Goal: Task Accomplishment & Management: Manage account settings

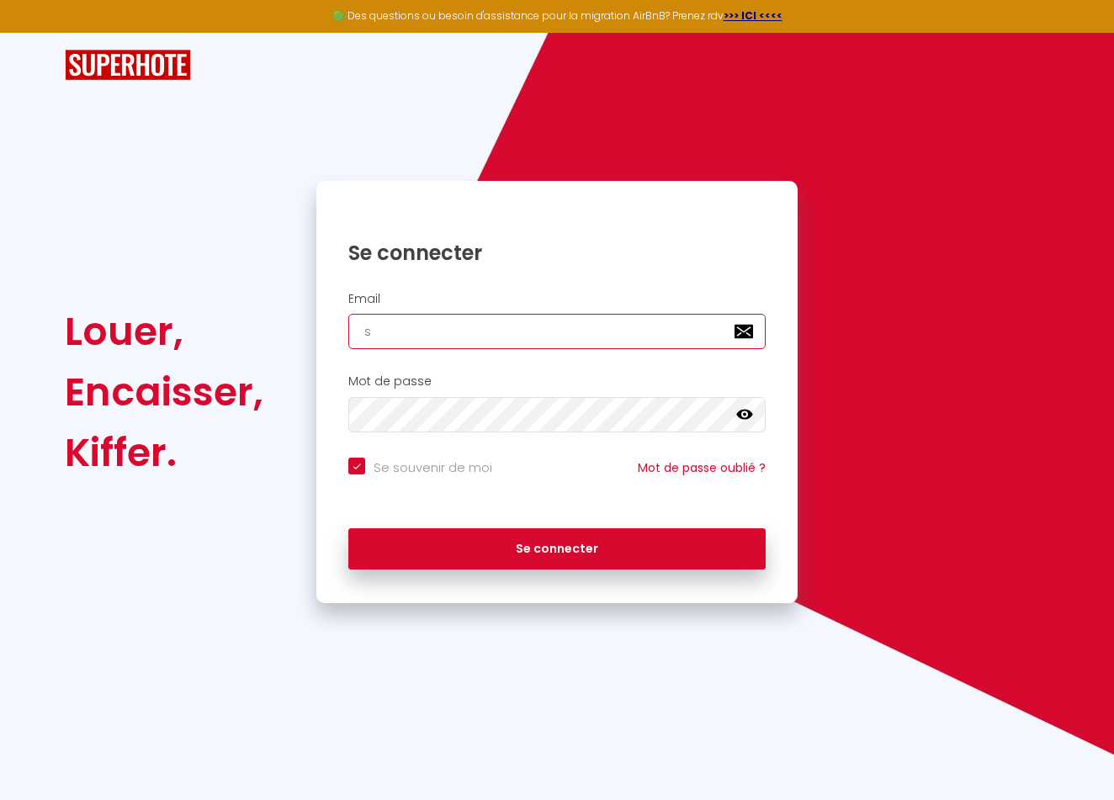
type input "sa"
checkbox input "true"
type input "samu"
checkbox input "true"
type input "samuel"
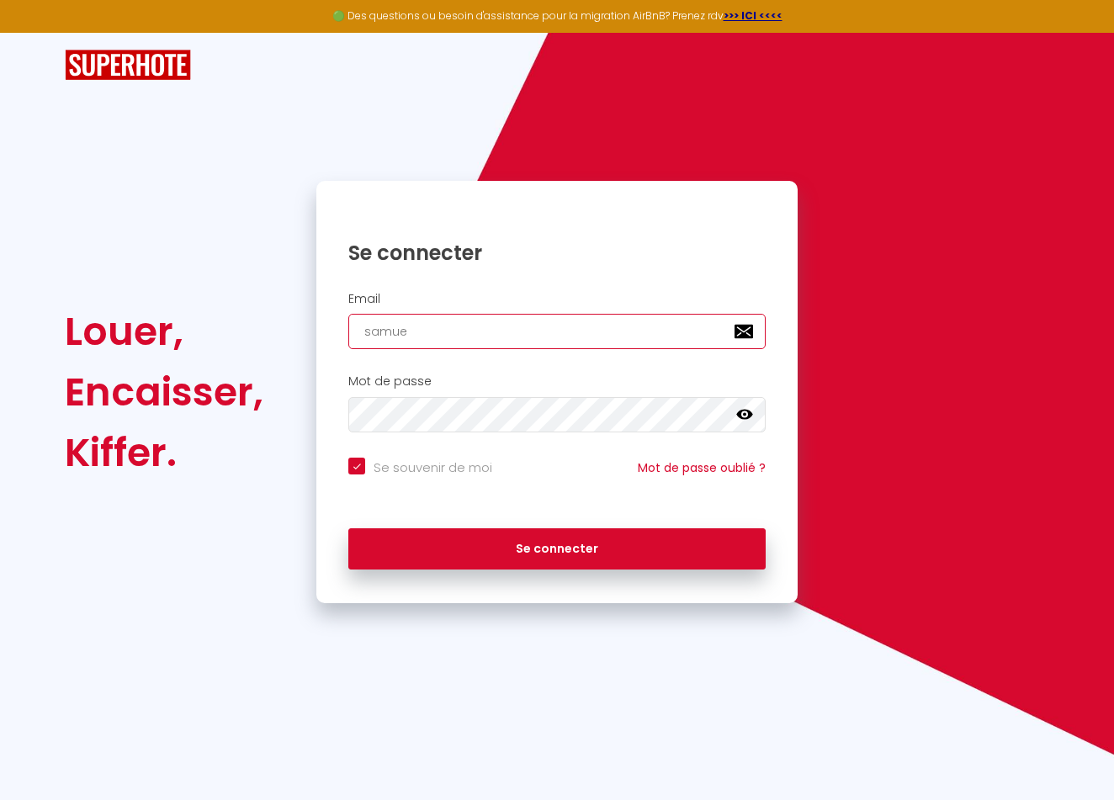
checkbox input "true"
type input "samuel.h"
checkbox input "true"
type input "samuel.ha"
checkbox input "true"
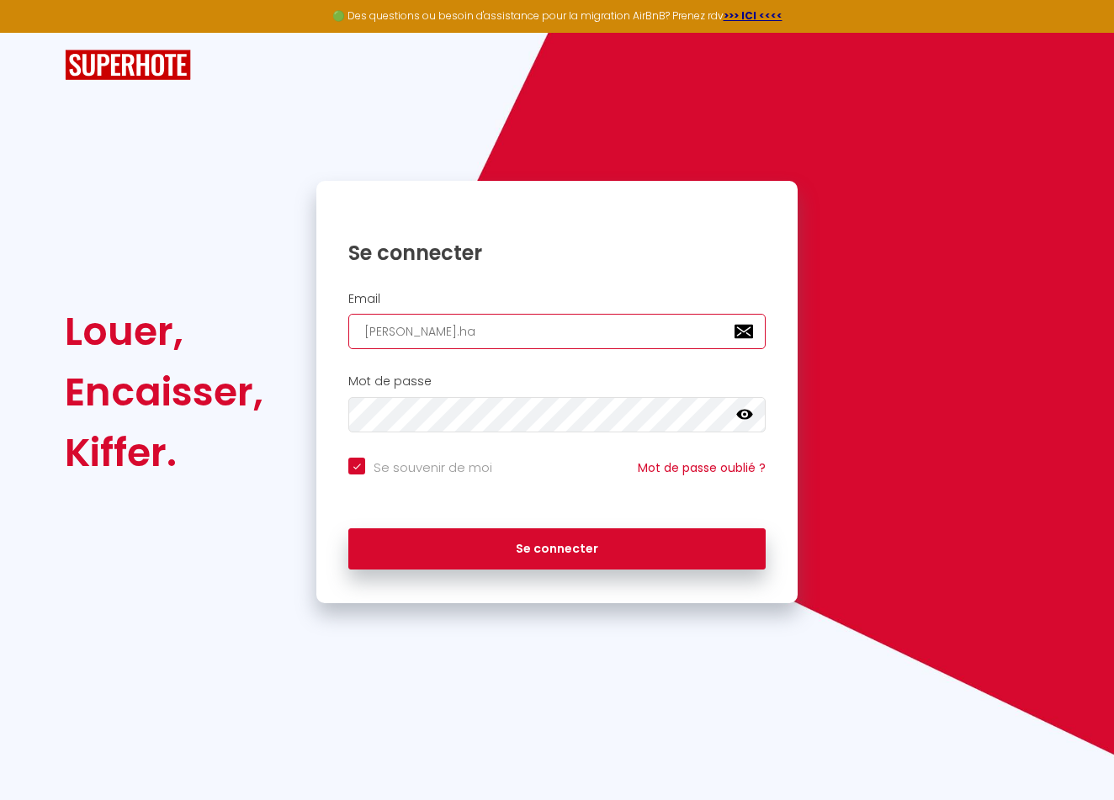
type input "samuel.ham"
checkbox input "true"
type input "samuel.hama"
checkbox input "true"
type input "samuel.hamad"
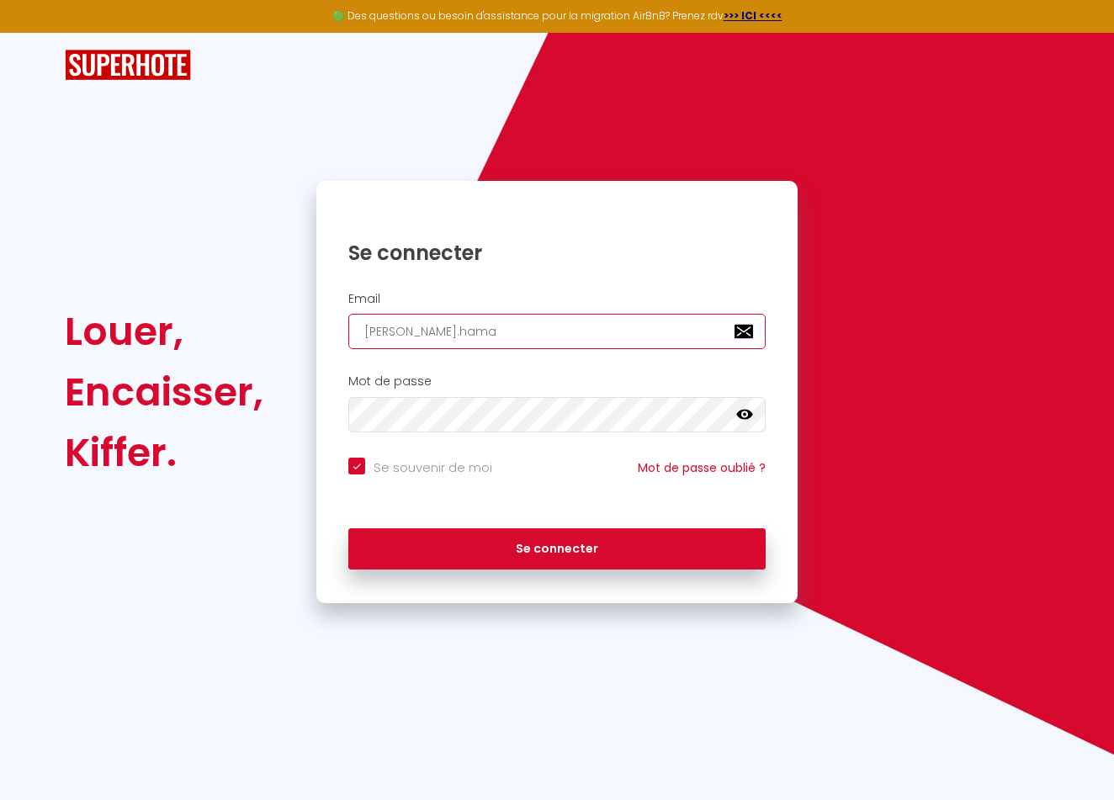
checkbox input "true"
type input "samuel.hamada"
checkbox input "true"
type input "[PERSON_NAME].hamada@"
checkbox input "true"
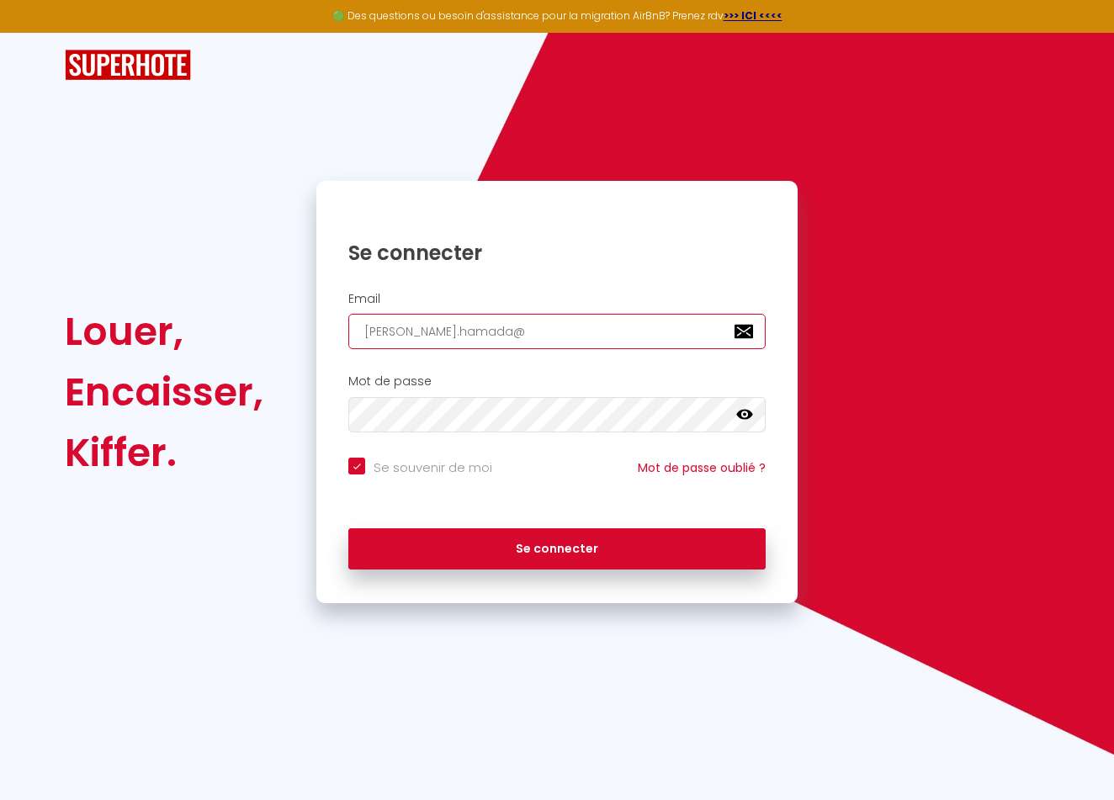
type input "samuel.hamada@o"
checkbox input "true"
type input "samuel.hamada@ou"
checkbox input "true"
type input "samuel.hamada@out"
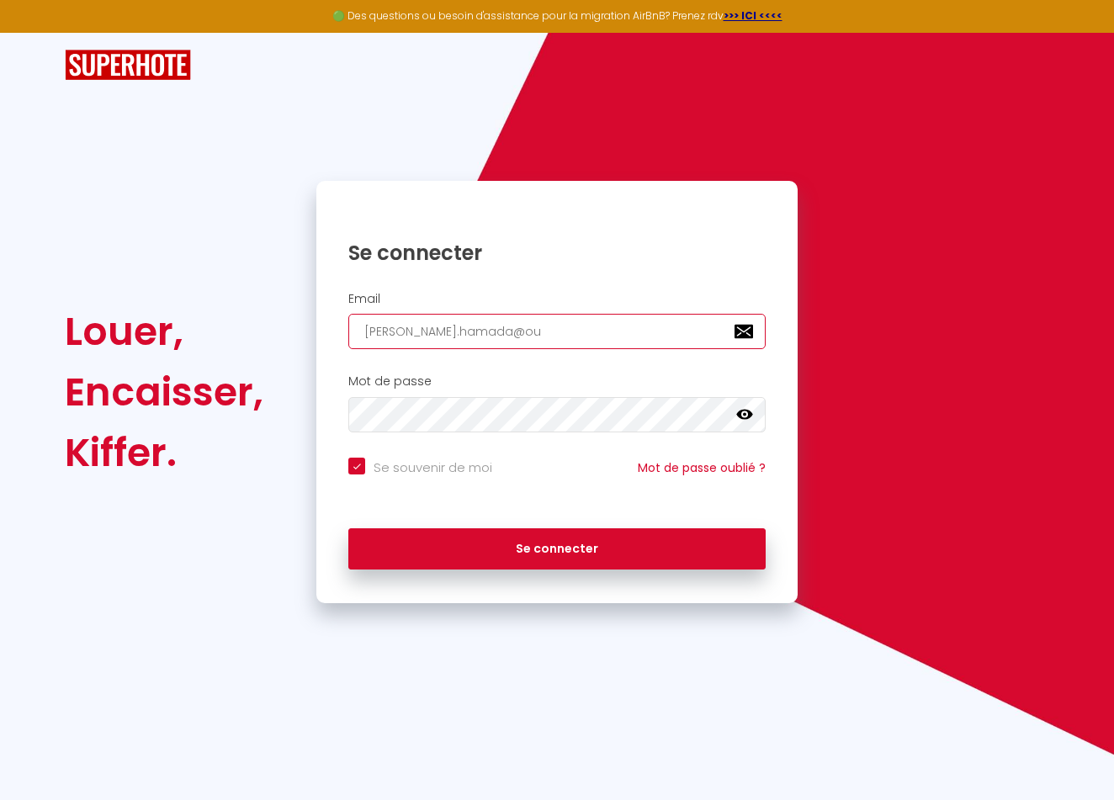
checkbox input "true"
type input "samuel.hamada@outl"
checkbox input "true"
type input "samuel.hamada@outlo"
checkbox input "true"
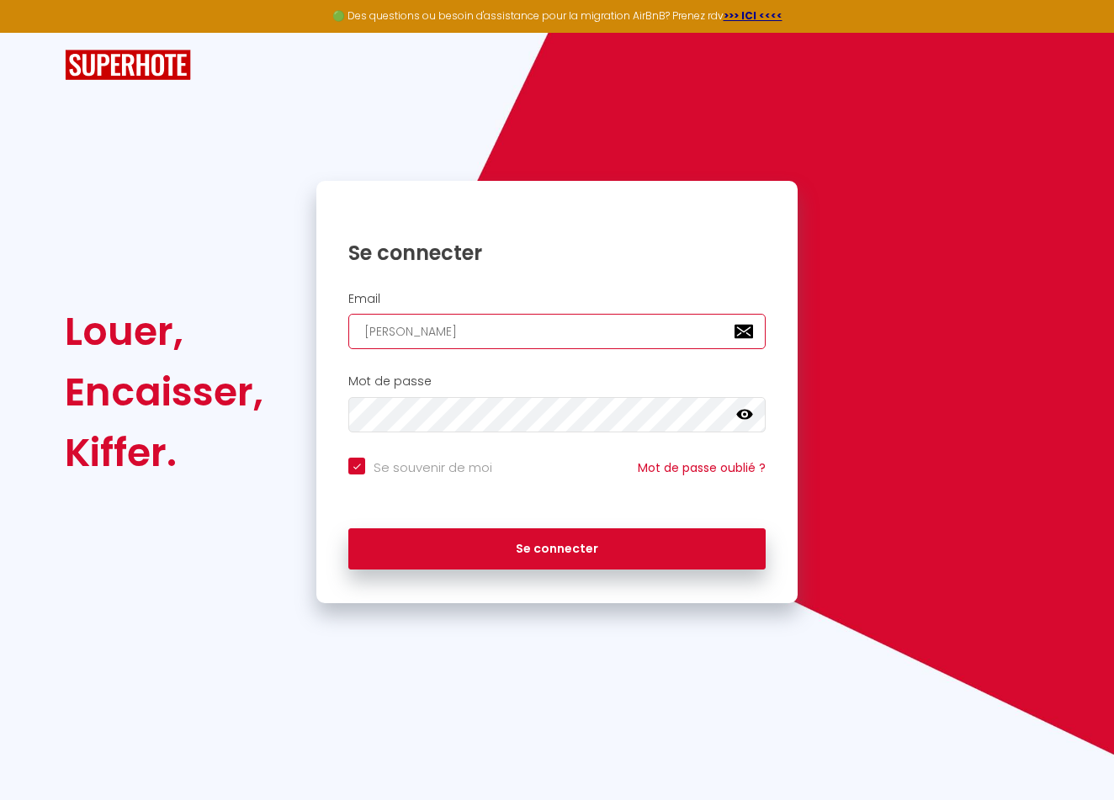
type input "samuel.hamada@outloo"
checkbox input "true"
type input "samuel.hamada@outlook"
checkbox input "true"
type input "samuel.hamada@outlook."
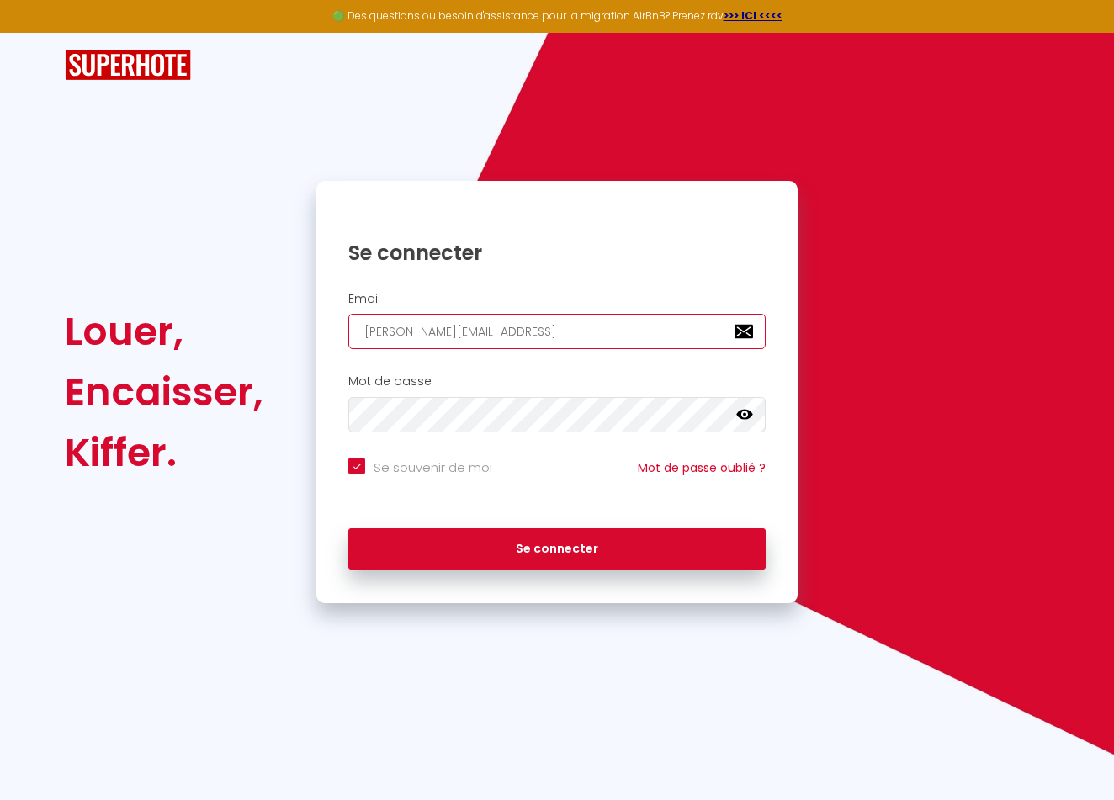
checkbox input "true"
type input "samuel.hamada@outlook.f"
checkbox input "true"
type input "[PERSON_NAME][EMAIL_ADDRESS][DOMAIN_NAME]"
checkbox input "true"
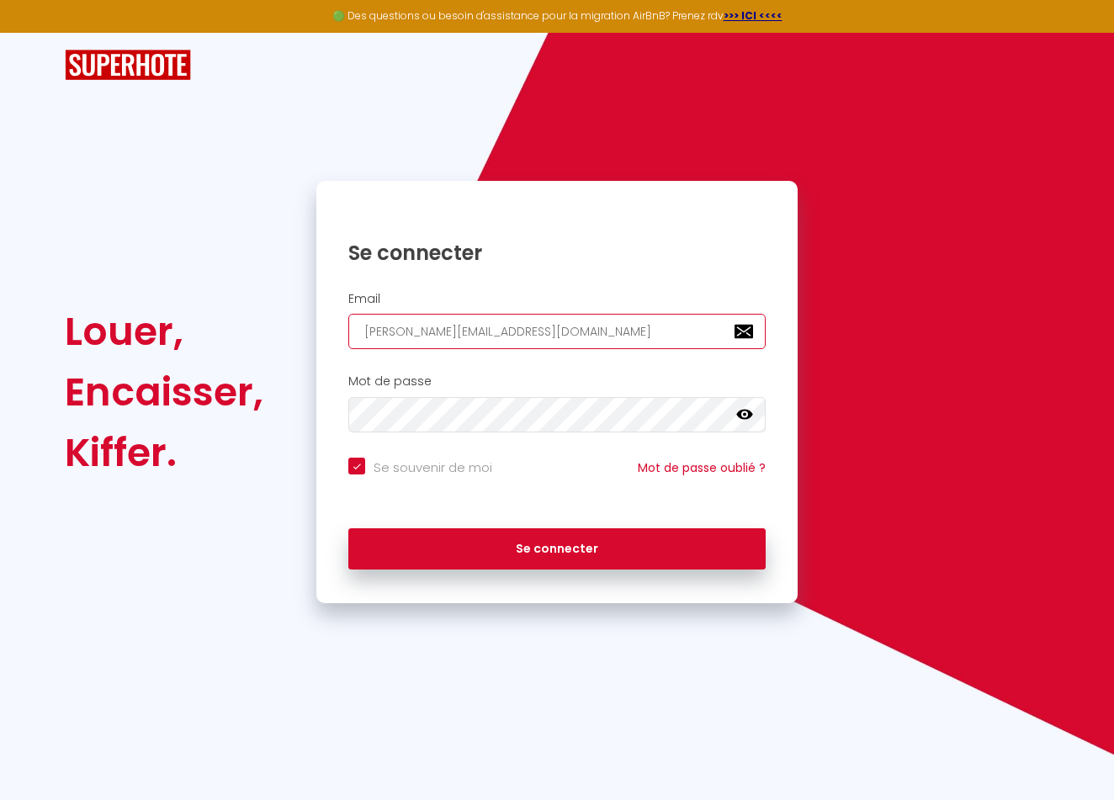
type input "[PERSON_NAME][EMAIL_ADDRESS][DOMAIN_NAME]"
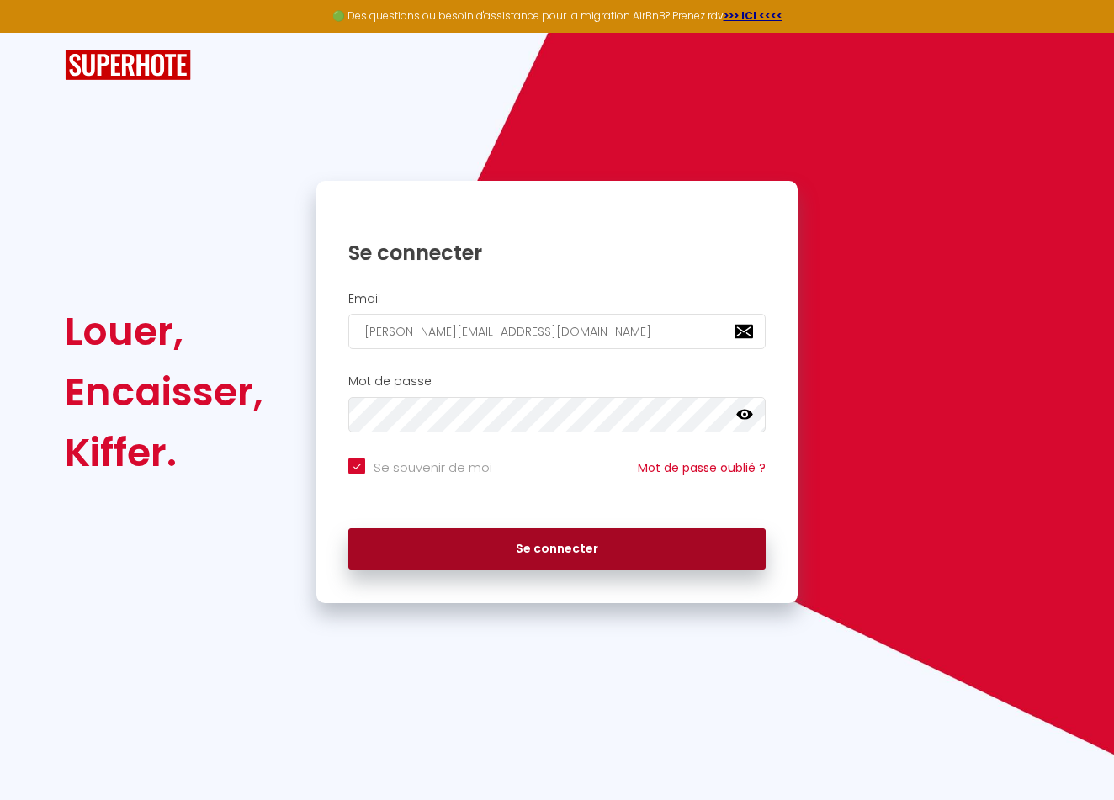
click at [547, 552] on button "Se connecter" at bounding box center [556, 549] width 417 height 42
checkbox input "true"
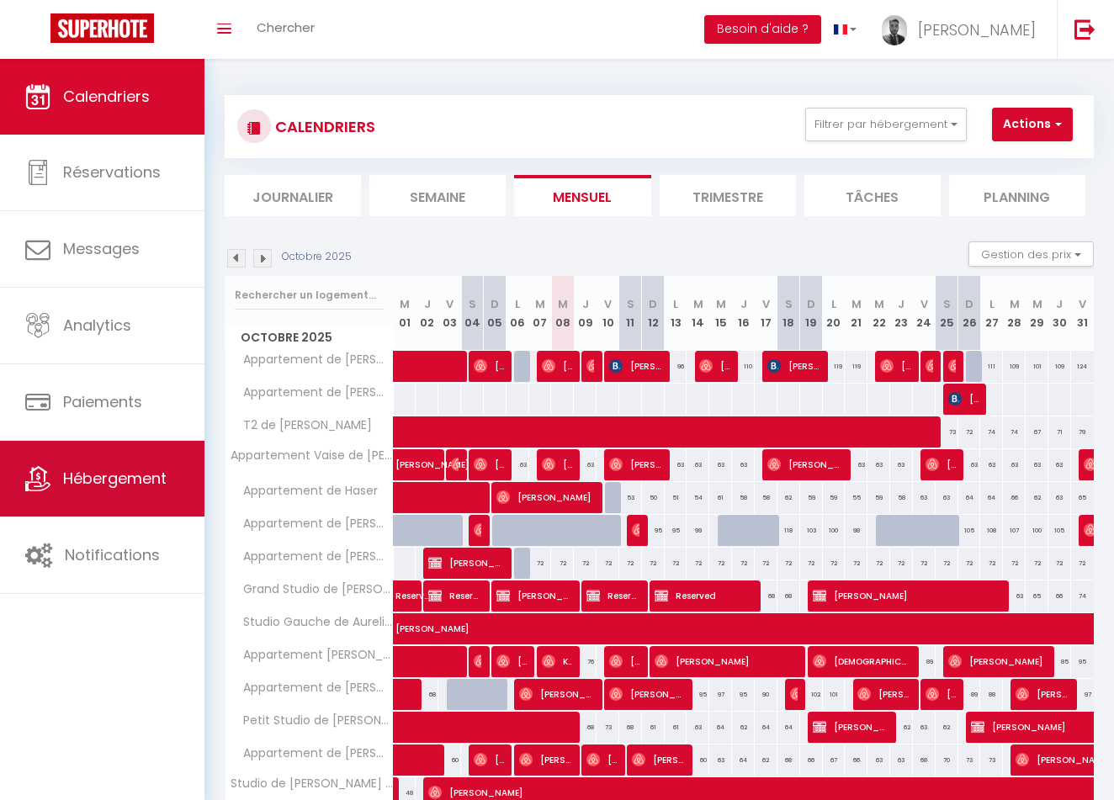
click at [140, 493] on link "Hébergement" at bounding box center [102, 479] width 204 height 76
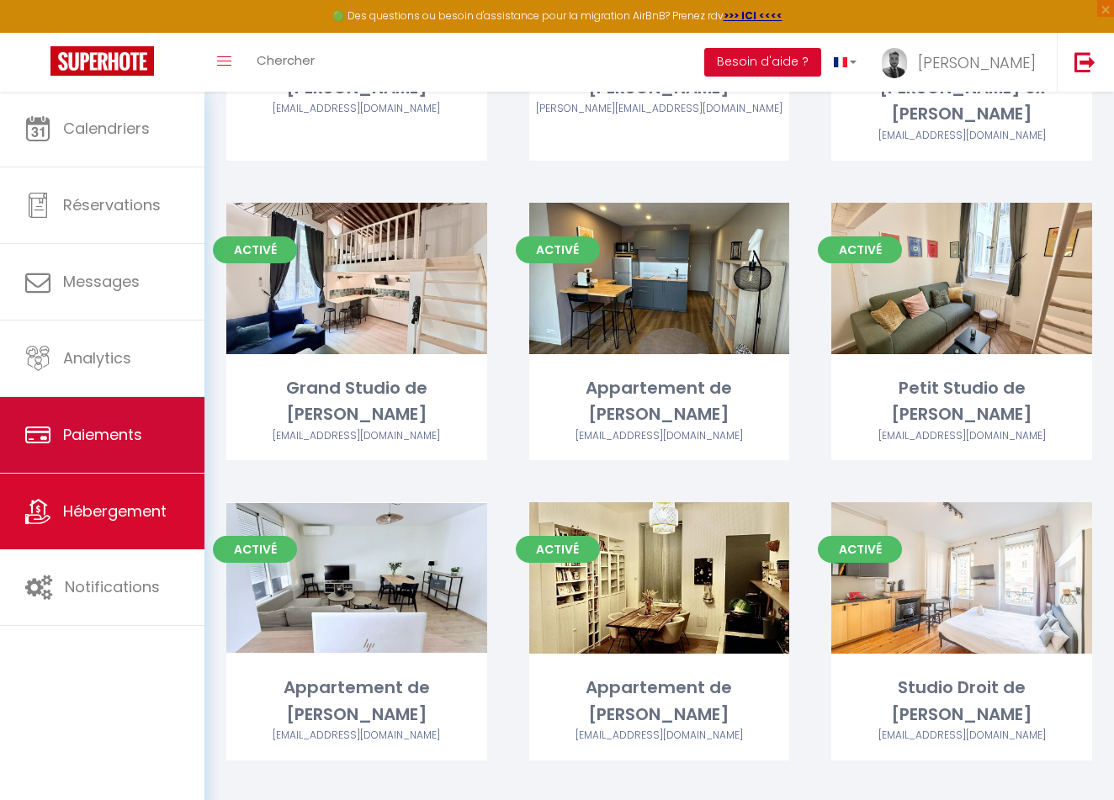
scroll to position [1547, 0]
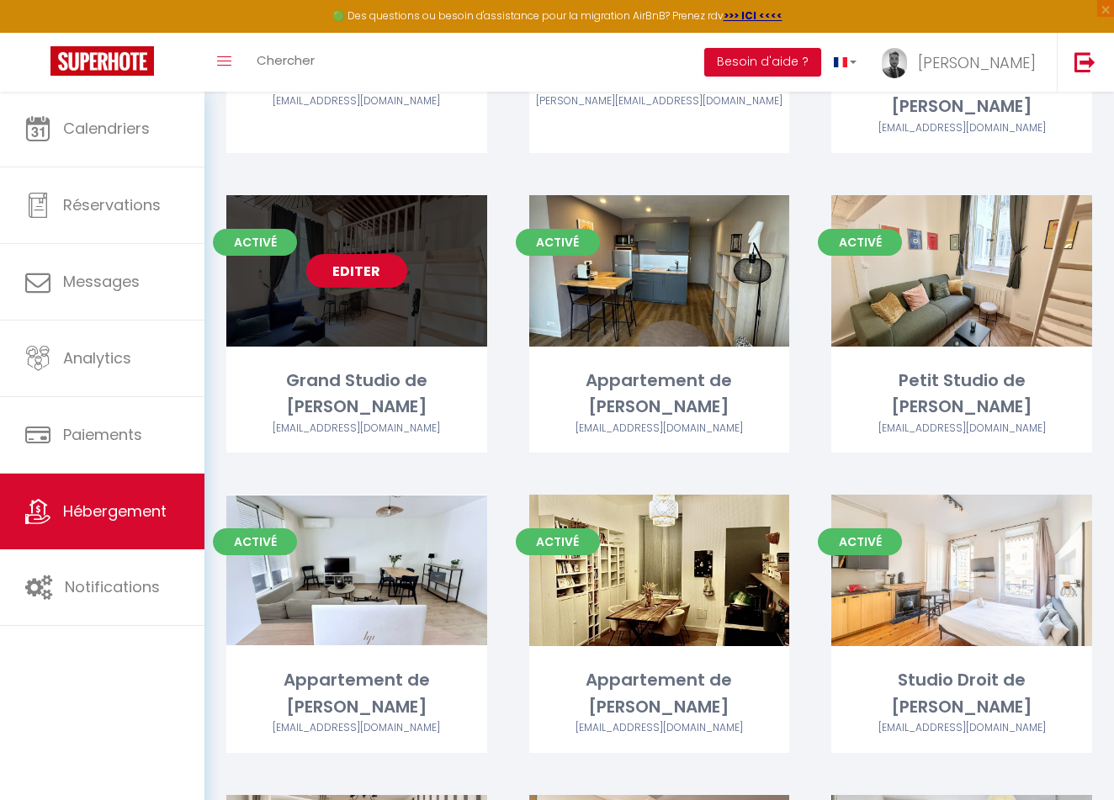
click at [377, 254] on link "Editer" at bounding box center [356, 271] width 101 height 34
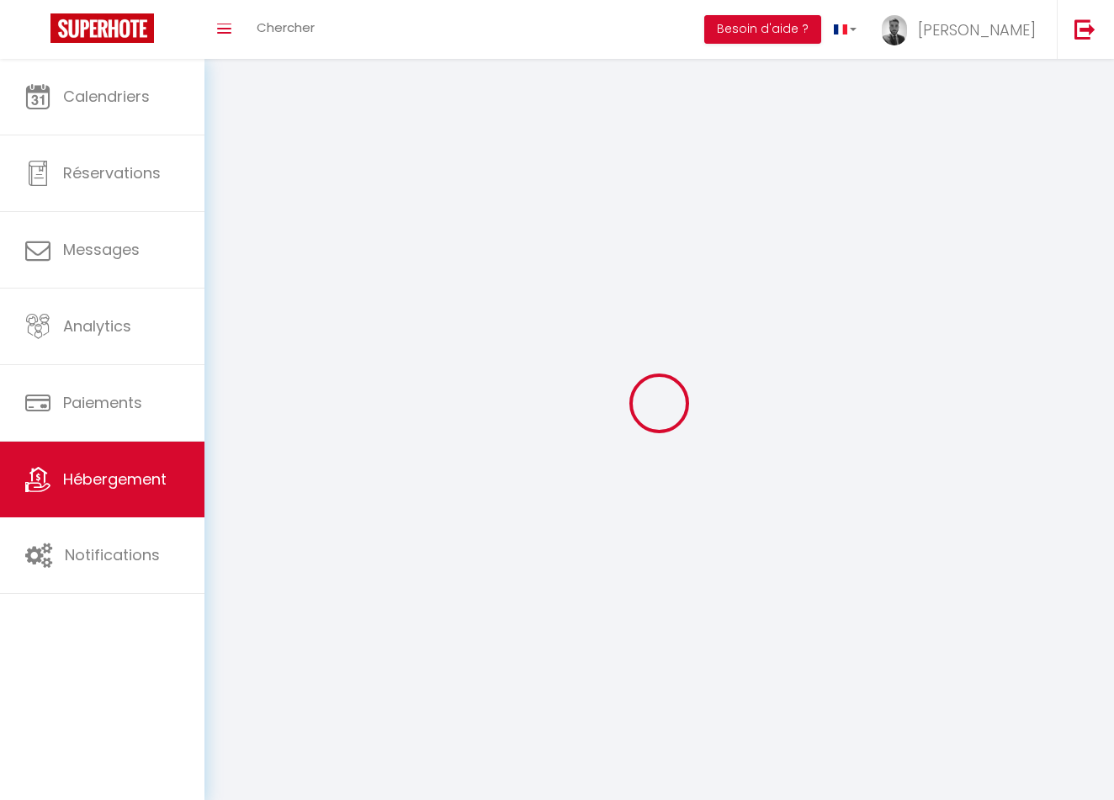
select select
select select "28"
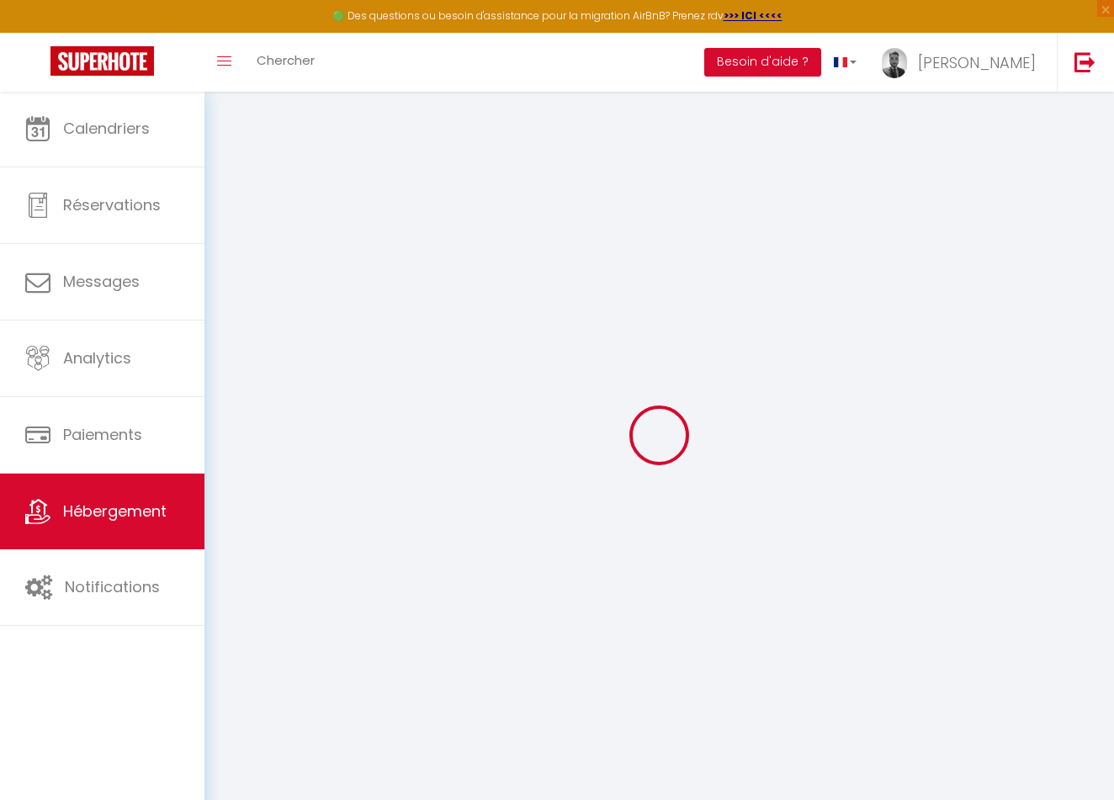
select select
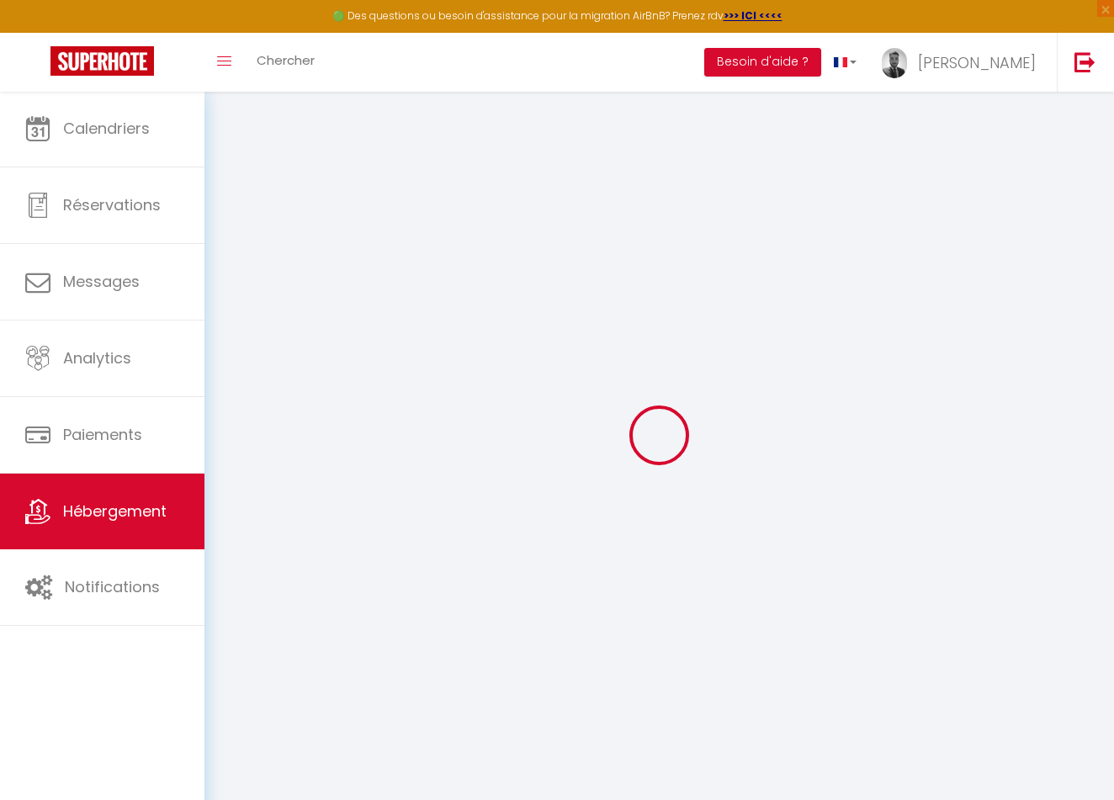
select select
checkbox input "false"
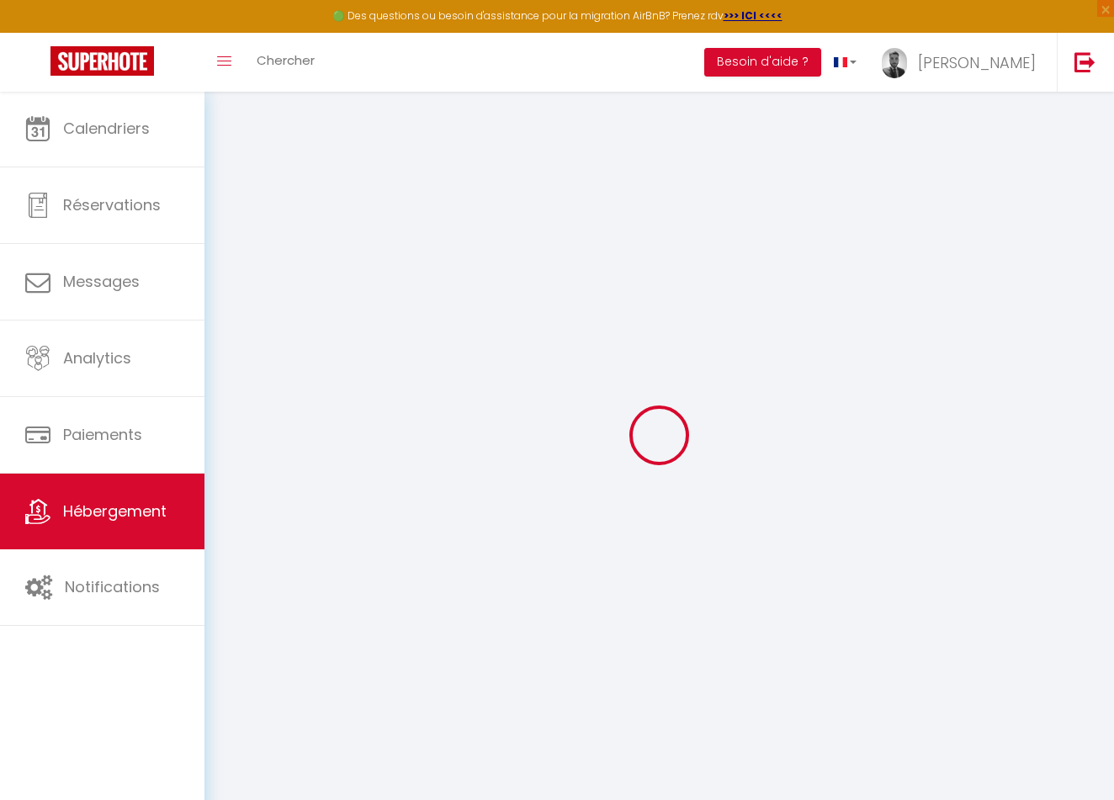
select select
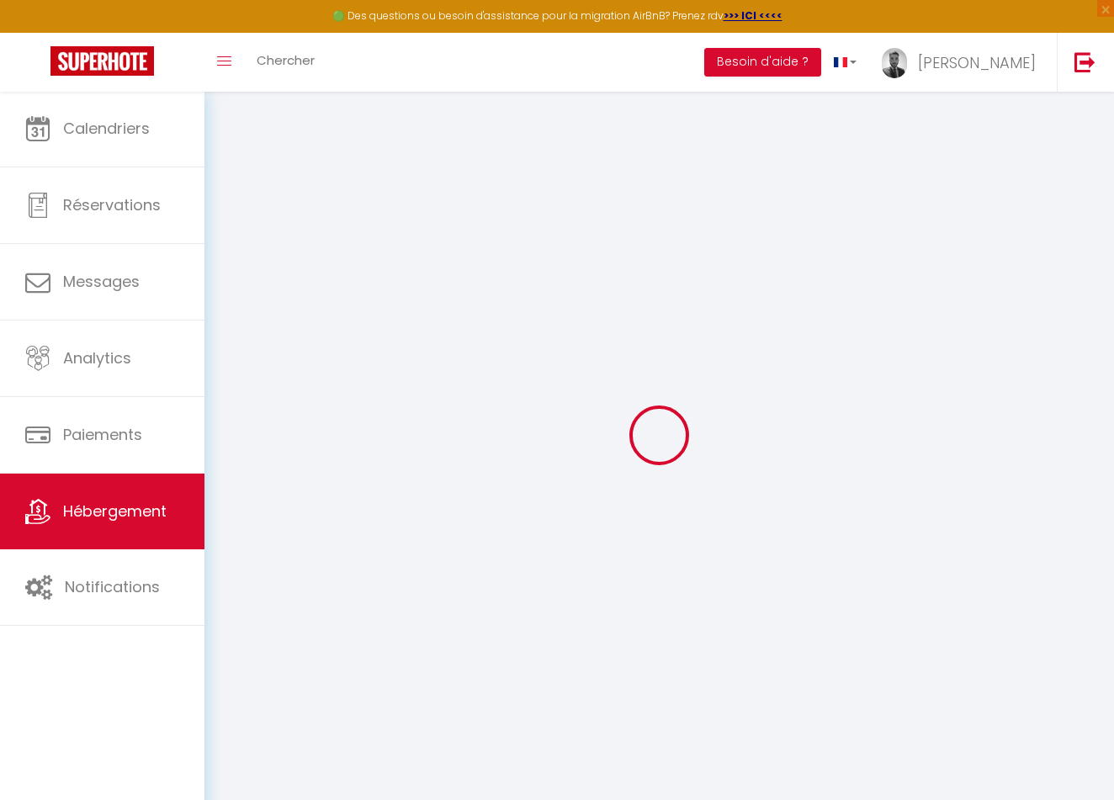
select select
checkbox input "false"
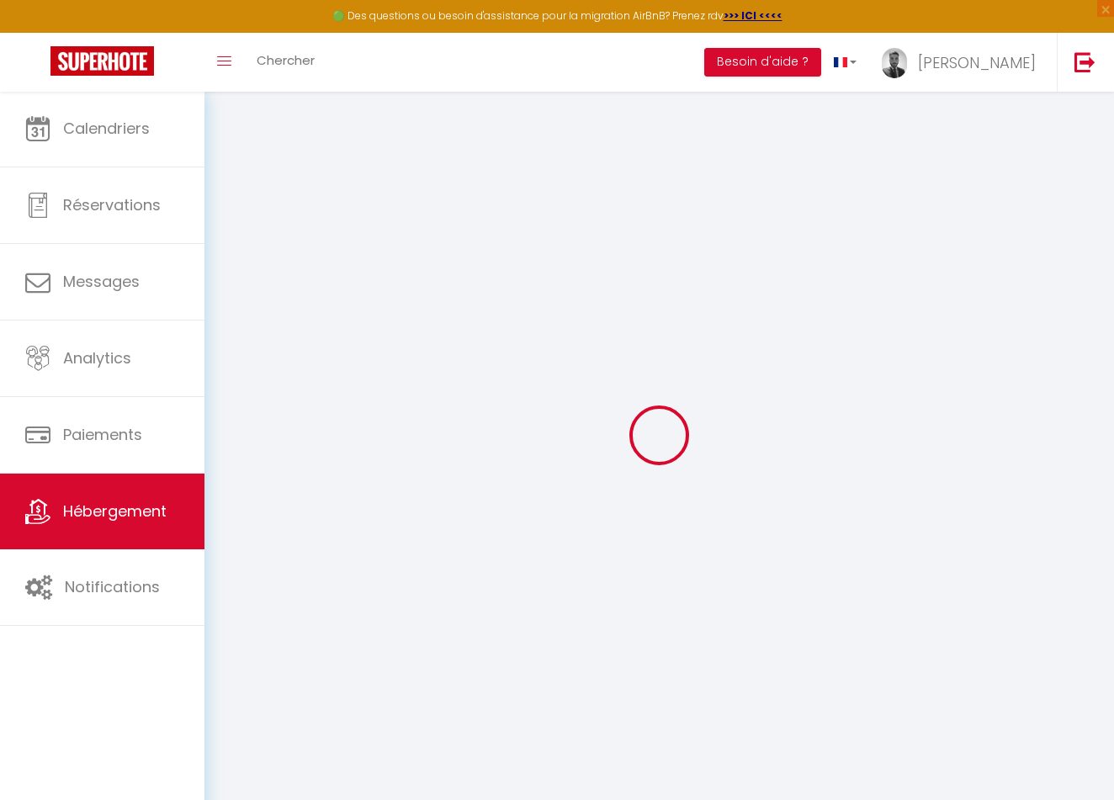
checkbox input "false"
select select
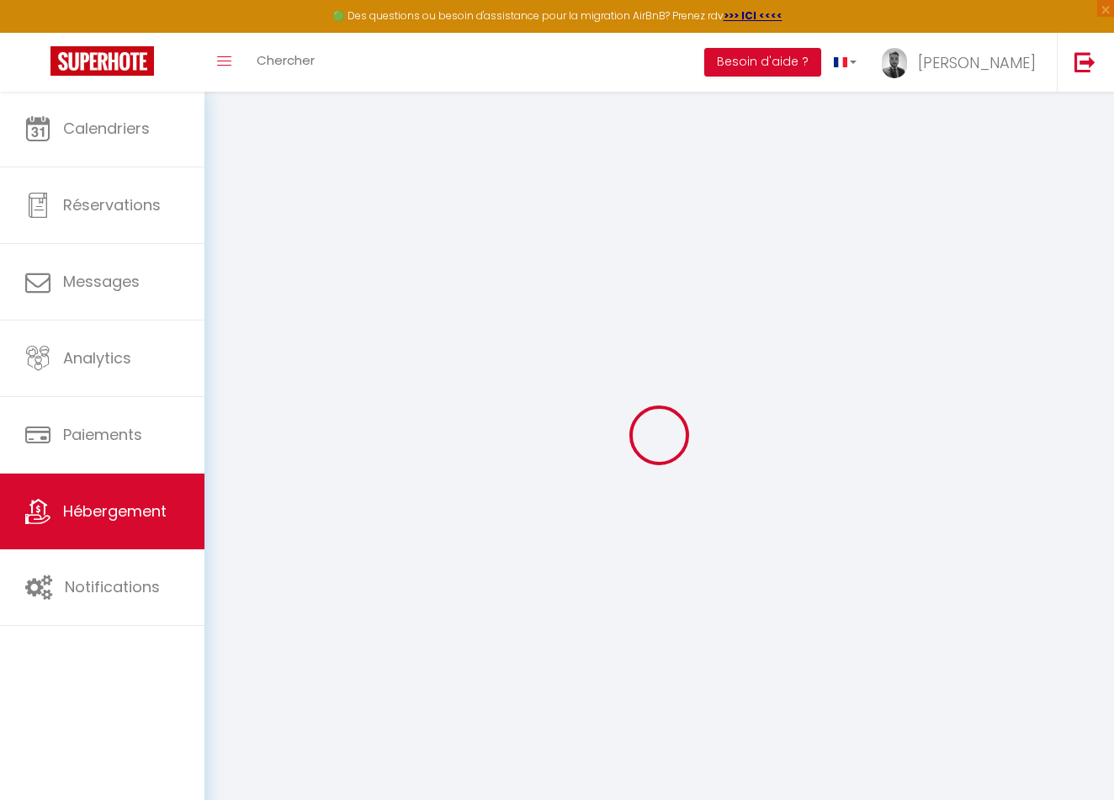
select select
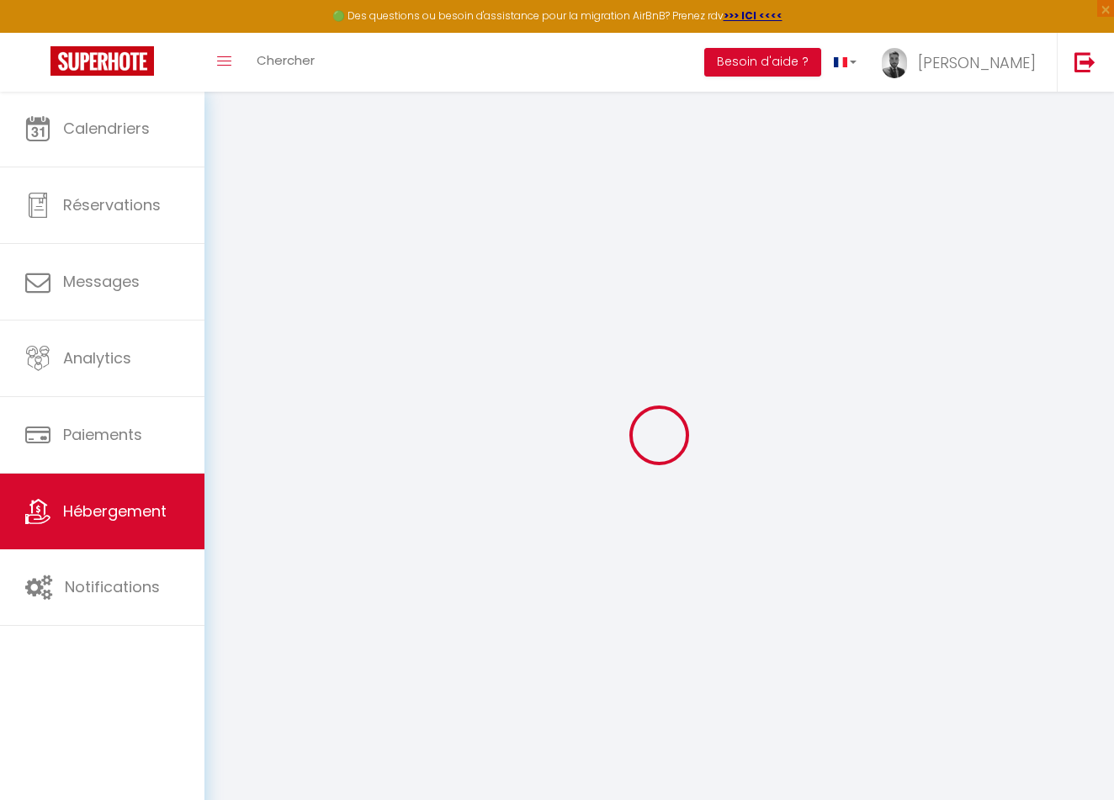
checkbox input "false"
select select
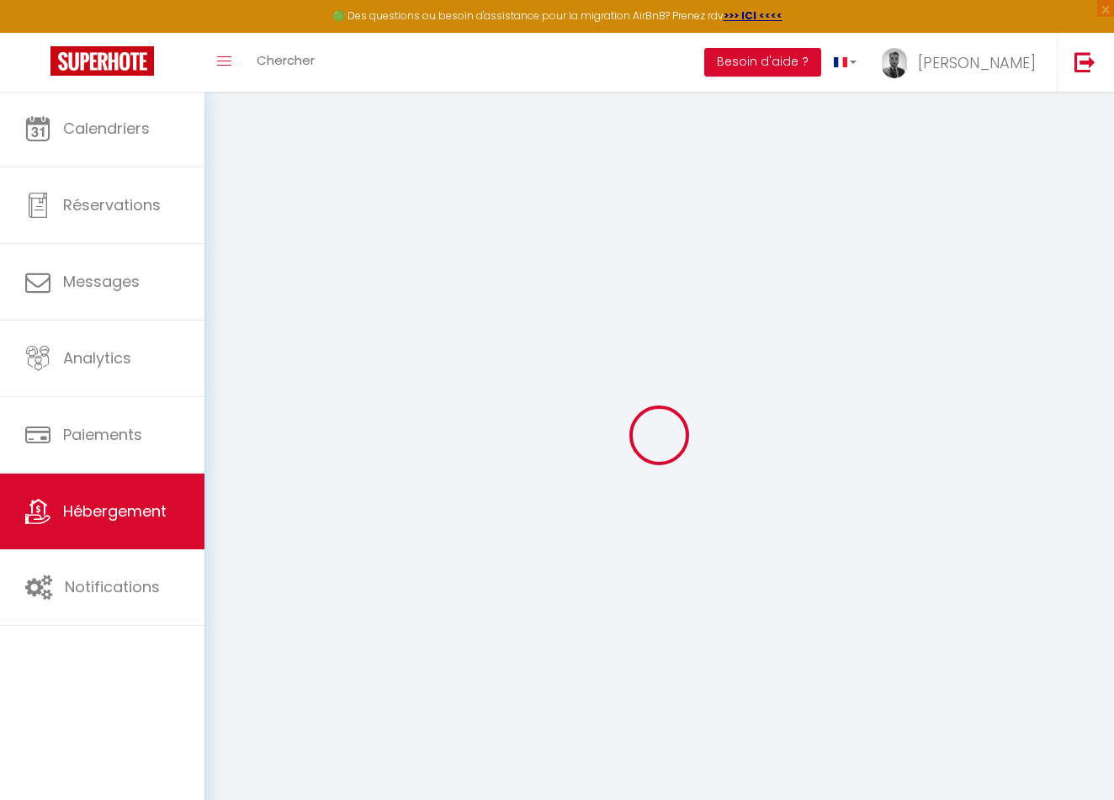
select select
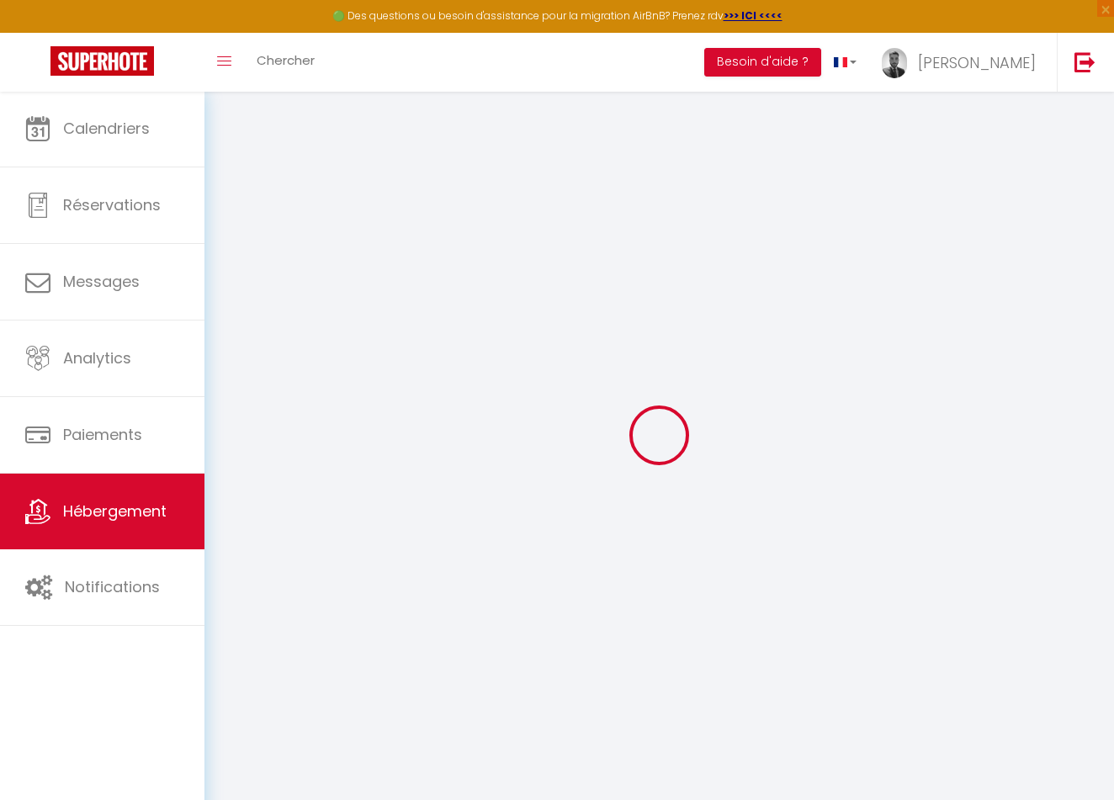
select select
checkbox input "false"
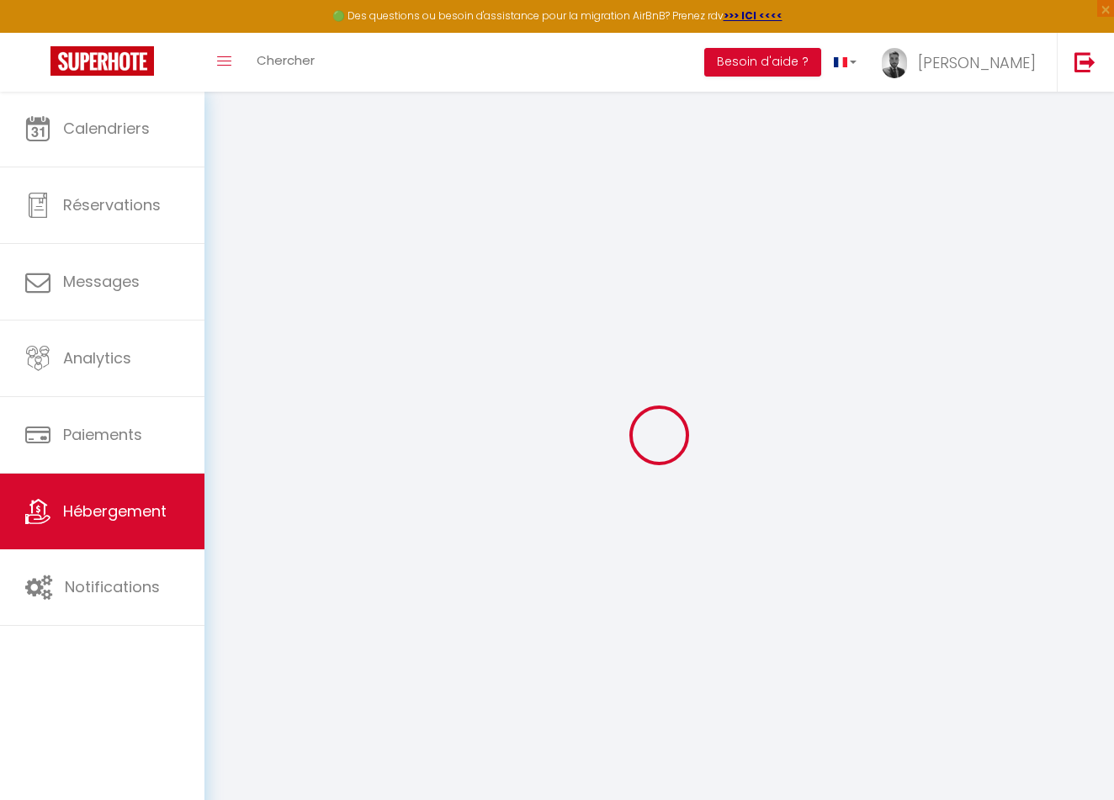
checkbox input "false"
select select
type input "Grand Studio de [PERSON_NAME]"
type input "Johan"
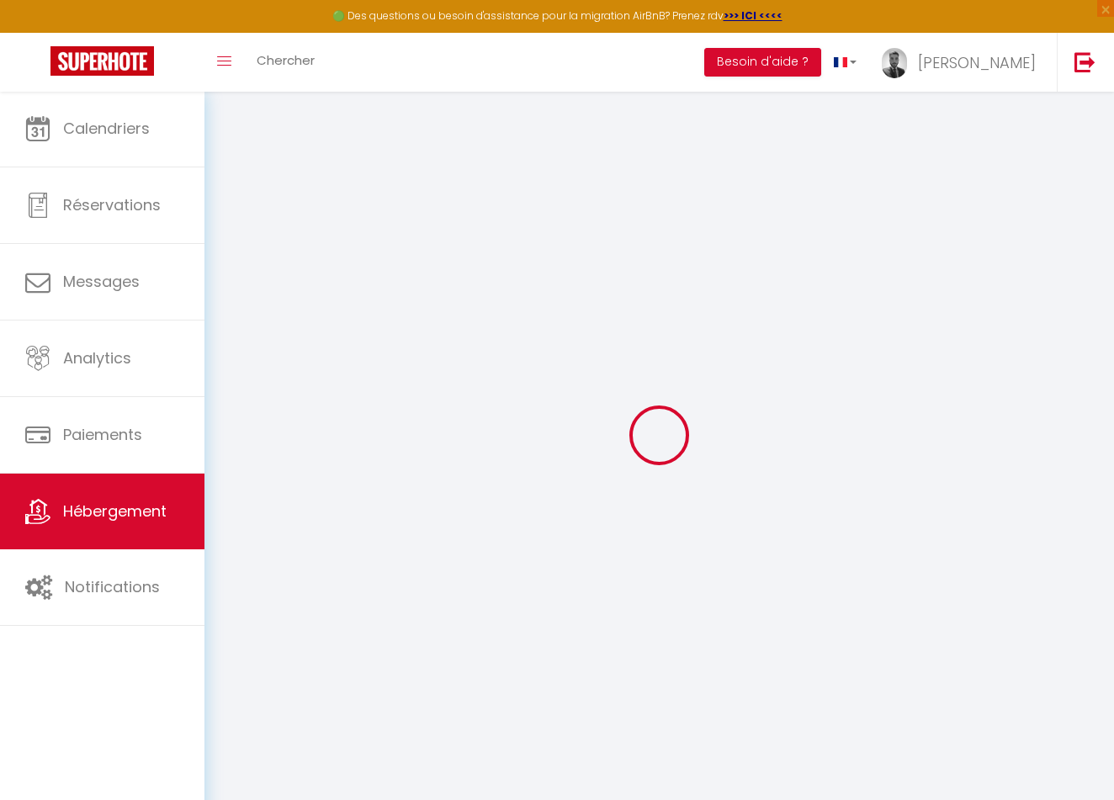
type input "Da Cruz"
type input "4 rue Chazette"
type input "69001"
type input "[GEOGRAPHIC_DATA]"
type input "54"
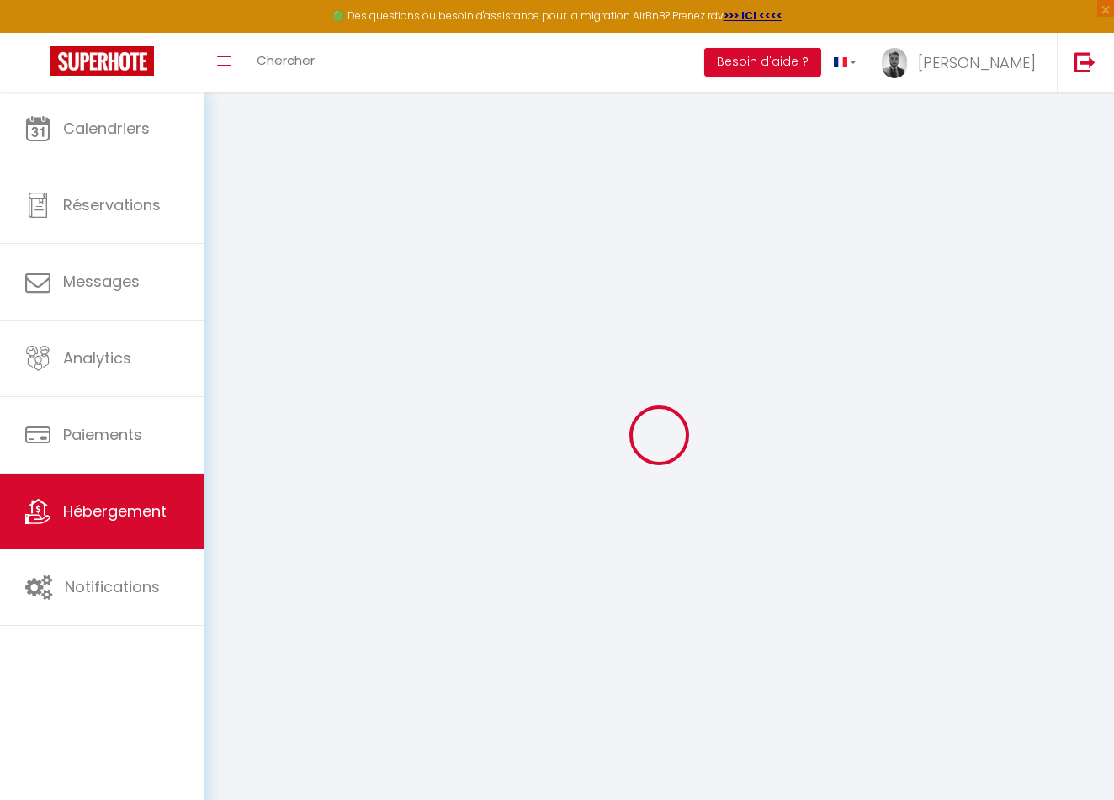
select select
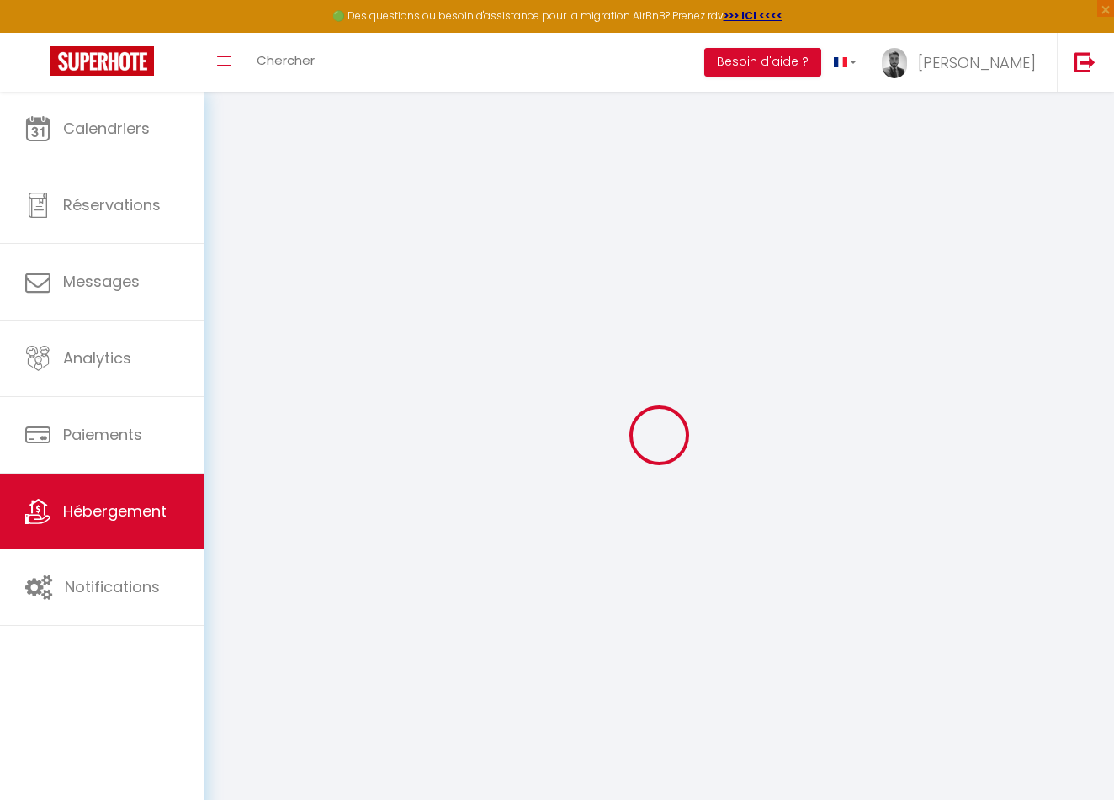
type input "4 Rue Chazette"
type input "69001"
type input "[GEOGRAPHIC_DATA]"
type input "[EMAIL_ADDRESS][DOMAIN_NAME]"
select select "15767"
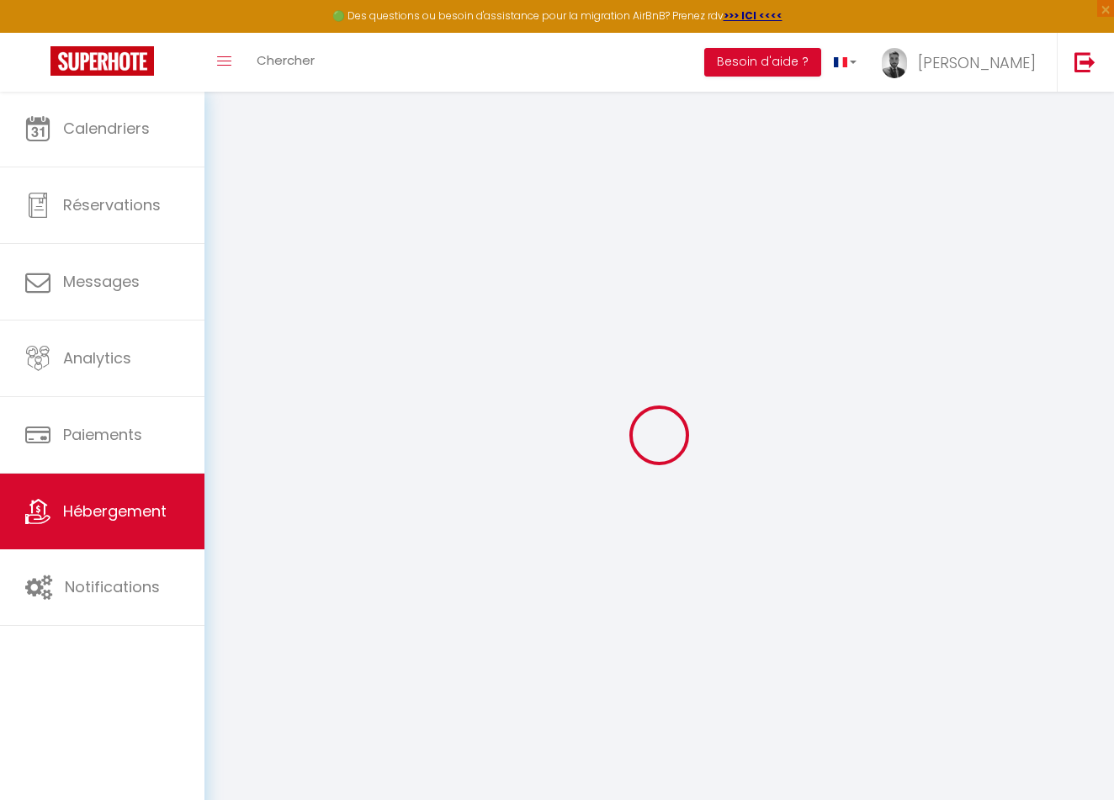
checkbox input "false"
type input "17"
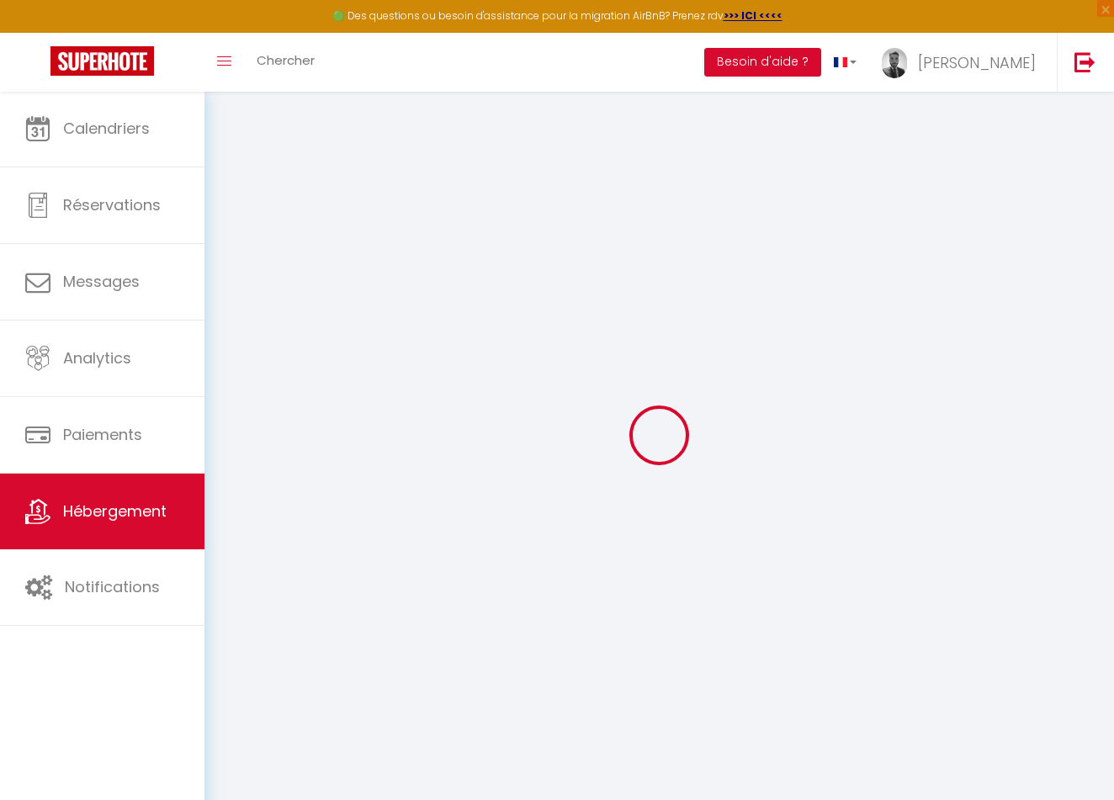
type input "59"
type input "0"
select select
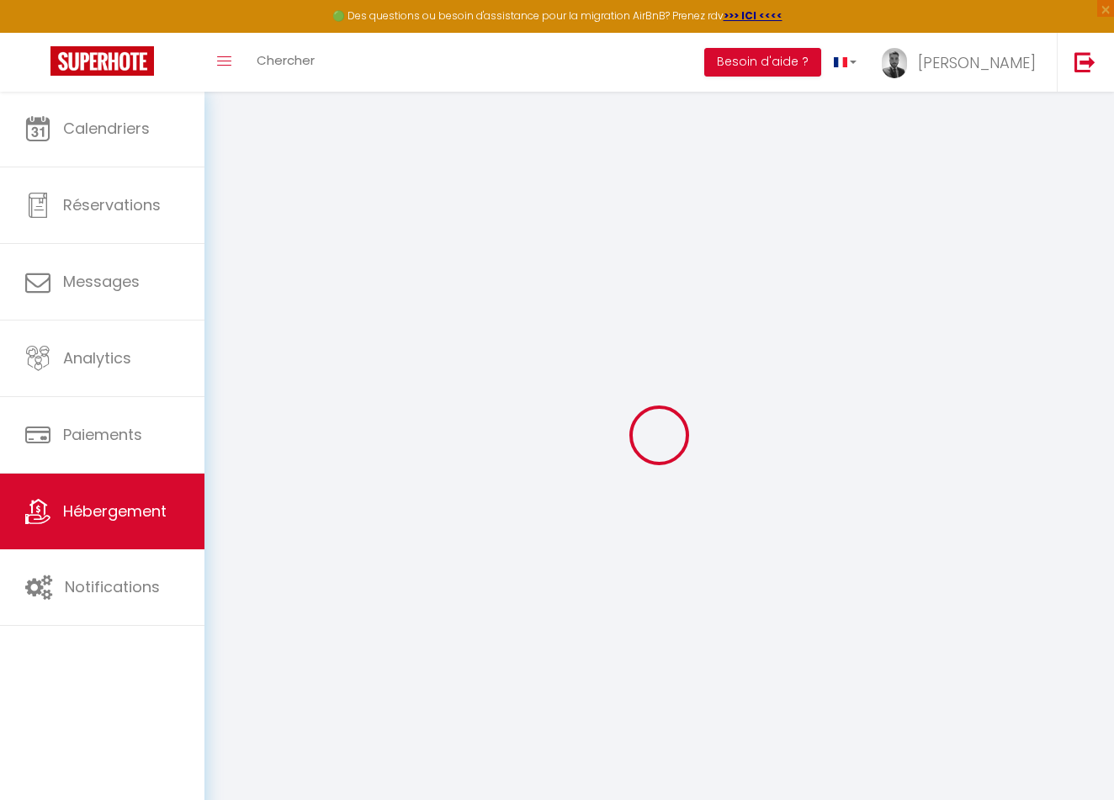
select select
checkbox input "false"
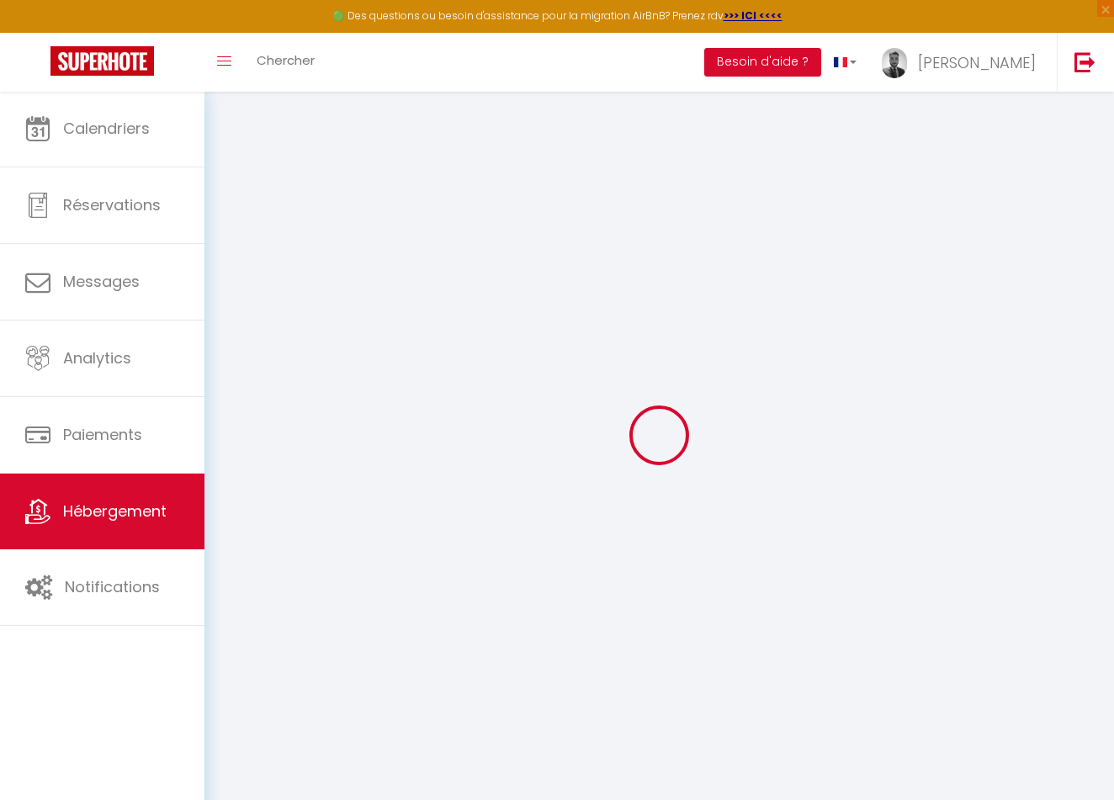
checkbox input "false"
select select
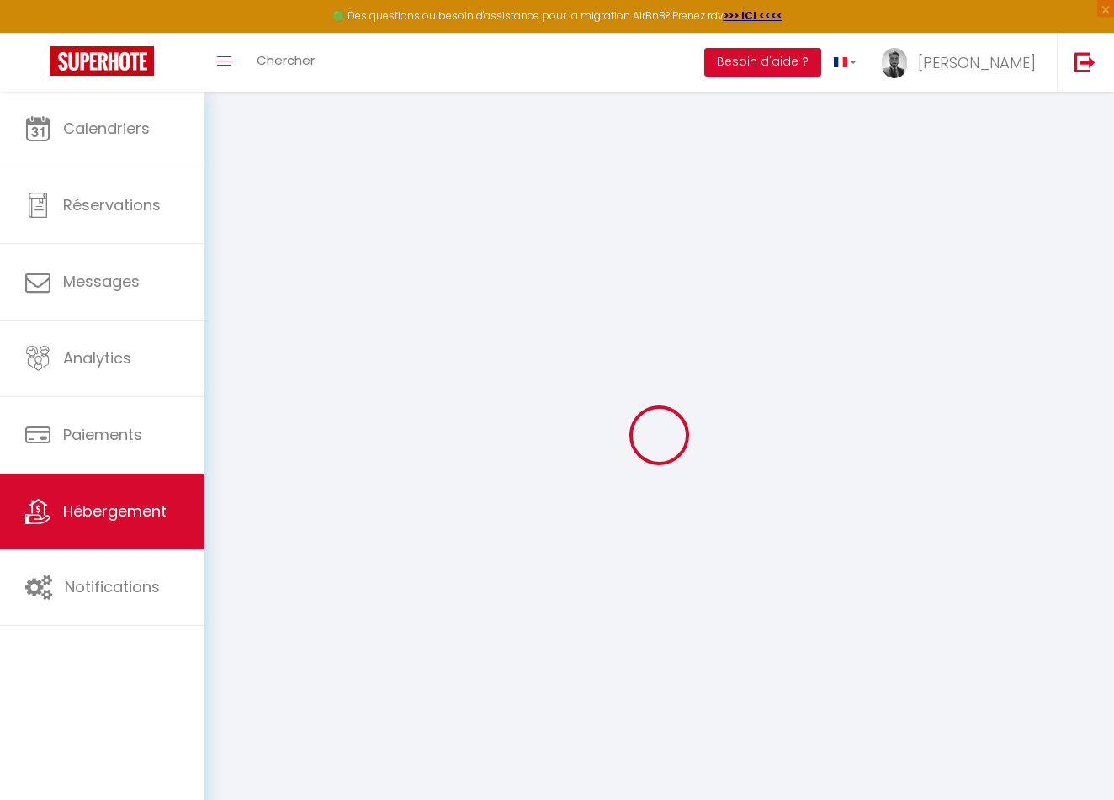
select select
checkbox input "false"
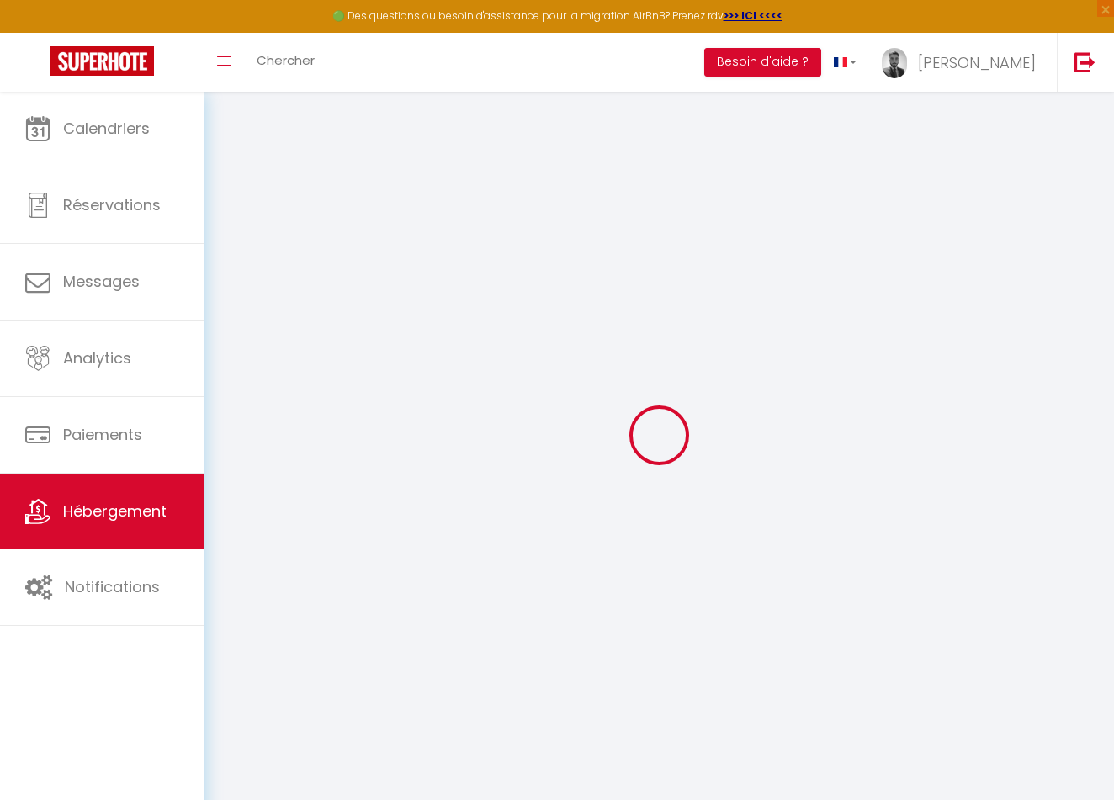
checkbox input "false"
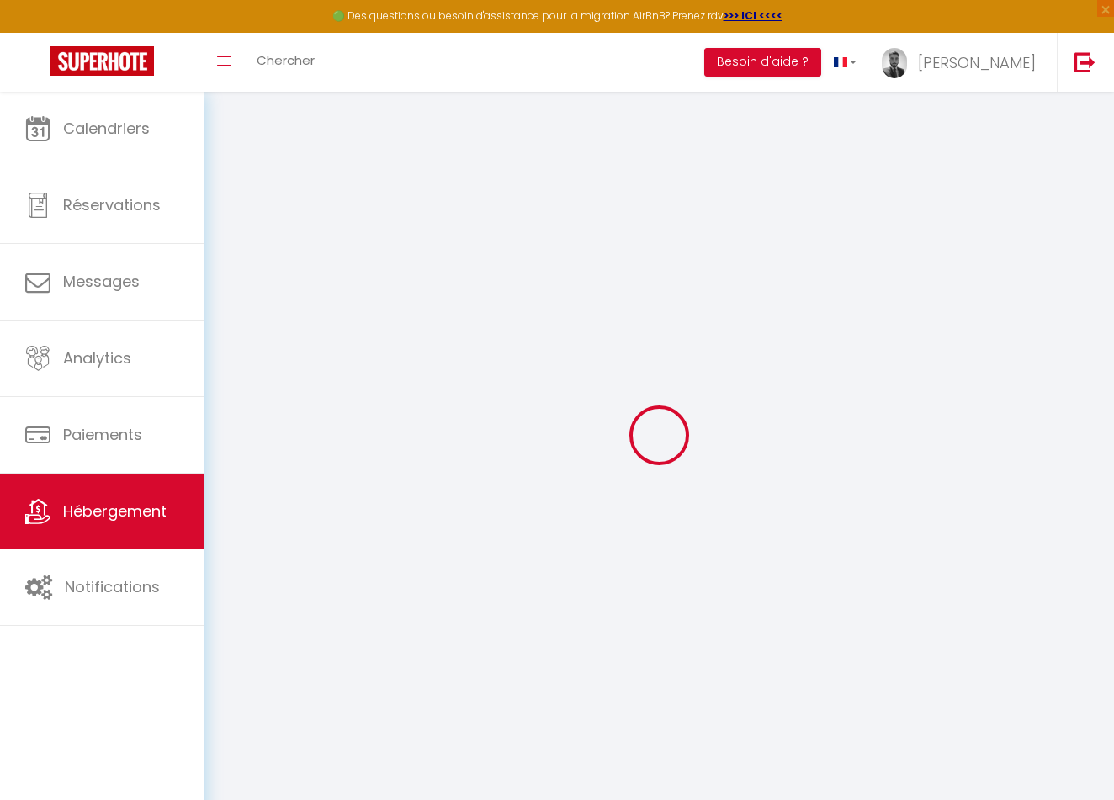
checkbox input "false"
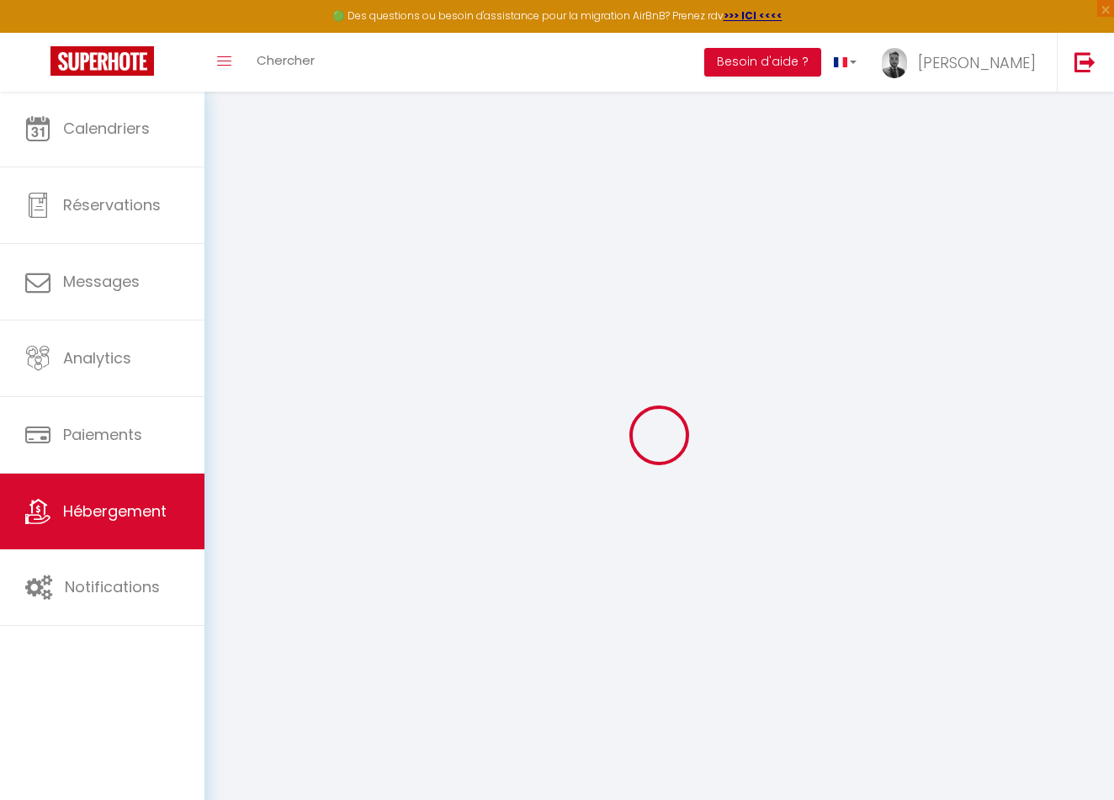
checkbox input "false"
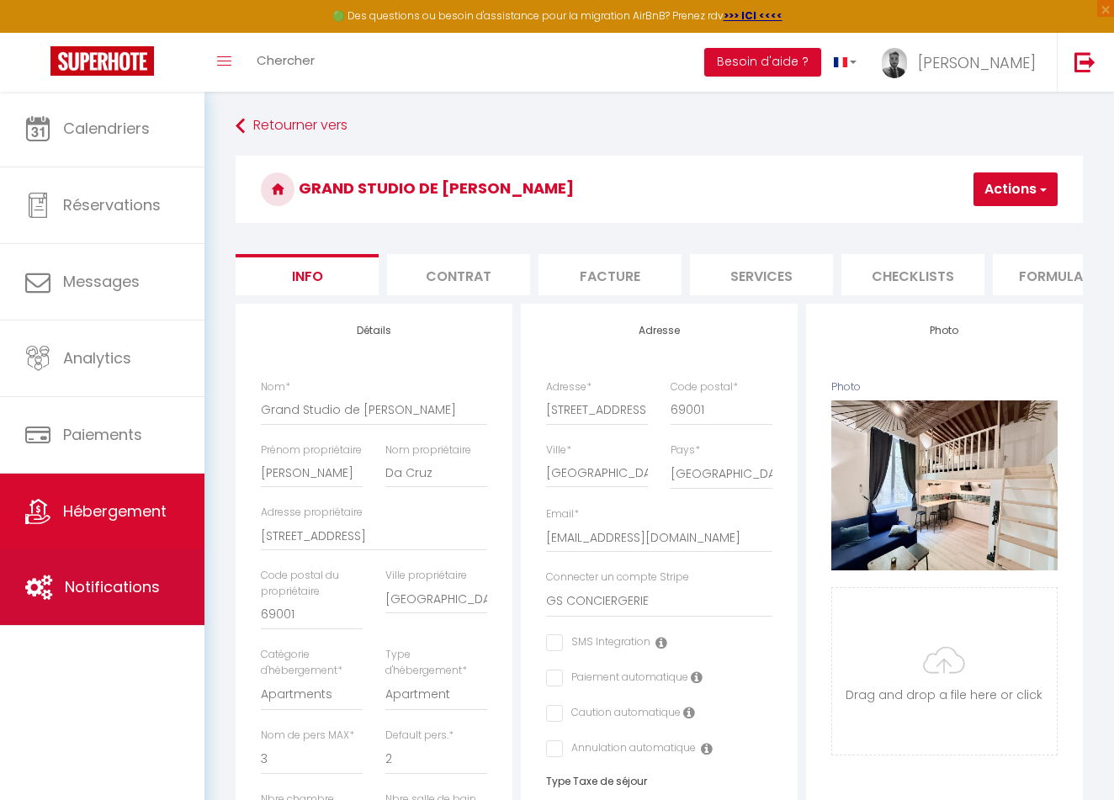
click at [131, 558] on link "Notifications" at bounding box center [102, 587] width 204 height 76
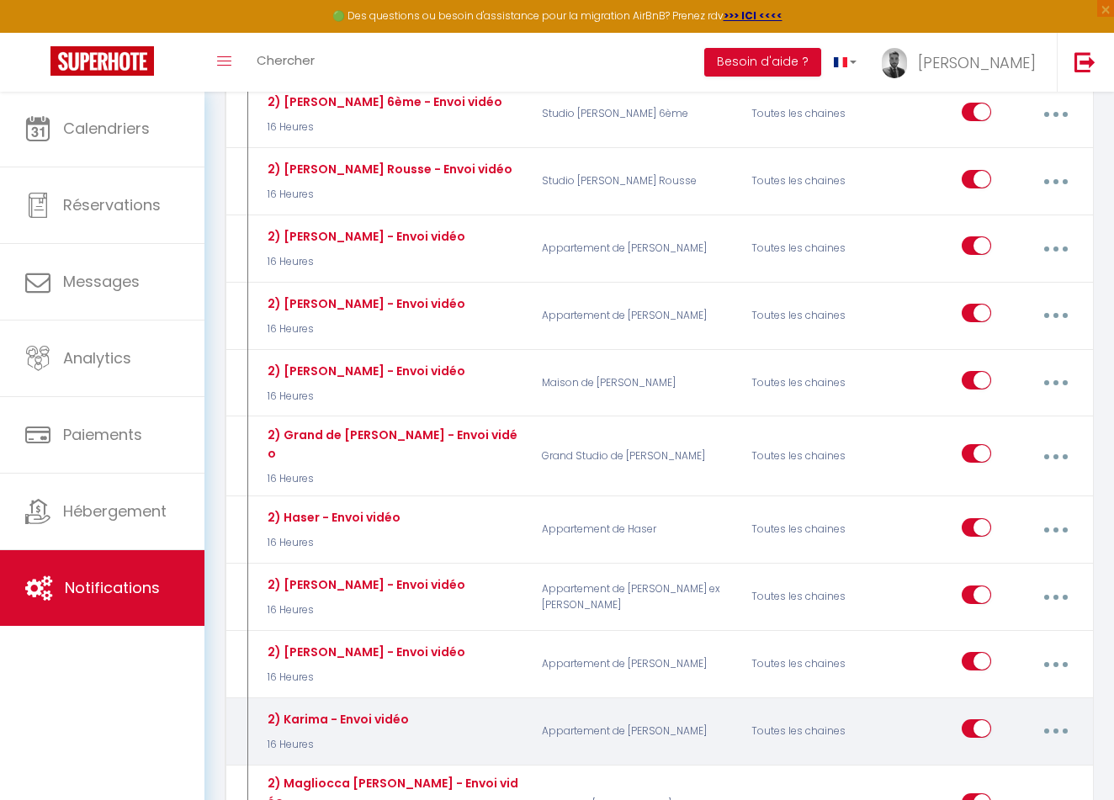
scroll to position [2016, 0]
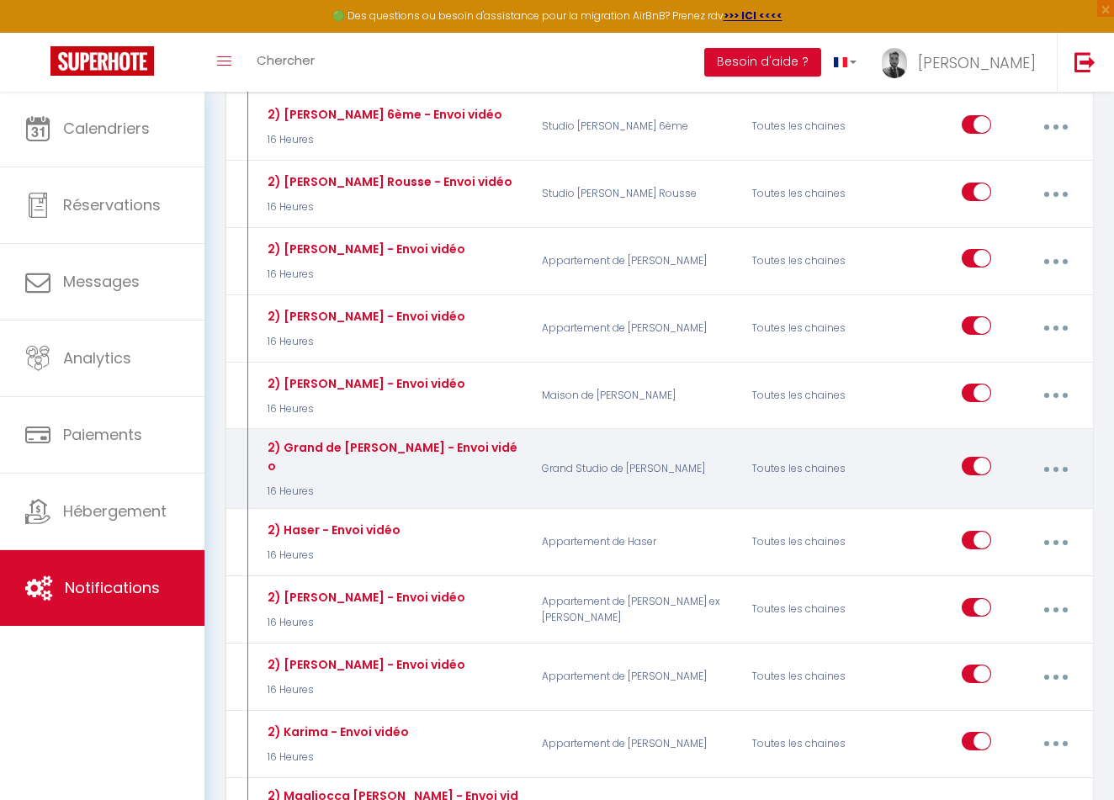
click at [1056, 467] on icon "button" at bounding box center [1055, 469] width 5 height 5
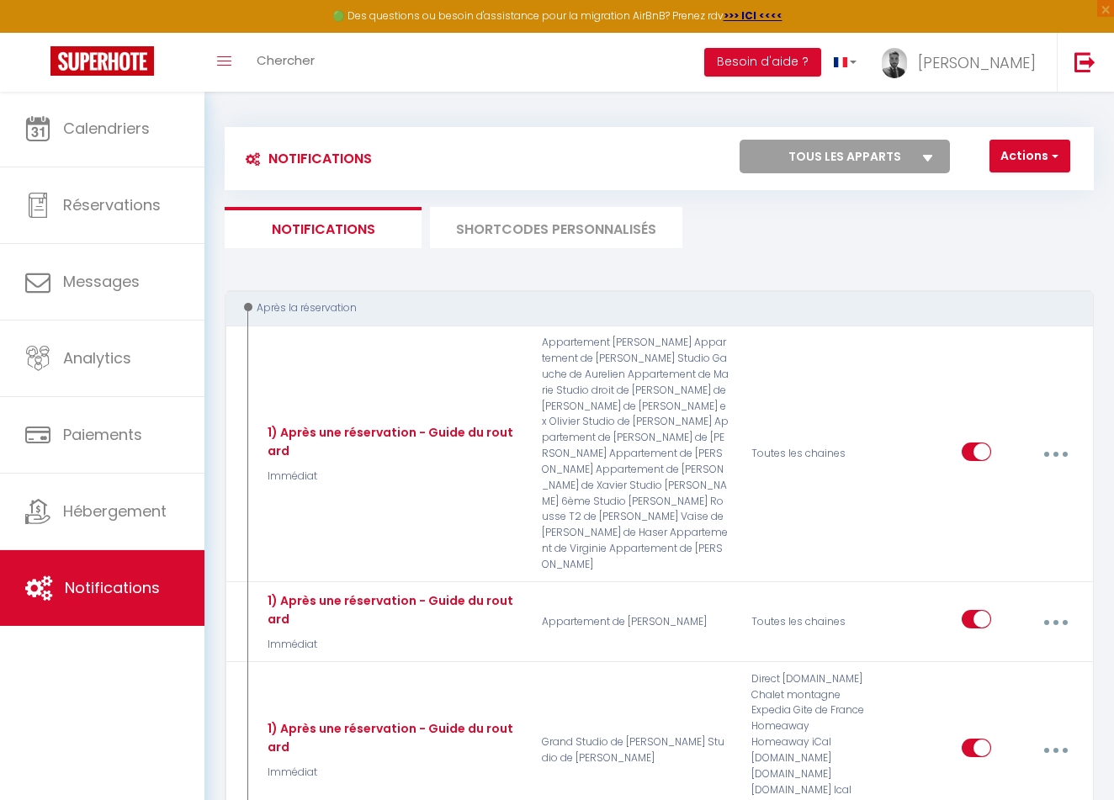
scroll to position [-1, 0]
click at [510, 230] on li "SHORTCODES PERSONNALISÉS" at bounding box center [556, 227] width 252 height 41
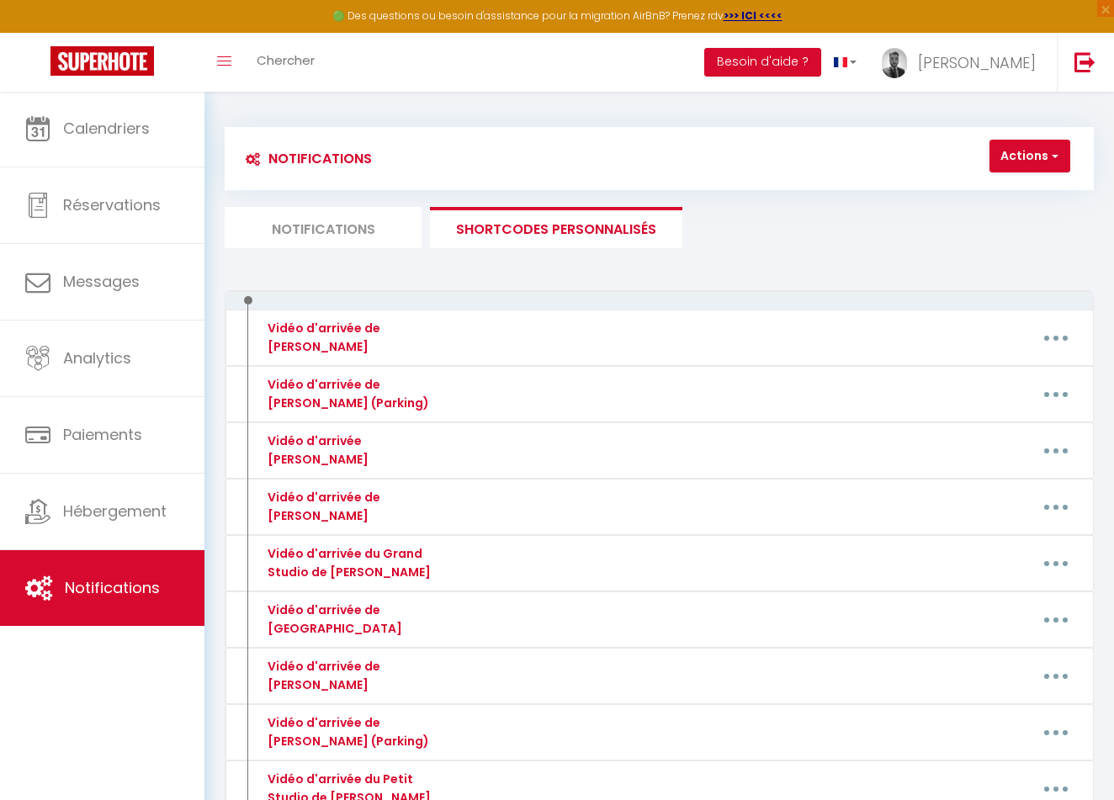
click at [1046, 146] on button "Actions" at bounding box center [1029, 157] width 81 height 34
click at [973, 196] on link "Nouveau shortcode personnalisé" at bounding box center [955, 193] width 227 height 22
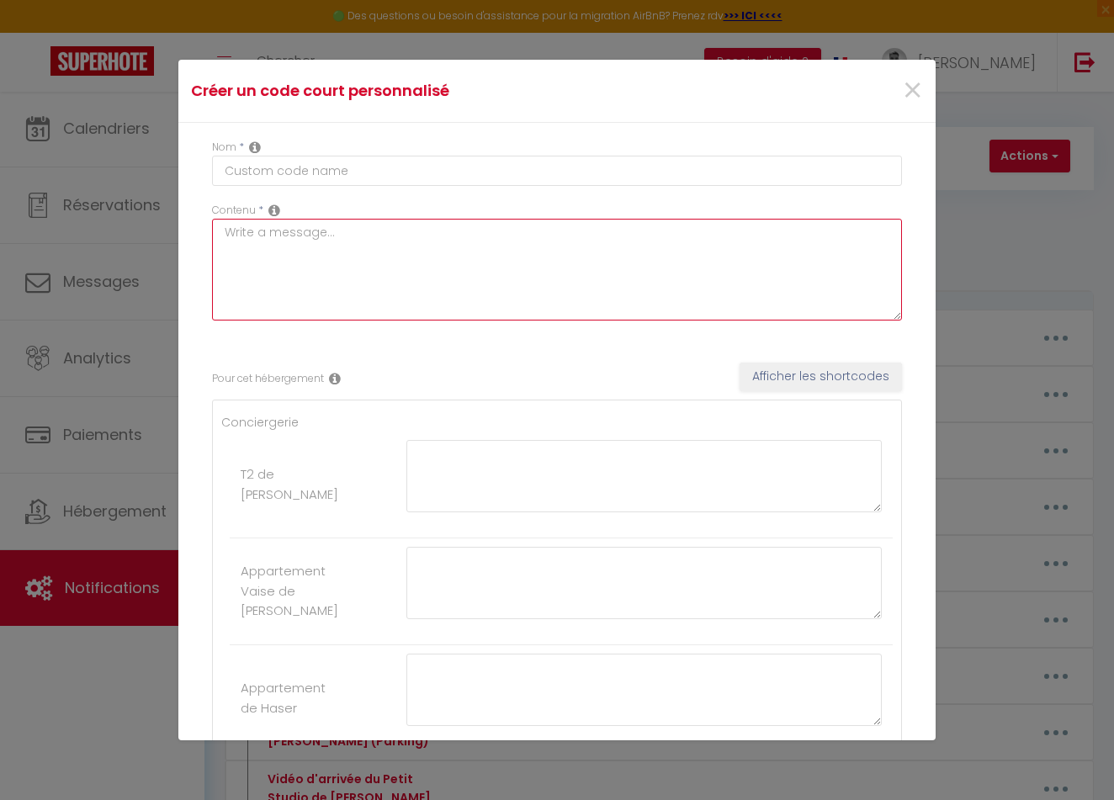
click at [603, 260] on textarea at bounding box center [557, 270] width 690 height 102
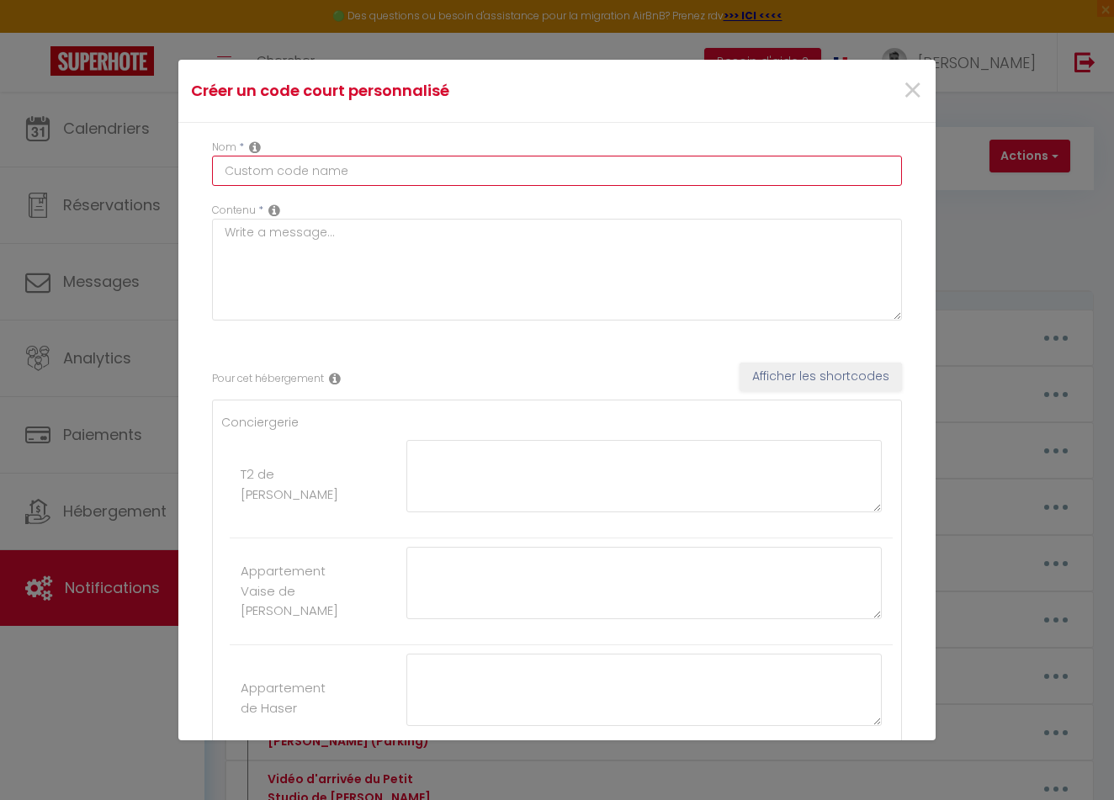
click at [485, 176] on input "text" at bounding box center [557, 171] width 690 height 30
type input "vidéo garage [PERSON_NAME]"
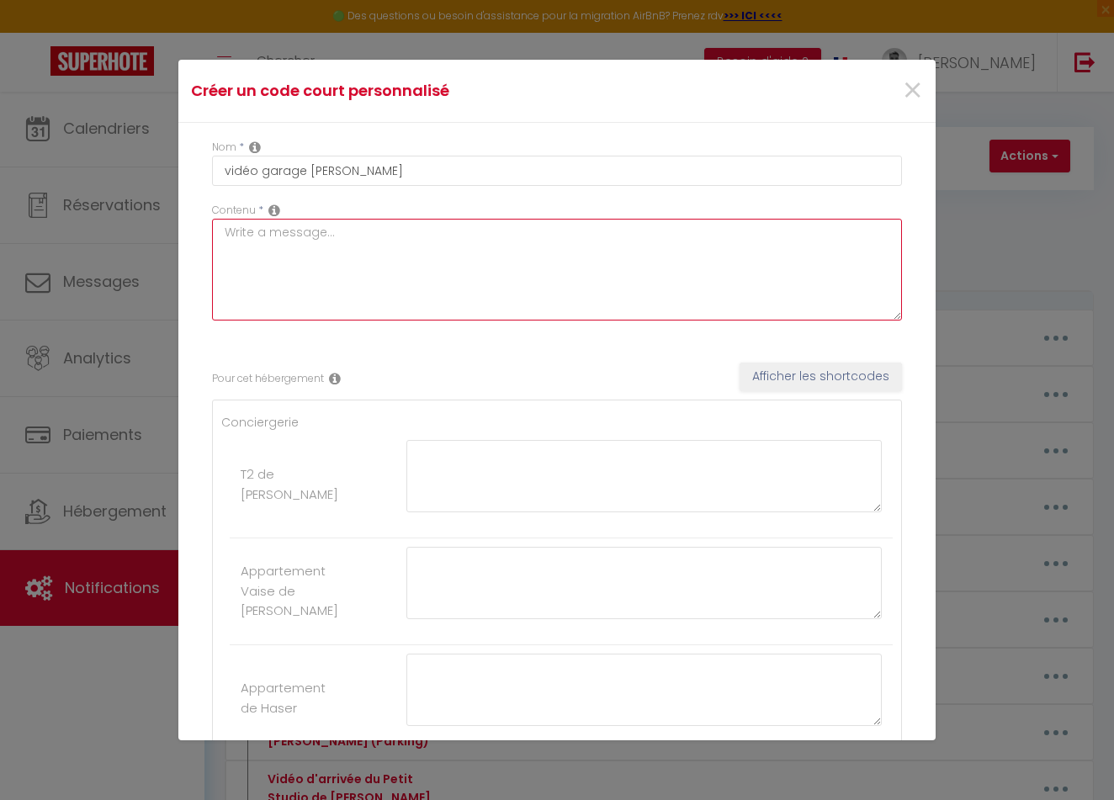
click at [483, 244] on textarea at bounding box center [557, 270] width 690 height 102
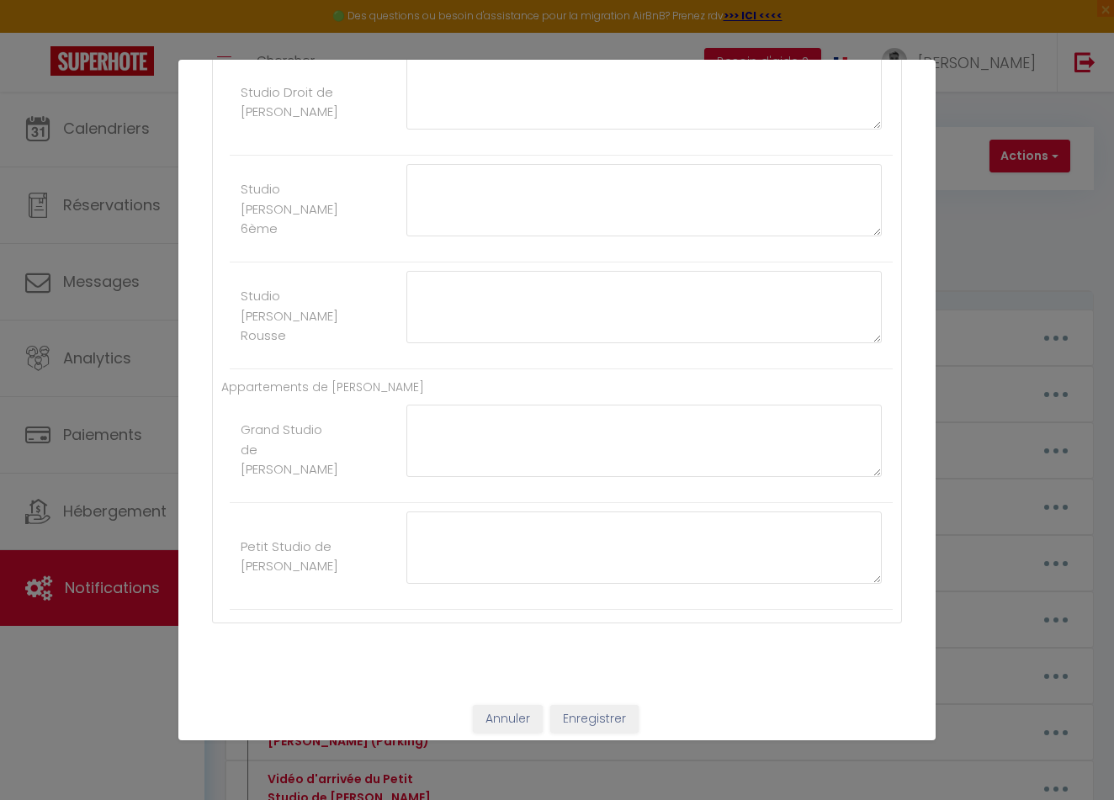
type textarea "aaa"
click at [594, 705] on button "Enregistrer" at bounding box center [594, 719] width 88 height 29
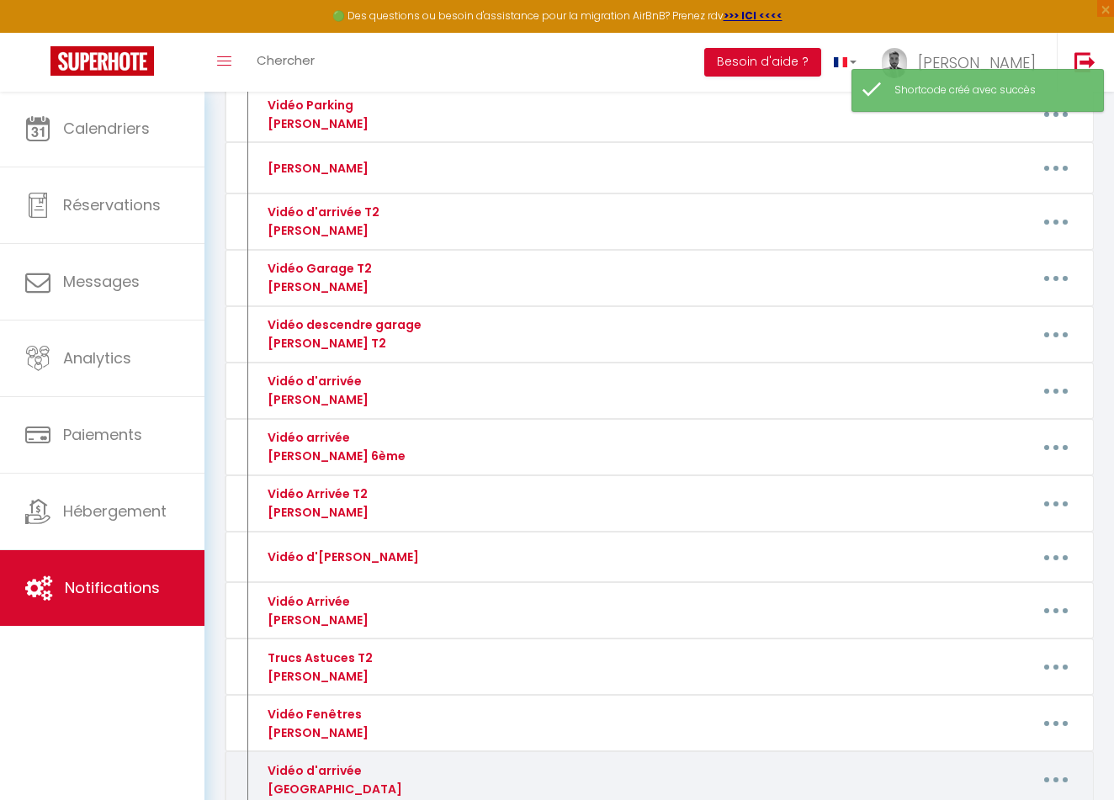
scroll to position [3382, 0]
click at [1050, 765] on button "button" at bounding box center [1056, 781] width 45 height 32
type input "Vidéo d'arrivée [GEOGRAPHIC_DATA]"
type textarea "https://youtube.com/shorts/uPk2zVryJ2Q?si=OgPYNZkM70cxWEGN"
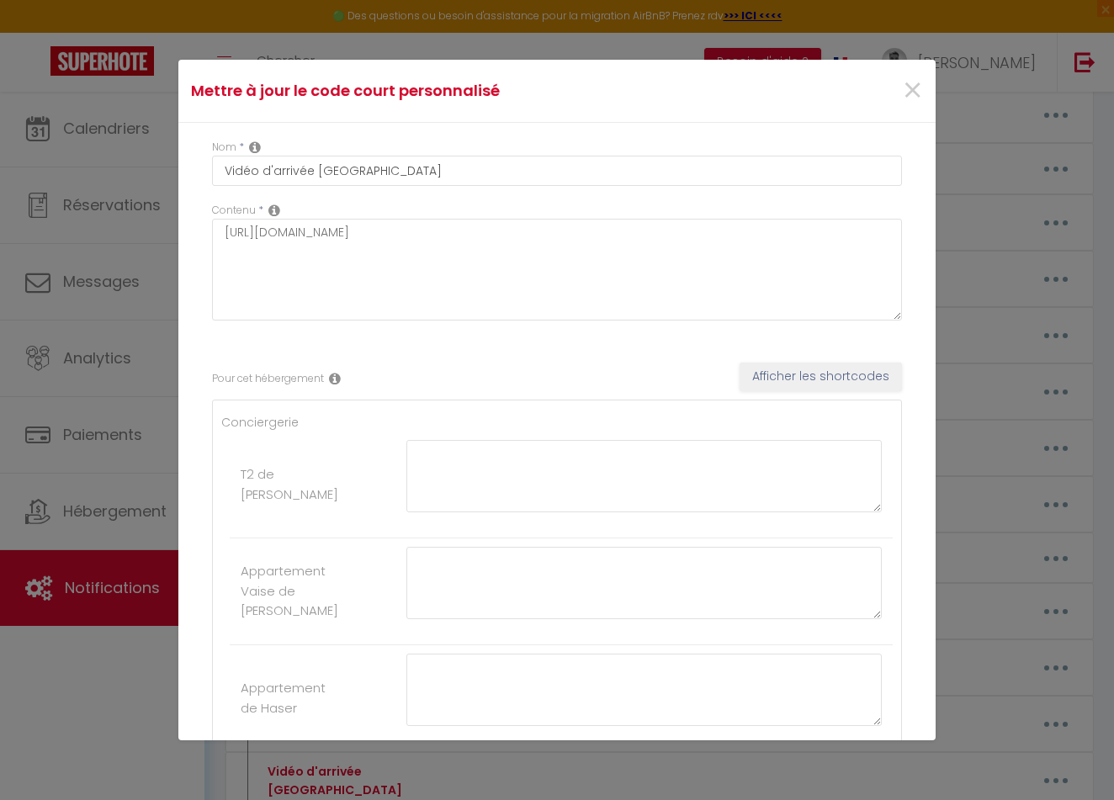
scroll to position [0, 0]
click at [917, 93] on span "×" at bounding box center [912, 91] width 21 height 50
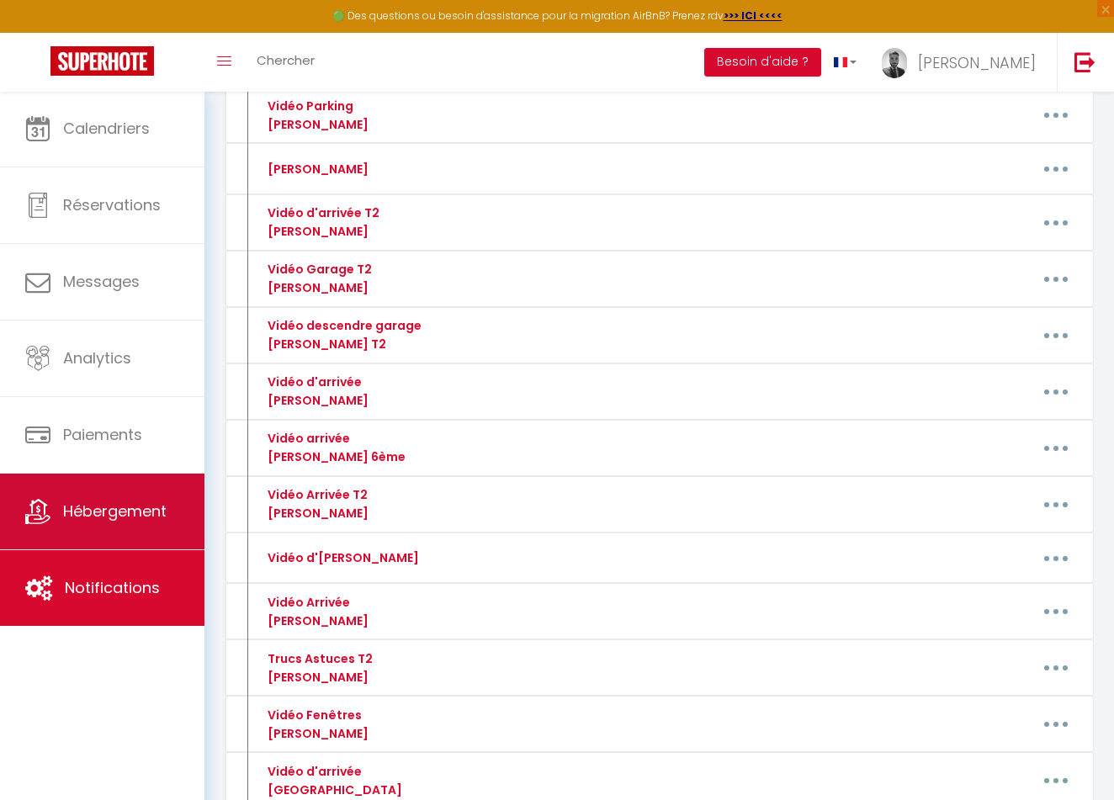
click at [124, 543] on link "Hébergement" at bounding box center [102, 512] width 204 height 76
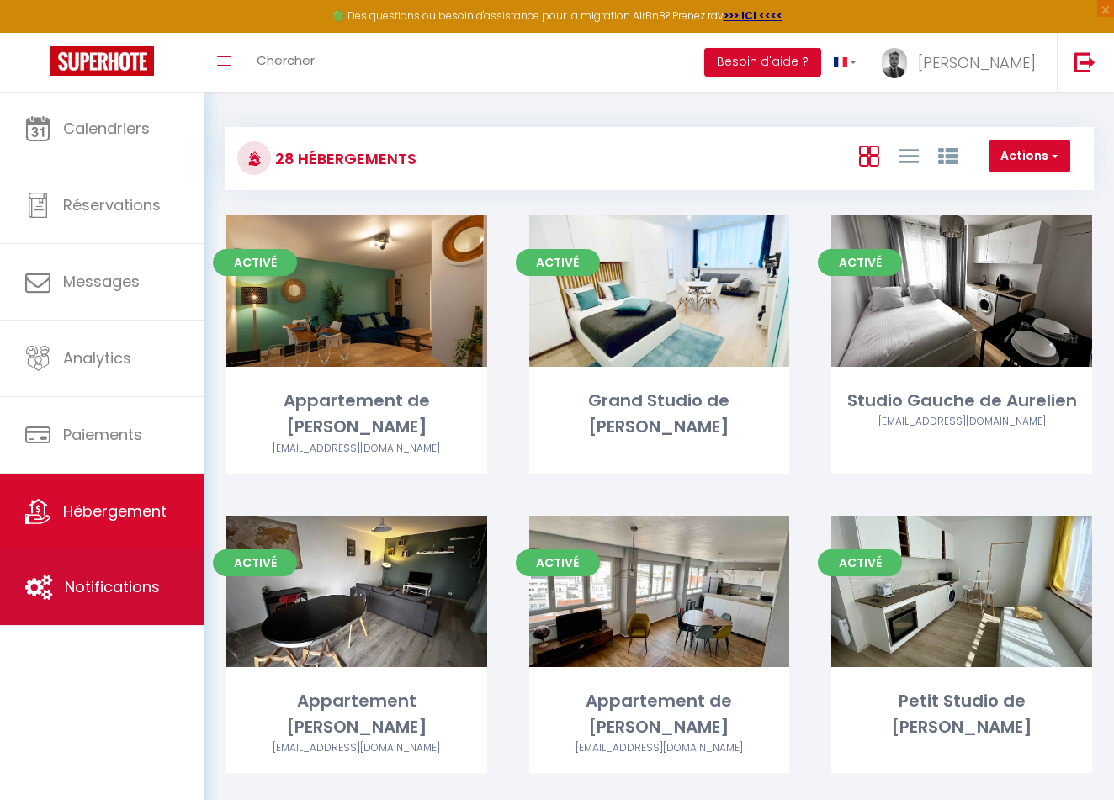
click at [24, 601] on link "Notifications" at bounding box center [102, 587] width 204 height 76
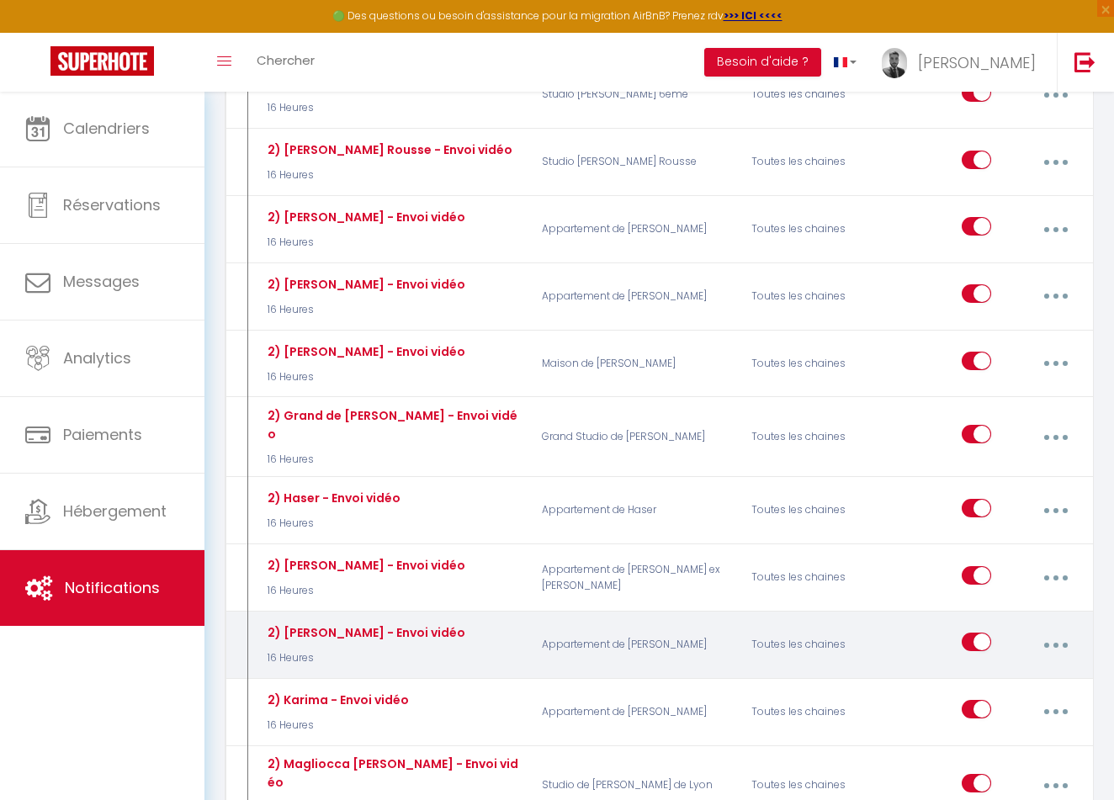
scroll to position [2046, 0]
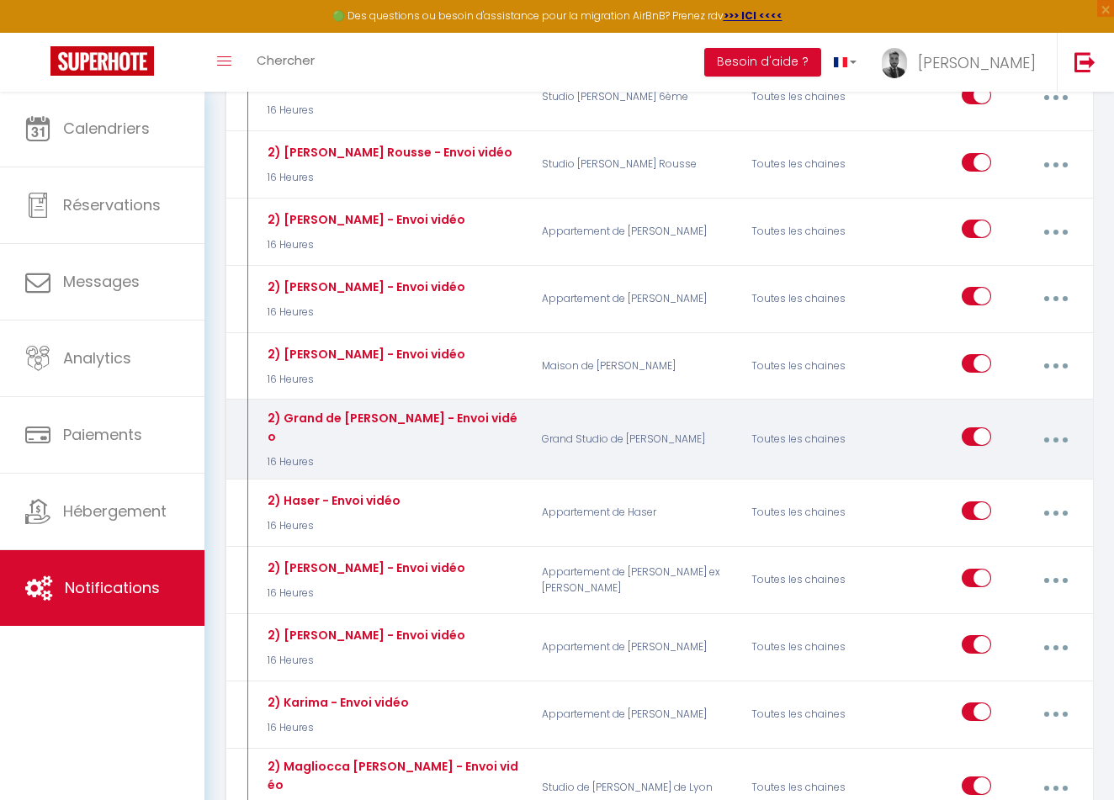
click at [1045, 423] on button "button" at bounding box center [1055, 439] width 45 height 32
click at [1008, 466] on link "Editer" at bounding box center [1010, 480] width 124 height 29
type input "2) Grand de [PERSON_NAME] - Envoi vidéo"
select select "16 Heures"
select select "if_deposit_is_paid"
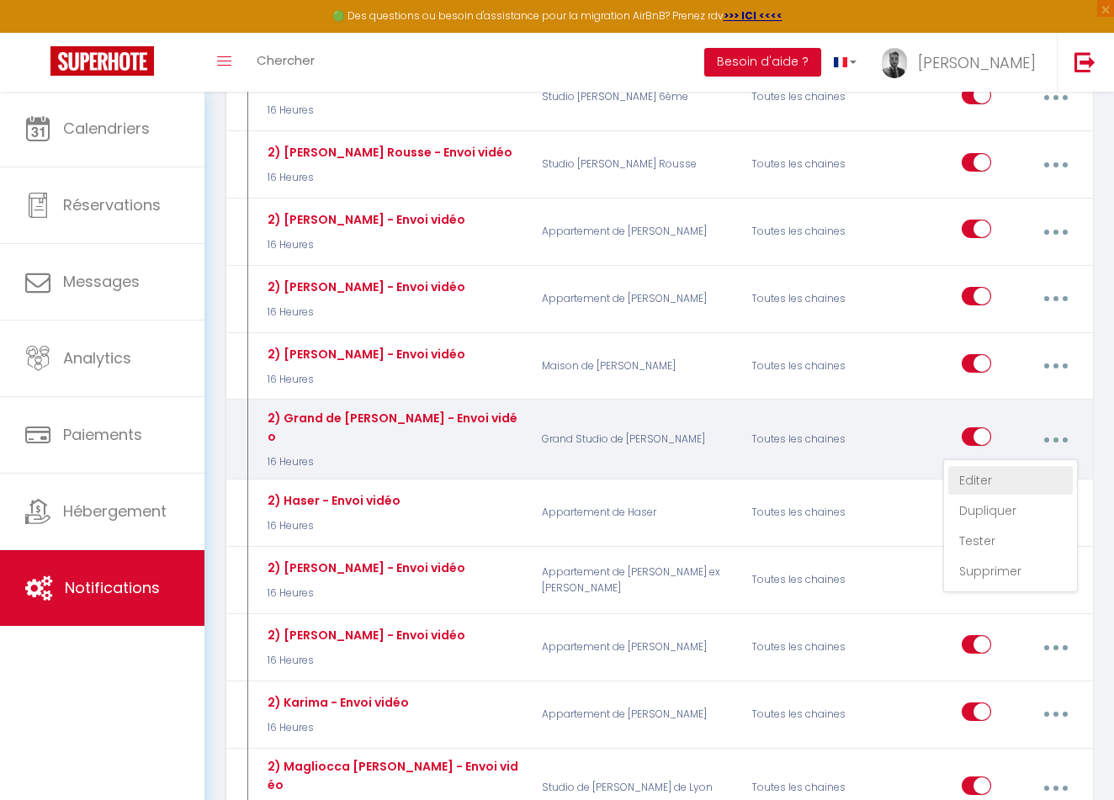
checkbox input "true"
checkbox input "false"
radio input "true"
type input "Envoi vidéo d'arrivée pour votre séjour"
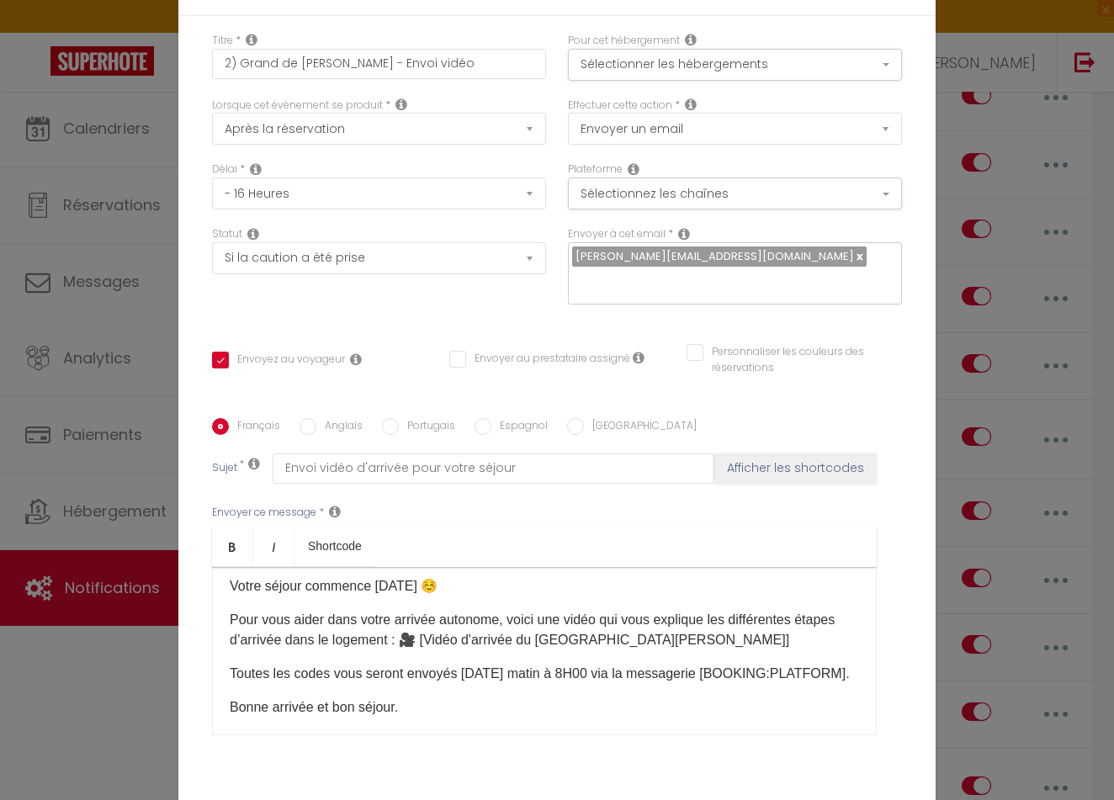
scroll to position [56, 0]
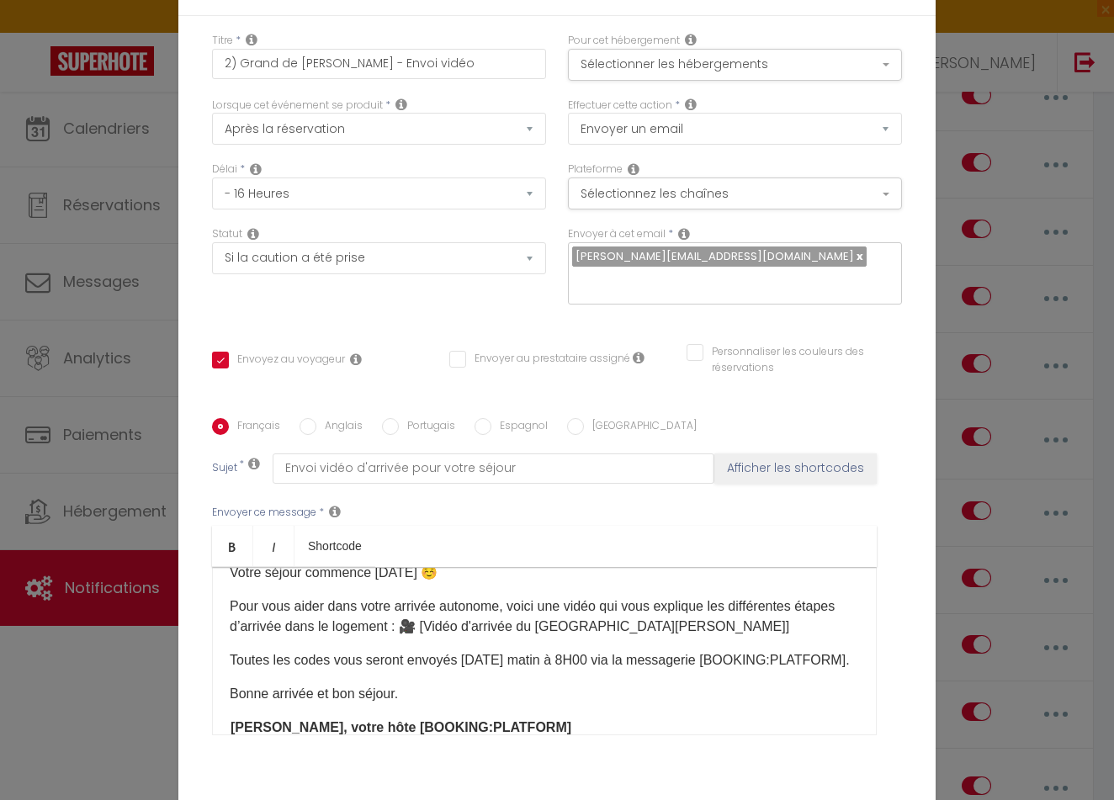
click at [726, 630] on p "Pour vous aider dans votre arrivée autonome, voici une vidéo qui vous explique …" at bounding box center [544, 616] width 629 height 40
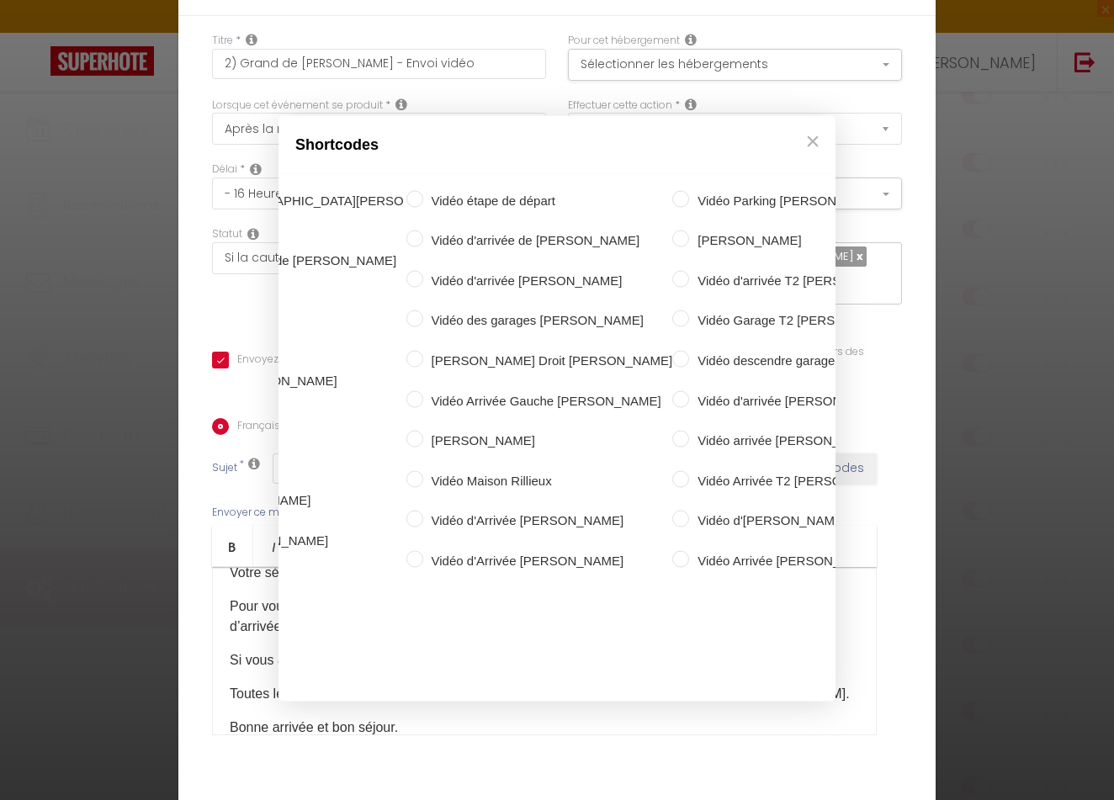
click at [977, 390] on label "vidéo garage [PERSON_NAME]" at bounding box center [1095, 400] width 236 height 20
click at [960, 390] on input "vidéo garage [PERSON_NAME]" at bounding box center [968, 398] width 17 height 17
radio input "true"
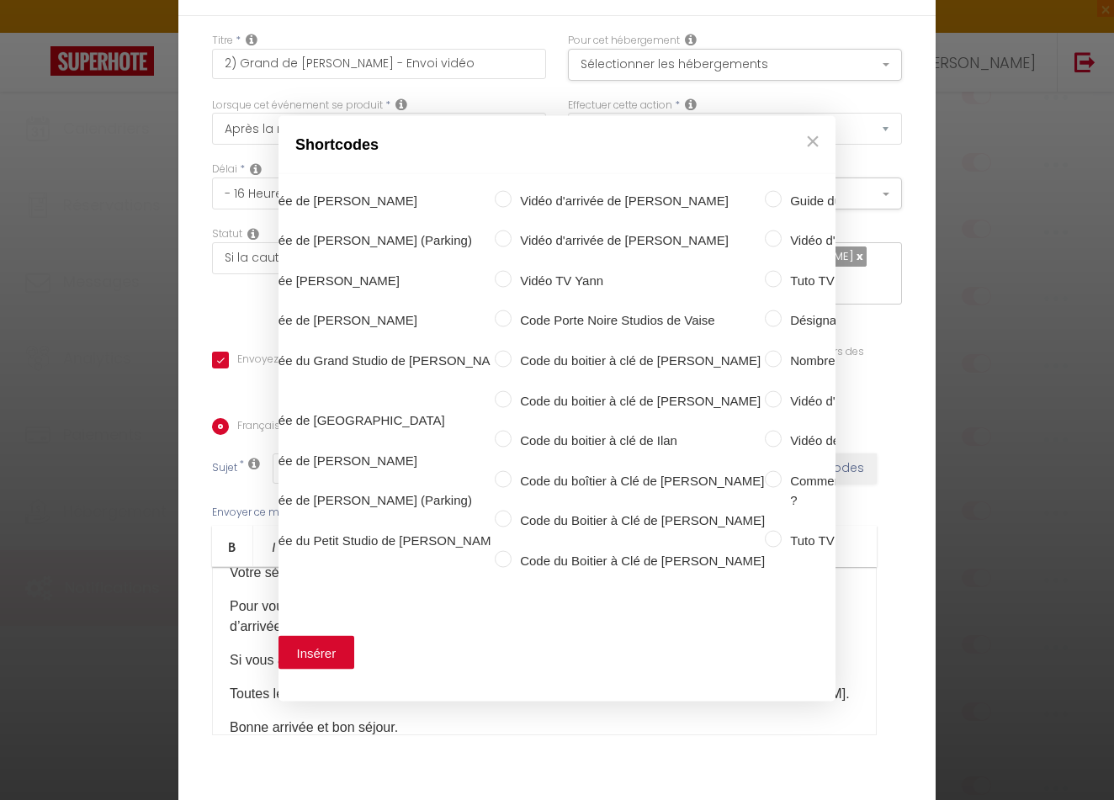
scroll to position [0, 0]
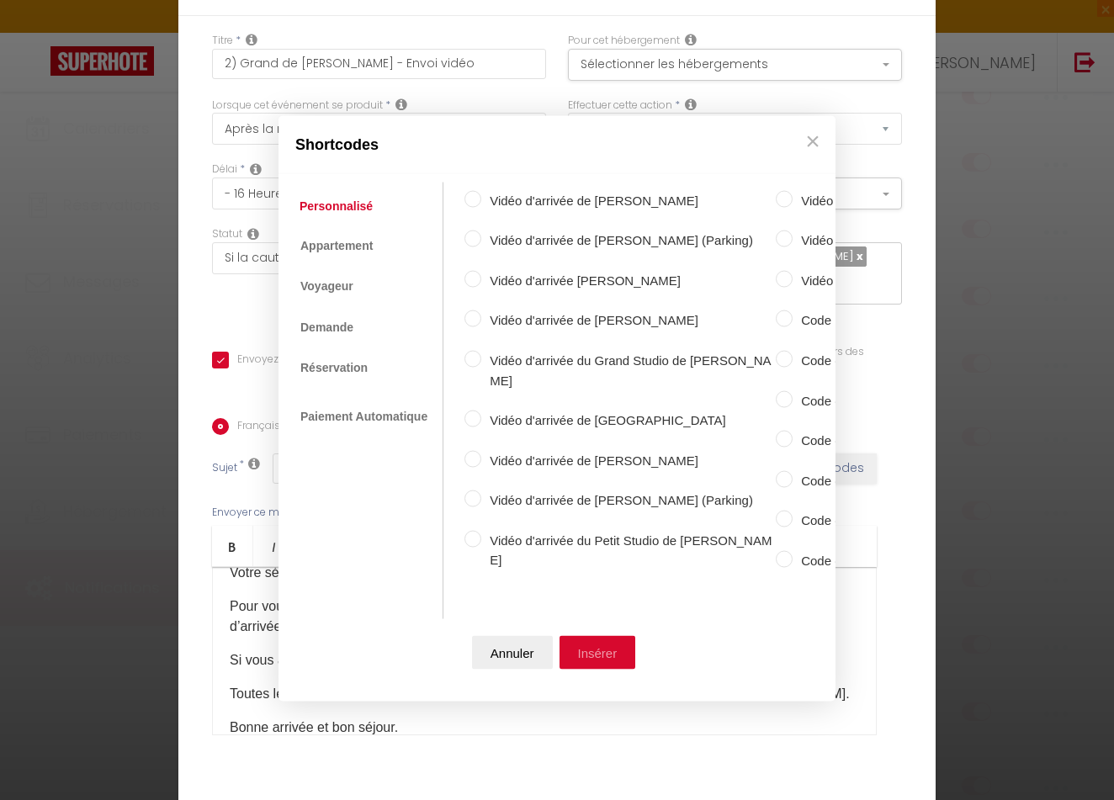
click at [606, 641] on button "Insérer" at bounding box center [597, 653] width 77 height 34
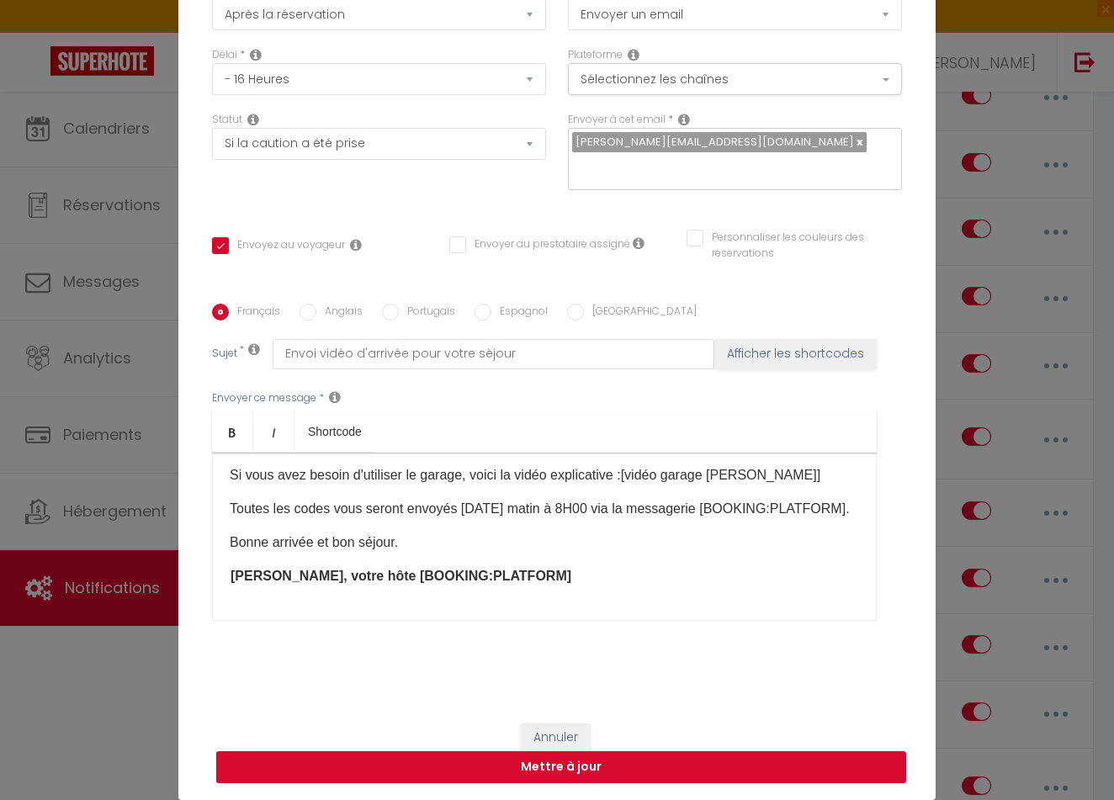
scroll to position [114, 0]
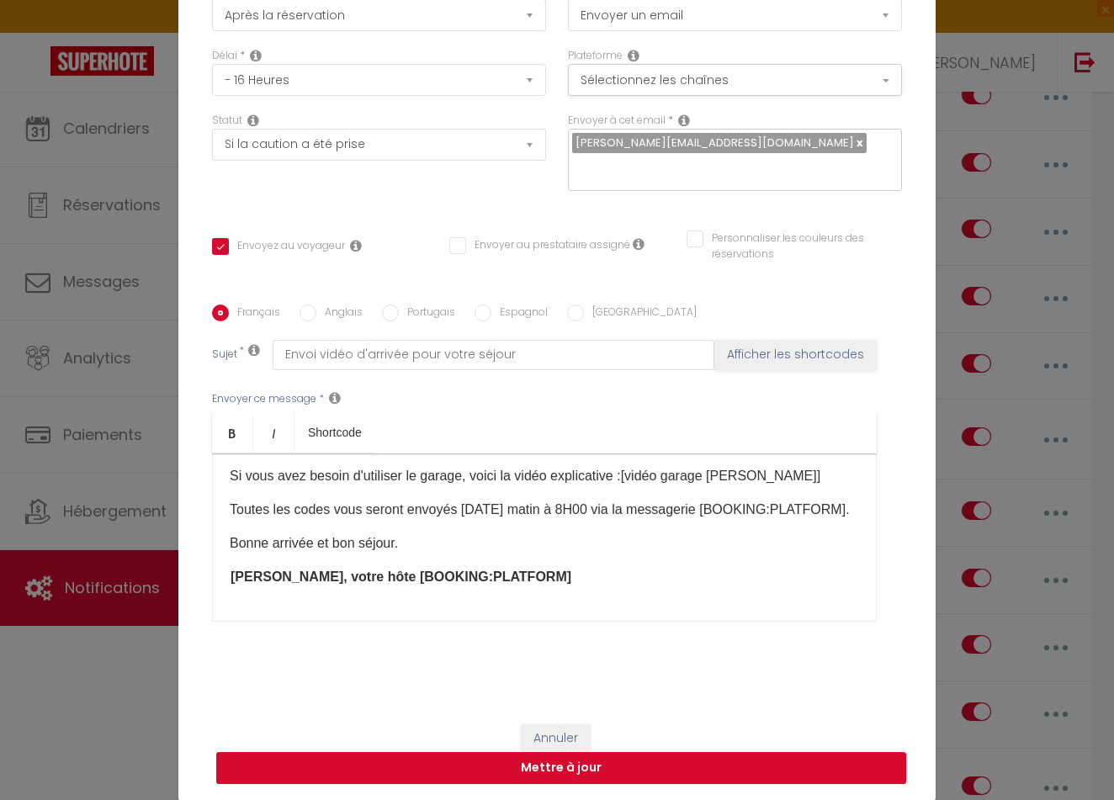
click at [630, 769] on button "Mettre à jour" at bounding box center [561, 768] width 690 height 32
checkbox input "true"
checkbox input "false"
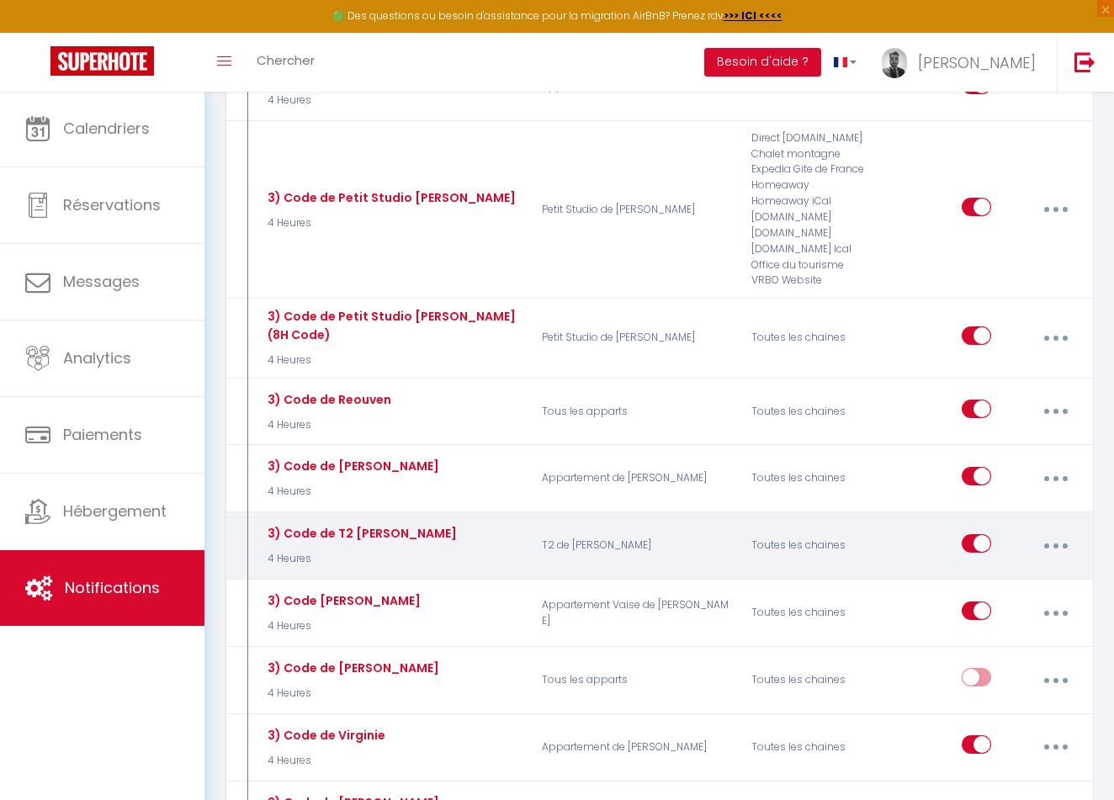
scroll to position [5326, 0]
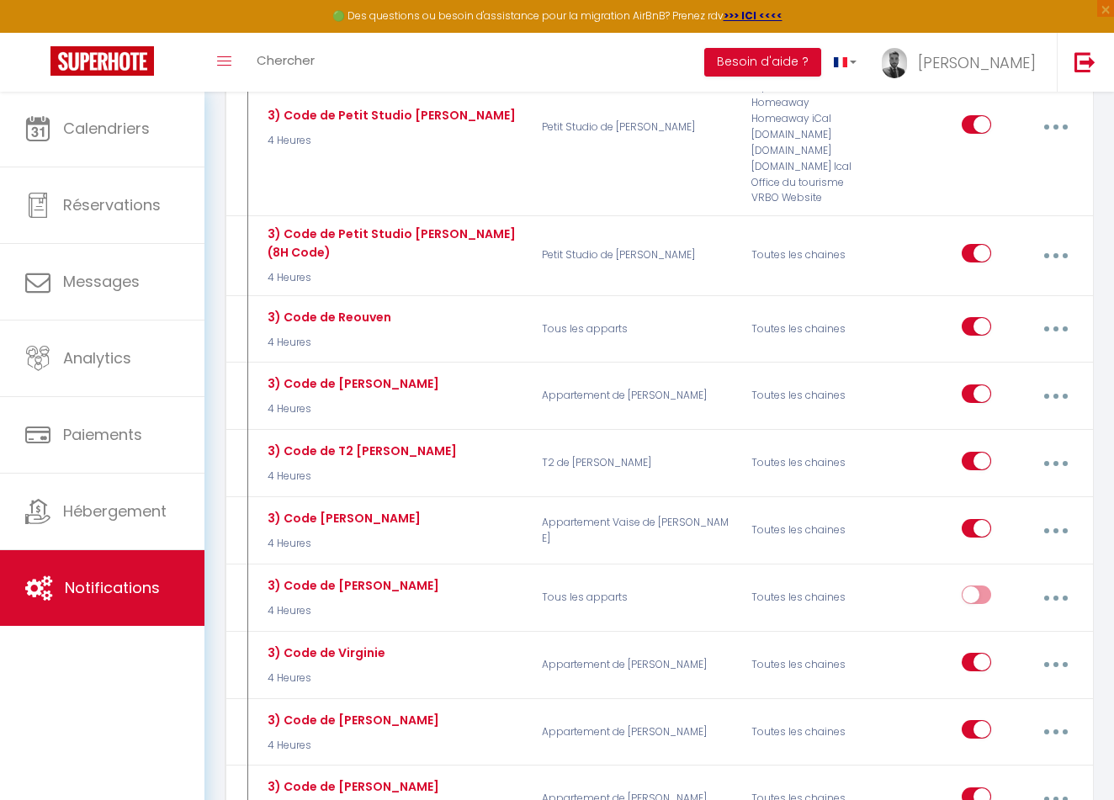
type input "3) Code du Grand Studio de [PERSON_NAME]"
select select "4 Heures"
select select "if_deposit_is_paid"
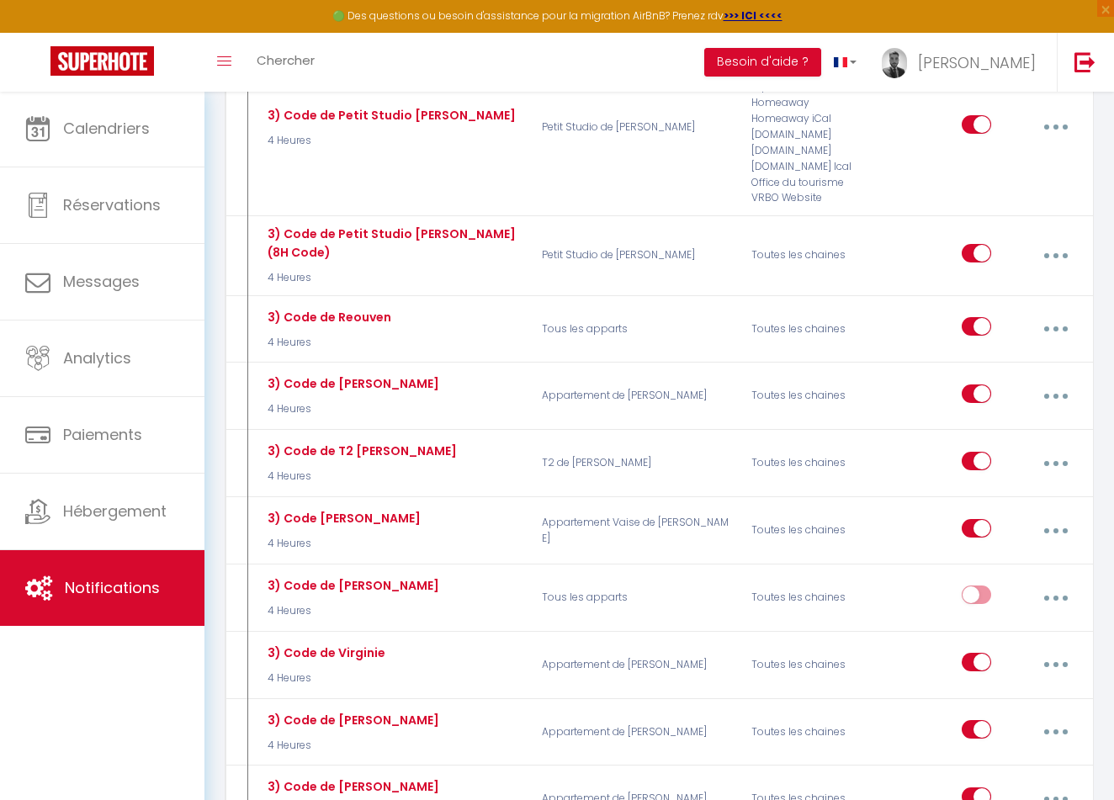
checkbox input "true"
checkbox input "false"
radio input "true"
type input "Instructions et codes pour votre arrivée du jour dans mon logement"
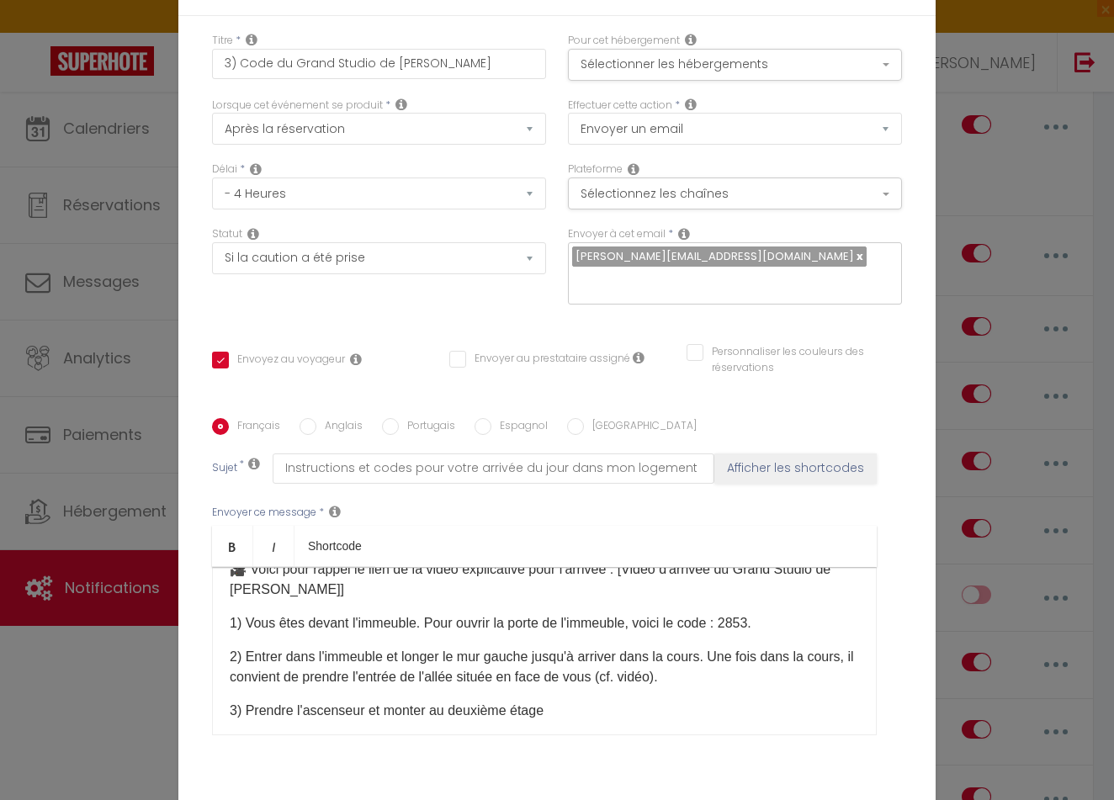
click at [778, 647] on p "2) Entrer dans l'immeuble et longer le mur gauche jusqu'à arriver dans la cours…" at bounding box center [544, 667] width 629 height 40
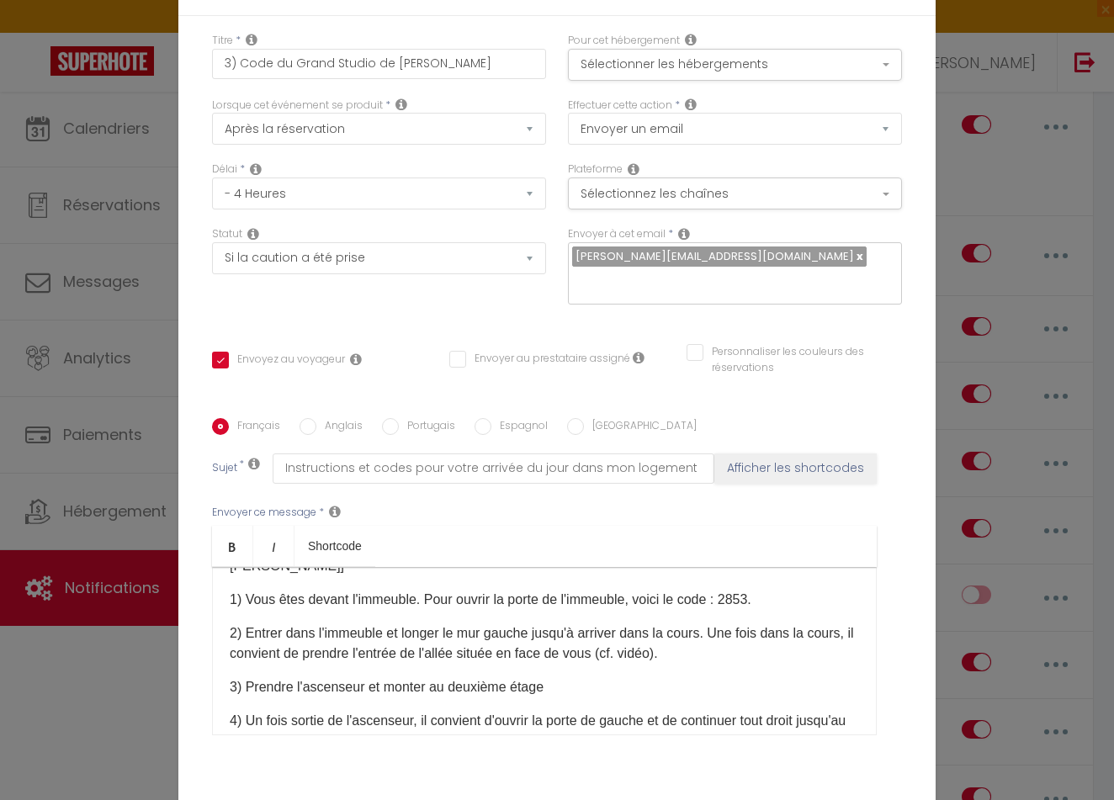
scroll to position [161, 0]
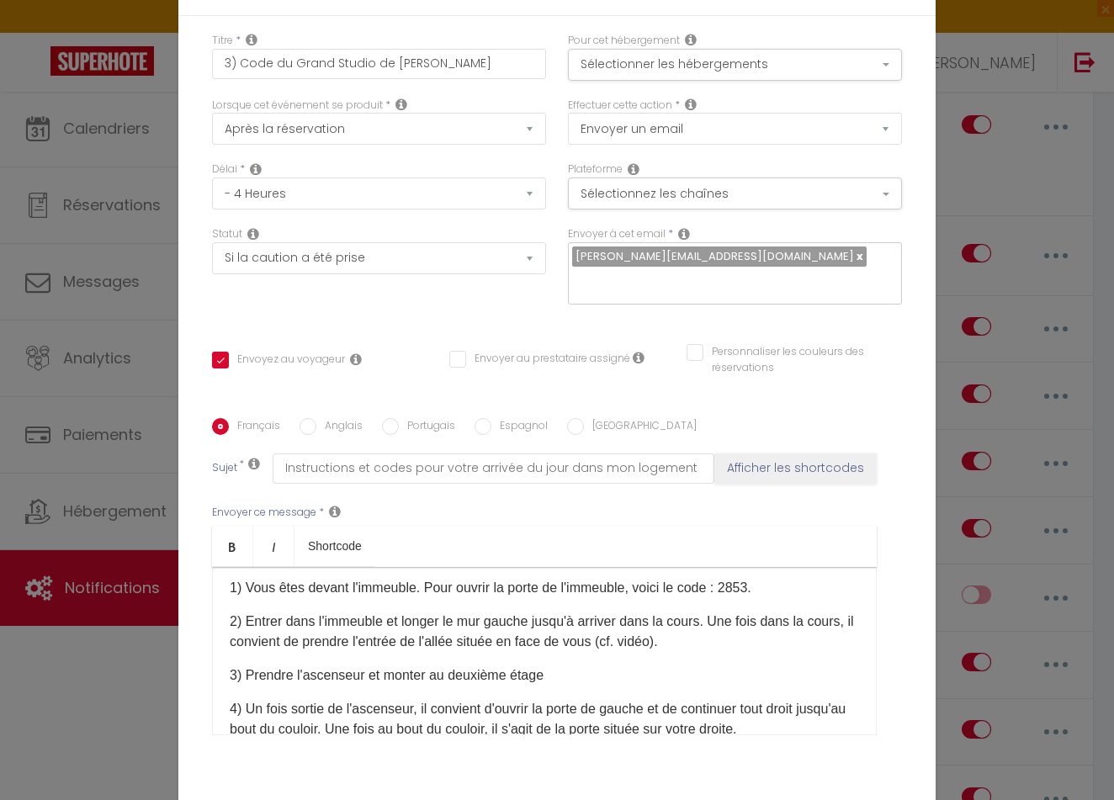
click at [627, 665] on p "3) Prendre l'ascenseur et monter au deuxième étage" at bounding box center [544, 675] width 629 height 20
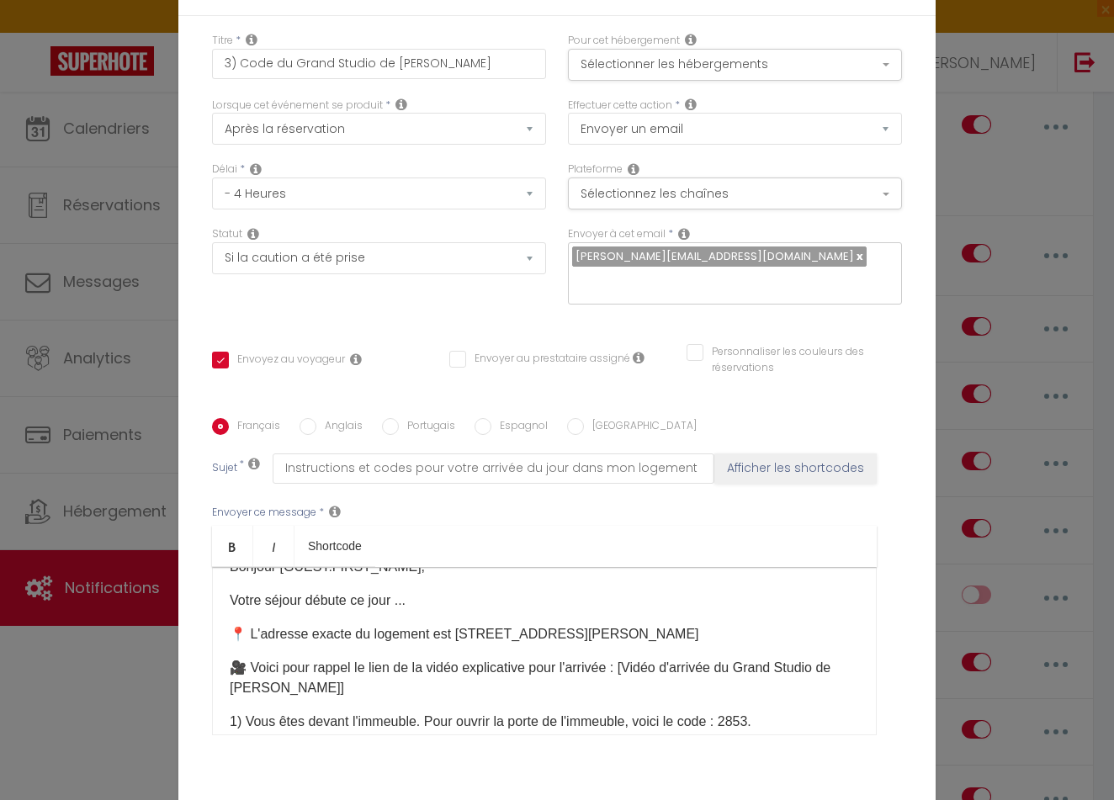
scroll to position [31, 0]
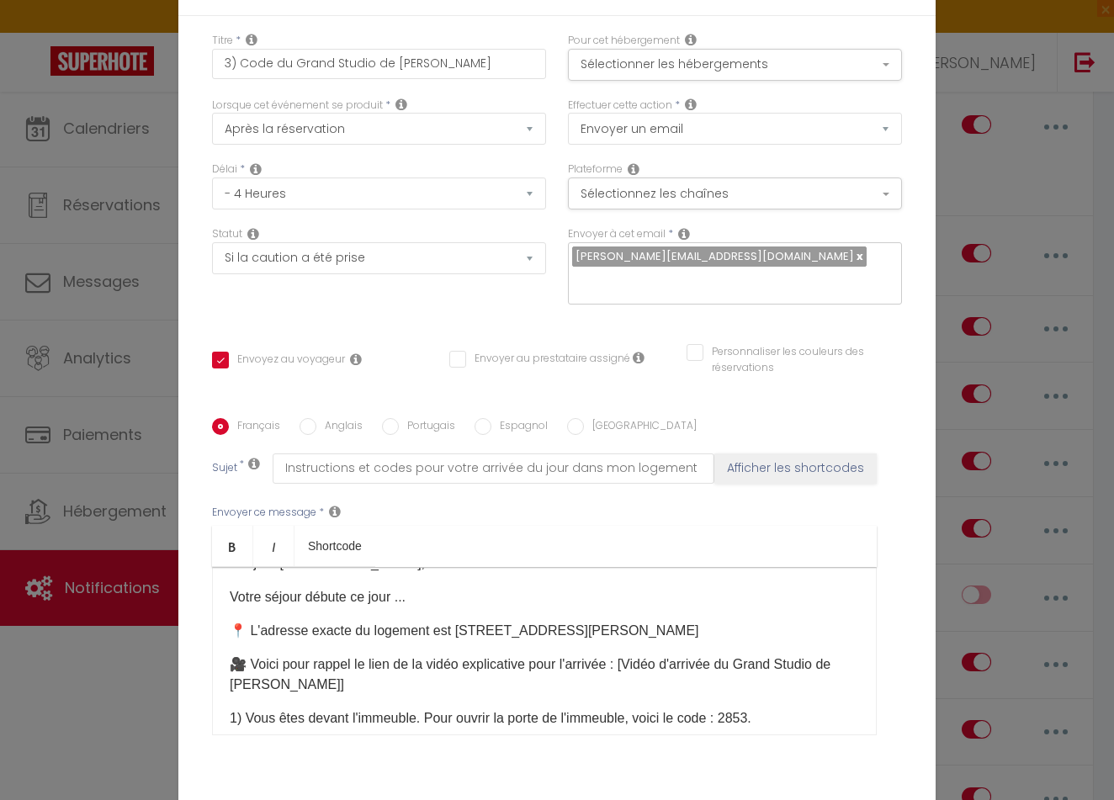
click at [720, 654] on p "🎥 Voici pour rappel le lien de la vidéo explicative pour l'arrivée : [Vidéo d'a…" at bounding box center [544, 674] width 629 height 40
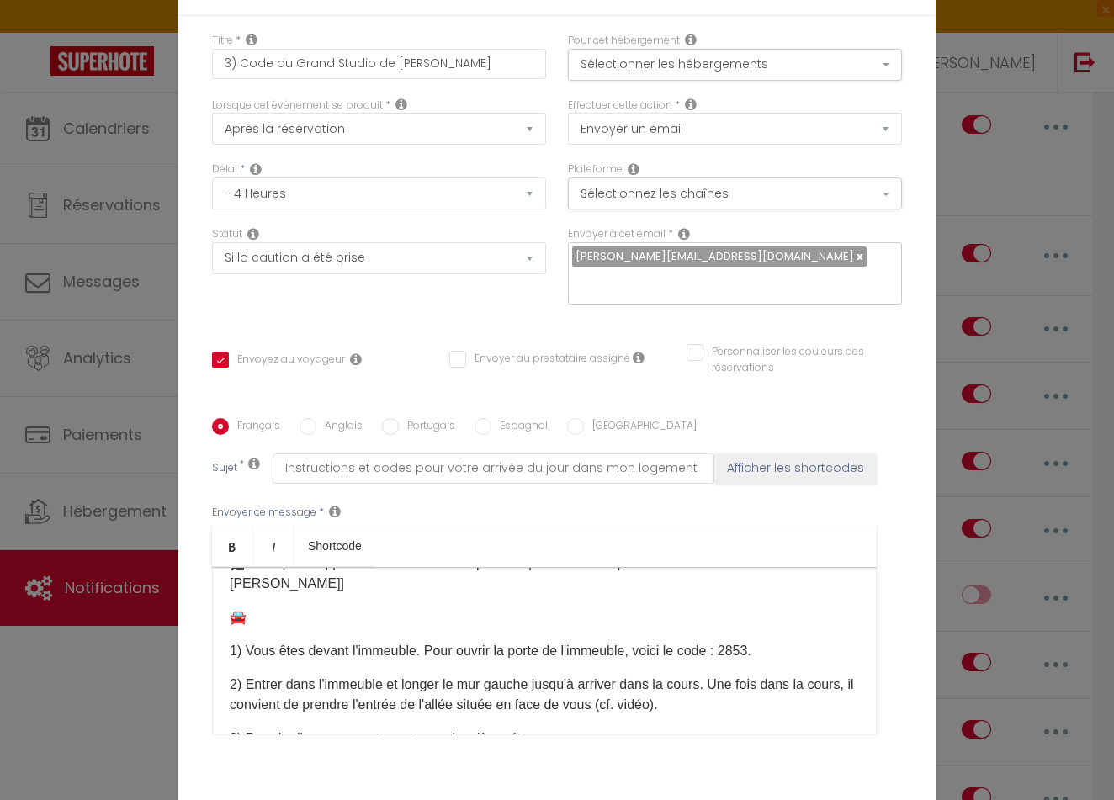
click at [332, 567] on div "Bonjour [GUEST:FIRST_NAME], Votre séjour débute ce jour ... 📍 L'adresse exacte …" at bounding box center [544, 651] width 664 height 168
click at [311, 607] on p "🚘" at bounding box center [544, 617] width 629 height 20
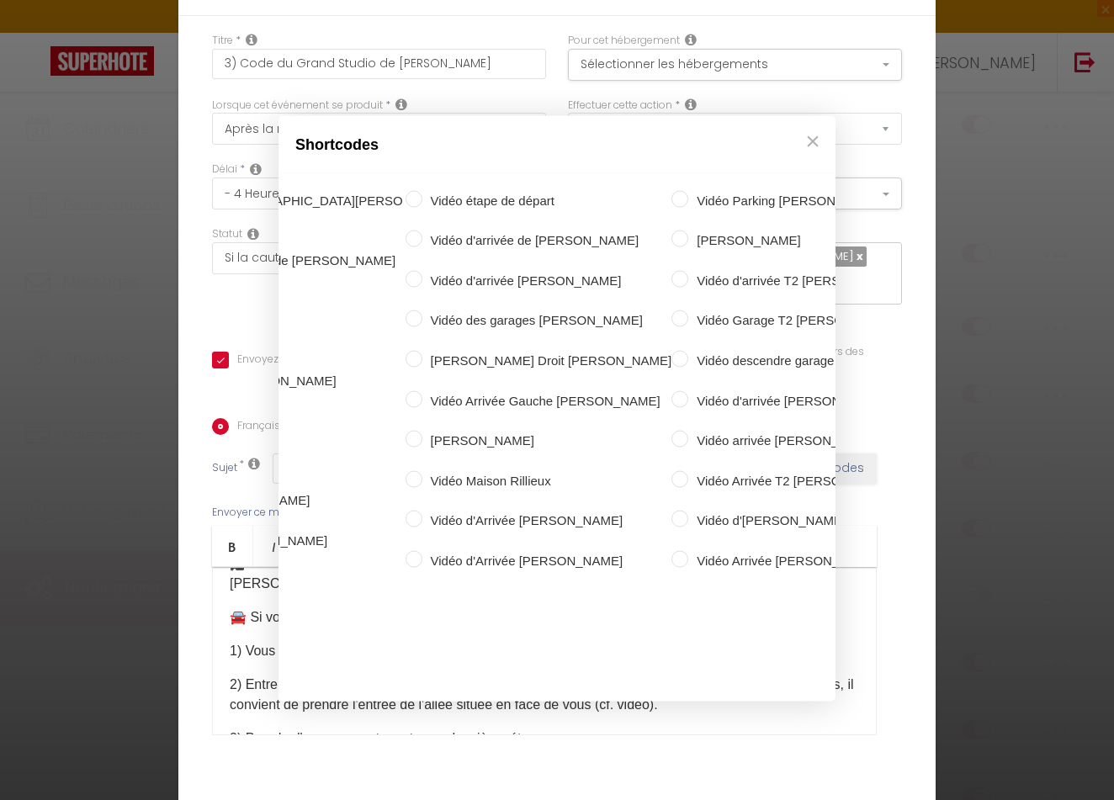
scroll to position [0, 1556]
click at [977, 390] on label "vidéo garage [PERSON_NAME]" at bounding box center [1095, 400] width 236 height 20
click at [960, 390] on input "vidéo garage [PERSON_NAME]" at bounding box center [968, 398] width 17 height 17
radio input "true"
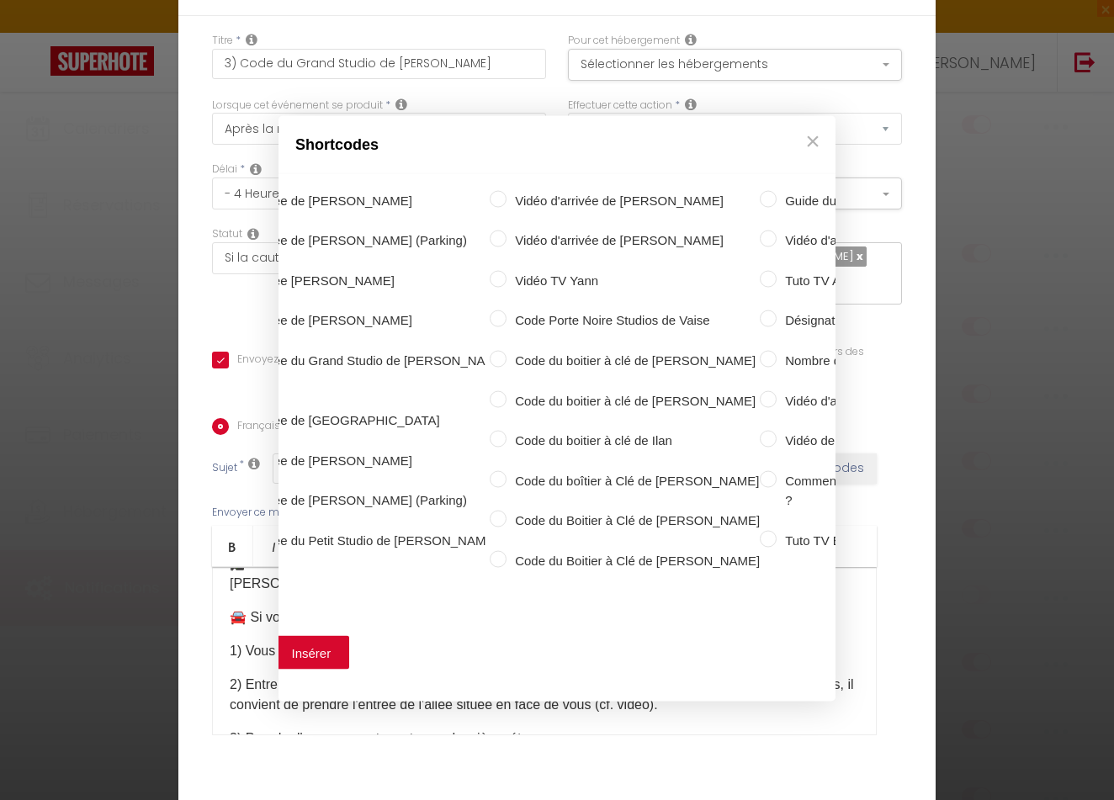
scroll to position [0, 59]
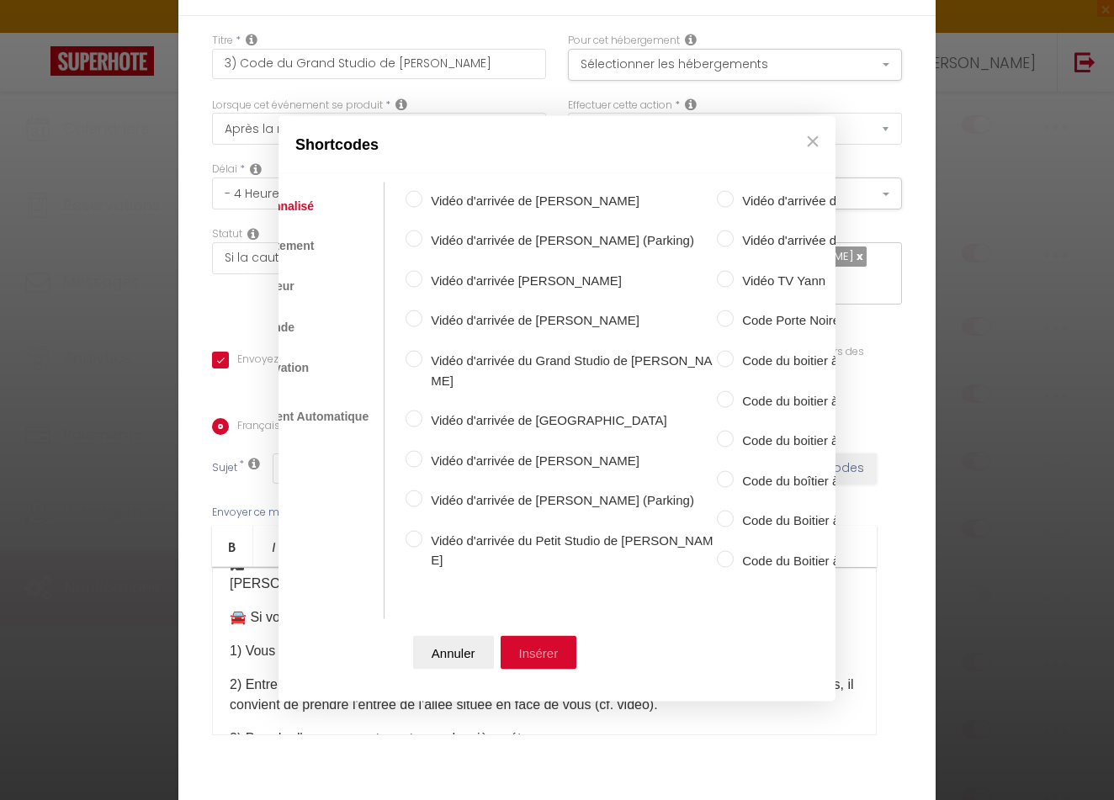
click at [548, 643] on button "Insérer" at bounding box center [538, 653] width 77 height 34
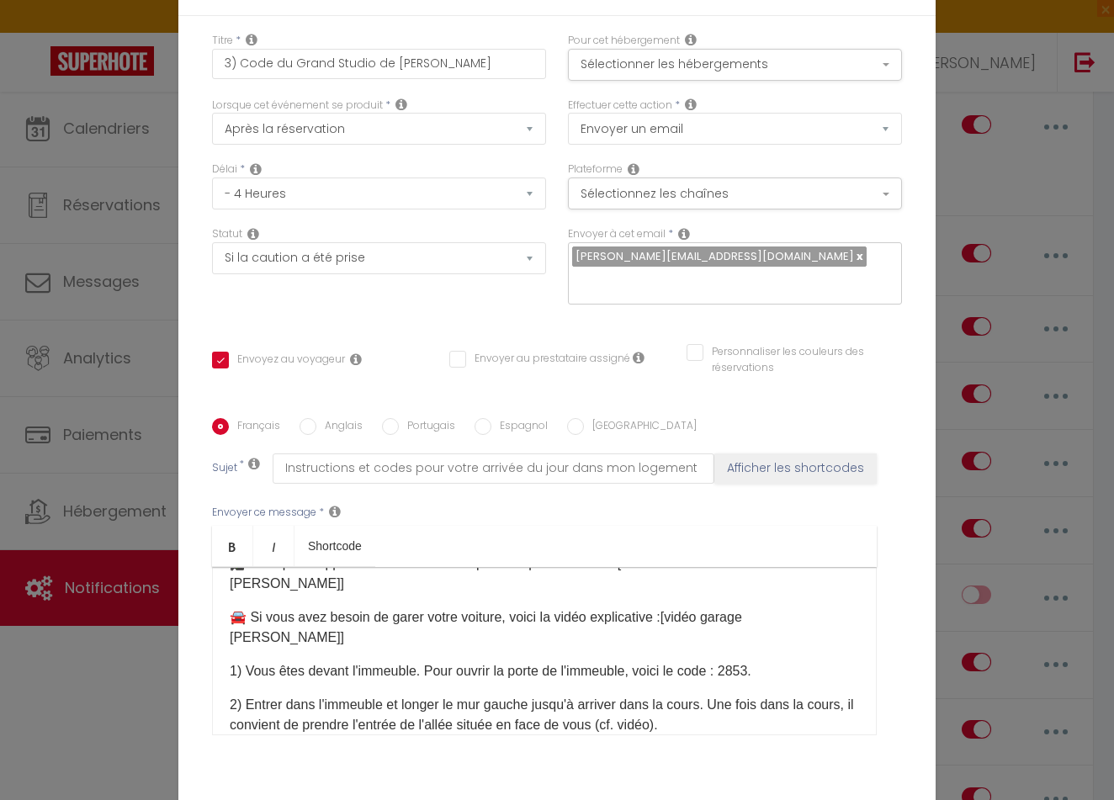
checkbox input "true"
checkbox input "false"
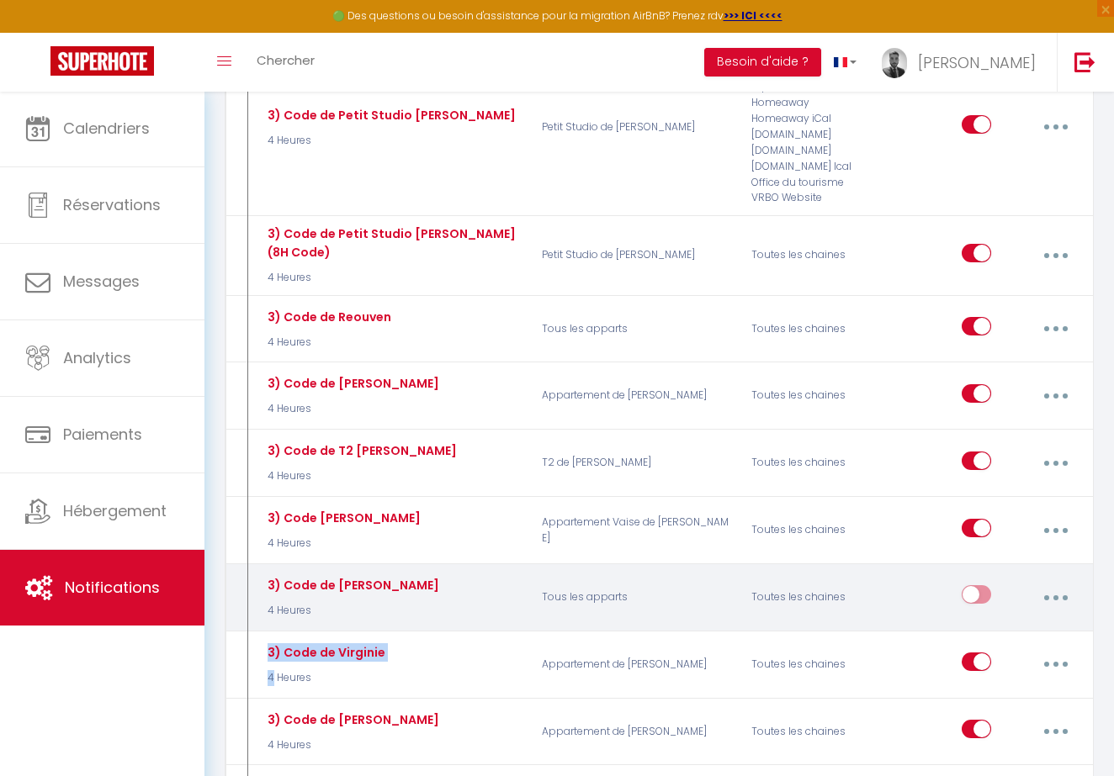
drag, startPoint x: 352, startPoint y: 400, endPoint x: 357, endPoint y: 326, distance: 74.2
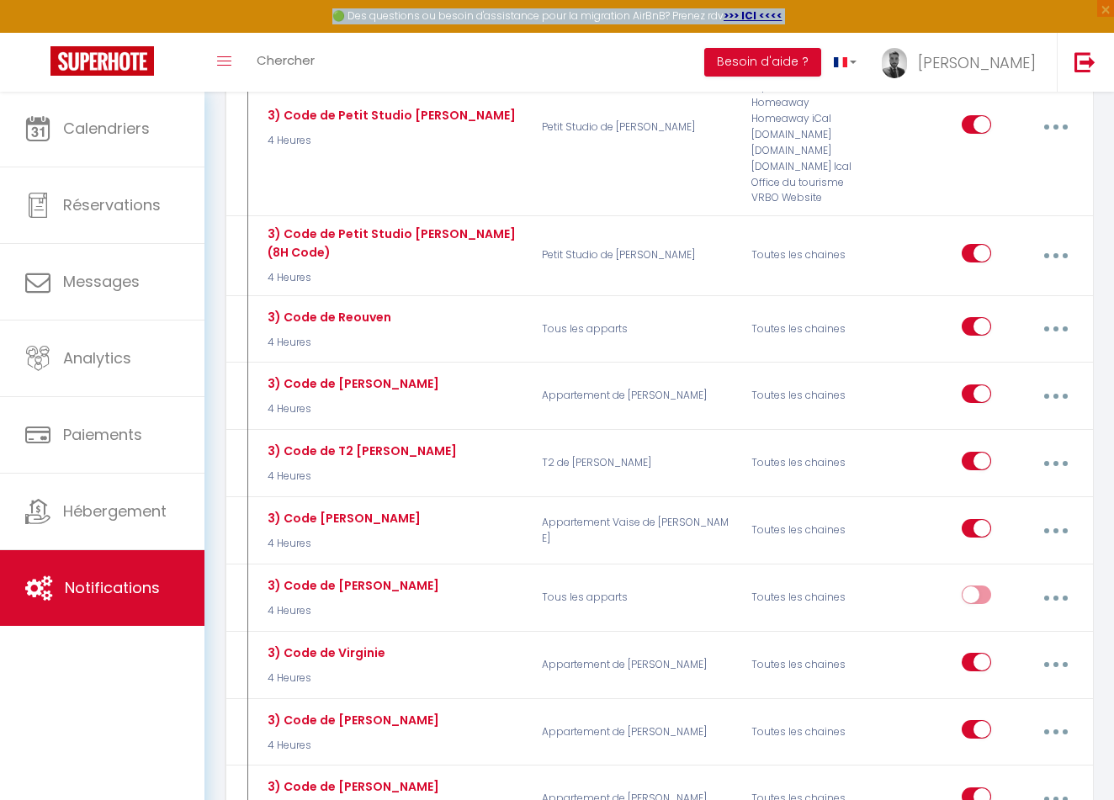
click at [238, 12] on div "🟢 Des questions ou besoin d'assistance pour la migration AirBnB? Prenez rdv >>>…" at bounding box center [557, 16] width 1114 height 33
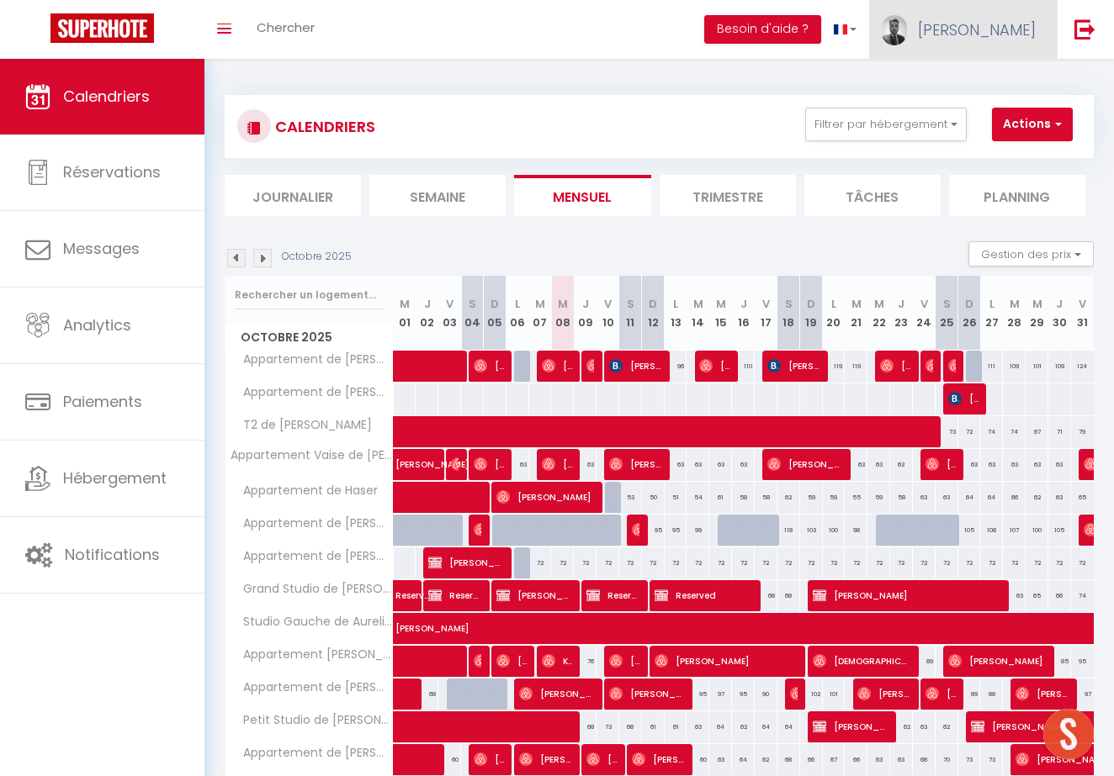
click at [1029, 35] on span "[PERSON_NAME]" at bounding box center [977, 29] width 118 height 21
click at [1002, 78] on link "Paramètres" at bounding box center [989, 84] width 124 height 29
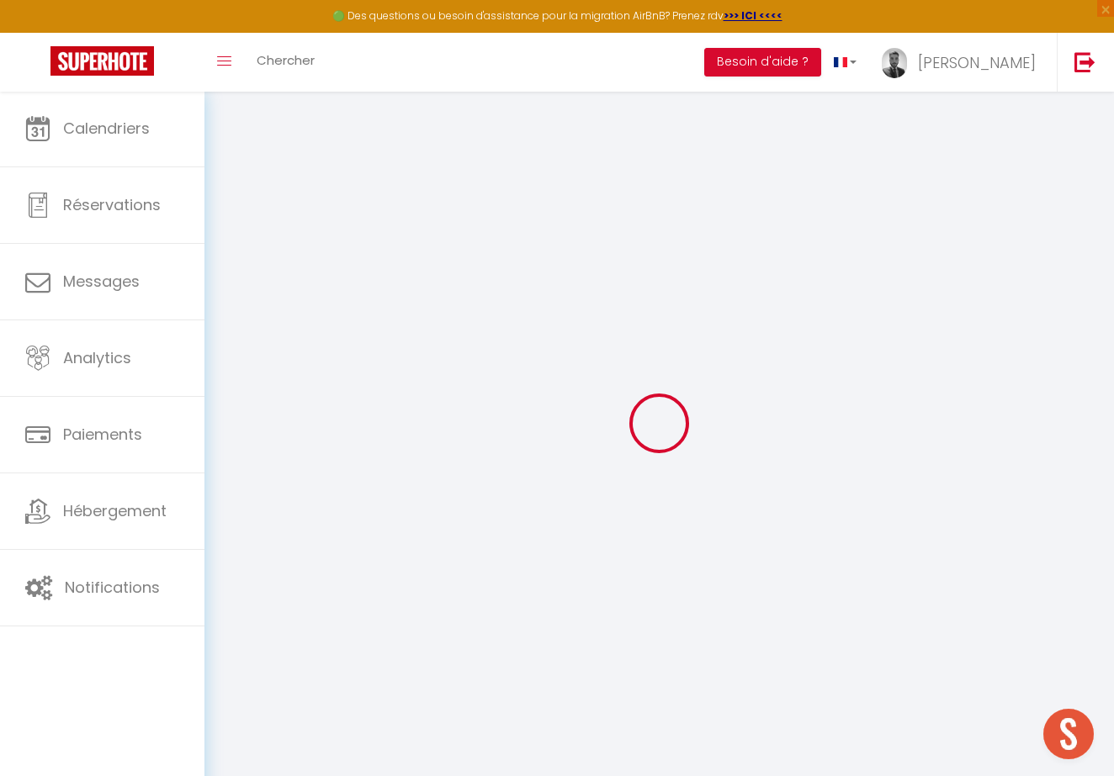
type input "lEmzqeQKtTMhdSH6xBdHMLk44"
type input "cbPCCT1VgY5joUmA5FjuSRbcX"
type input "https://app.superhote.com/#/get-available-rentals/cbPCCT1VgY5joUmA5FjuSRbcX"
select select "fr"
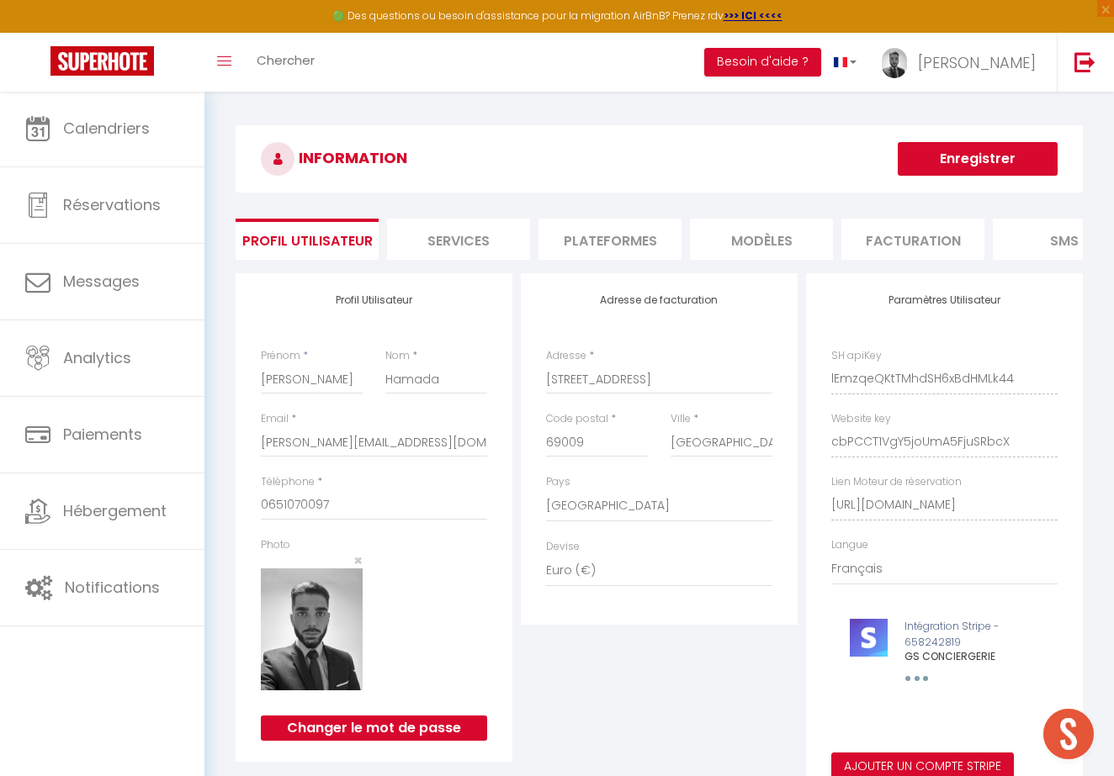
click at [510, 244] on li "Services" at bounding box center [458, 239] width 143 height 41
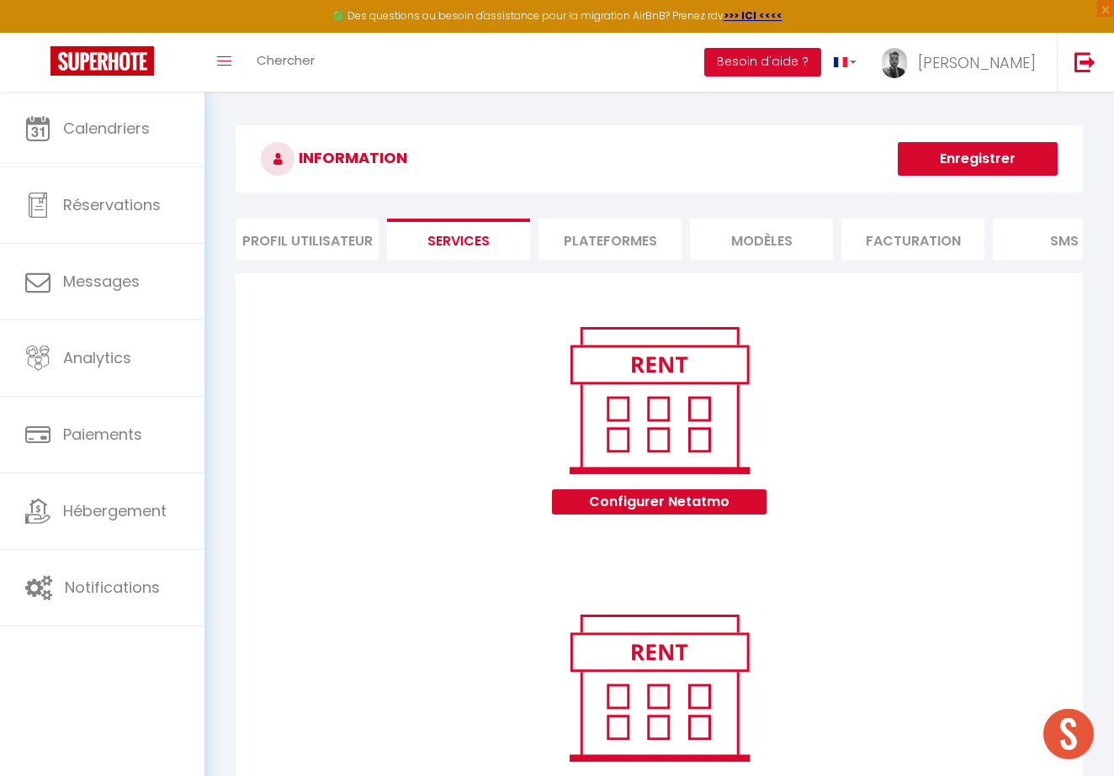
click at [600, 246] on li "Plateformes" at bounding box center [609, 239] width 143 height 41
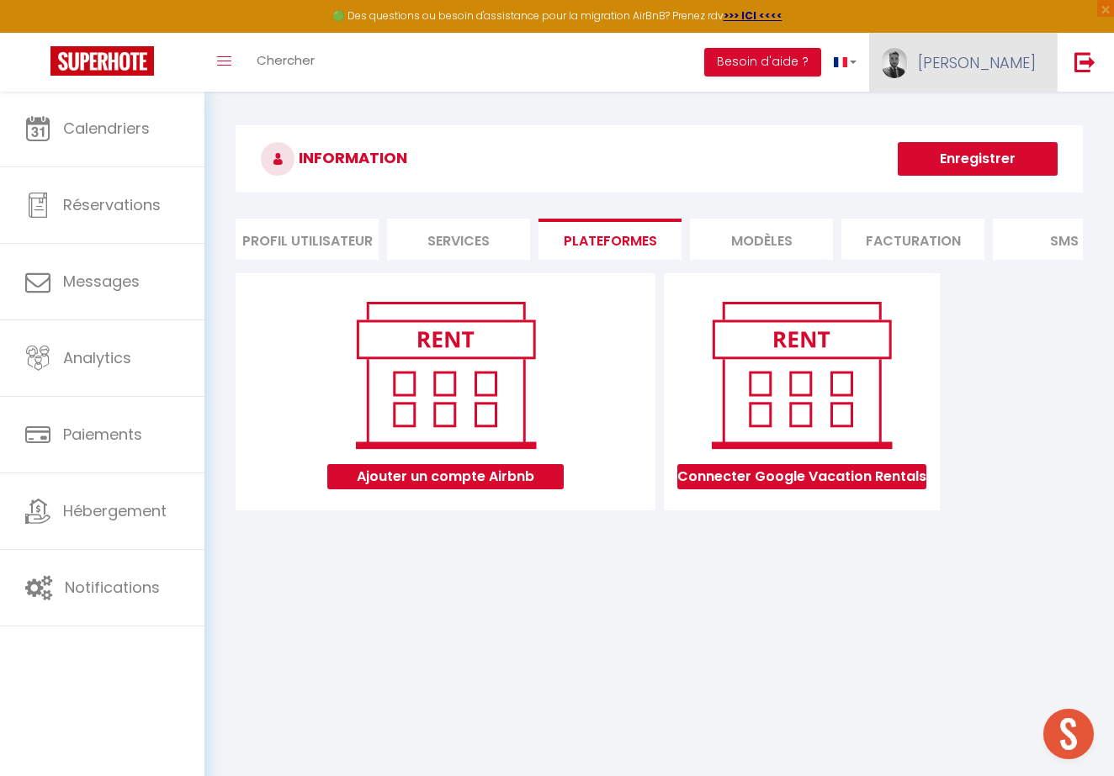
click at [1011, 68] on span "[PERSON_NAME]" at bounding box center [977, 62] width 118 height 21
click at [977, 108] on link "Paramètres" at bounding box center [989, 117] width 124 height 29
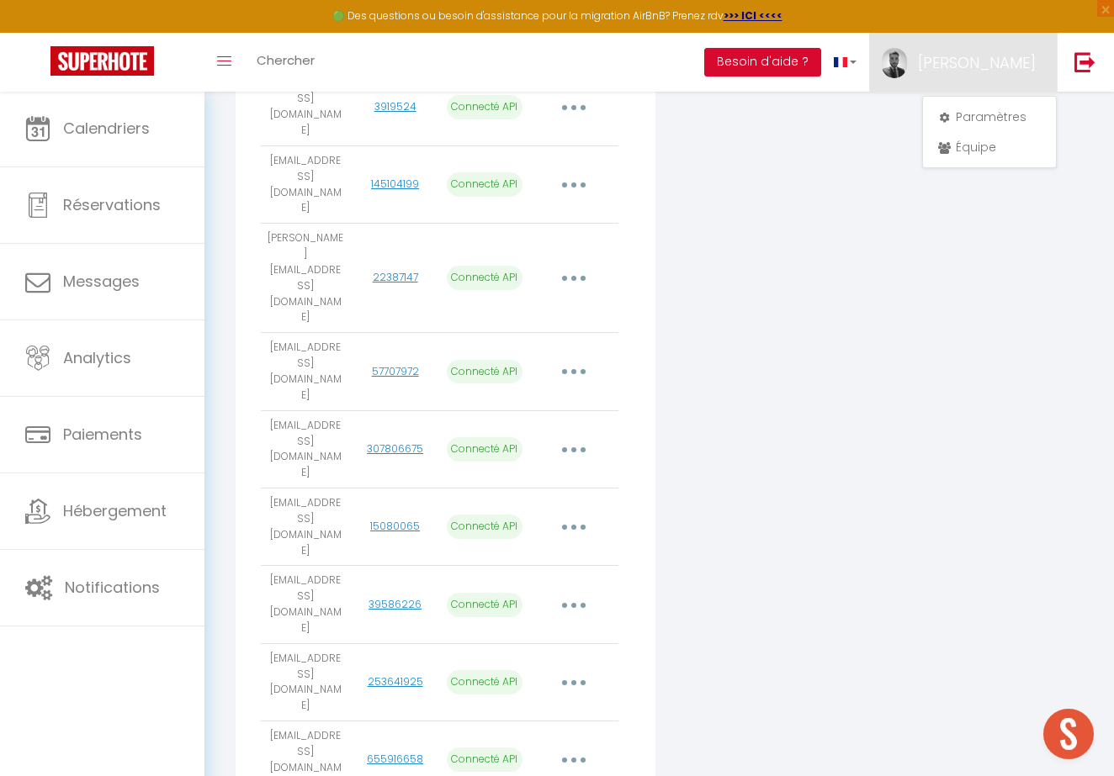
scroll to position [1003, 0]
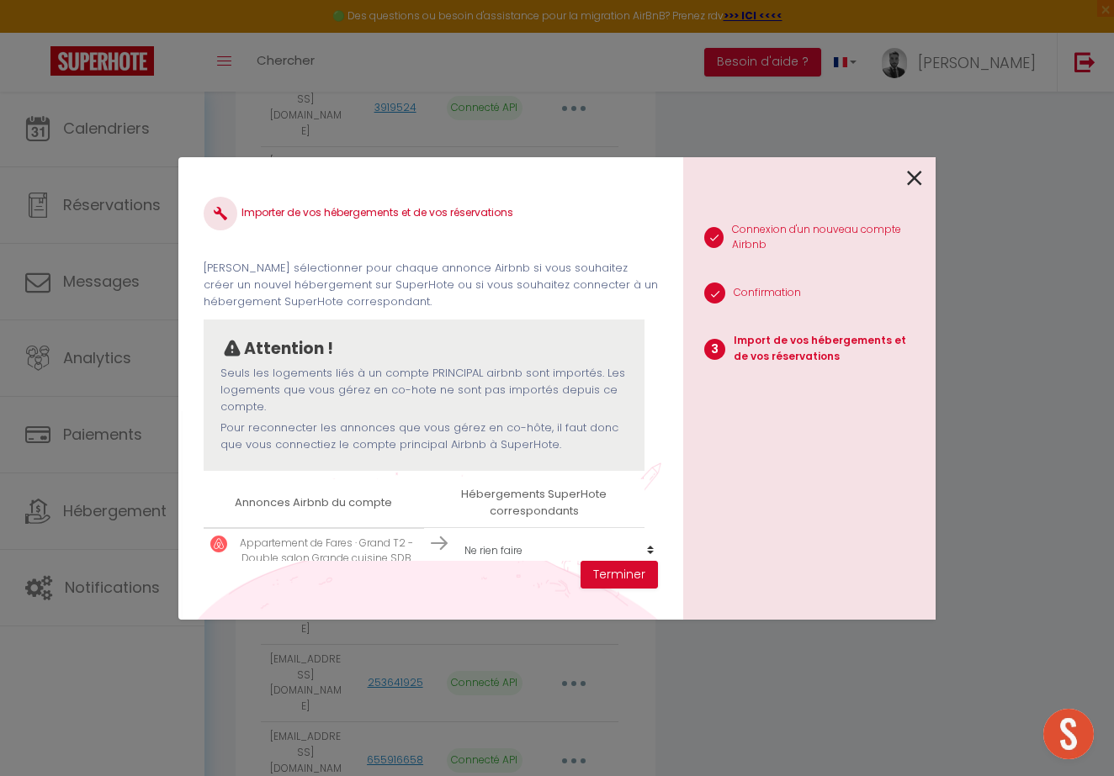
scroll to position [2, 0]
select select "create_new"
click at [910, 176] on icon at bounding box center [914, 178] width 15 height 25
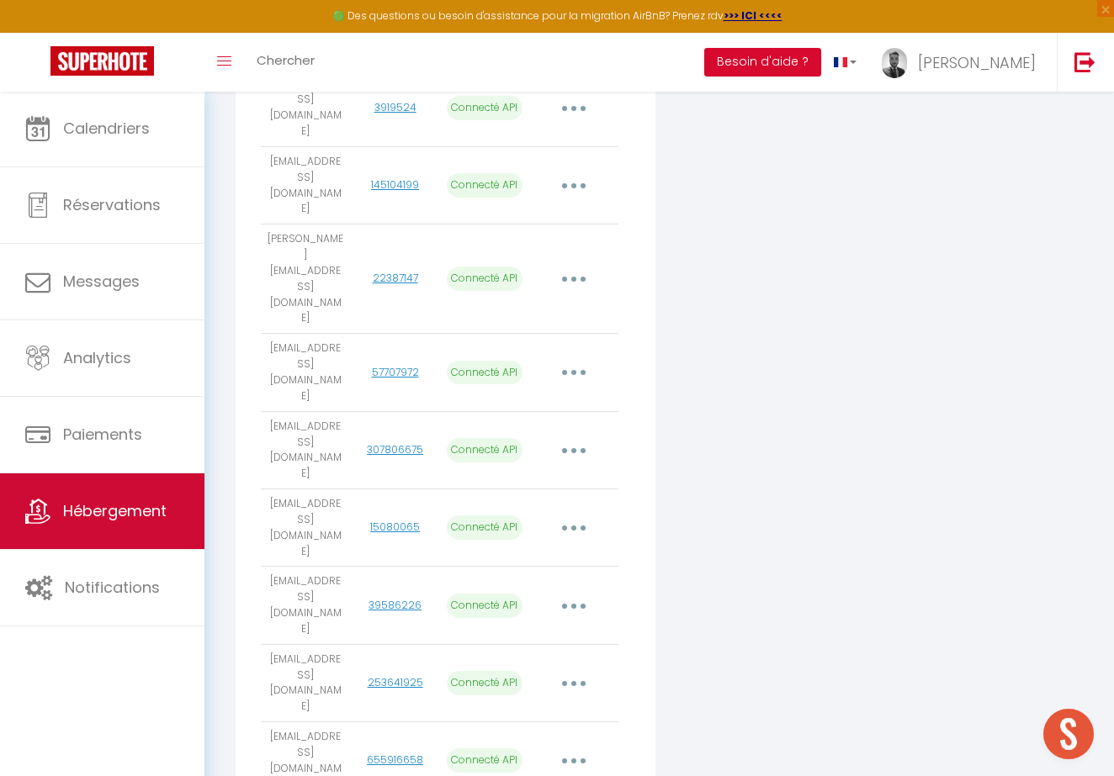
click at [88, 511] on span "Hébergement" at bounding box center [114, 510] width 103 height 21
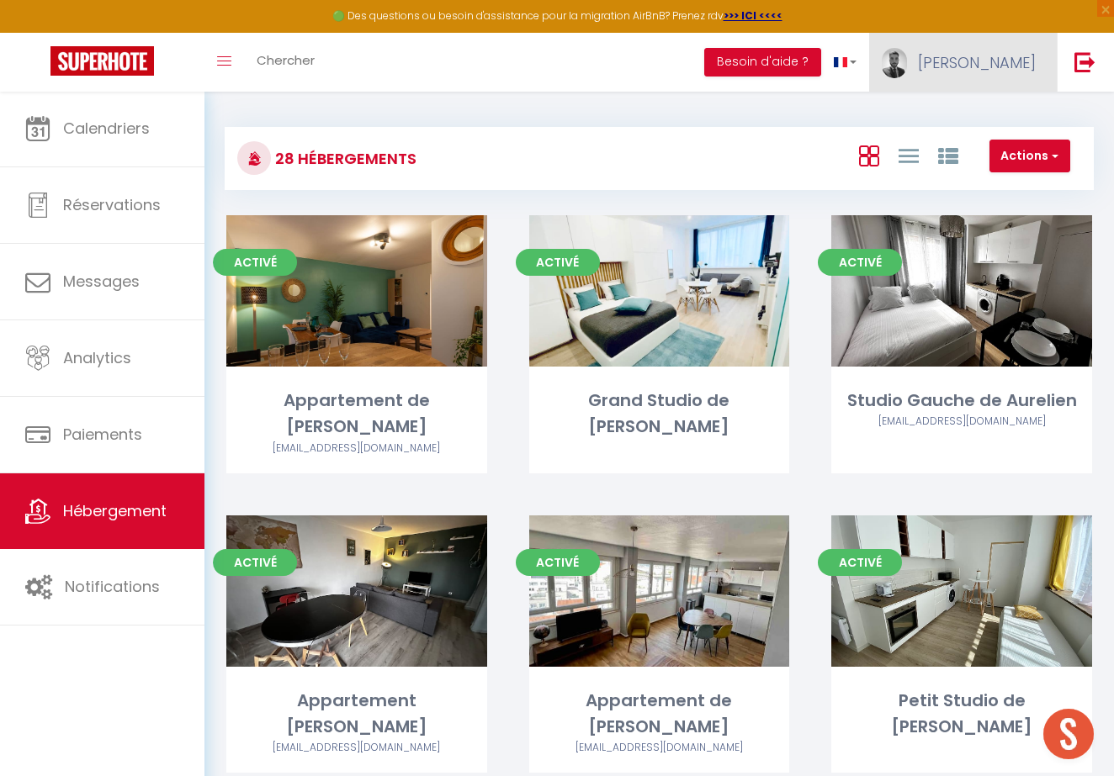
click at [1015, 38] on link "[PERSON_NAME]" at bounding box center [963, 62] width 188 height 59
click at [984, 103] on link "Paramètres" at bounding box center [989, 117] width 124 height 29
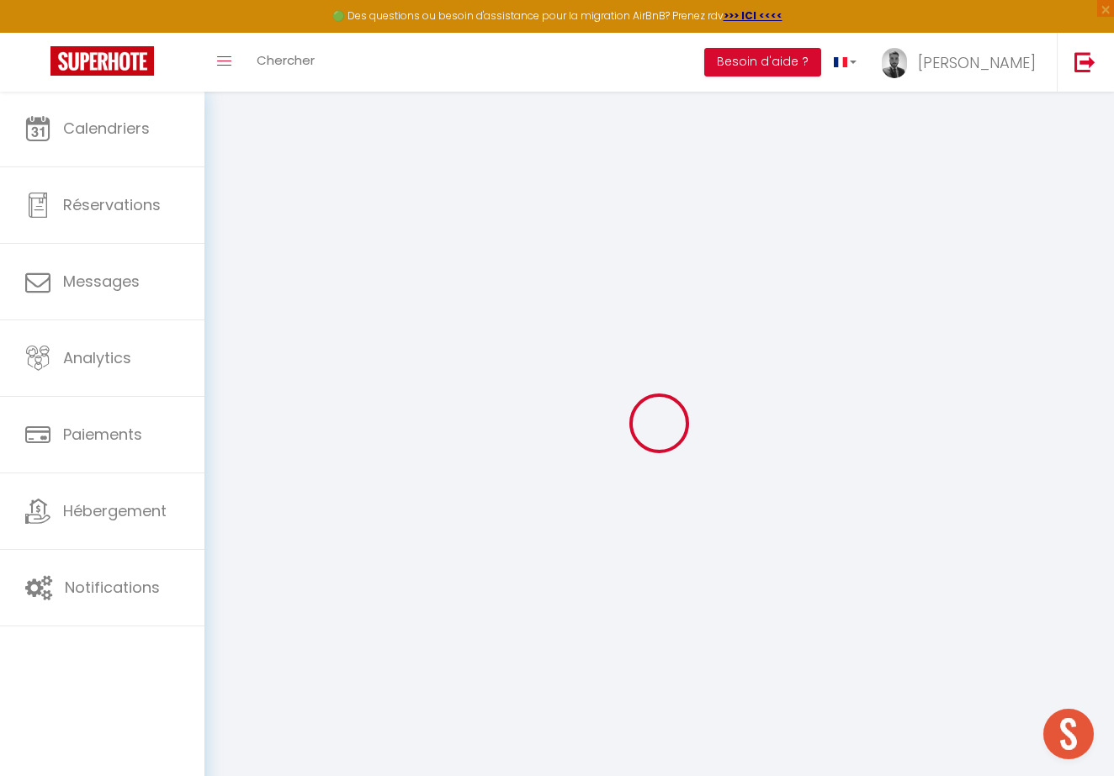
type input "lEmzqeQKtTMhdSH6xBdHMLk44"
type input "cbPCCT1VgY5joUmA5FjuSRbcX"
type input "https://app.superhote.com/#/get-available-rentals/cbPCCT1VgY5joUmA5FjuSRbcX"
select select "fr"
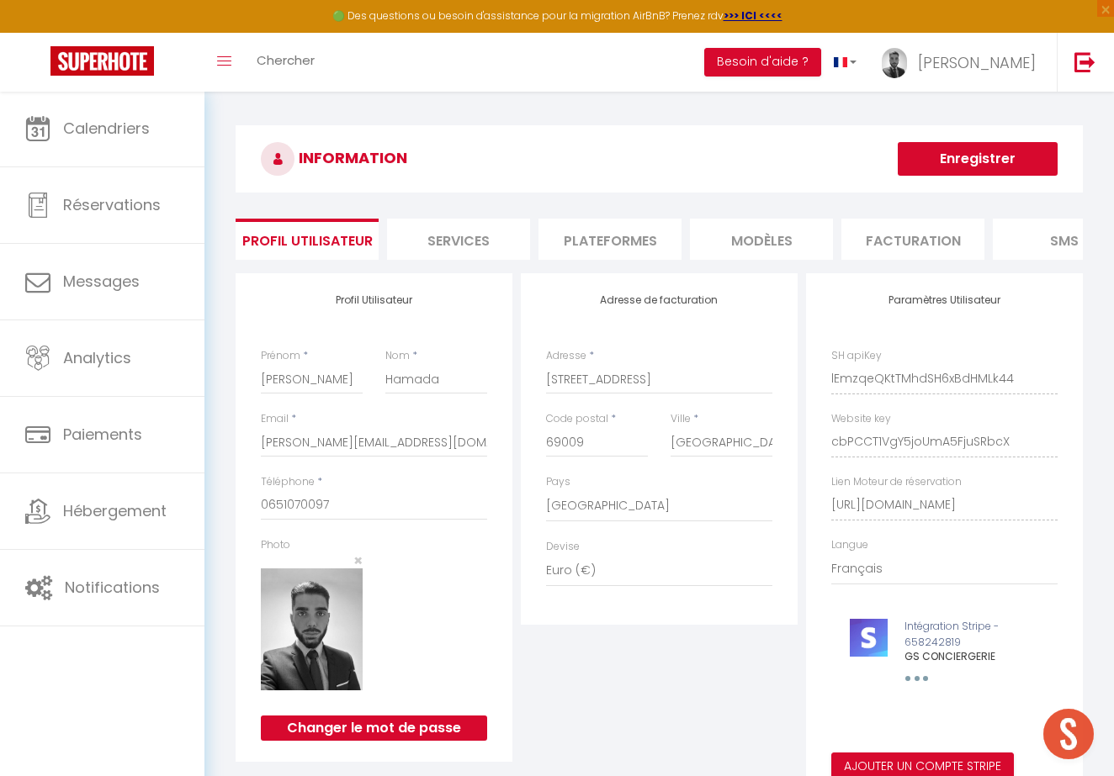
click at [658, 236] on li "Plateformes" at bounding box center [609, 239] width 143 height 41
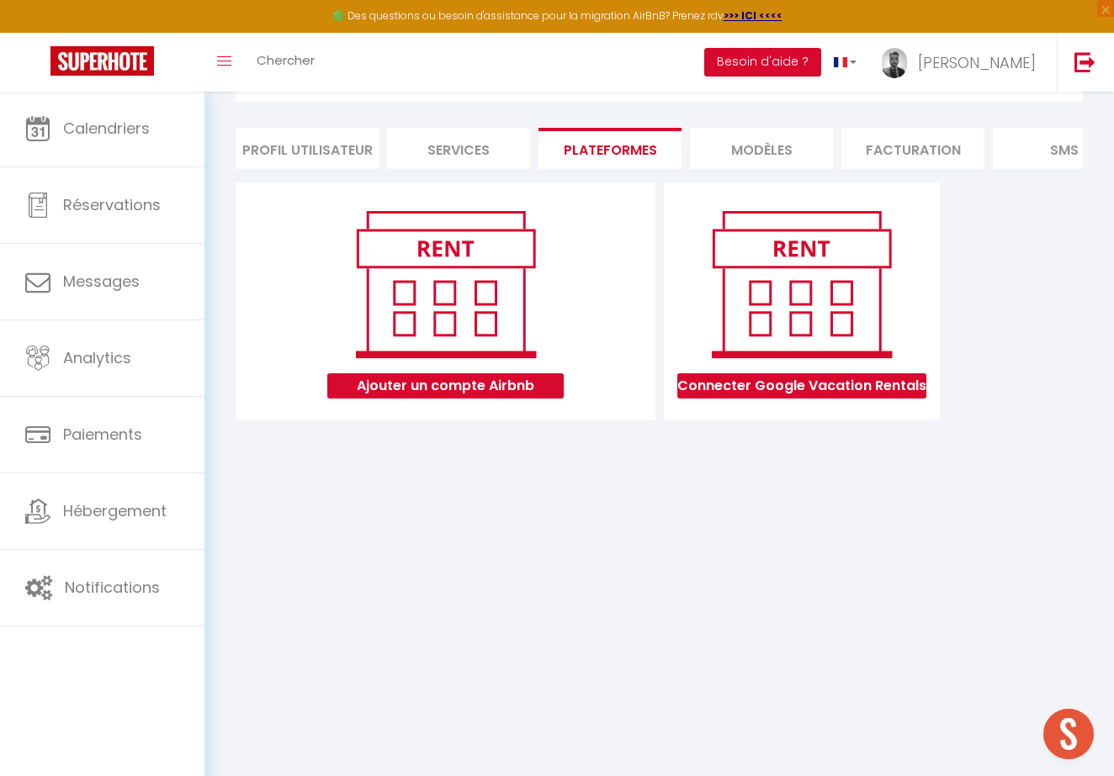
scroll to position [91, 0]
click at [635, 164] on li "Plateformes" at bounding box center [609, 148] width 143 height 41
click at [725, 153] on li "MODÈLES" at bounding box center [761, 148] width 143 height 41
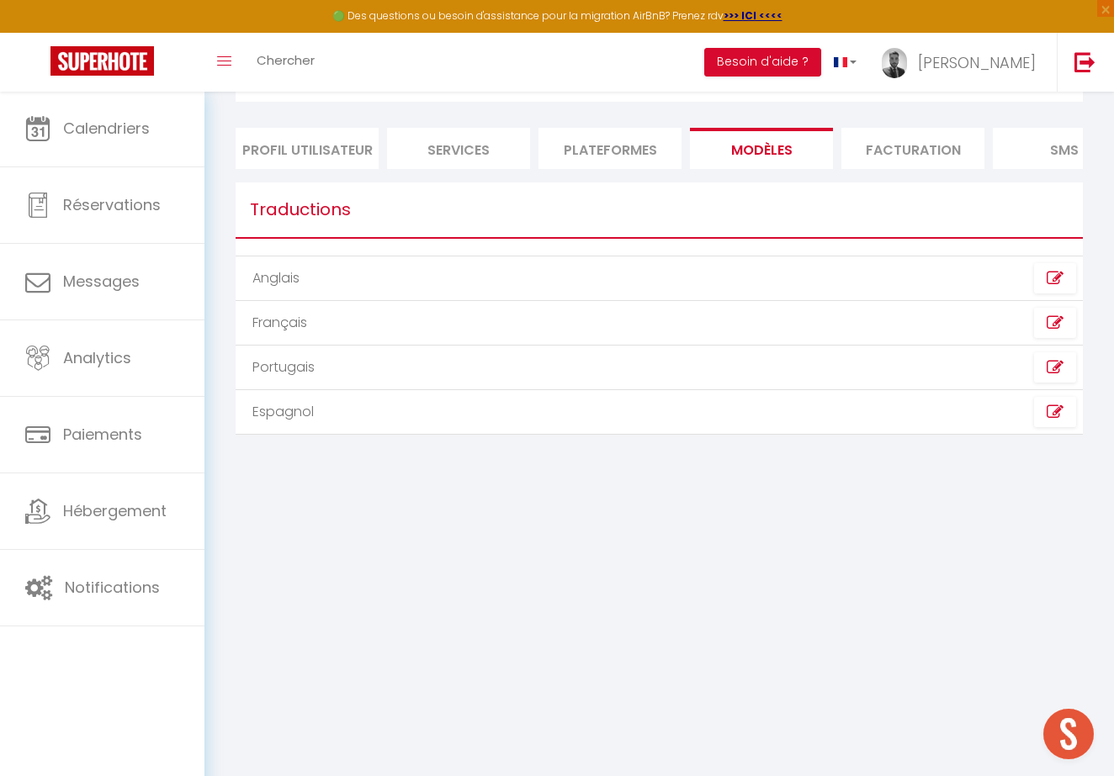
click at [622, 155] on li "Plateformes" at bounding box center [609, 148] width 143 height 41
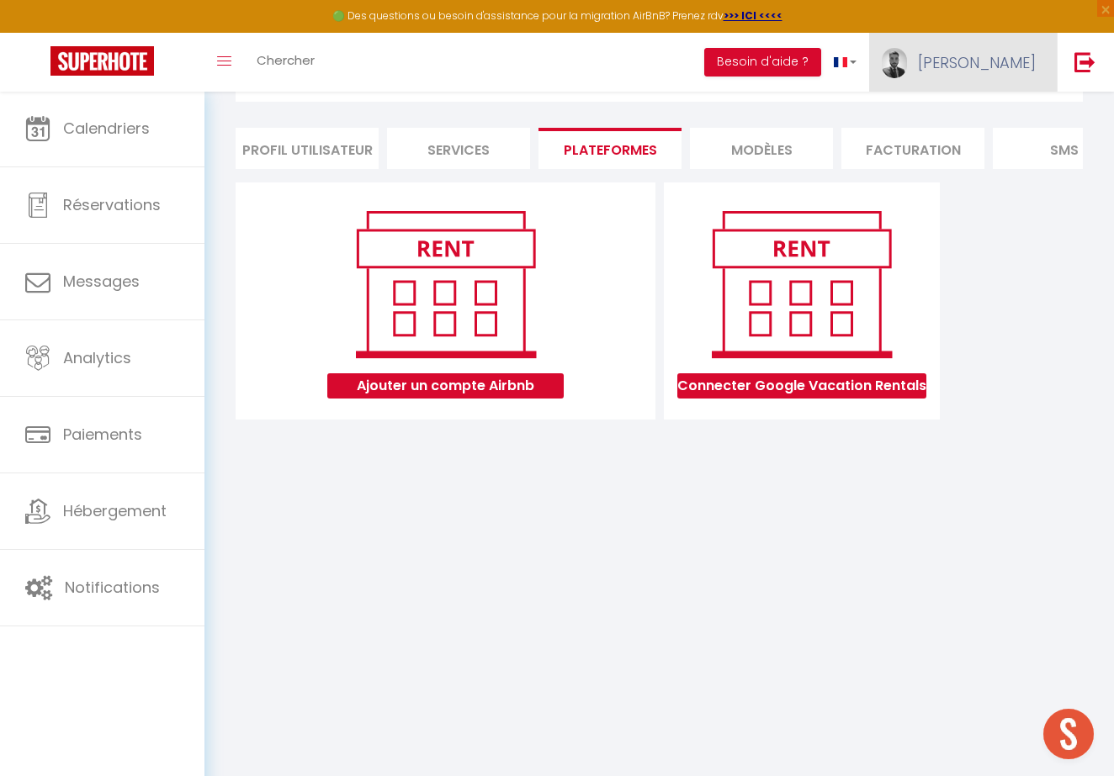
click at [985, 61] on span "[PERSON_NAME]" at bounding box center [977, 62] width 118 height 21
click at [974, 103] on link "Paramètres" at bounding box center [989, 117] width 124 height 29
click at [973, 120] on link "Paramètres" at bounding box center [989, 117] width 124 height 29
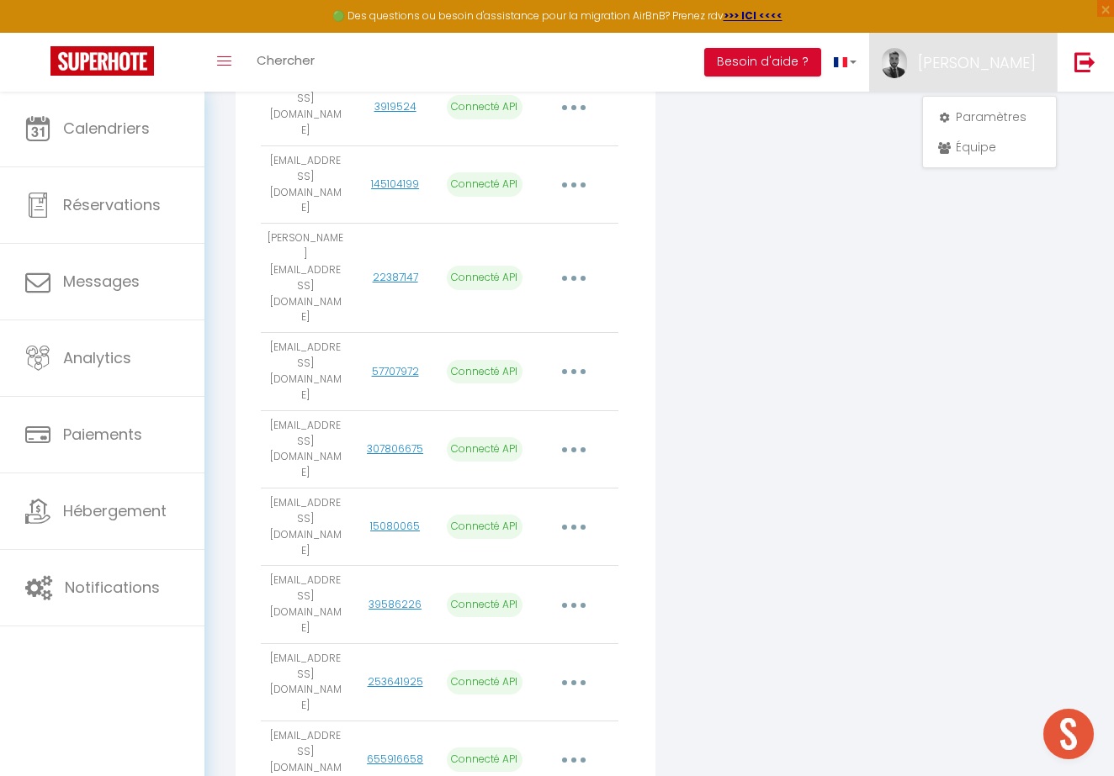
scroll to position [1003, 0]
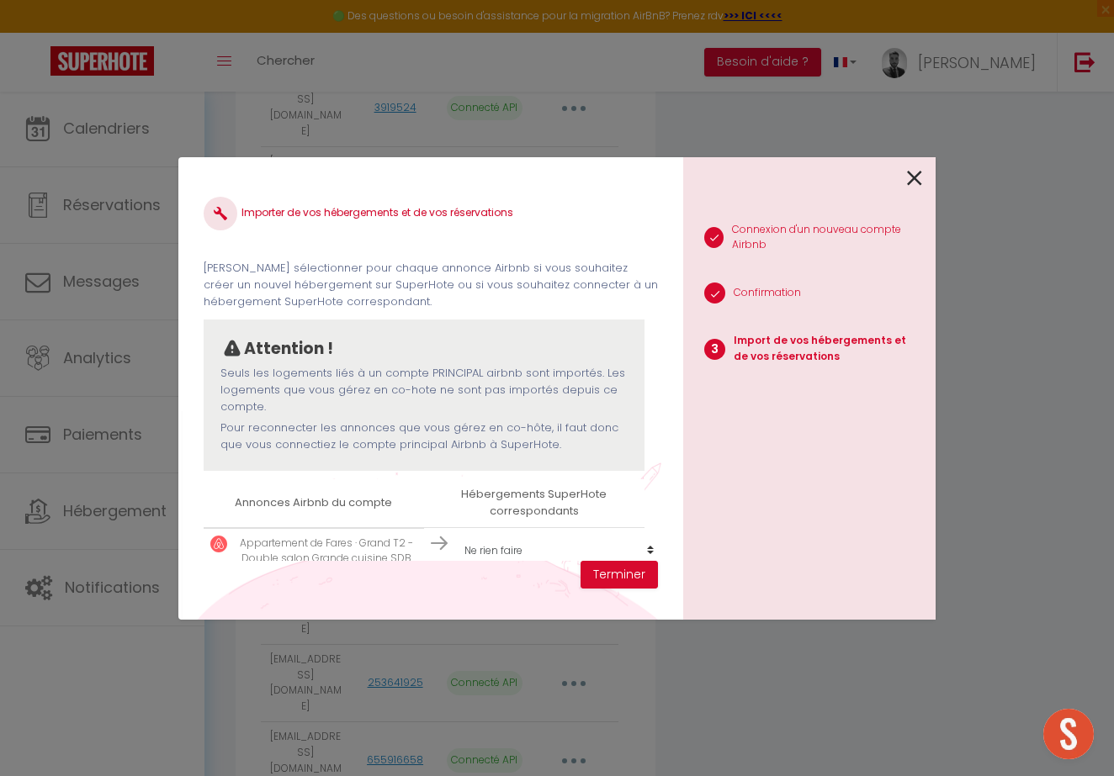
scroll to position [2, 0]
select select "create_new"
click at [615, 574] on button "Terminer" at bounding box center [618, 575] width 77 height 29
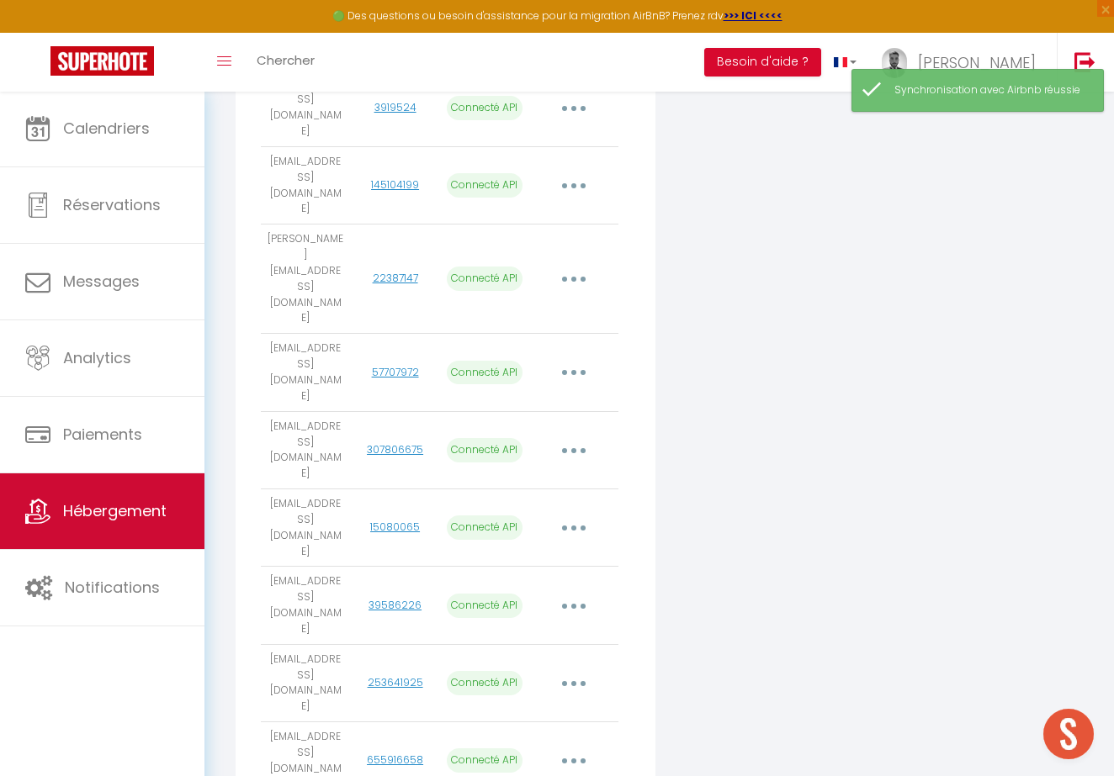
click at [135, 513] on span "Hébergement" at bounding box center [114, 510] width 103 height 21
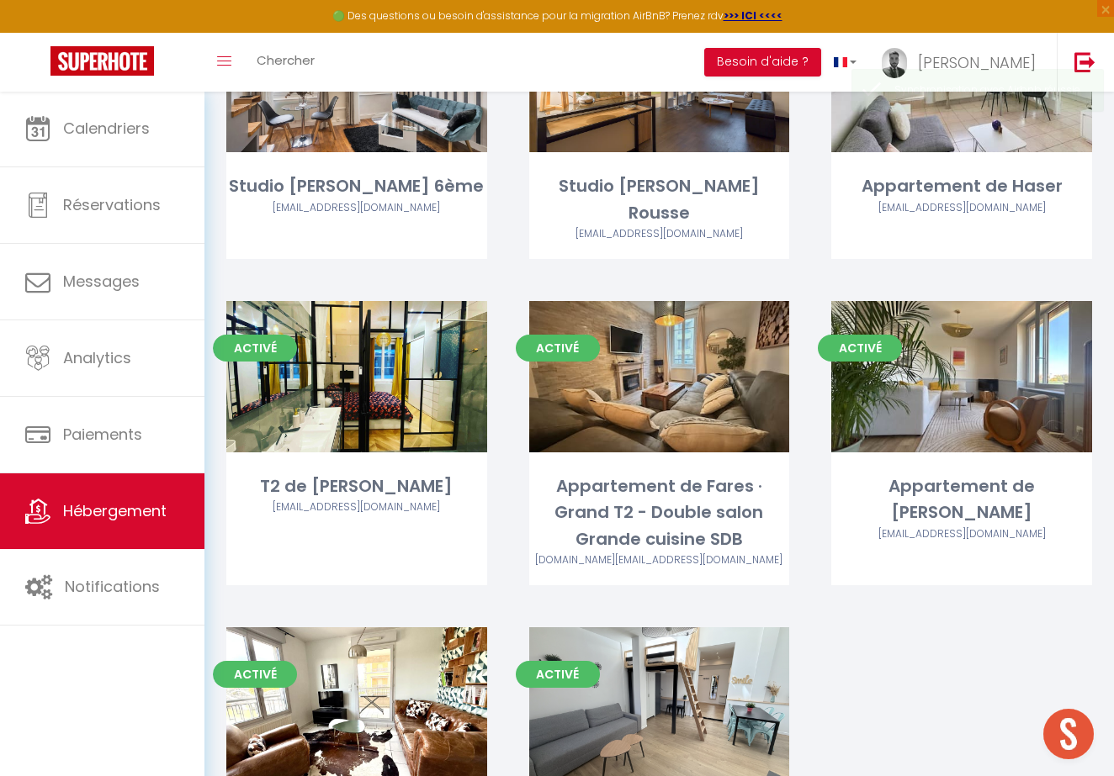
scroll to position [2340, 0]
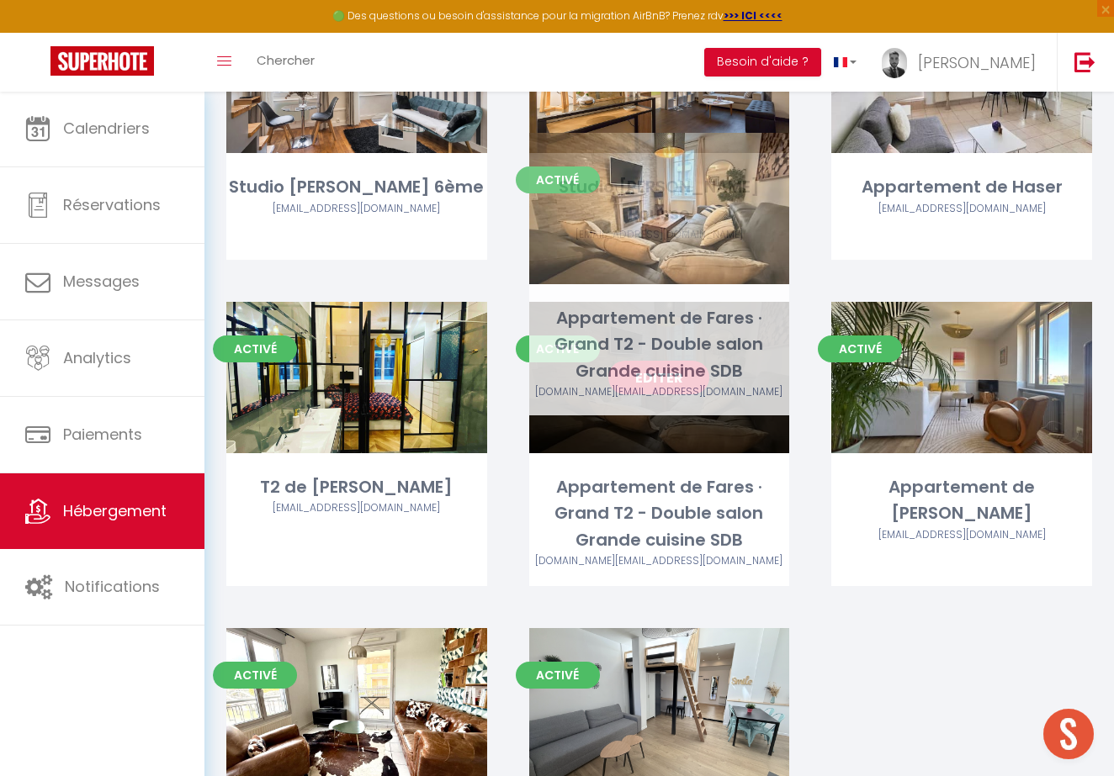
click at [652, 361] on link "Editer" at bounding box center [658, 378] width 101 height 34
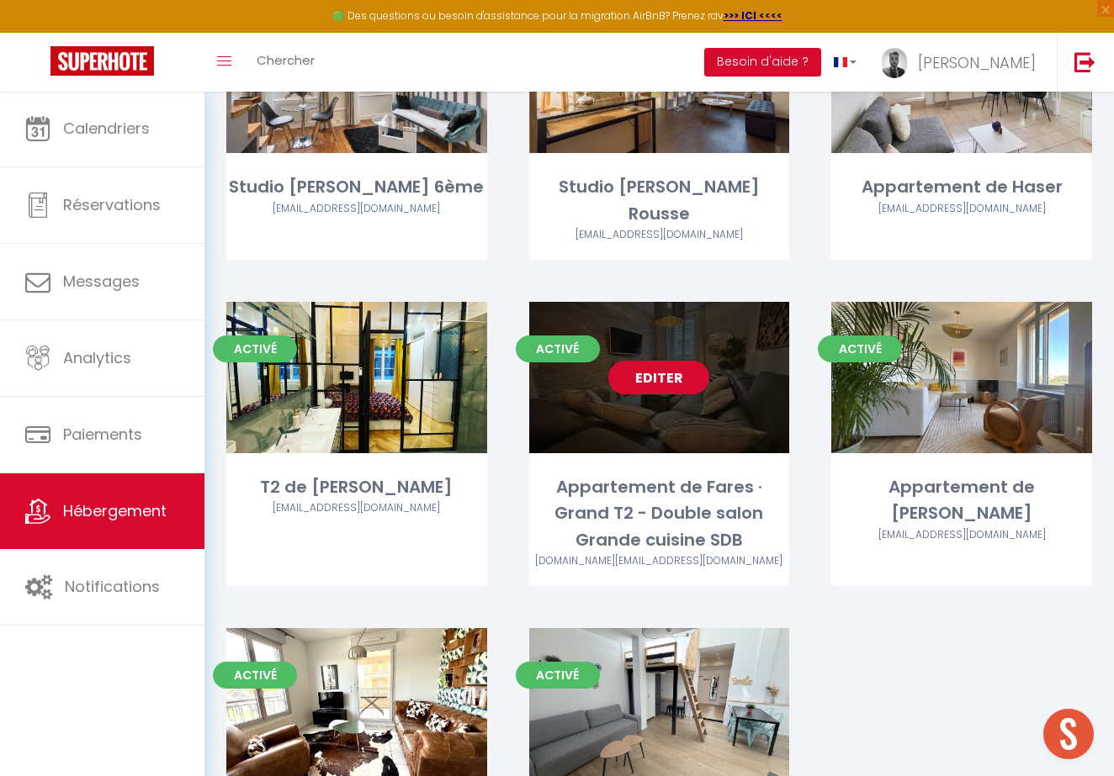
click at [652, 361] on link "Editer" at bounding box center [658, 378] width 101 height 34
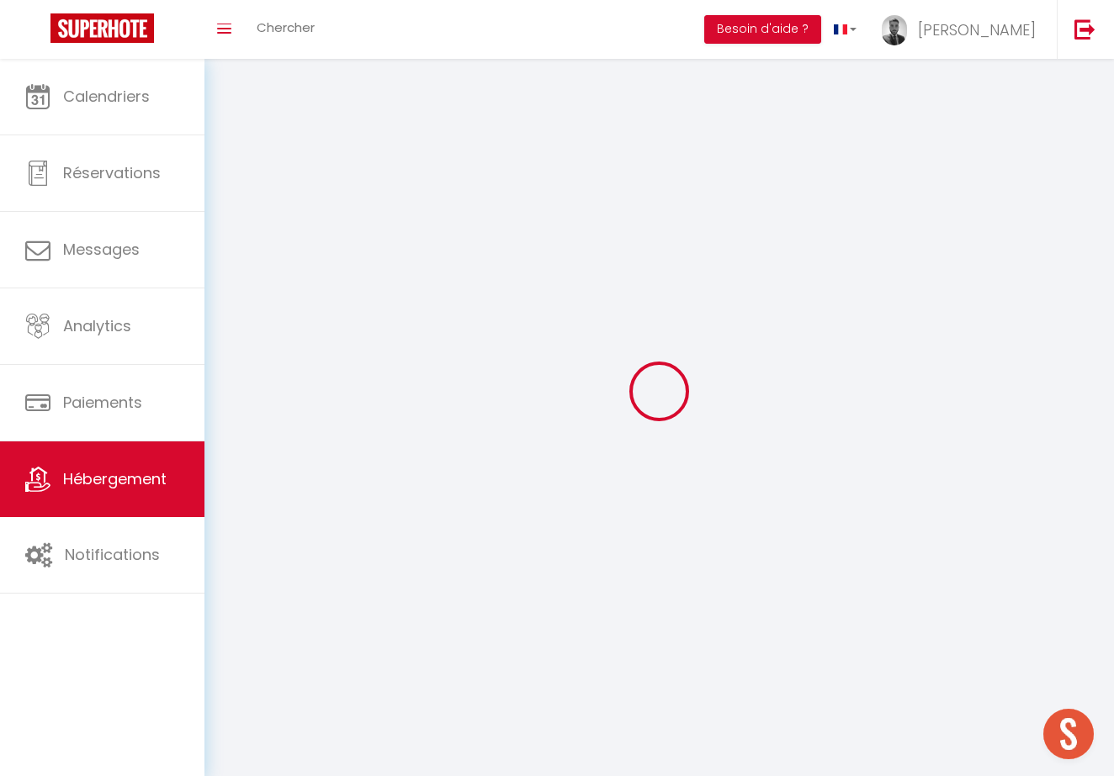
select select "1"
select select
select select "28"
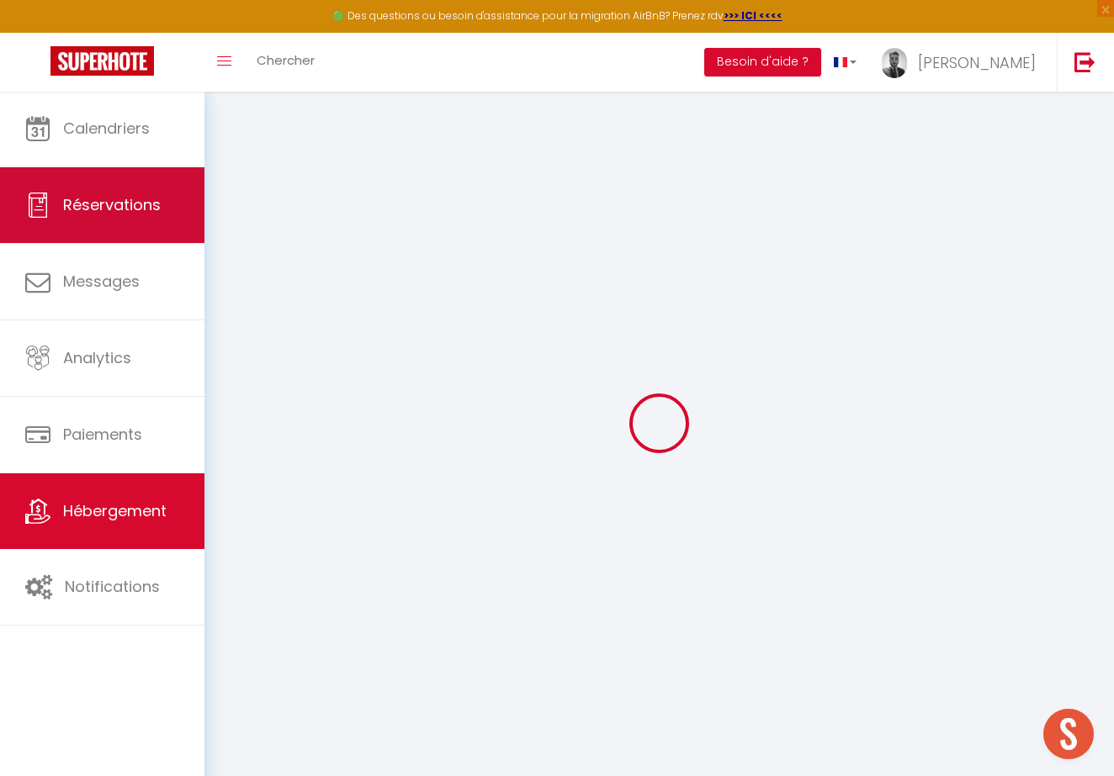
select select
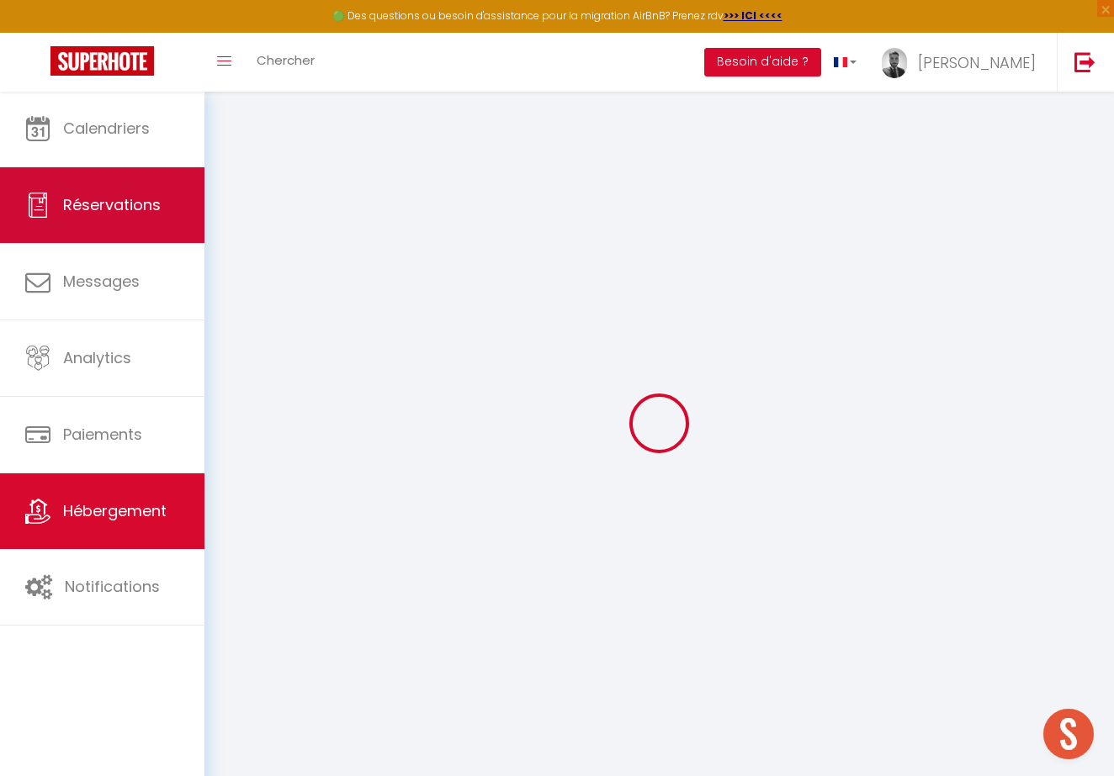
select select
checkbox input "false"
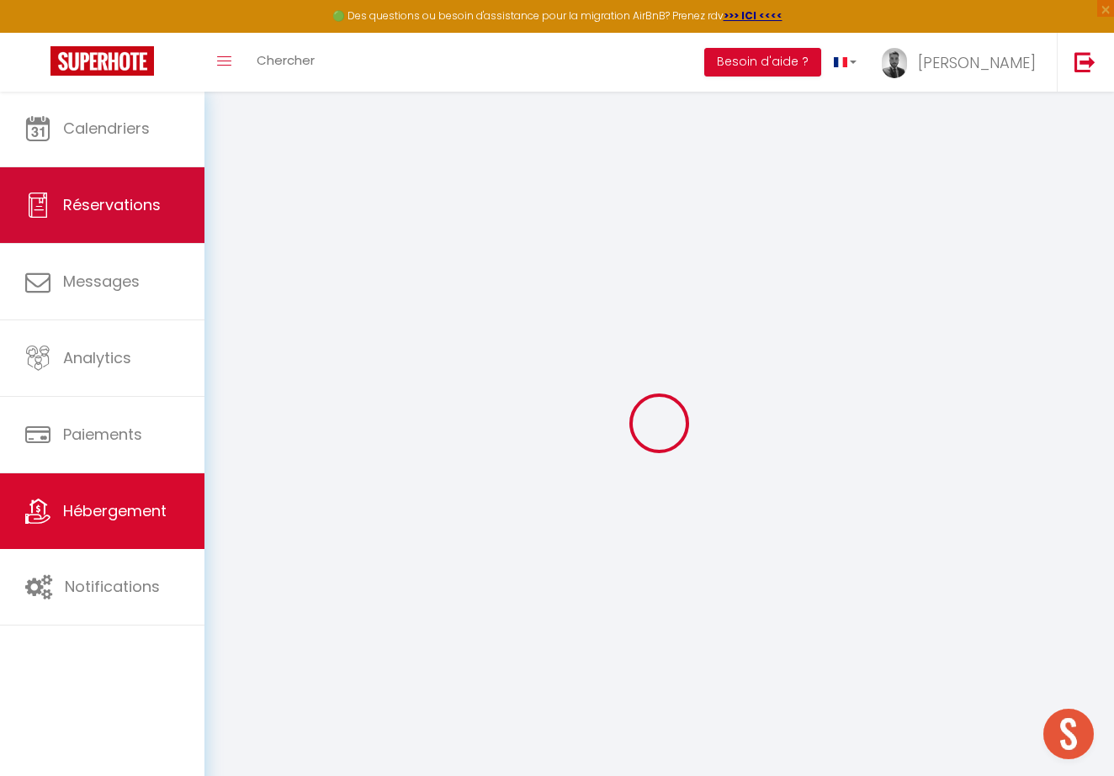
select select
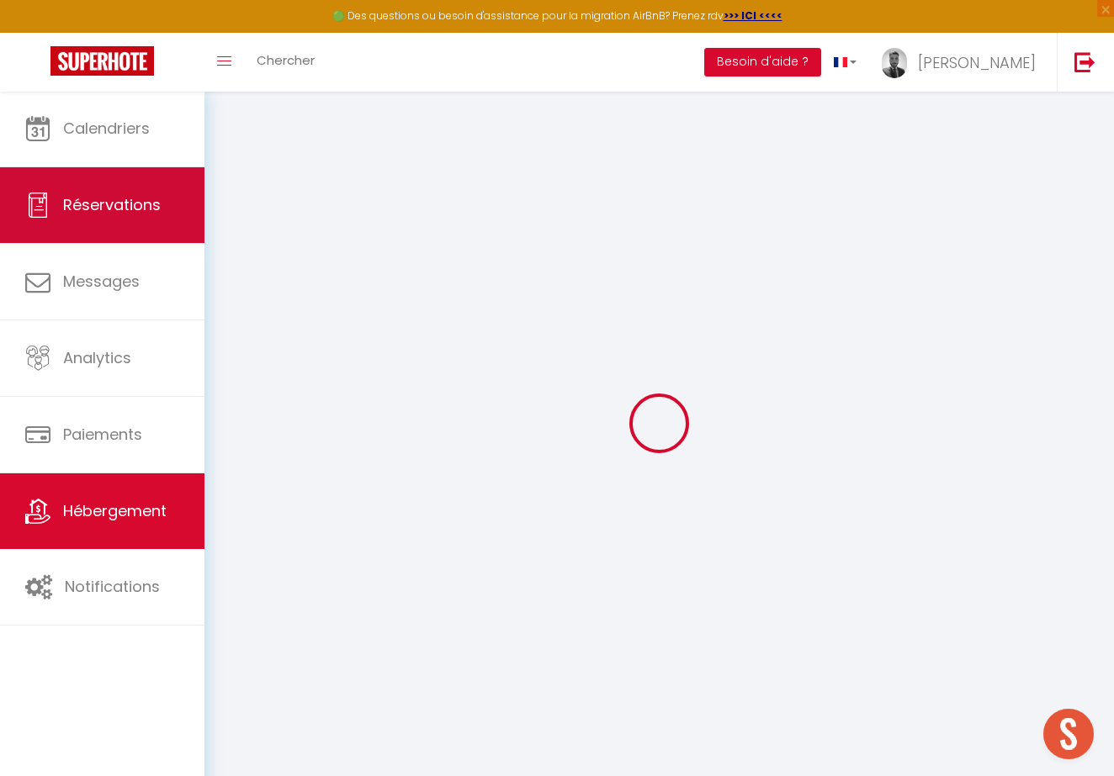
select select
checkbox input "false"
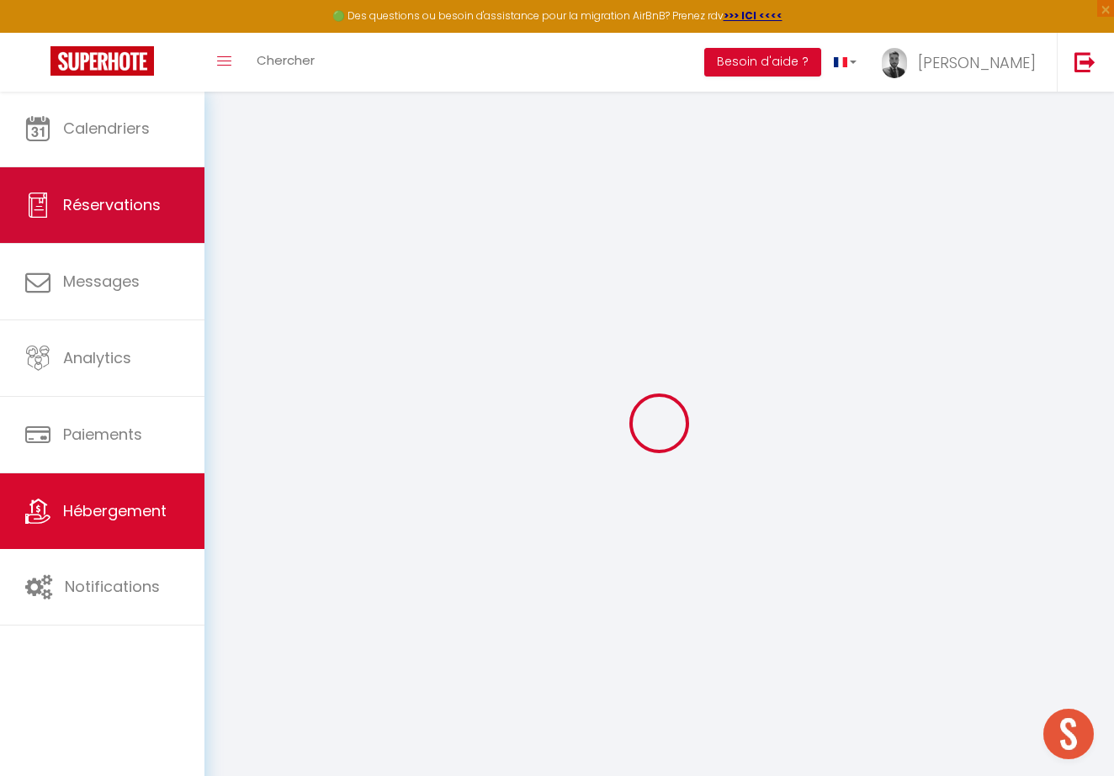
checkbox input "false"
select select
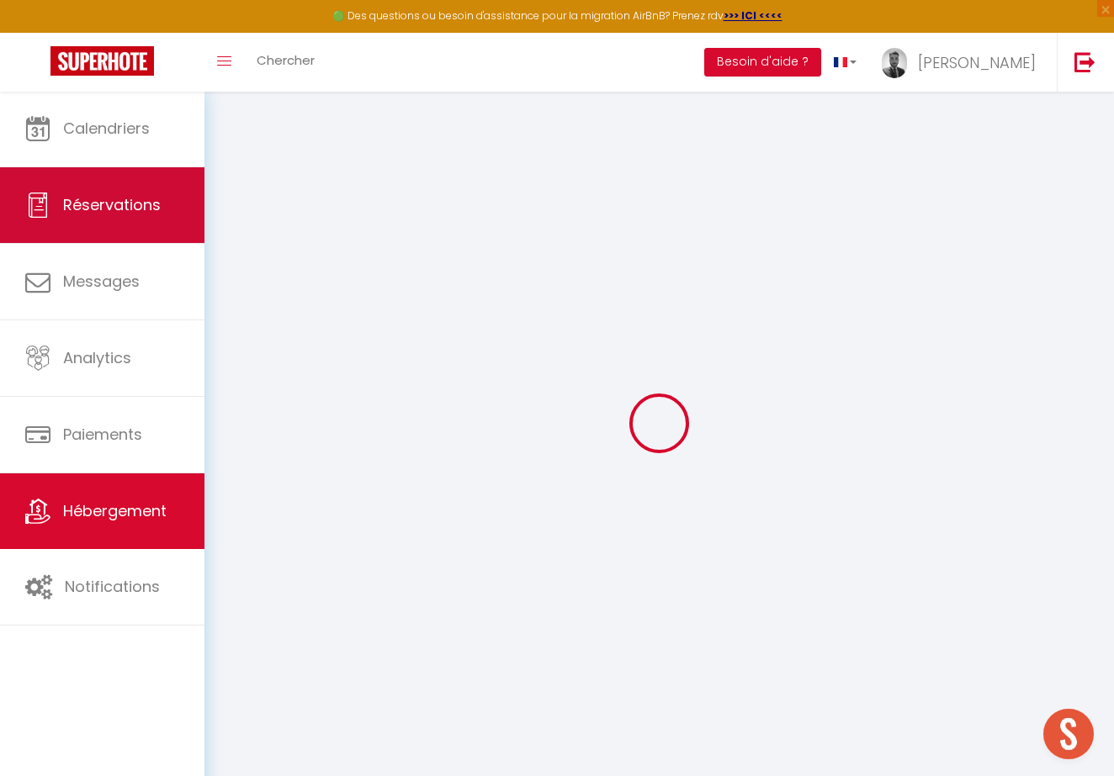
select select
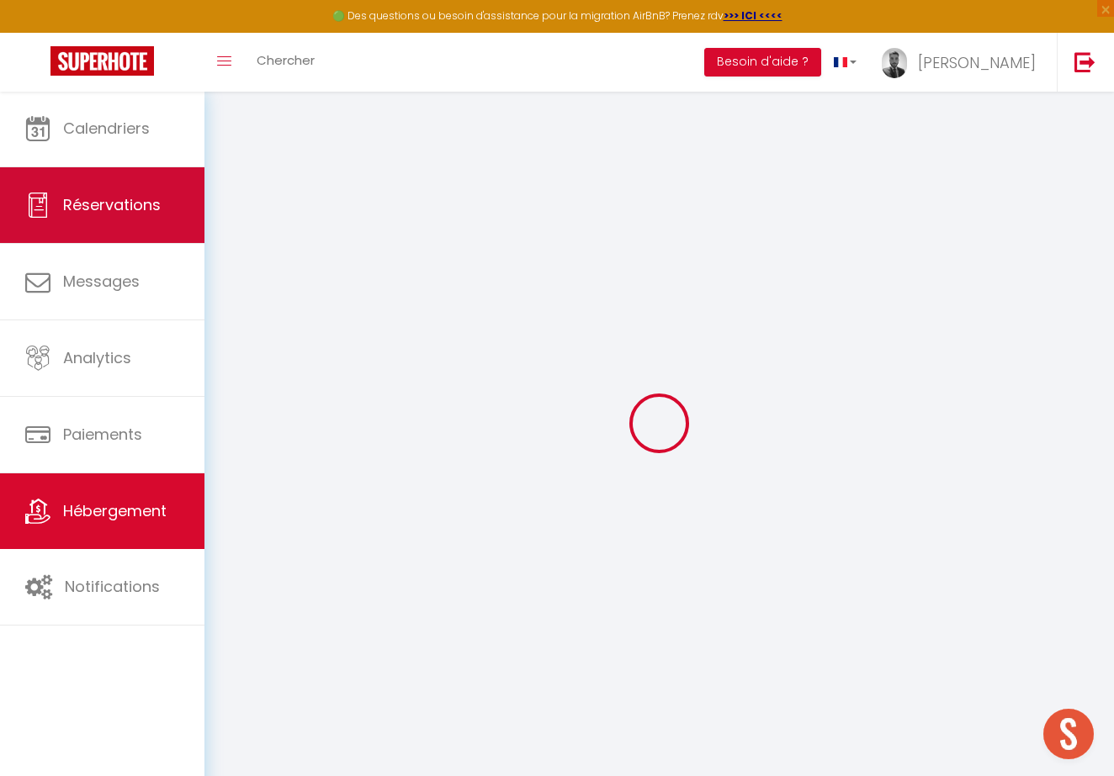
checkbox input "false"
select select
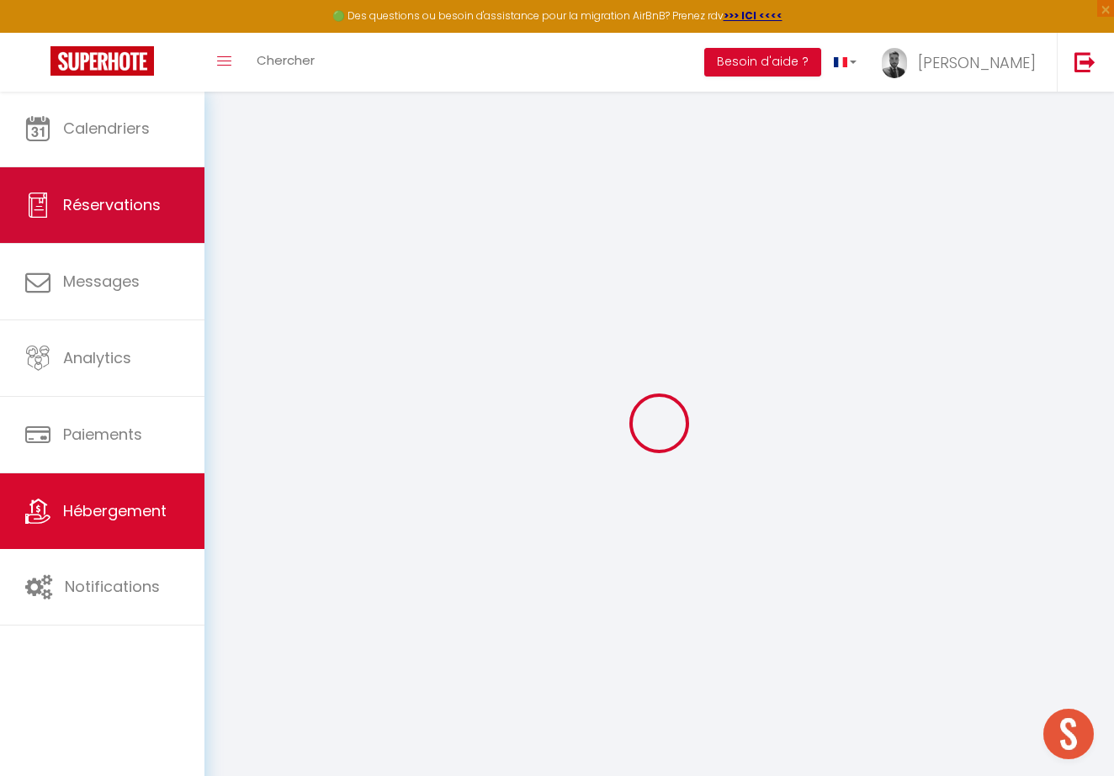
select select
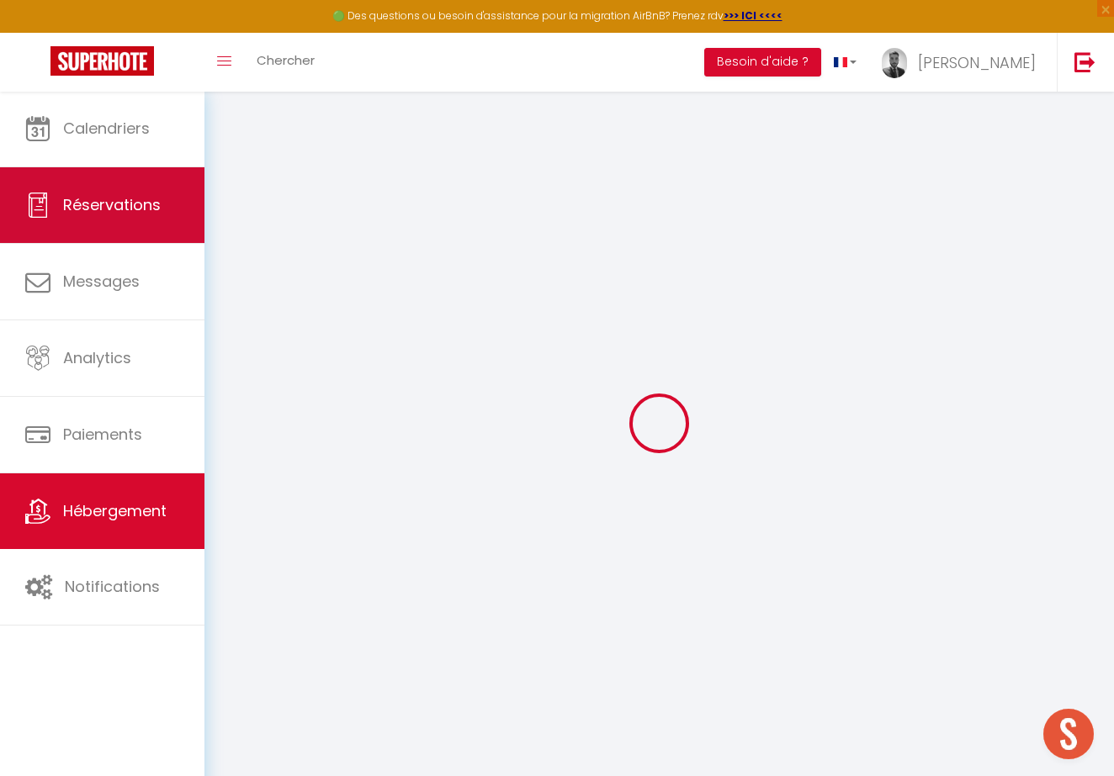
select select
checkbox input "false"
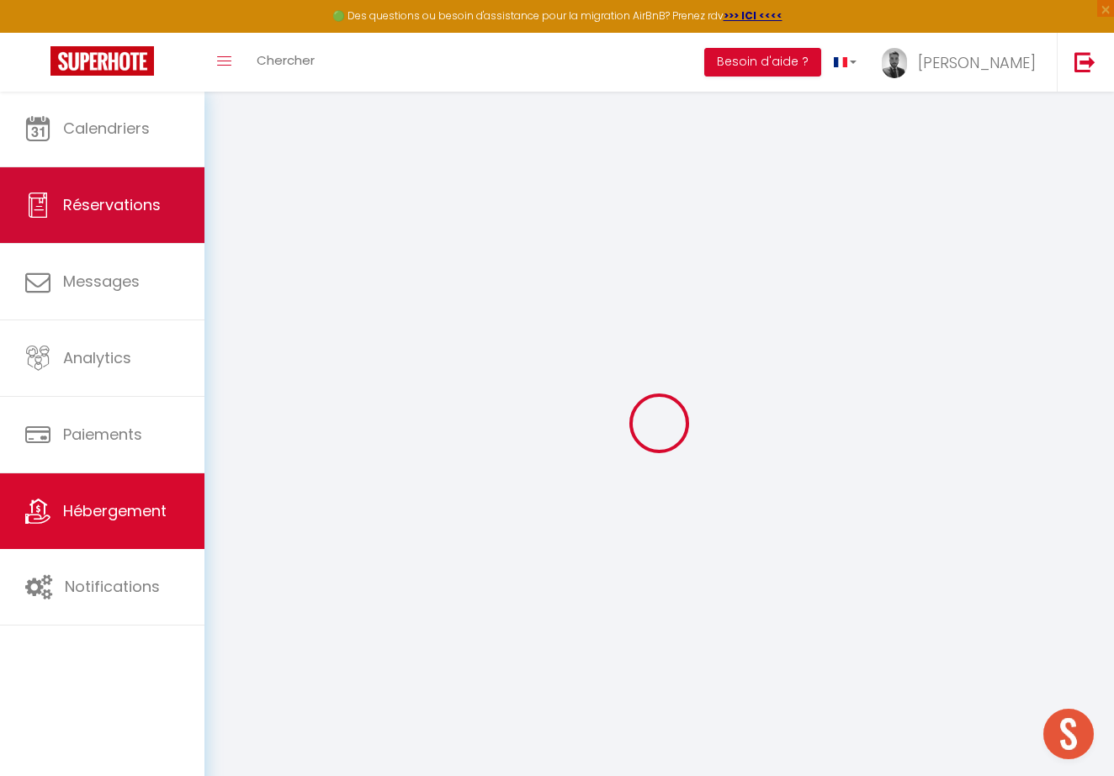
checkbox input "false"
select select
type input "Appartement de Fares · Grand T2 - Double salon Grande cuisine SDB"
select select "2"
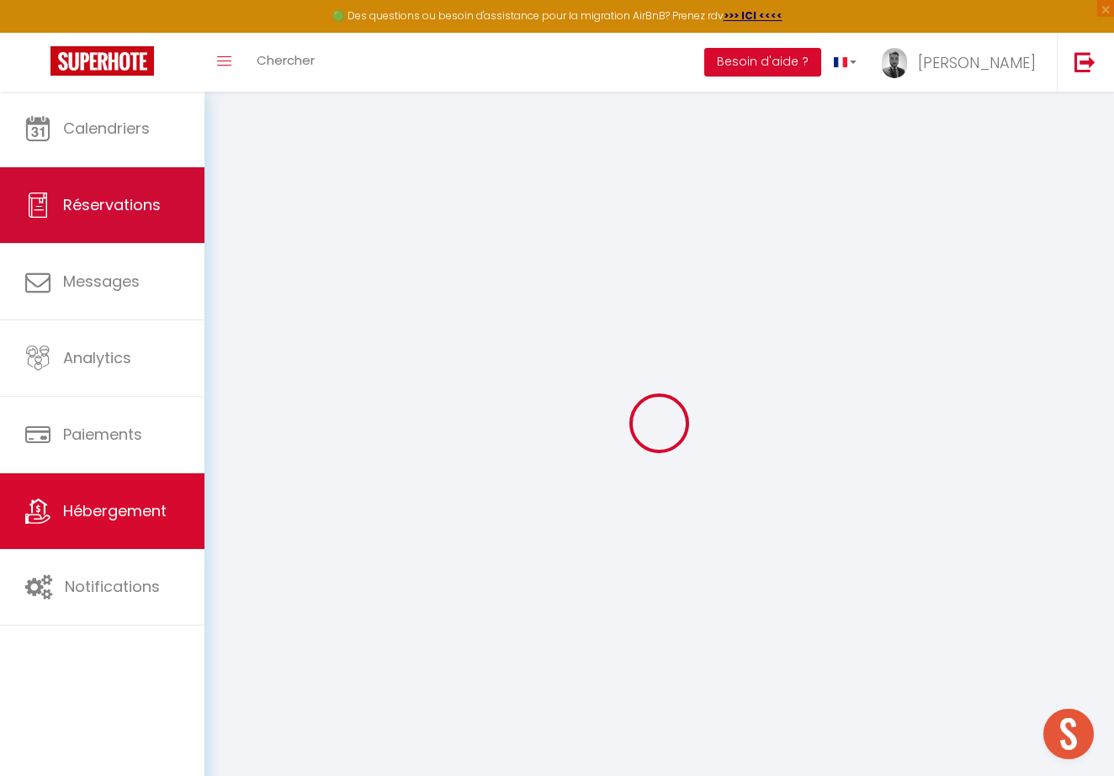
type input "80"
type input "68"
select select
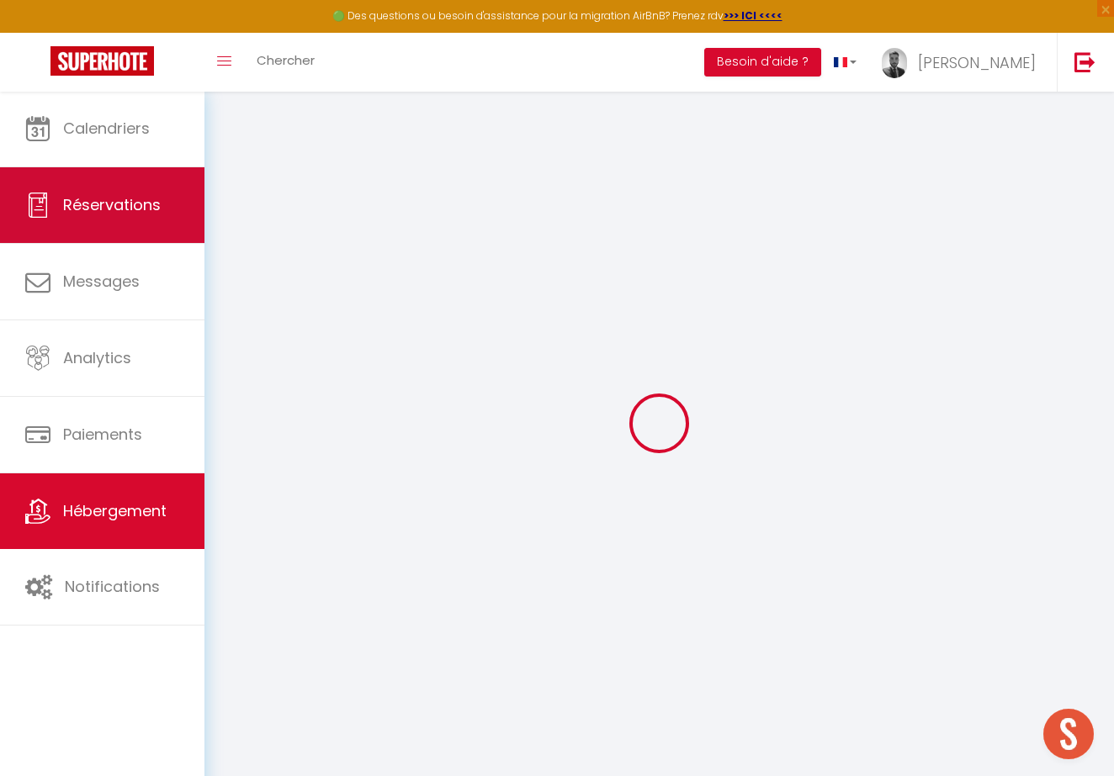
select select
type input "[STREET_ADDRESS][PERSON_NAME]"
type input "69003"
type input "[GEOGRAPHIC_DATA]"
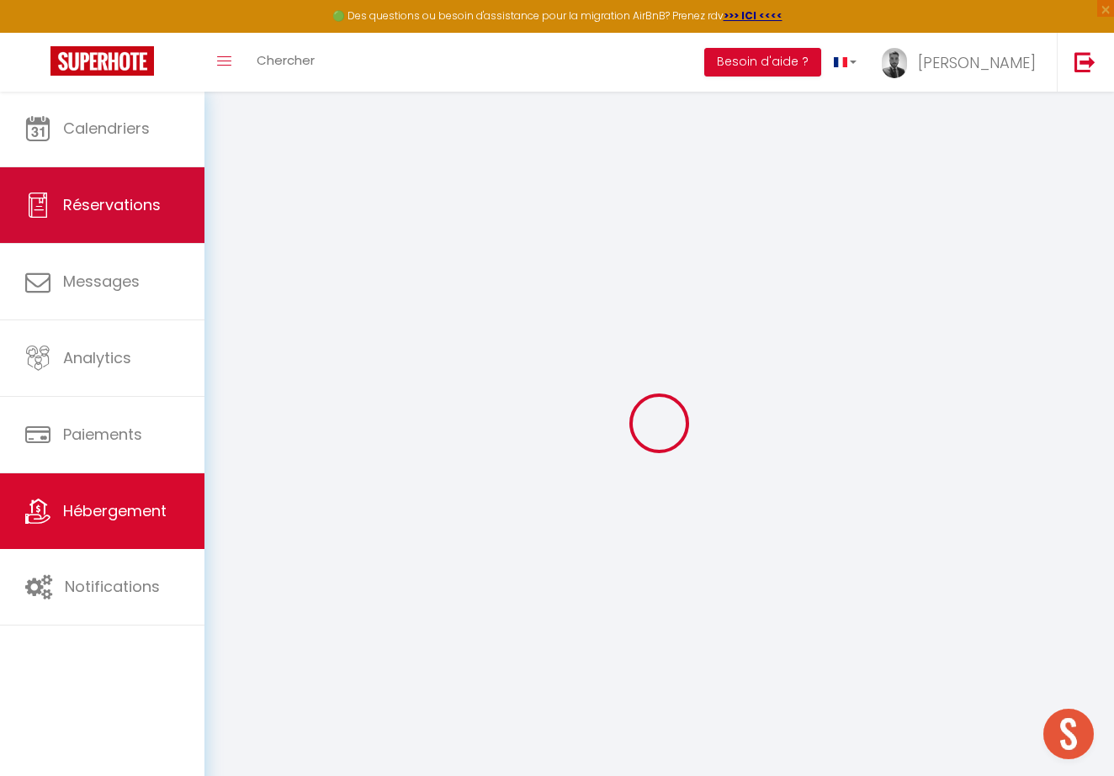
type input "[PERSON_NAME][EMAIL_ADDRESS][DOMAIN_NAME]"
select select
checkbox input "false"
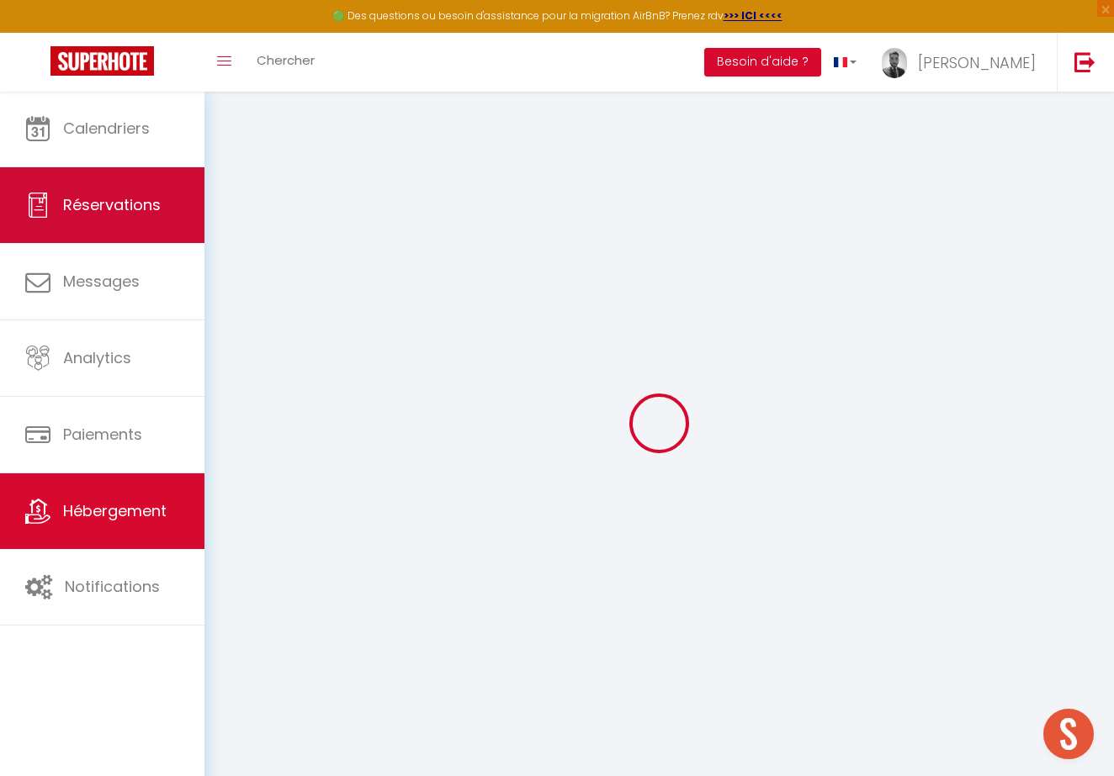
checkbox input "false"
type input "0"
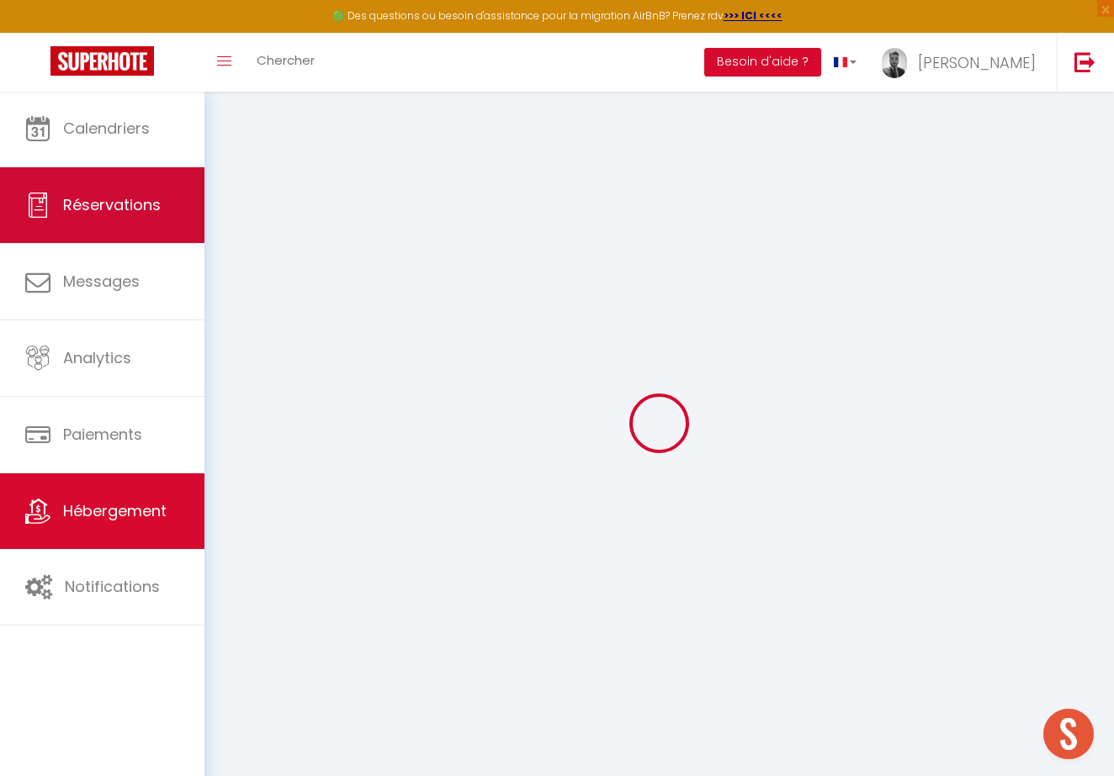
select select
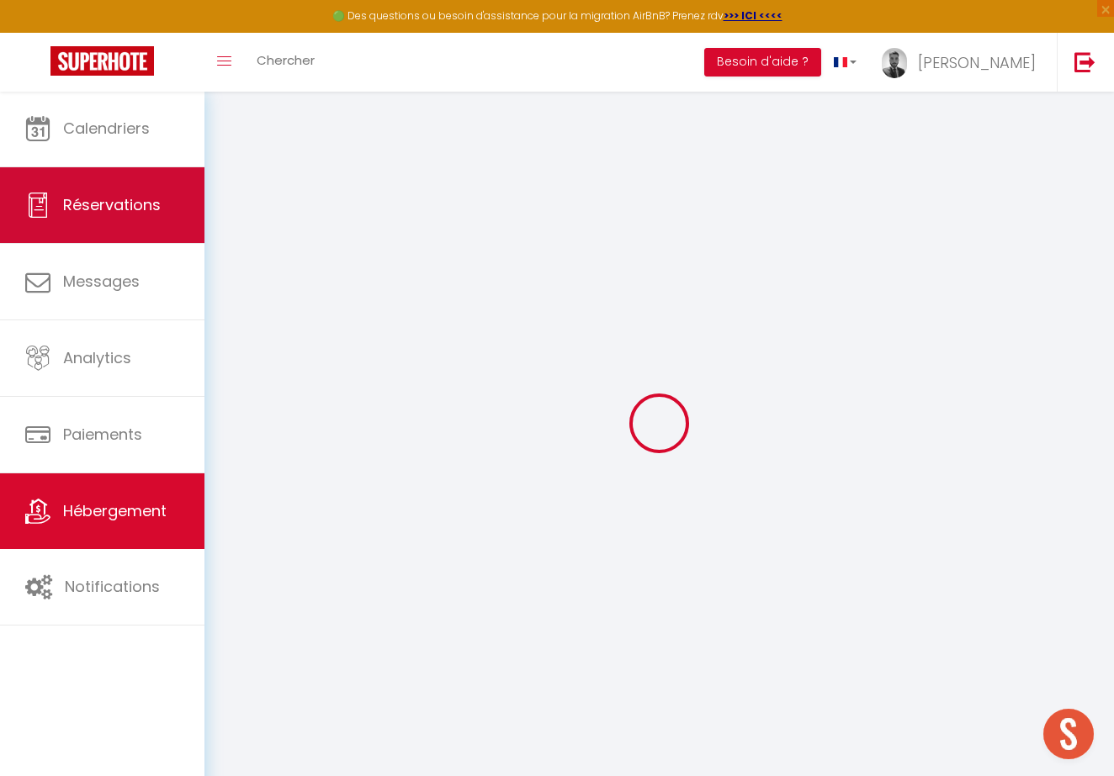
select select
checkbox input "false"
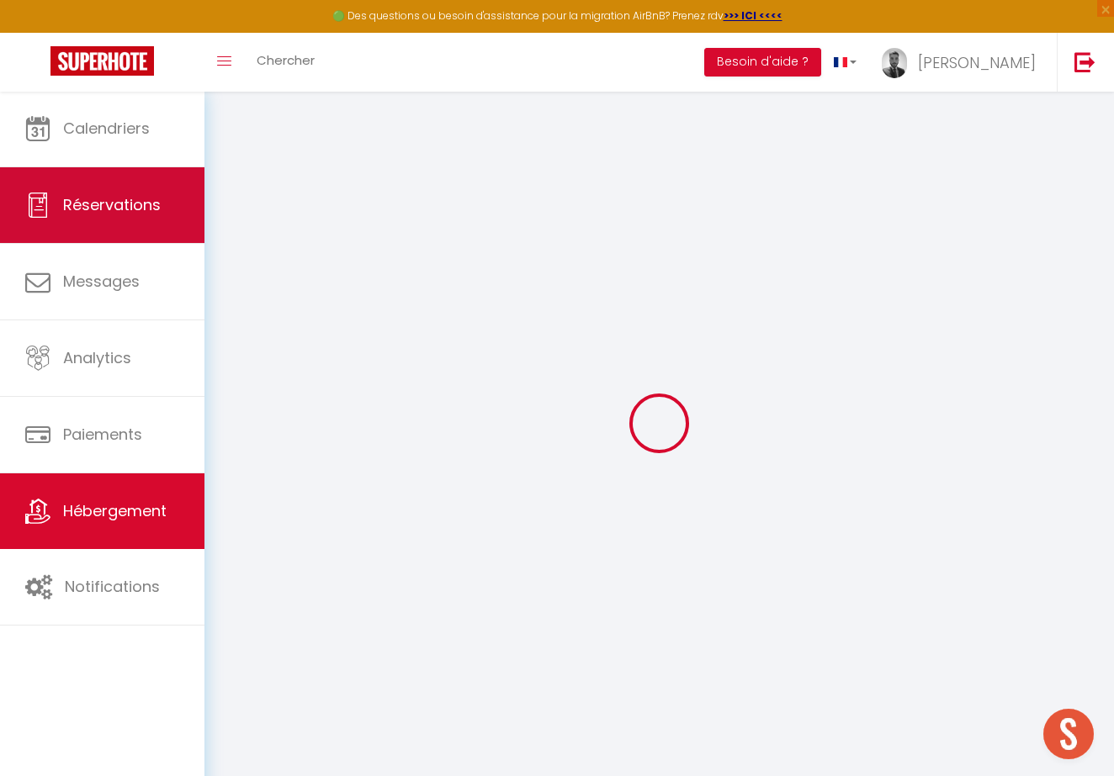
select select
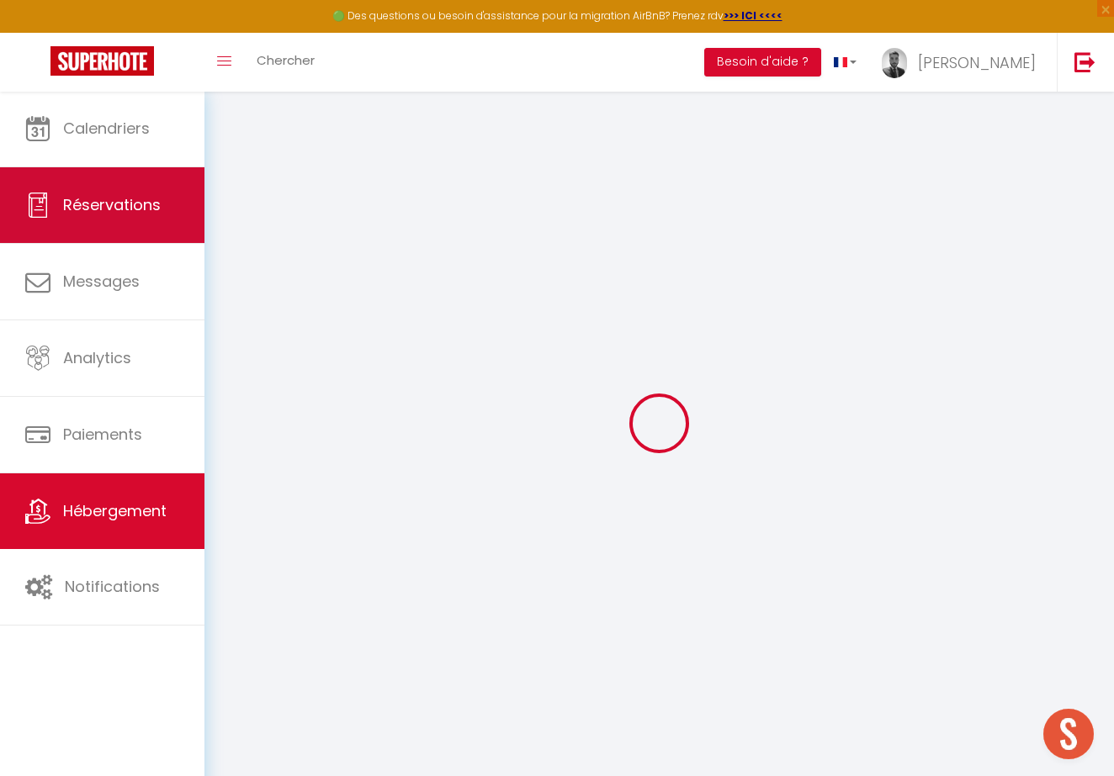
select select
checkbox input "false"
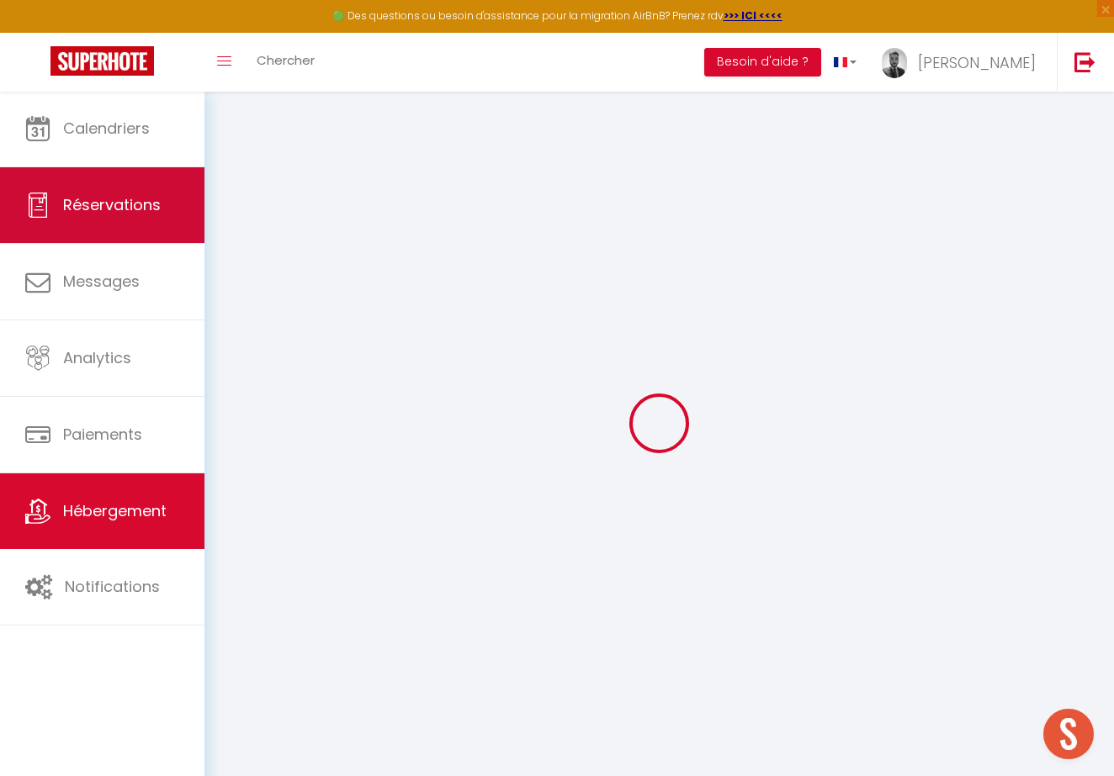
select select
checkbox input "false"
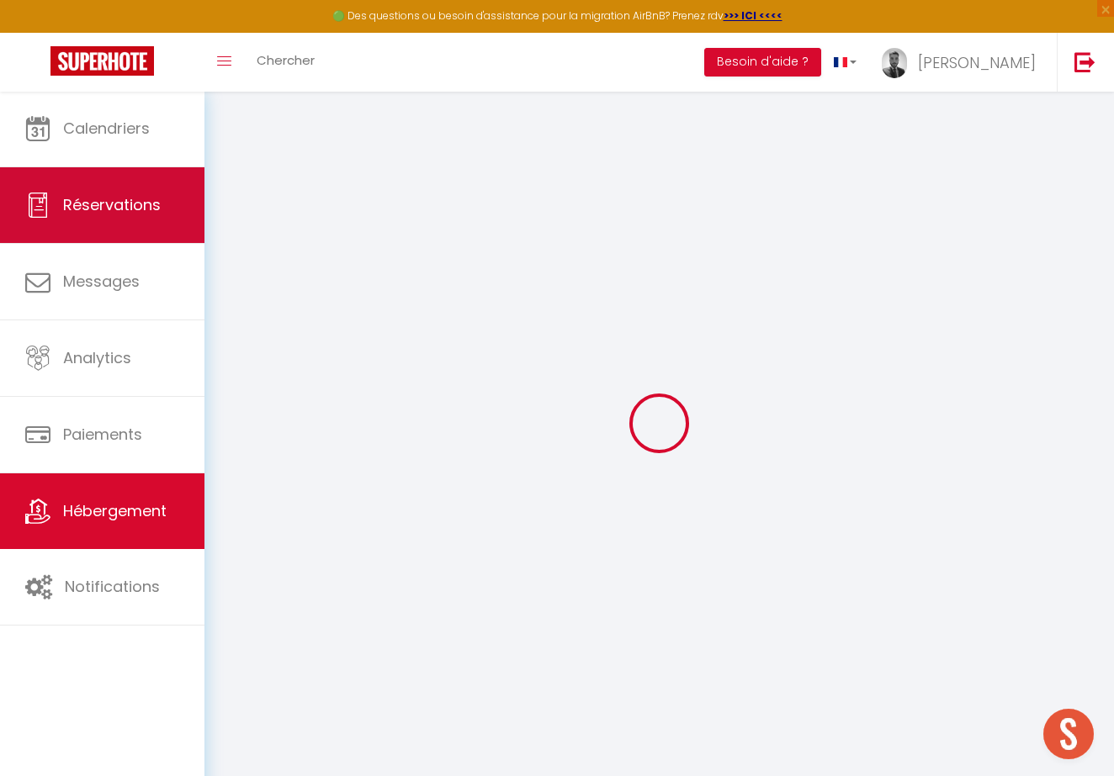
select select "16:00"
select select "23:45"
select select "10:00"
select select "30"
select select "120"
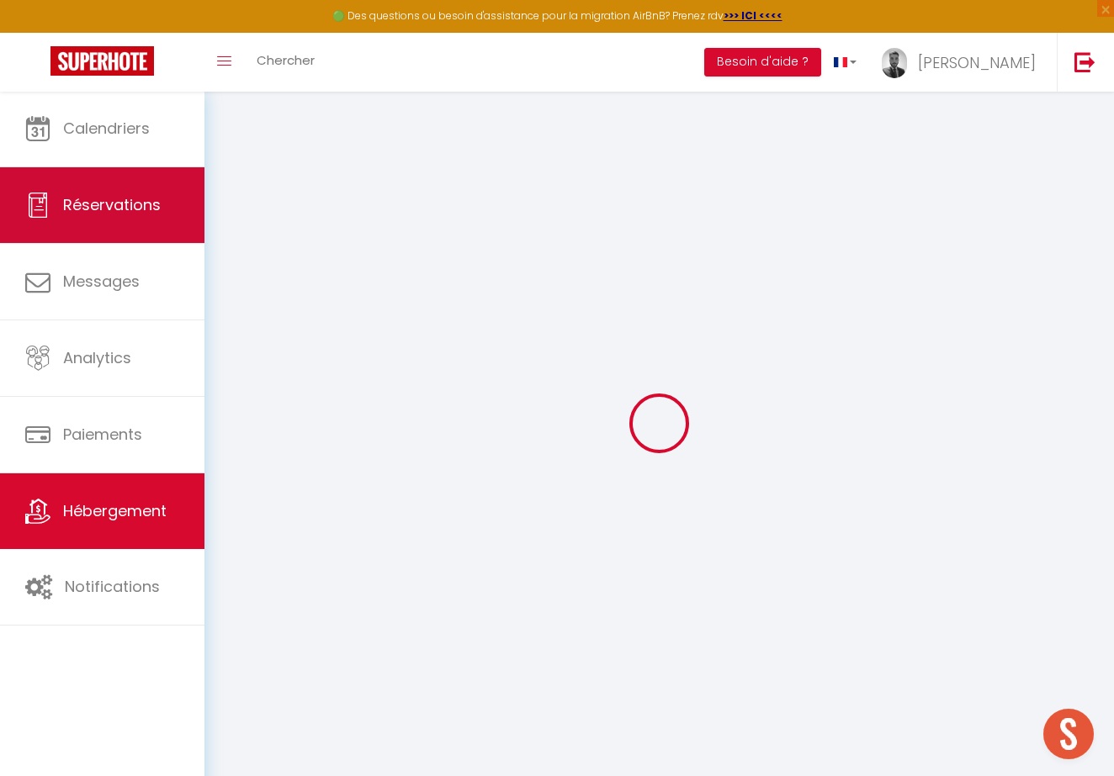
select select
checkbox input "false"
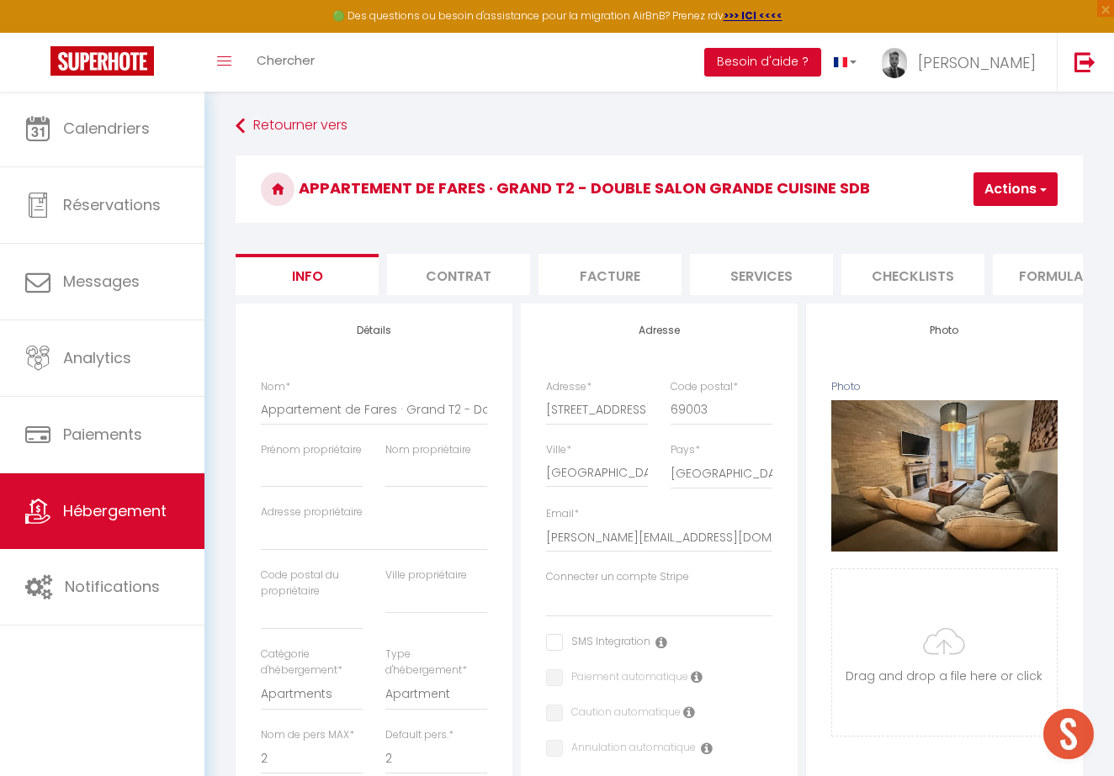
select select
checkbox input "false"
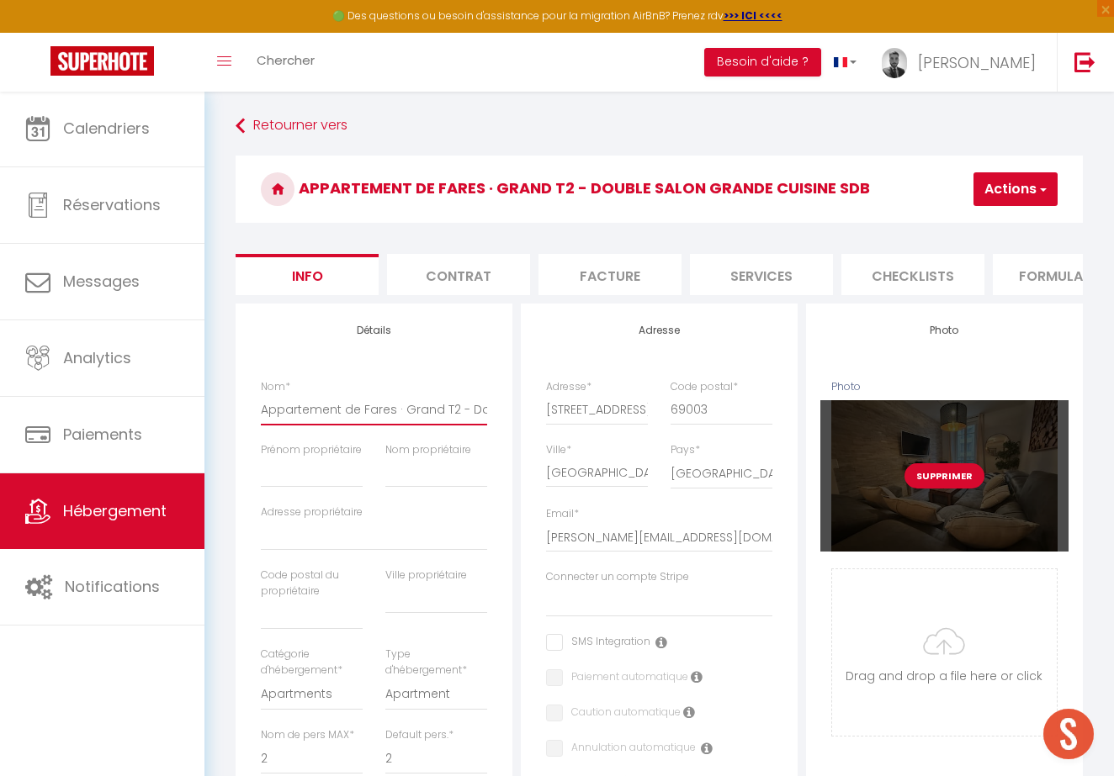
drag, startPoint x: 392, startPoint y: 409, endPoint x: 916, endPoint y: 409, distance: 524.0
type input "Appartement de Fares"
select select
checkbox input "false"
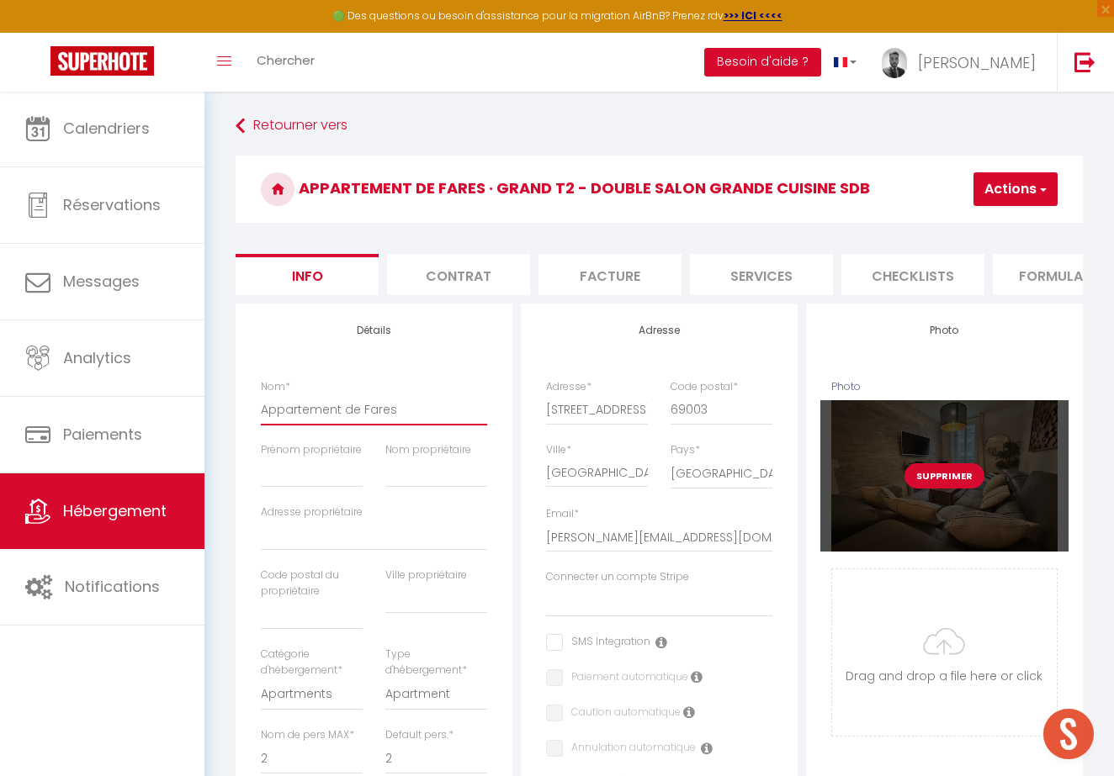
checkbox input "false"
type input "Appartement de Fare"
select select
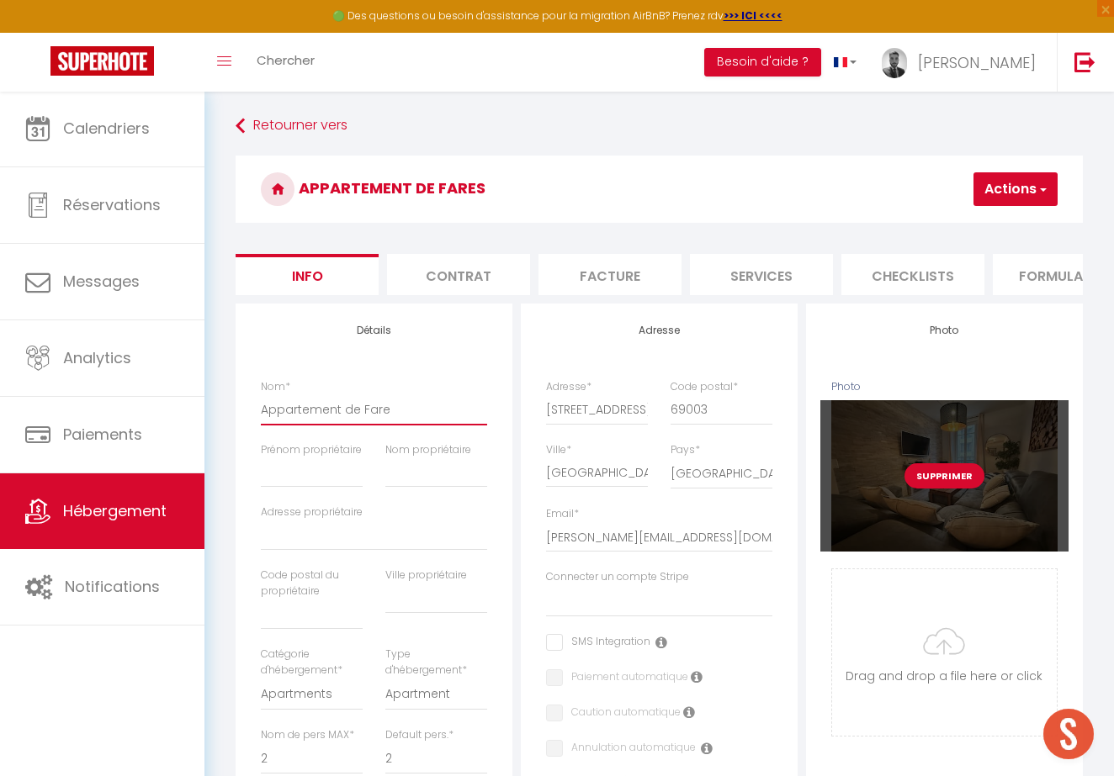
checkbox input "false"
type input "Appartement de Fares"
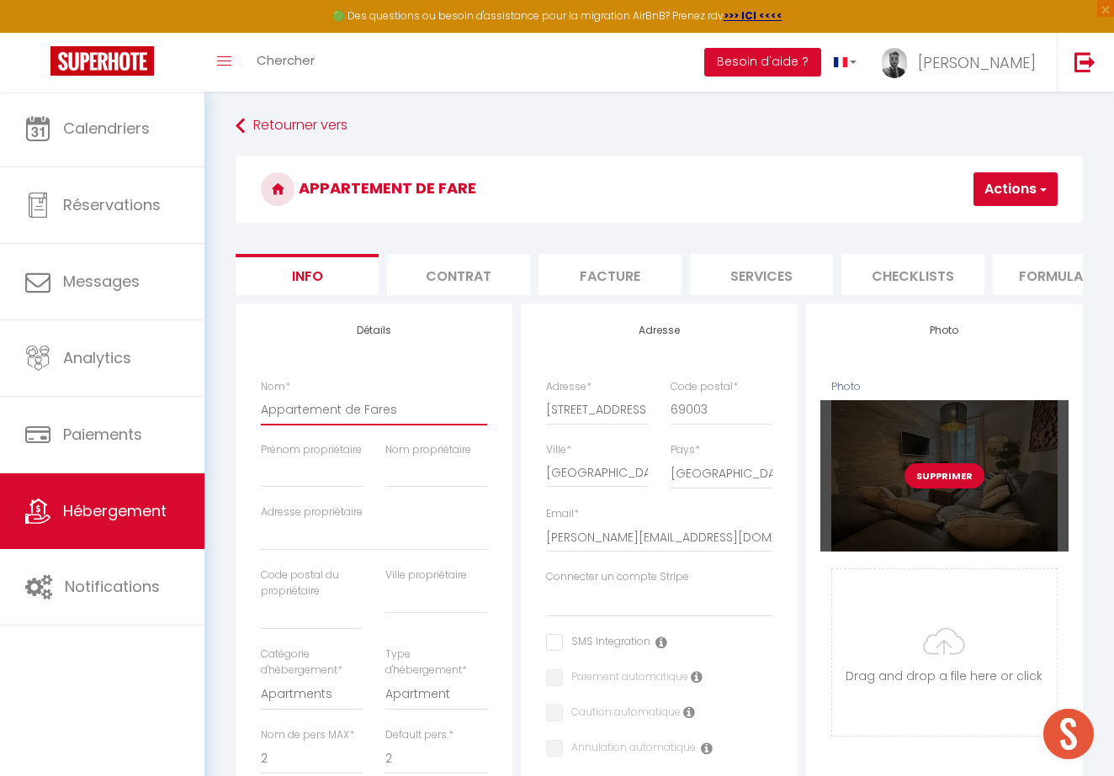
select select
checkbox input "false"
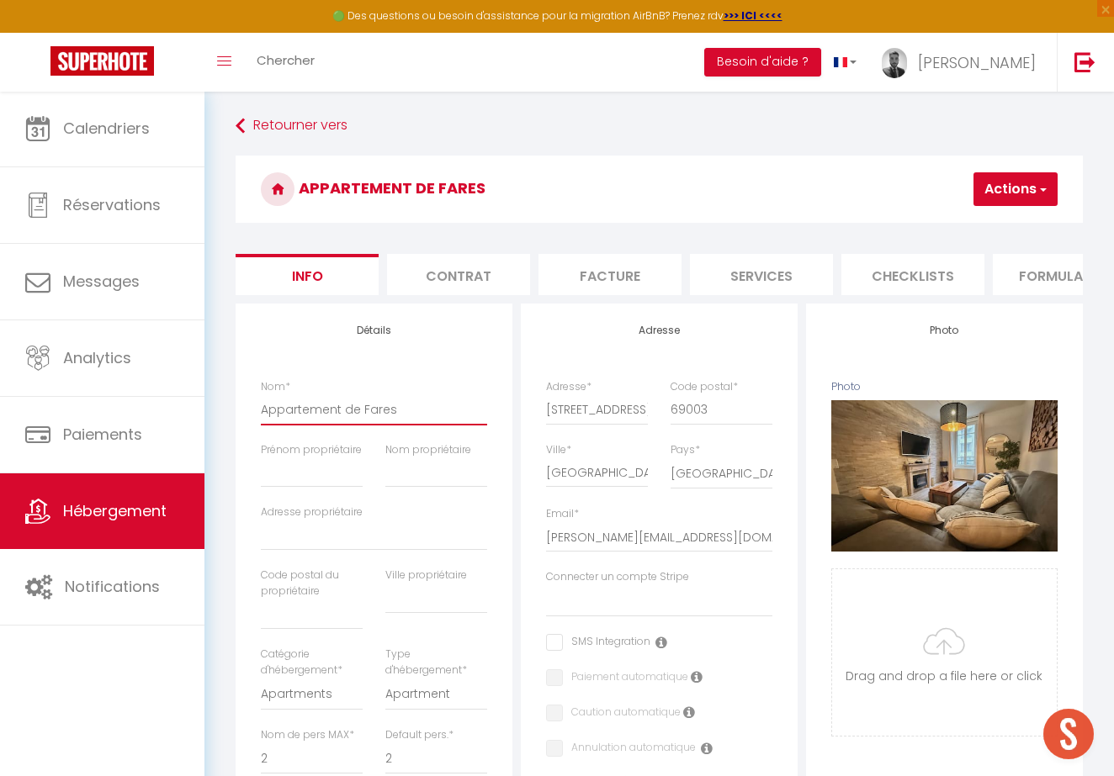
type input "Appartement de Fares"
type input "F"
select select
checkbox input "false"
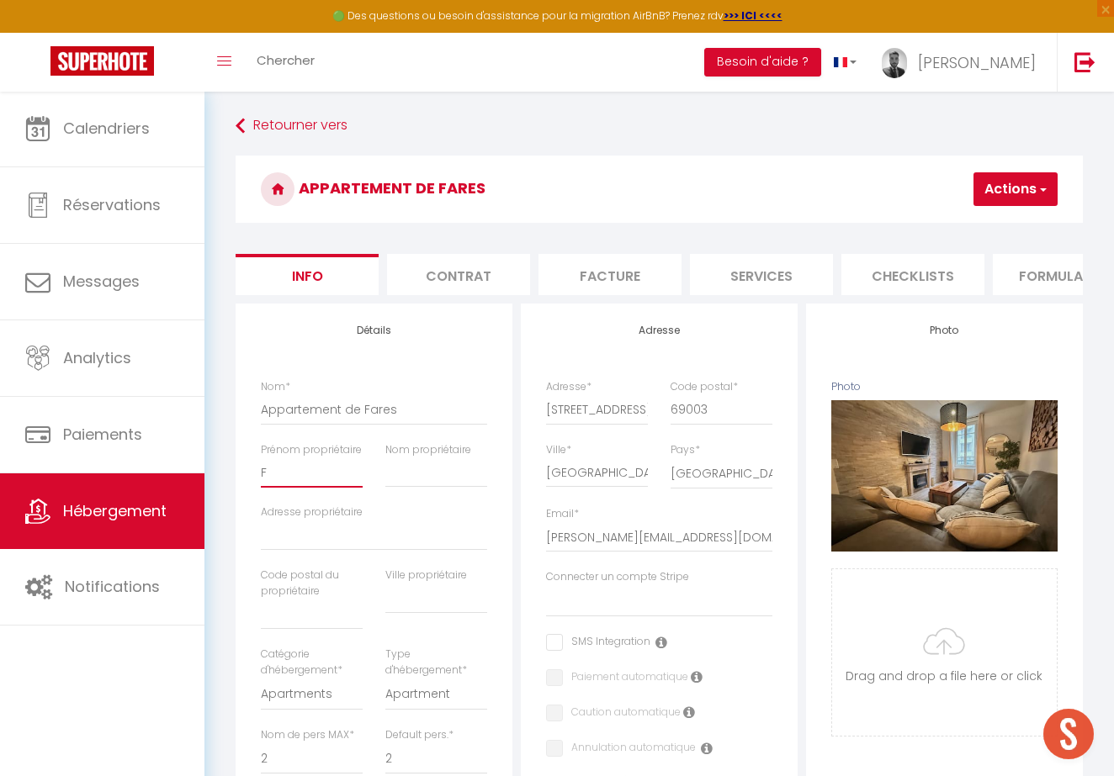
checkbox input "false"
type input "Fa"
select select
checkbox input "false"
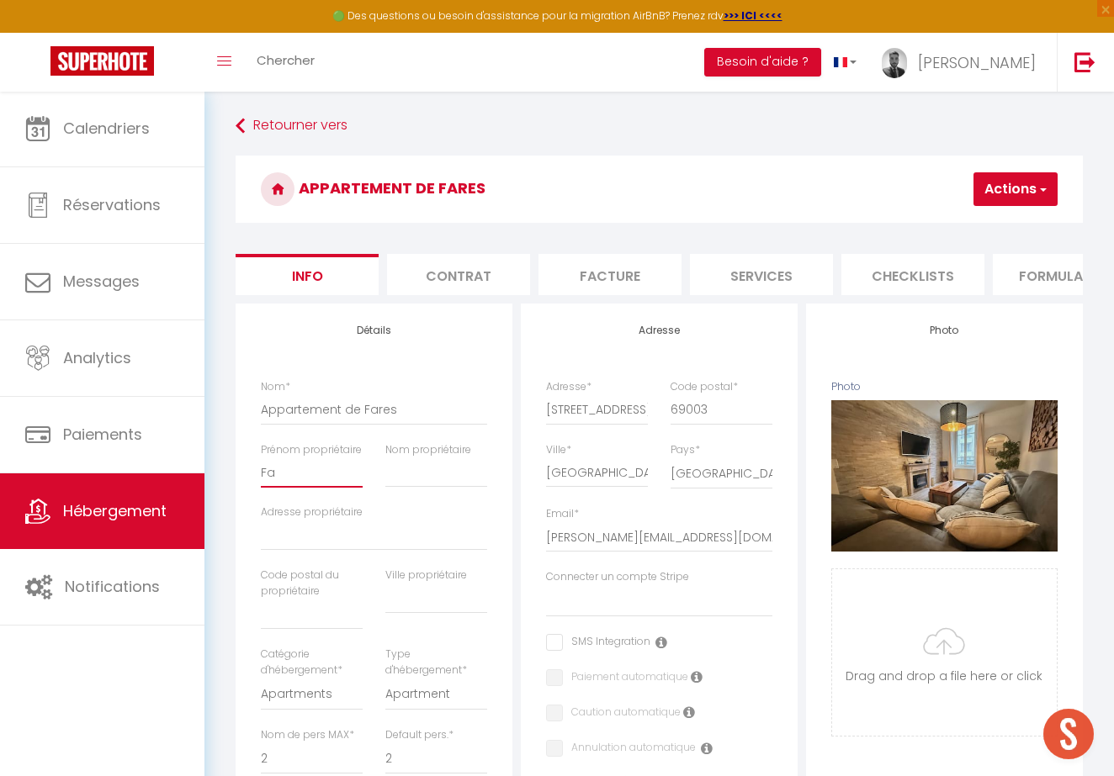
checkbox input "false"
type input "Far"
select select
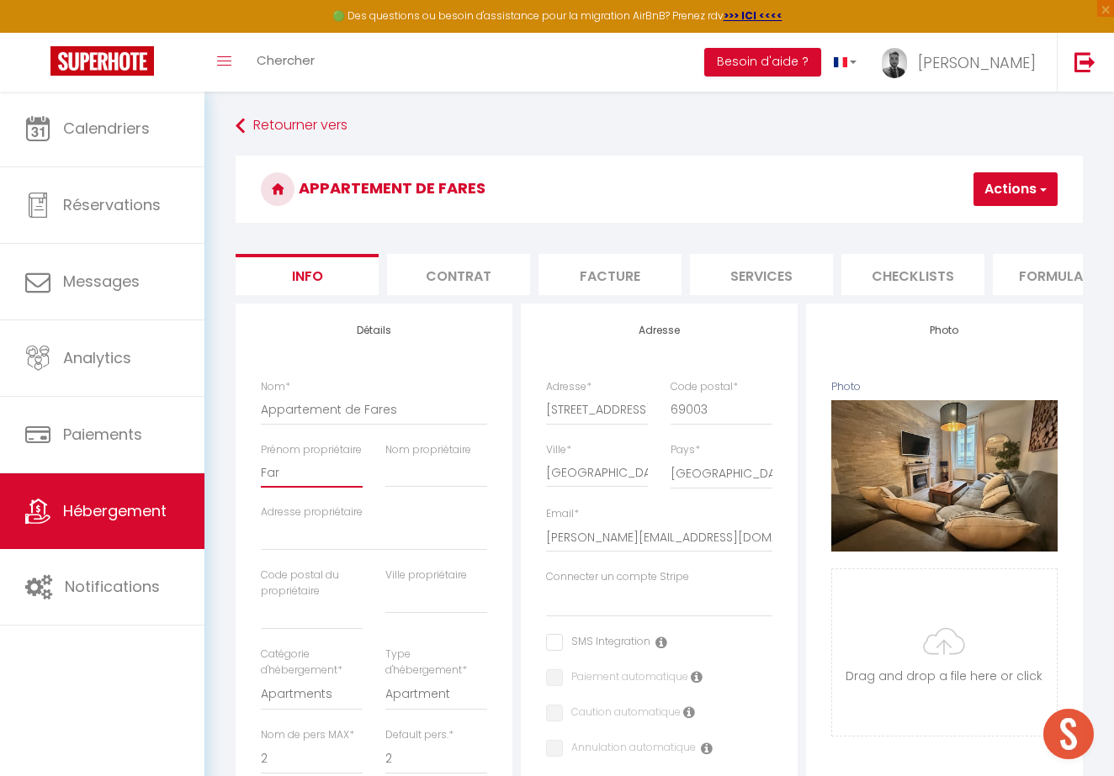
checkbox input "false"
type input "Fare"
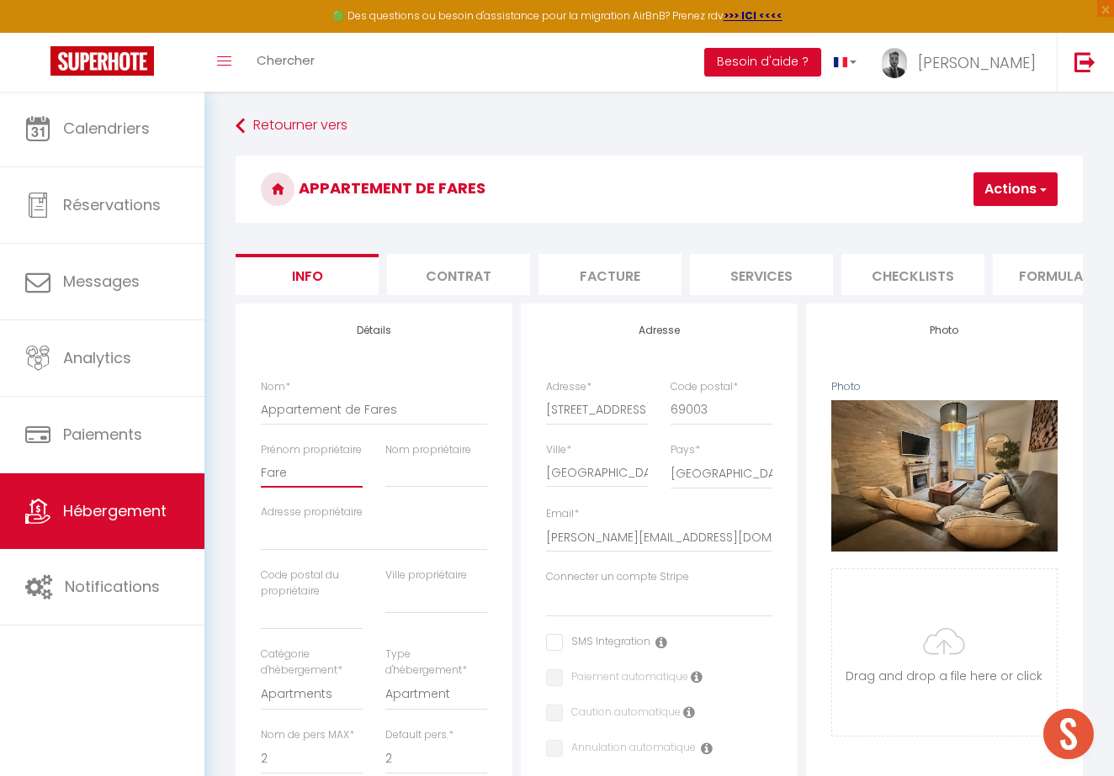
select select
checkbox input "false"
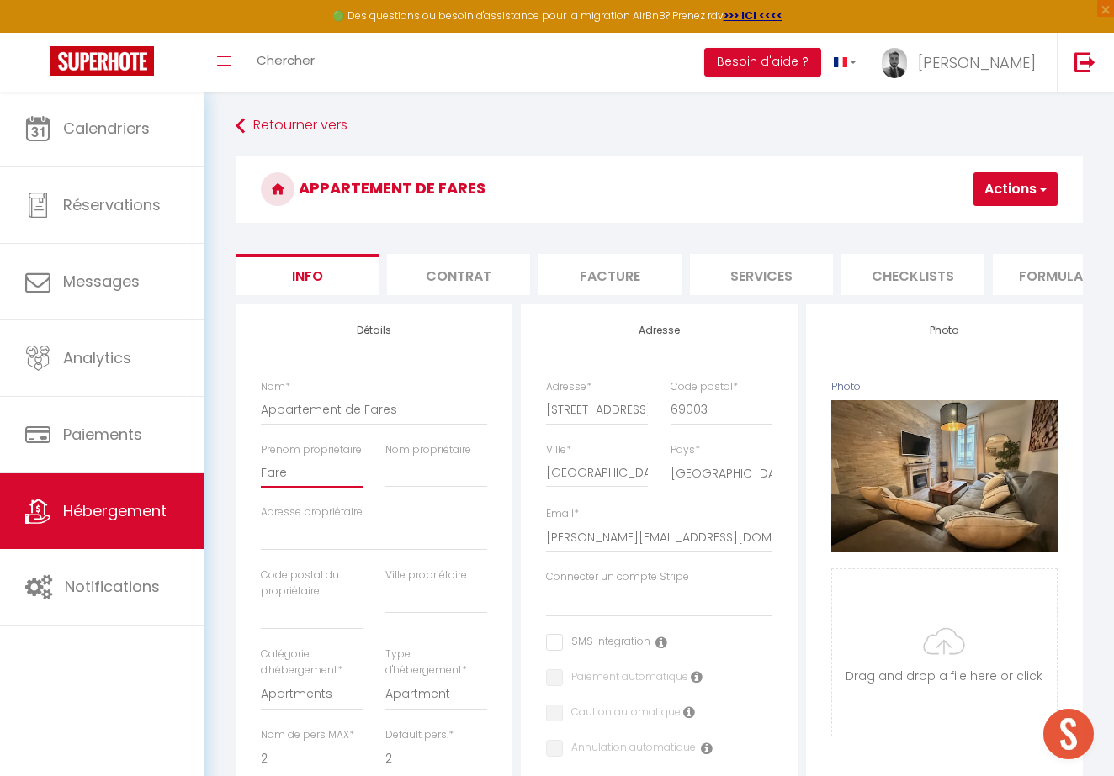
type input "Fares"
select select
checkbox input "false"
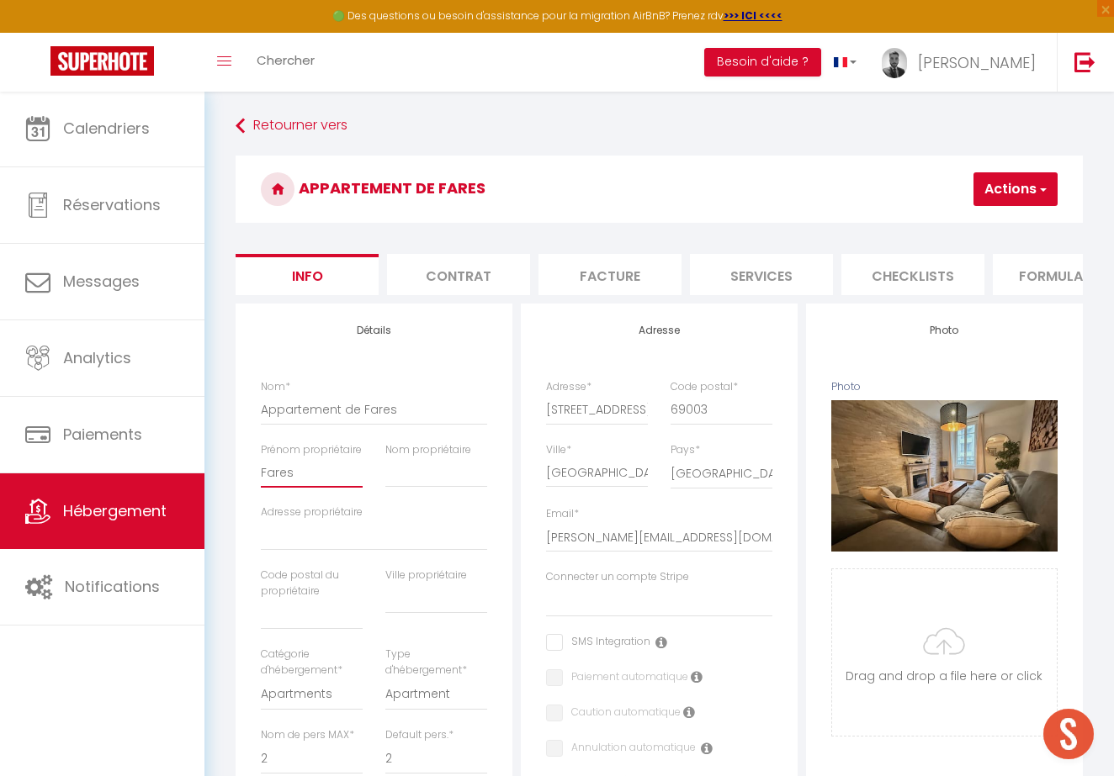
checkbox input "false"
type input "Fares"
type input "H"
select select
checkbox input "false"
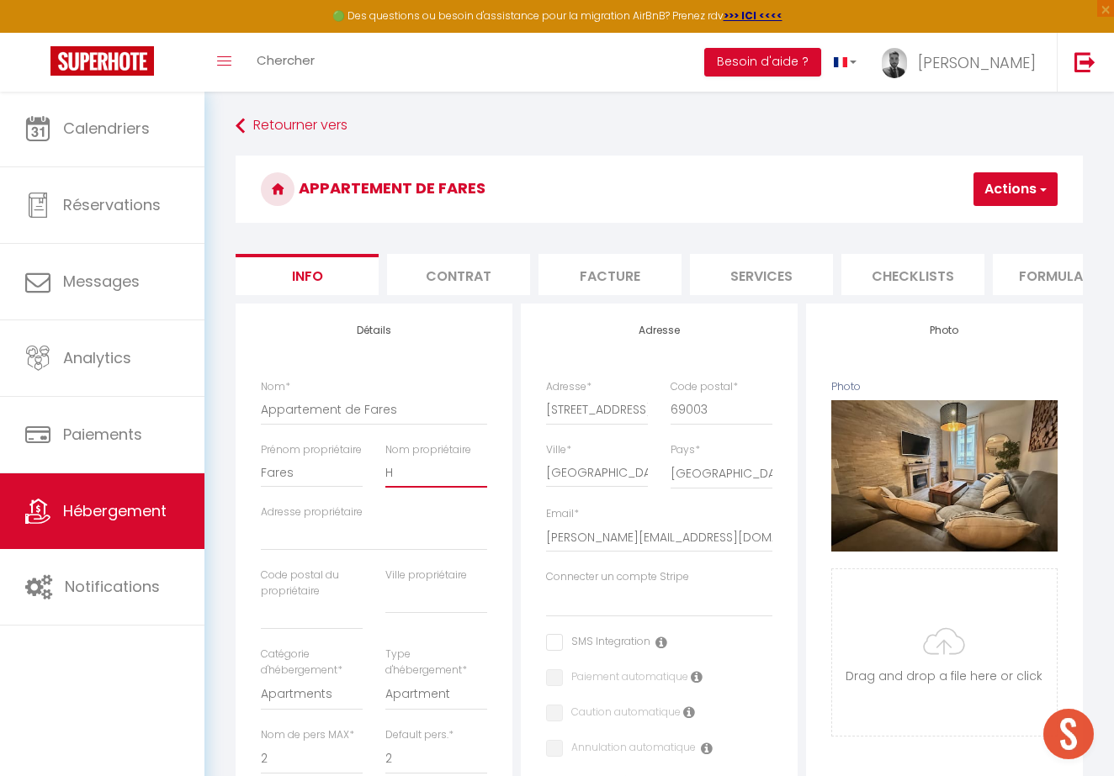
checkbox input "false"
type input "Ha"
select select
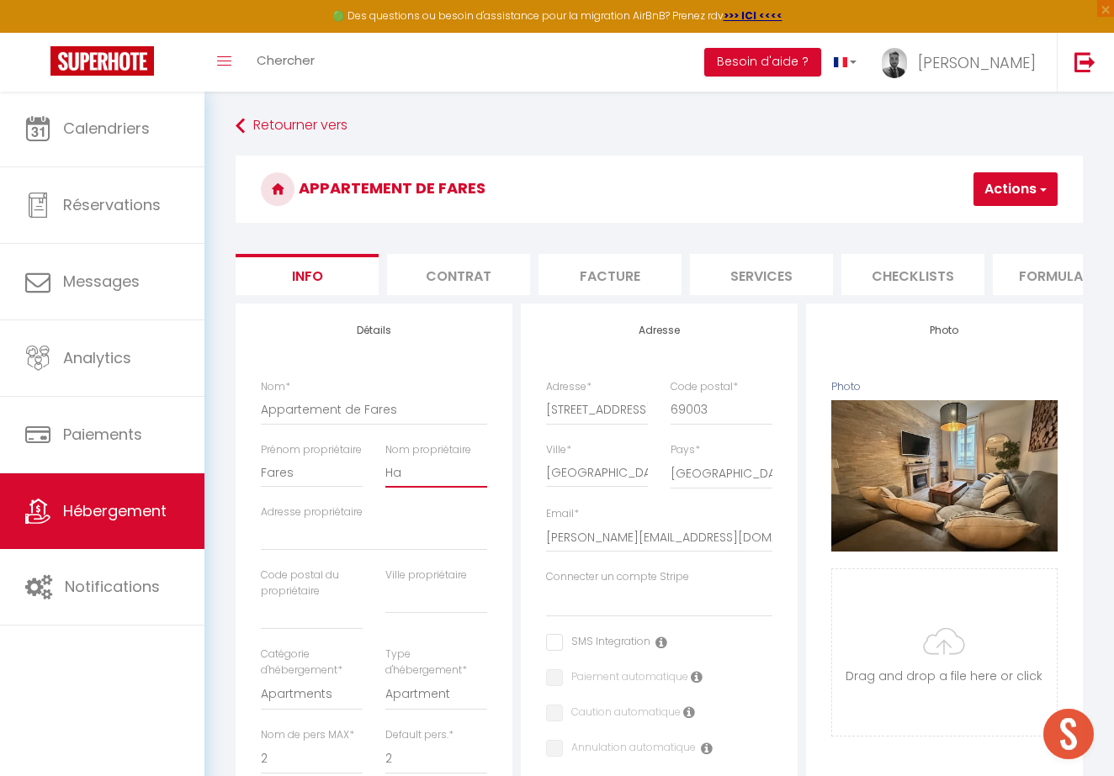
checkbox input "false"
type input "Has"
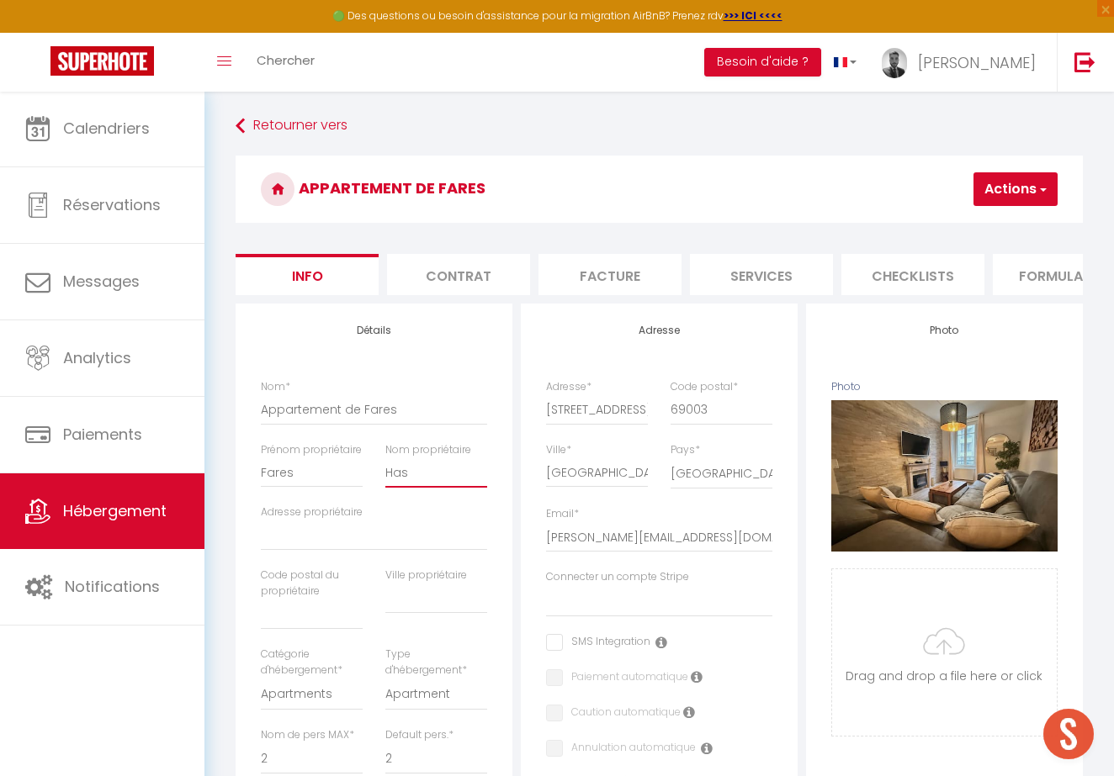
select select
checkbox input "false"
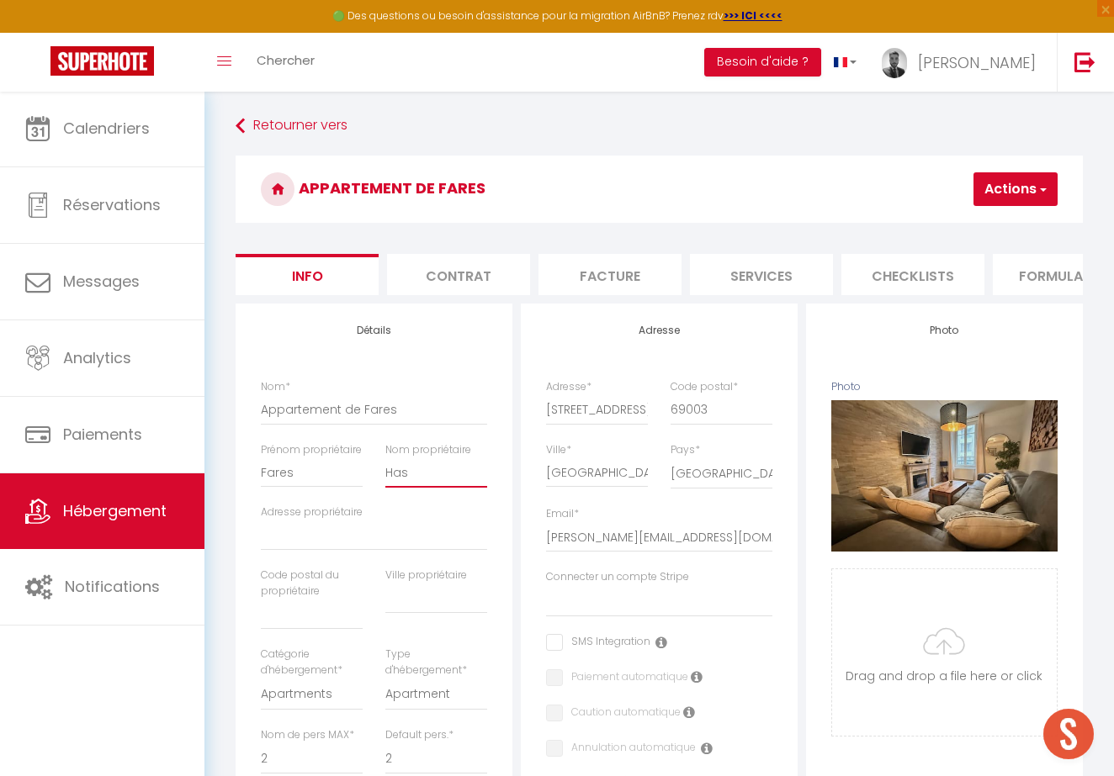
type input "Hasn"
select select
checkbox input "false"
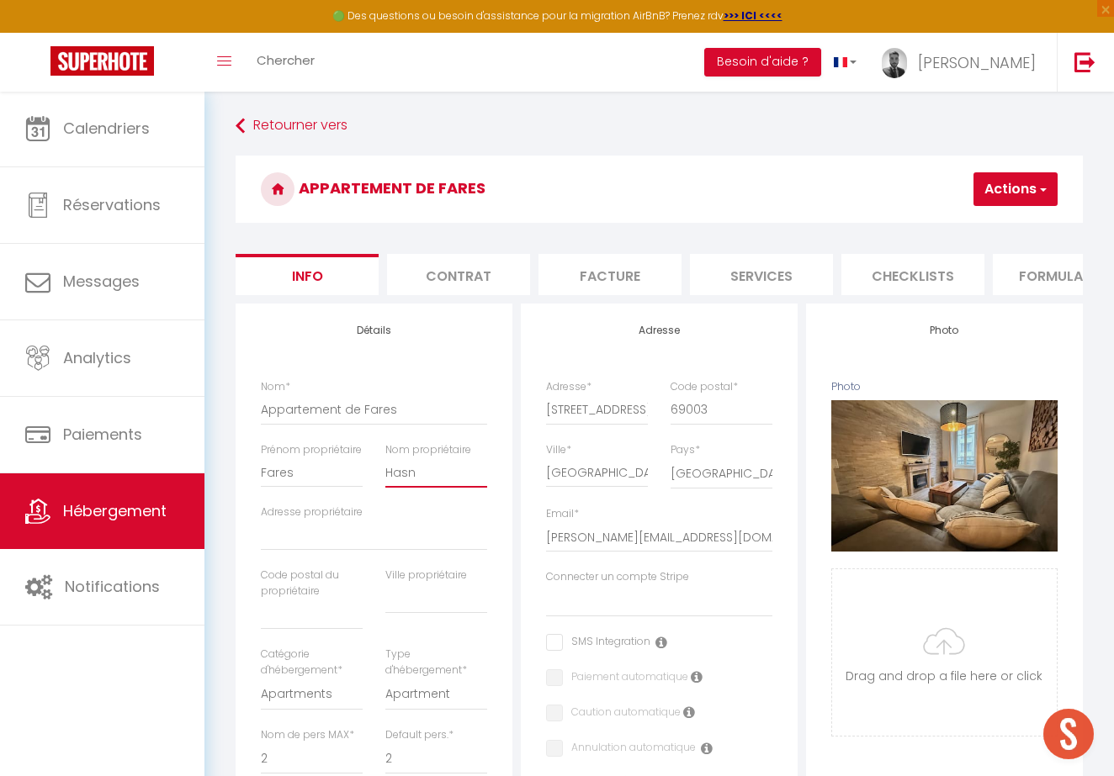
checkbox input "false"
type input "Hasna"
select select
checkbox input "false"
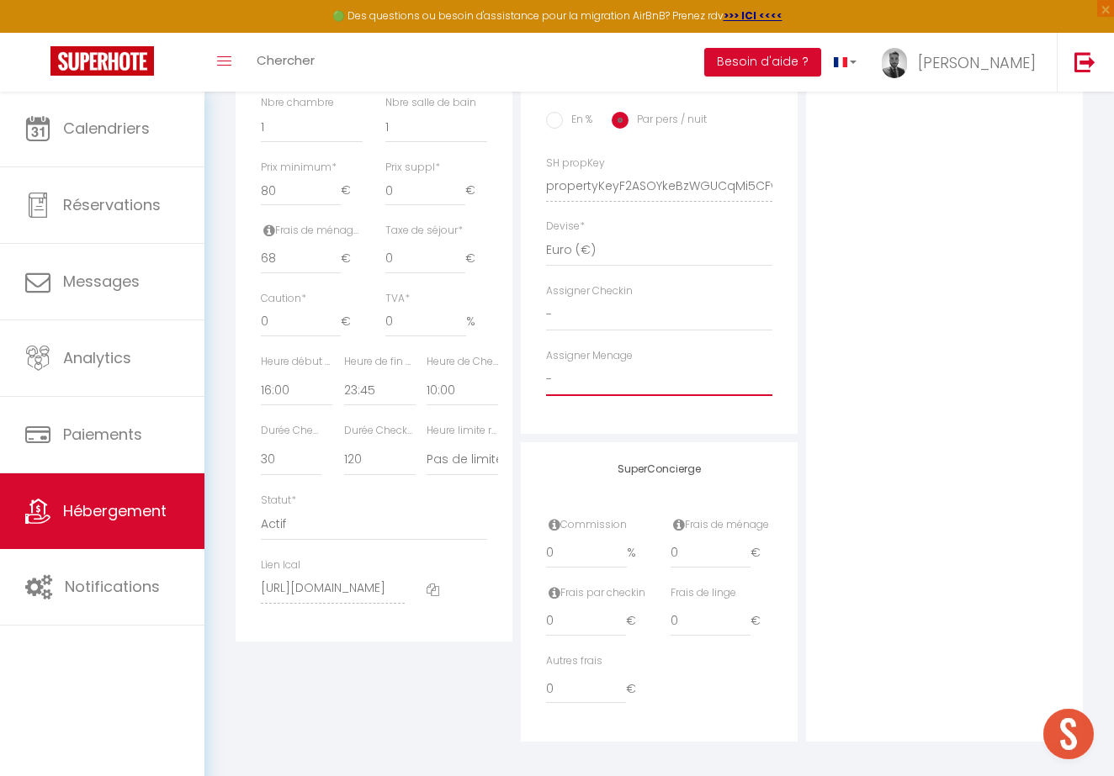
scroll to position [696, 0]
drag, startPoint x: 559, startPoint y: 551, endPoint x: 518, endPoint y: 548, distance: 41.4
click at [518, 548] on div "Adresse Adresse * 51 Rue Maurice Flandin Code postal * 69003 Ville * Lyon Pays …" at bounding box center [658, 175] width 285 height 1135
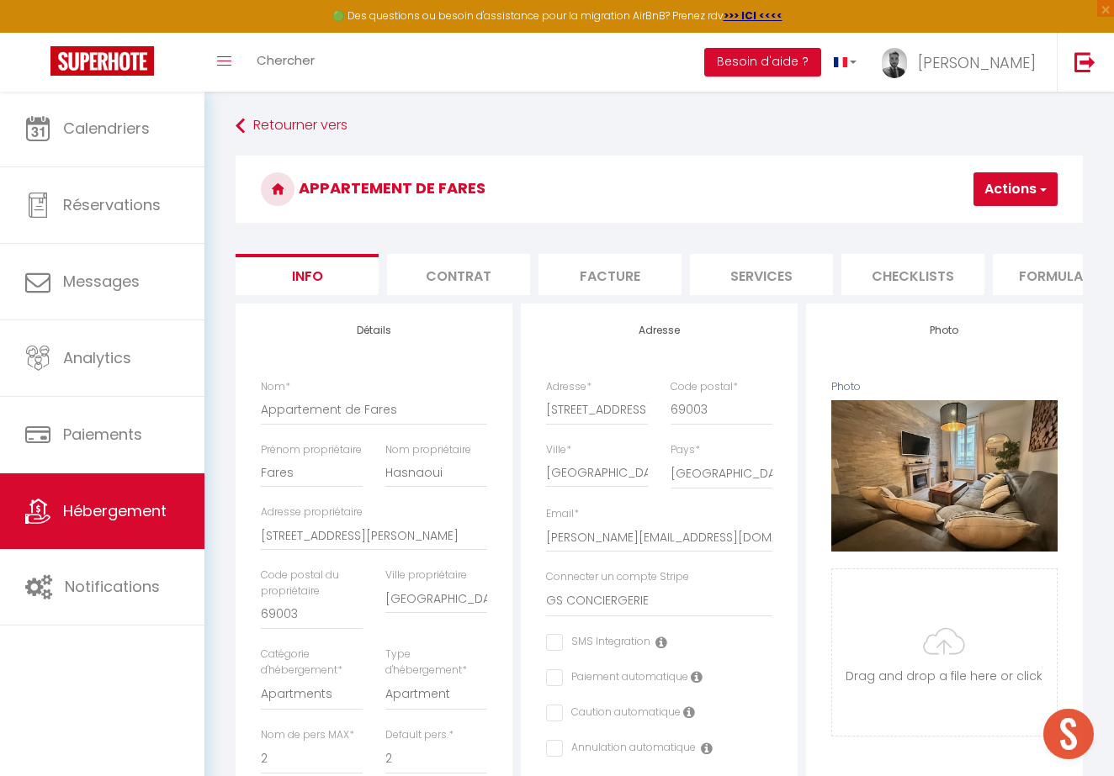
scroll to position [0, 0]
click at [1002, 189] on button "Actions" at bounding box center [1015, 189] width 84 height 34
click at [950, 227] on input "Enregistrer" at bounding box center [924, 226] width 62 height 17
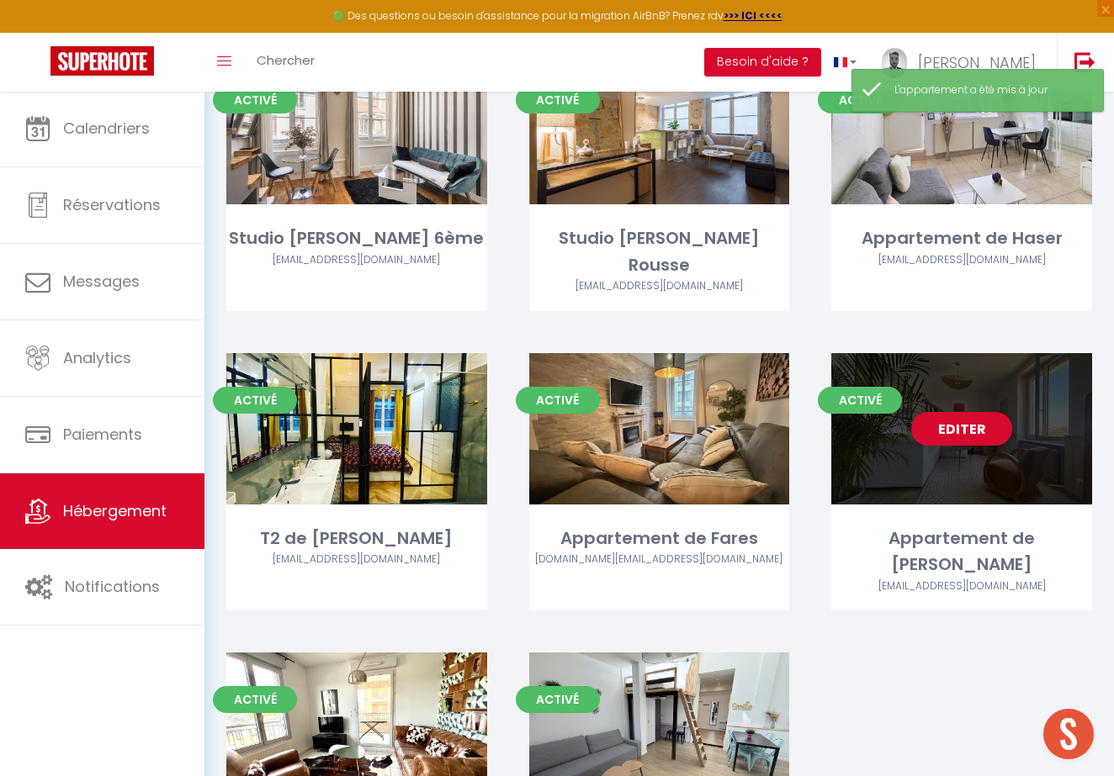
scroll to position [2288, 0]
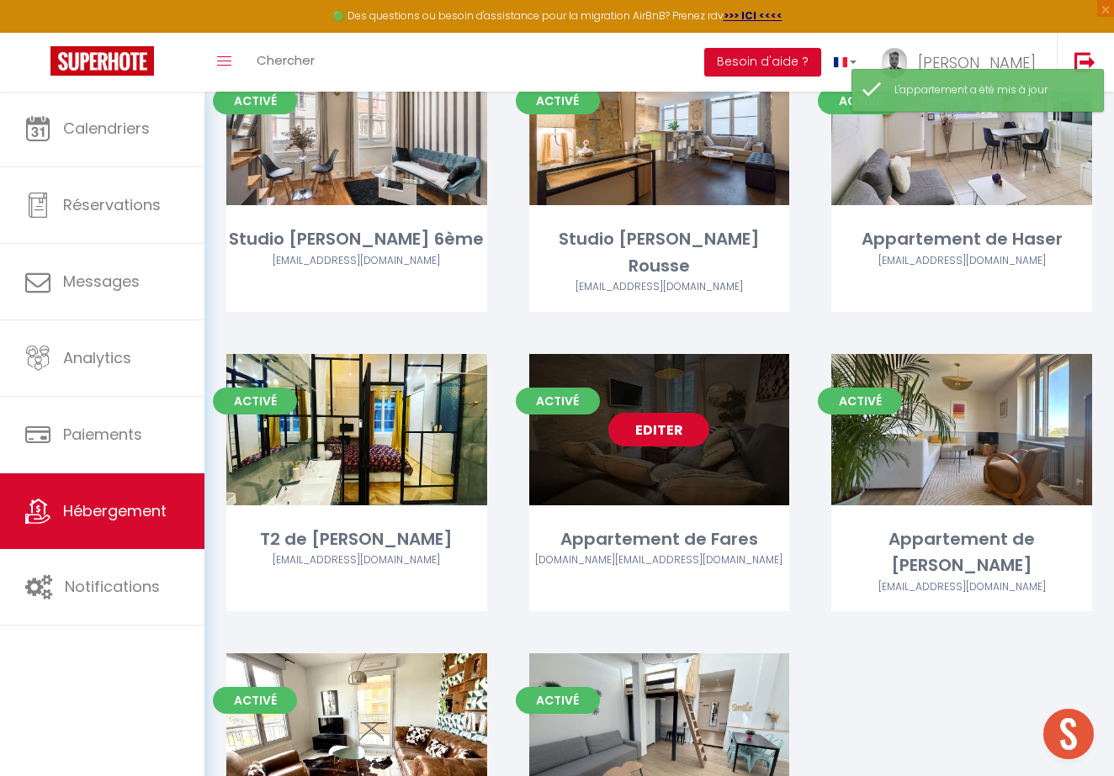
click at [685, 413] on link "Editer" at bounding box center [658, 430] width 101 height 34
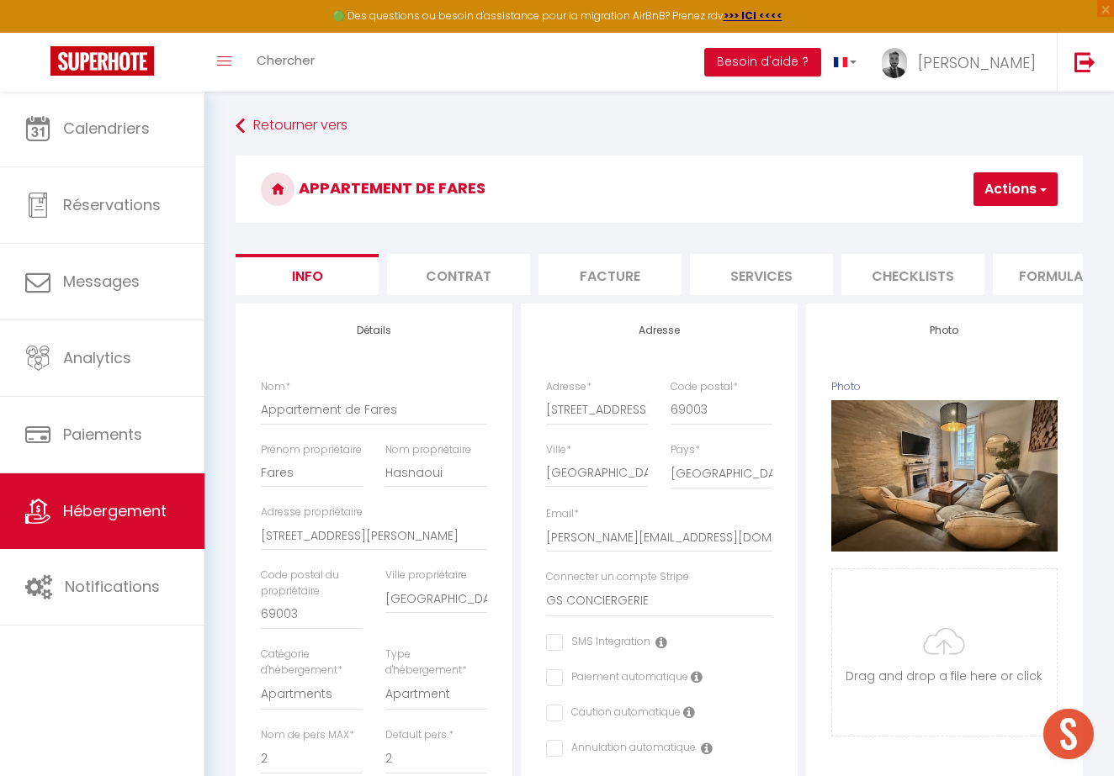
click at [495, 263] on li "Contrat" at bounding box center [458, 274] width 143 height 41
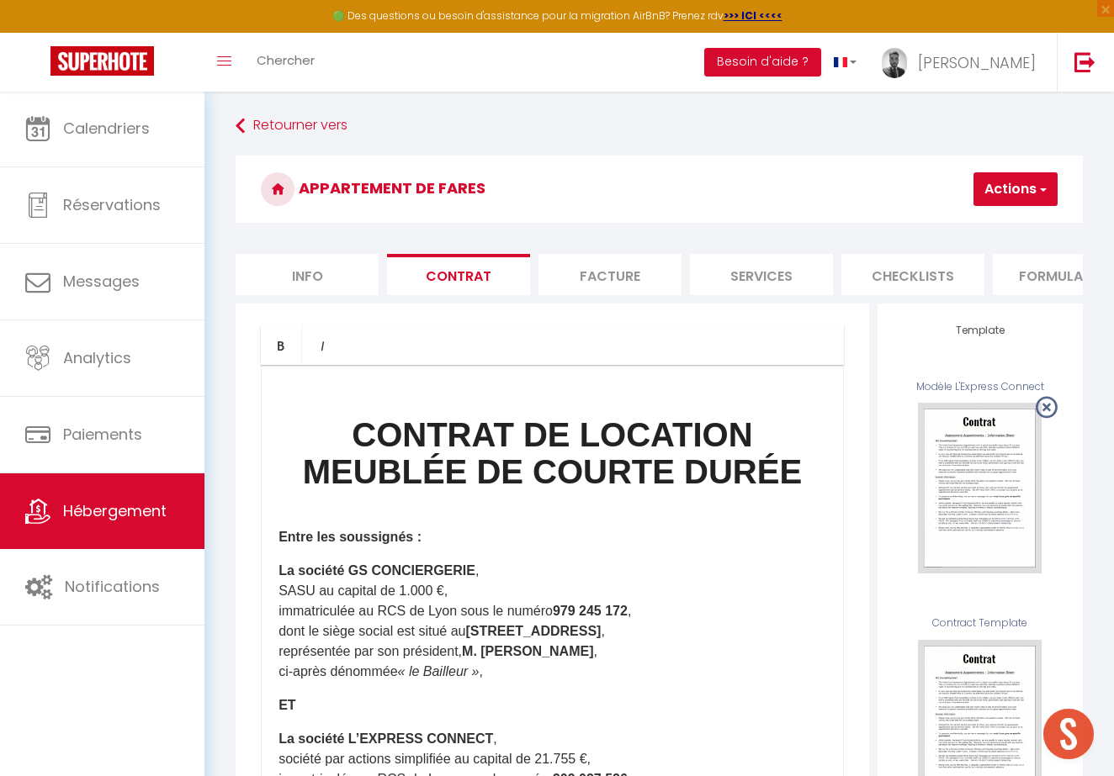
click at [559, 278] on li "Facture" at bounding box center [609, 274] width 143 height 41
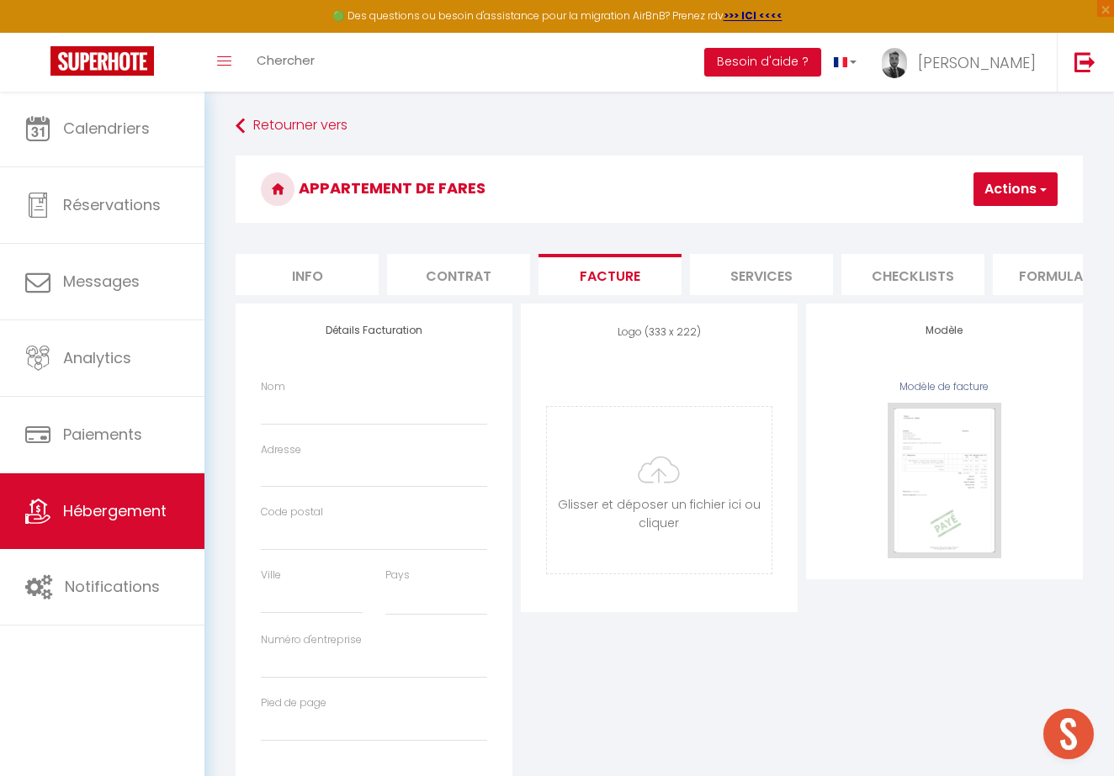
click at [787, 280] on li "Services" at bounding box center [761, 274] width 143 height 41
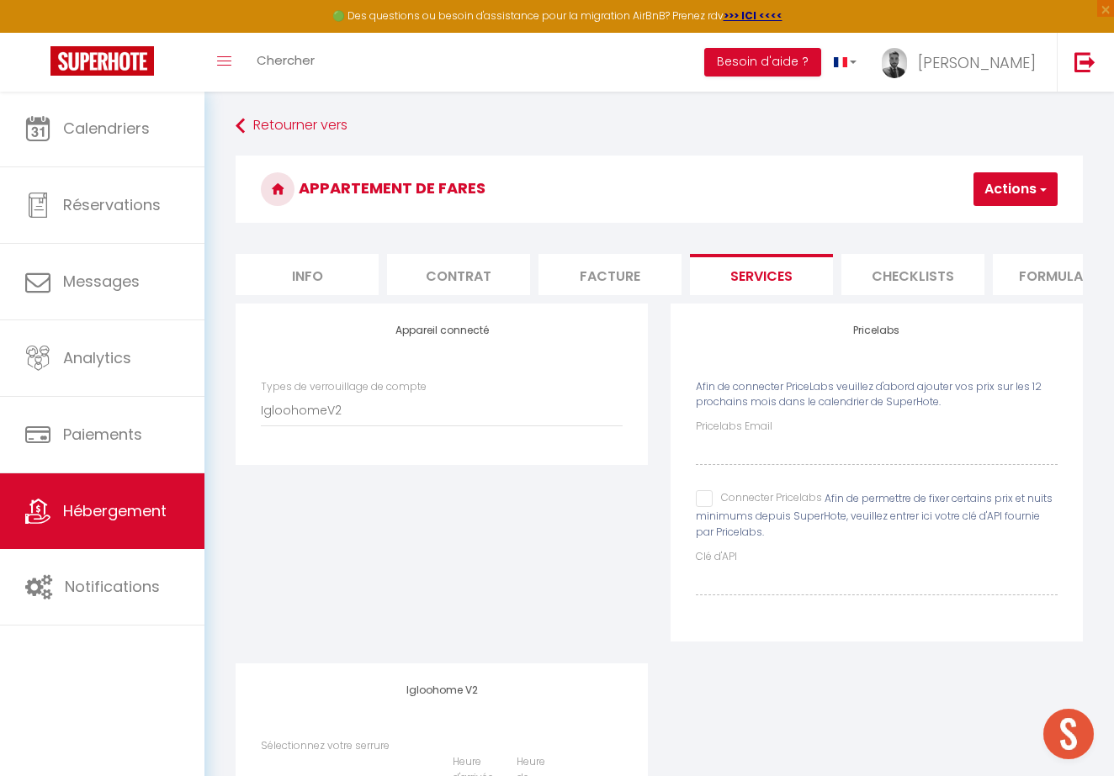
click at [521, 598] on div "Appareil connecté Types de verrouillage de compte SuperCheckin Igloohome Iglooh…" at bounding box center [442, 484] width 435 height 360
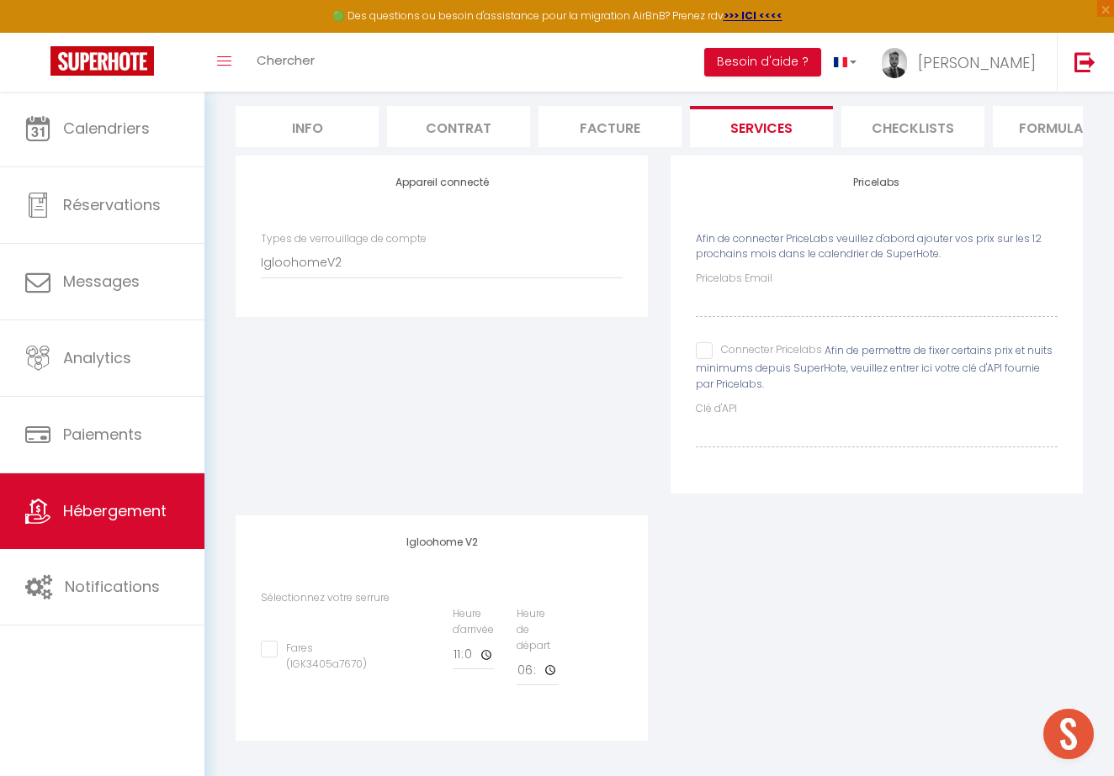
scroll to position [147, 0]
click at [271, 646] on input "Fares (IGK3405a7670)" at bounding box center [314, 650] width 106 height 17
click at [463, 648] on input "11:00" at bounding box center [474, 656] width 42 height 30
click at [524, 666] on input "18:30" at bounding box center [537, 672] width 42 height 30
click at [663, 621] on div "Appareil connecté Types de verrouillage de compte SuperCheckin Igloohome Iglooh…" at bounding box center [659, 459] width 869 height 607
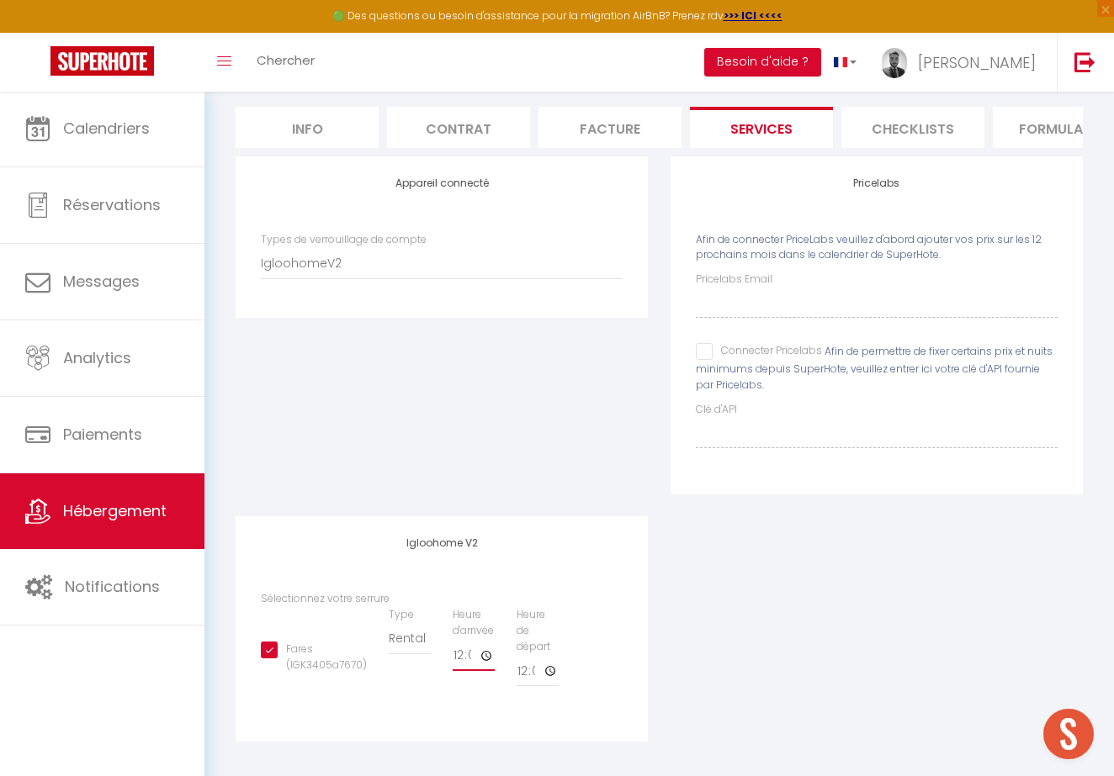
click at [459, 651] on input "12:00" at bounding box center [474, 656] width 42 height 30
click at [836, 565] on div "Appareil connecté Types de verrouillage de compte SuperCheckin Igloohome Iglooh…" at bounding box center [659, 459] width 869 height 607
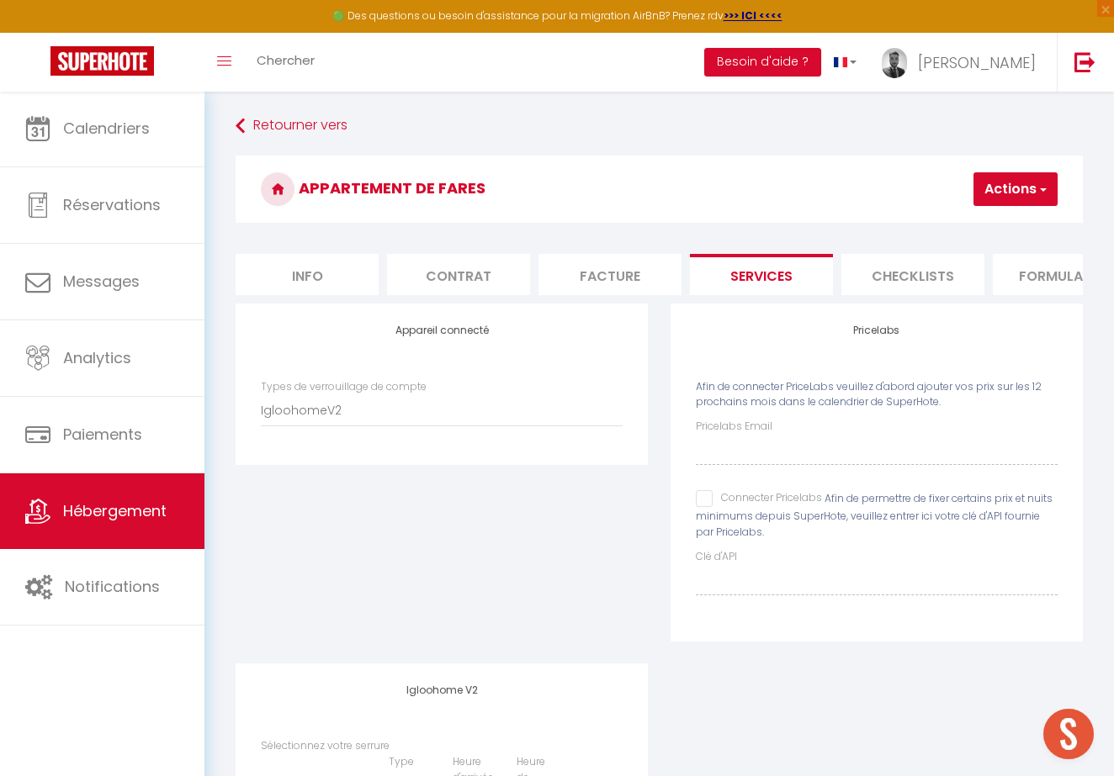
scroll to position [0, 0]
click at [1008, 205] on button "Actions" at bounding box center [1015, 189] width 84 height 34
click at [985, 229] on link "Enregistrer" at bounding box center [990, 226] width 133 height 22
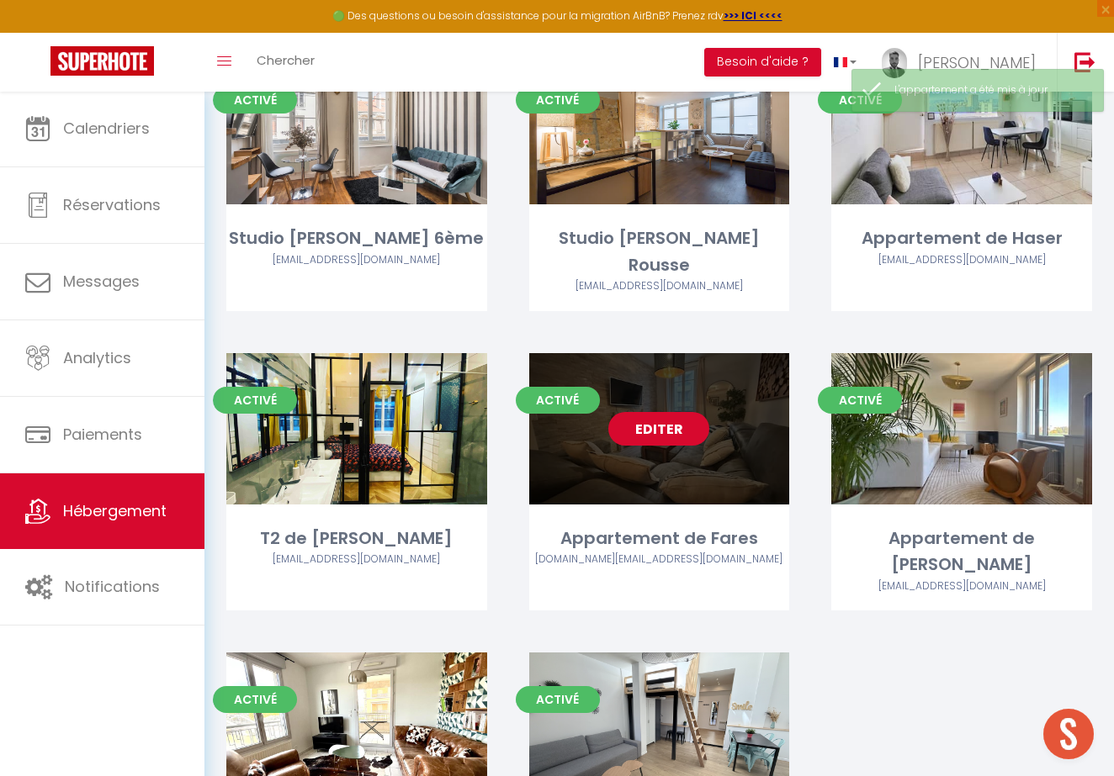
scroll to position [2288, 0]
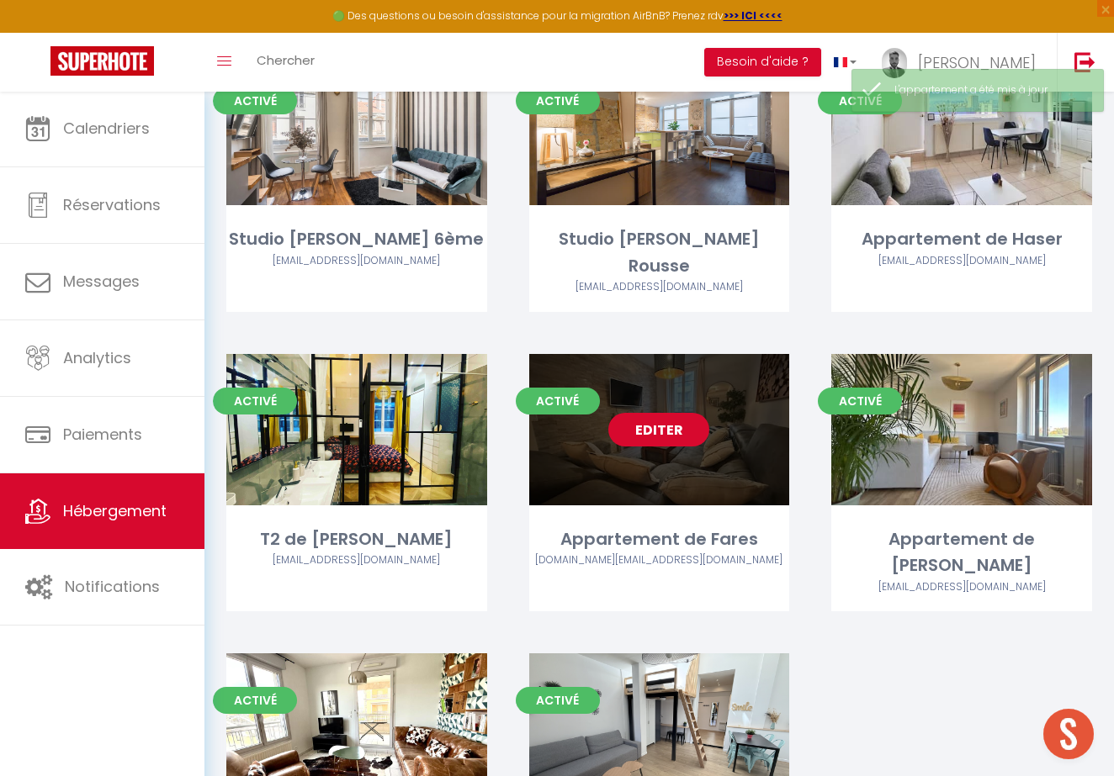
click at [644, 413] on link "Editer" at bounding box center [658, 430] width 101 height 34
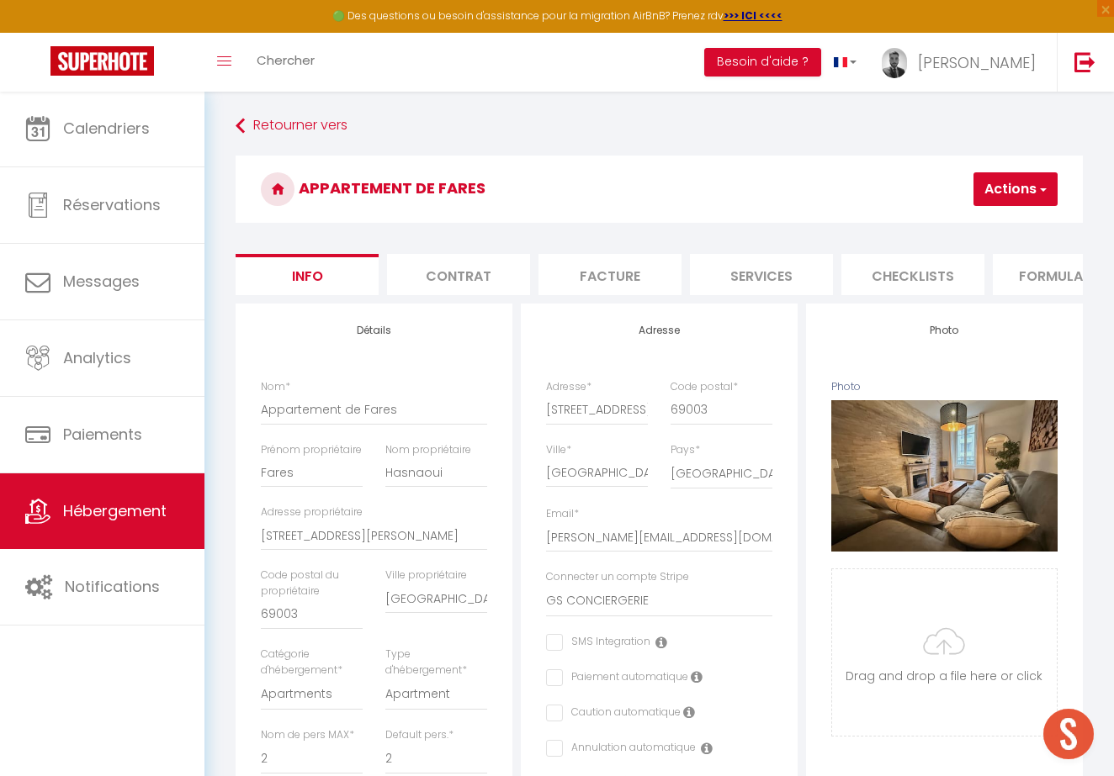
click at [922, 270] on li "Checklists" at bounding box center [912, 274] width 143 height 41
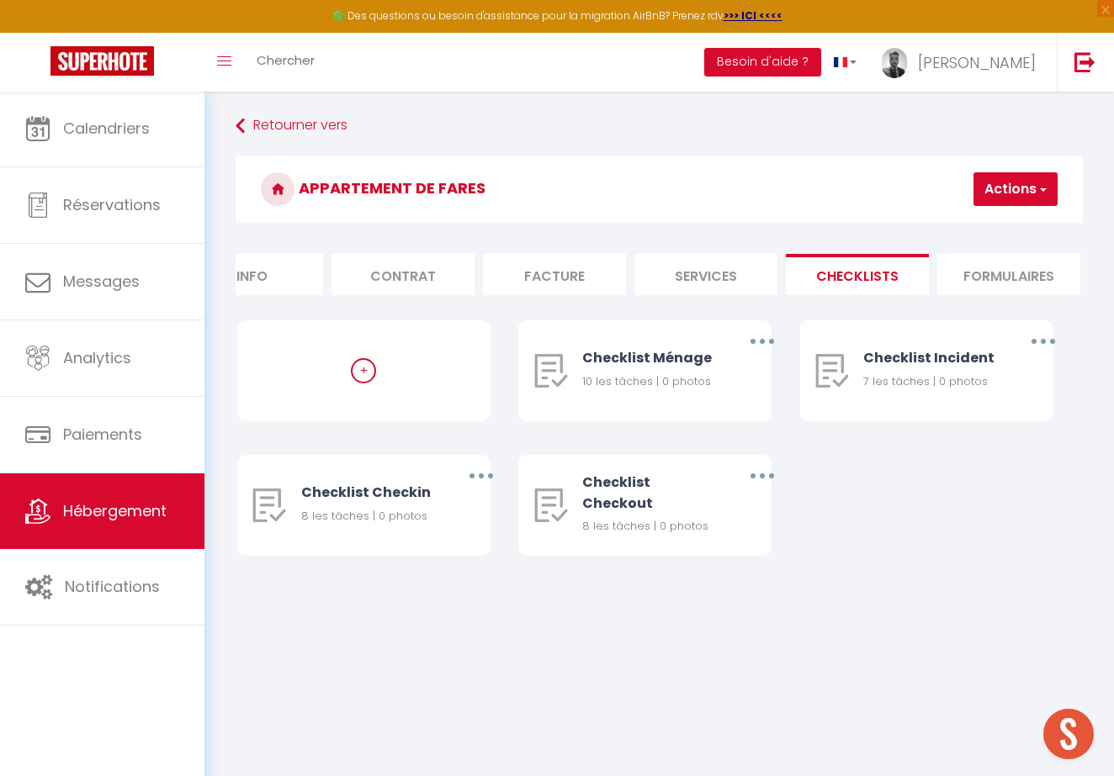
scroll to position [0, 56]
click at [978, 282] on li "Formulaires" at bounding box center [1007, 274] width 143 height 41
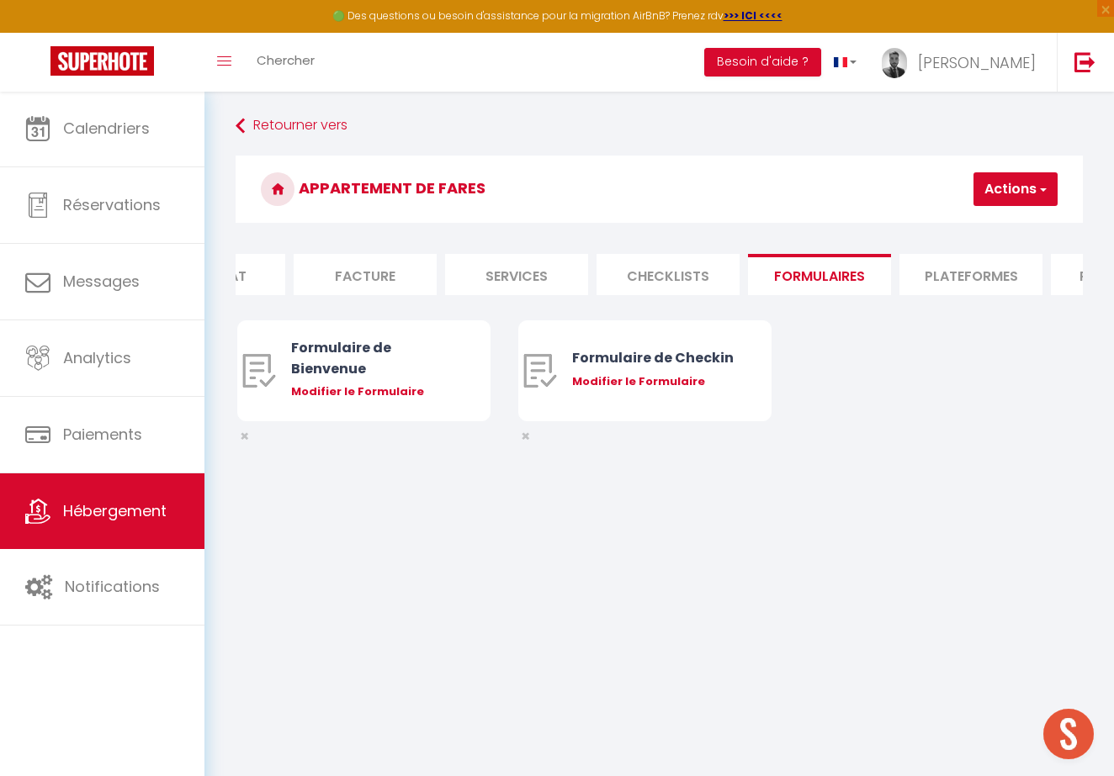
scroll to position [0, 252]
click at [978, 282] on li "Plateformes" at bounding box center [963, 274] width 143 height 41
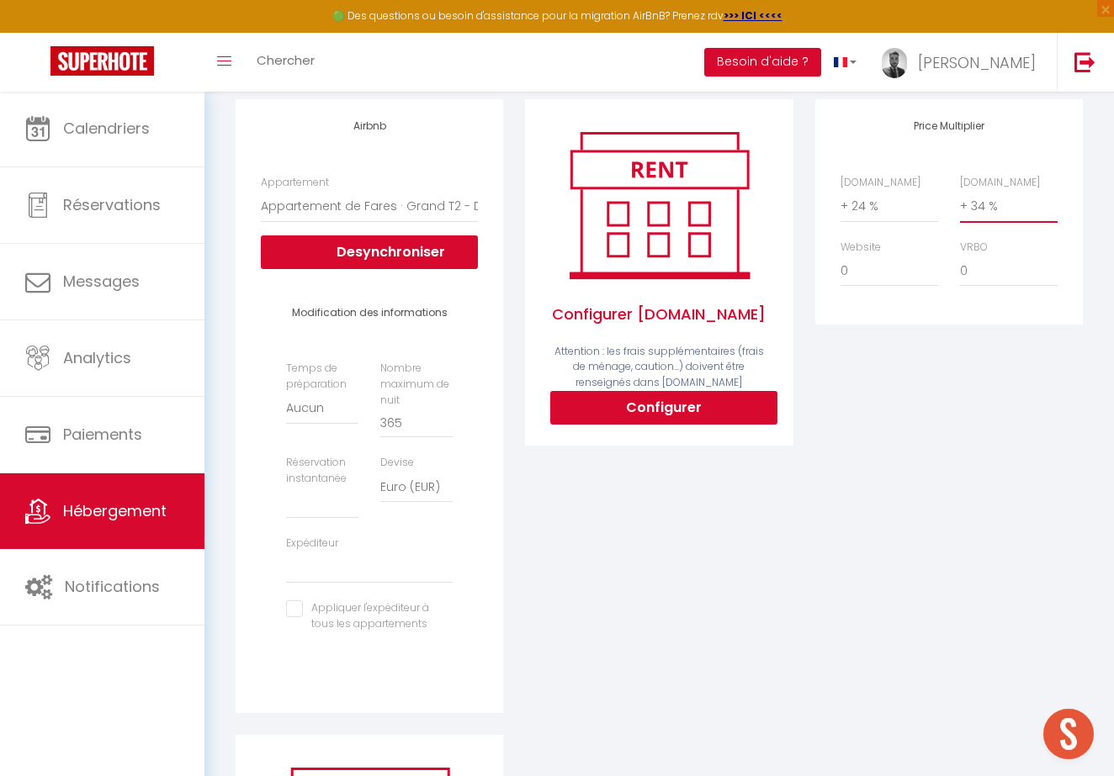
scroll to position [239, 0]
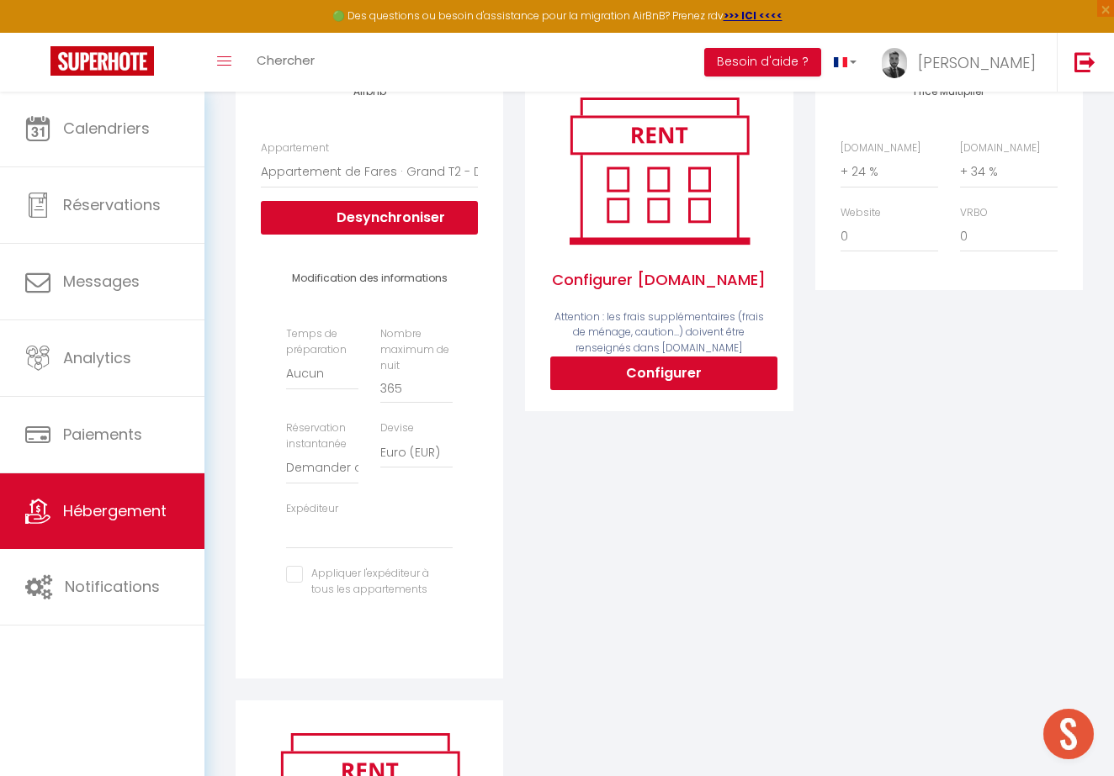
click at [312, 508] on label "Expéditeur" at bounding box center [312, 509] width 52 height 16
click at [408, 573] on input "checkbox" at bounding box center [369, 574] width 167 height 17
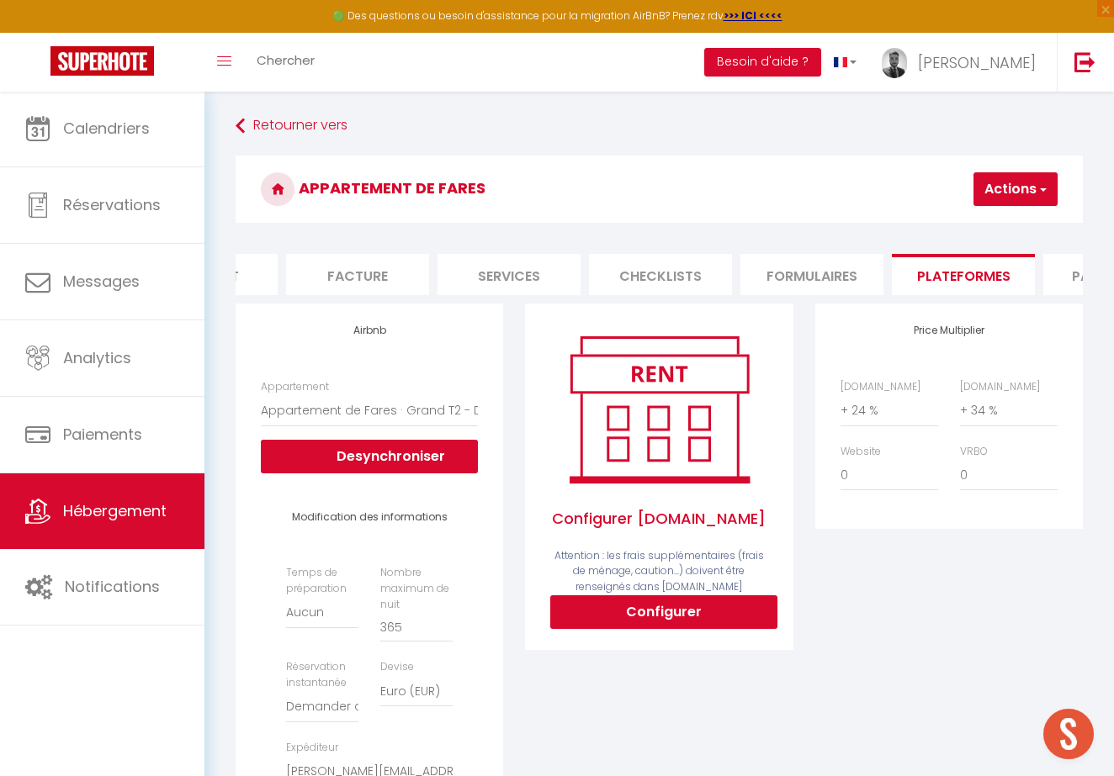
scroll to position [0, 0]
click at [992, 183] on button "Actions" at bounding box center [1015, 189] width 84 height 34
click at [982, 220] on link "Enregistrer" at bounding box center [990, 226] width 133 height 22
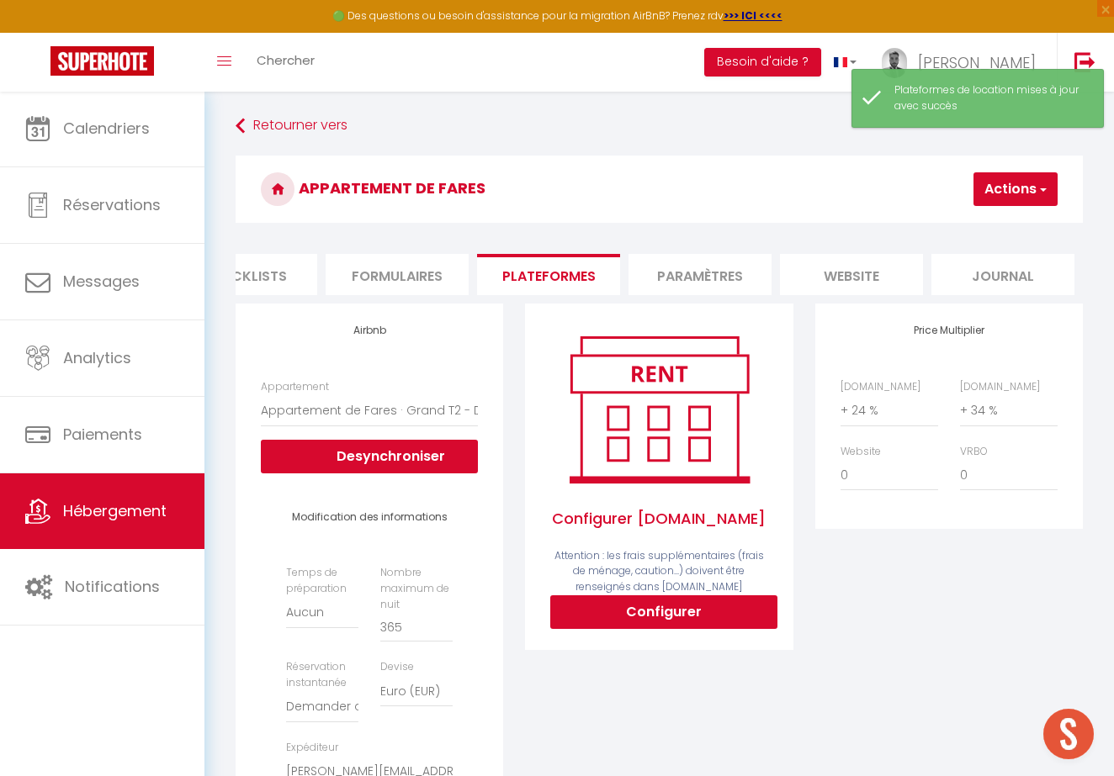
scroll to position [0, 667]
click at [733, 267] on li "Paramètres" at bounding box center [699, 274] width 143 height 41
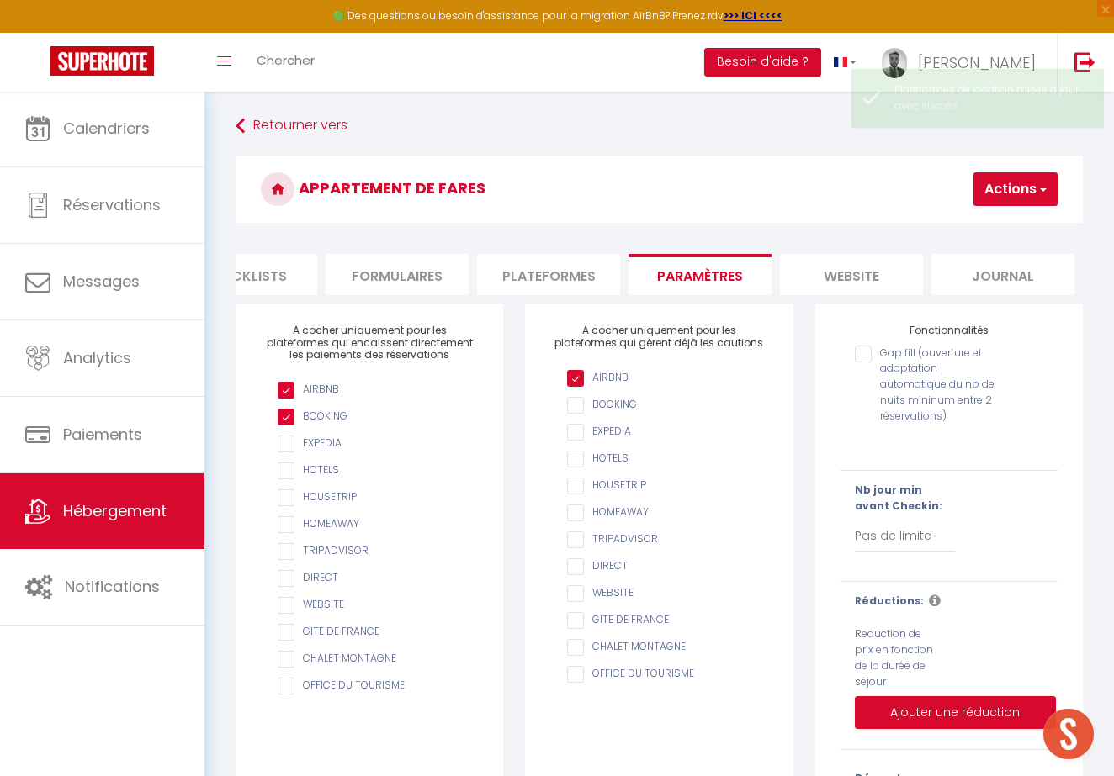
click at [592, 563] on input "AIRBNB" at bounding box center [667, 566] width 200 height 17
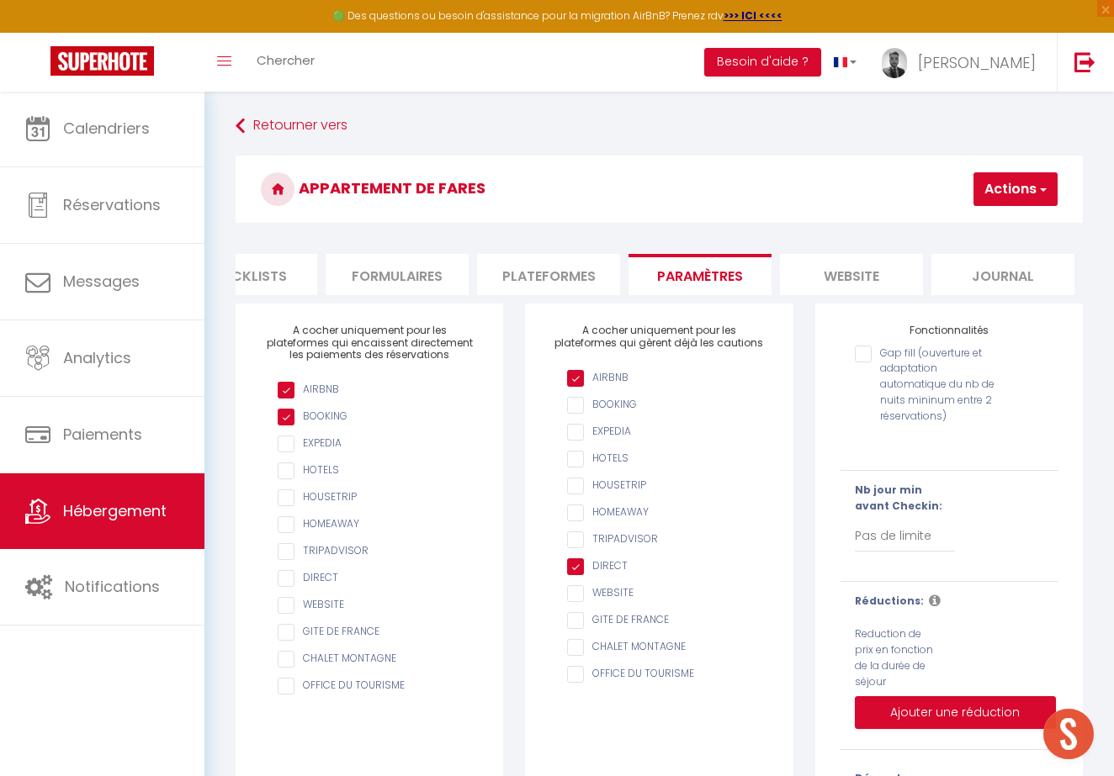
click at [317, 580] on input "checkbox" at bounding box center [378, 578] width 200 height 17
click at [319, 577] on input "checkbox" at bounding box center [378, 578] width 200 height 17
click at [1034, 191] on button "Actions" at bounding box center [1015, 189] width 84 height 34
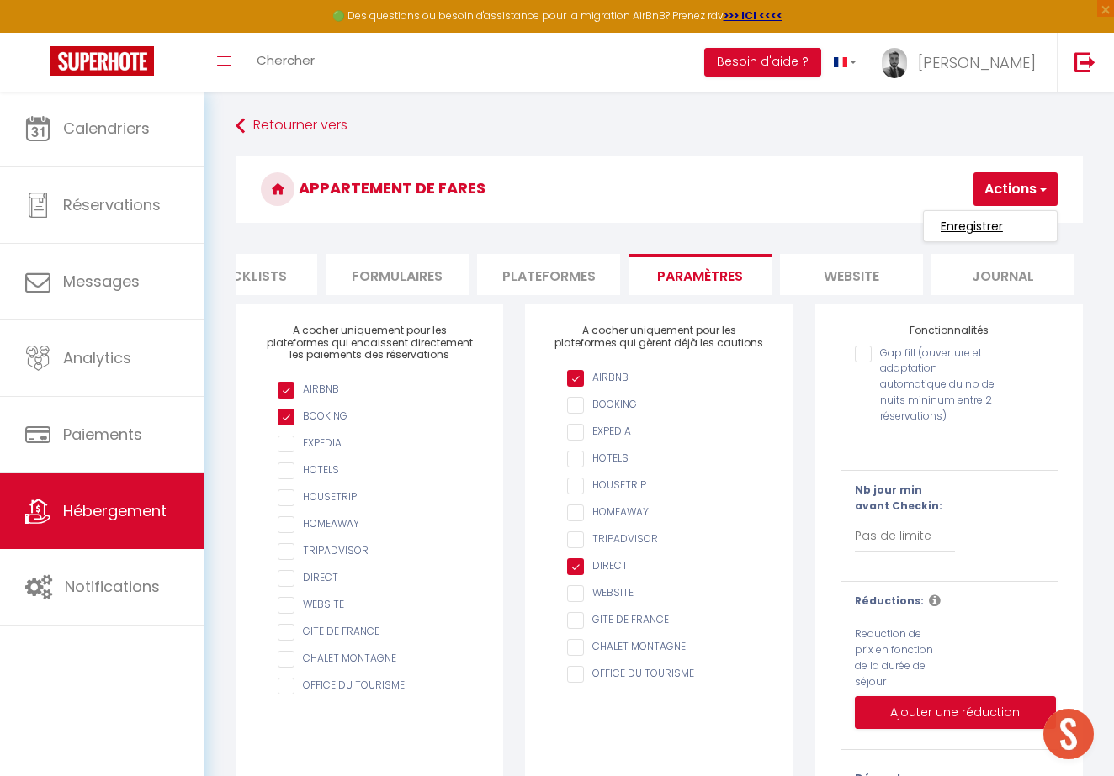
click at [992, 228] on input "Enregistrer" at bounding box center [971, 226] width 62 height 17
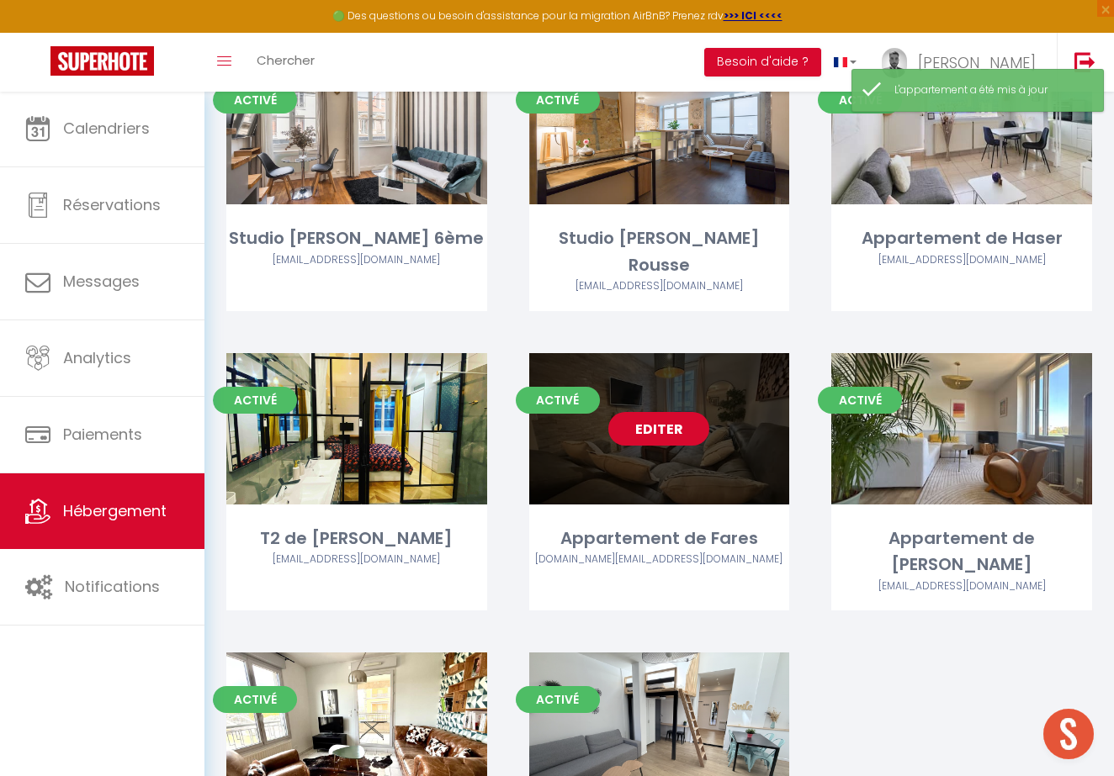
scroll to position [2288, 0]
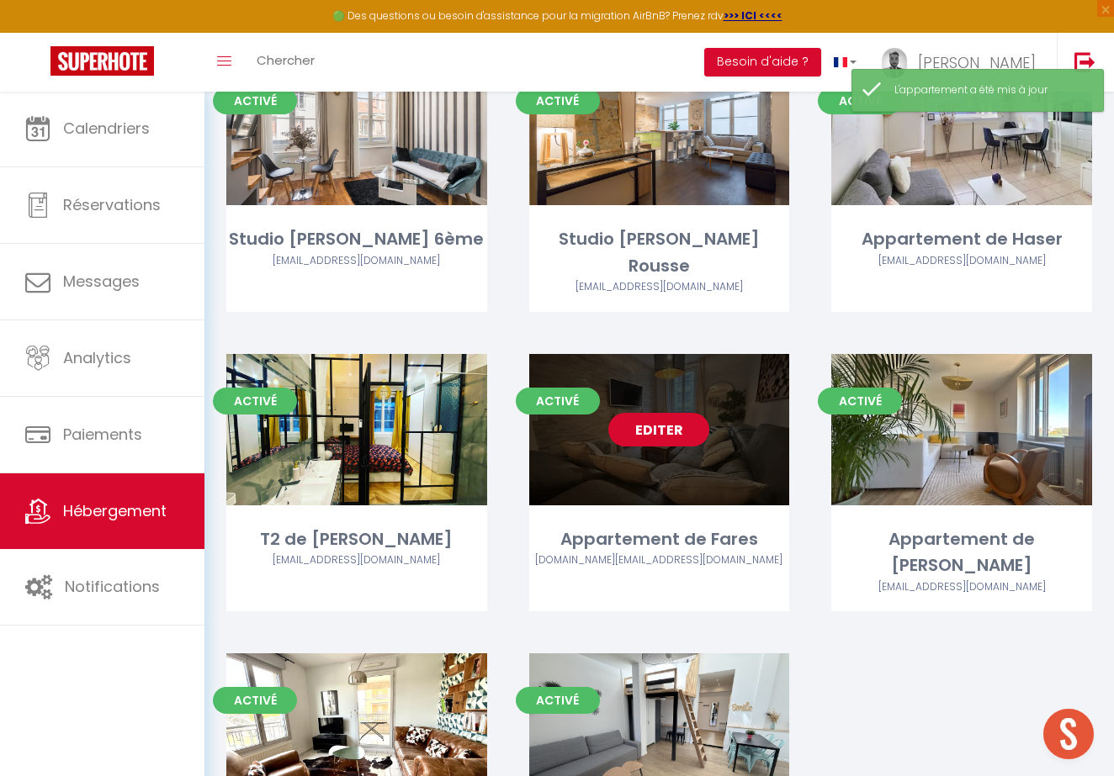
click at [679, 413] on link "Editer" at bounding box center [658, 430] width 101 height 34
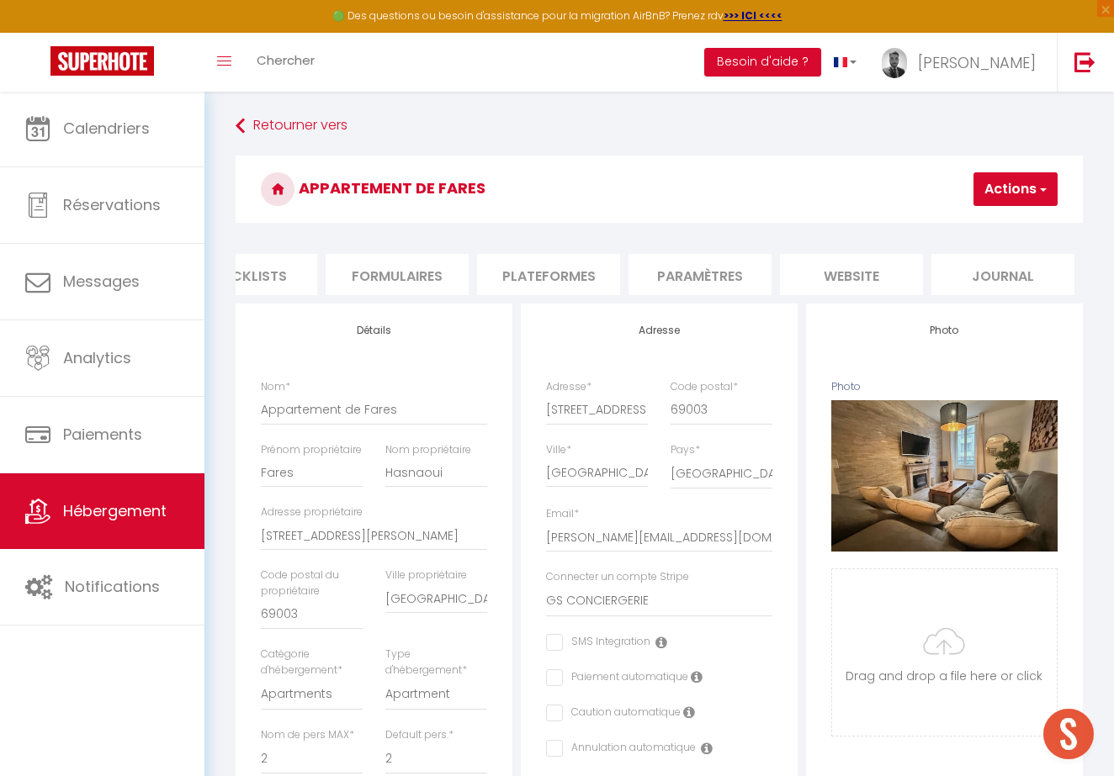
click at [983, 273] on li "Journal" at bounding box center [1002, 274] width 143 height 41
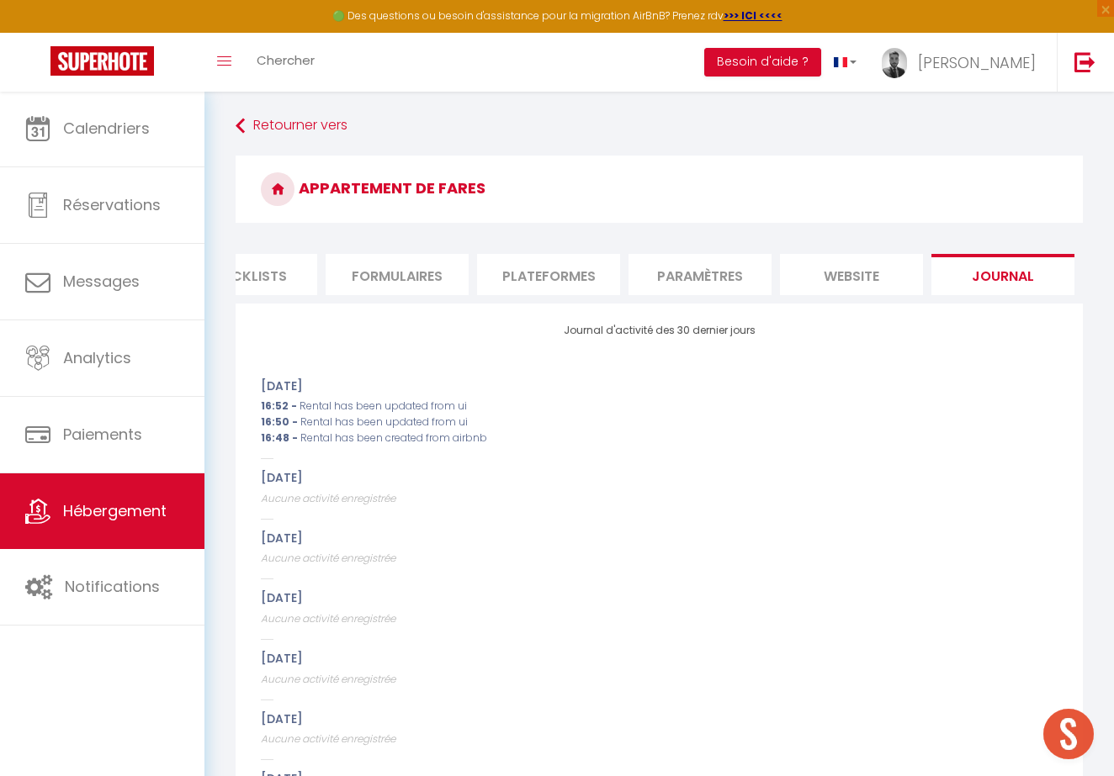
click at [891, 274] on li "website" at bounding box center [851, 274] width 143 height 41
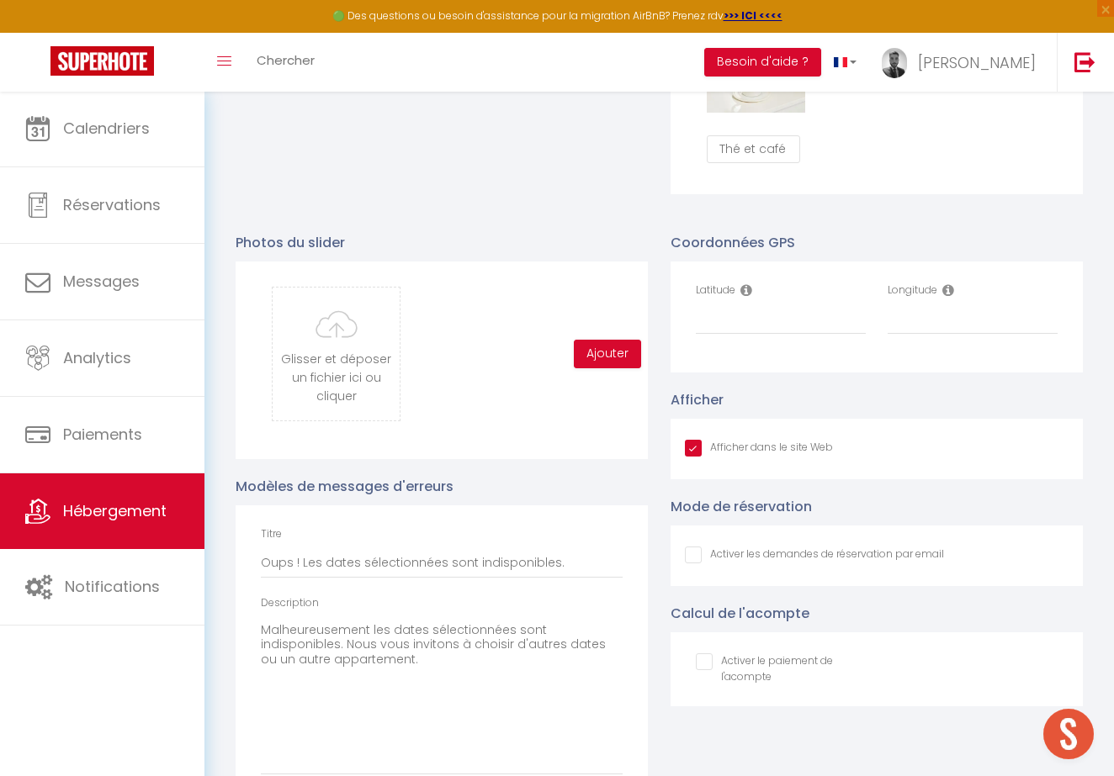
scroll to position [1645, 0]
click at [752, 282] on icon at bounding box center [746, 288] width 12 height 13
click at [774, 323] on input "Latitude" at bounding box center [781, 318] width 170 height 30
paste input "45.75763986585009, 4.862797768327686"
click at [857, 313] on input "45.75763986585009, 4.862797768327686" at bounding box center [781, 318] width 170 height 30
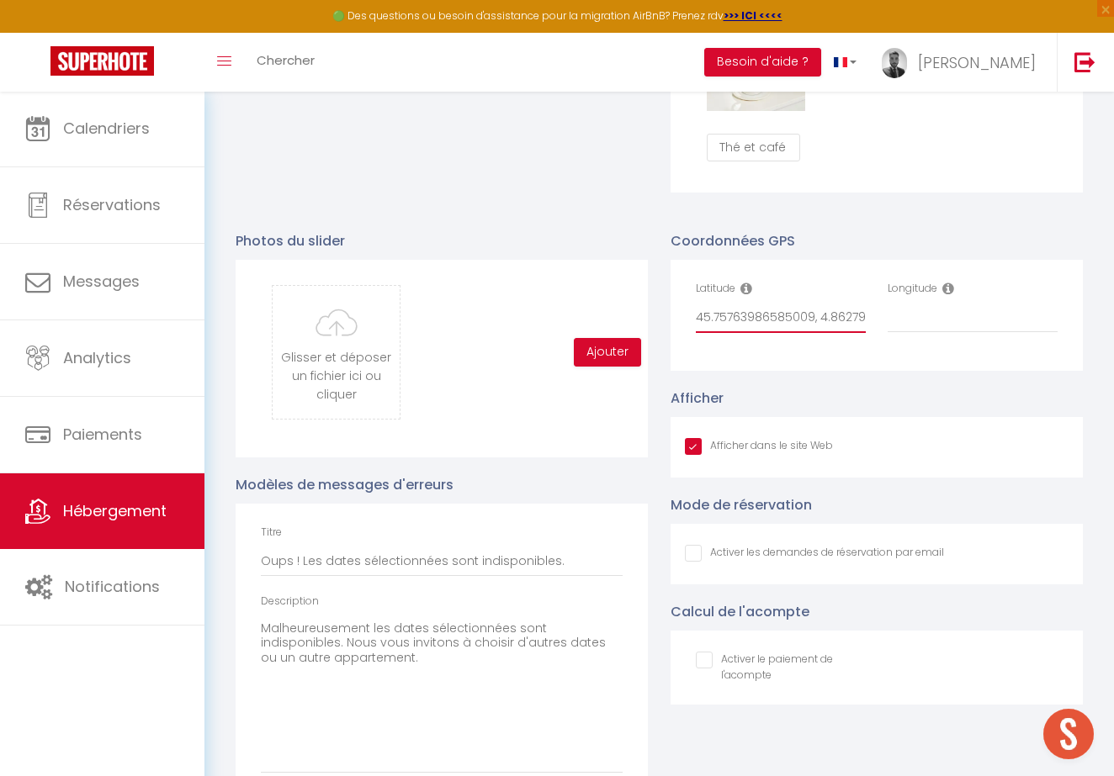
click at [857, 313] on input "45.75763986585009, 4.862797768327686" at bounding box center [781, 318] width 170 height 30
click at [929, 312] on input "Longitude" at bounding box center [972, 318] width 170 height 30
paste input "4.862797768327686"
click at [835, 310] on input "45.75763986585009," at bounding box center [781, 318] width 170 height 30
click at [865, 377] on div "Coordonnées GPS Latitude 45.7576398 Longitude 4.8627977 Afficher Afficher dans …" at bounding box center [876, 513] width 435 height 598
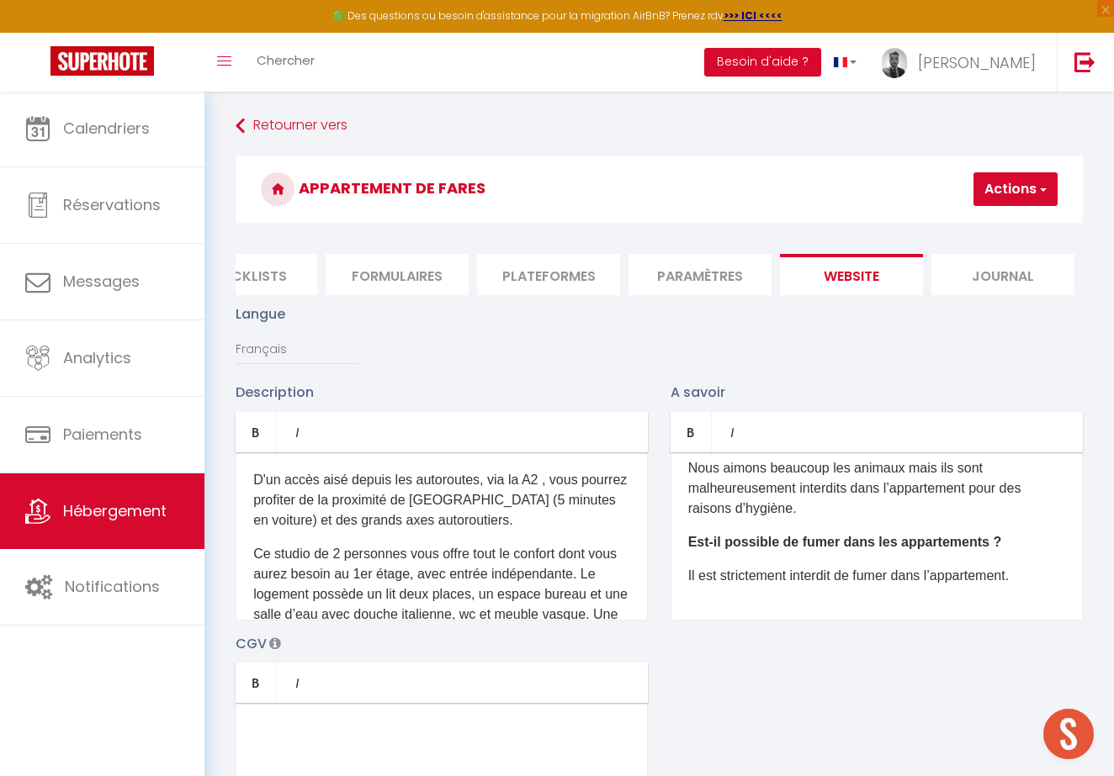
scroll to position [-1, 0]
click at [988, 185] on button "Actions" at bounding box center [1015, 189] width 84 height 34
click at [977, 218] on input "Enregistrer" at bounding box center [971, 226] width 62 height 17
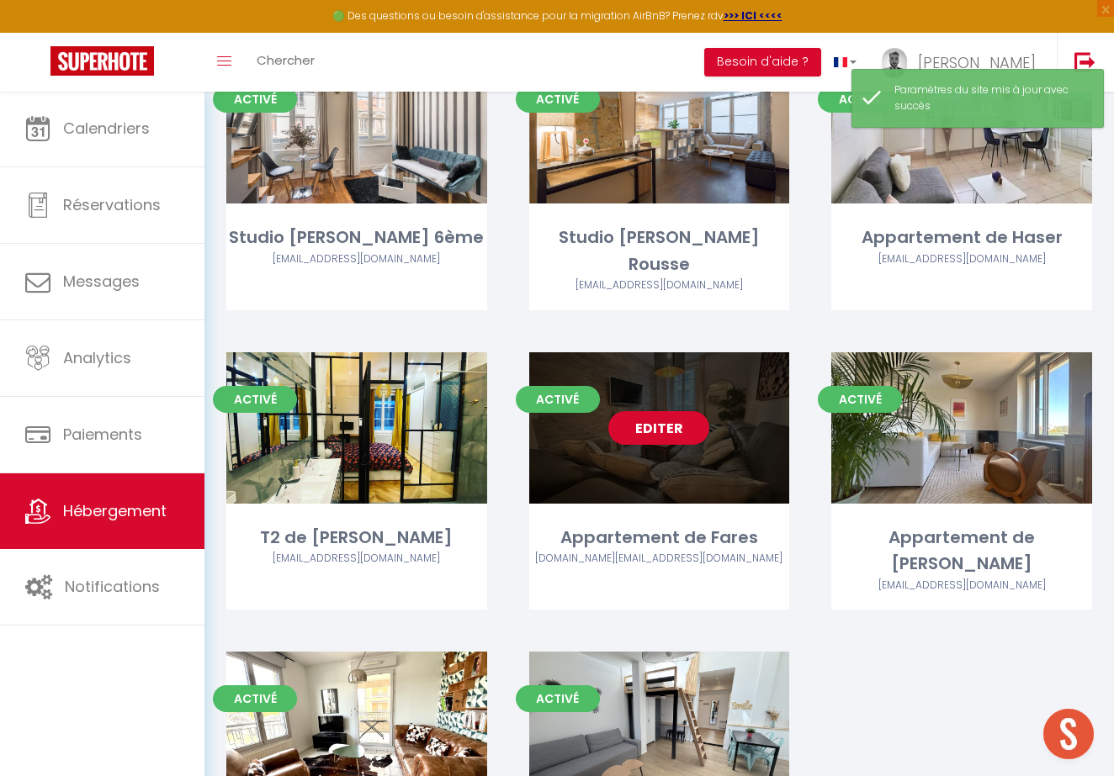
scroll to position [2288, 0]
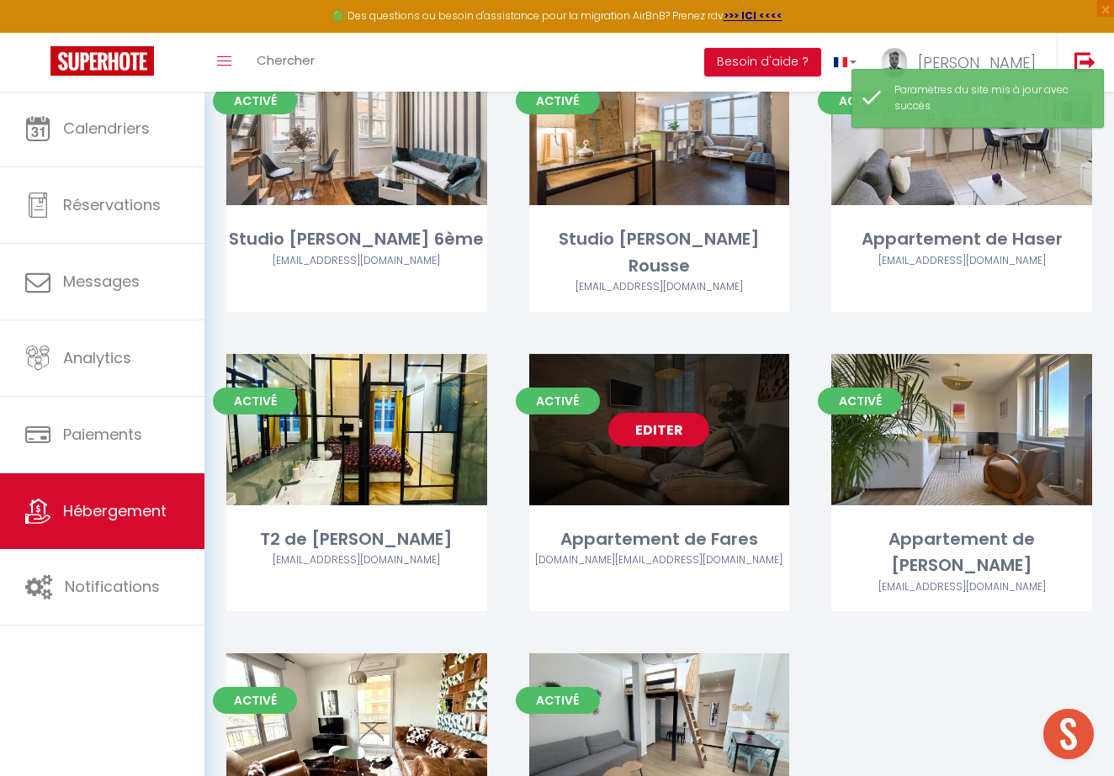
click at [675, 413] on link "Editer" at bounding box center [658, 430] width 101 height 34
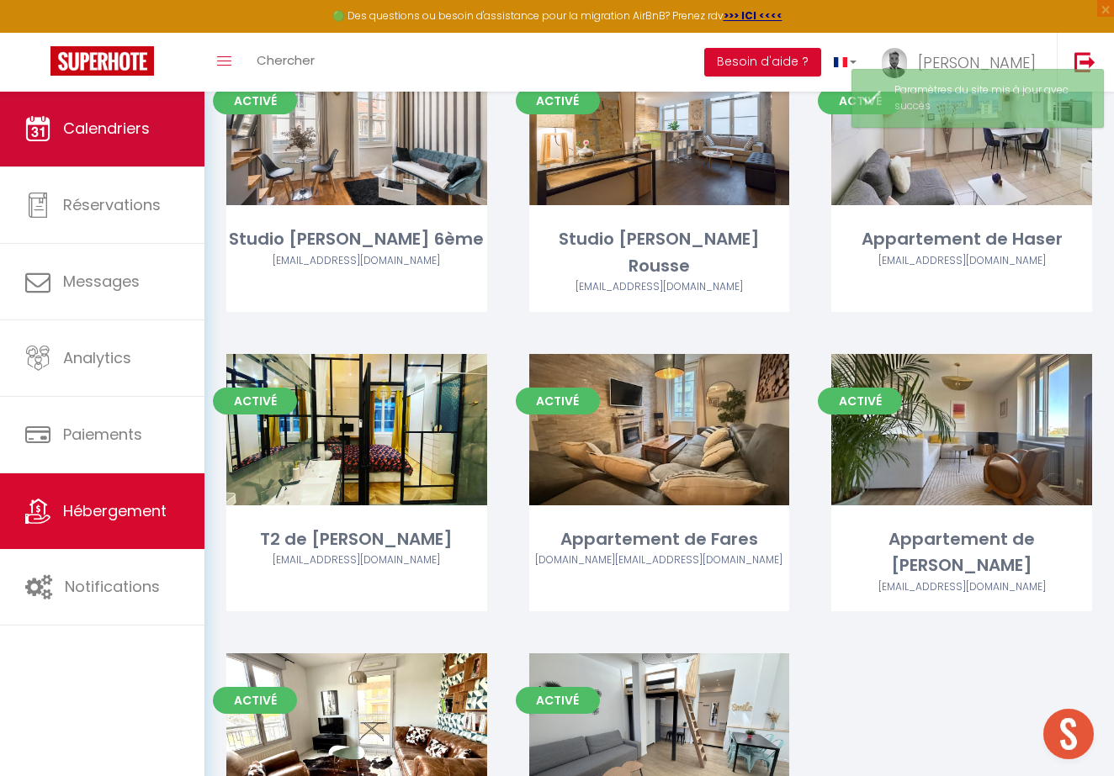
click at [78, 133] on span "Calendriers" at bounding box center [106, 128] width 87 height 21
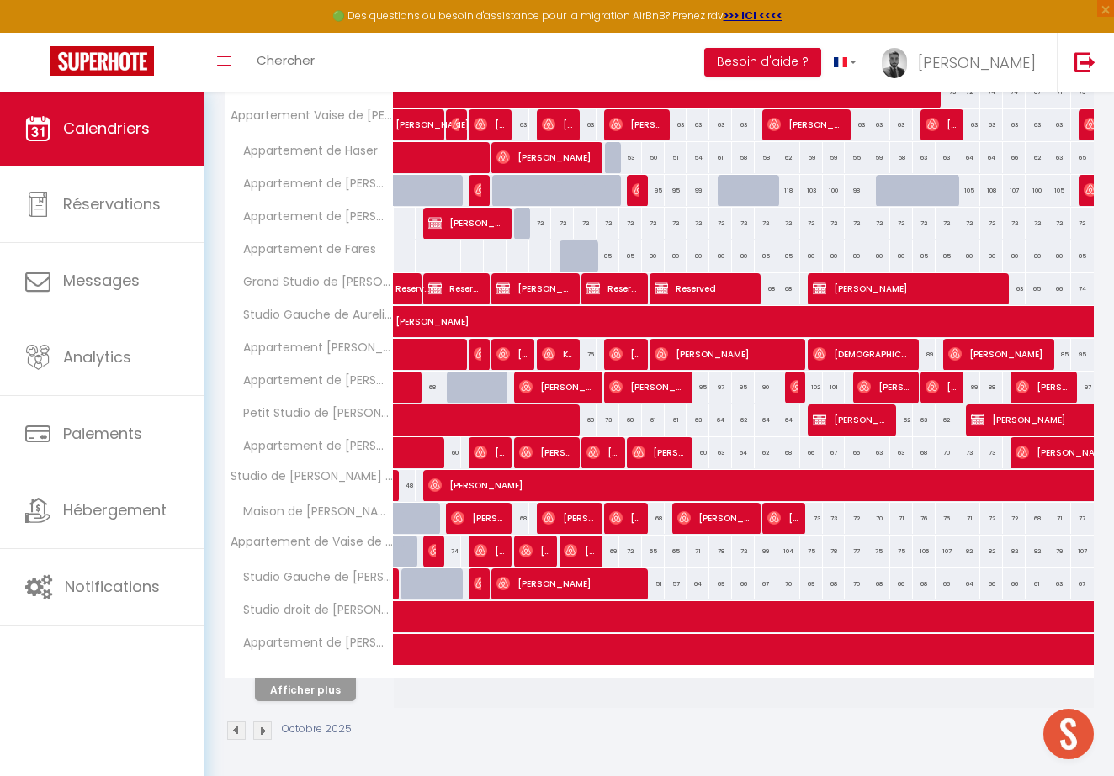
click at [323, 696] on button "Afficher plus" at bounding box center [305, 690] width 101 height 23
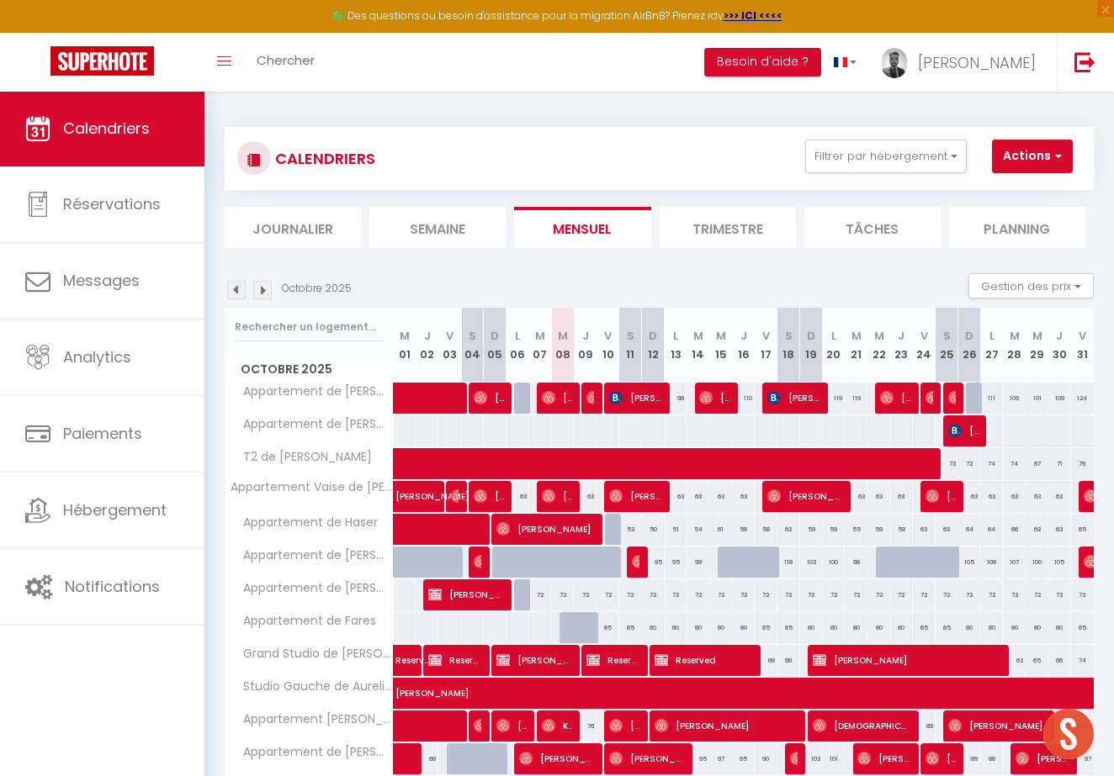
click at [351, 428] on span "Appartement de [PERSON_NAME]" at bounding box center [312, 424] width 168 height 19
click at [955, 405] on span "[PERSON_NAME]" at bounding box center [952, 398] width 8 height 32
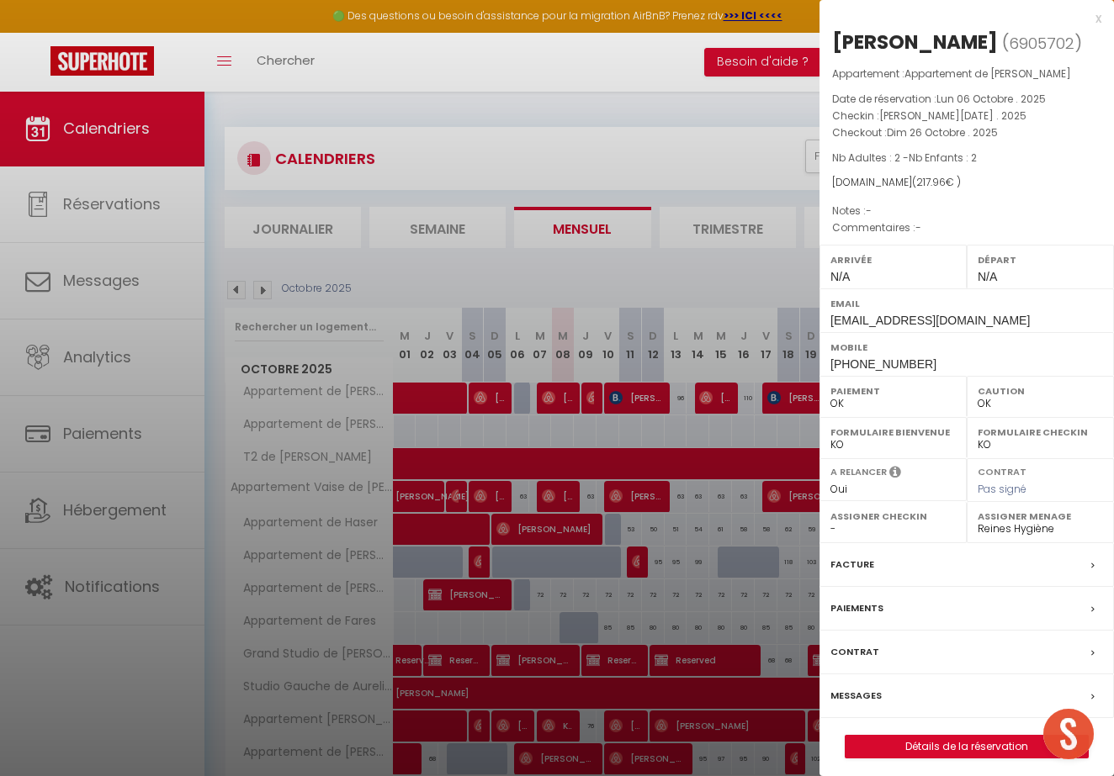
click at [723, 317] on div at bounding box center [557, 388] width 1114 height 776
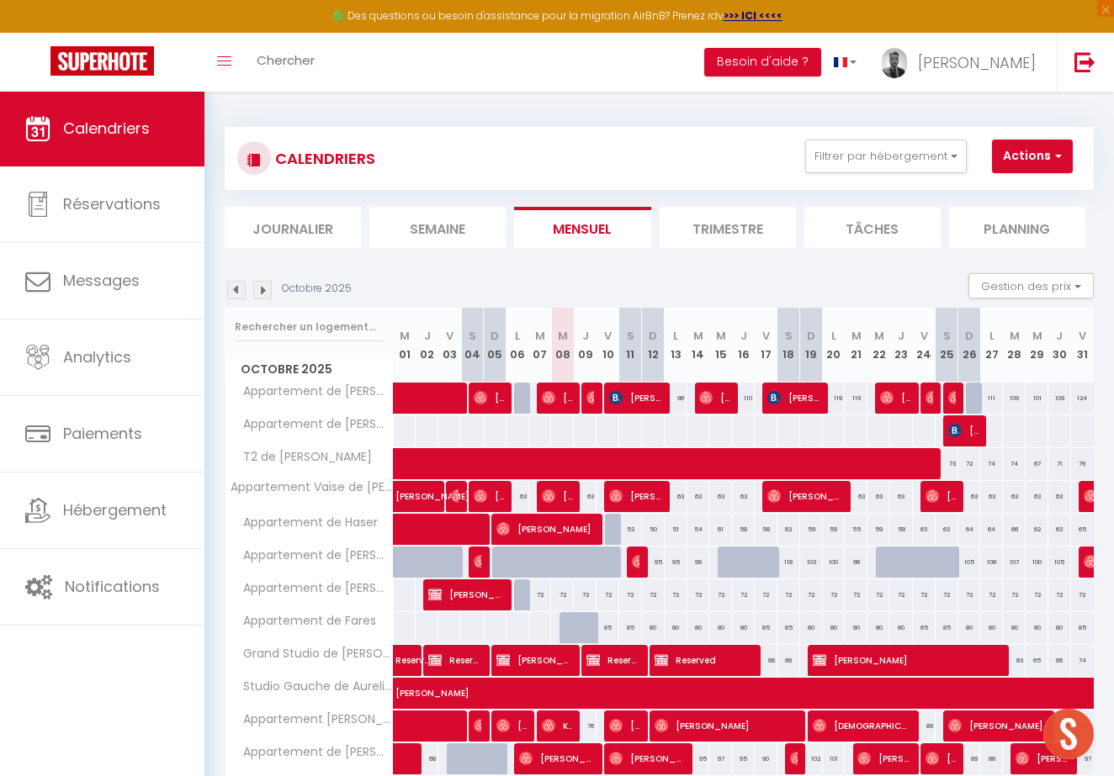
click at [959, 399] on div at bounding box center [951, 399] width 23 height 32
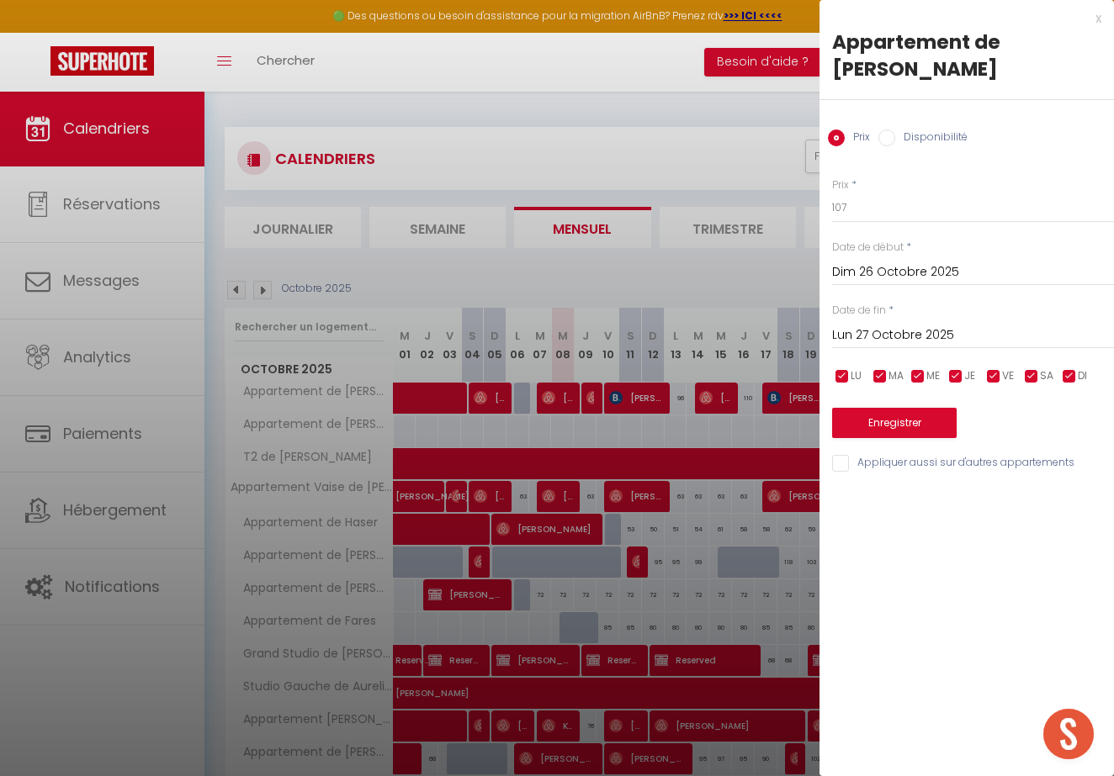
click at [1100, 15] on div "x" at bounding box center [960, 18] width 282 height 20
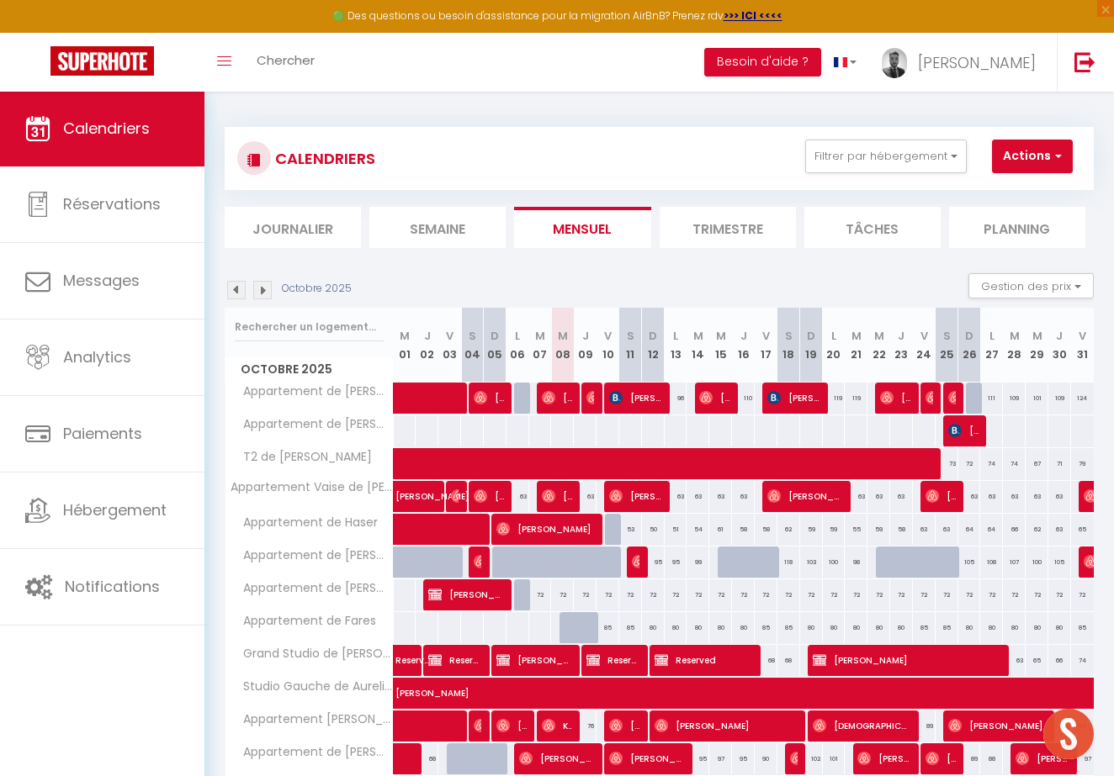
click at [941, 400] on div "117" at bounding box center [946, 398] width 24 height 31
click at [954, 391] on img at bounding box center [954, 397] width 13 height 13
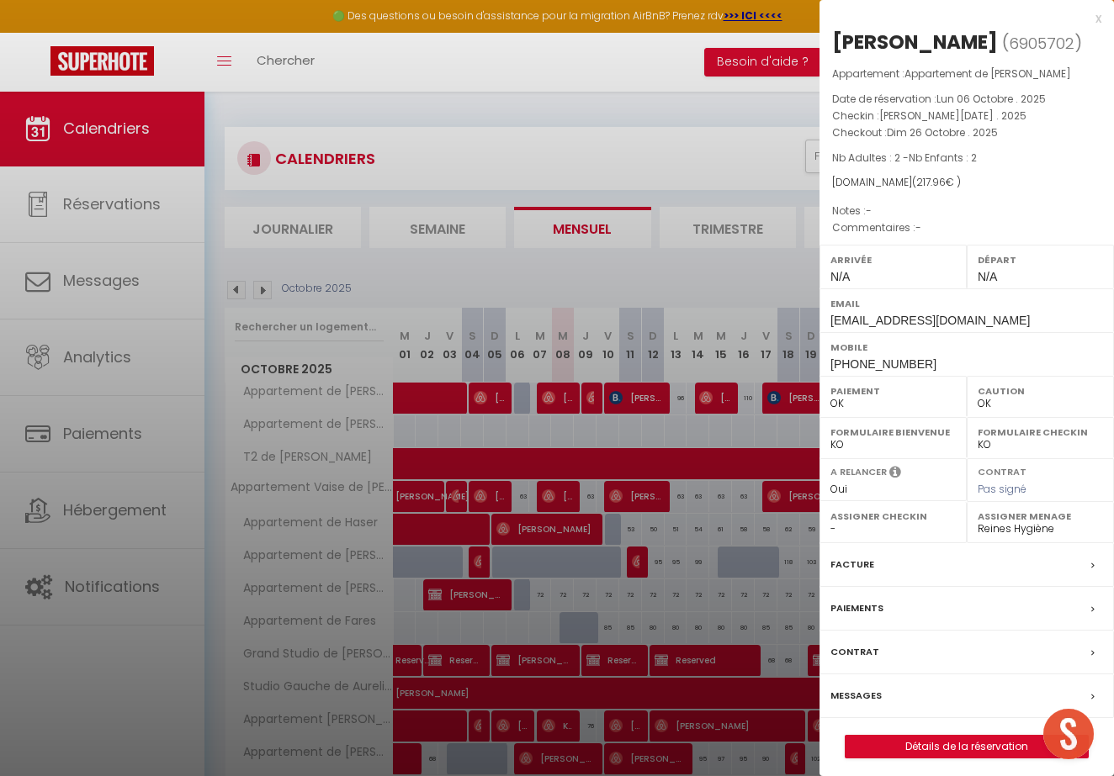
click at [480, 377] on div at bounding box center [557, 388] width 1114 height 776
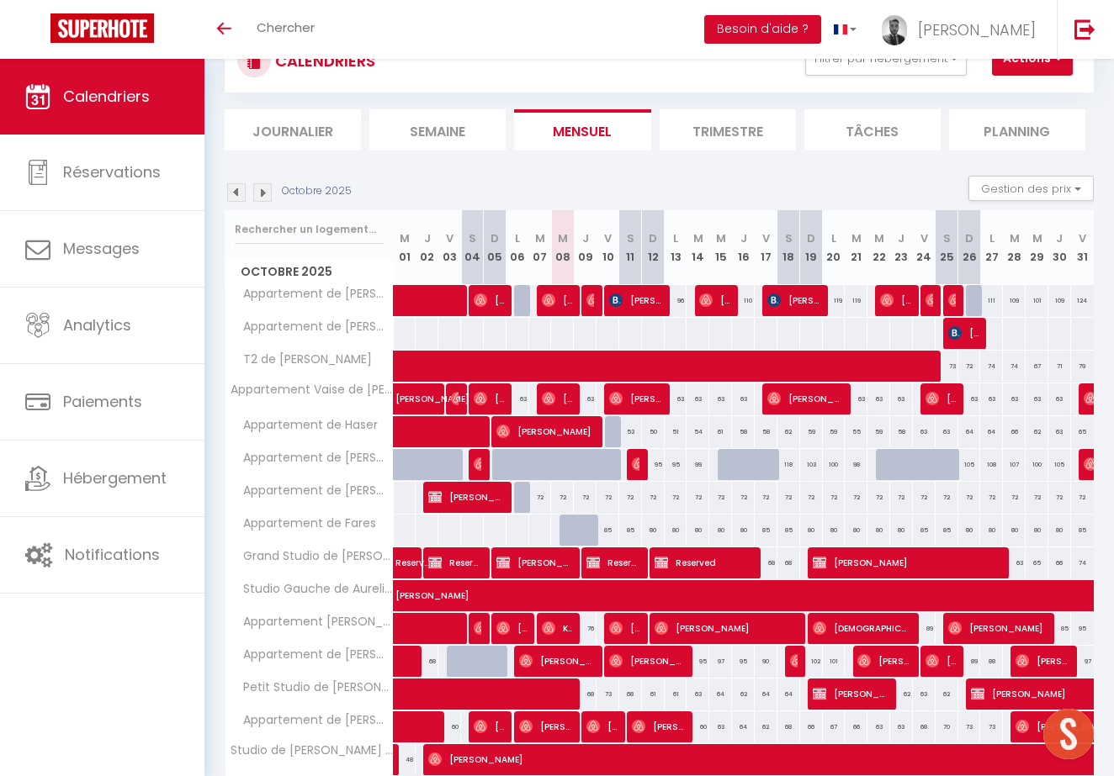
scroll to position [74, 0]
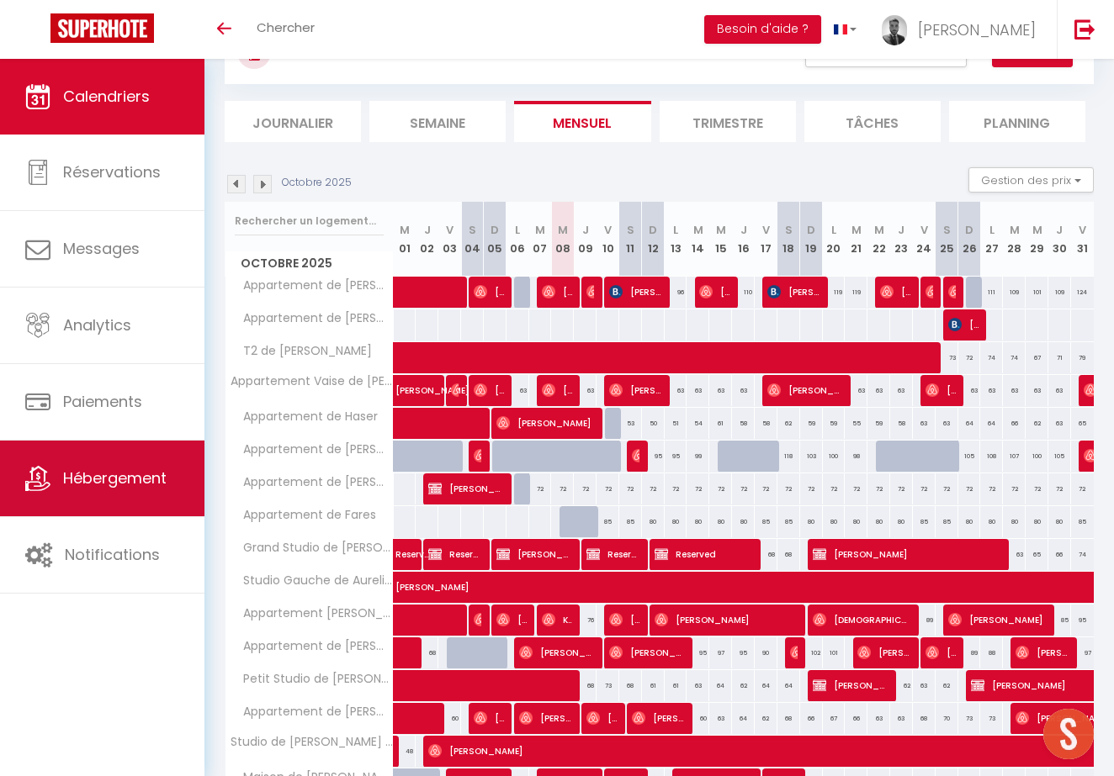
click at [128, 490] on link "Hébergement" at bounding box center [102, 479] width 204 height 76
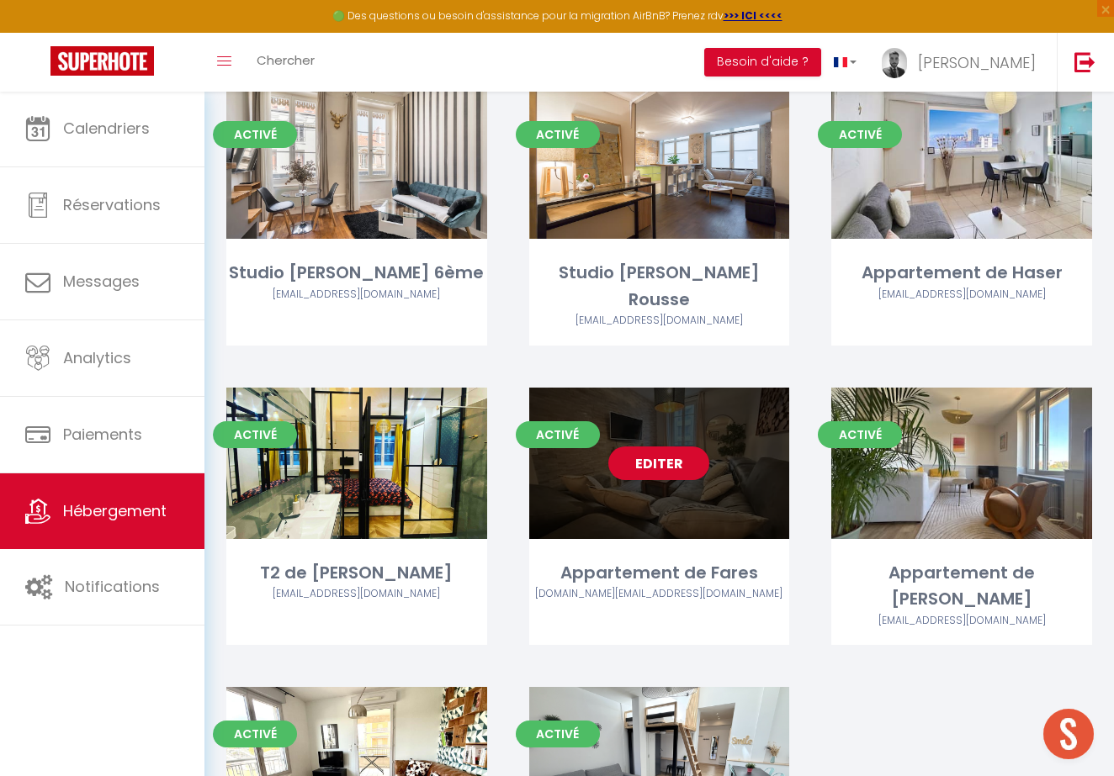
scroll to position [2265, 0]
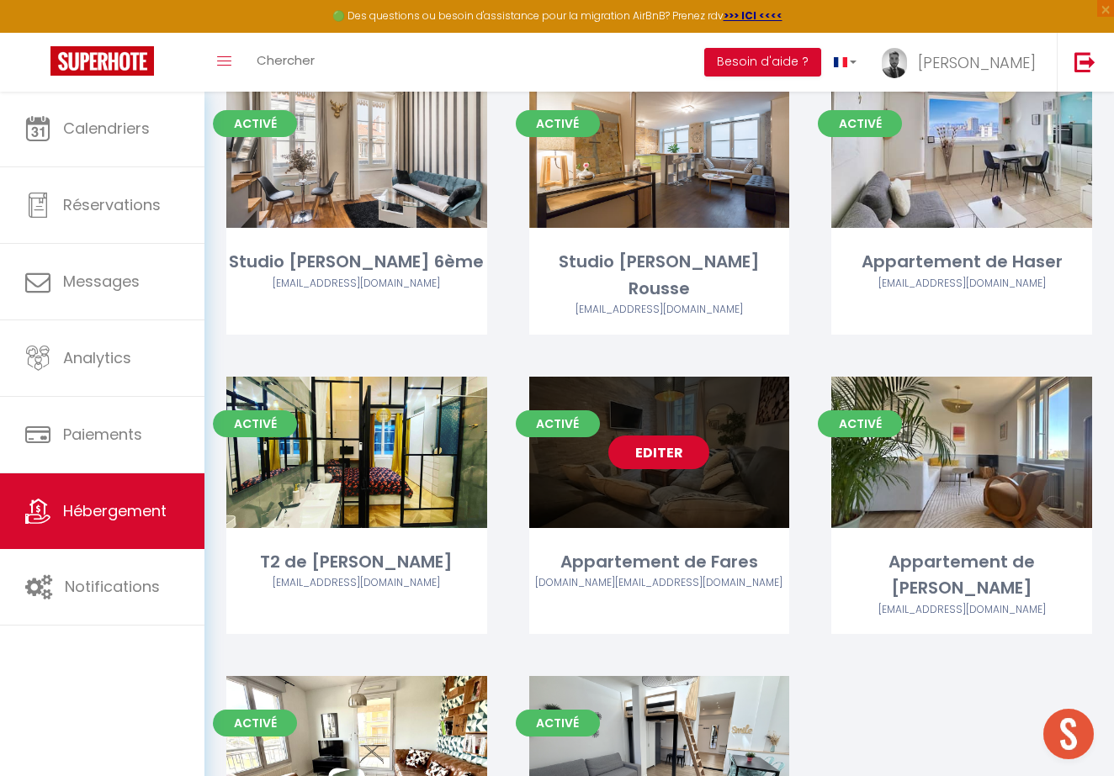
click at [668, 436] on link "Editer" at bounding box center [658, 453] width 101 height 34
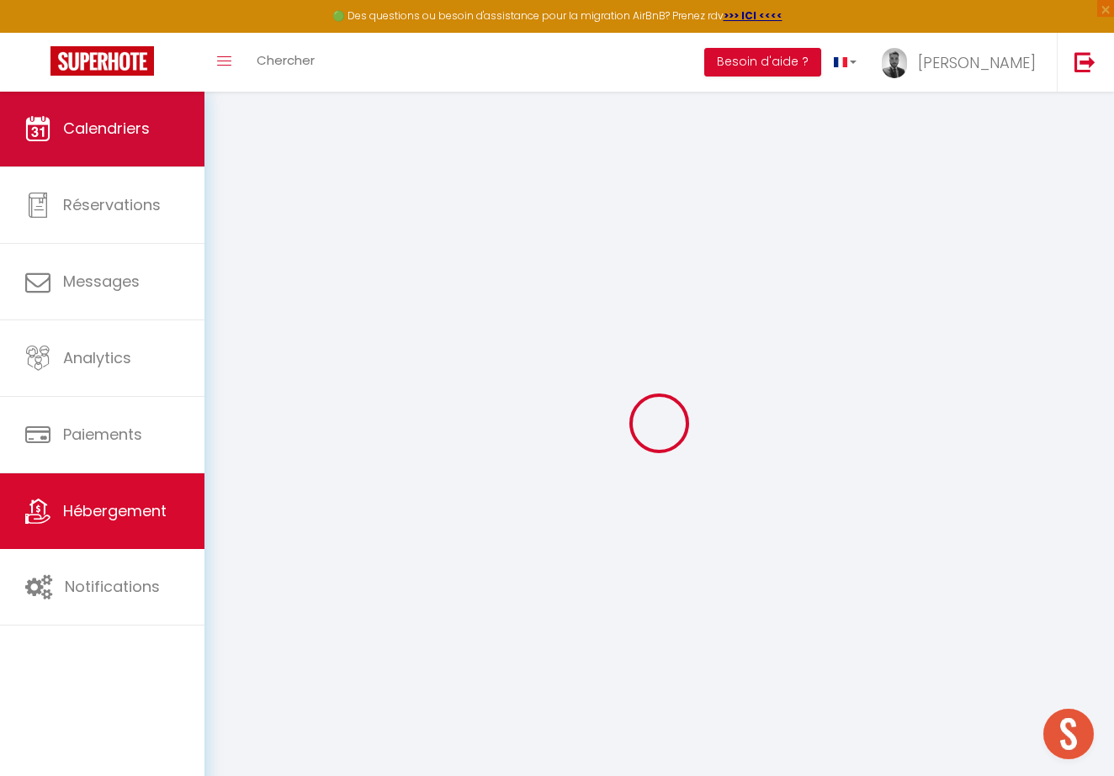
click at [124, 127] on span "Calendriers" at bounding box center [106, 128] width 87 height 21
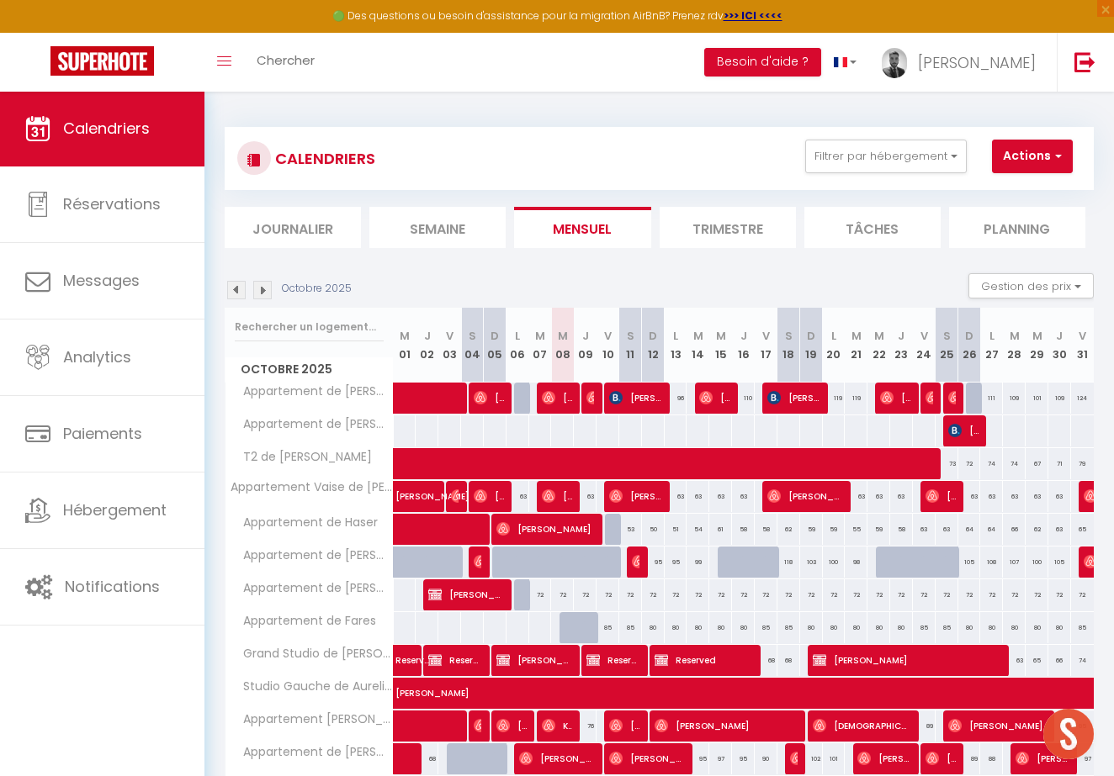
click at [1066, 271] on section "Octobre 2025 Gestion des prix Nb Nuits minimum Règles Disponibilité Octobre 202…" at bounding box center [659, 693] width 869 height 873
click at [920, 167] on button "Filtrer par hébergement" at bounding box center [885, 157] width 161 height 34
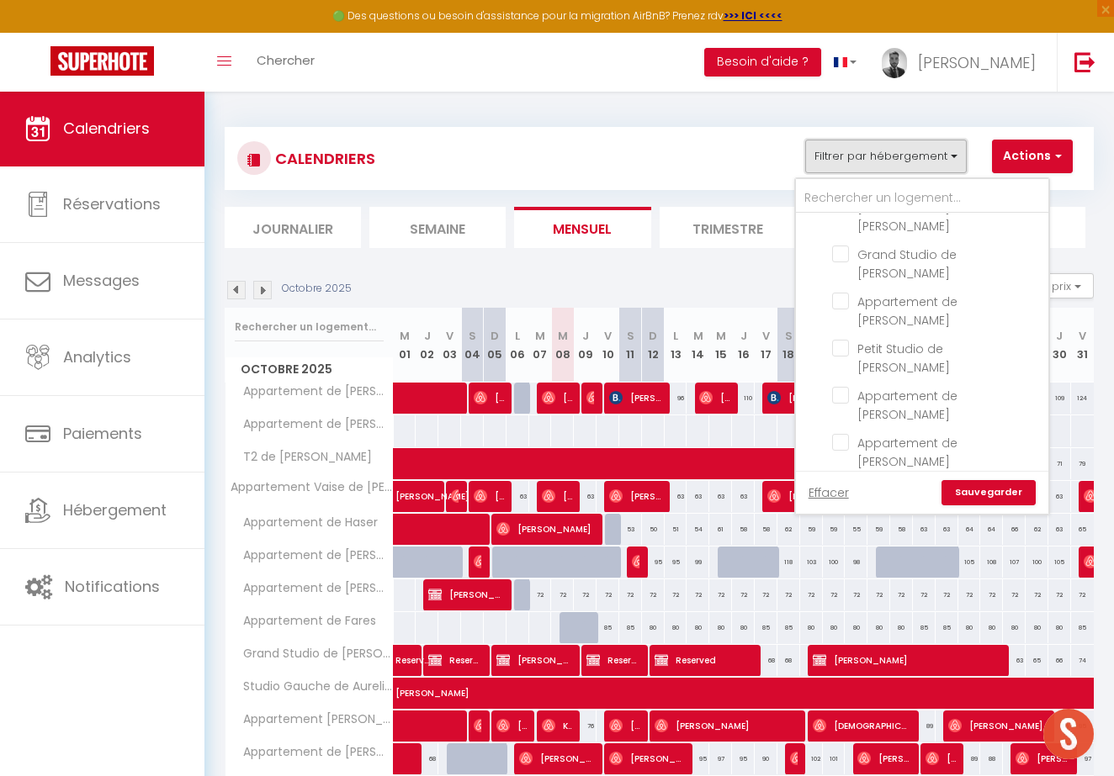
scroll to position [779, 0]
click at [909, 772] on input "Appartement de Fares" at bounding box center [937, 780] width 210 height 17
checkbox input "true"
checkbox input "false"
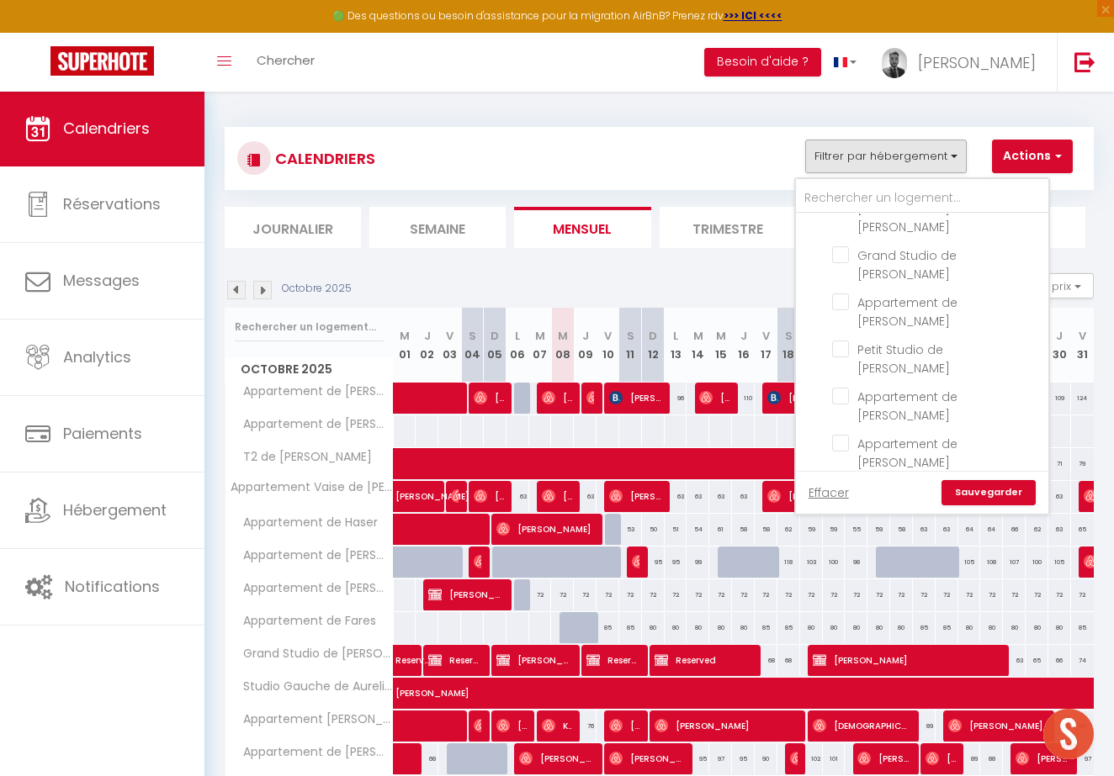
checkbox input "false"
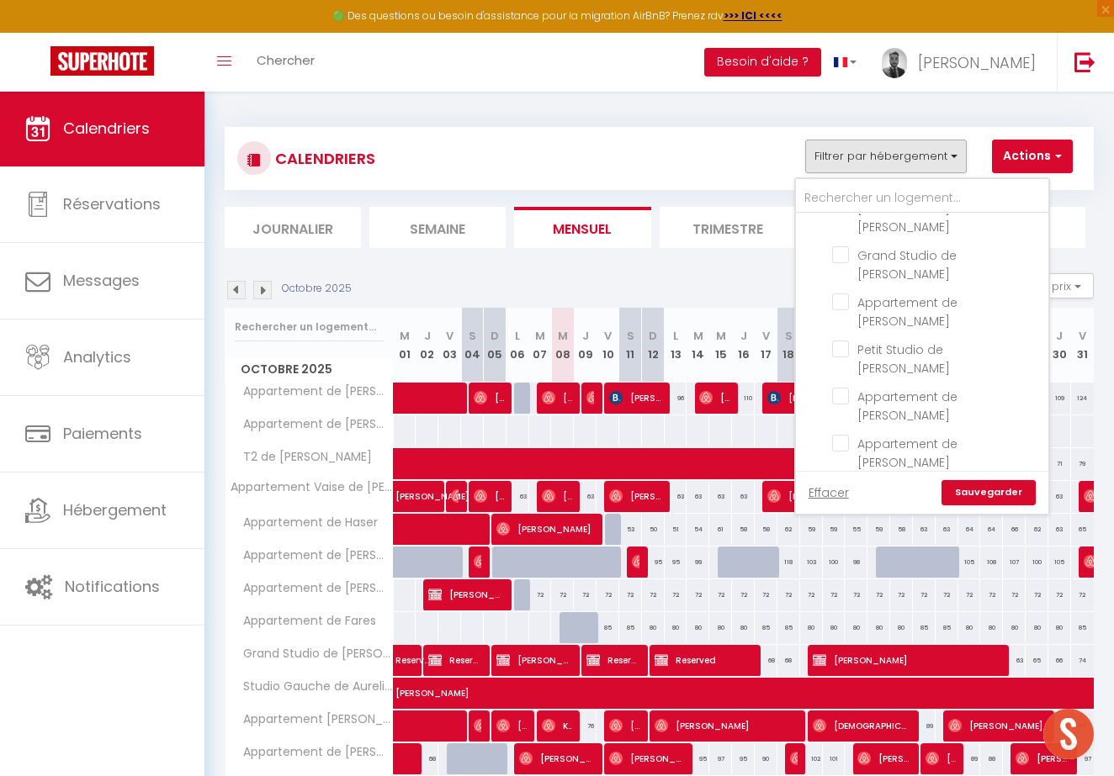
checkbox input "false"
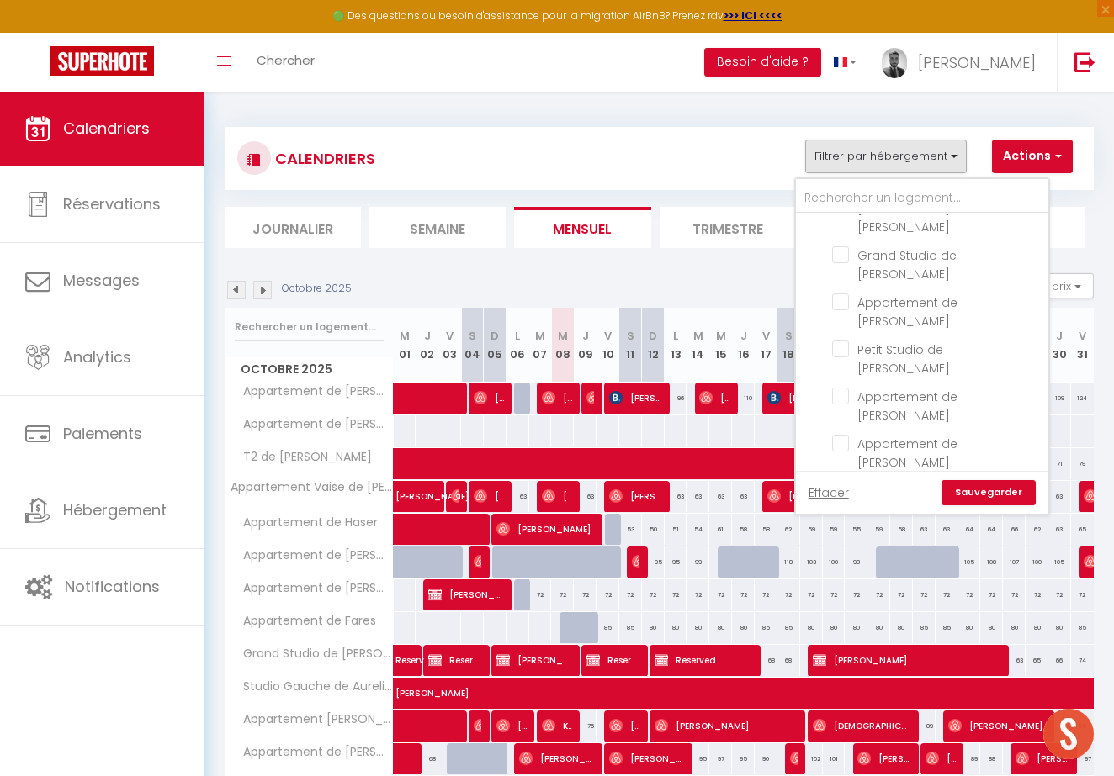
checkbox input "false"
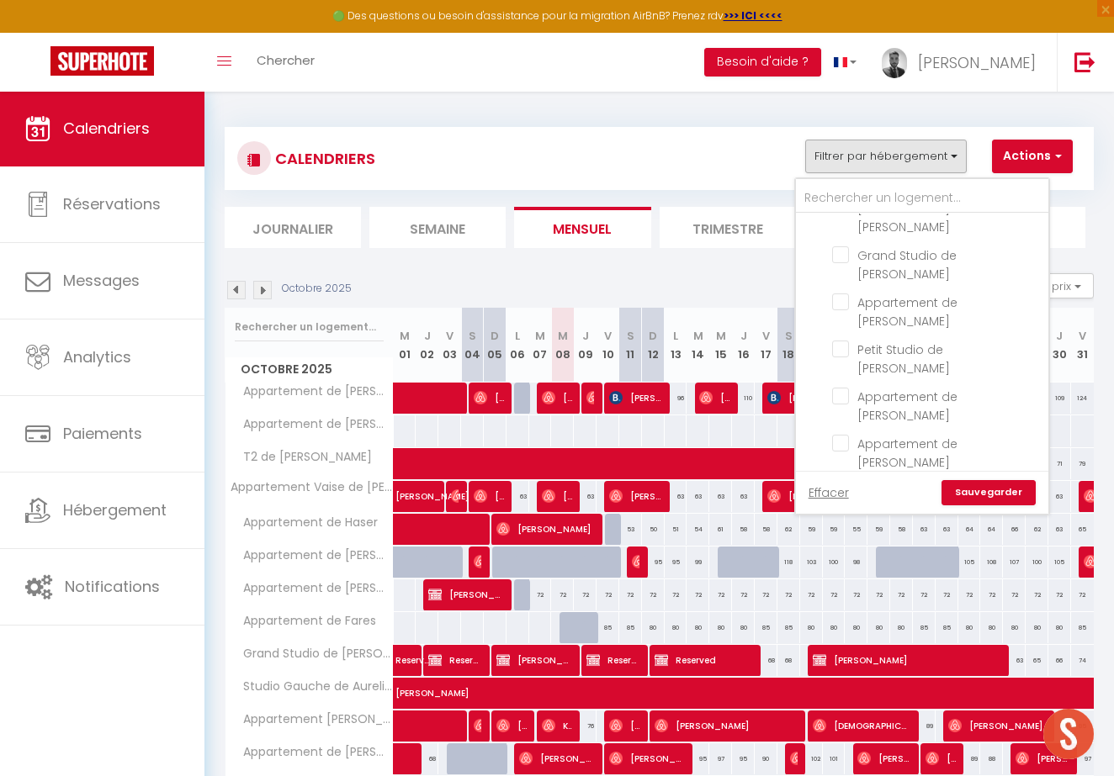
checkbox input "false"
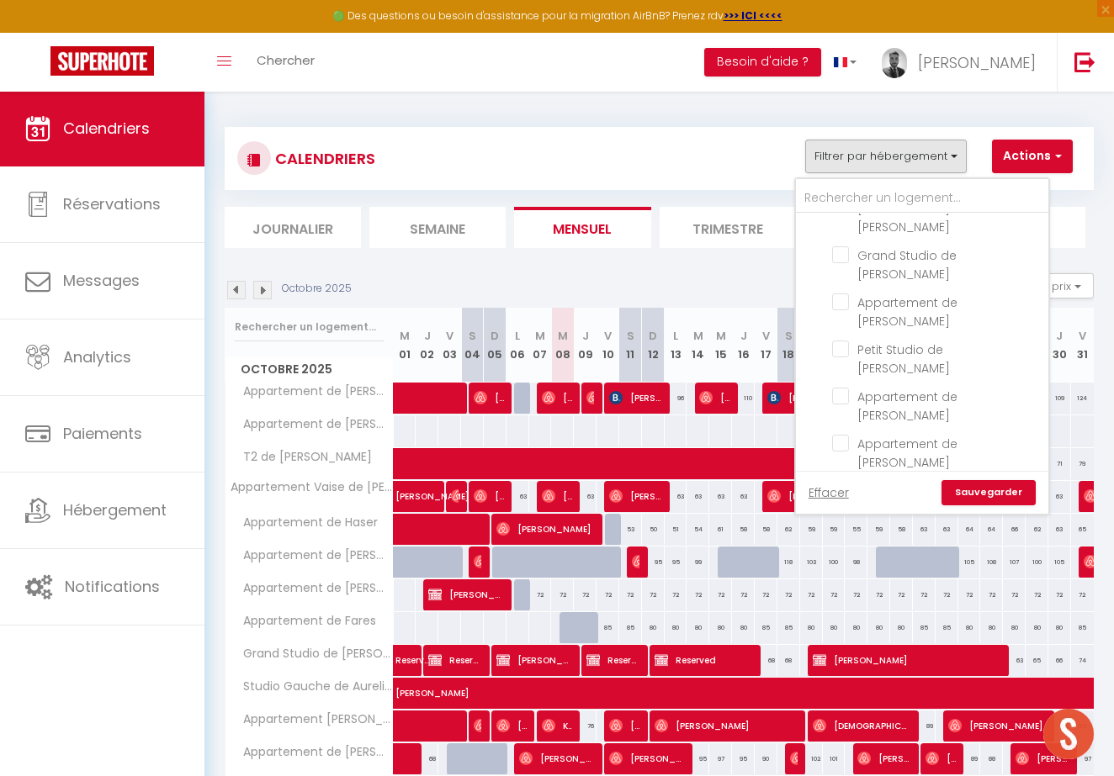
checkbox input "false"
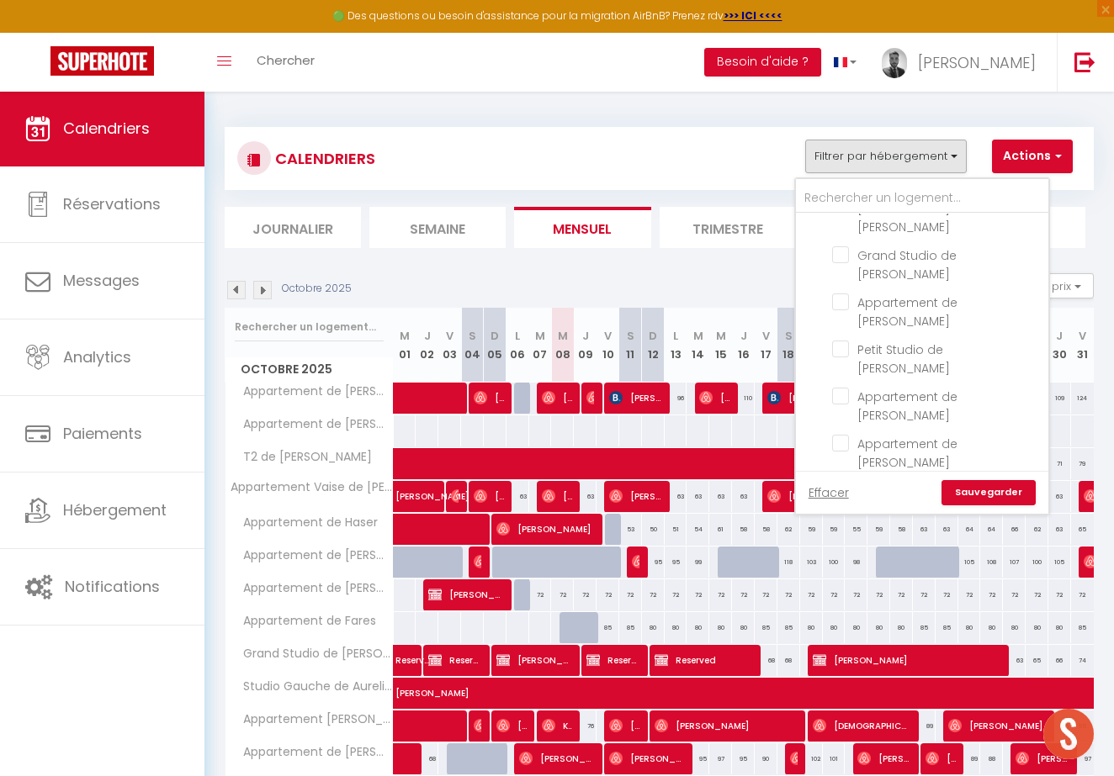
checkbox input "false"
checkbox input "true"
click at [990, 487] on link "Sauvegarder" at bounding box center [988, 492] width 94 height 25
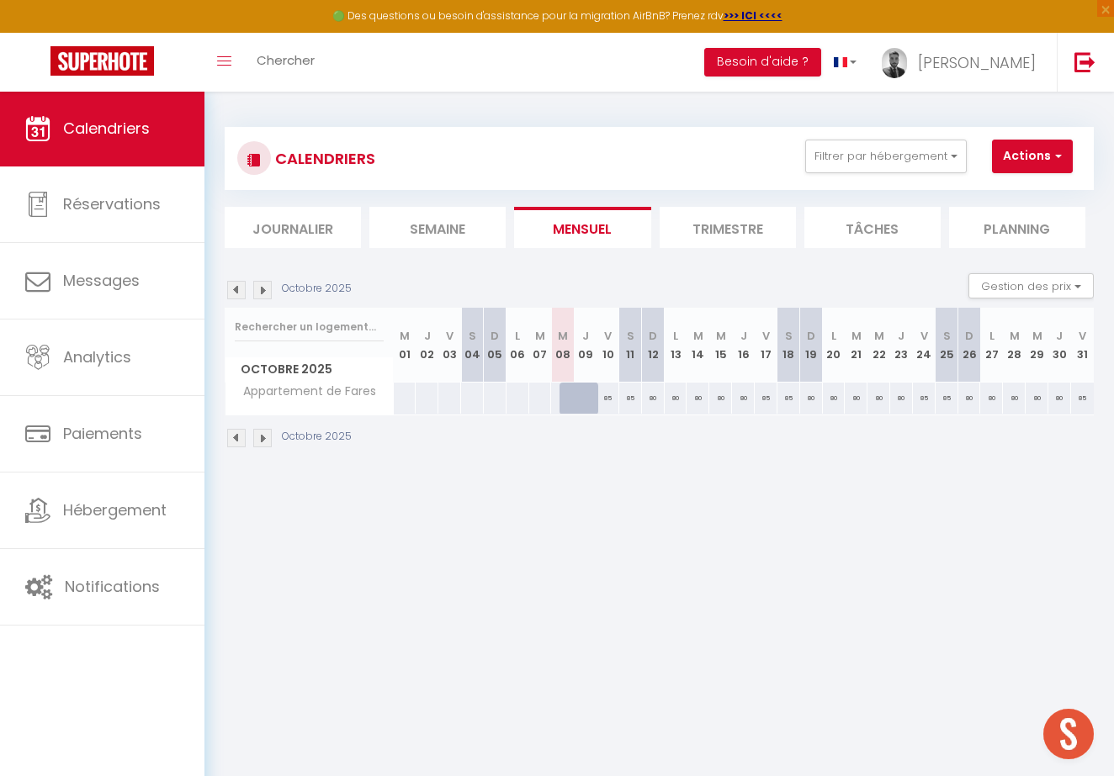
click at [605, 394] on div "85" at bounding box center [607, 398] width 23 height 31
type input "85"
type input "Ven 10 Octobre 2025"
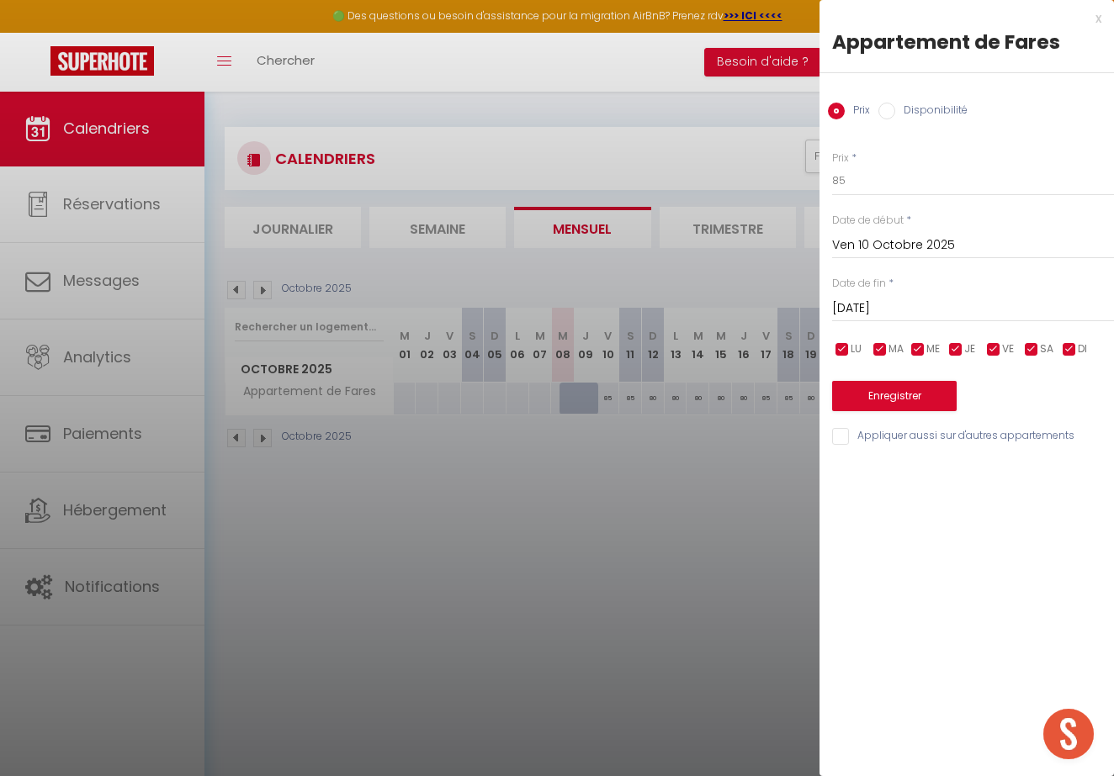
click at [1028, 299] on input "[DATE]" at bounding box center [973, 309] width 282 height 22
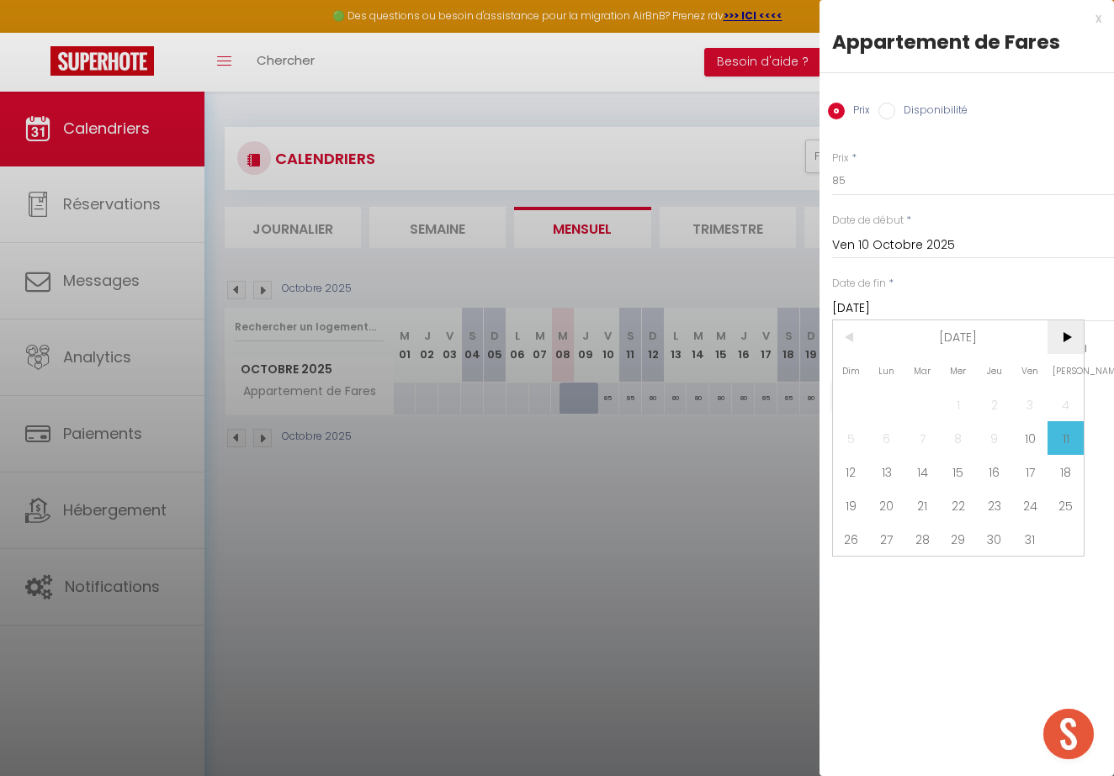
click at [1069, 340] on span ">" at bounding box center [1065, 337] width 36 height 34
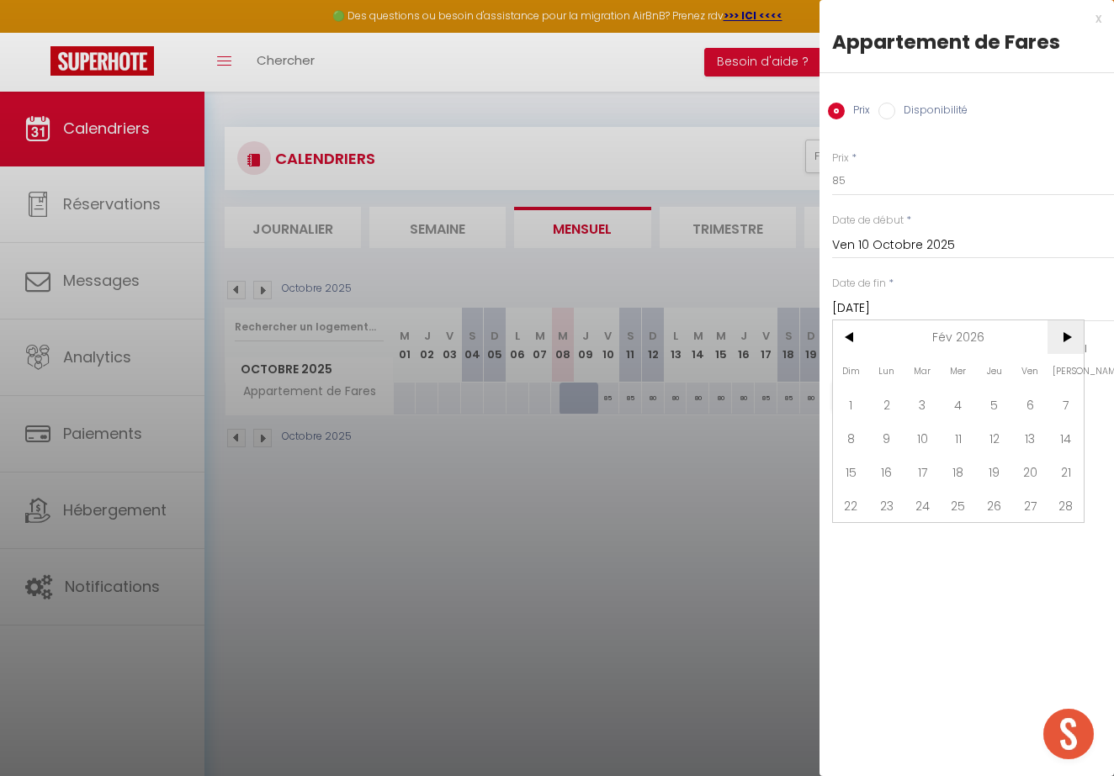
click at [1069, 340] on span ">" at bounding box center [1065, 337] width 36 height 34
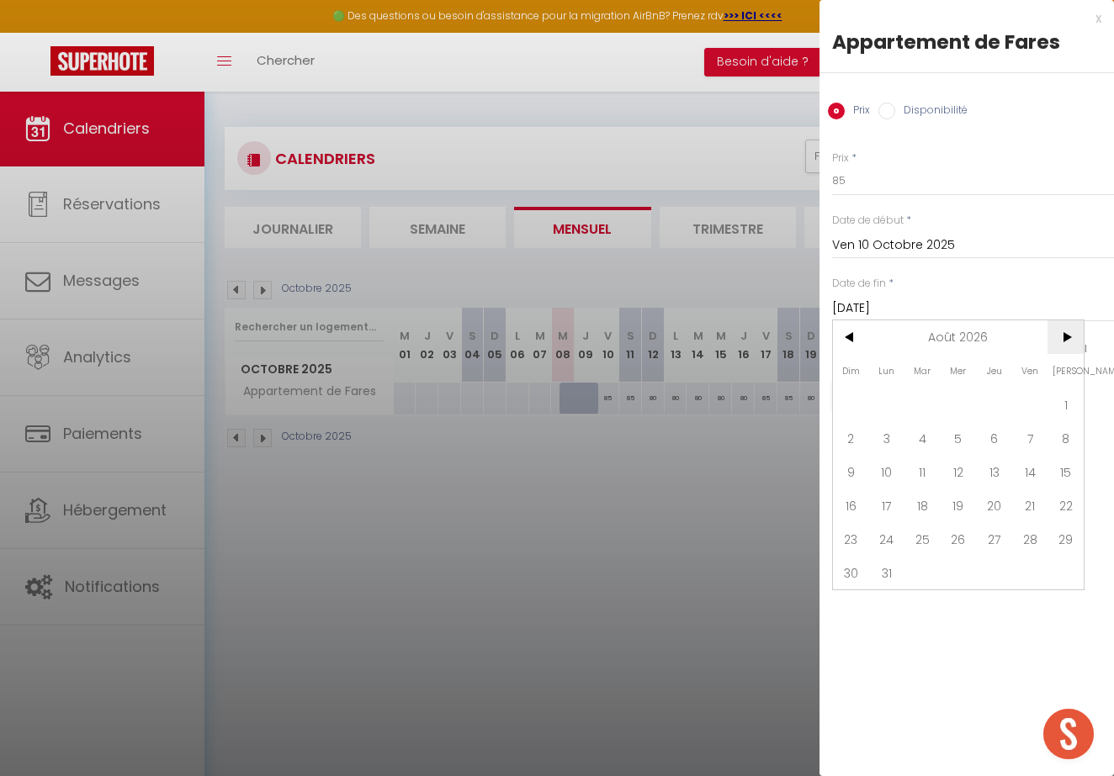
click at [1069, 340] on span ">" at bounding box center [1065, 337] width 36 height 34
click at [1072, 533] on span "31" at bounding box center [1065, 539] width 36 height 34
type input "[PERSON_NAME][DATE]"
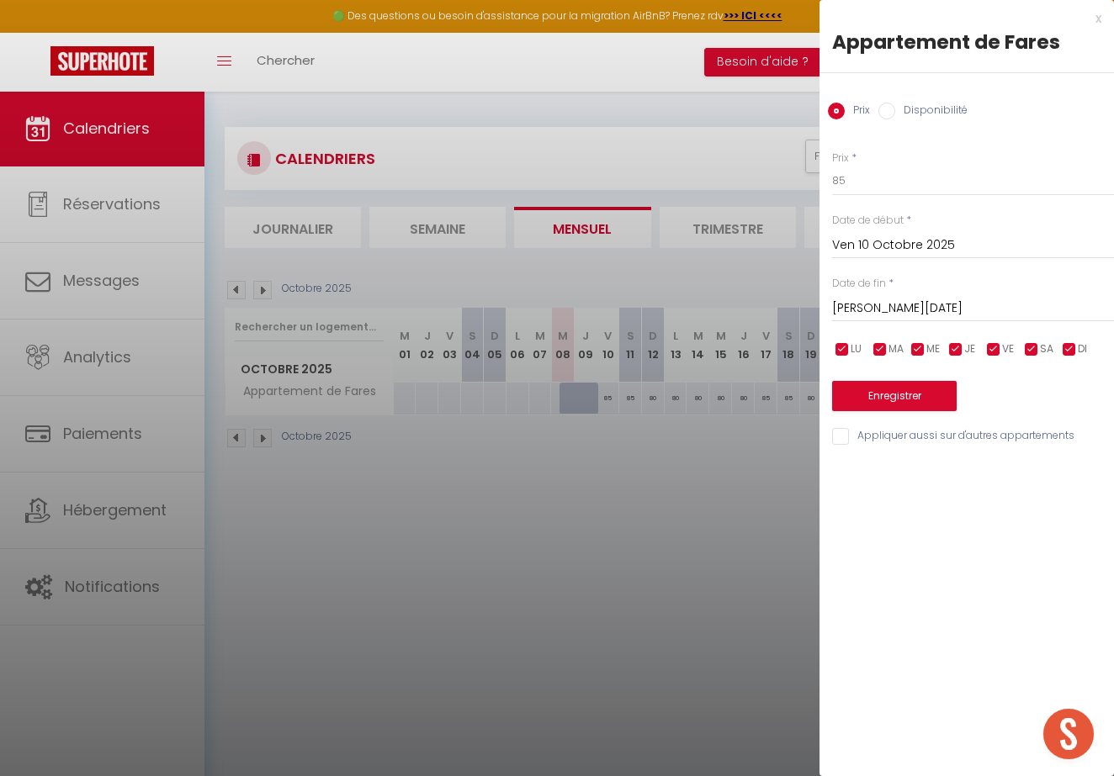
click at [904, 113] on label "Disponibilité" at bounding box center [931, 112] width 72 height 19
click at [895, 113] on input "Disponibilité" at bounding box center [886, 111] width 17 height 17
radio input "true"
radio input "false"
click at [871, 400] on button "Enregistrer" at bounding box center [894, 398] width 124 height 30
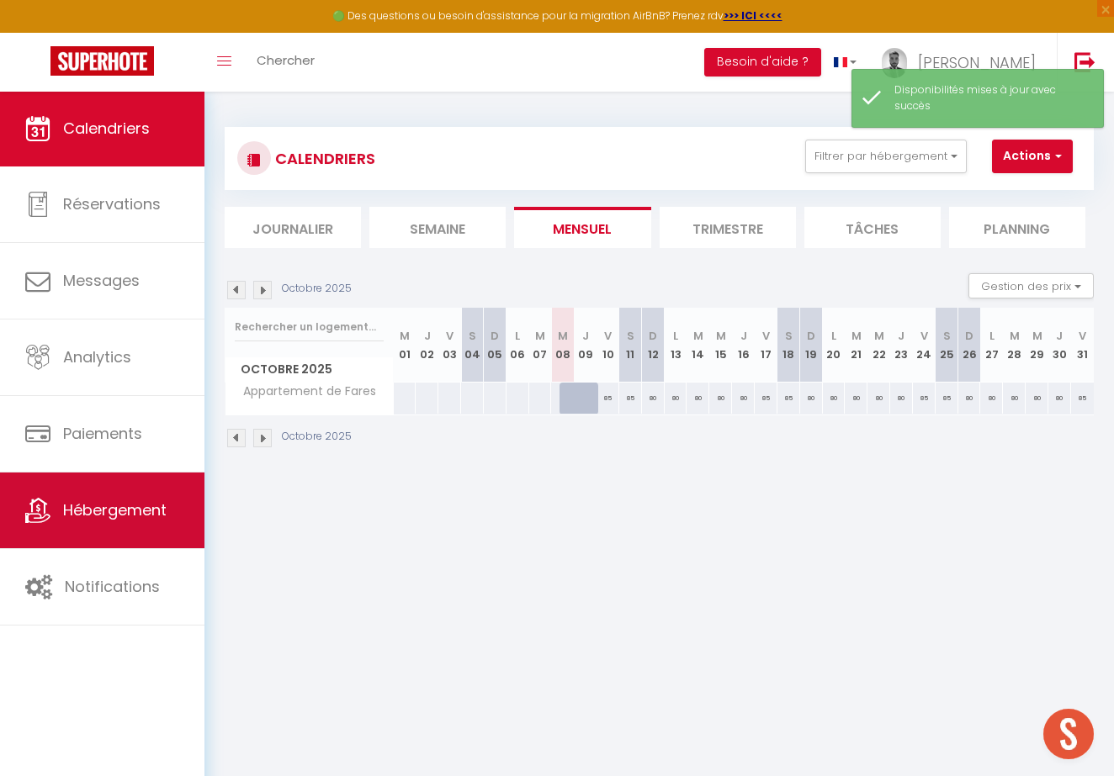
click at [156, 497] on link "Hébergement" at bounding box center [102, 511] width 204 height 76
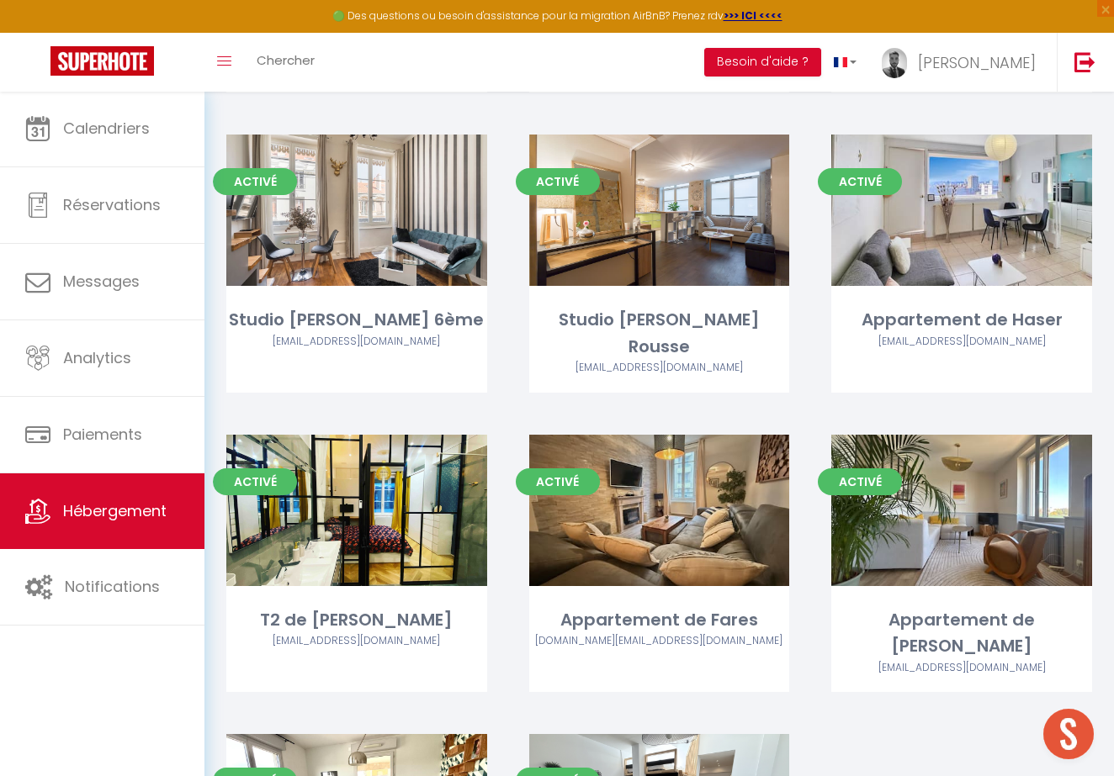
scroll to position [2210, 0]
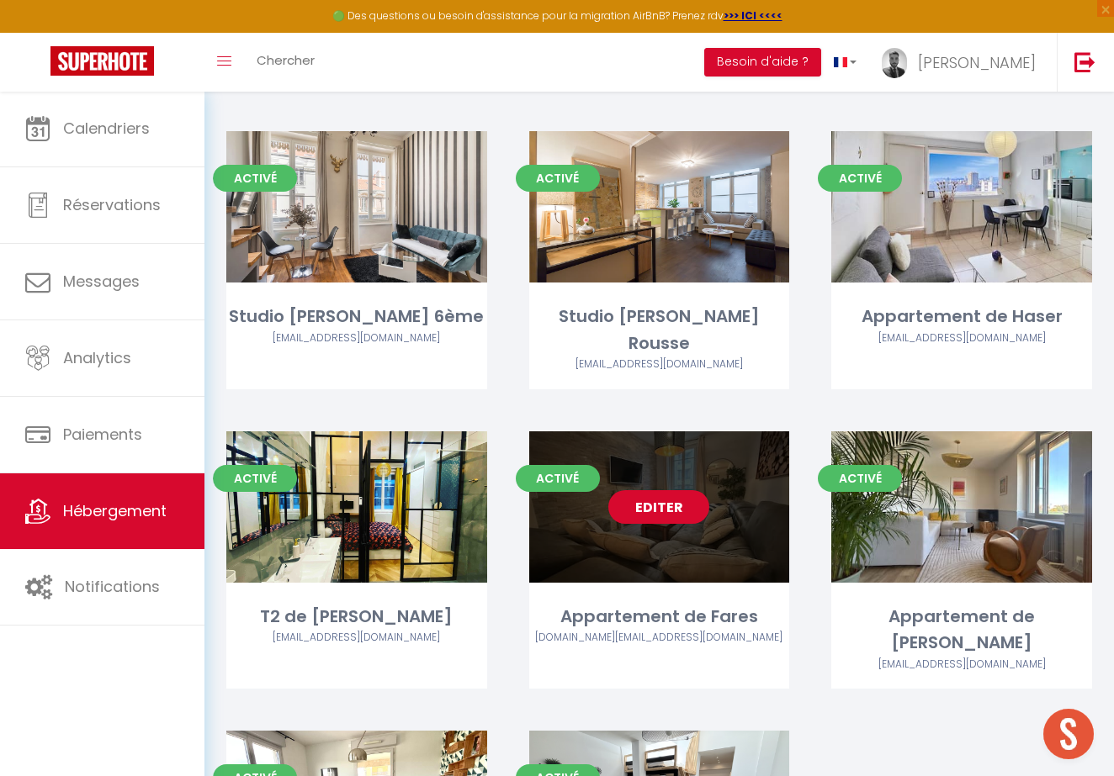
click at [663, 490] on link "Editer" at bounding box center [658, 507] width 101 height 34
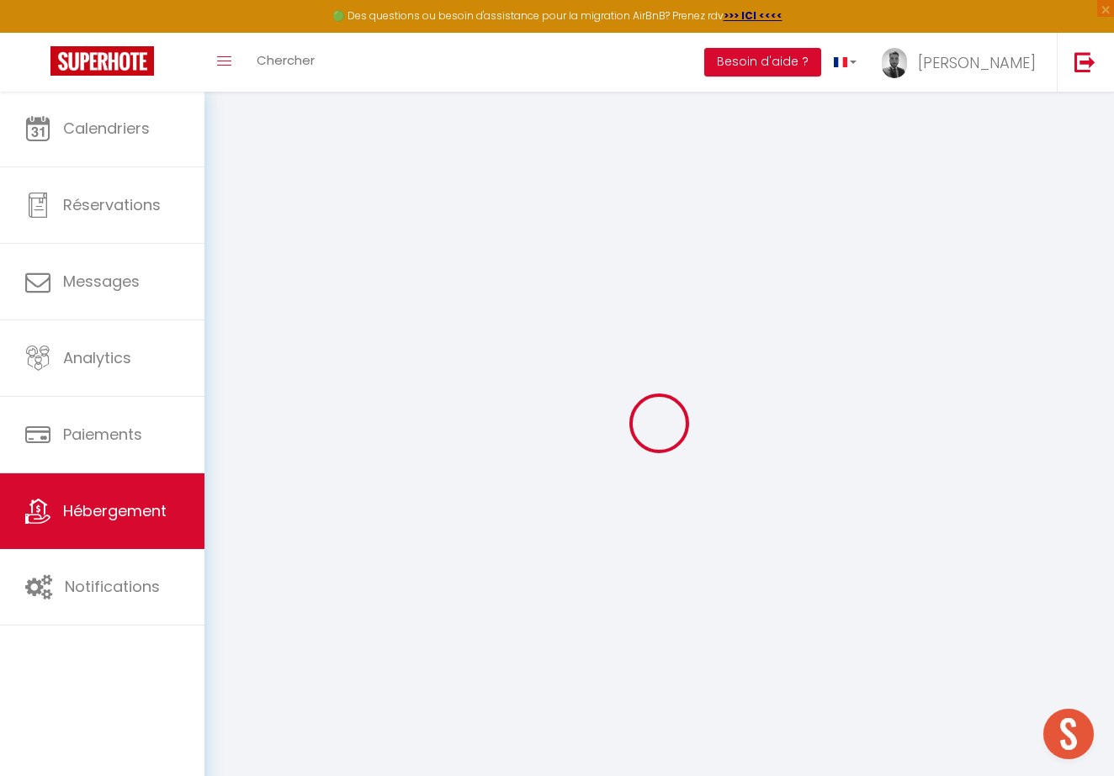
select select "22541-1521863907394513744"
select select "+ 24 %"
select select "+ 34 %"
checkbox input "false"
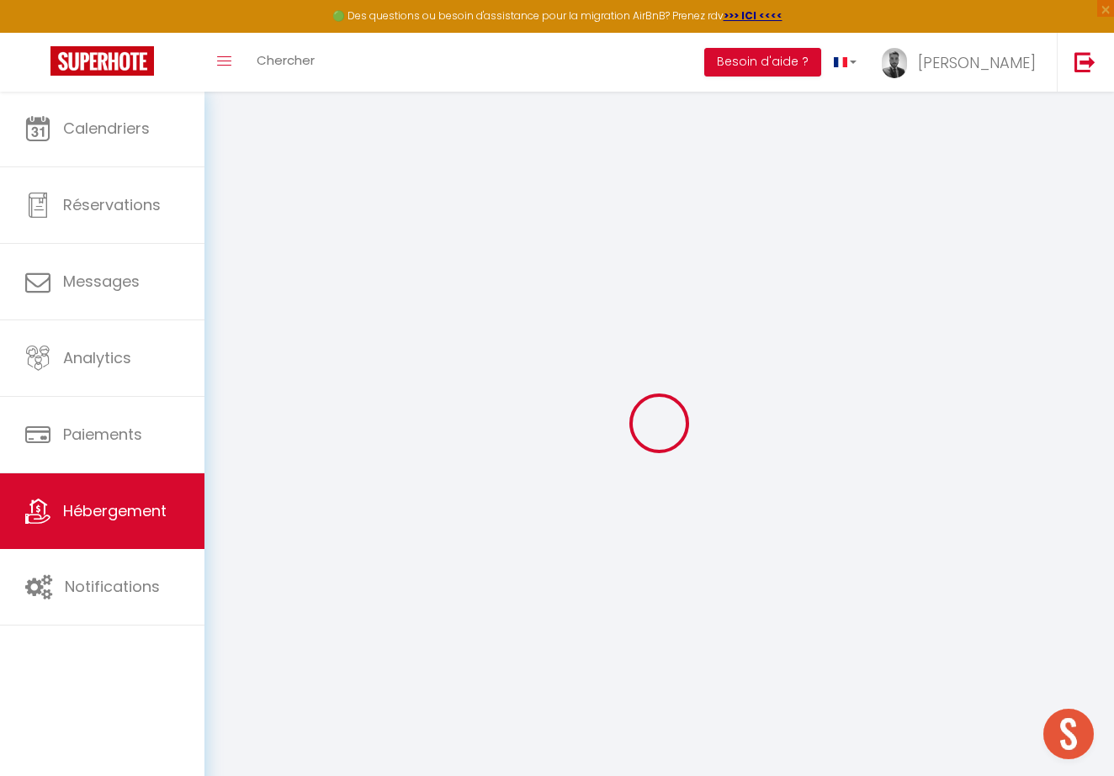
checkbox input "false"
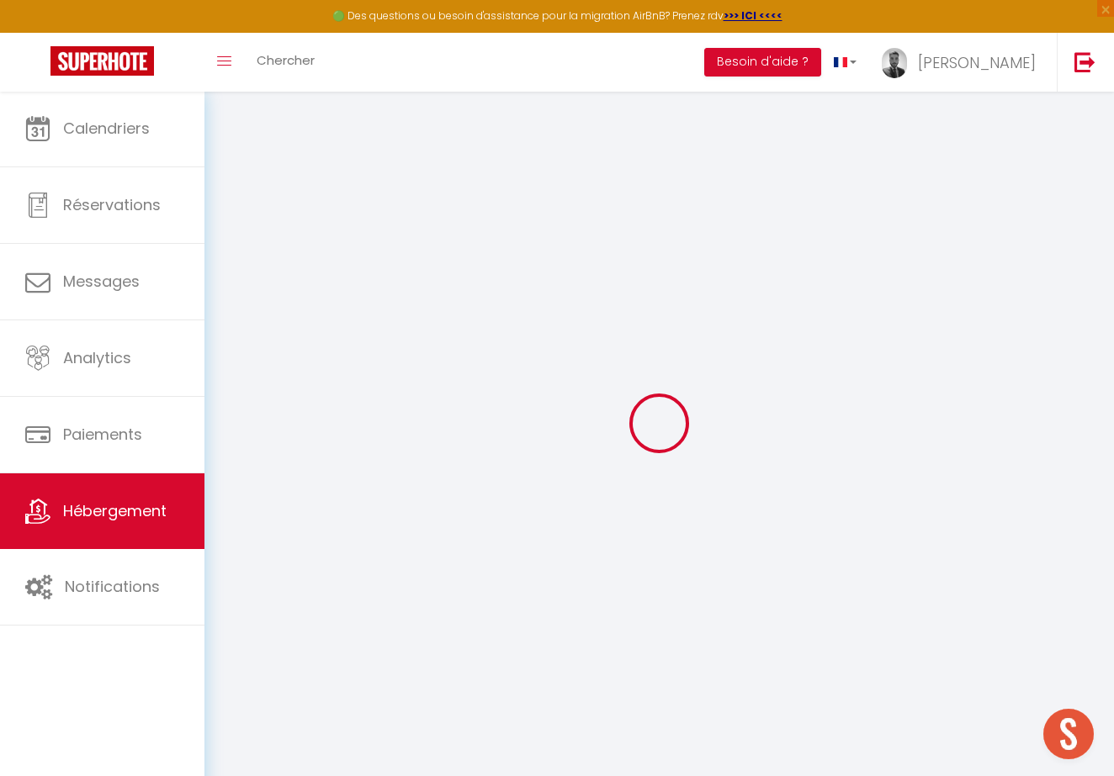
checkbox input "false"
select select "well_reviewed_guests"
select select "EUR"
select select "12383"
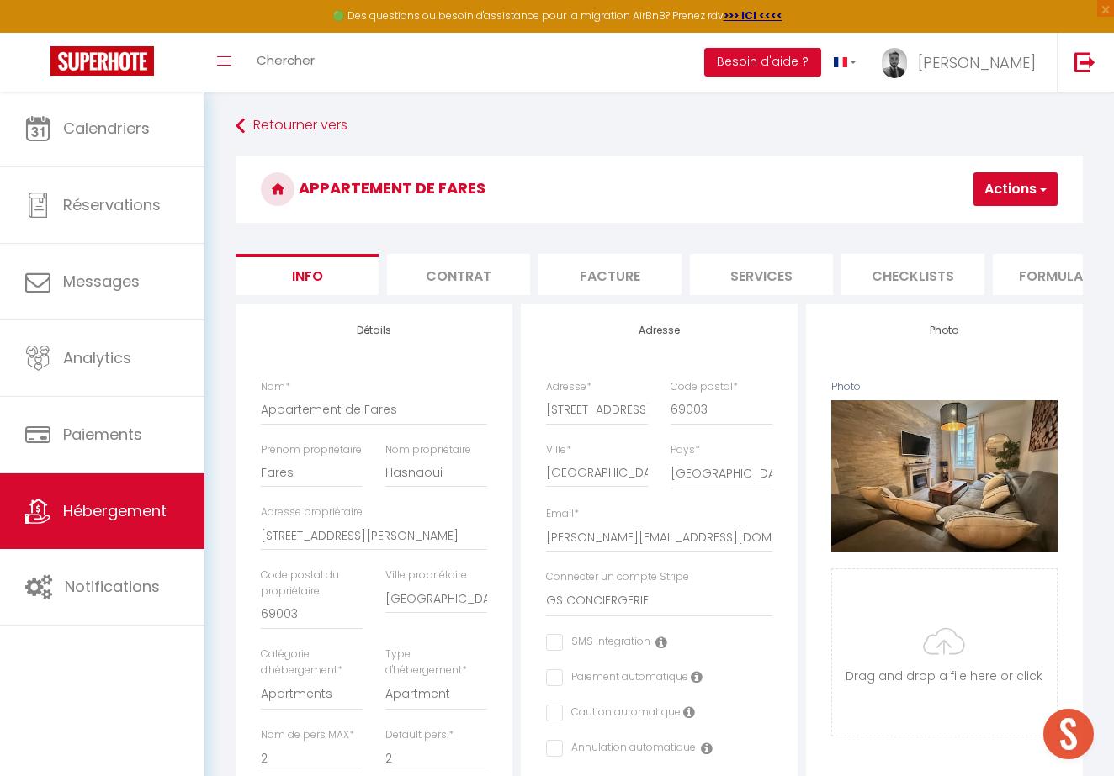
click at [1042, 273] on li "Formulaires" at bounding box center [1063, 274] width 143 height 41
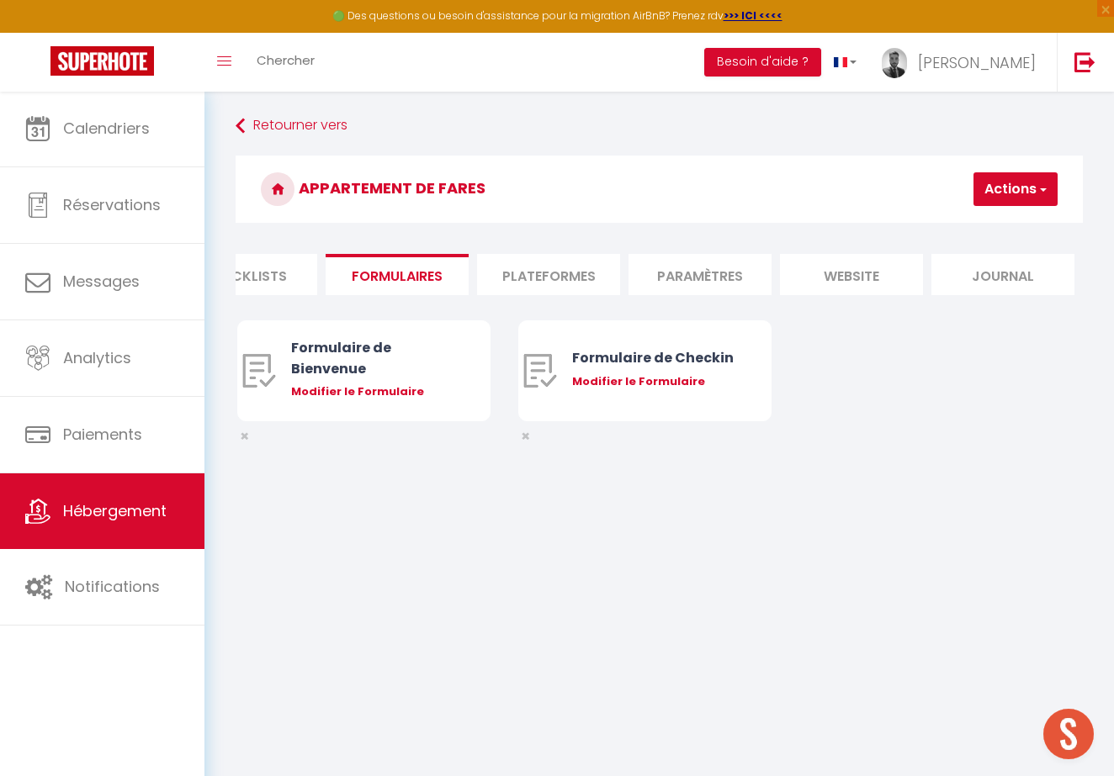
scroll to position [0, 667]
click at [738, 278] on li "Paramètres" at bounding box center [699, 274] width 143 height 41
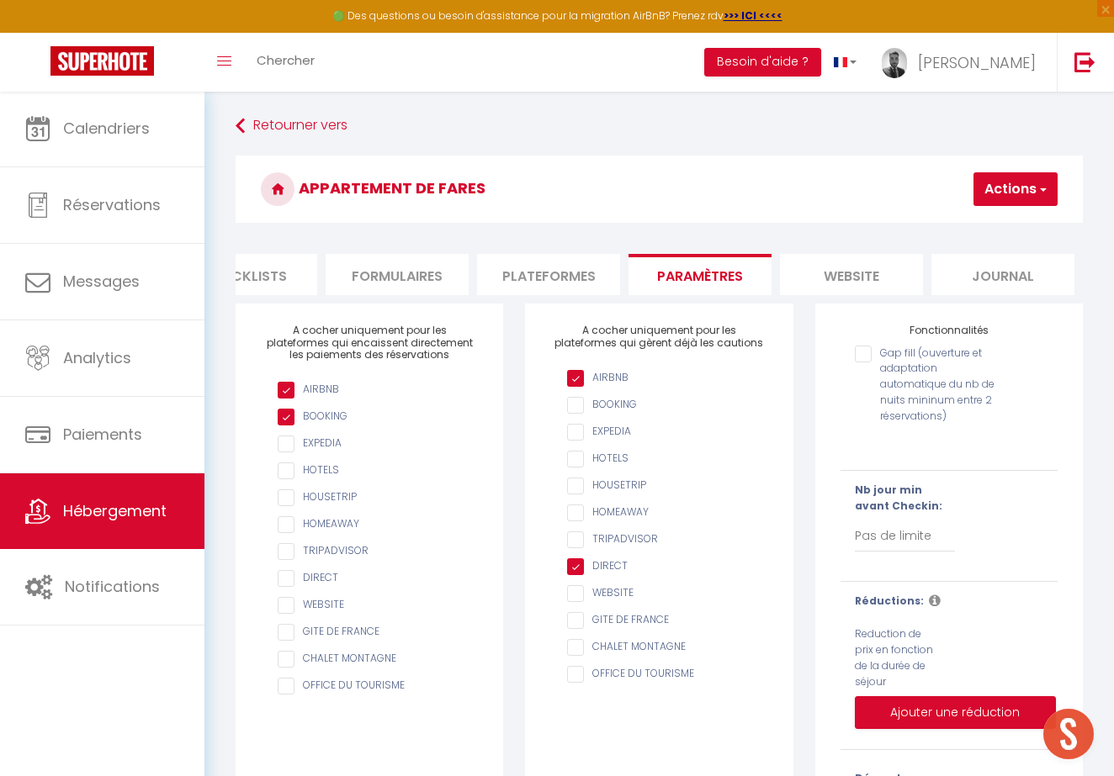
click at [592, 258] on li "Plateformes" at bounding box center [548, 274] width 143 height 41
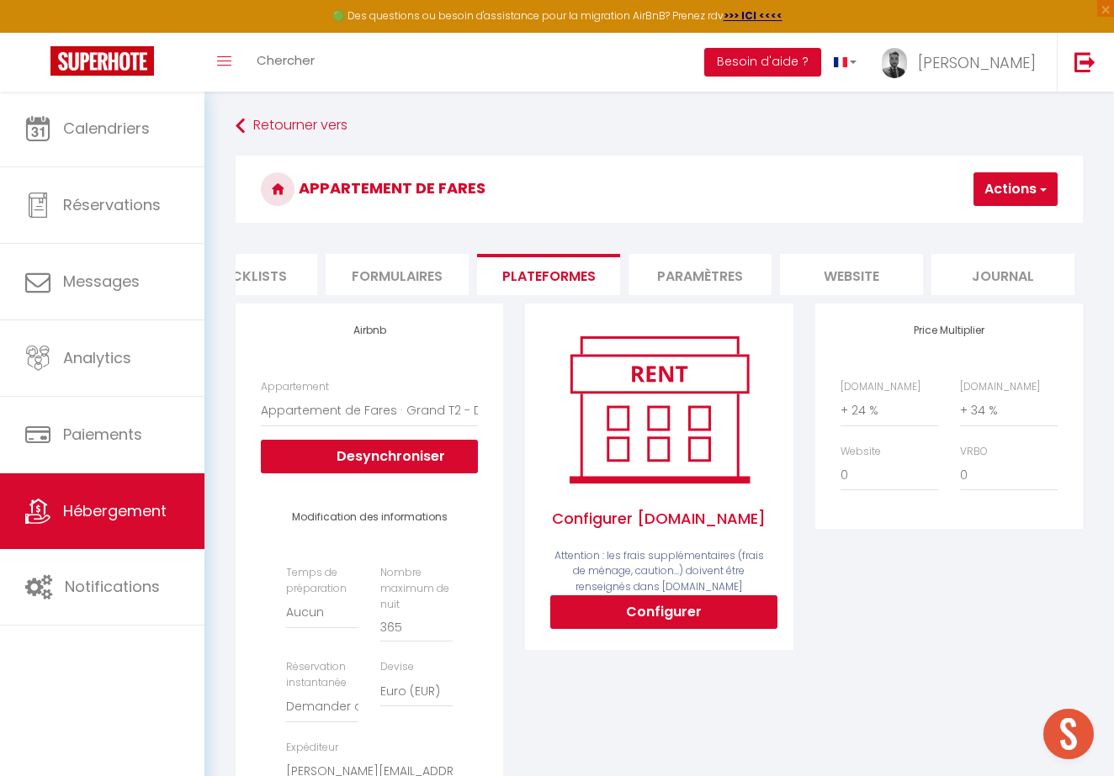
click at [688, 281] on li "Paramètres" at bounding box center [699, 274] width 143 height 41
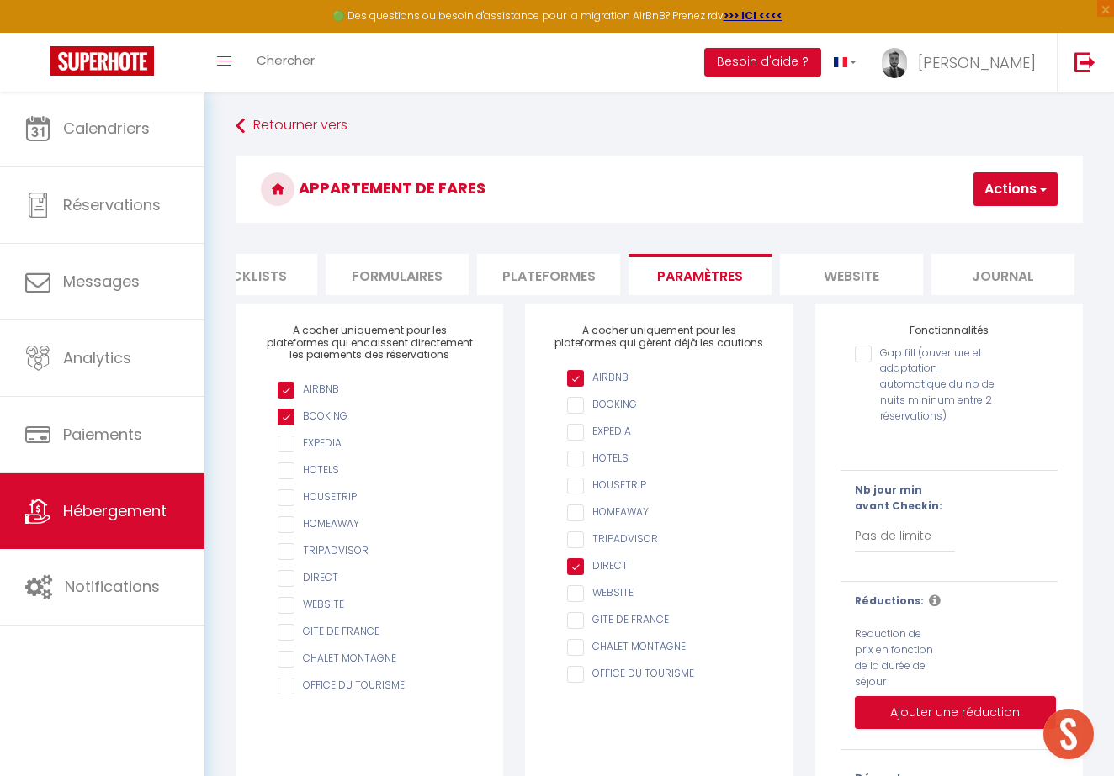
click at [855, 251] on form "Appartement de Fares Actions Enregistrer Info Contrat Facture Services Checklis…" at bounding box center [659, 551] width 847 height 791
click at [855, 268] on li "website" at bounding box center [851, 274] width 143 height 41
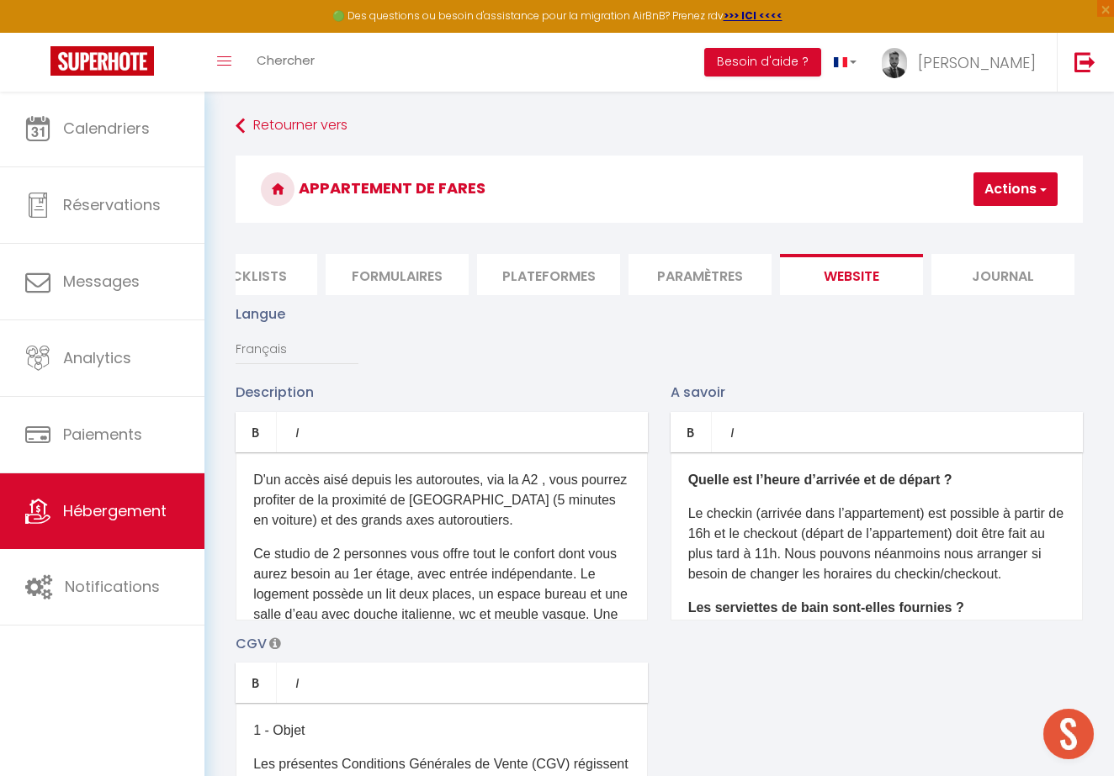
click at [983, 272] on li "Journal" at bounding box center [1002, 274] width 143 height 41
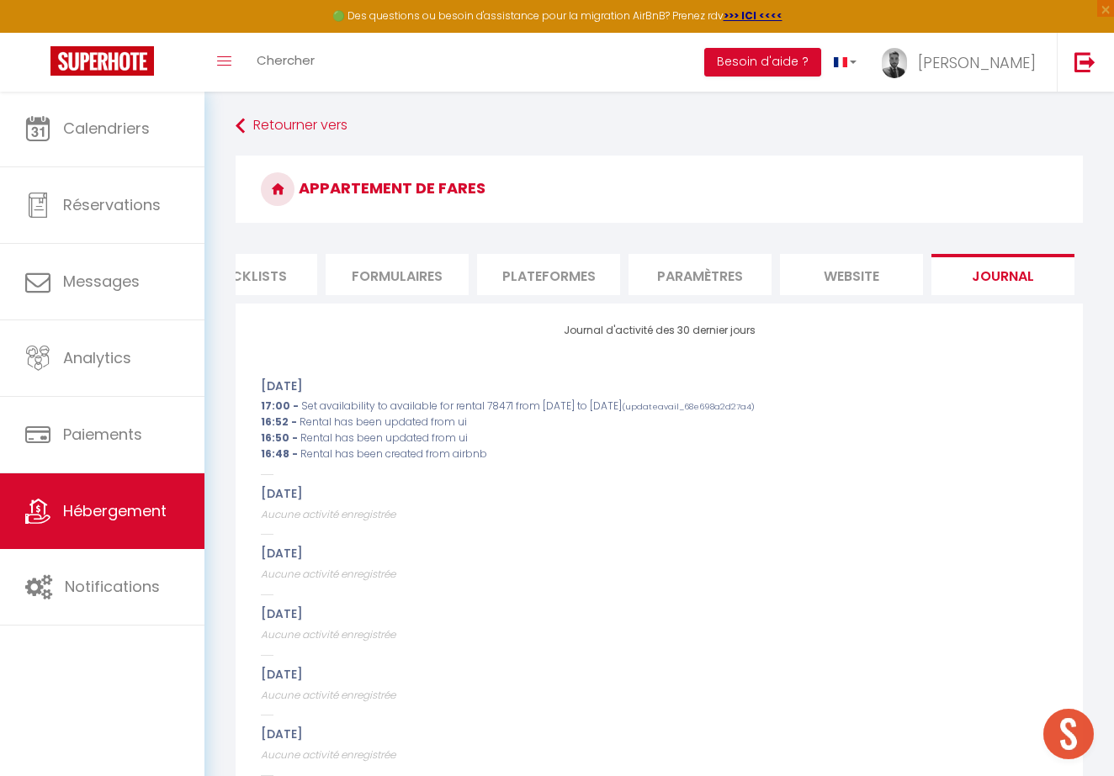
click at [834, 257] on li "website" at bounding box center [851, 274] width 143 height 41
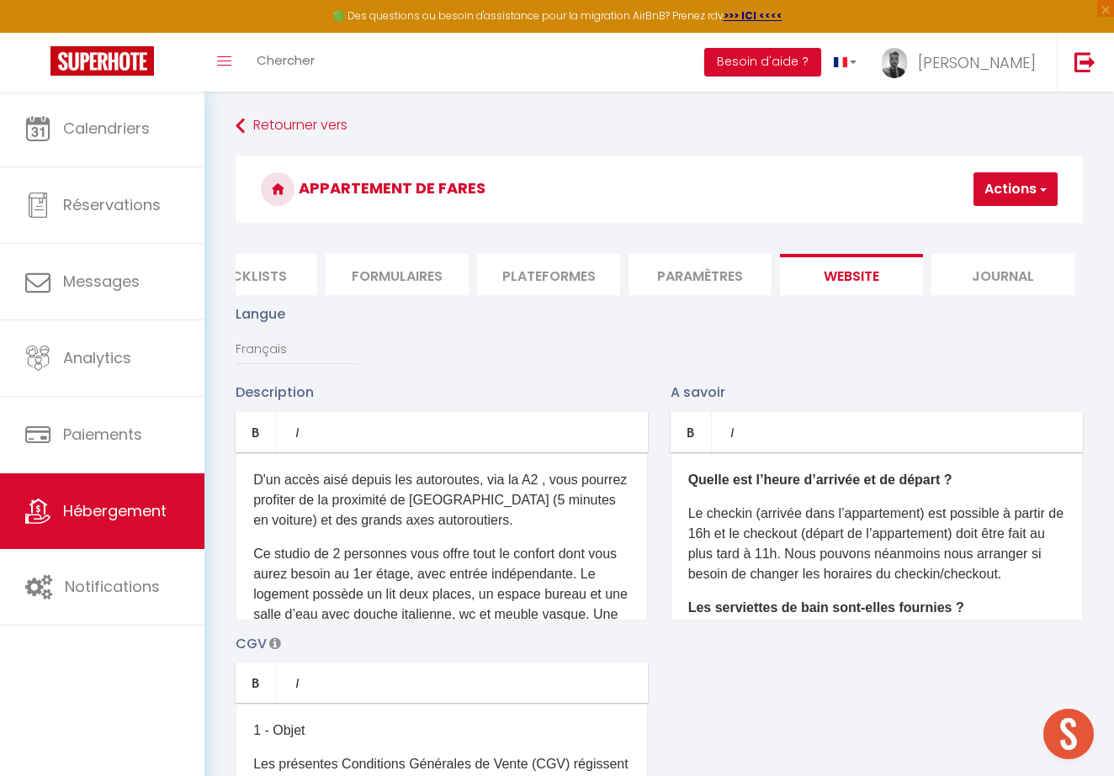
click at [737, 265] on li "Paramètres" at bounding box center [699, 274] width 143 height 41
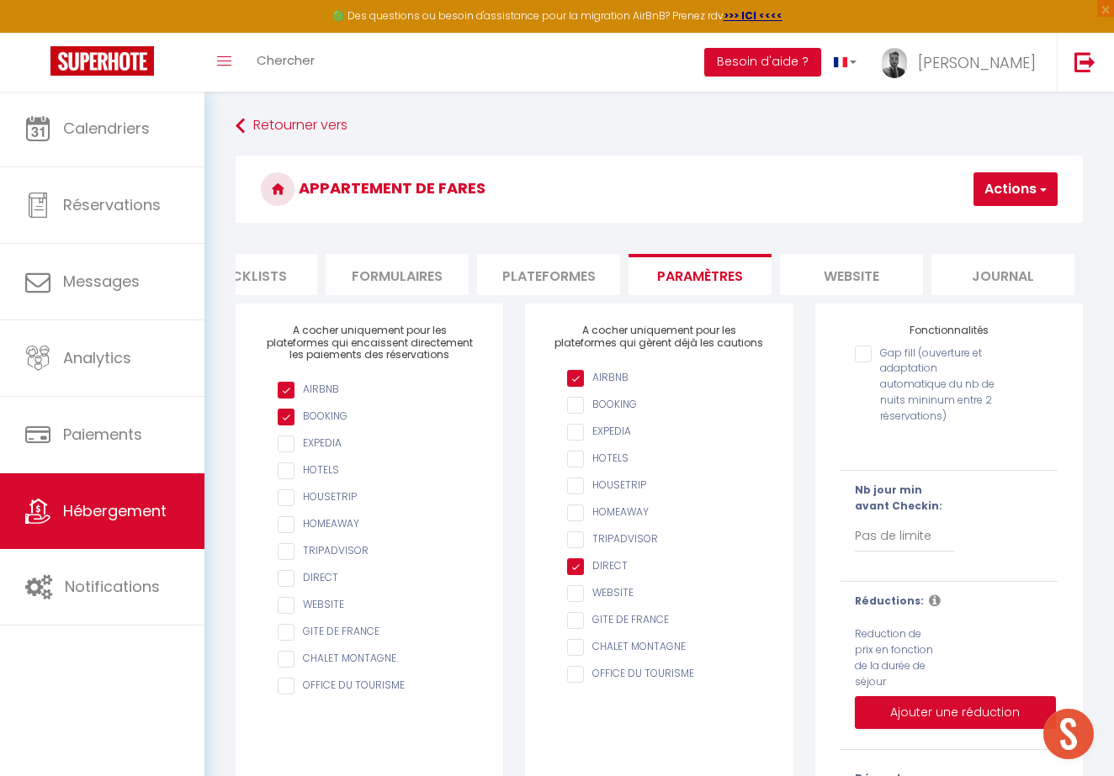
click at [463, 271] on li "Formulaires" at bounding box center [397, 274] width 143 height 41
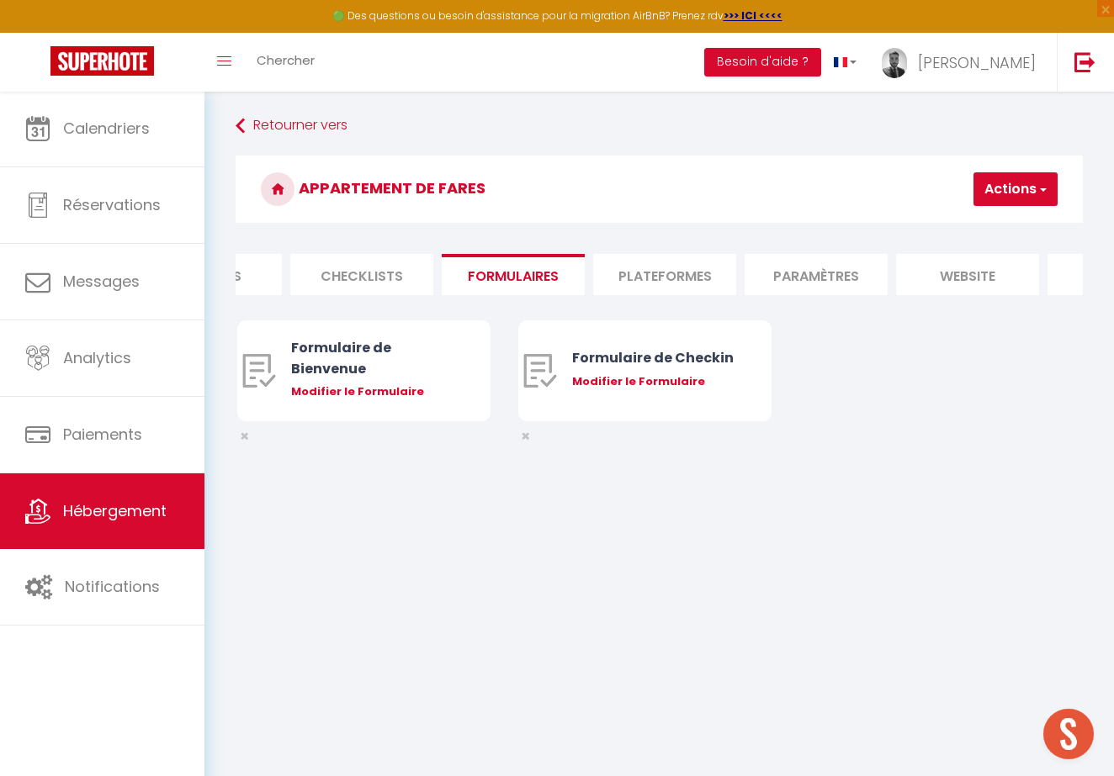
click at [403, 273] on li "Checklists" at bounding box center [361, 274] width 143 height 41
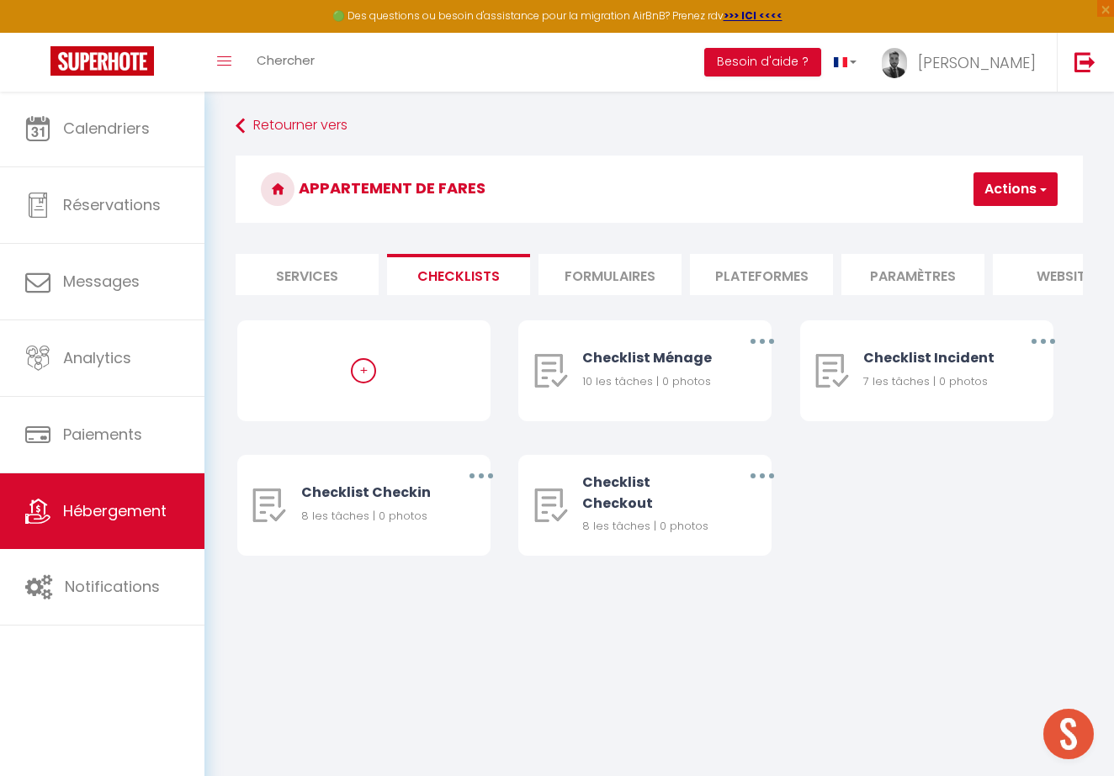
scroll to position [0, 419]
click at [369, 265] on li "Services" at bounding box center [342, 274] width 143 height 41
checkbox input "true"
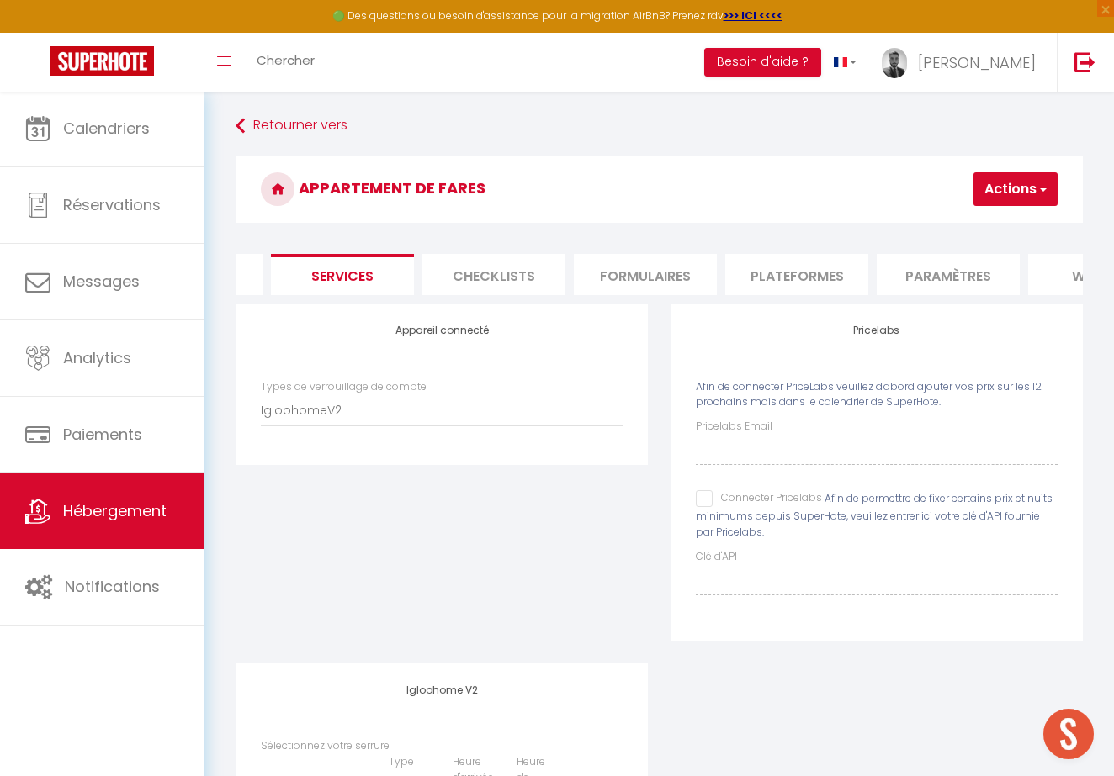
click at [708, 492] on input "Connecter Pricelabs" at bounding box center [759, 498] width 126 height 17
checkbox input "true"
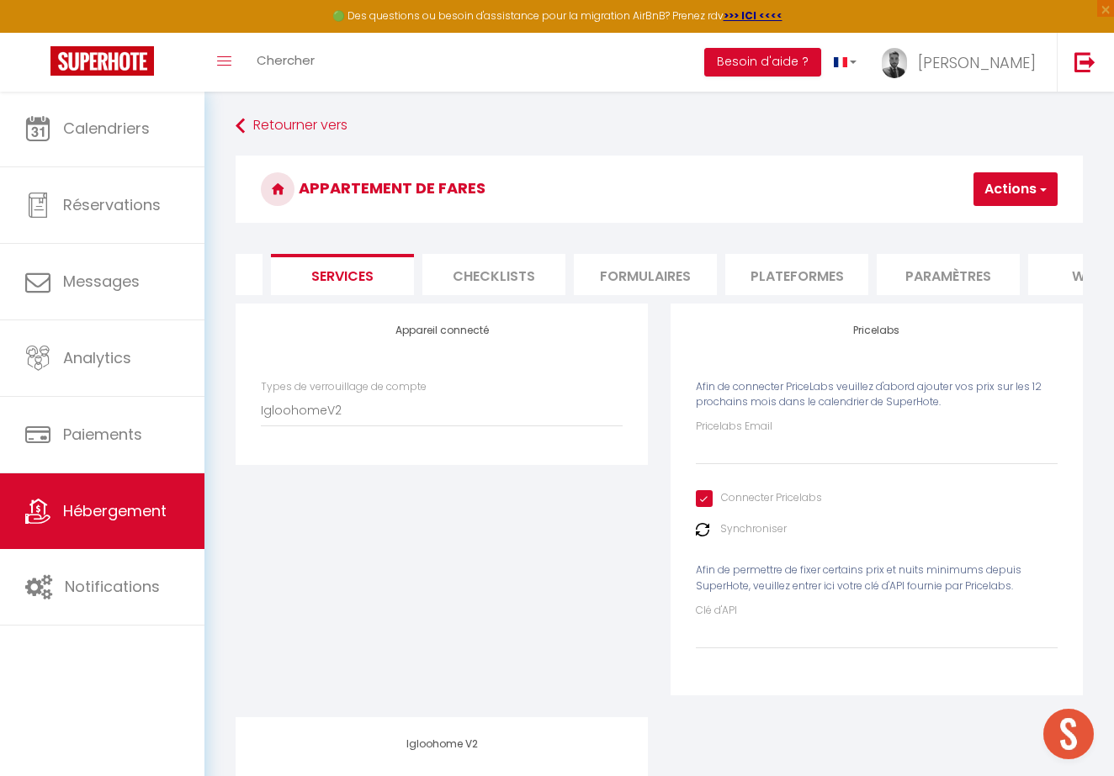
click at [723, 463] on div "Pricelabs Email Connecter Pricelabs Synchroniser Afin de permettre de fixer cer…" at bounding box center [877, 534] width 362 height 230
click at [726, 461] on input "Pricelabs Email" at bounding box center [877, 450] width 362 height 30
type input "s"
checkbox input "true"
type input "sa"
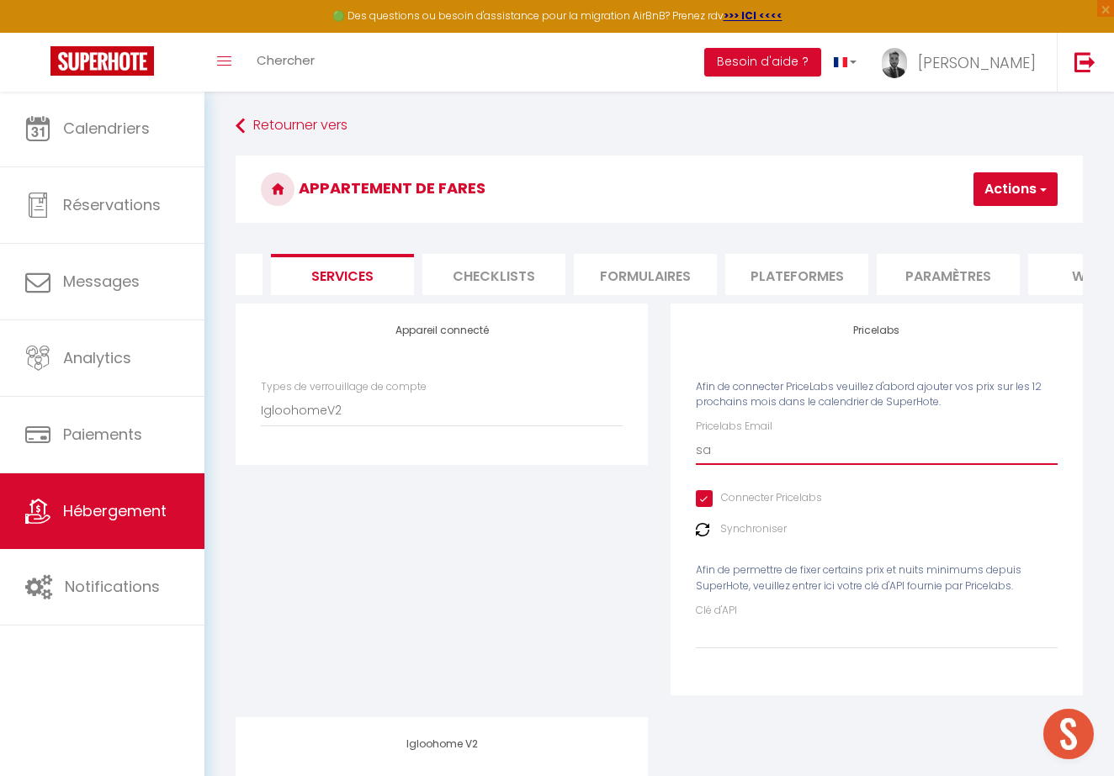
checkbox input "true"
type input "sam"
checkbox input "true"
type input "samu"
checkbox input "true"
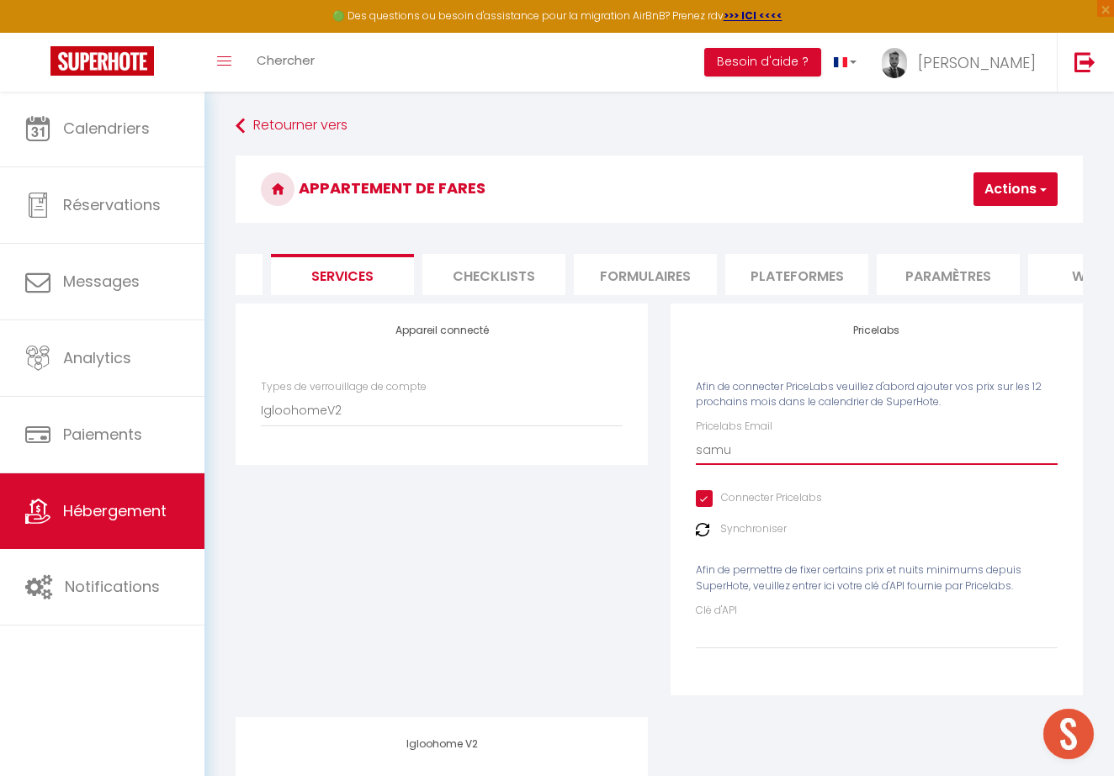
type input "samue"
checkbox input "true"
type input "[PERSON_NAME]"
checkbox input "true"
type input "[PERSON_NAME]."
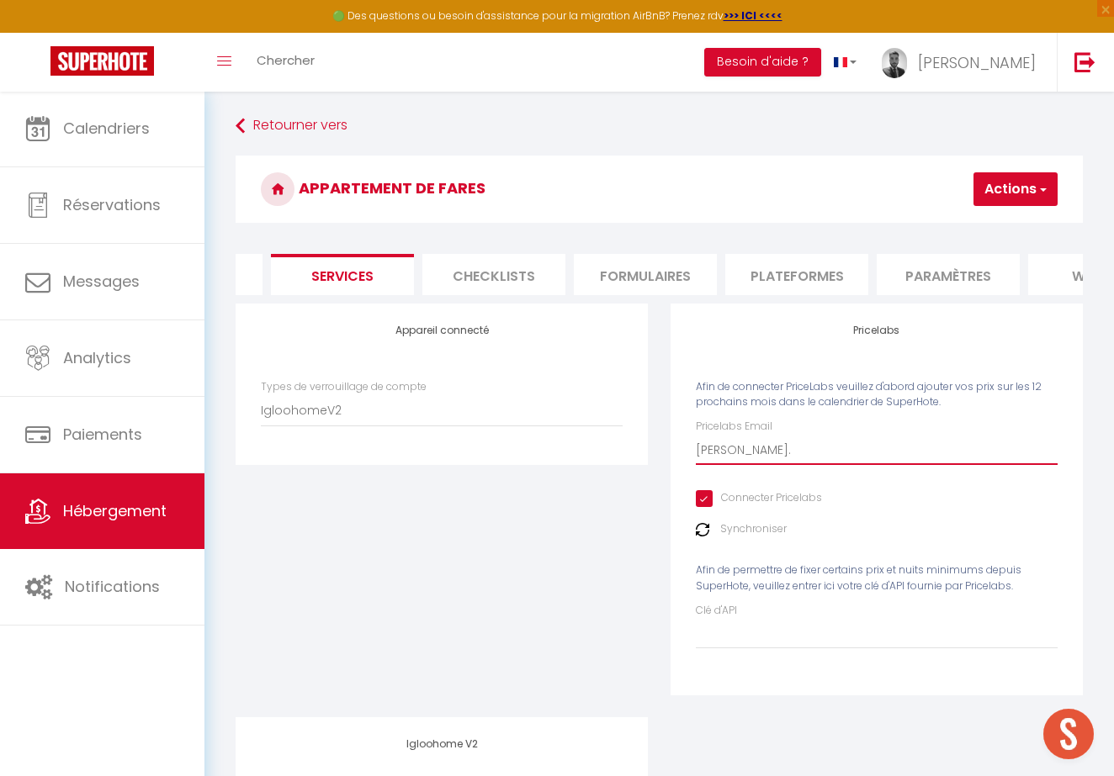
checkbox input "true"
type input "[PERSON_NAME].h"
checkbox input "true"
type input "[PERSON_NAME].ha"
checkbox input "true"
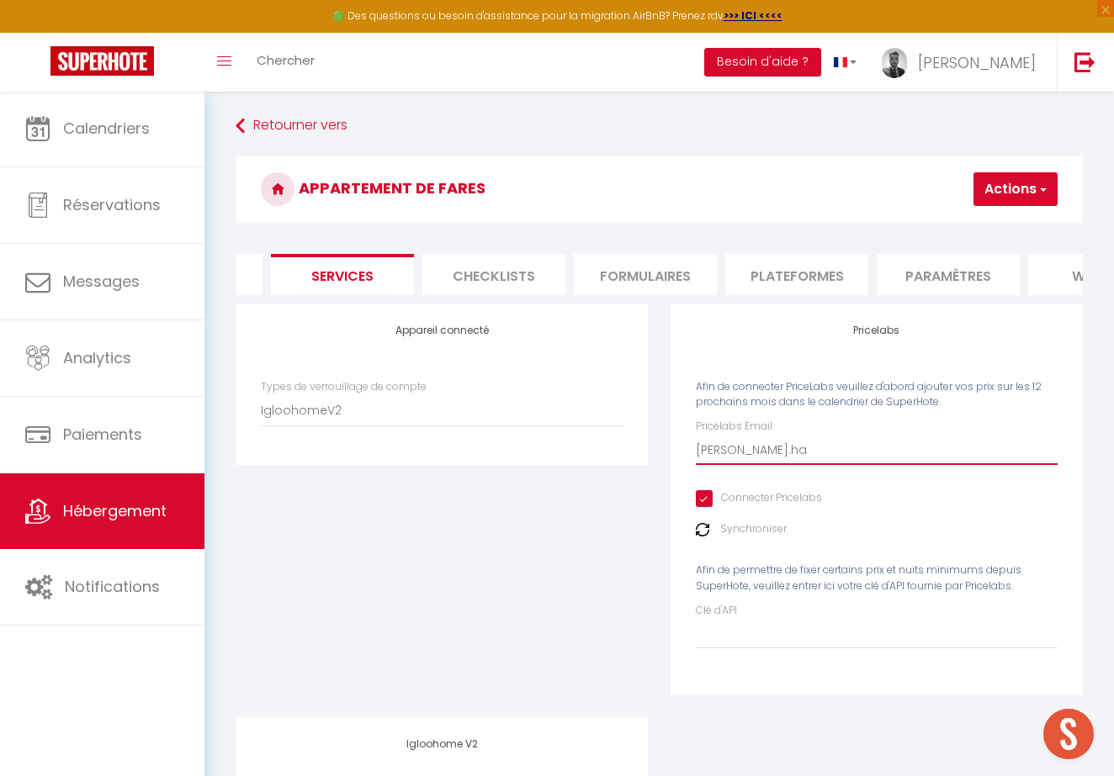
type input "[PERSON_NAME].ham"
checkbox input "true"
type input "[PERSON_NAME].hama"
checkbox input "true"
type input "[PERSON_NAME].hamad"
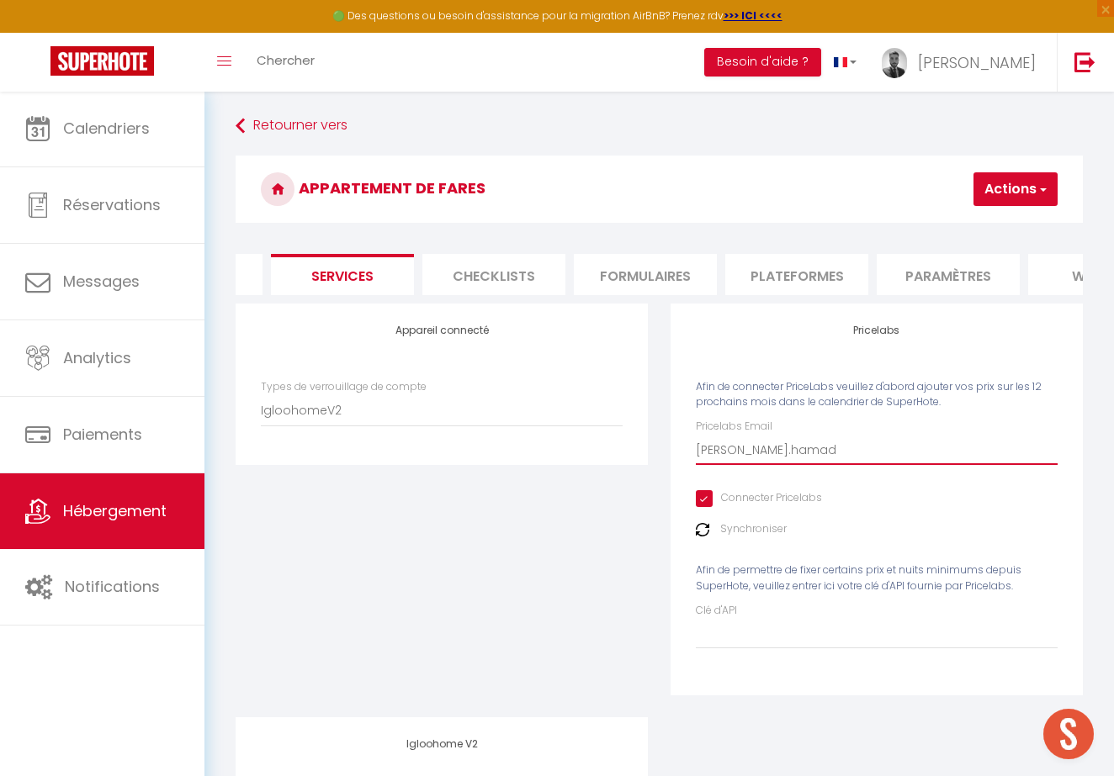
checkbox input "true"
type input "[PERSON_NAME].hamada"
checkbox input "true"
type input "[PERSON_NAME].hamada@"
checkbox input "true"
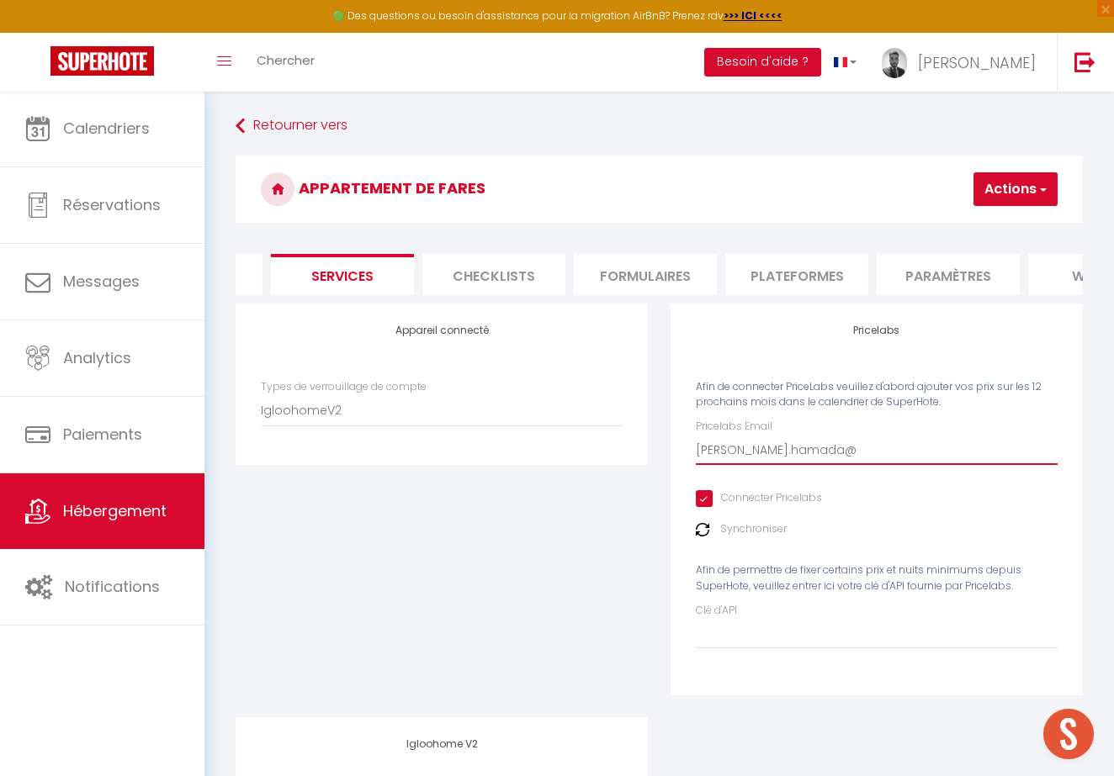
type input "[PERSON_NAME].hamada@g"
checkbox input "true"
type input "[PERSON_NAME].hamada@gs"
checkbox input "true"
type input "[PERSON_NAME].hamada@gs-"
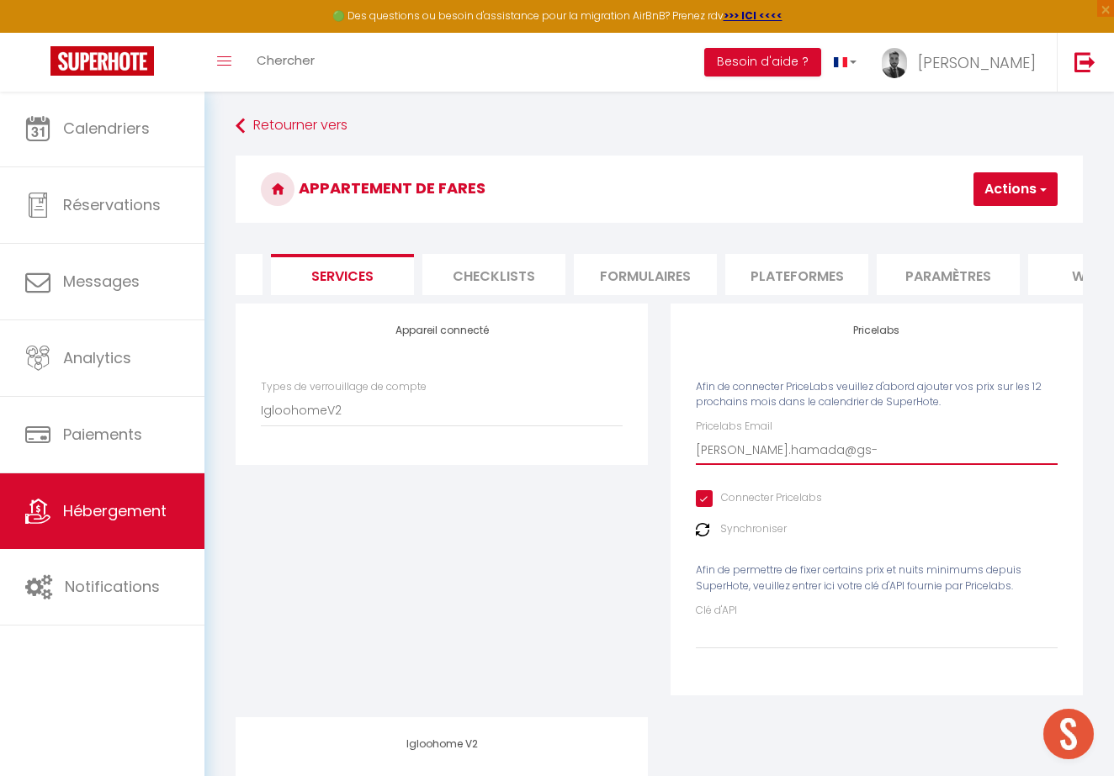
checkbox input "true"
type input "[PERSON_NAME].hamada@gs-c"
checkbox input "true"
type input "[PERSON_NAME]"
checkbox input "true"
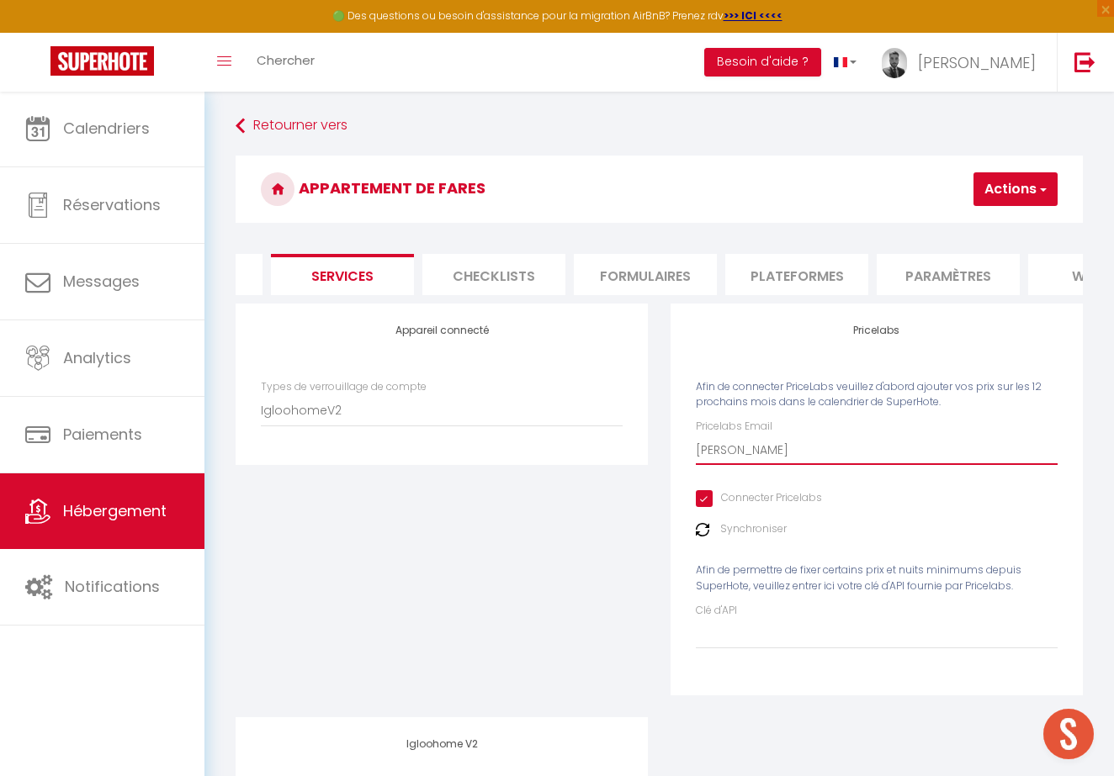
type input "[PERSON_NAME]"
checkbox input "true"
type input "[PERSON_NAME]"
checkbox input "true"
type input "[PERSON_NAME]"
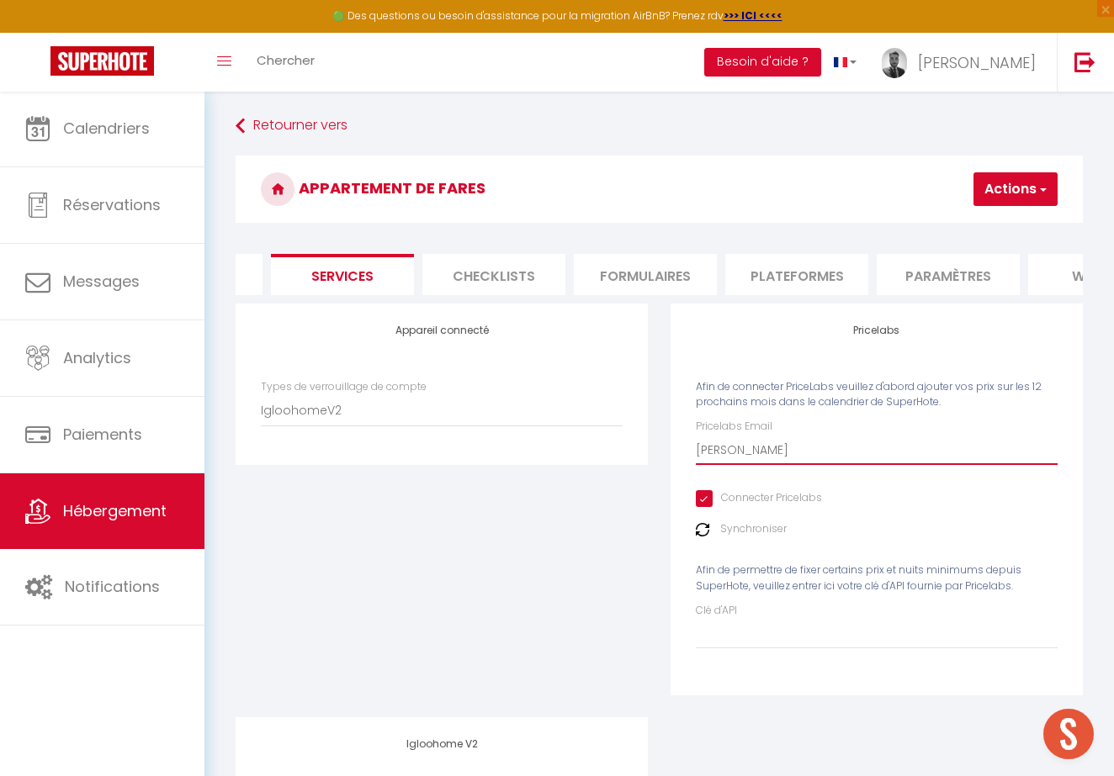
checkbox input "true"
type input "[PERSON_NAME]"
checkbox input "true"
type input "[PERSON_NAME]"
checkbox input "true"
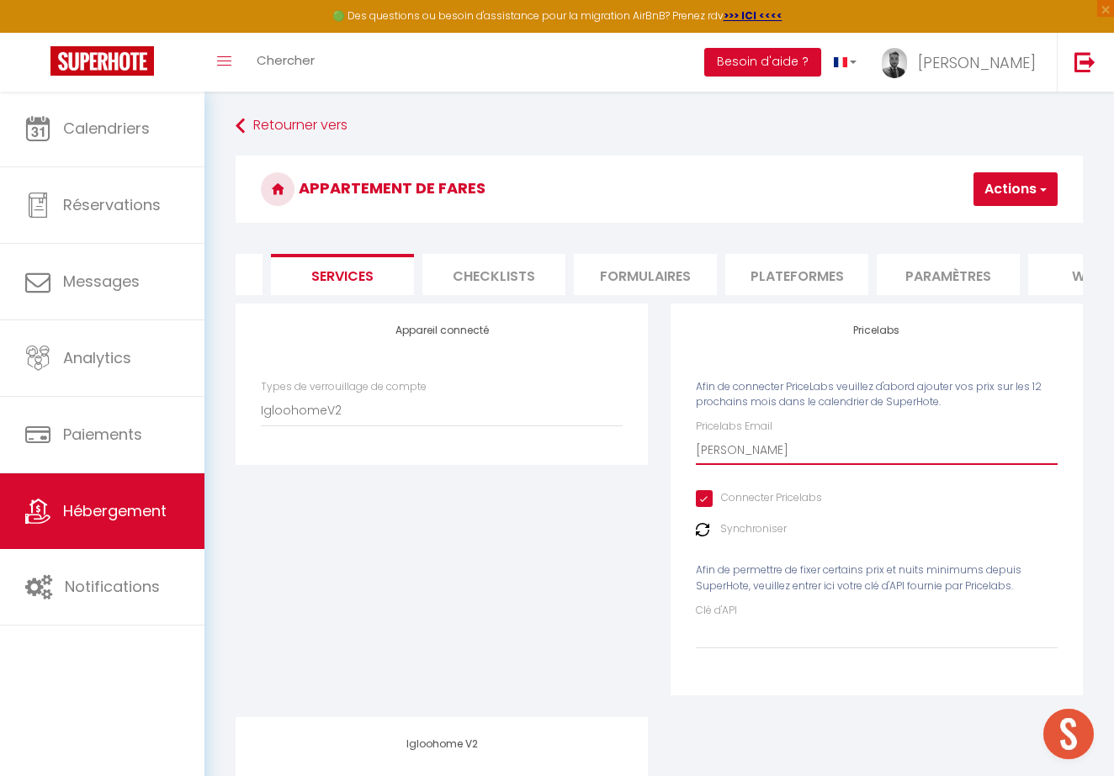
type input "[PERSON_NAME]"
checkbox input "true"
type input "[PERSON_NAME]"
checkbox input "true"
type input "[PERSON_NAME]"
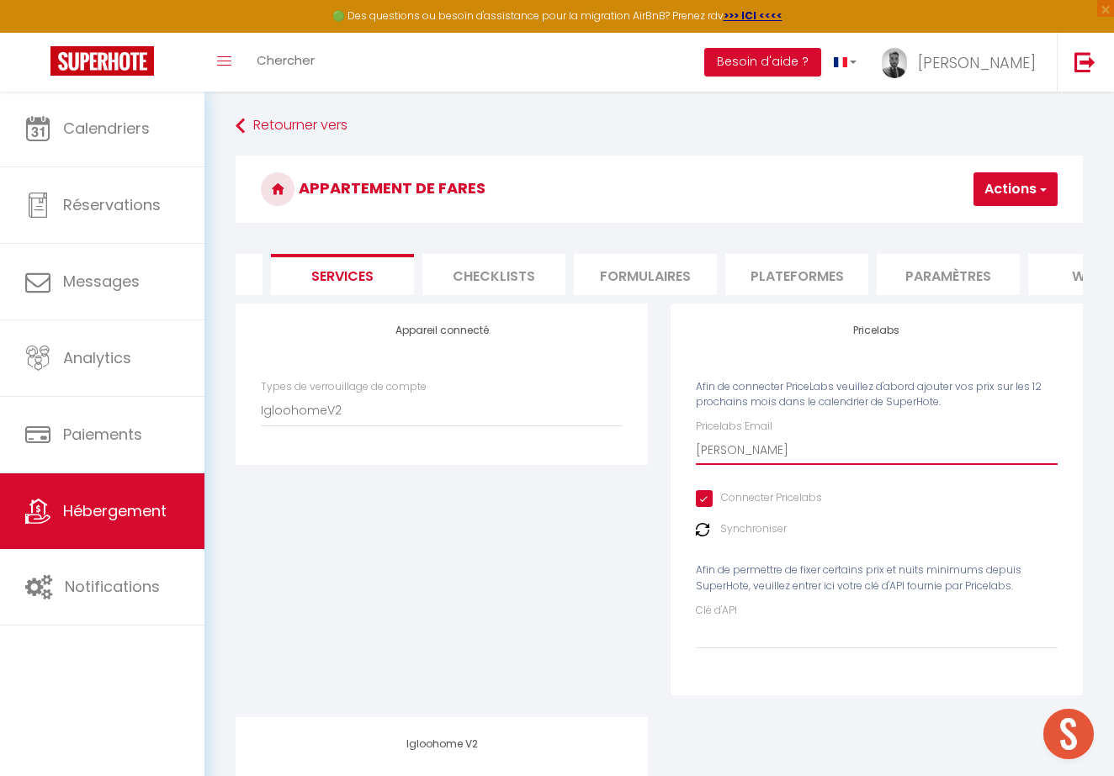
checkbox input "true"
type input "[PERSON_NAME]"
checkbox input "true"
type input "[PERSON_NAME]"
checkbox input "true"
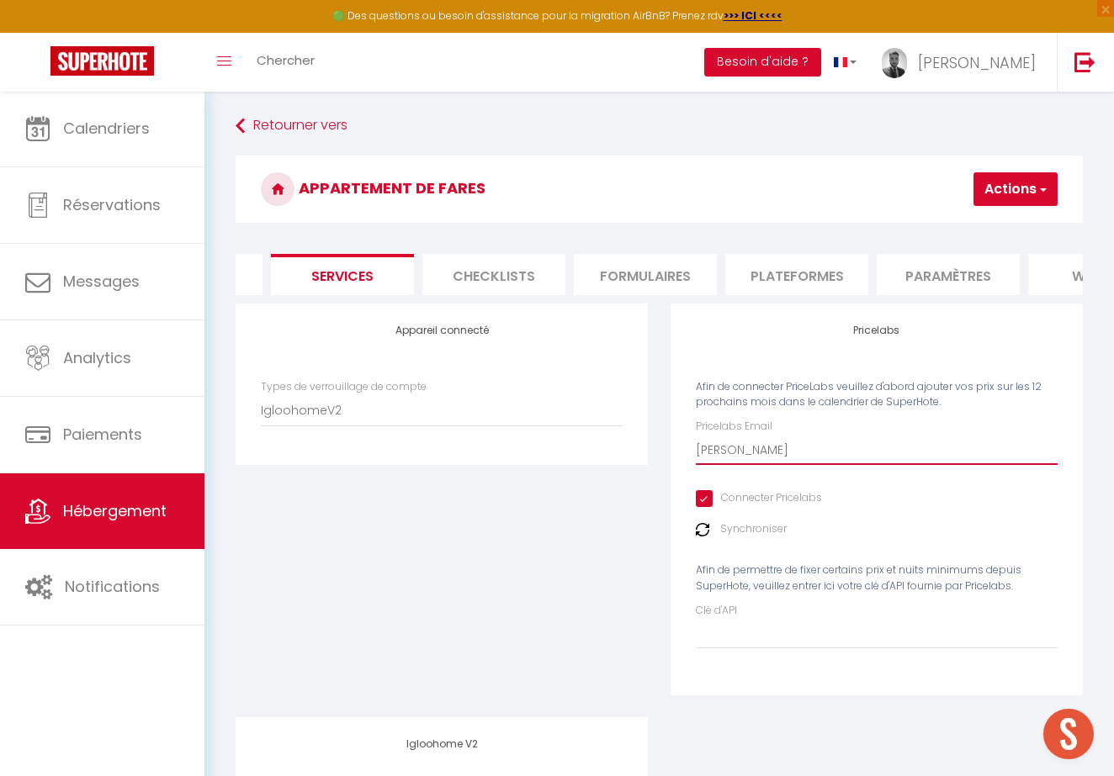
type input "[PERSON_NAME]."
checkbox input "true"
type input "[PERSON_NAME]"
checkbox input "true"
type input "[PERSON_NAME][EMAIL_ADDRESS][DOMAIN_NAME]"
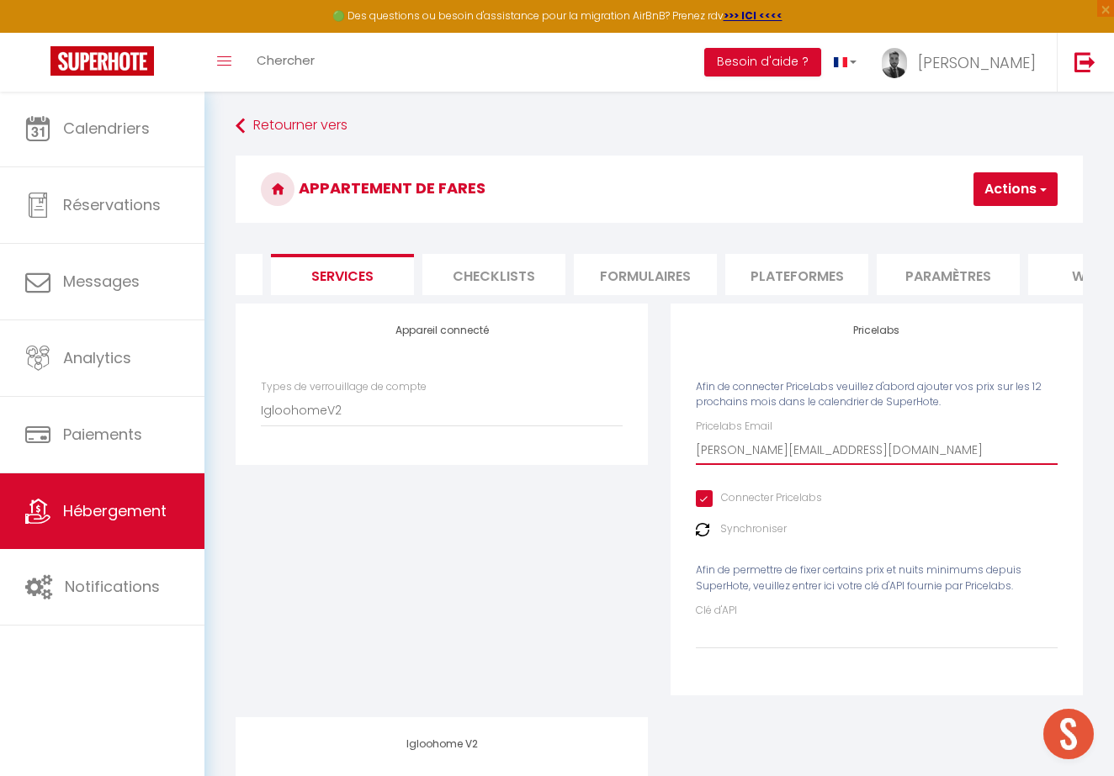
checkbox input "true"
type input "[PERSON_NAME][EMAIL_ADDRESS][DOMAIN_NAME]"
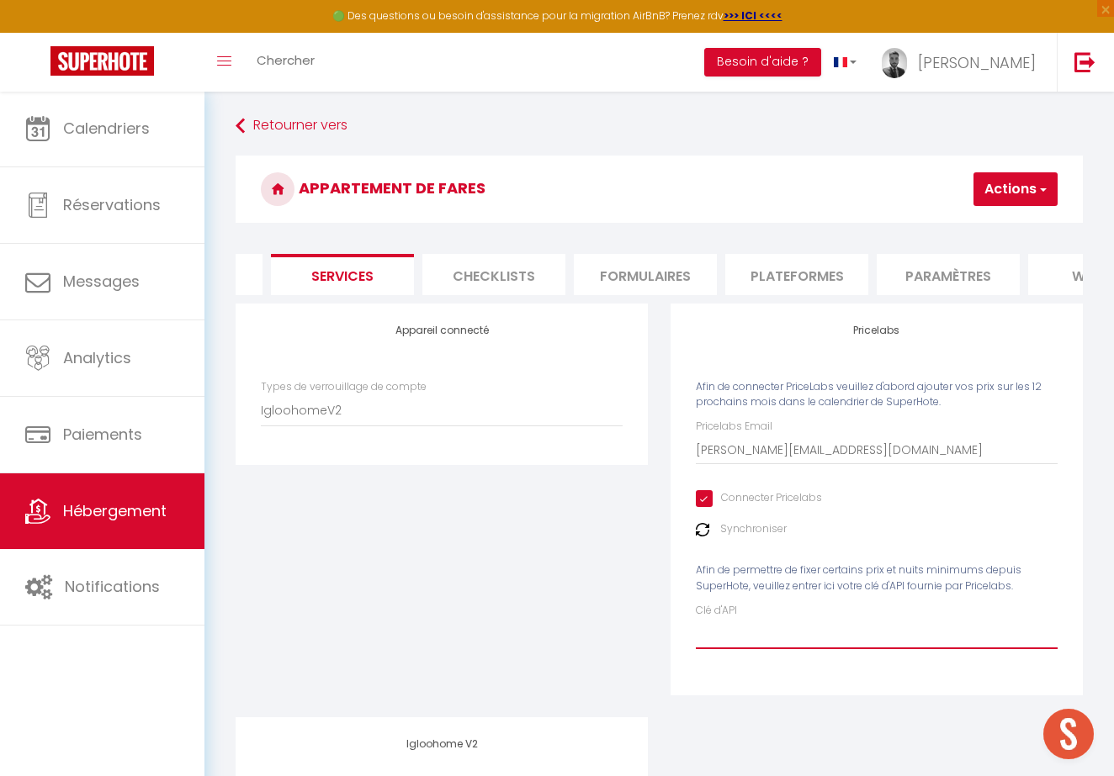
click at [852, 638] on input "Clé d'API" at bounding box center [877, 634] width 362 height 30
click at [1024, 179] on button "Actions" at bounding box center [1015, 189] width 84 height 34
click at [1003, 226] on link "Enregistrer" at bounding box center [990, 226] width 133 height 22
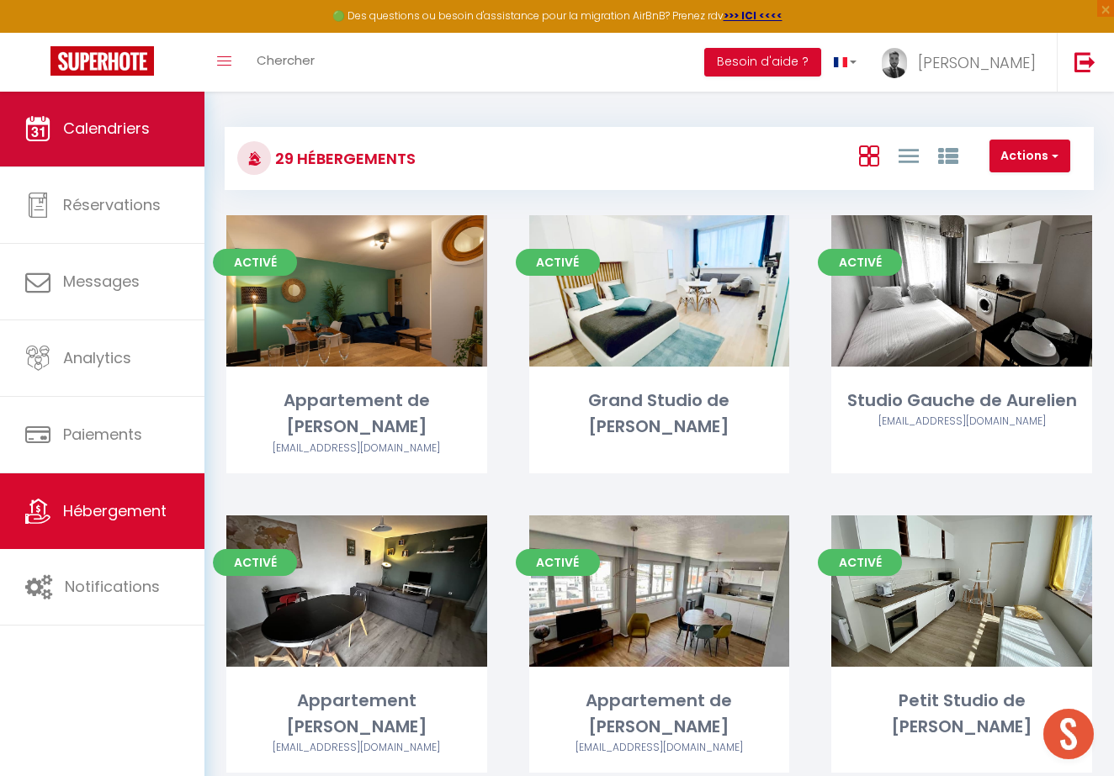
click at [162, 151] on link "Calendriers" at bounding box center [102, 129] width 204 height 76
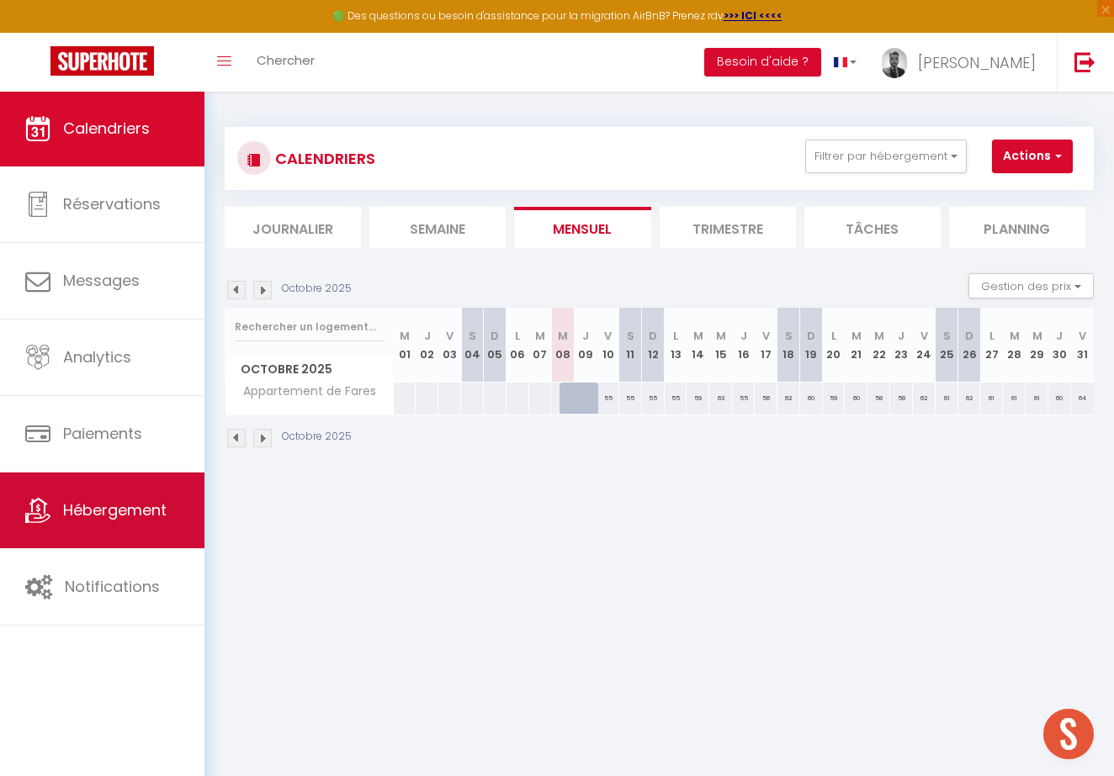
click at [66, 530] on link "Hébergement" at bounding box center [102, 511] width 204 height 76
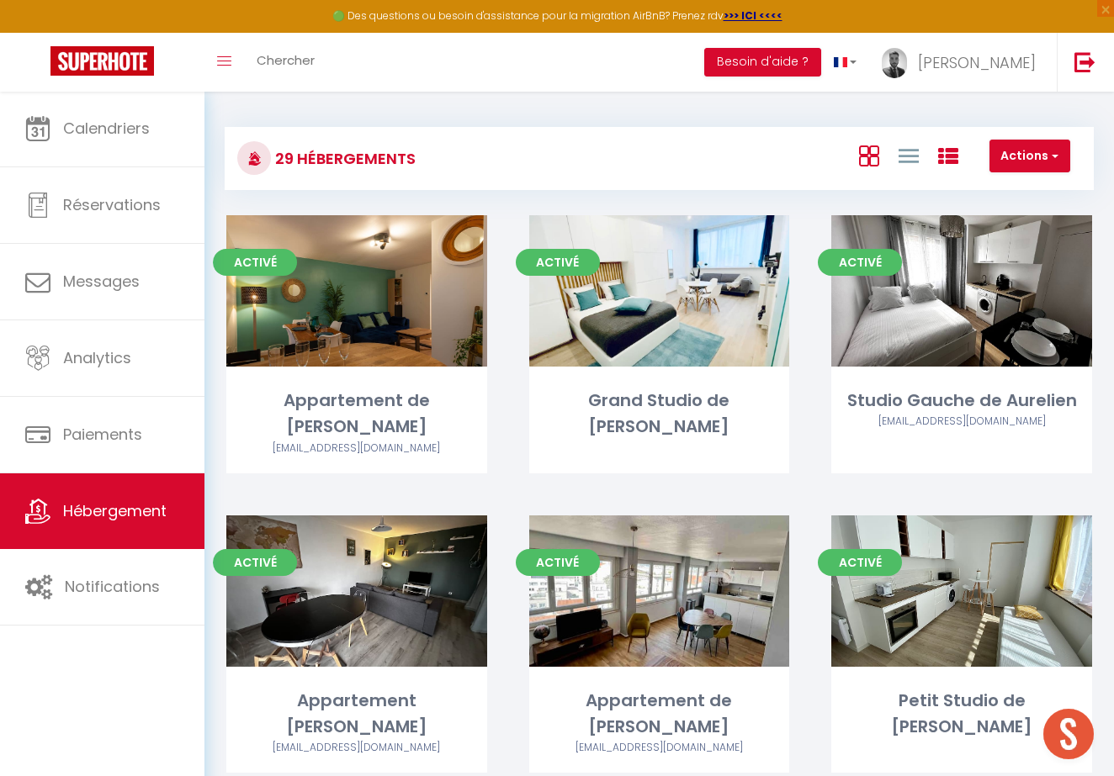
click at [950, 160] on icon at bounding box center [948, 156] width 20 height 20
checkbox Yann "false"
checkbox Samuel "false"
checkbox Aurelien "false"
checkbox Mathilde "false"
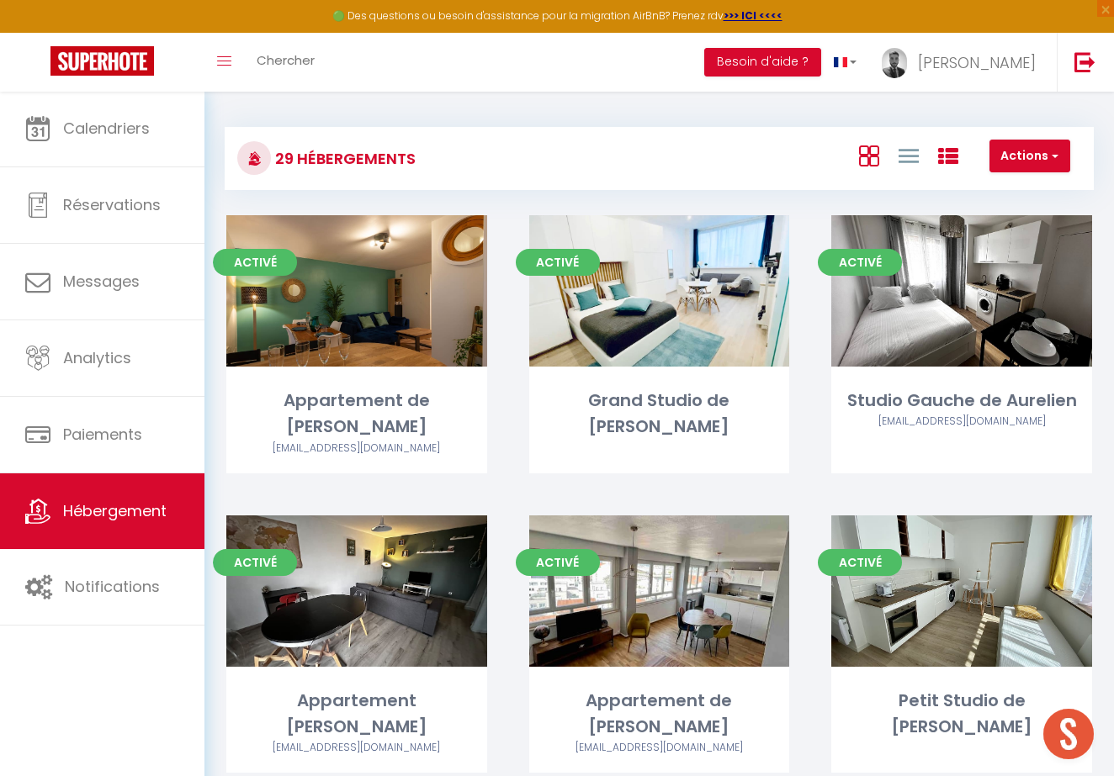
checkbox Colin "false"
checkbox Samuel "false"
checkbox Marie "false"
checkbox Lyon "false"
checkbox François "false"
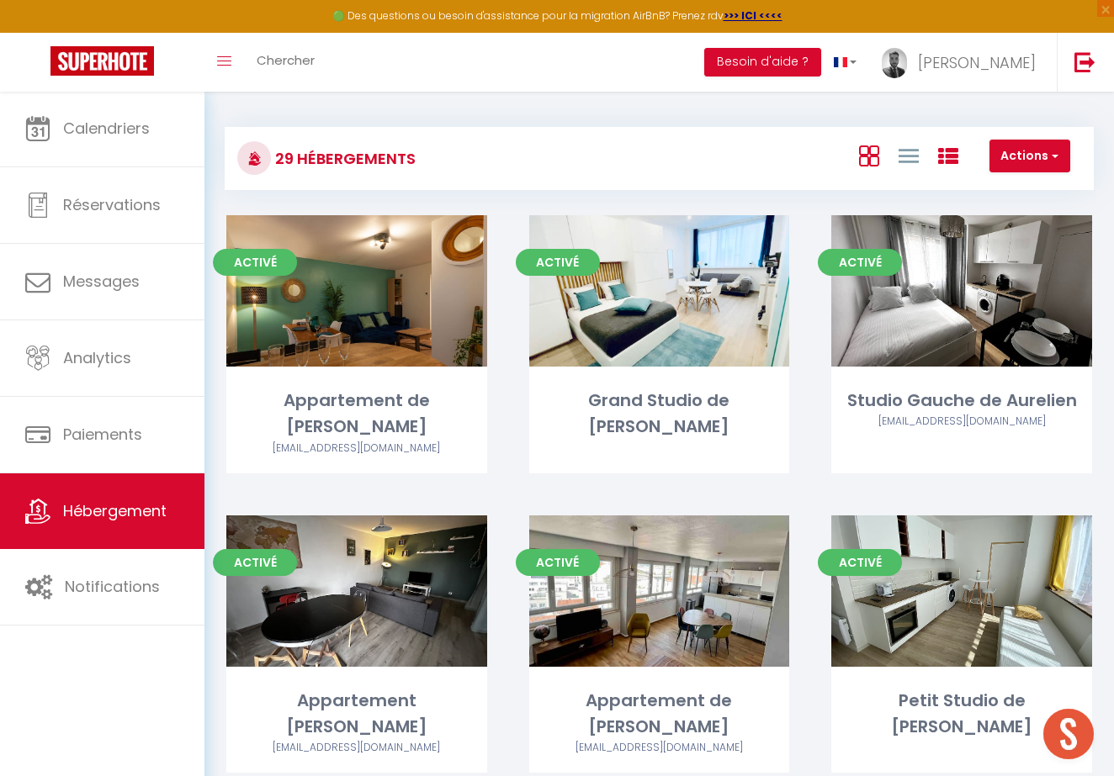
checkbox Antoine "false"
checkbox Aurelien "false"
checkbox Béatrice "false"
checkbox Xavier "false"
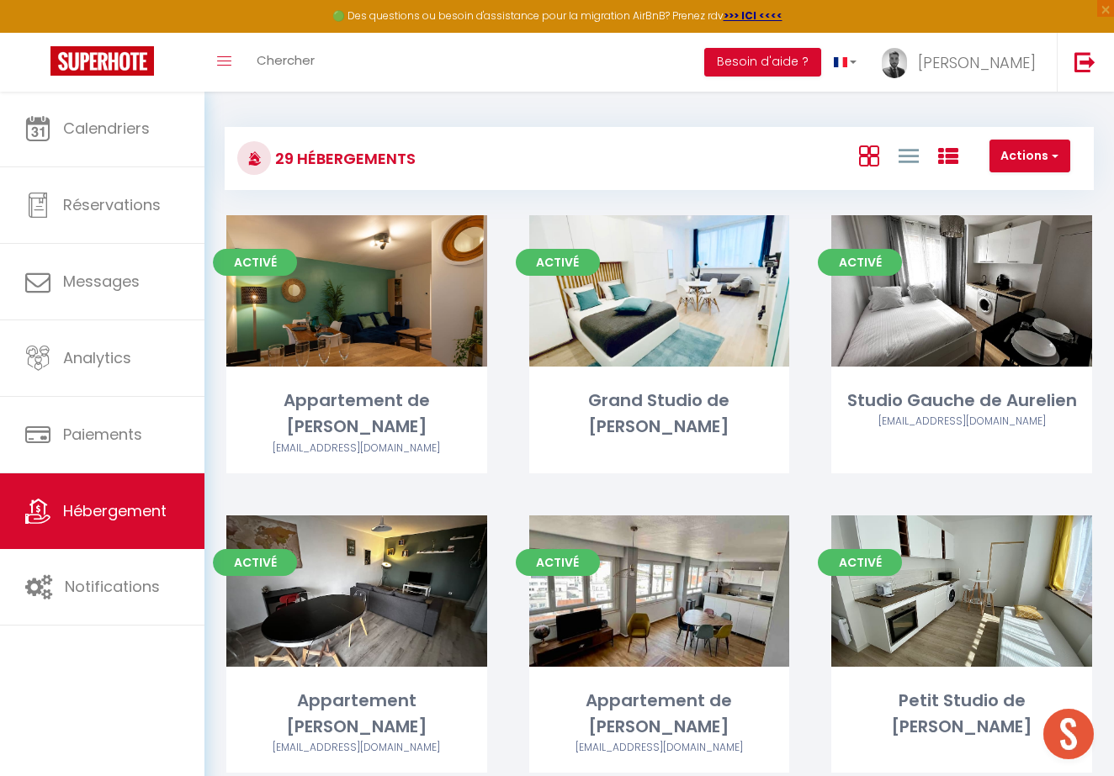
checkbox Olivier "false"
checkbox Johan "false"
checkbox Justin "false"
checkbox Johan "false"
checkbox Steven "false"
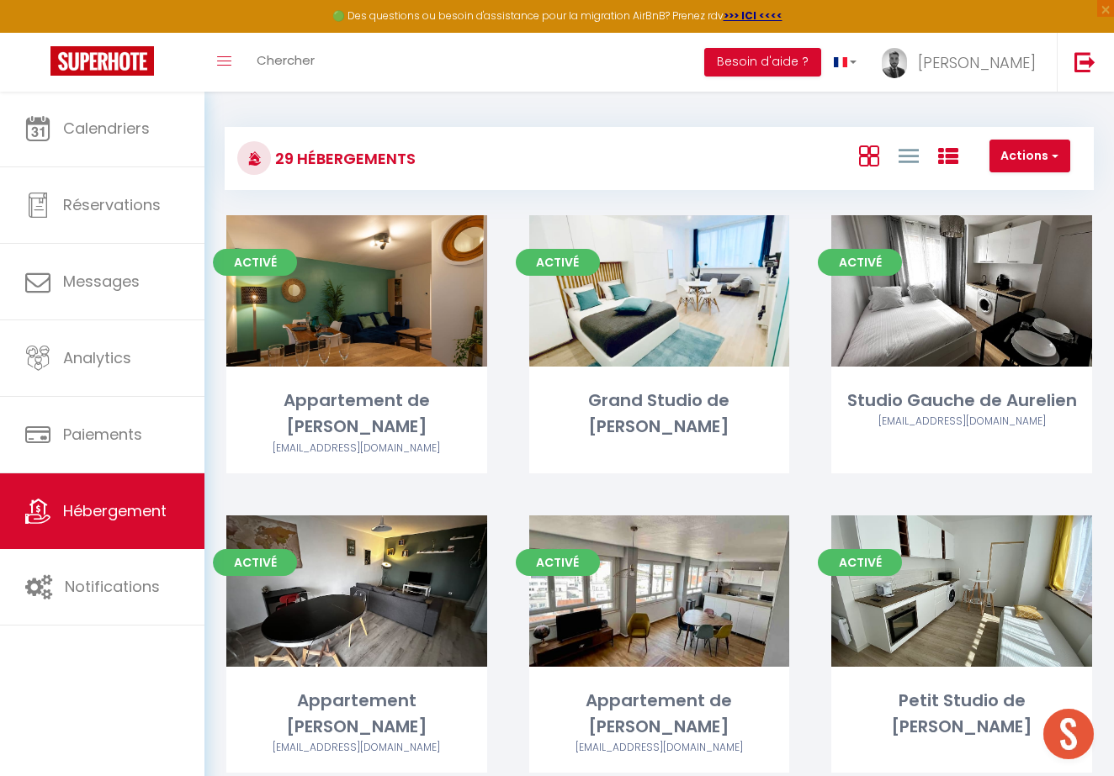
checkbox Karima "false"
checkbox Antoine "false"
checkbox 6ème "false"
checkbox Rousse "false"
checkbox Haser "false"
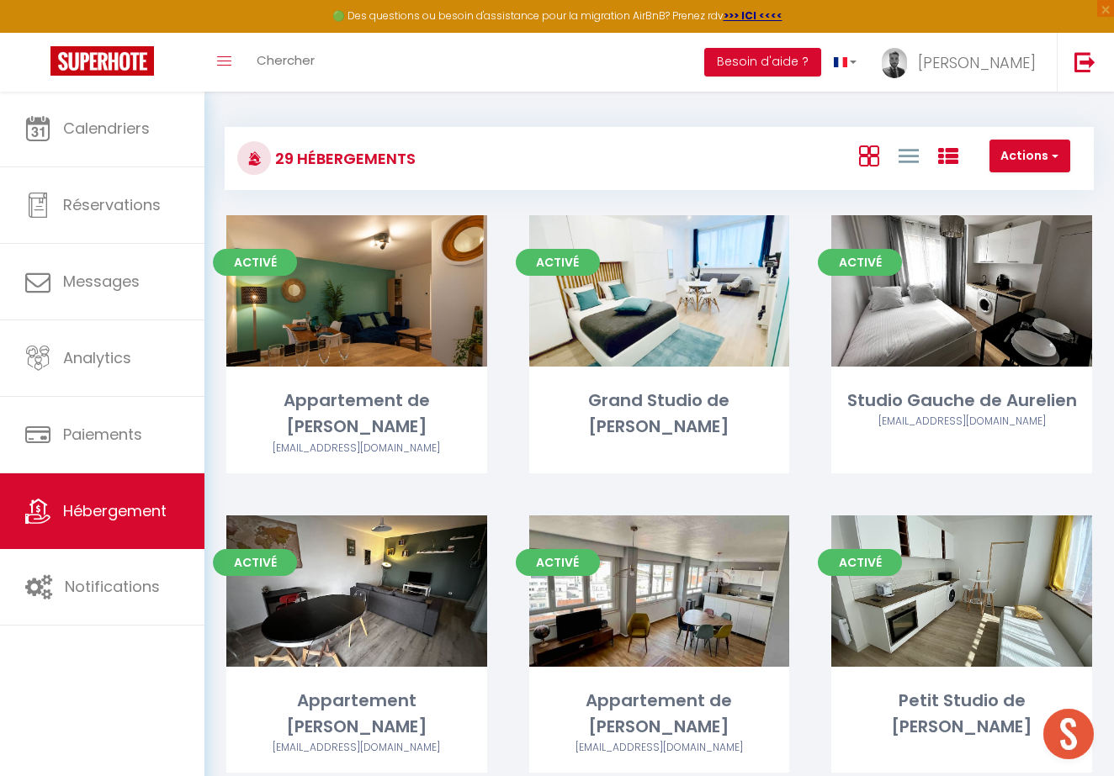
checkbox François "false"
checkbox Fares "false"
checkbox Virginie "false"
checkbox Dimitrinka "false"
checkbox Anthony "false"
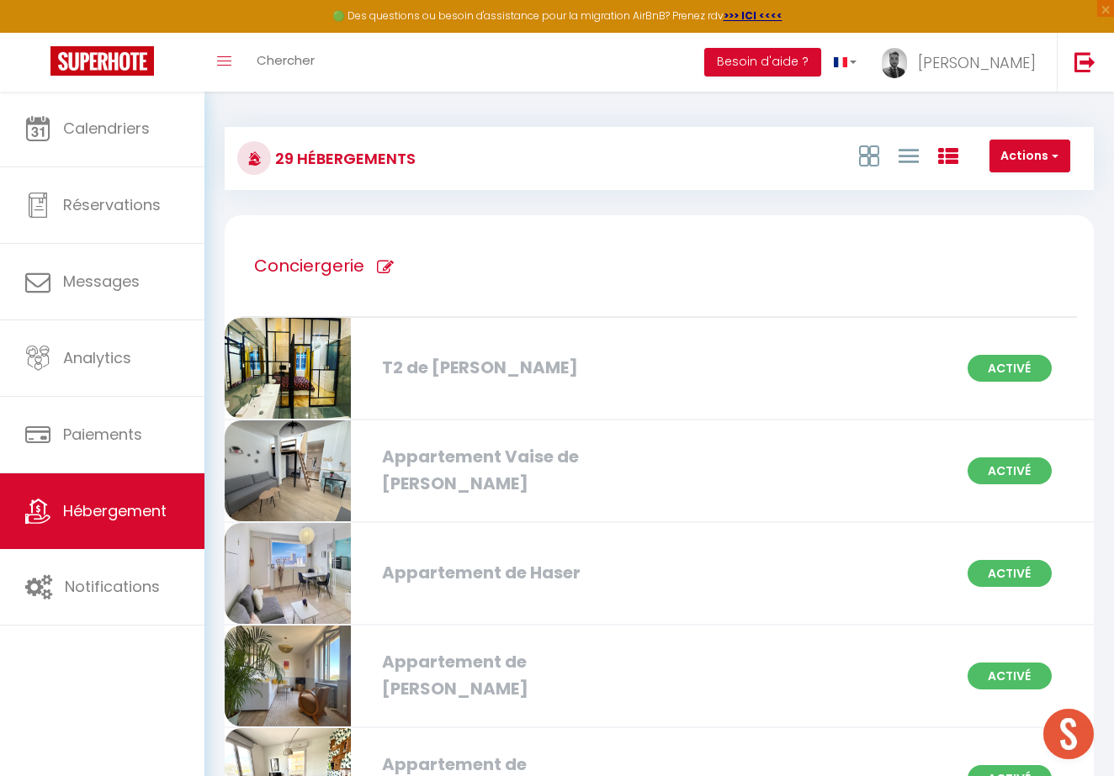
click at [389, 270] on icon at bounding box center [385, 267] width 17 height 17
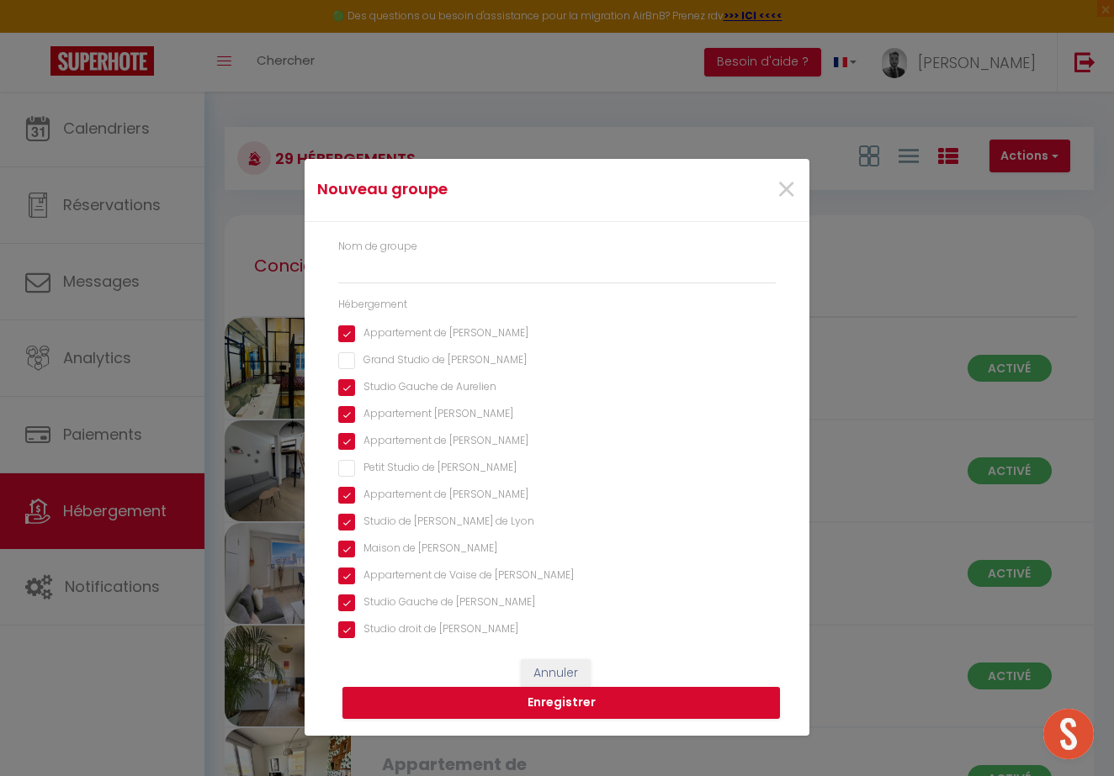
type input "Conciergerie"
checkbox Yann "true"
checkbox Aurelien "true"
checkbox Mathilde "true"
checkbox Colin "true"
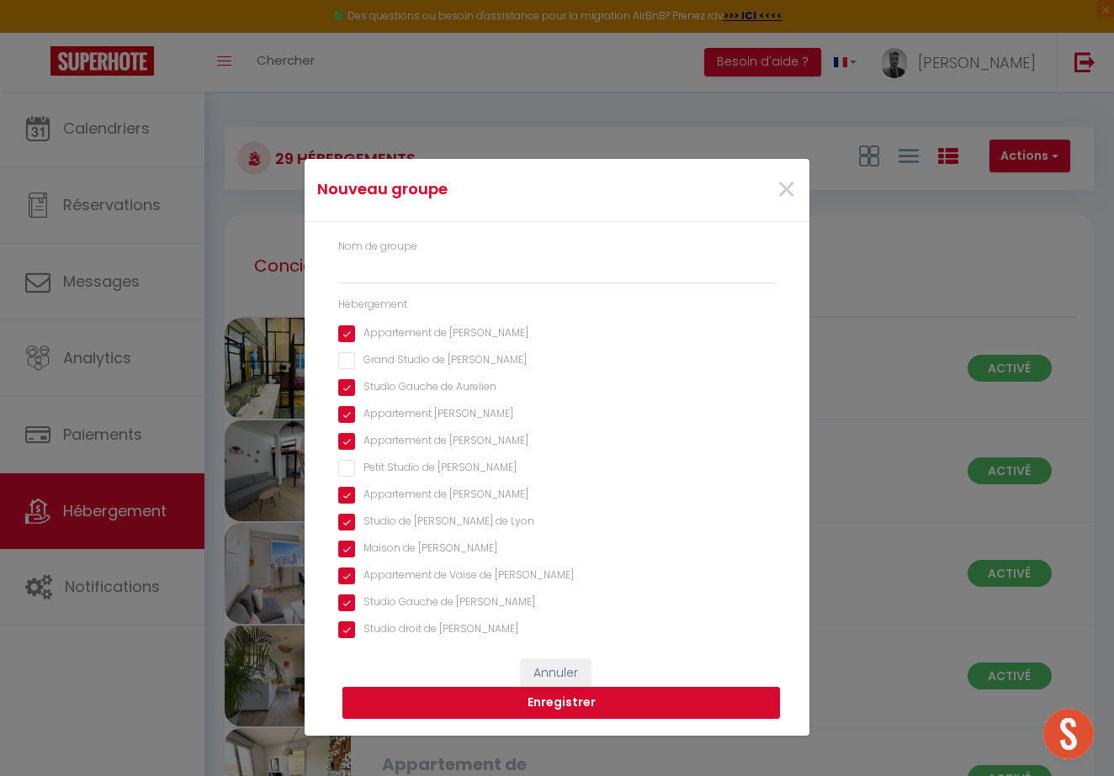
checkbox Marie "true"
checkbox Lyon "true"
checkbox François "true"
checkbox Antoine "true"
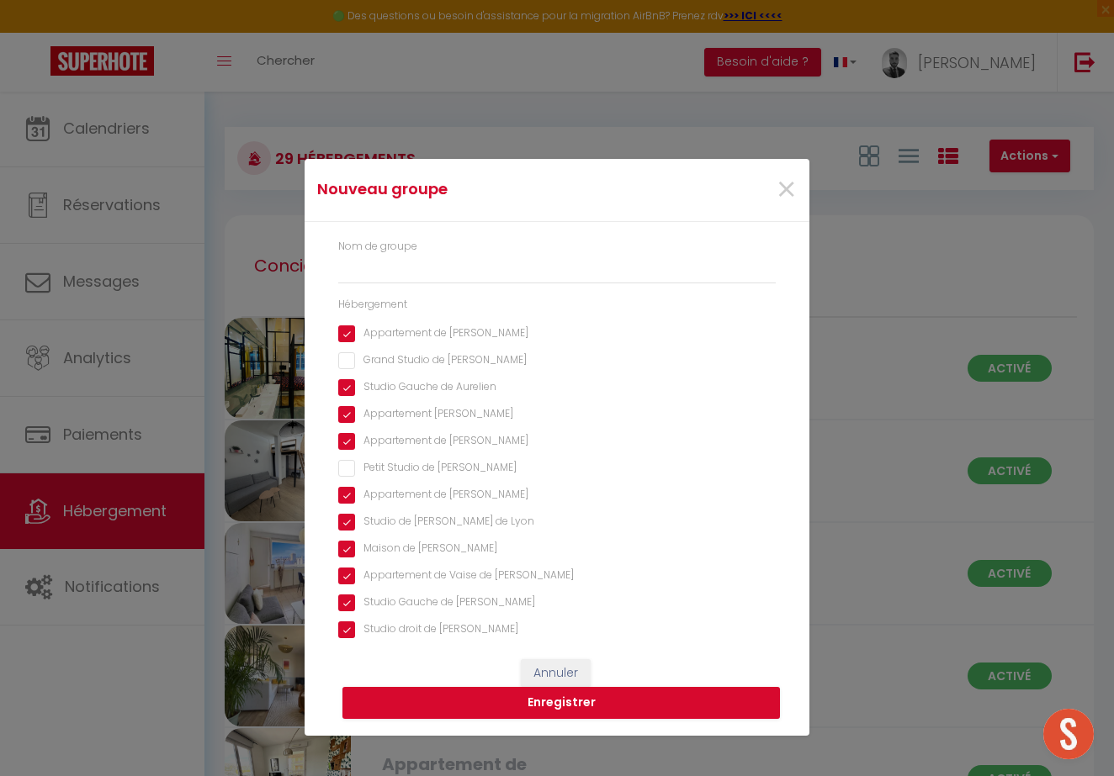
checkbox Aurelien "true"
checkbox Béatrice "true"
checkbox Xavier "true"
checkbox Olivier "true"
checkbox Johan "true"
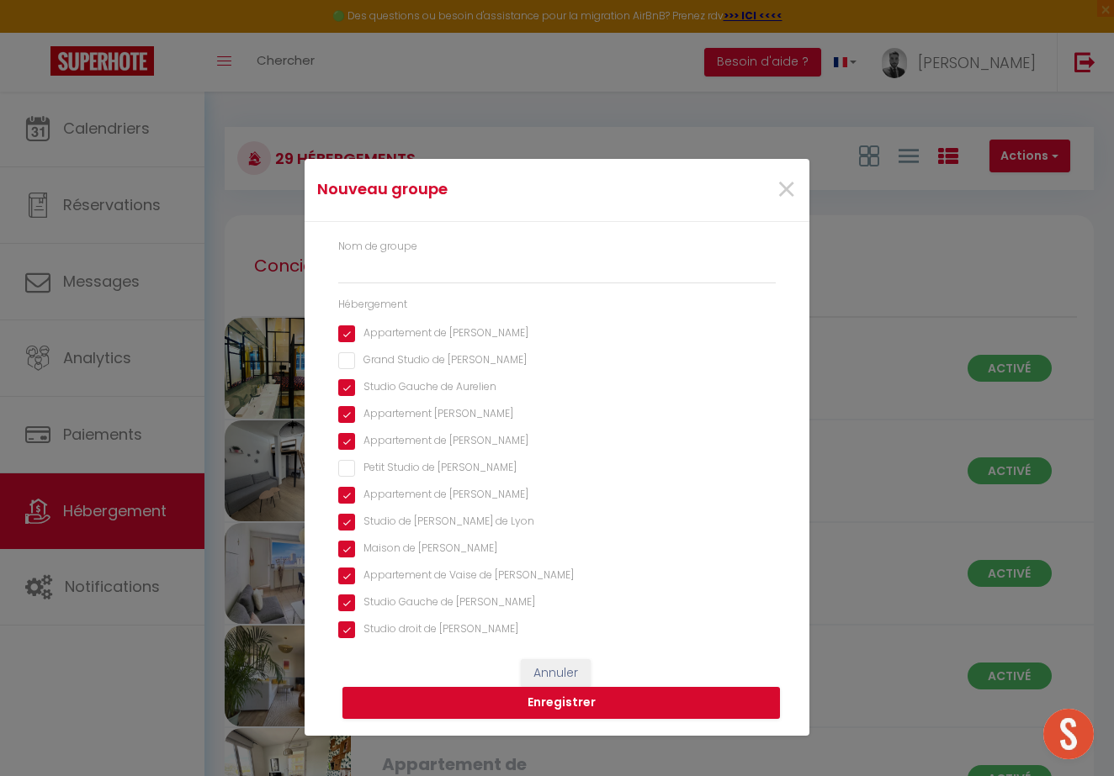
checkbox Justin "true"
checkbox Johan "true"
checkbox Steven "true"
checkbox Karima "true"
checkbox Antoine "true"
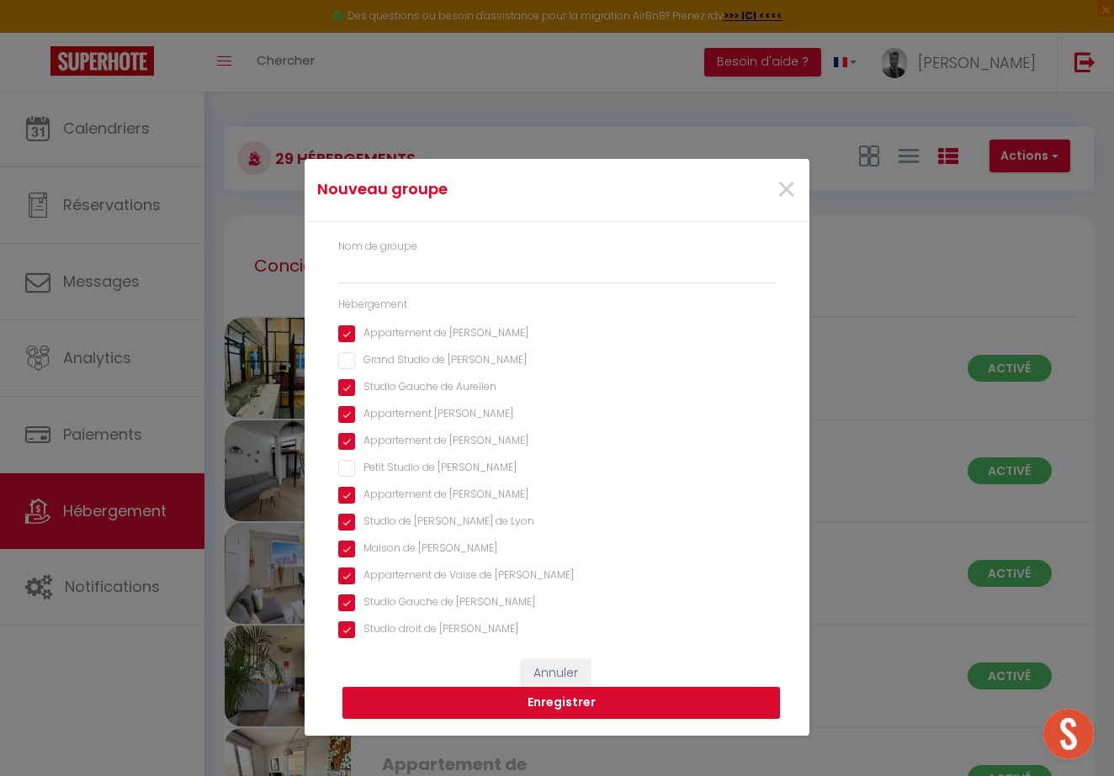
checkbox 6ème "true"
checkbox Rousse "true"
checkbox Haser "true"
checkbox François "true"
checkbox Virginie "true"
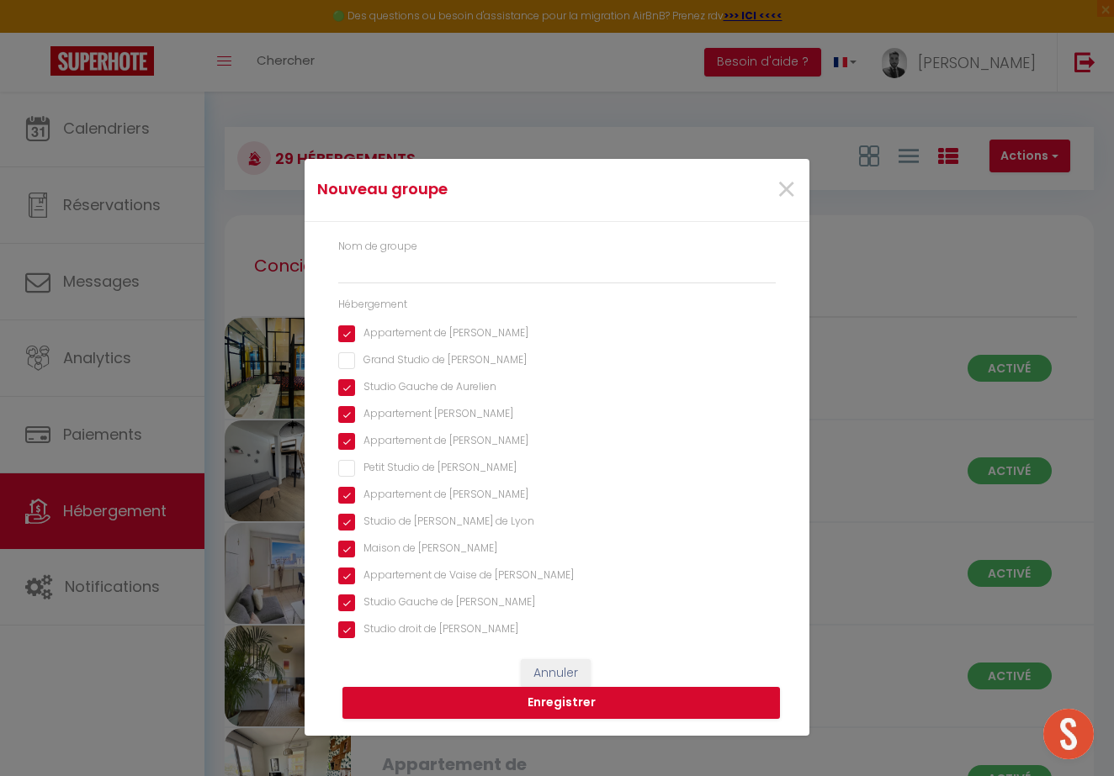
checkbox Dimitrinka "true"
checkbox Anthony "true"
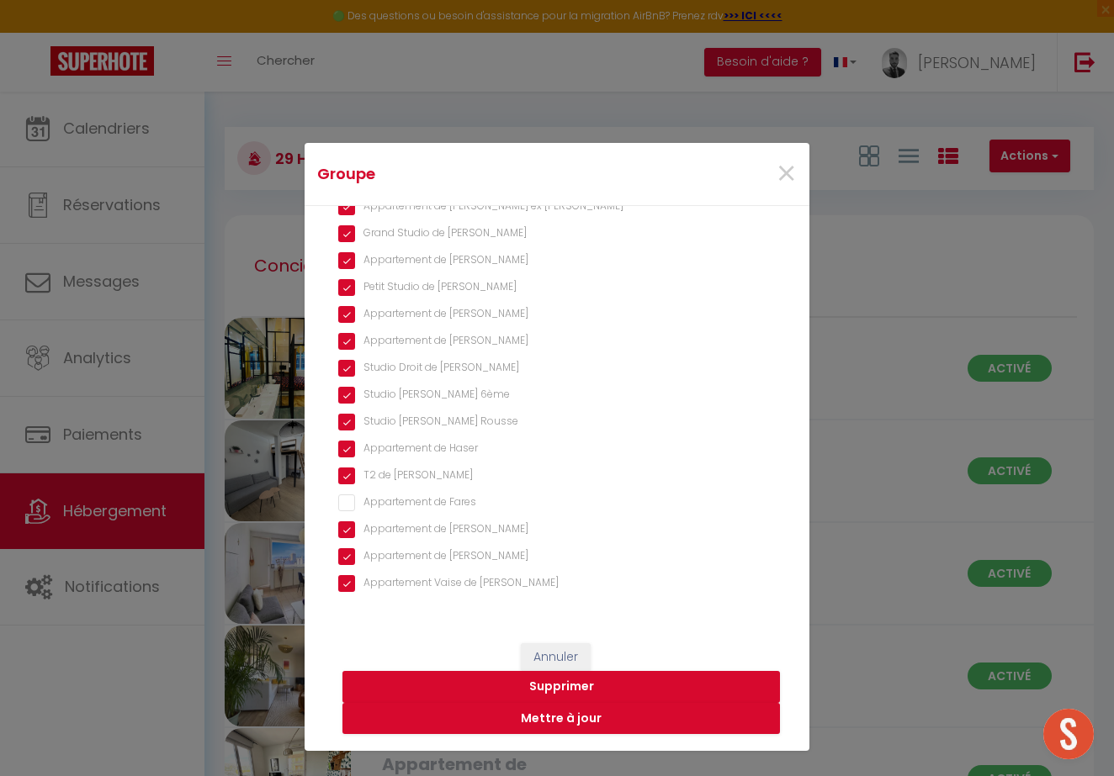
scroll to position [400, 0]
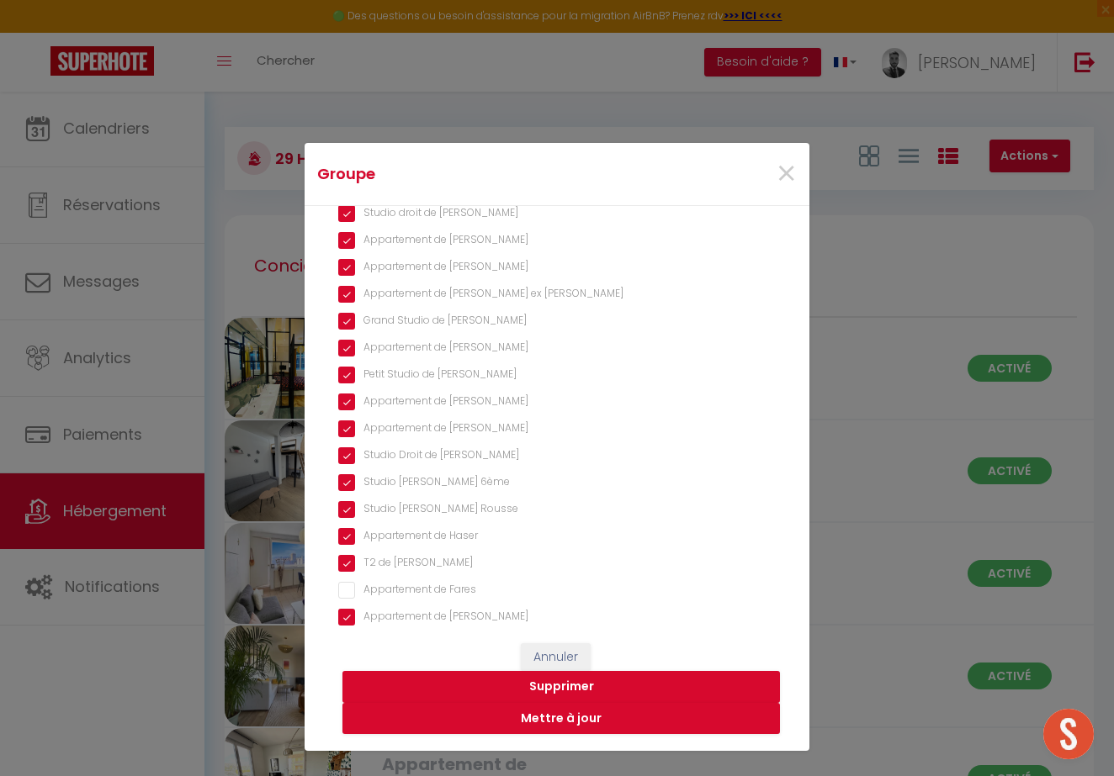
click at [453, 588] on Fares "Appartement de Fares" at bounding box center [556, 590] width 437 height 17
checkbox Fares "true"
click at [555, 731] on button "Mettre à jour" at bounding box center [560, 719] width 437 height 32
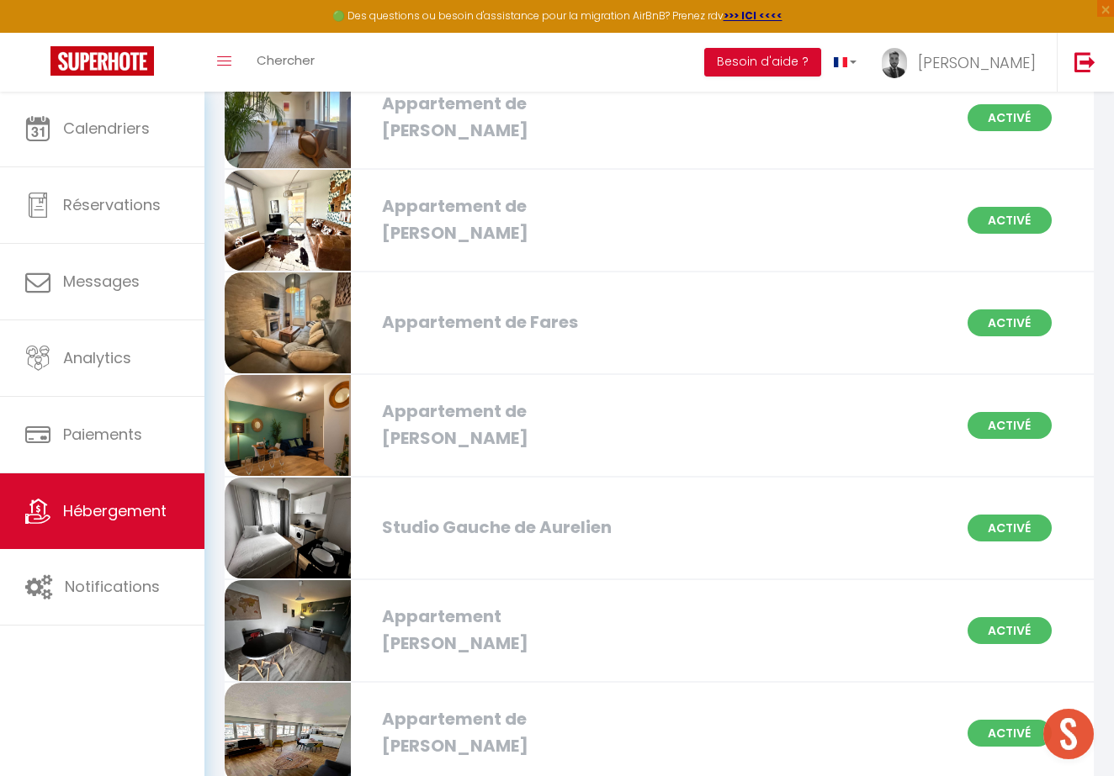
scroll to position [559, 0]
click at [526, 323] on div "Appartement de Fares" at bounding box center [510, 322] width 275 height 26
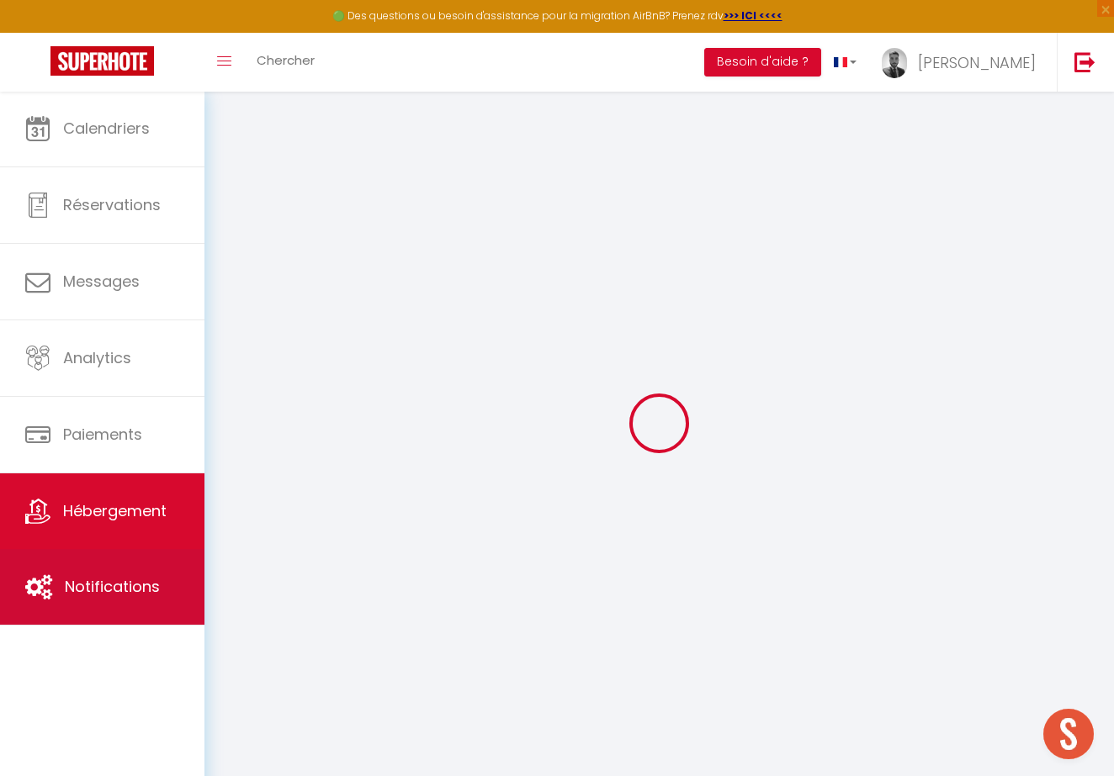
click at [152, 622] on link "Notifications" at bounding box center [102, 587] width 204 height 76
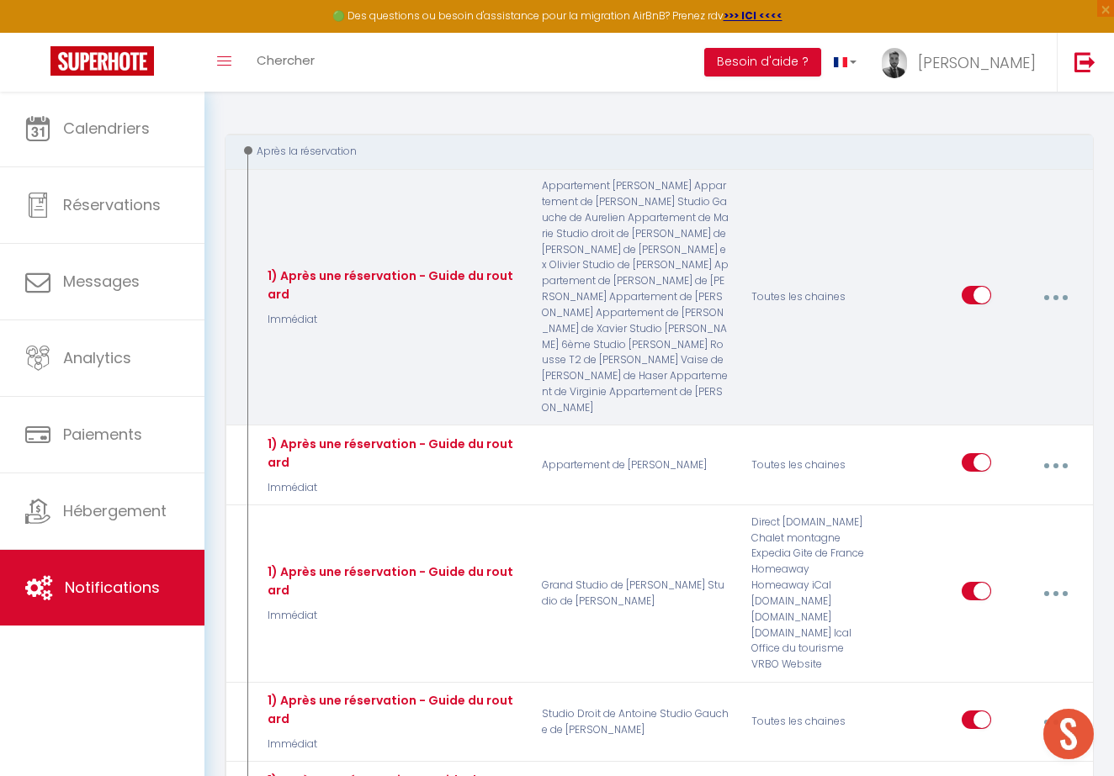
scroll to position [158, 0]
click at [1069, 280] on button "button" at bounding box center [1055, 296] width 45 height 32
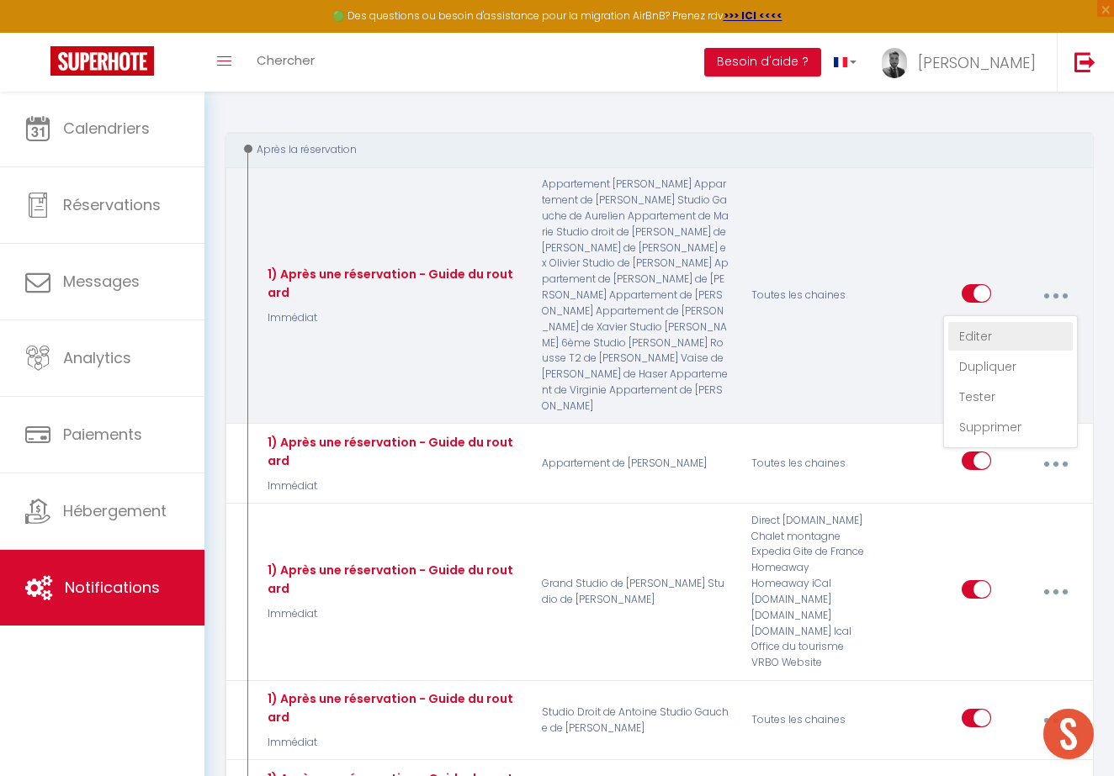
click at [1018, 331] on link "Editer" at bounding box center [1010, 336] width 124 height 29
type input "1) Après une réservation - Guide du routard"
select select "Immédiat"
select select "if_booking_is_paid"
checkbox input "true"
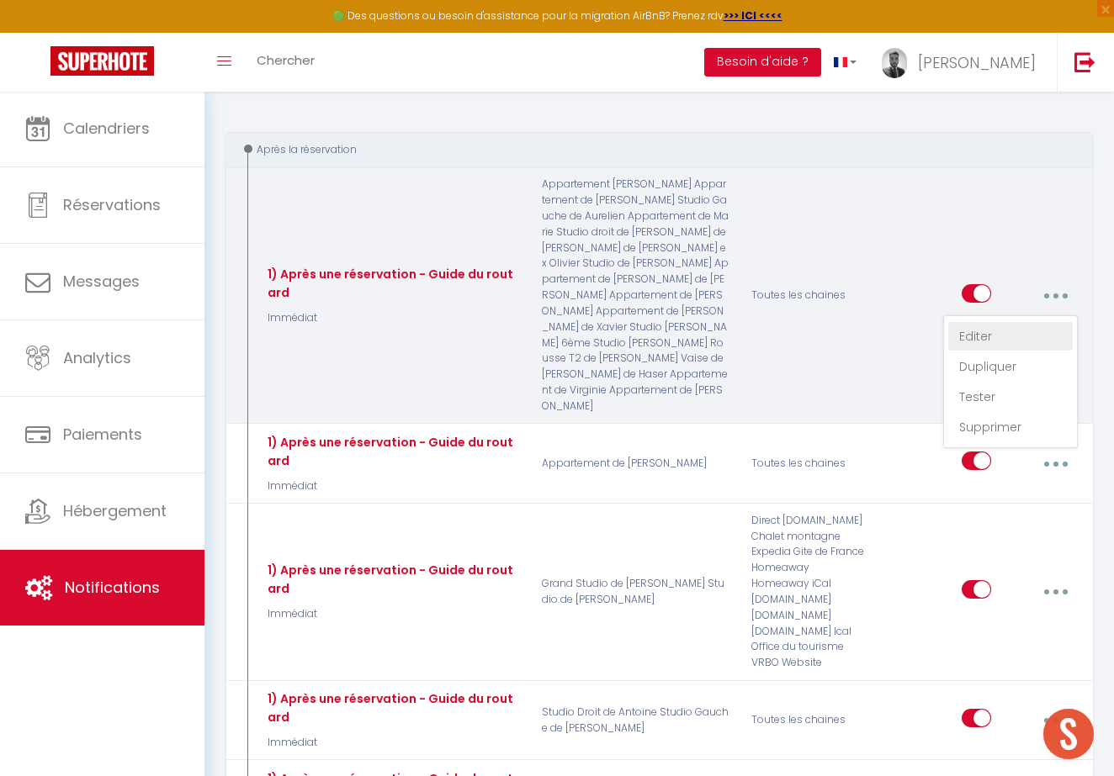
checkbox input "false"
radio input "true"
type input "Réservation via plateforme [BOOKING:PLATFORM] dans l'[RENTAL:NAME] du [CHECKING…"
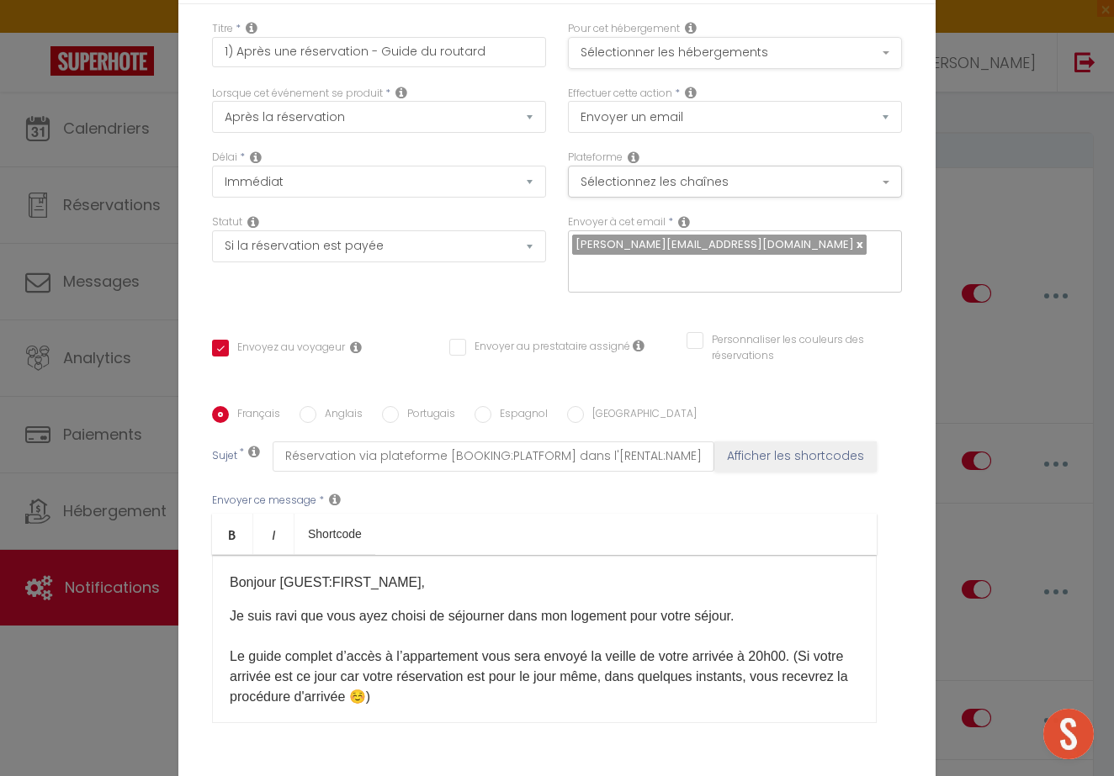
click at [767, 50] on button "Sélectionner les hébergements" at bounding box center [735, 53] width 334 height 32
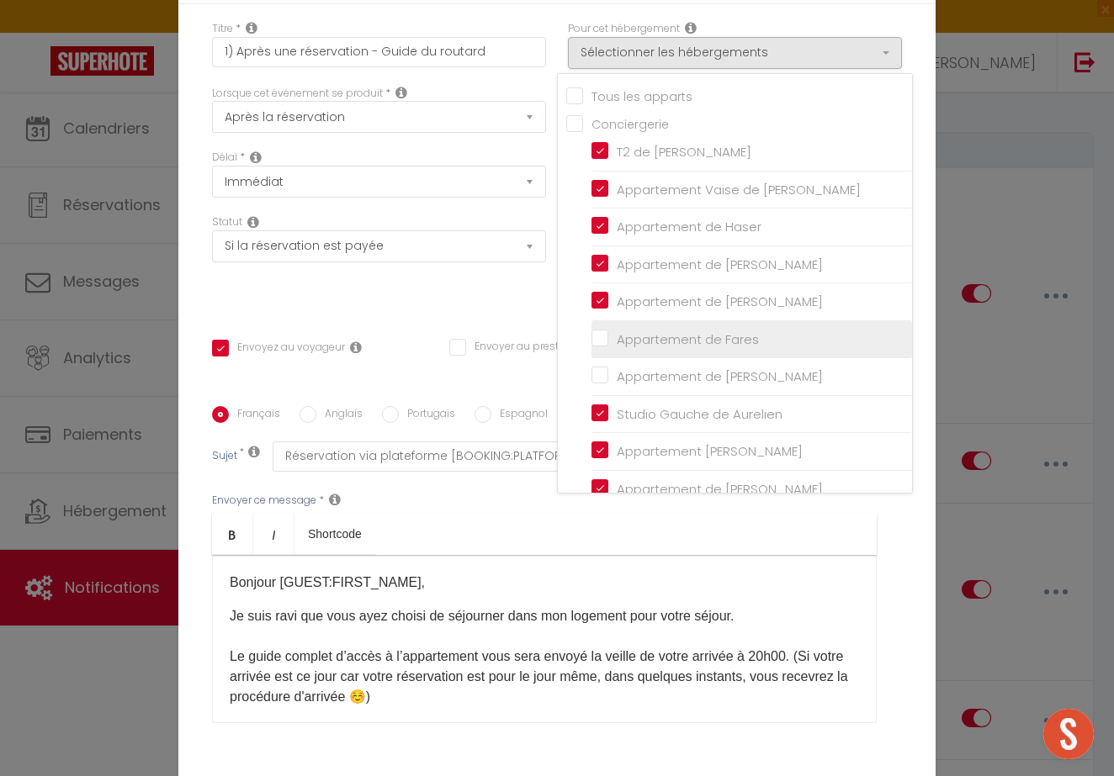
click at [713, 336] on input "Appartement de Fares" at bounding box center [751, 339] width 320 height 17
checkbox input "true"
checkbox input "false"
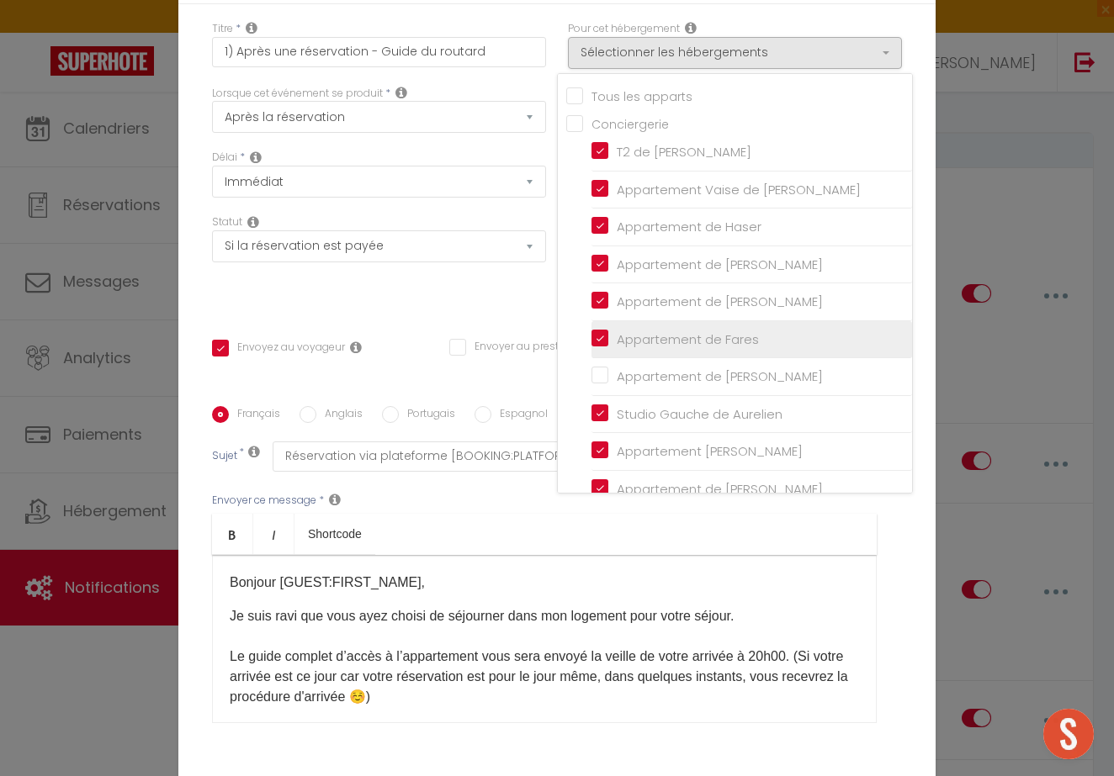
checkbox input "false"
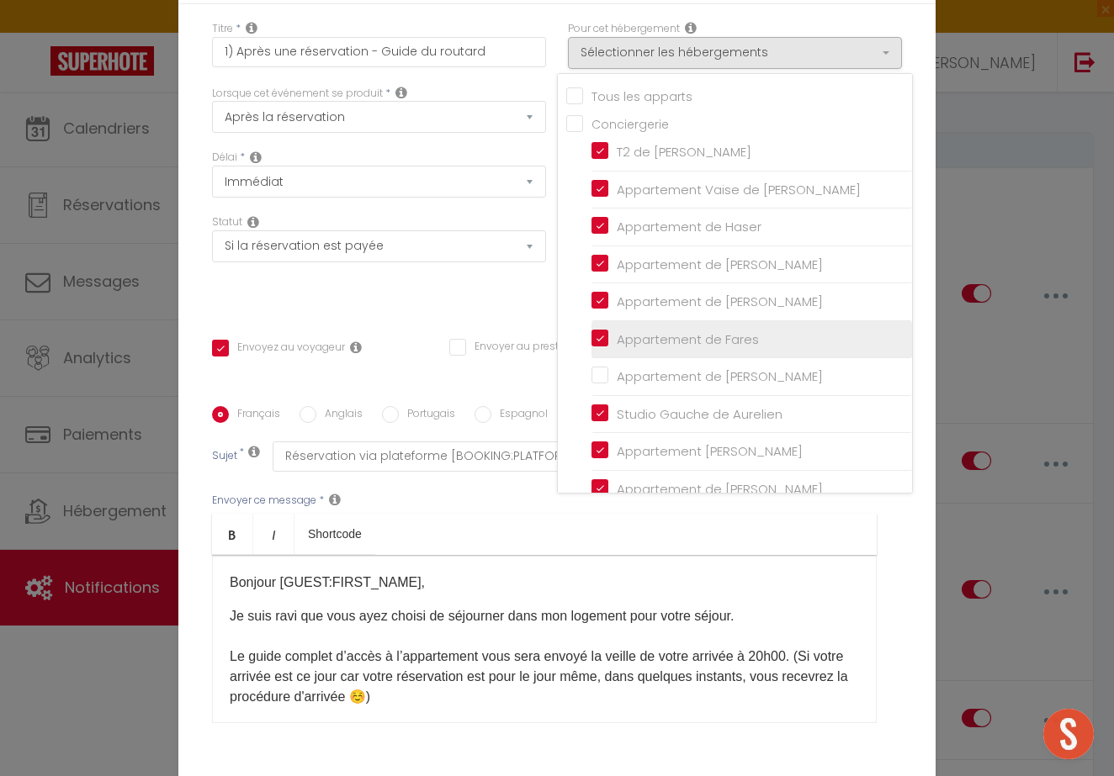
checkbox input "false"
click at [557, 480] on div "Tous les apparts Conciergerie T2 de [PERSON_NAME] Appartement Vaise de [PERSON_…" at bounding box center [735, 283] width 356 height 421
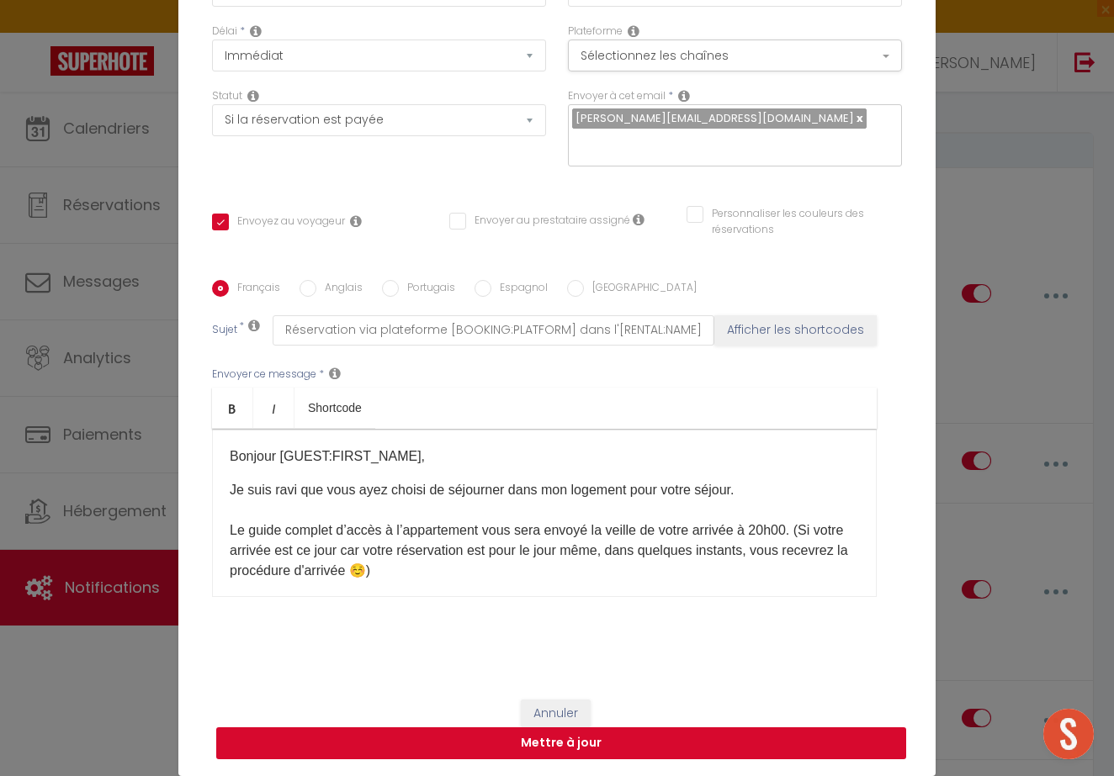
scroll to position [125, 0]
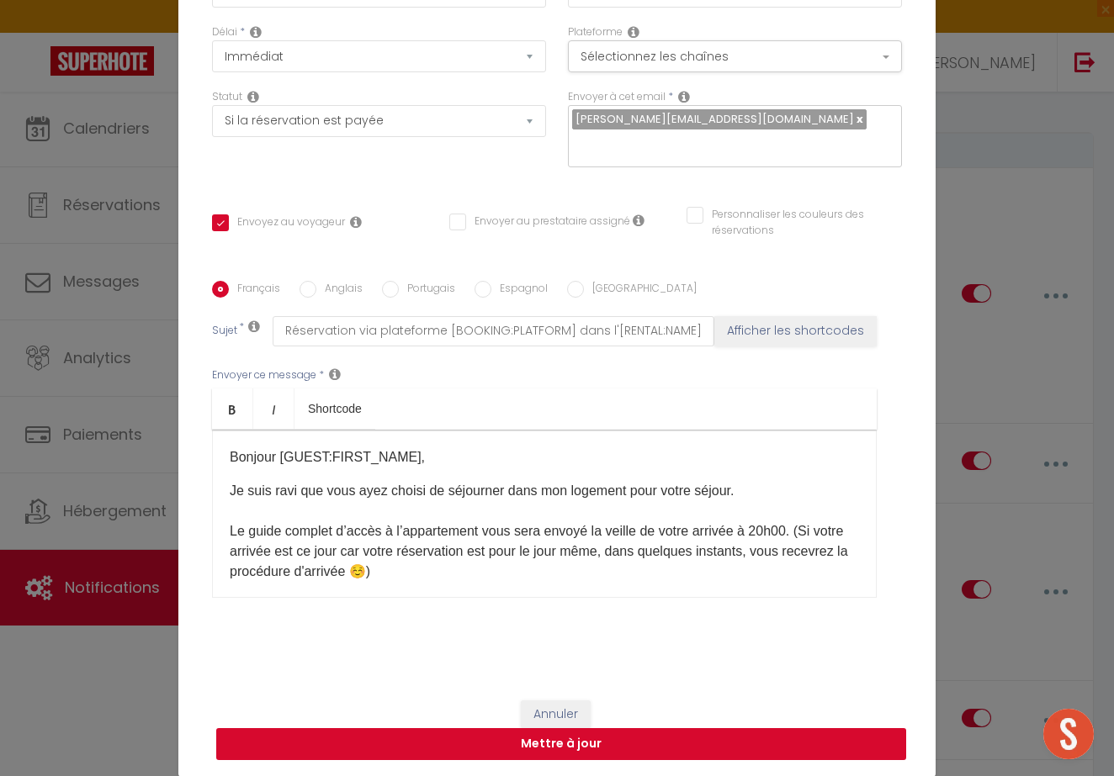
click at [561, 744] on button "Mettre à jour" at bounding box center [561, 744] width 690 height 32
checkbox input "true"
checkbox input "false"
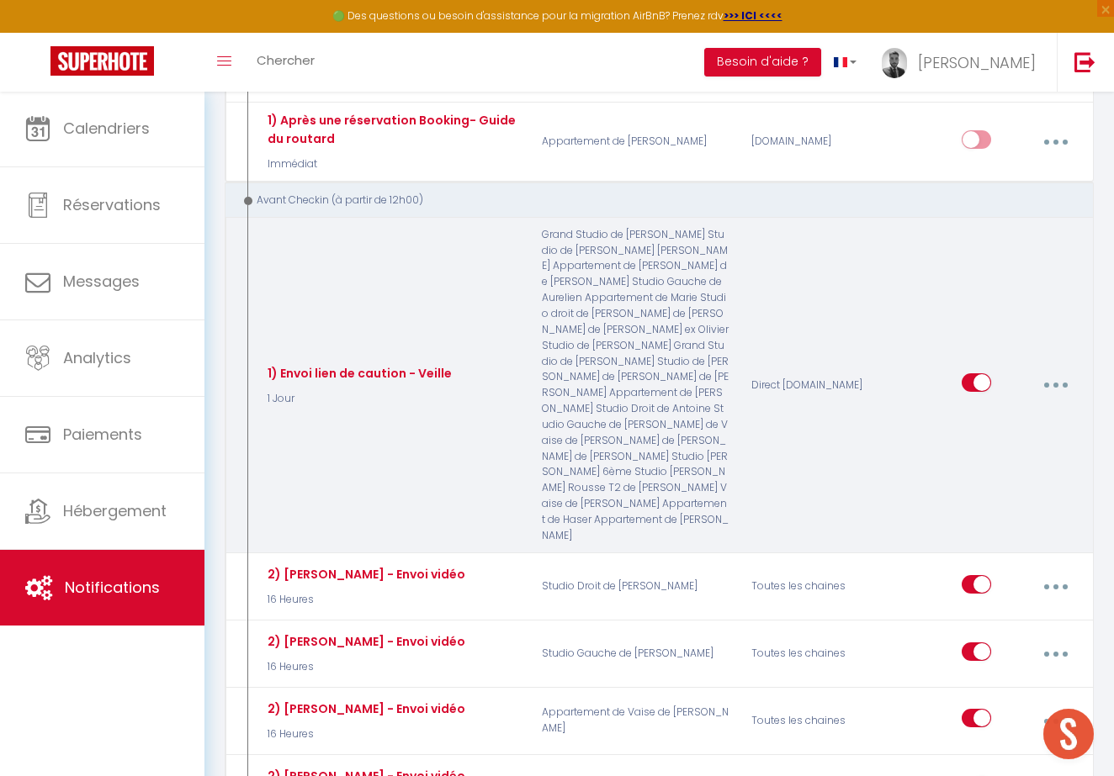
scroll to position [1167, 0]
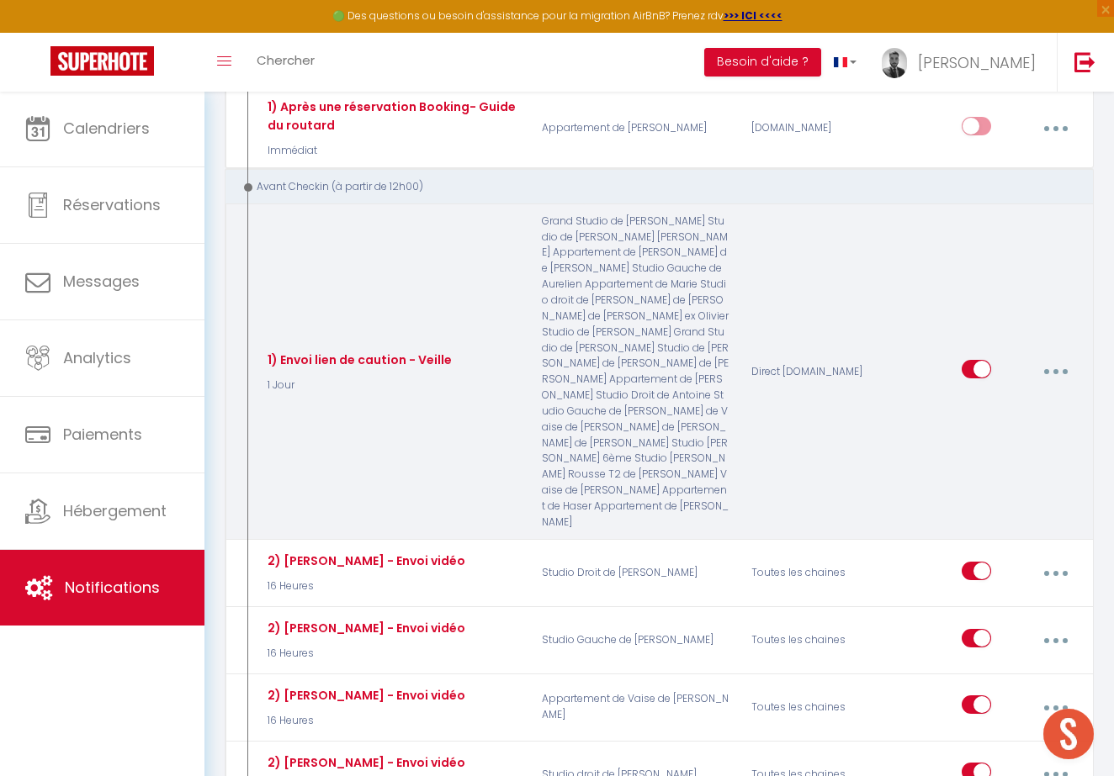
click at [1040, 356] on button "button" at bounding box center [1055, 372] width 45 height 32
click at [995, 399] on link "Editer" at bounding box center [1010, 413] width 124 height 29
type input "1) Envoi lien de caution - Veille"
select select "1 Jour"
select select "if_deposit_not_paid"
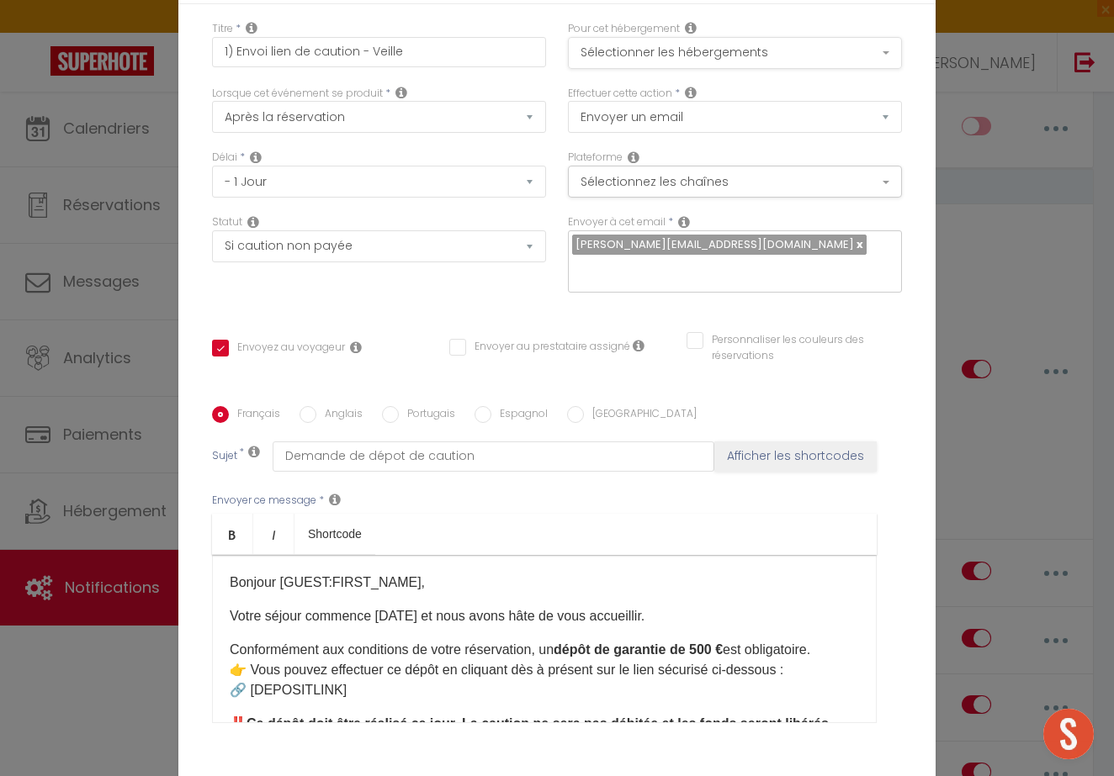
scroll to position [-1, 0]
click at [802, 52] on button "Sélectionner les hébergements" at bounding box center [735, 53] width 334 height 32
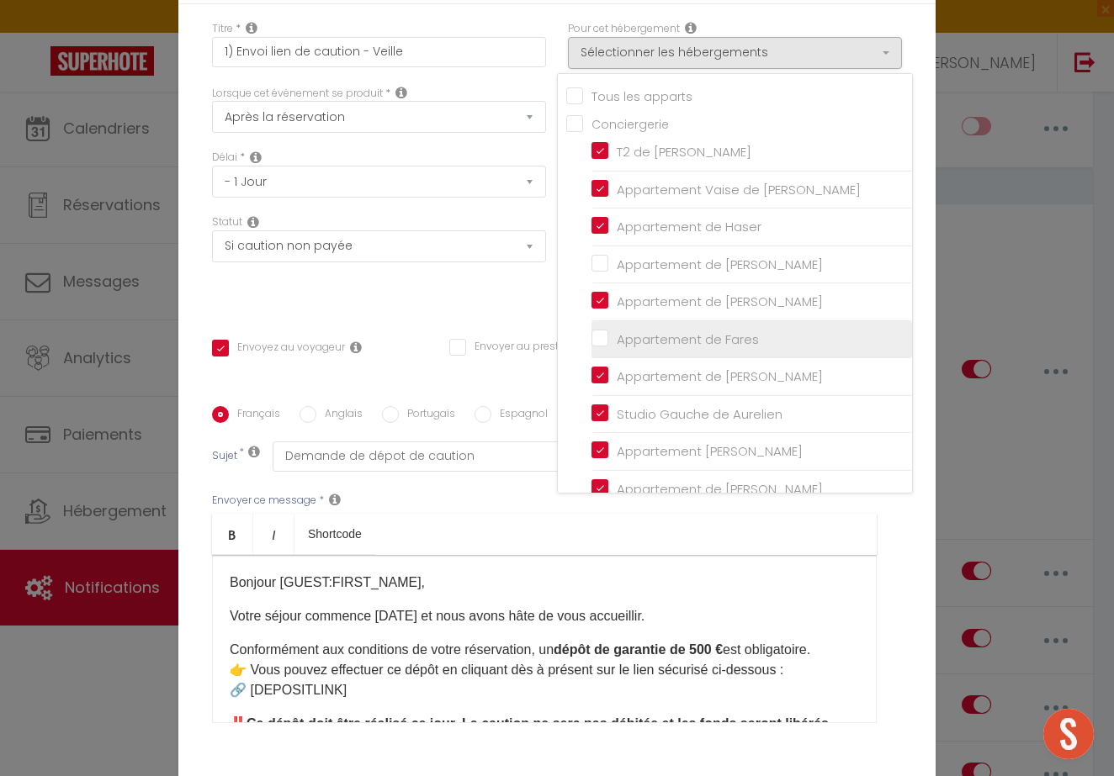
click at [723, 344] on input "Appartement de Fares" at bounding box center [751, 339] width 320 height 17
click at [483, 310] on div "Statut Aucun Si la réservation est payée Si réservation non payée Si la caution…" at bounding box center [379, 261] width 356 height 95
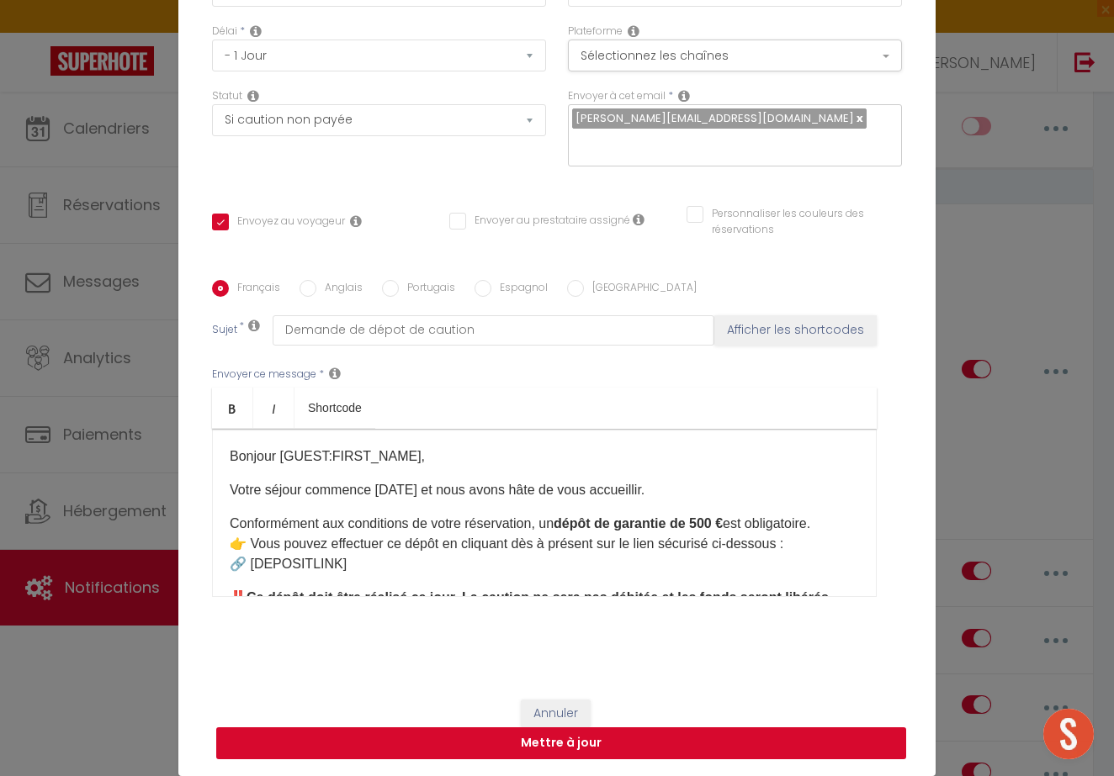
scroll to position [125, 0]
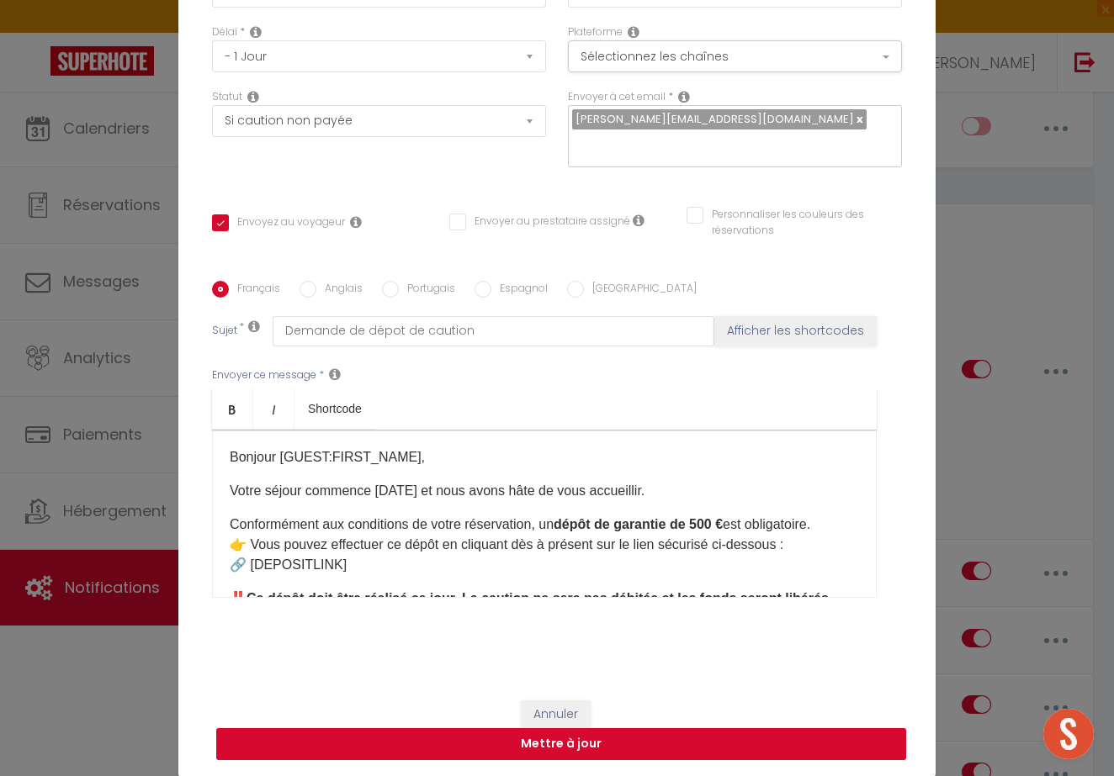
click at [585, 739] on button "Mettre à jour" at bounding box center [561, 744] width 690 height 32
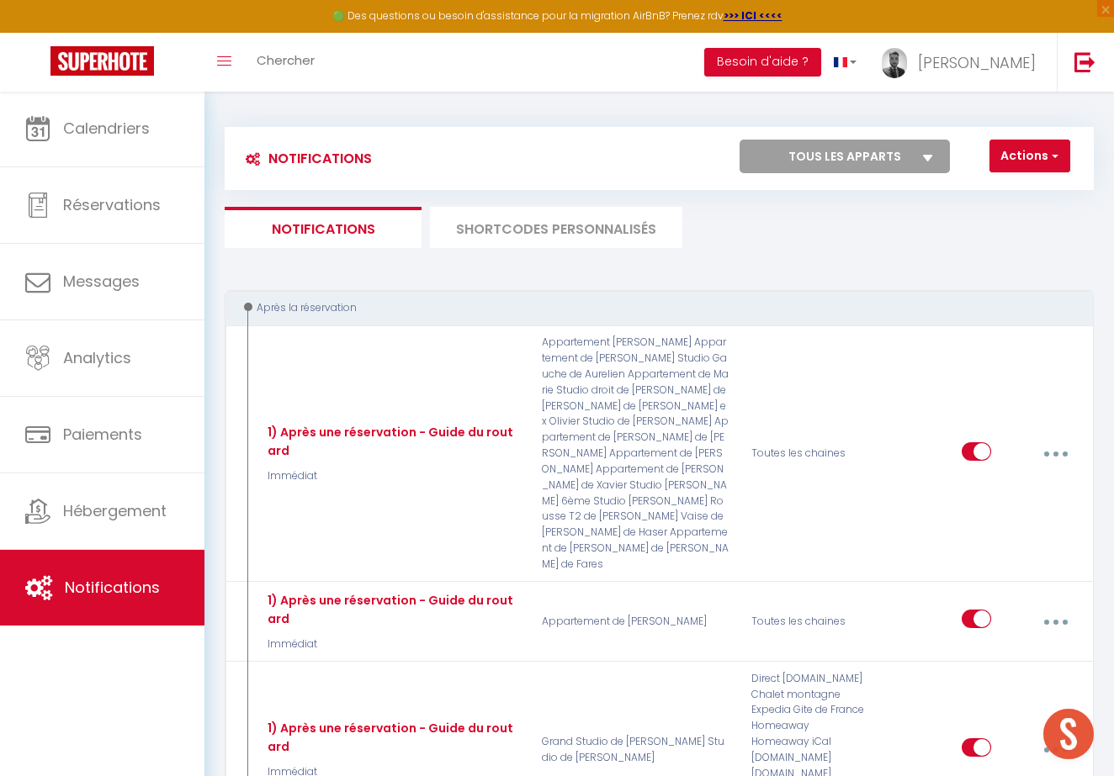
scroll to position [0, 0]
click at [519, 225] on li "SHORTCODES PERSONNALISÉS" at bounding box center [556, 227] width 252 height 41
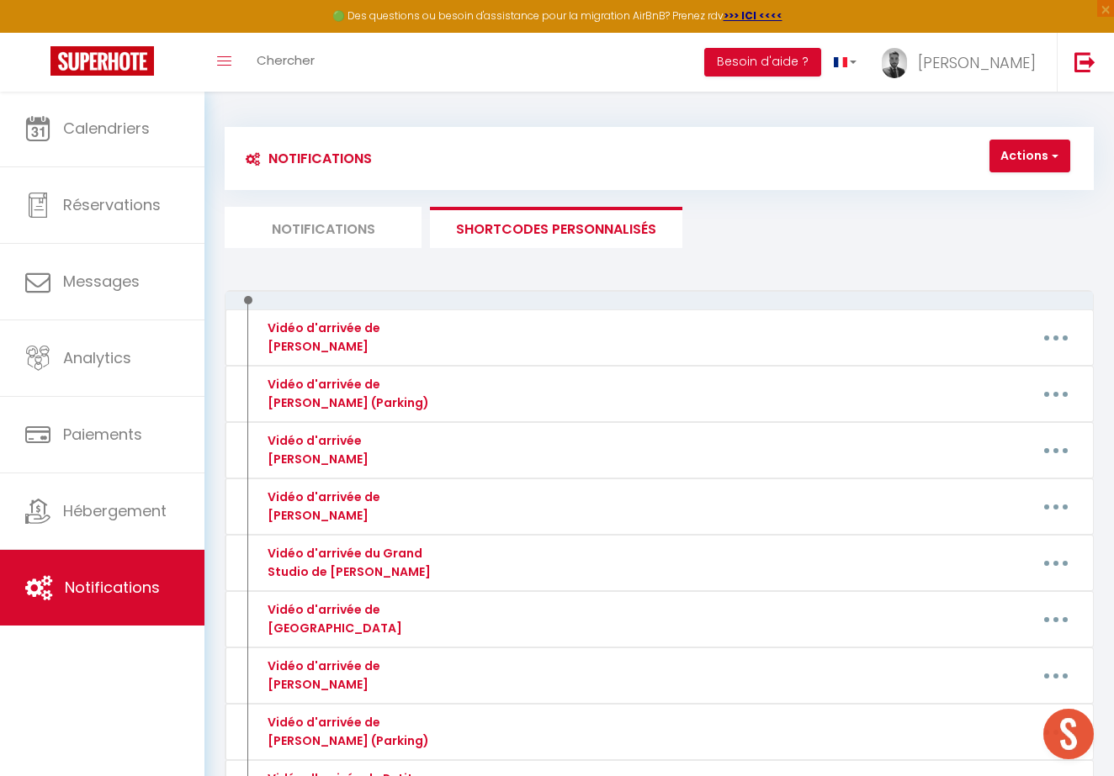
scroll to position [-1, 0]
click at [1049, 155] on span "button" at bounding box center [1053, 155] width 10 height 17
click at [1023, 185] on link "Nouveau shortcode personnalisé" at bounding box center [955, 193] width 227 height 22
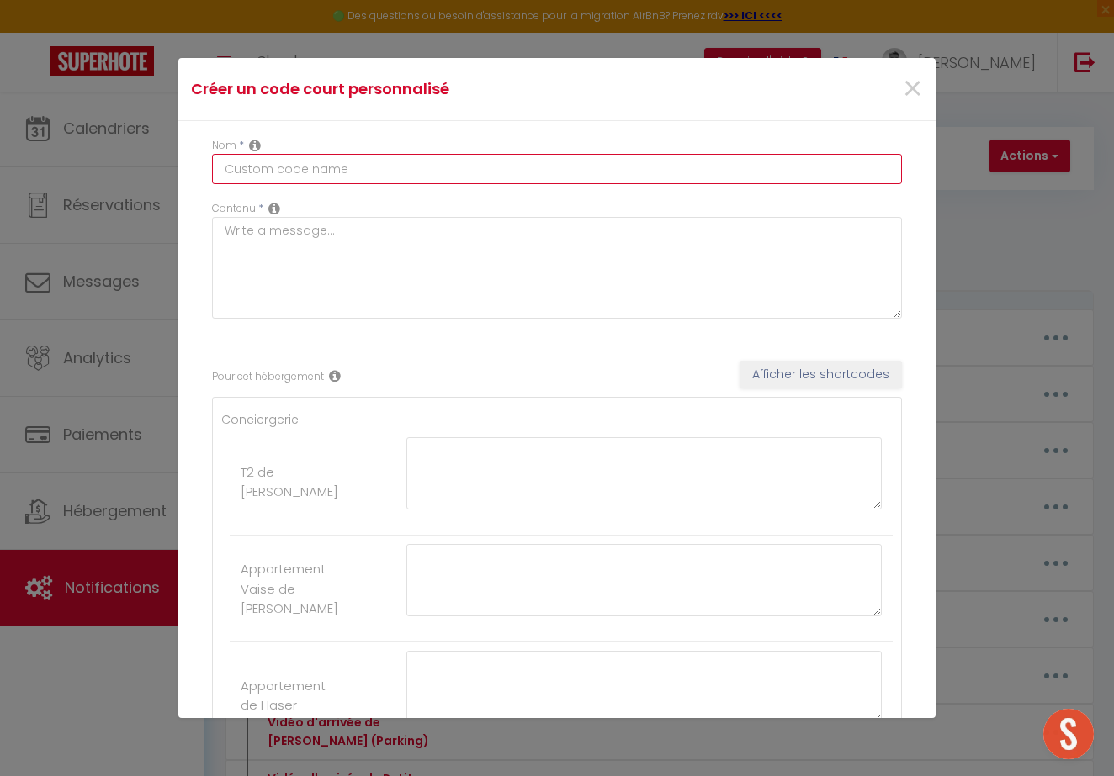
click at [431, 167] on input "text" at bounding box center [557, 169] width 690 height 30
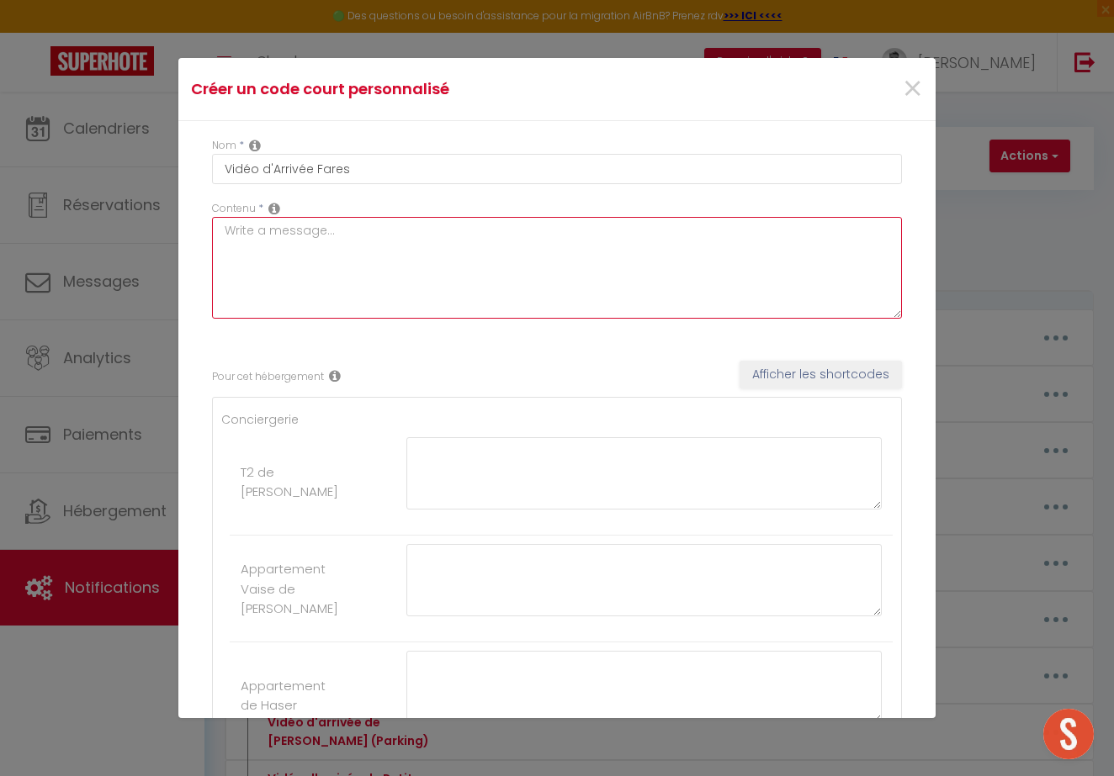
click at [321, 301] on textarea at bounding box center [557, 268] width 690 height 102
paste textarea "[URL][DOMAIN_NAME]"
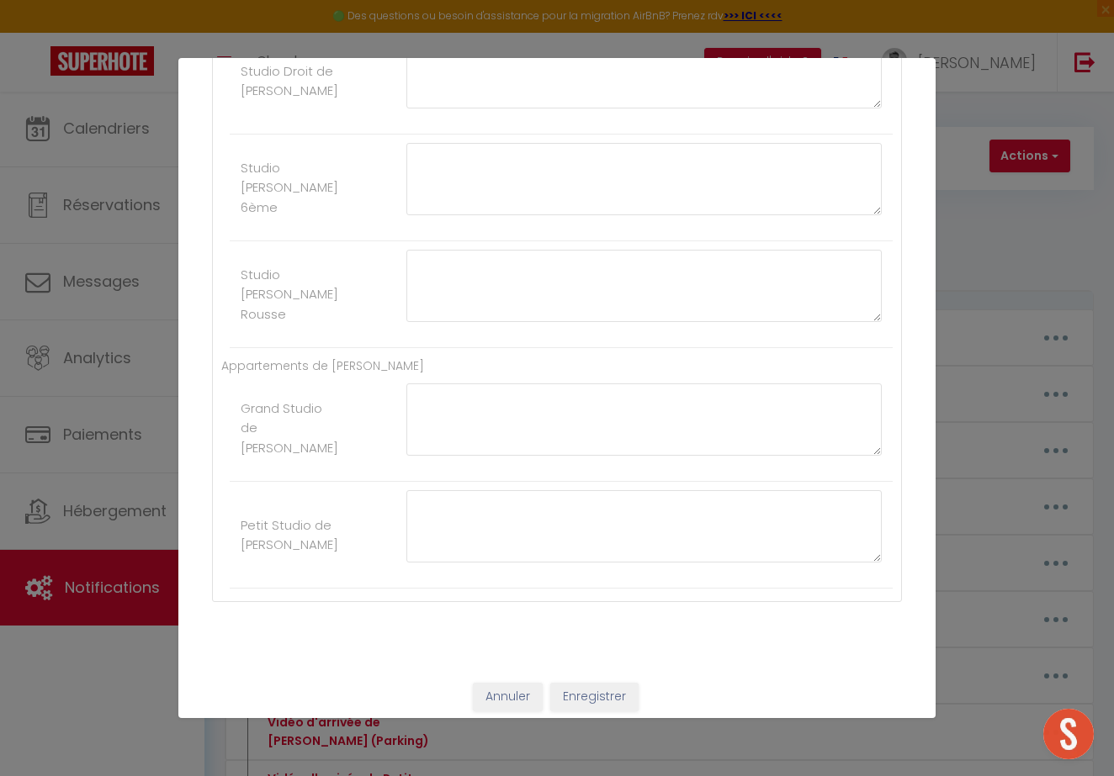
click at [592, 686] on button "Enregistrer" at bounding box center [594, 697] width 88 height 29
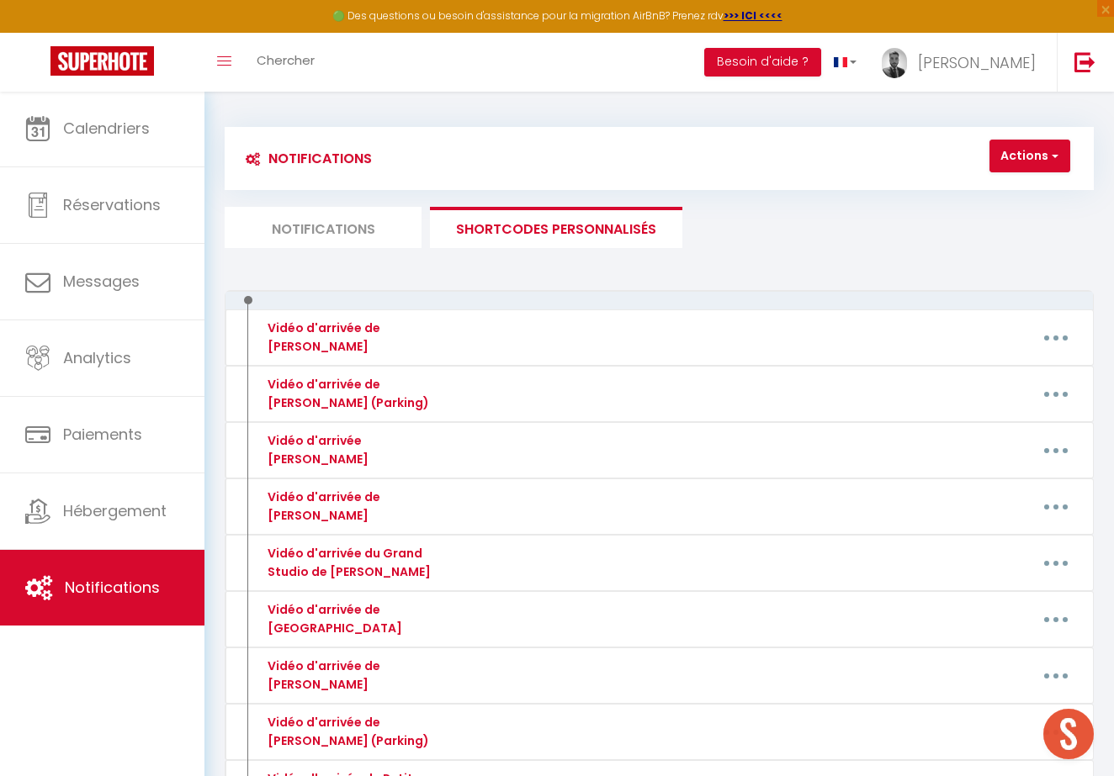
click at [360, 211] on li "Notifications" at bounding box center [323, 227] width 197 height 41
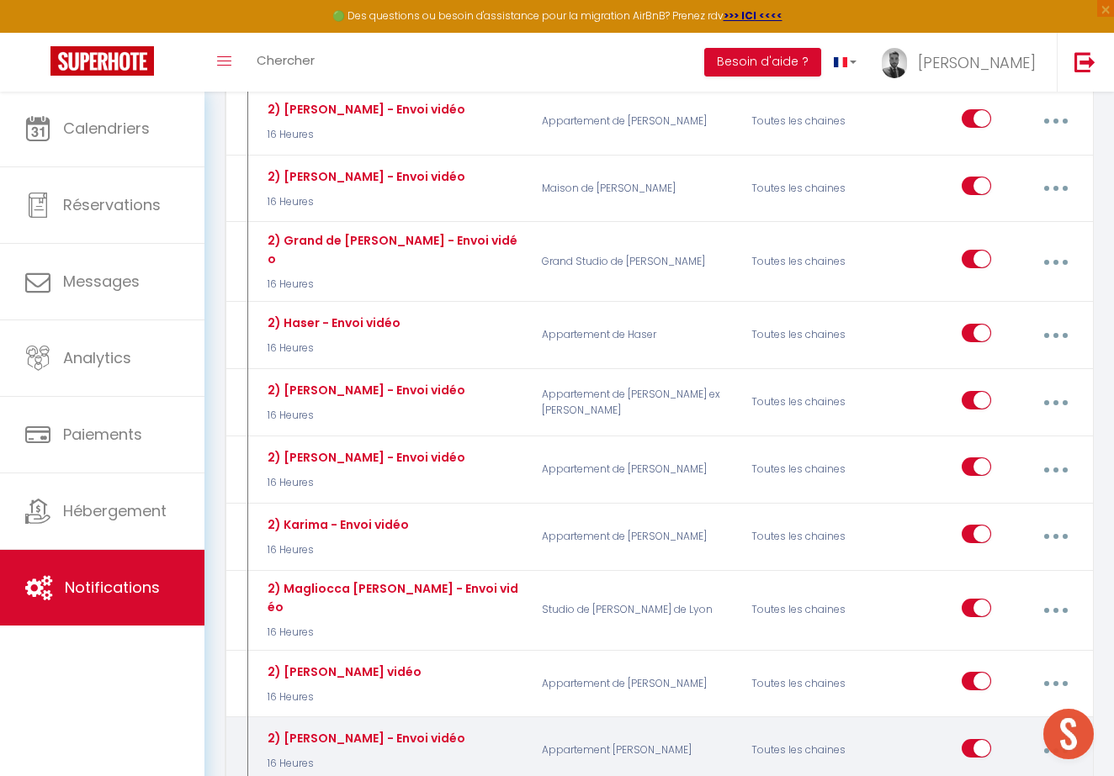
scroll to position [2326, 0]
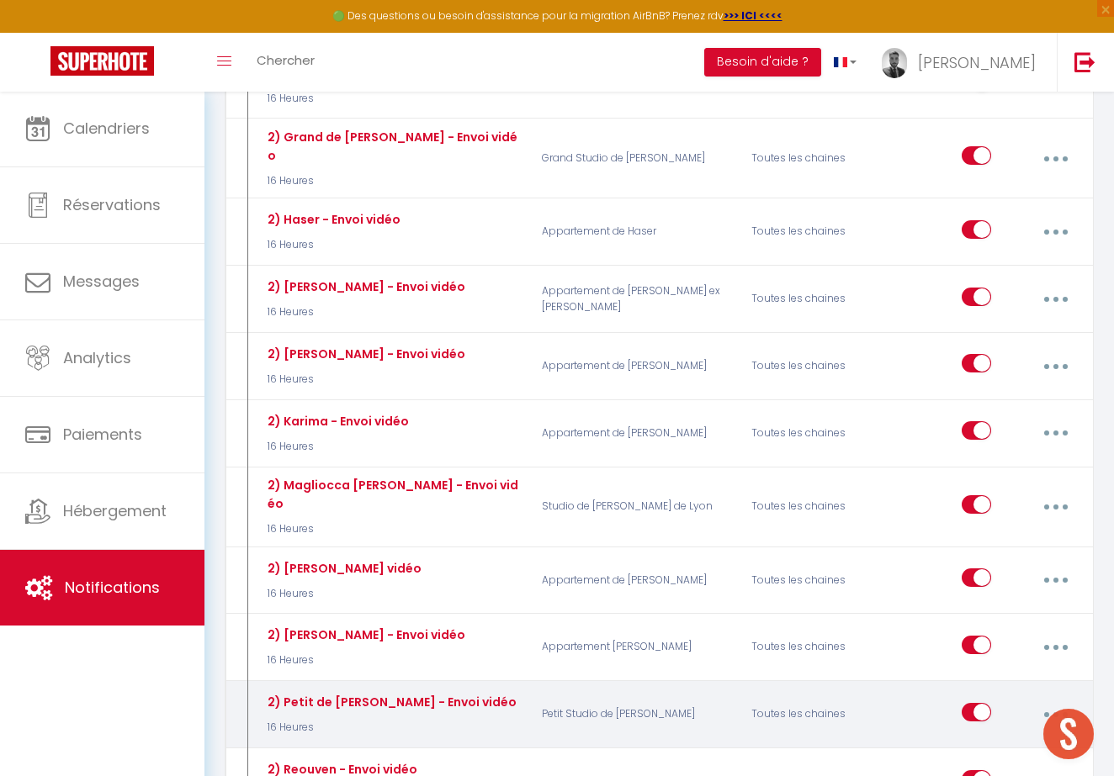
click at [1056, 699] on button "button" at bounding box center [1055, 715] width 45 height 32
click at [999, 771] on link "Dupliquer" at bounding box center [1010, 785] width 124 height 29
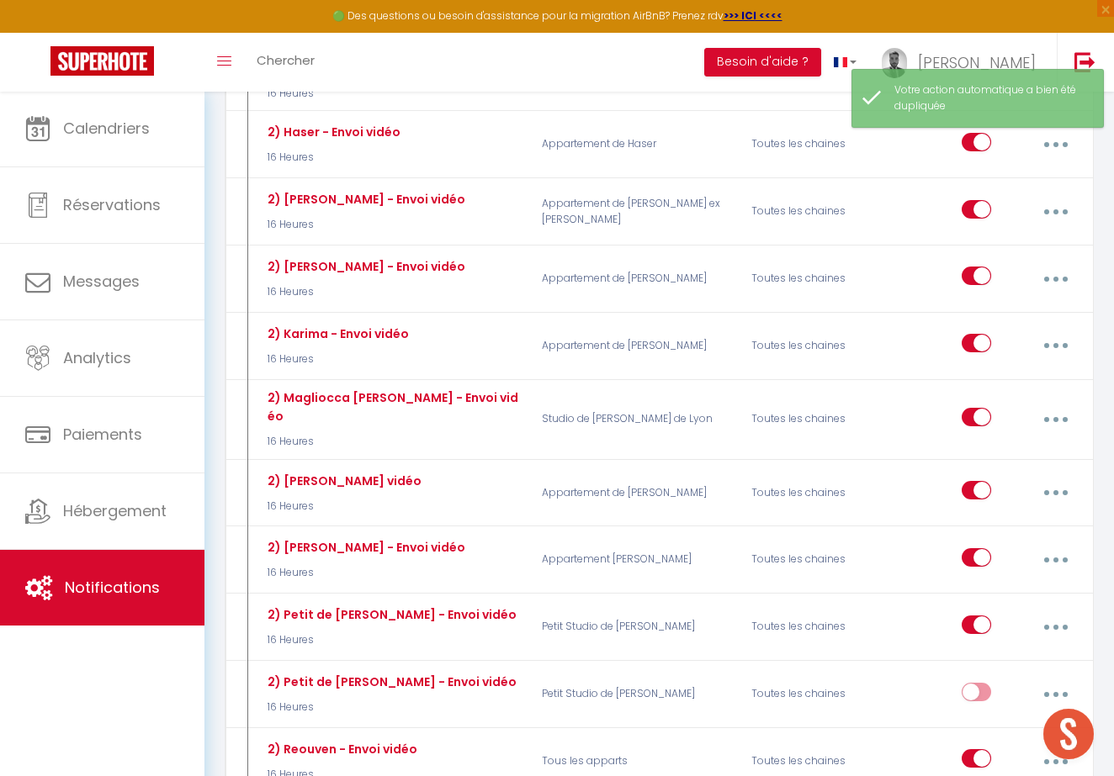
scroll to position [2412, 0]
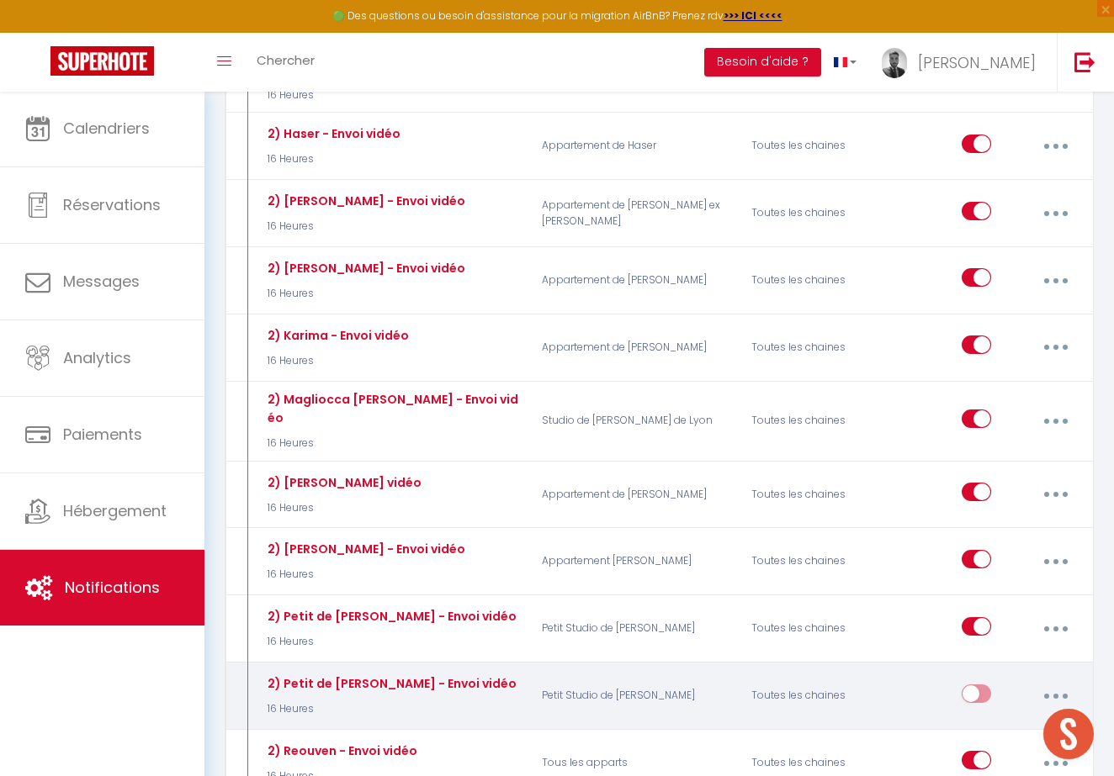
click at [1059, 680] on button "button" at bounding box center [1055, 696] width 45 height 32
click at [990, 722] on link "Editer" at bounding box center [1010, 736] width 124 height 29
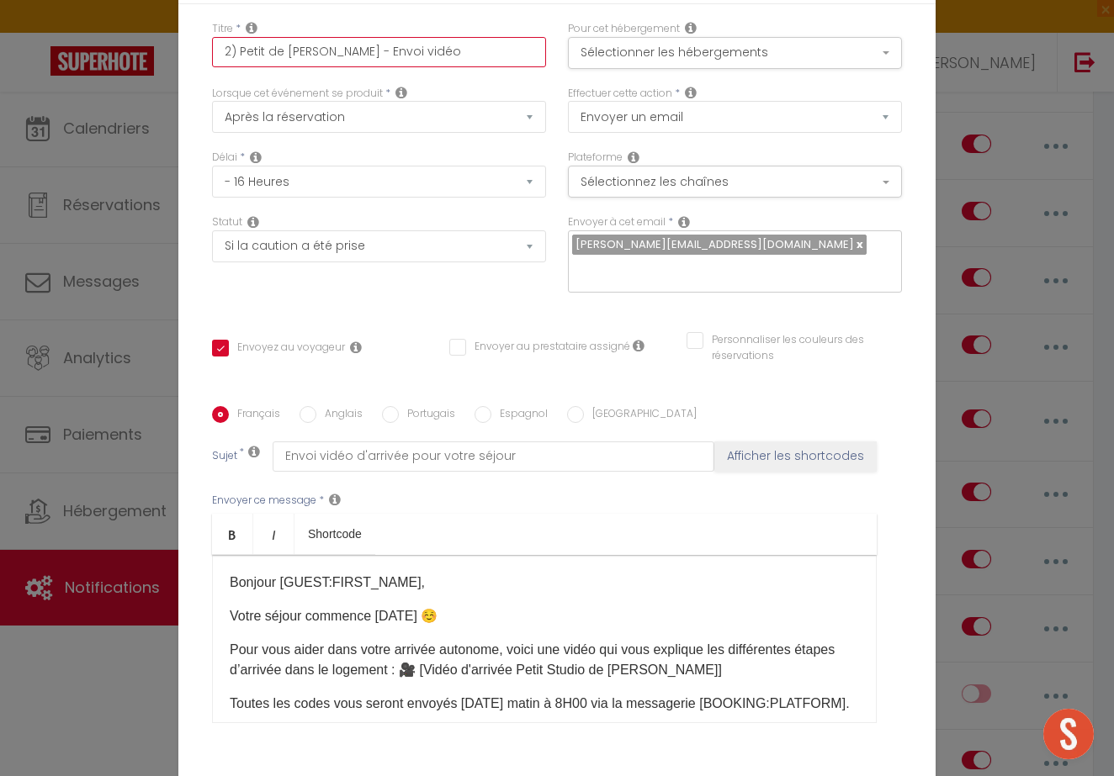
click at [320, 53] on input "2) Petit de [PERSON_NAME] - Envoi vidéo" at bounding box center [379, 52] width 334 height 30
click at [686, 56] on button "Sélectionner les hébergements" at bounding box center [735, 53] width 334 height 32
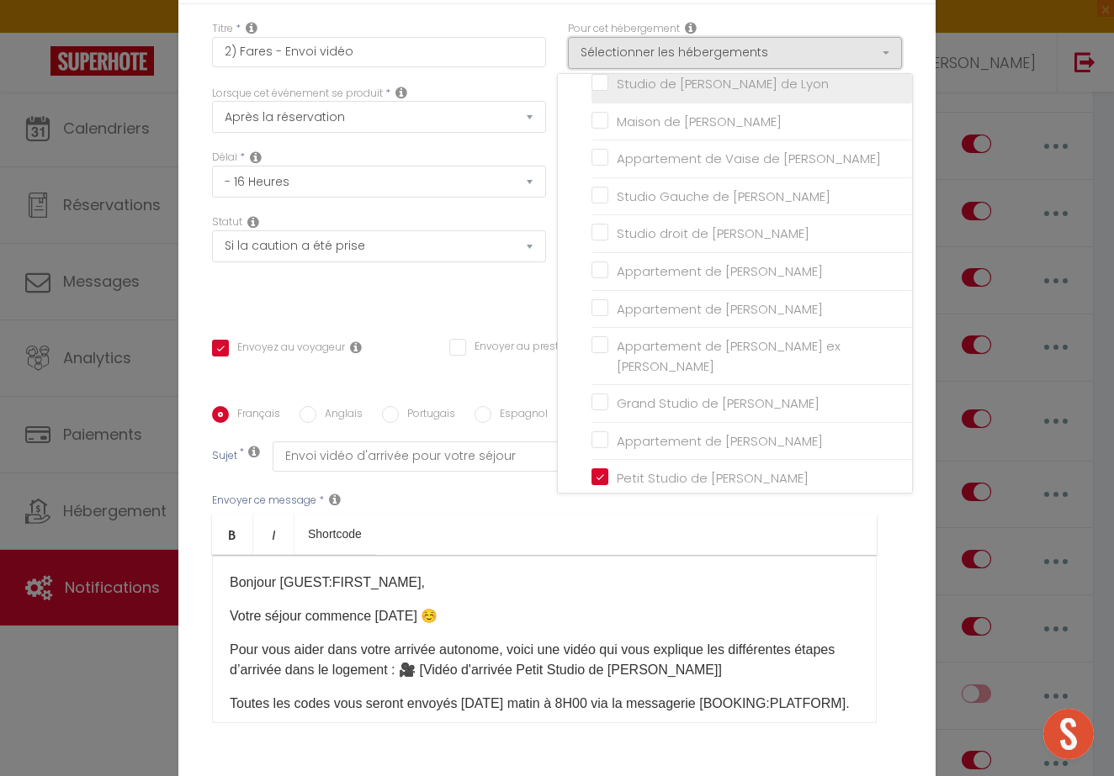
scroll to position [522, 0]
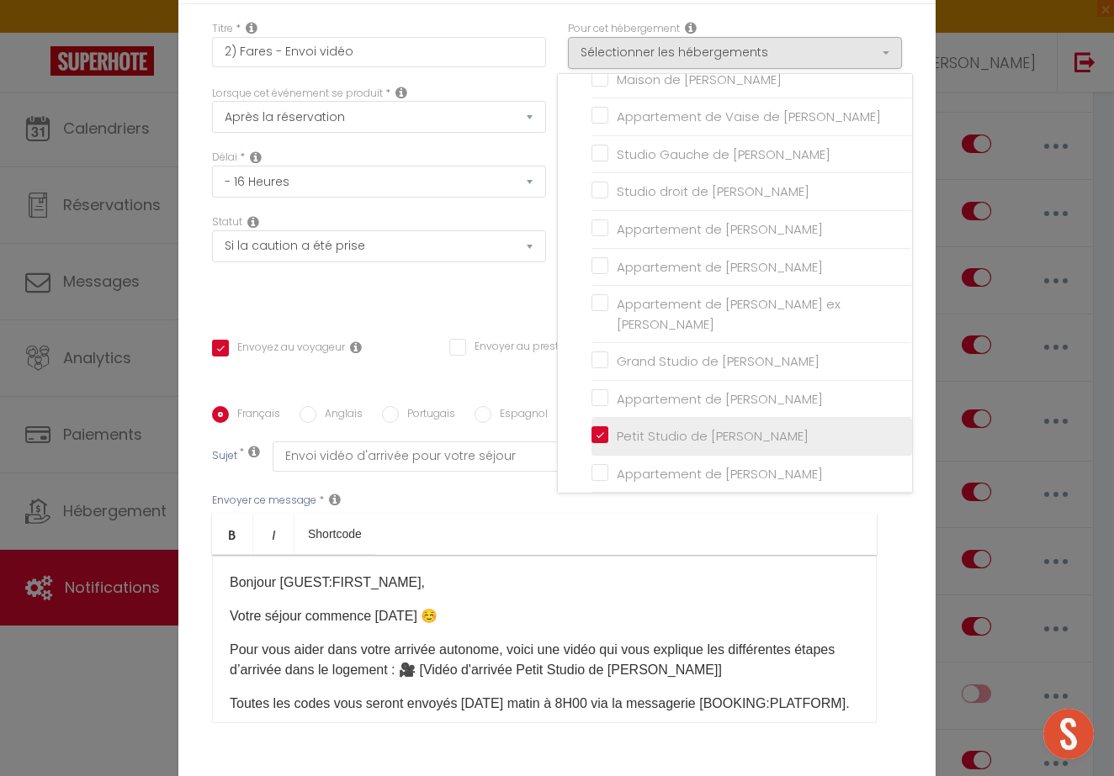
click at [631, 428] on input "Petit Studio de [PERSON_NAME]" at bounding box center [751, 436] width 320 height 17
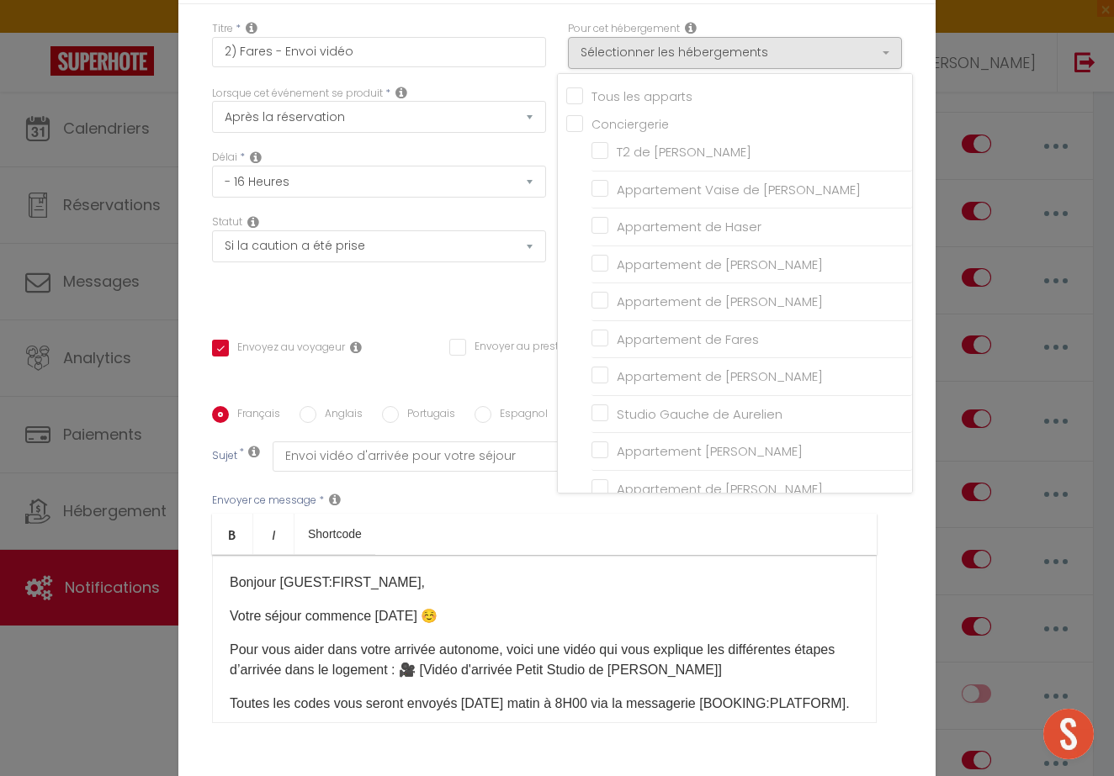
scroll to position [0, 0]
click at [643, 341] on input "Appartement de Fares" at bounding box center [751, 339] width 320 height 17
click at [479, 307] on div "Statut Aucun Si la réservation est payée Si réservation non payée Si la caution…" at bounding box center [379, 261] width 356 height 95
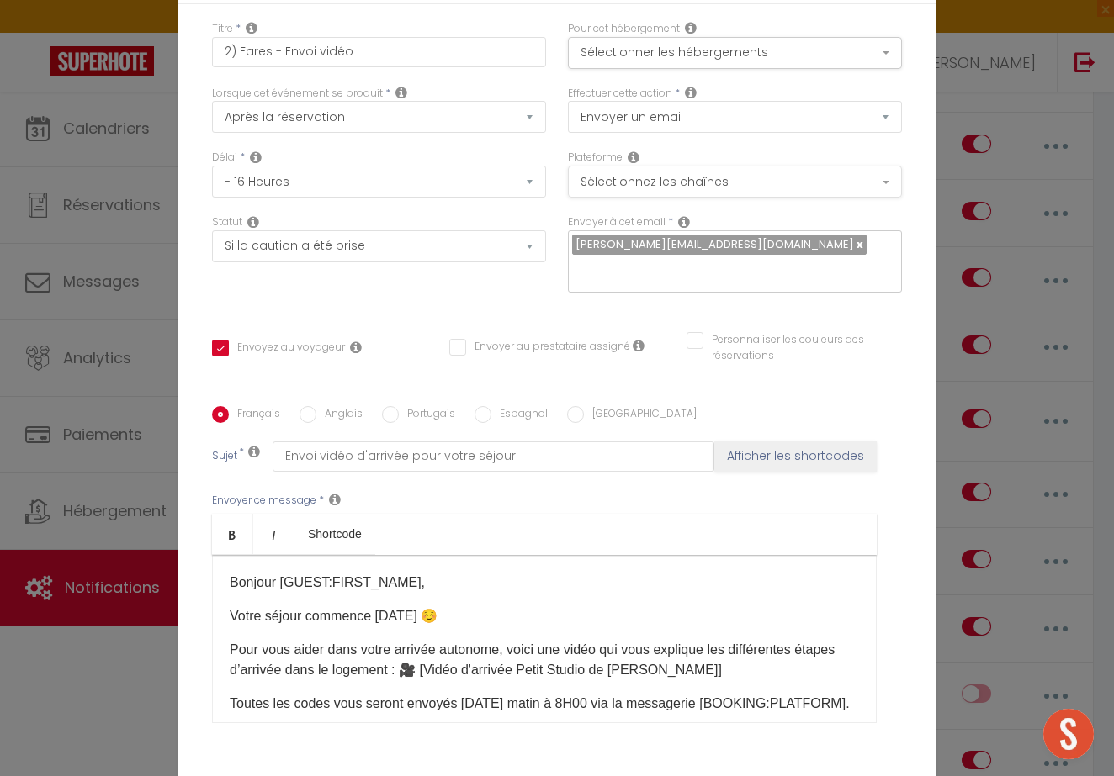
click at [680, 187] on button "Sélectionnez les chaînes" at bounding box center [735, 182] width 334 height 32
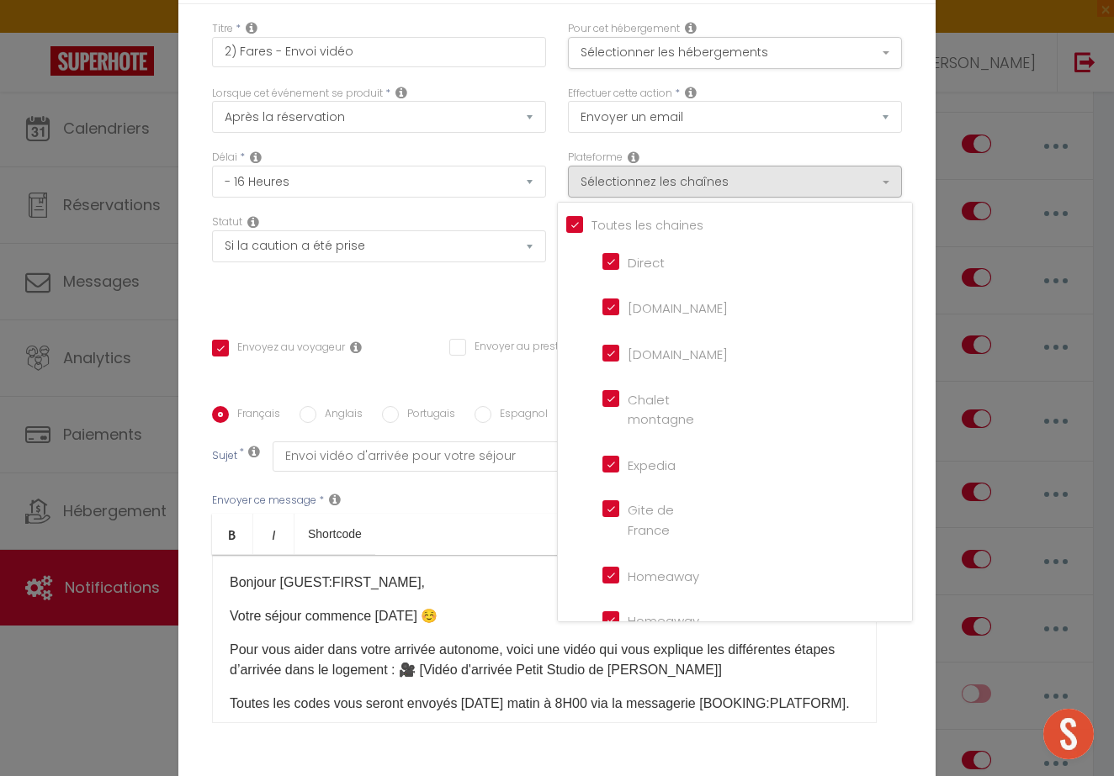
click at [416, 342] on div "Envoyez au voyageur" at bounding box center [319, 348] width 215 height 16
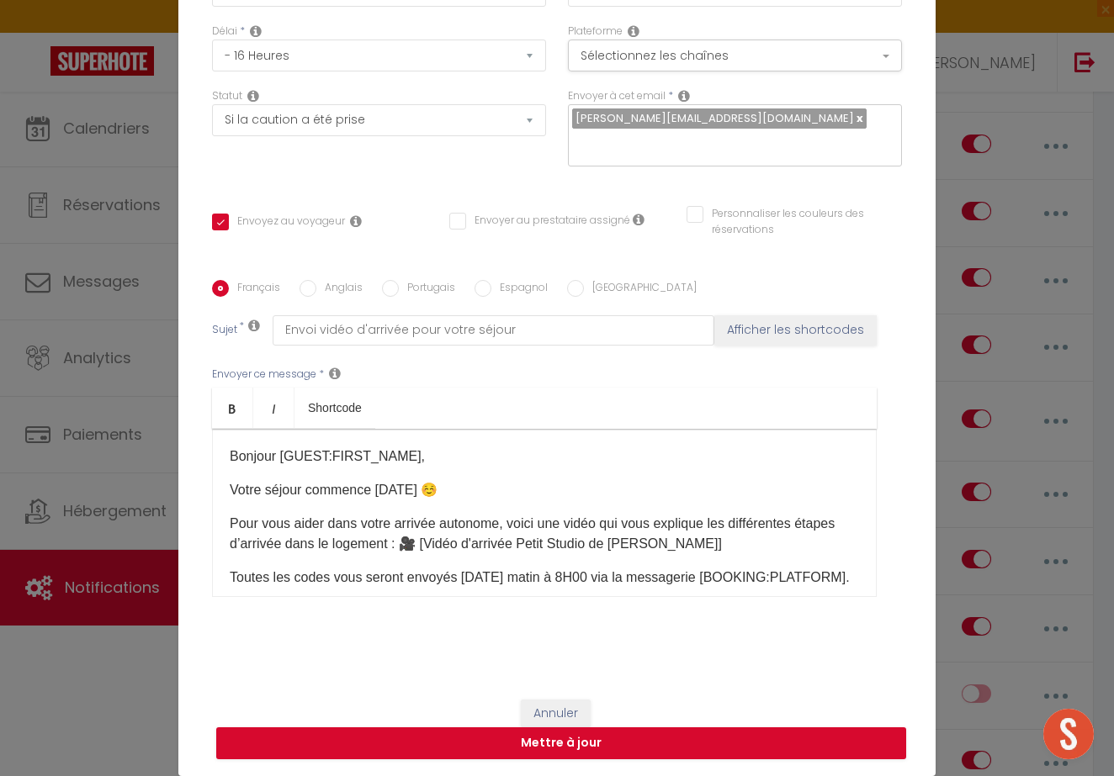
scroll to position [125, 0]
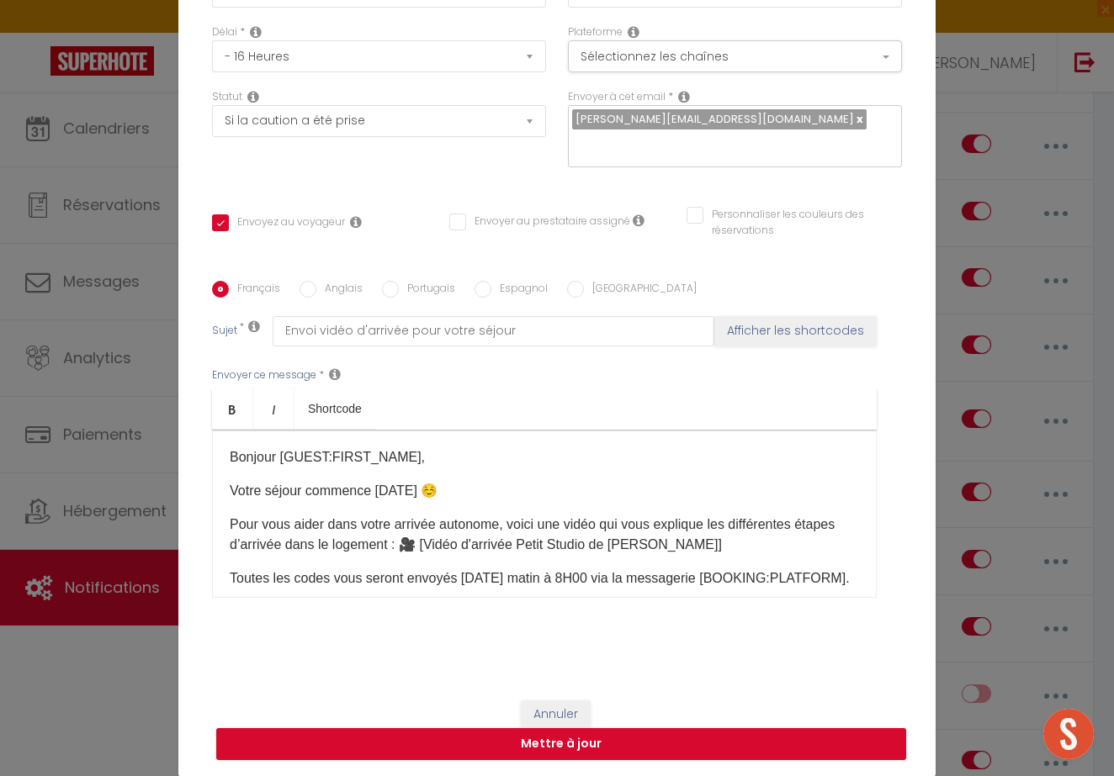
drag, startPoint x: 699, startPoint y: 553, endPoint x: 471, endPoint y: 547, distance: 228.0
click at [471, 547] on p "Pour vous aider dans votre arrivée autonome, voici une vidéo qui vous explique …" at bounding box center [544, 535] width 629 height 40
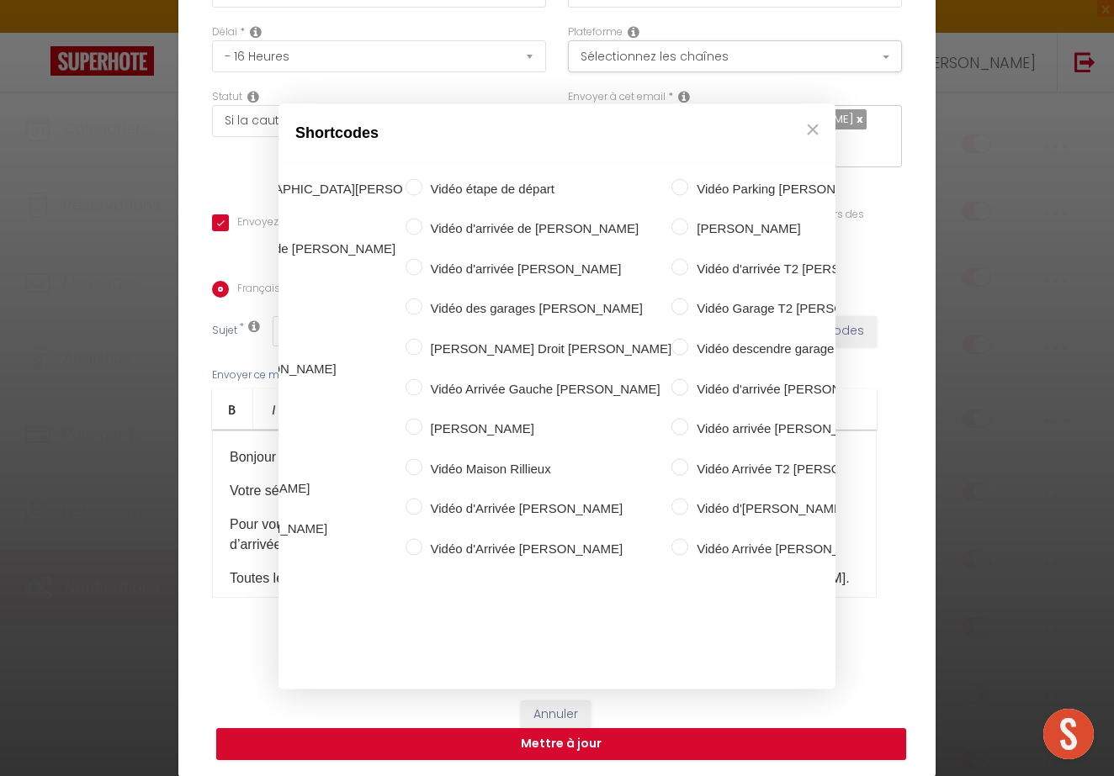
click at [976, 419] on label "Vidéo d'Arrivée Fares" at bounding box center [1094, 429] width 236 height 20
click at [959, 419] on input "Vidéo d'Arrivée Fares" at bounding box center [967, 427] width 17 height 17
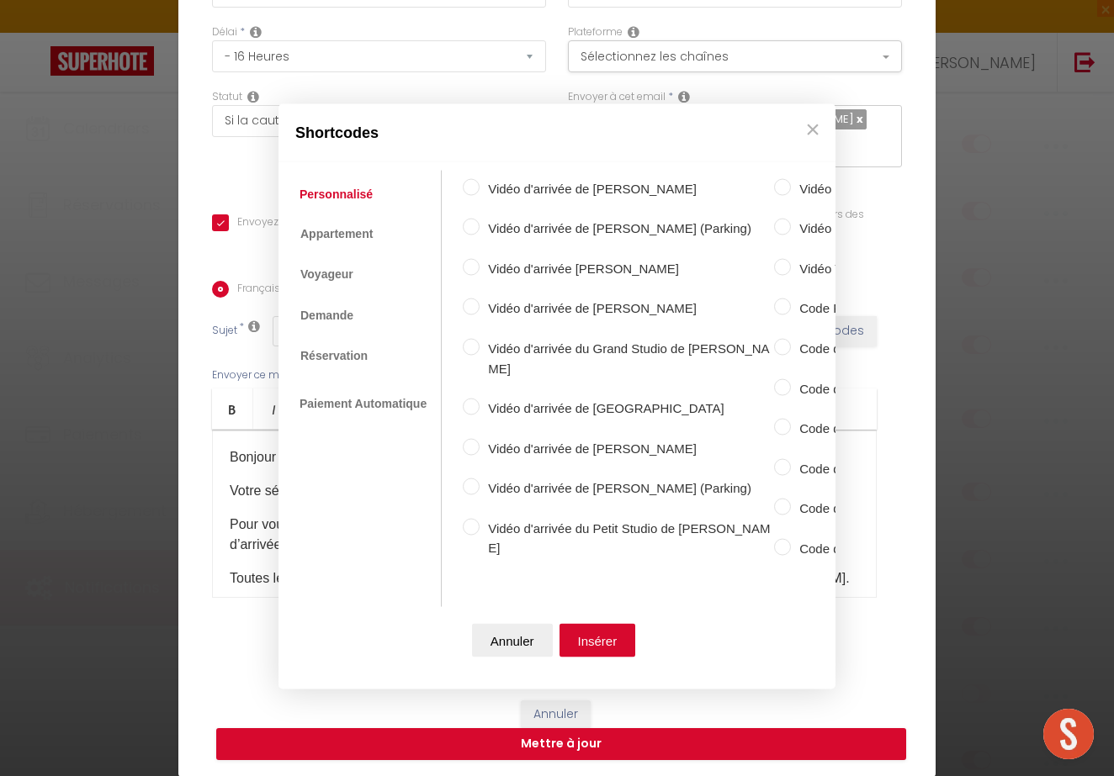
scroll to position [0, 0]
click at [590, 640] on button "Insérer" at bounding box center [597, 641] width 77 height 34
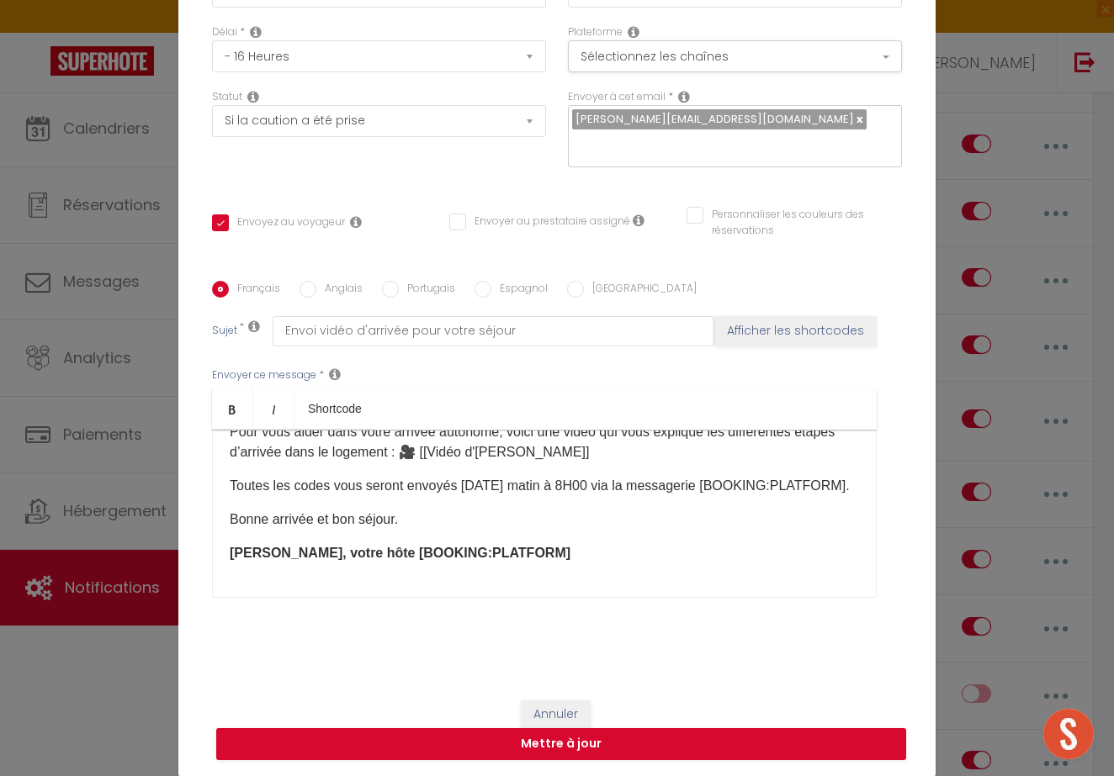
scroll to position [93, 0]
click at [559, 747] on button "Mettre à jour" at bounding box center [561, 744] width 690 height 32
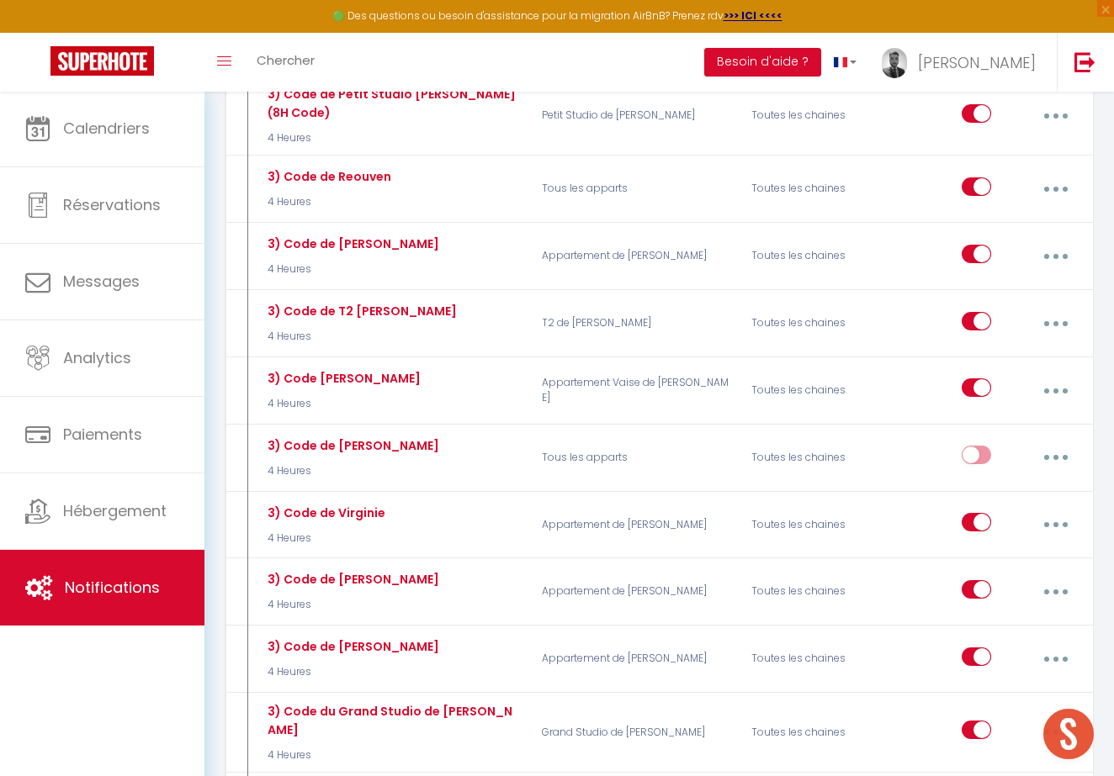
scroll to position [5555, 0]
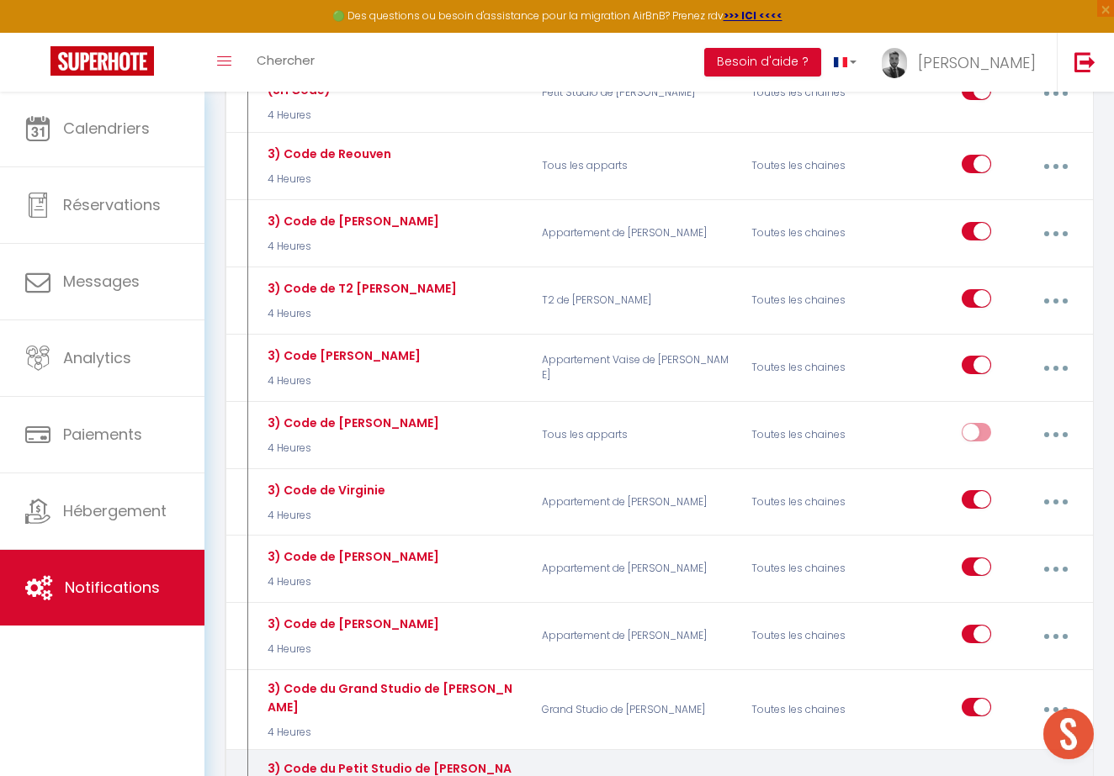
click at [1051, 774] on button "button" at bounding box center [1055, 790] width 45 height 32
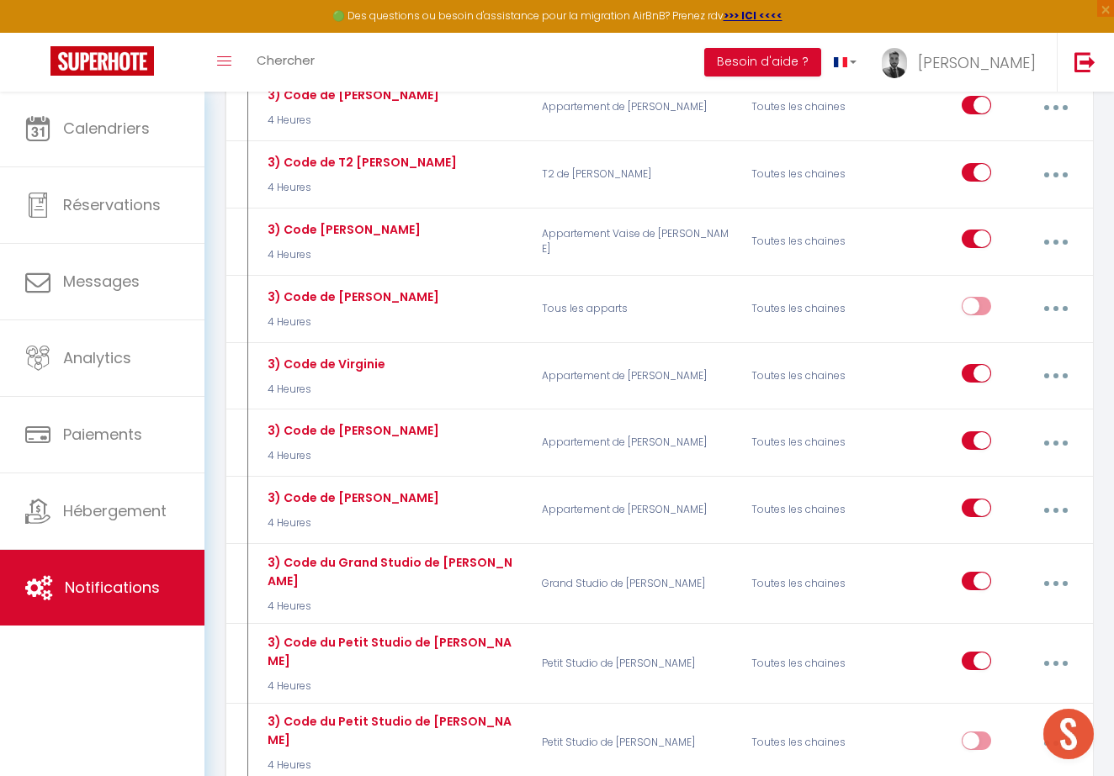
scroll to position [5682, 0]
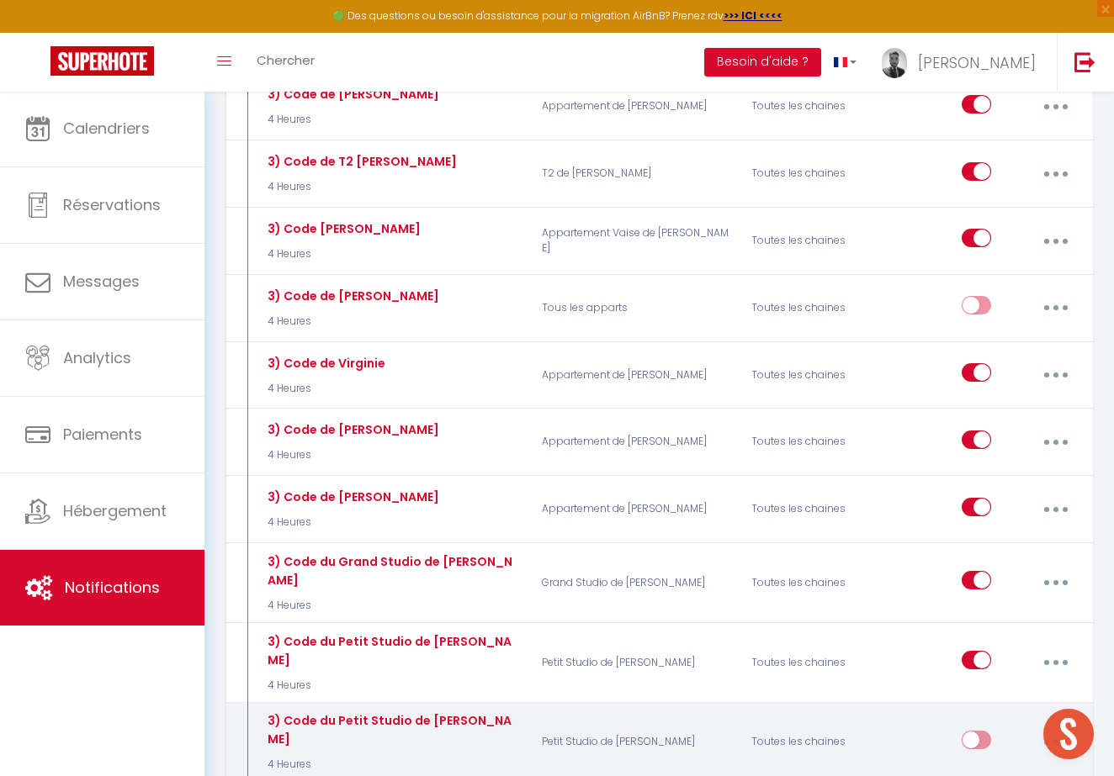
click at [1056, 727] on button "button" at bounding box center [1055, 743] width 45 height 32
click at [1019, 769] on link "Editer" at bounding box center [1010, 783] width 124 height 29
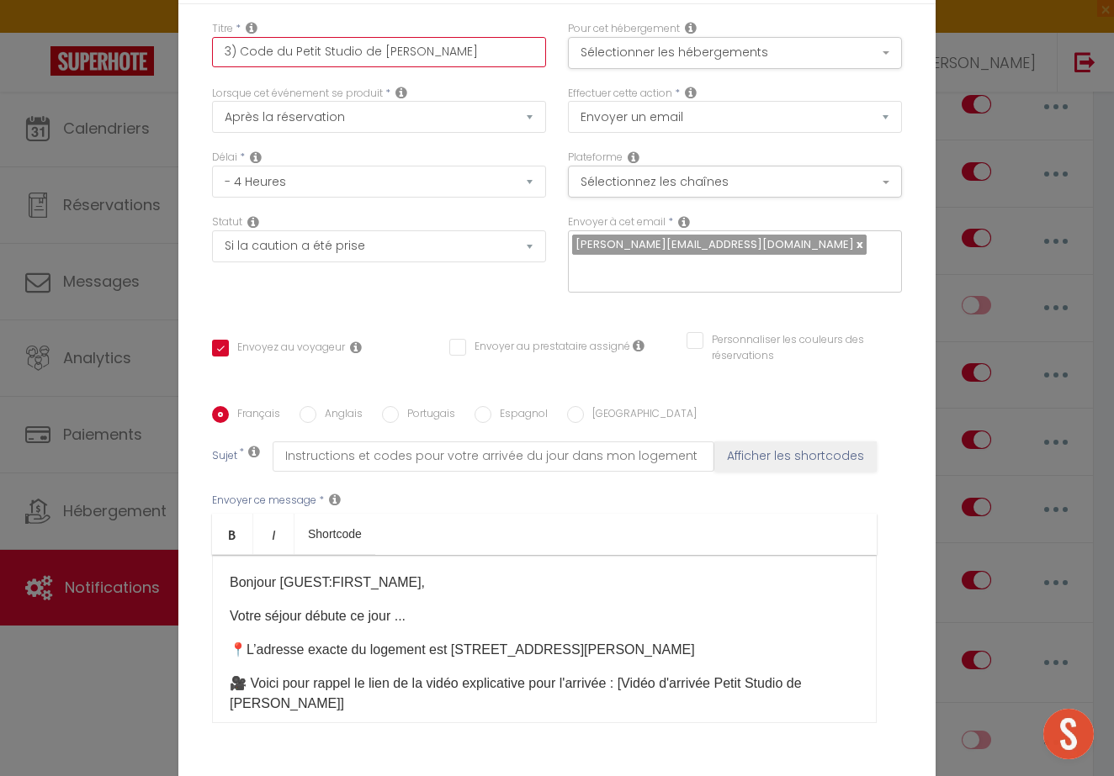
drag, startPoint x: 283, startPoint y: 45, endPoint x: 686, endPoint y: 77, distance: 404.1
click at [686, 77] on div "Titre * 3) Code du Petit Studio de [PERSON_NAME] Pour cet hébergement Sélection…" at bounding box center [557, 53] width 712 height 65
click at [506, 51] on input "3) Code du Petit Studio de [PERSON_NAME]" at bounding box center [379, 52] width 334 height 30
click at [675, 68] on button "Sélectionner les hébergements" at bounding box center [735, 53] width 334 height 32
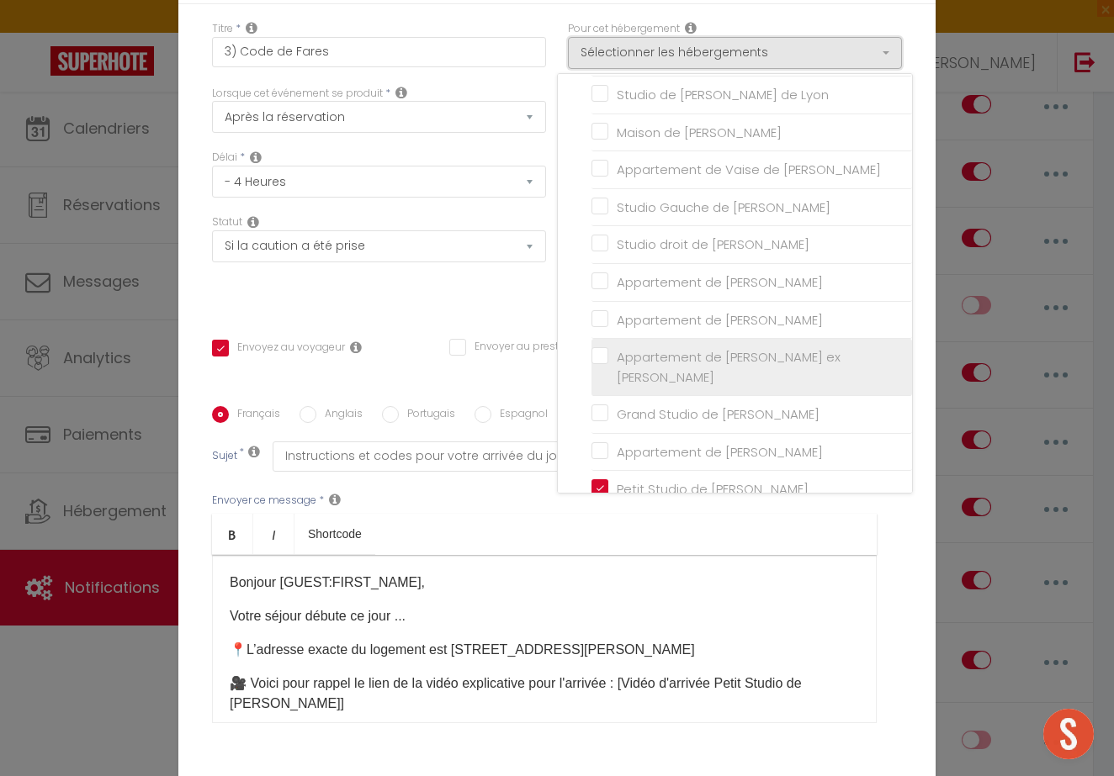
scroll to position [474, 0]
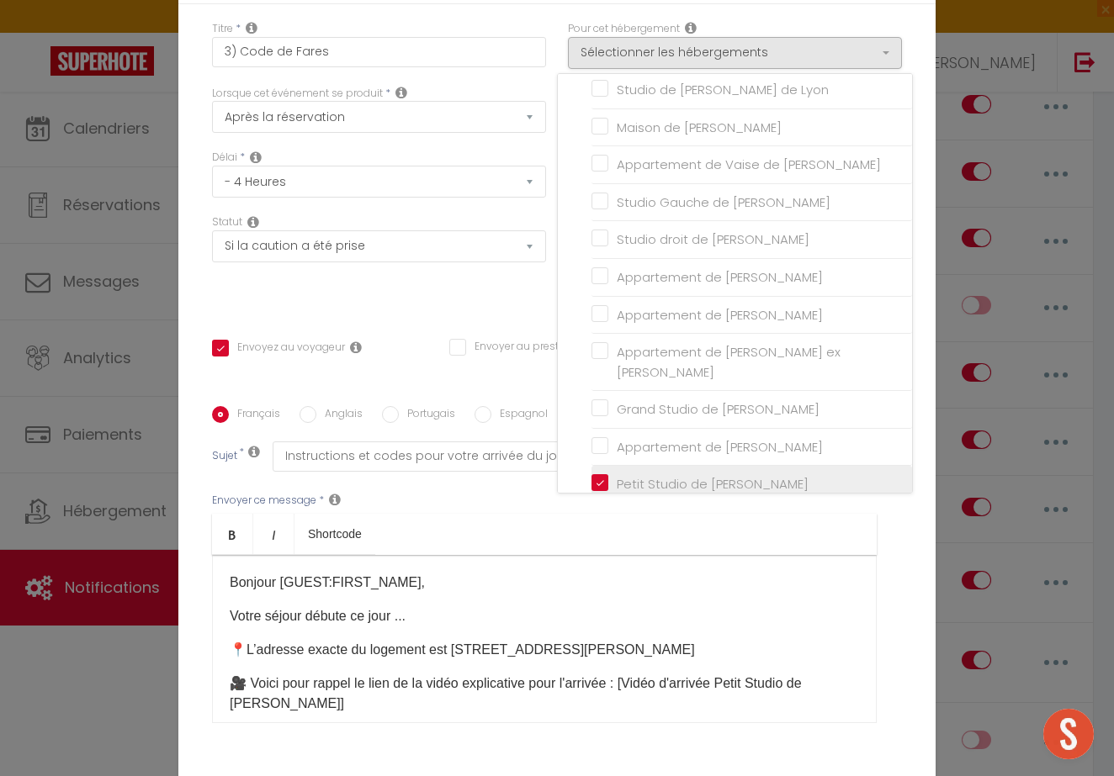
click at [657, 476] on input "Petit Studio de [PERSON_NAME]" at bounding box center [751, 484] width 320 height 17
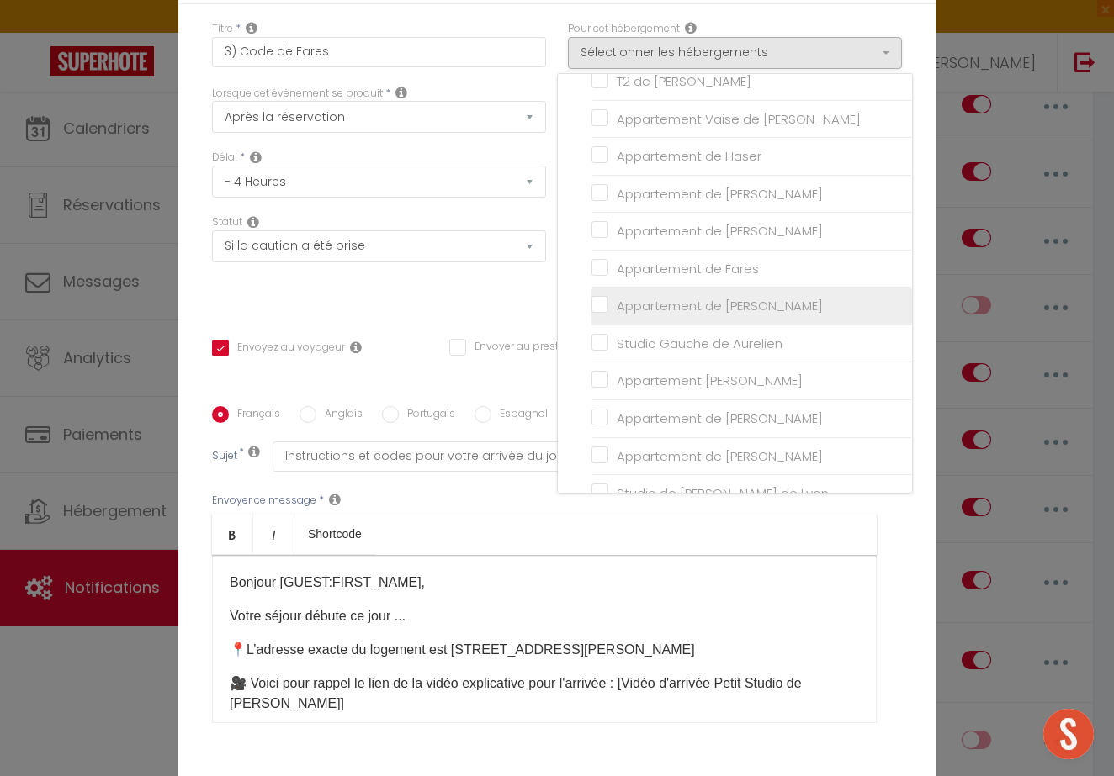
scroll to position [71, 0]
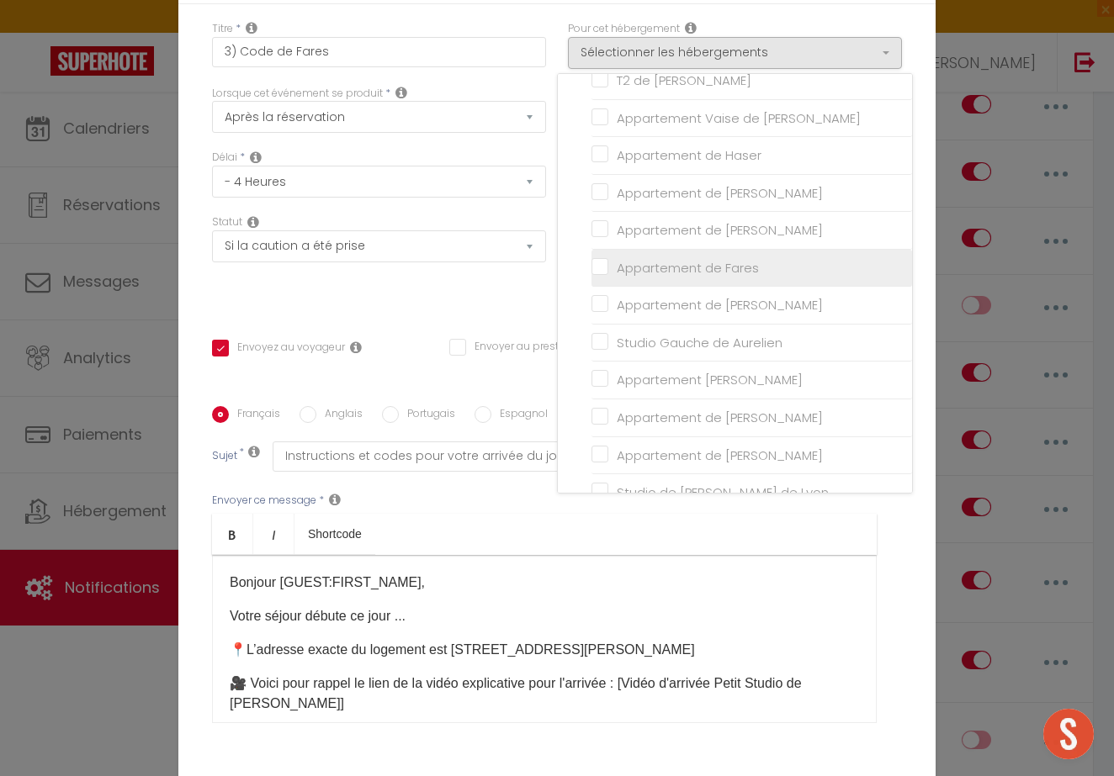
click at [682, 262] on input "Appartement de Fares" at bounding box center [751, 268] width 320 height 17
click at [484, 288] on div "Statut Aucun Si la réservation est payée Si réservation non payée Si la caution…" at bounding box center [379, 261] width 356 height 95
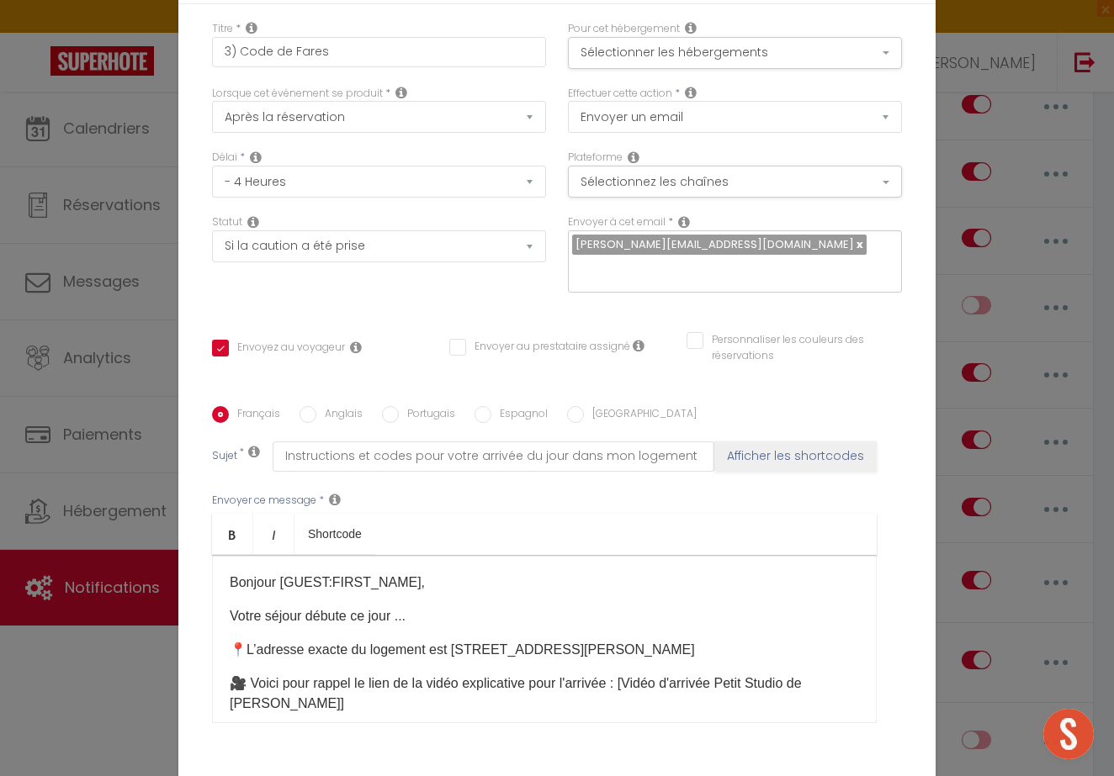
click at [455, 627] on p "Votre séjour débute ce jour ..." at bounding box center [544, 616] width 629 height 20
drag, startPoint x: 677, startPoint y: 643, endPoint x: 461, endPoint y: 643, distance: 216.2
click at [461, 643] on p "📍L’adresse exacte du logement est [STREET_ADDRESS][PERSON_NAME]" at bounding box center [544, 650] width 629 height 20
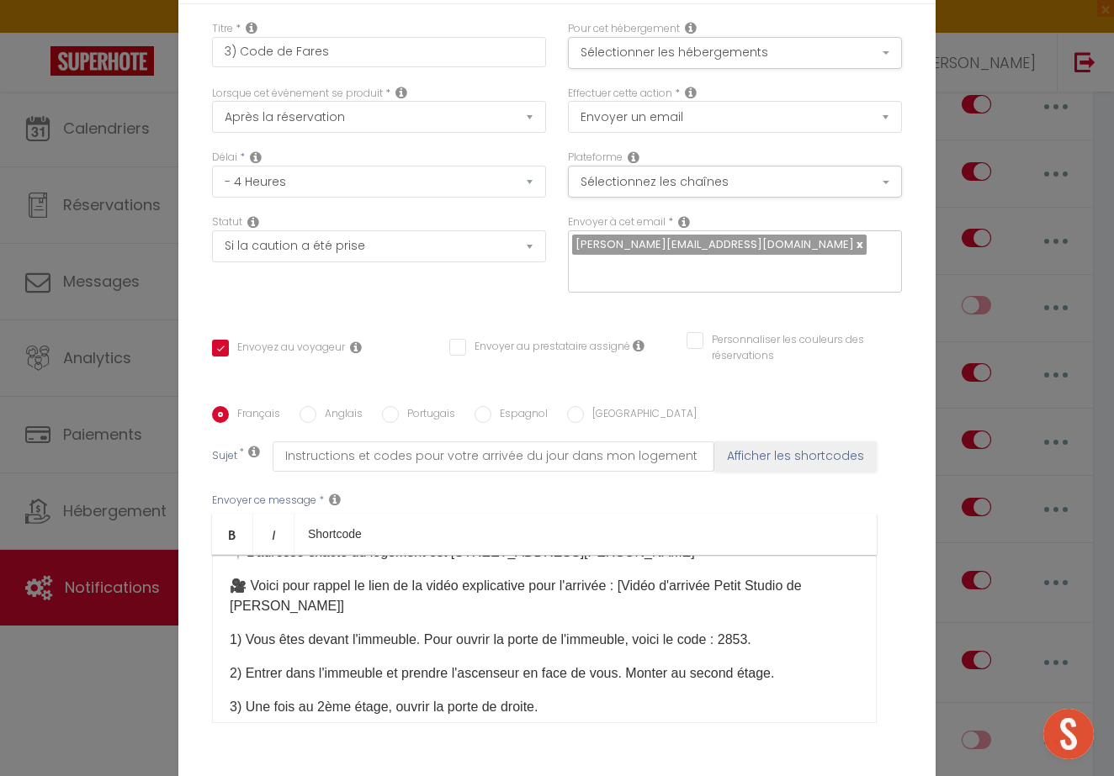
scroll to position [100, 0]
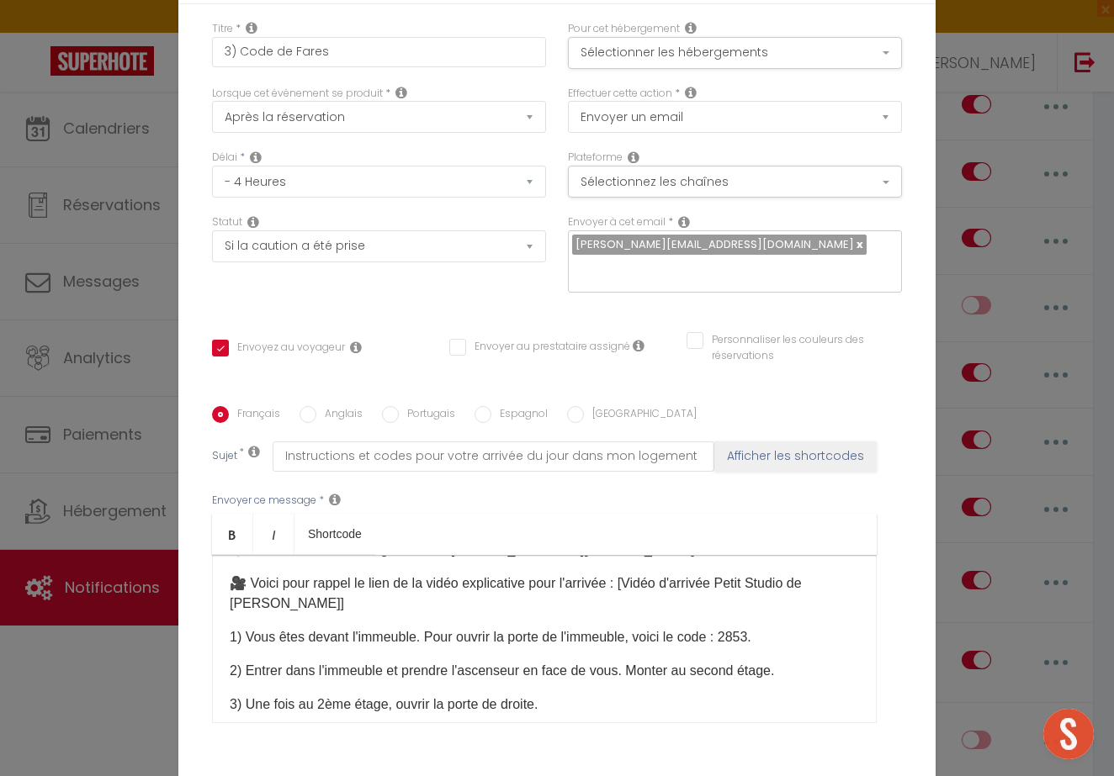
click at [495, 604] on p "🎥 Voici pour rappel le lien de la vidéo explicative pour l'arrivée : [Vidéo d'a…" at bounding box center [544, 594] width 629 height 40
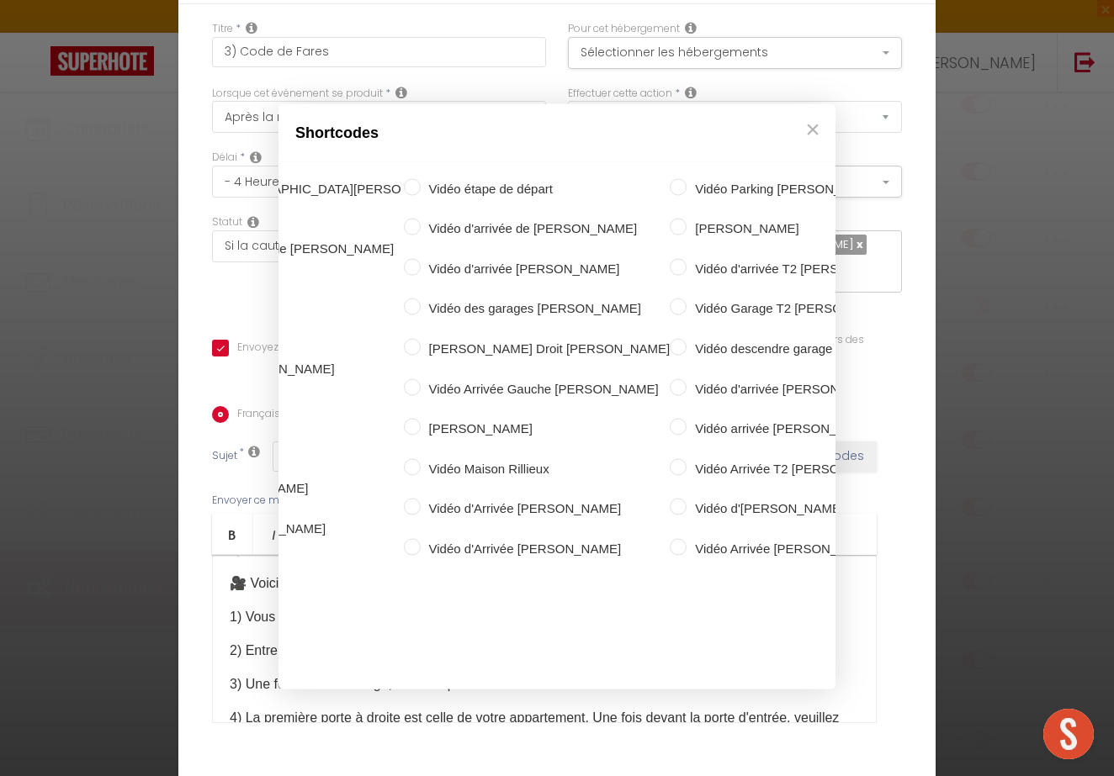
click at [974, 419] on label "Vidéo d'Arrivée Fares" at bounding box center [1092, 429] width 236 height 20
click at [957, 419] on input "Vidéo d'Arrivée Fares" at bounding box center [965, 427] width 17 height 17
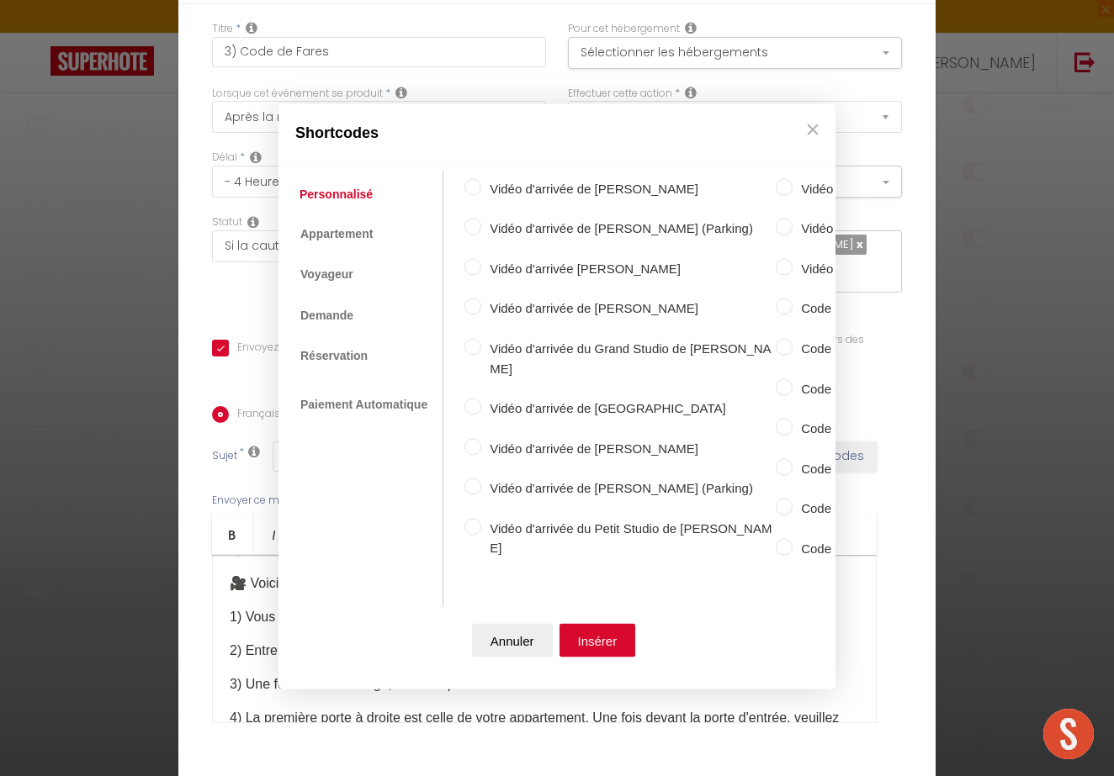
scroll to position [0, 0]
click at [617, 641] on button "Insérer" at bounding box center [597, 641] width 77 height 34
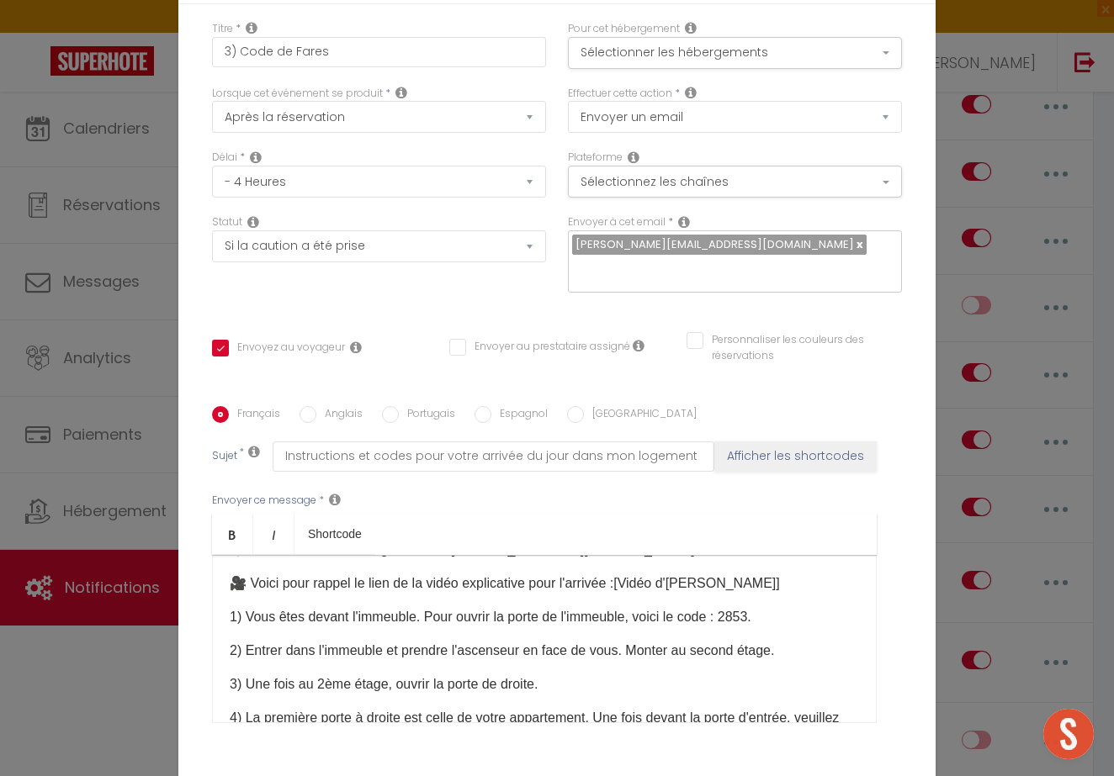
click at [779, 620] on p "1) Vous êtes devant l'immeuble. Pour ouvrir la porte de l'immeuble, voici le co…" at bounding box center [544, 617] width 629 height 20
drag, startPoint x: 775, startPoint y: 657, endPoint x: 357, endPoint y: 651, distance: 418.1
click at [357, 652] on p "2) Entrer dans l'immeuble et prendre l'ascenseur en face de vous. Monter au sec…" at bounding box center [544, 651] width 629 height 20
click at [666, 664] on div "Bonjour [GUEST:FIRST_NAME], Votre séjour débute ce jour ... 📍L’adresse exacte d…" at bounding box center [544, 639] width 664 height 168
click at [762, 664] on div "Bonjour [GUEST:FIRST_NAME], Votre séjour débute ce jour ... 📍L’adresse exacte d…" at bounding box center [544, 639] width 664 height 168
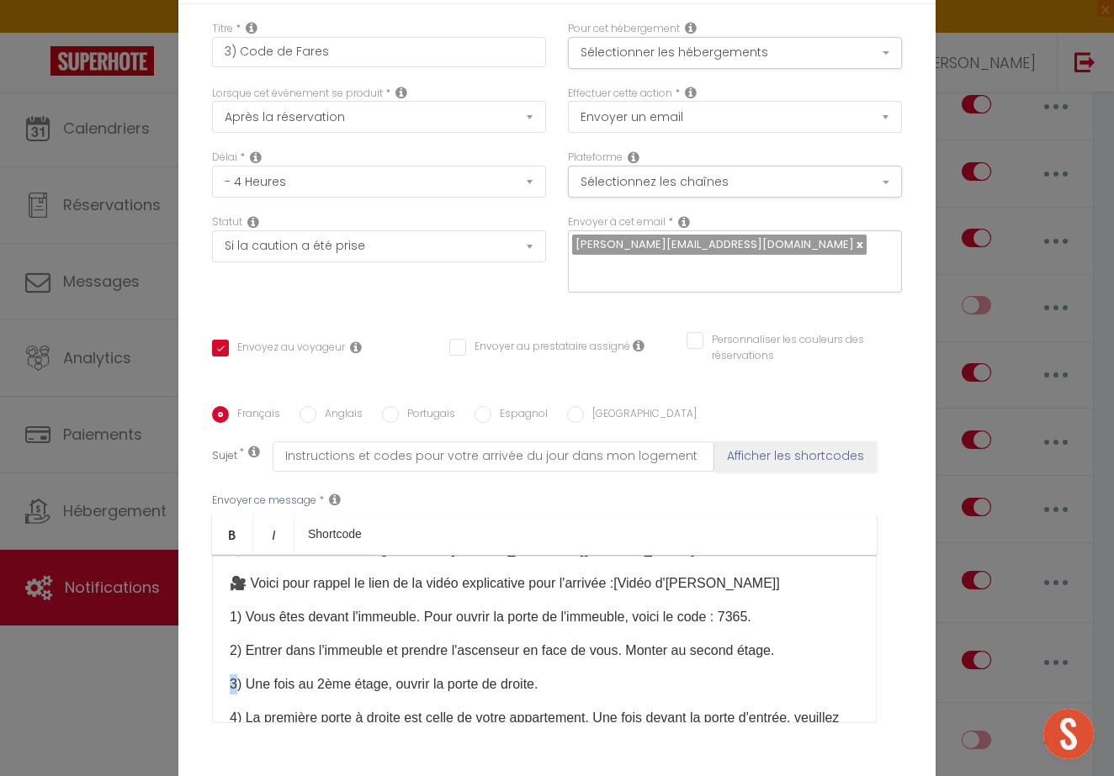
click at [762, 664] on div "Bonjour [GUEST:FIRST_NAME], Votre séjour débute ce jour ... 📍L’adresse exacte d…" at bounding box center [544, 639] width 664 height 168
drag, startPoint x: 778, startPoint y: 653, endPoint x: 627, endPoint y: 649, distance: 150.6
click at [627, 649] on p "2) Entrer dans l'immeuble et prendre l'ascenseur en face de vous. Monter au sec…" at bounding box center [544, 651] width 629 height 20
click at [573, 681] on p "3) Une fois au 2ème étage, ouvrir la porte de droite." at bounding box center [544, 685] width 629 height 20
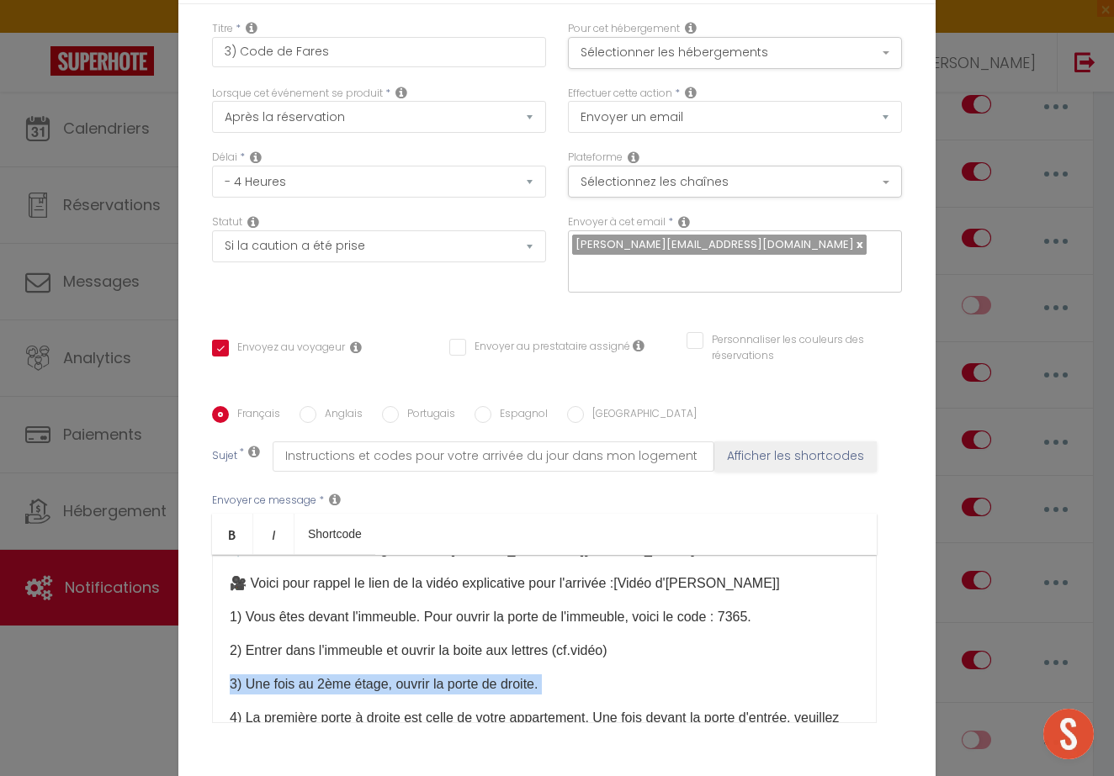
click at [573, 681] on p "3) Une fois au 2ème étage, ouvrir la porte de droite." at bounding box center [544, 685] width 629 height 20
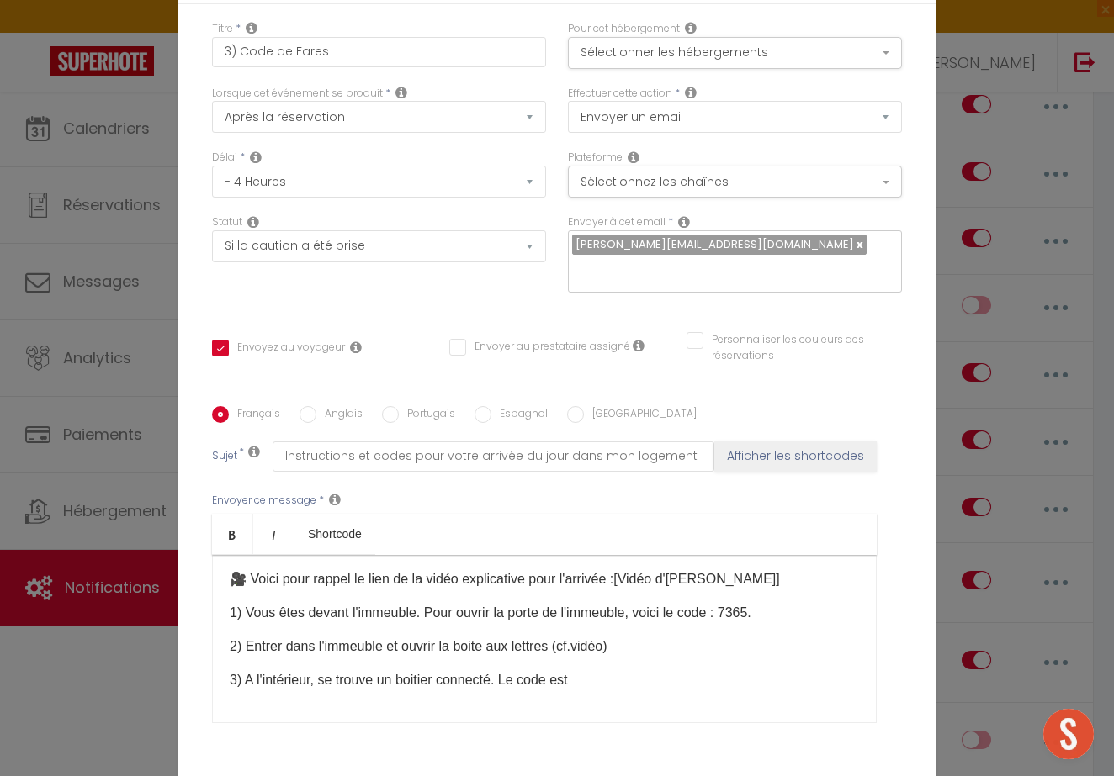
scroll to position [213, 0]
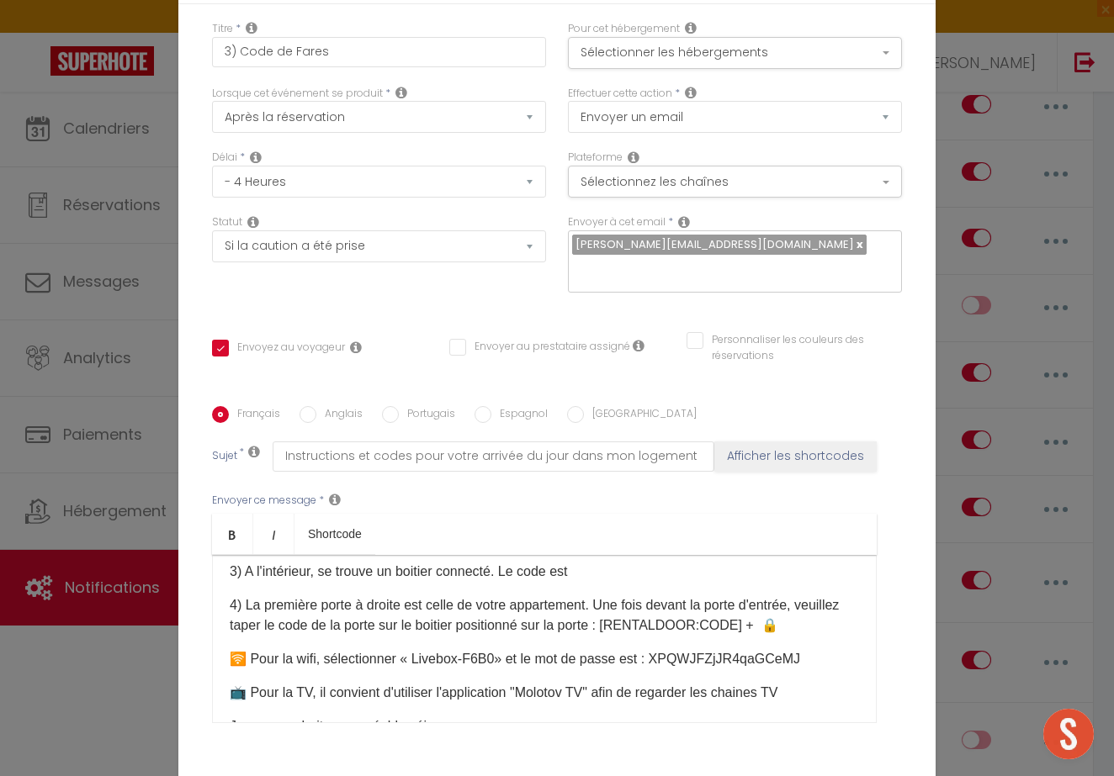
click at [611, 576] on p "3) A l'intérieur, se trouve un boitier connecté. Le code est" at bounding box center [544, 572] width 629 height 20
click at [378, 533] on ul "Bold Italic Shortcode" at bounding box center [544, 534] width 664 height 41
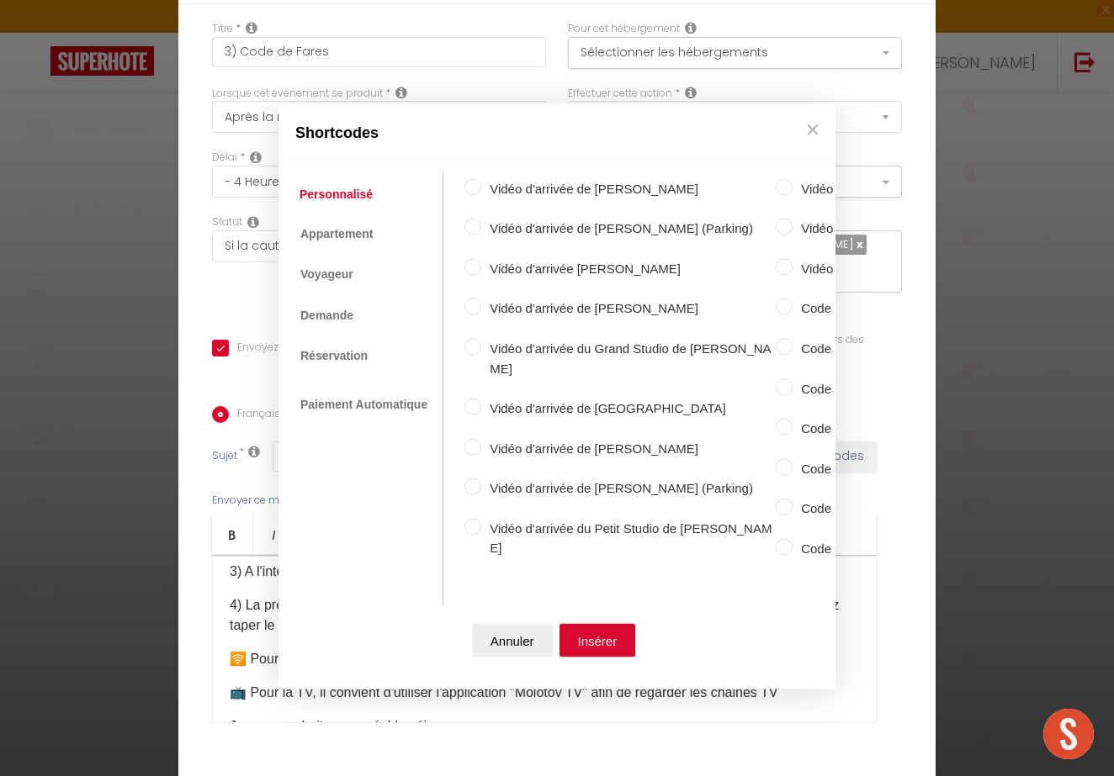
click at [357, 336] on ul "Personnalisé Appartement Voyageur Demande Réservation Lien De Paiement Paiement…" at bounding box center [365, 388] width 156 height 437
click at [349, 348] on link "Réservation" at bounding box center [333, 355] width 84 height 30
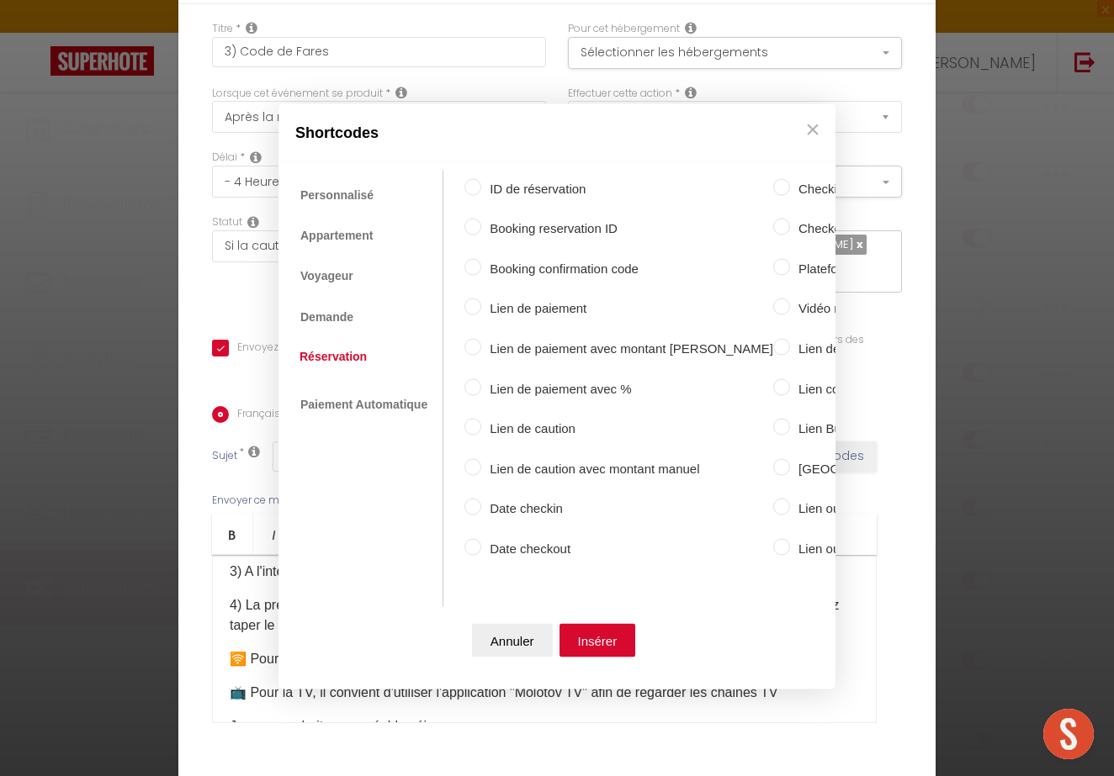
click at [344, 363] on link "Réservation" at bounding box center [333, 356] width 84 height 30
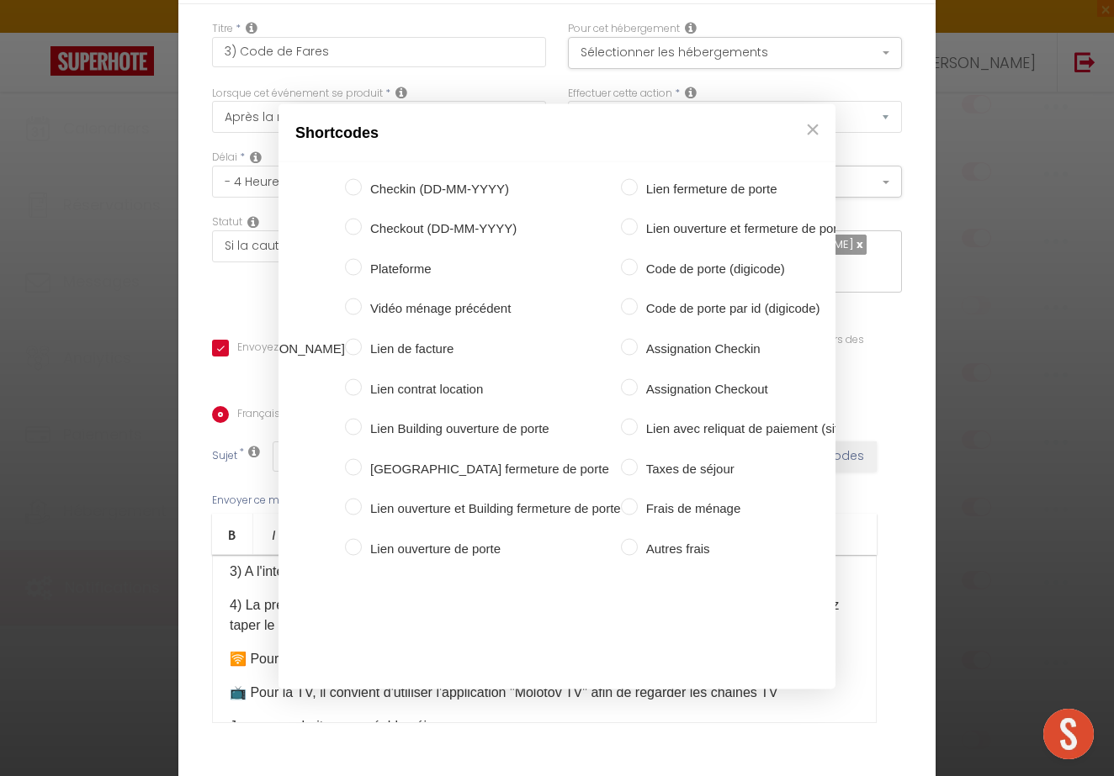
scroll to position [0, 427]
click at [640, 263] on label "Code de porte (digicode)" at bounding box center [757, 268] width 239 height 20
click at [638, 263] on input "Code de porte (digicode)" at bounding box center [630, 266] width 17 height 17
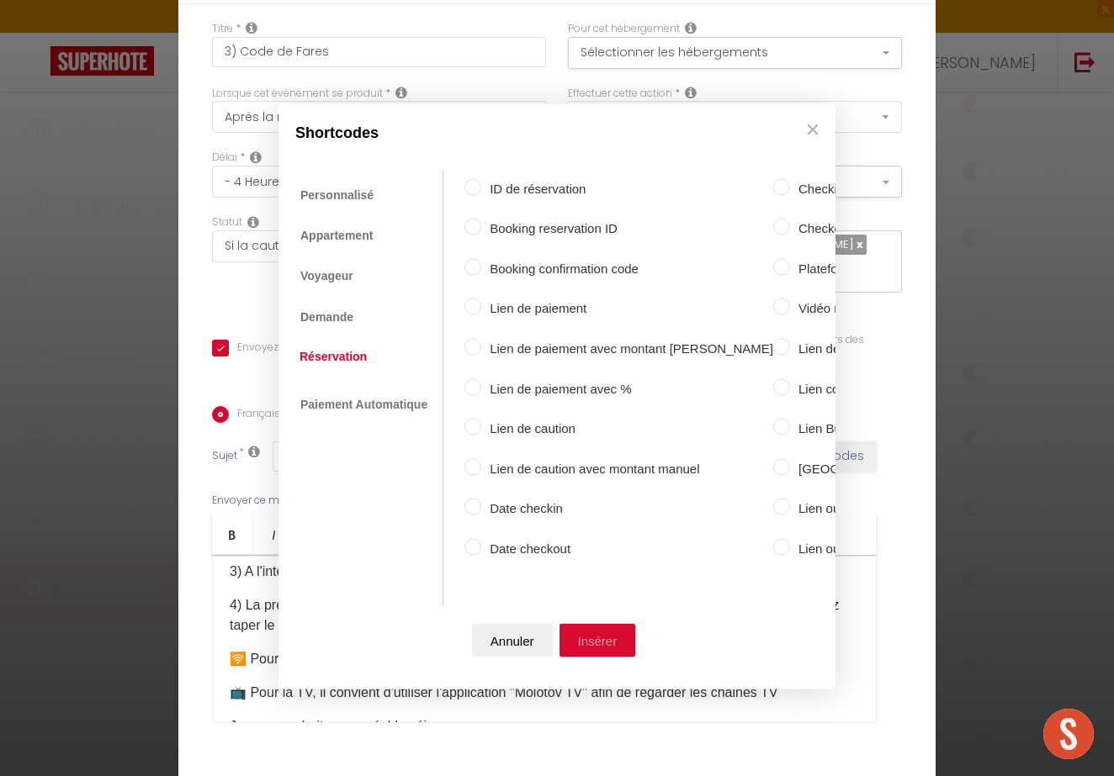
scroll to position [0, 0]
click at [602, 636] on button "Insérer" at bounding box center [597, 641] width 77 height 34
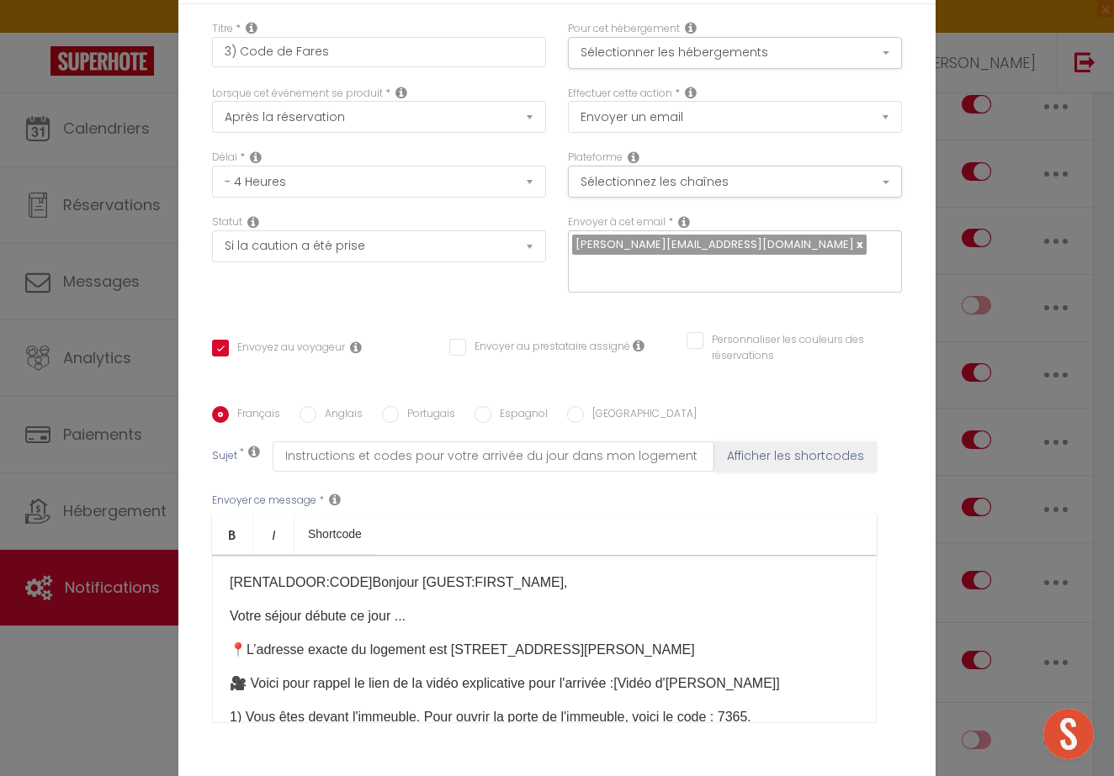
click at [355, 587] on p "[RENTALDOOR:CODE] ​ Bonjour [GUEST:FIRST_NAME]," at bounding box center [544, 583] width 629 height 20
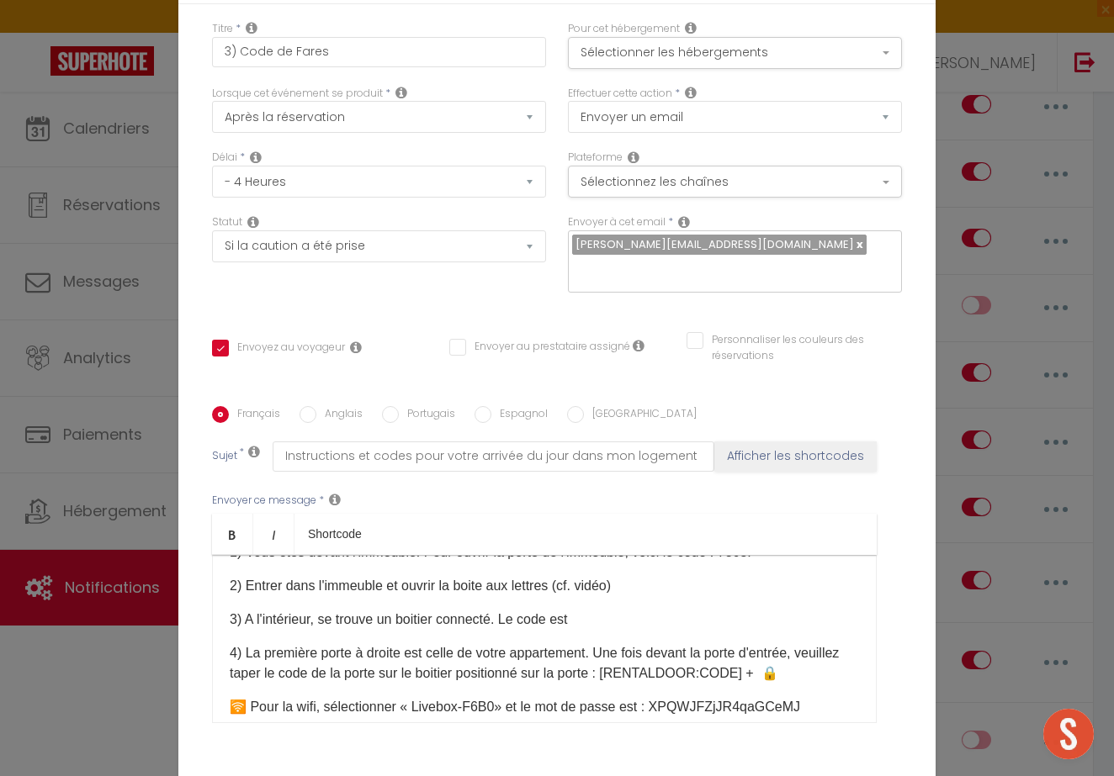
scroll to position [166, 0]
click at [609, 612] on p "3) A l'intérieur, se trouve un boitier connecté. Le code est" at bounding box center [544, 619] width 629 height 20
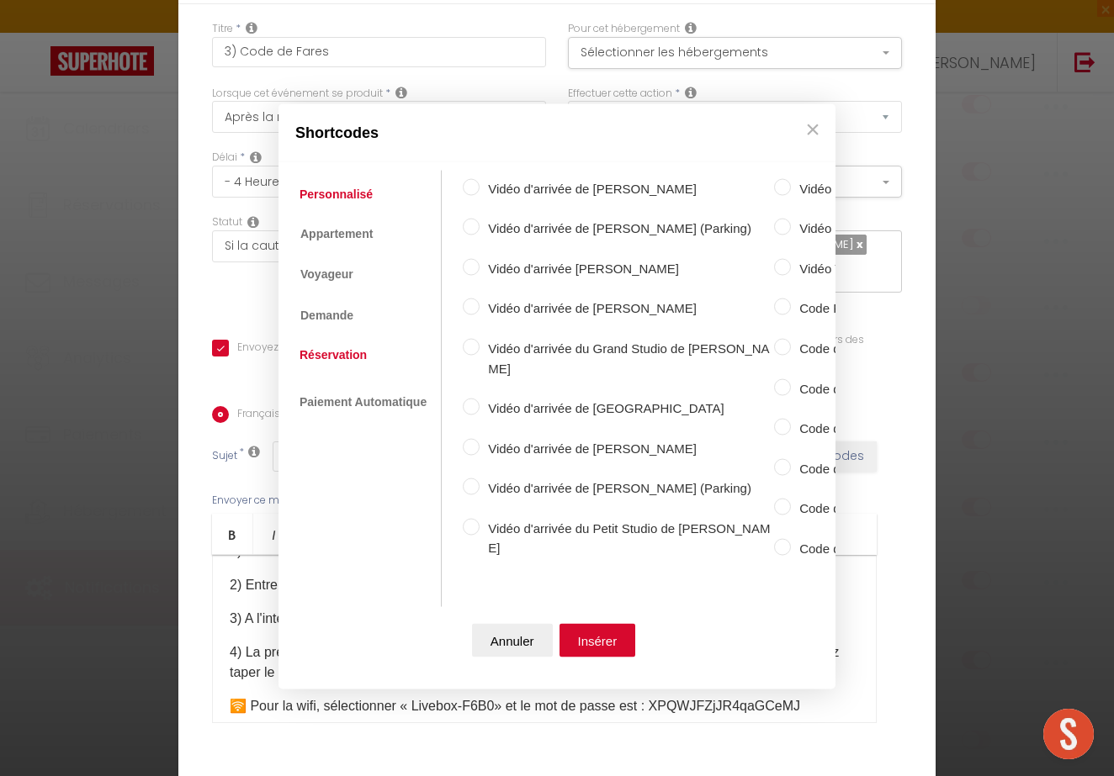
click at [352, 360] on link "Réservation" at bounding box center [333, 355] width 84 height 30
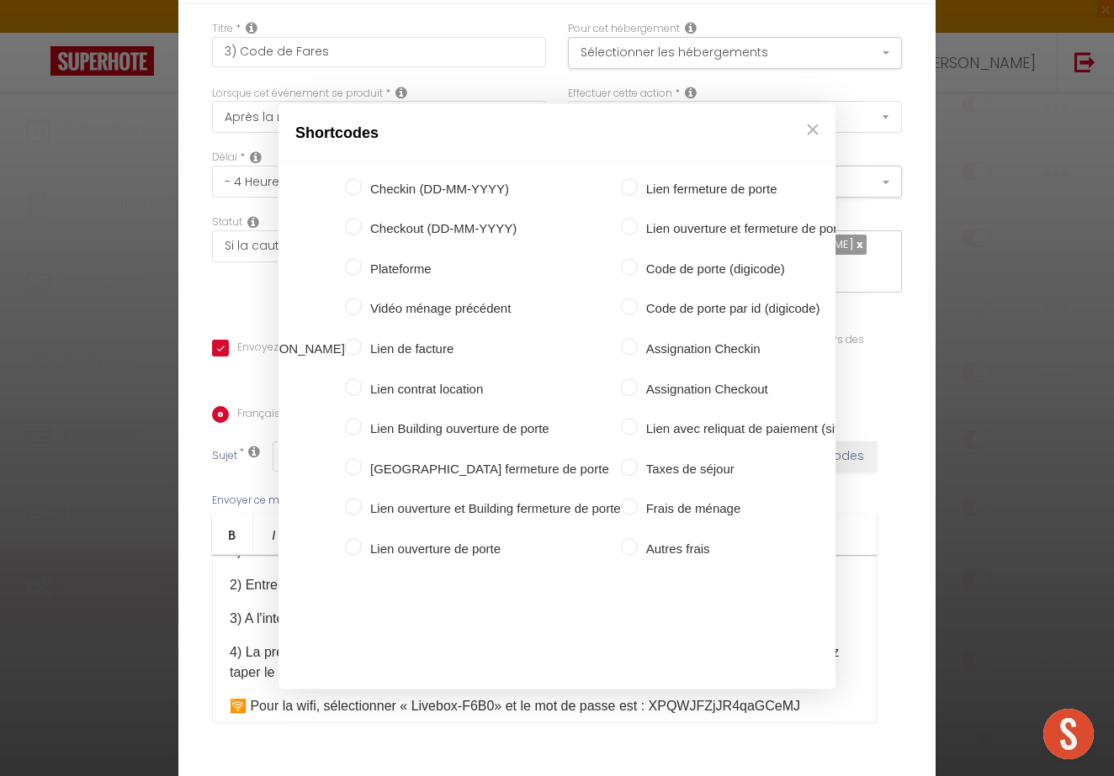
scroll to position [0, 426]
click at [660, 263] on label "Code de porte (digicode)" at bounding box center [757, 268] width 239 height 20
click at [638, 263] on input "Code de porte (digicode)" at bounding box center [630, 266] width 17 height 17
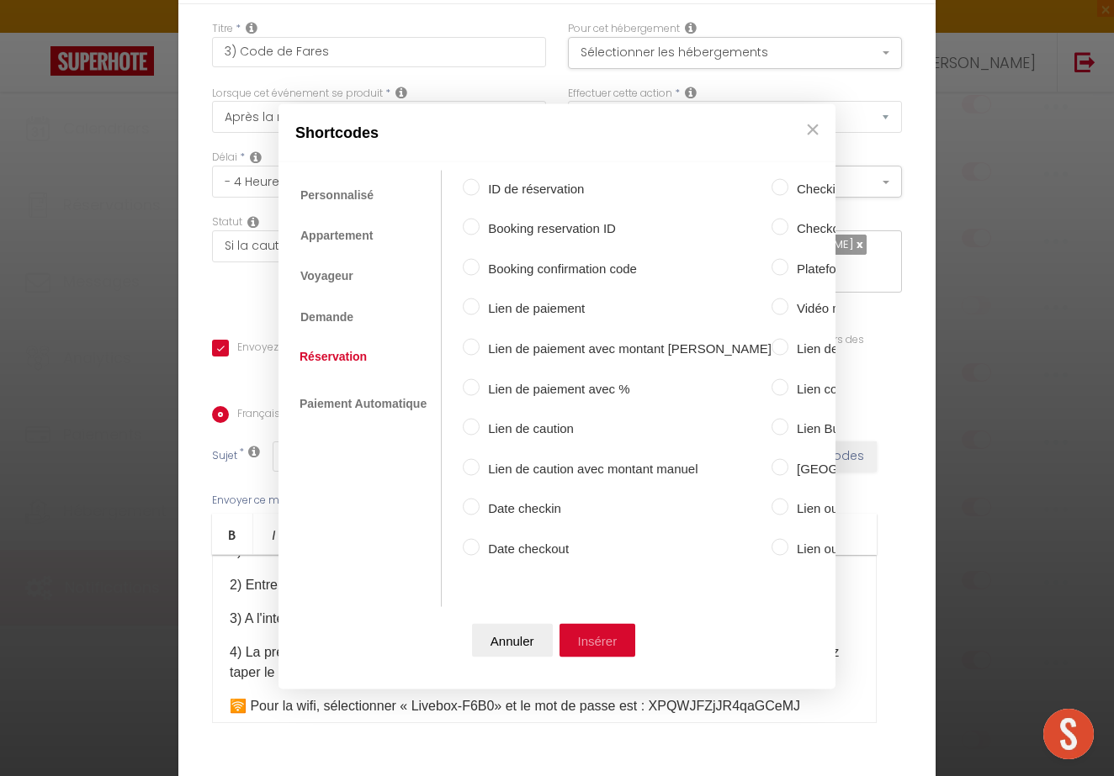
scroll to position [0, 0]
click at [593, 628] on button "Insérer" at bounding box center [597, 641] width 77 height 34
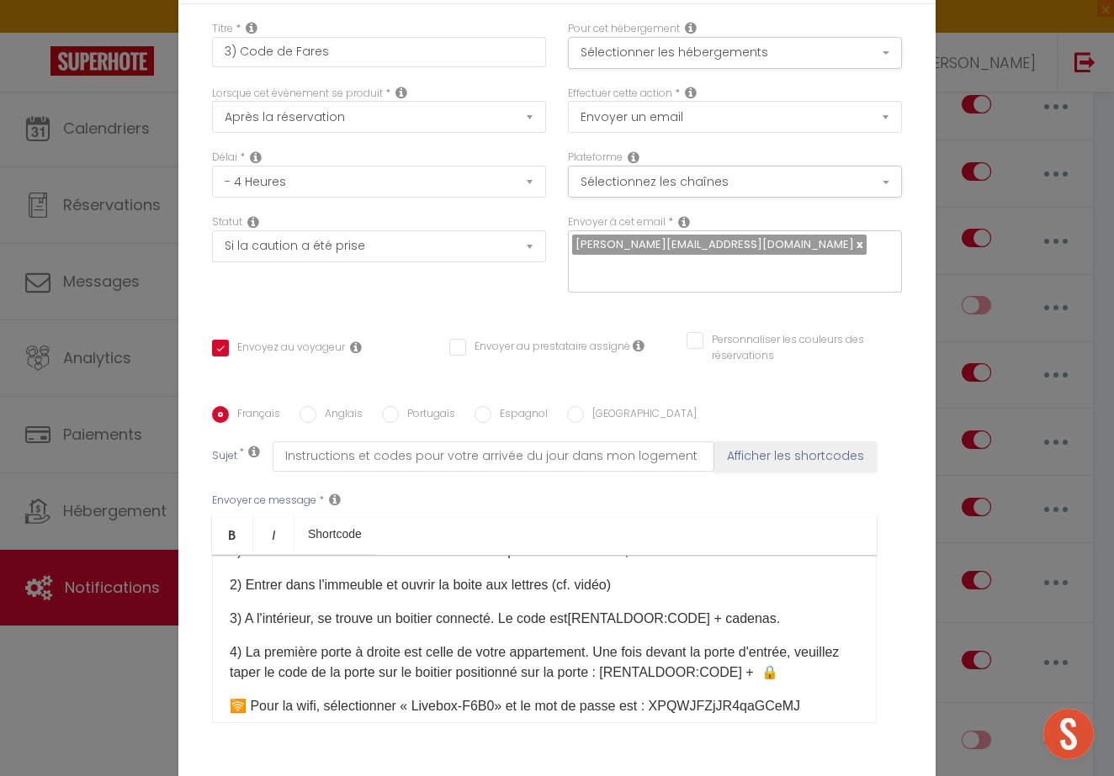
click at [722, 662] on p "4) La première porte à droite est celle de votre appartement. Une fois devant l…" at bounding box center [544, 663] width 629 height 40
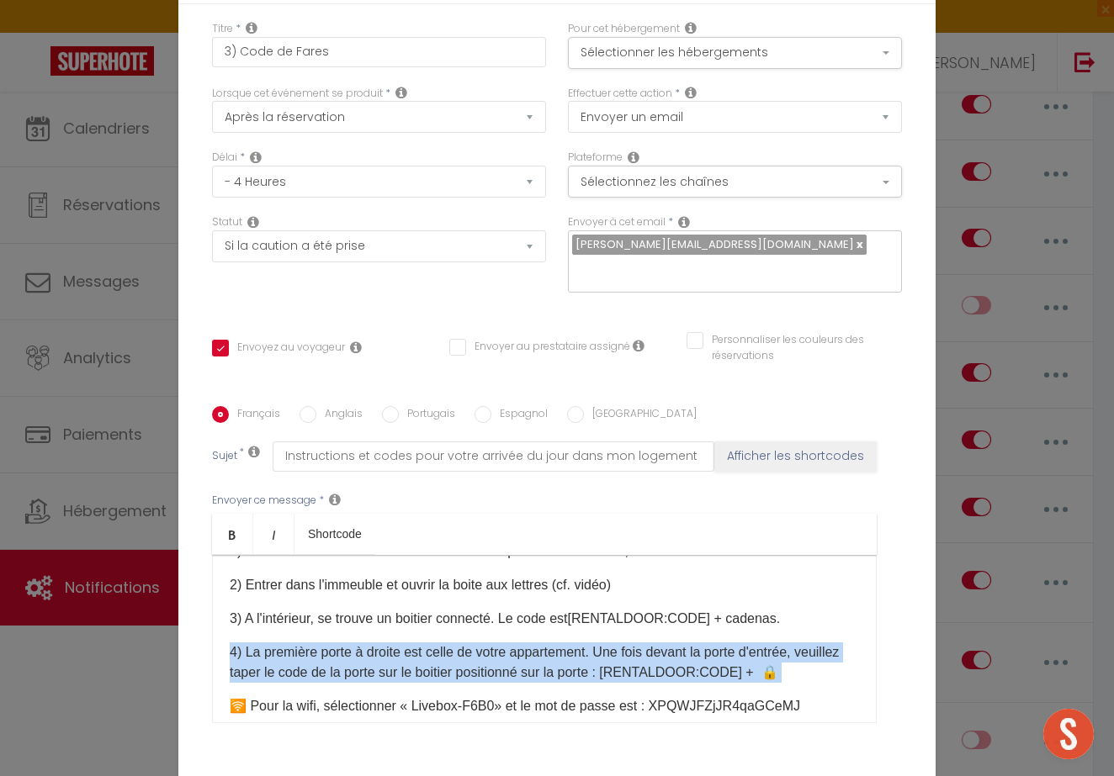
click at [722, 662] on p "4) La première porte à droite est celle de votre appartement. Une fois devant l…" at bounding box center [544, 663] width 629 height 40
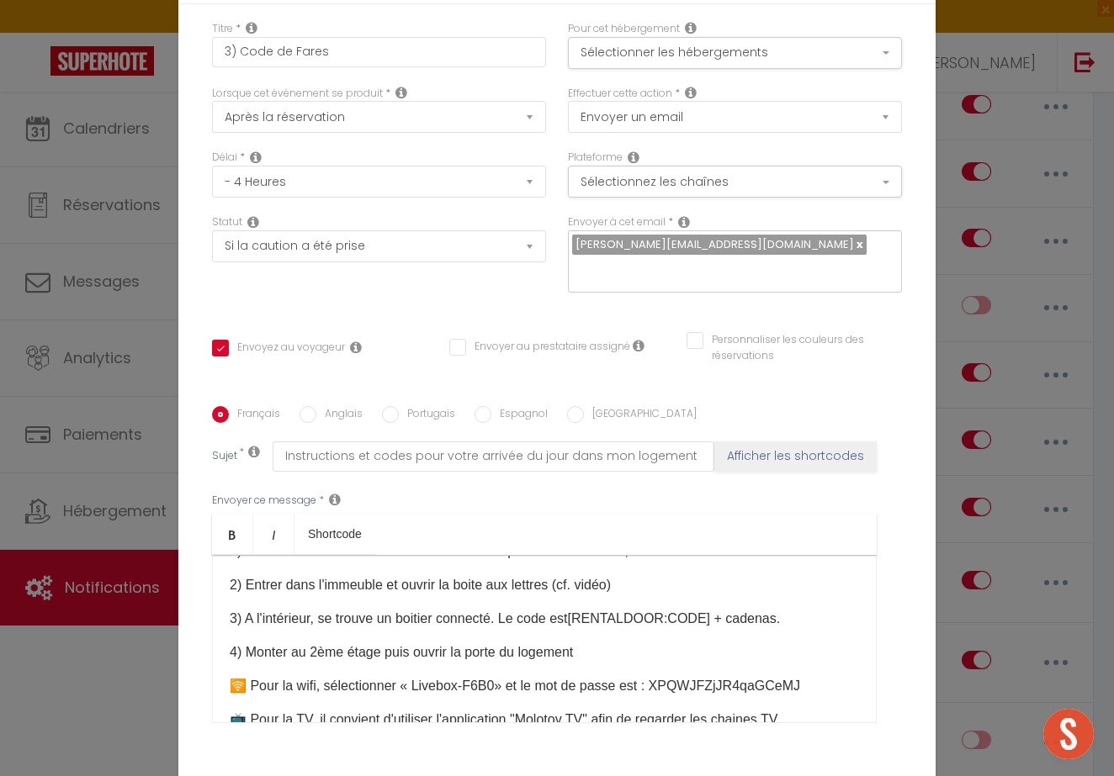
scroll to position [172, 0]
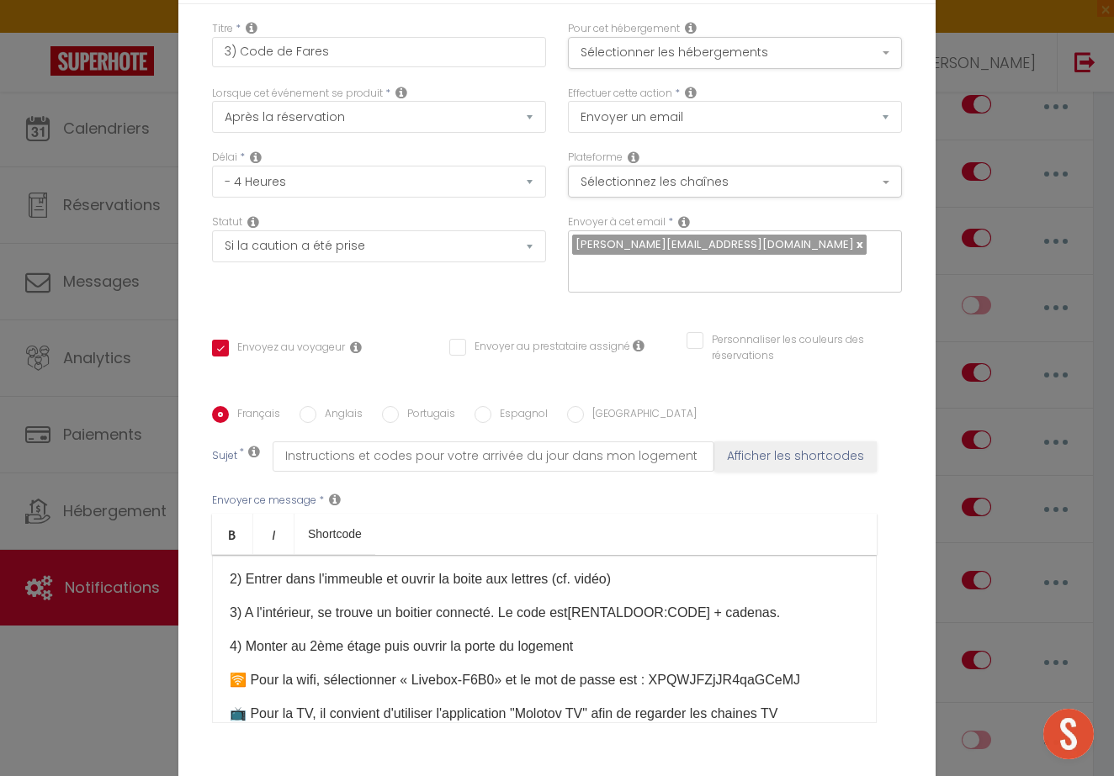
click at [843, 681] on p "🛜 Pour la wifi, sélectionner « Livebox-F6B0» et le mot de passe est : XPQWJFZjJ…" at bounding box center [544, 680] width 629 height 20
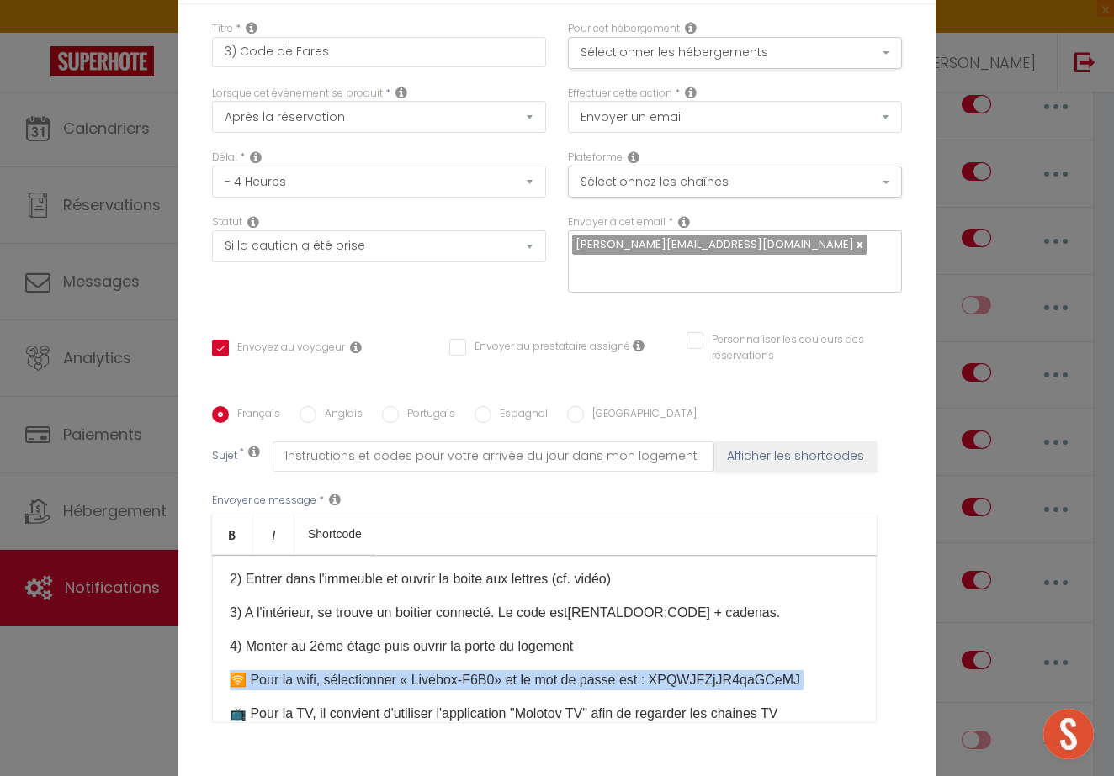
click at [843, 681] on p "🛜 Pour la wifi, sélectionner « Livebox-F6B0» et le mot de passe est : XPQWJFZjJ…" at bounding box center [544, 680] width 629 height 20
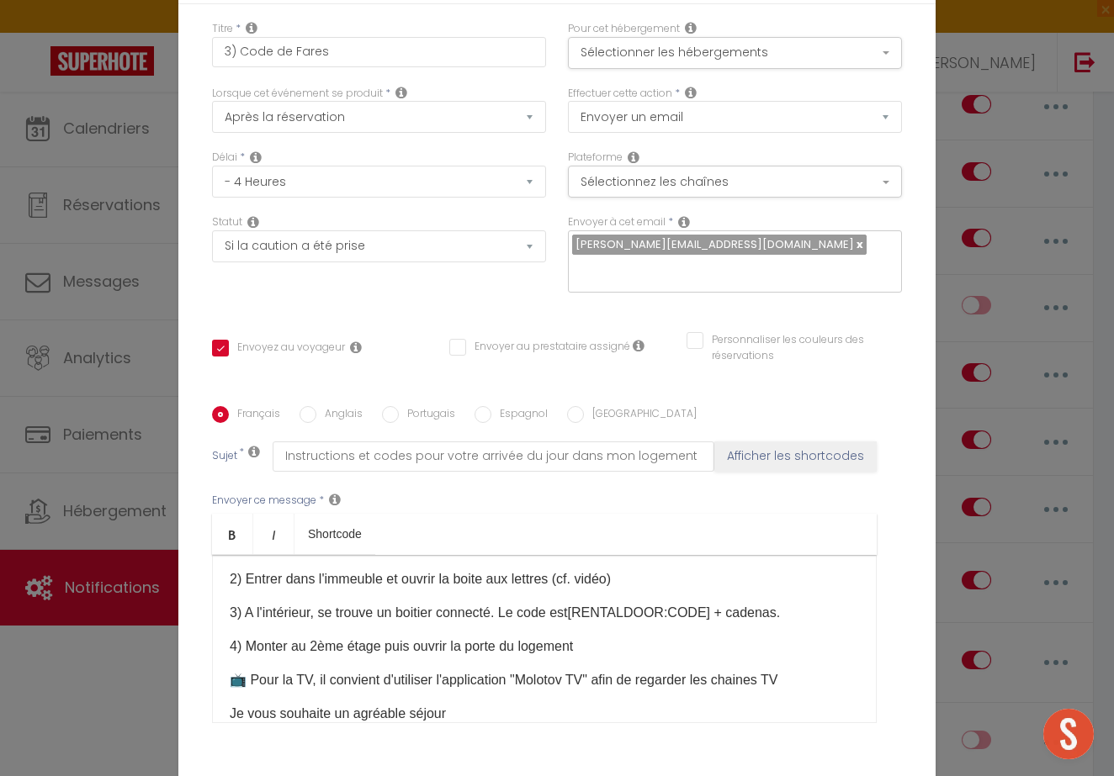
click at [770, 681] on p "📺 Pour la TV, il convient d'utiliser l'application "Molotov TV" afin de regarde…" at bounding box center [544, 680] width 629 height 20
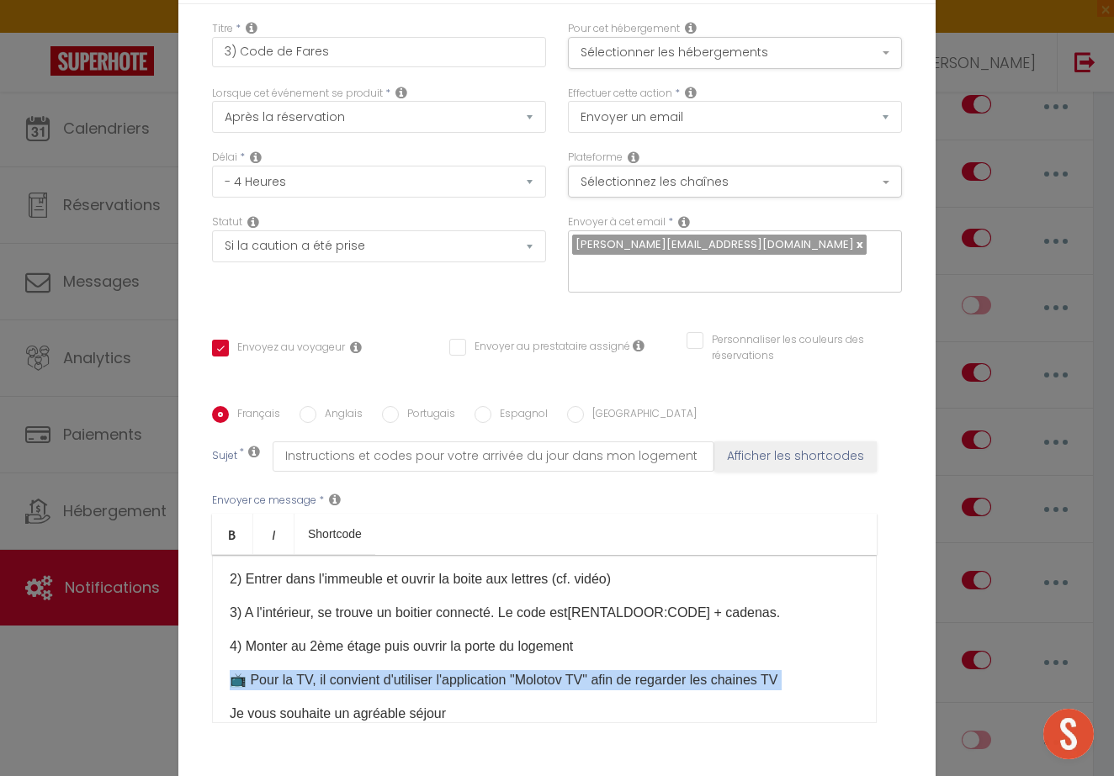
click at [770, 681] on p "📺 Pour la TV, il convient d'utiliser l'application "Molotov TV" afin de regarde…" at bounding box center [544, 680] width 629 height 20
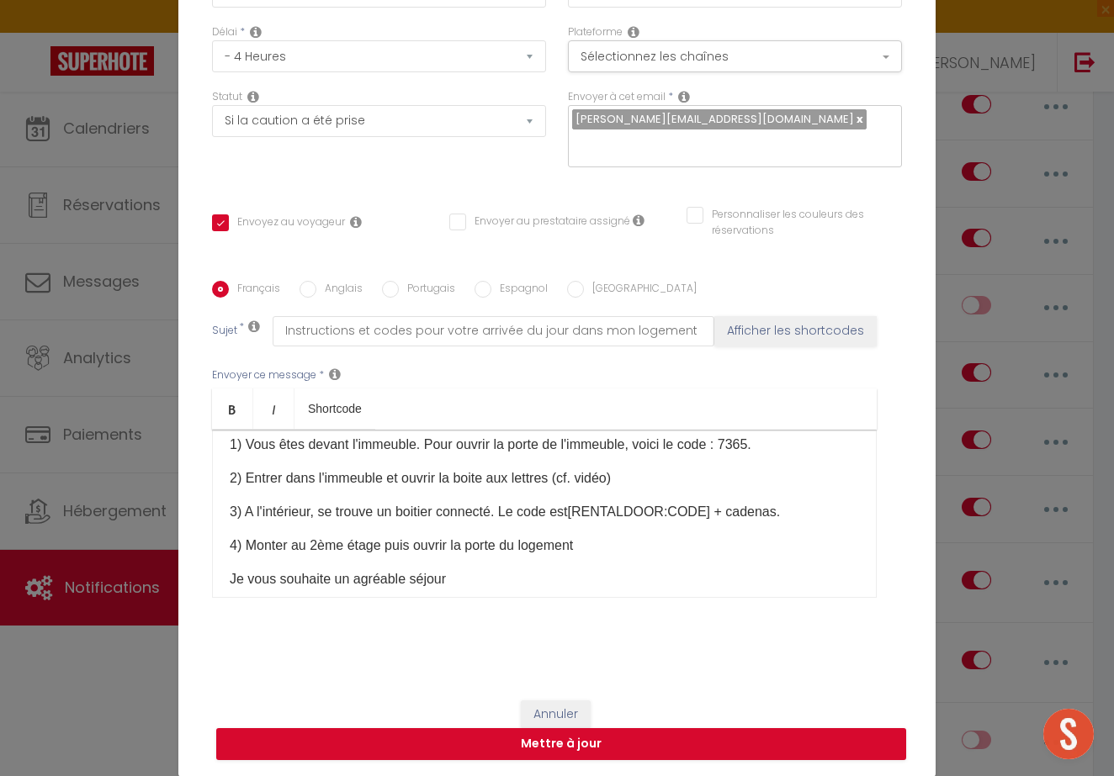
scroll to position [160, 0]
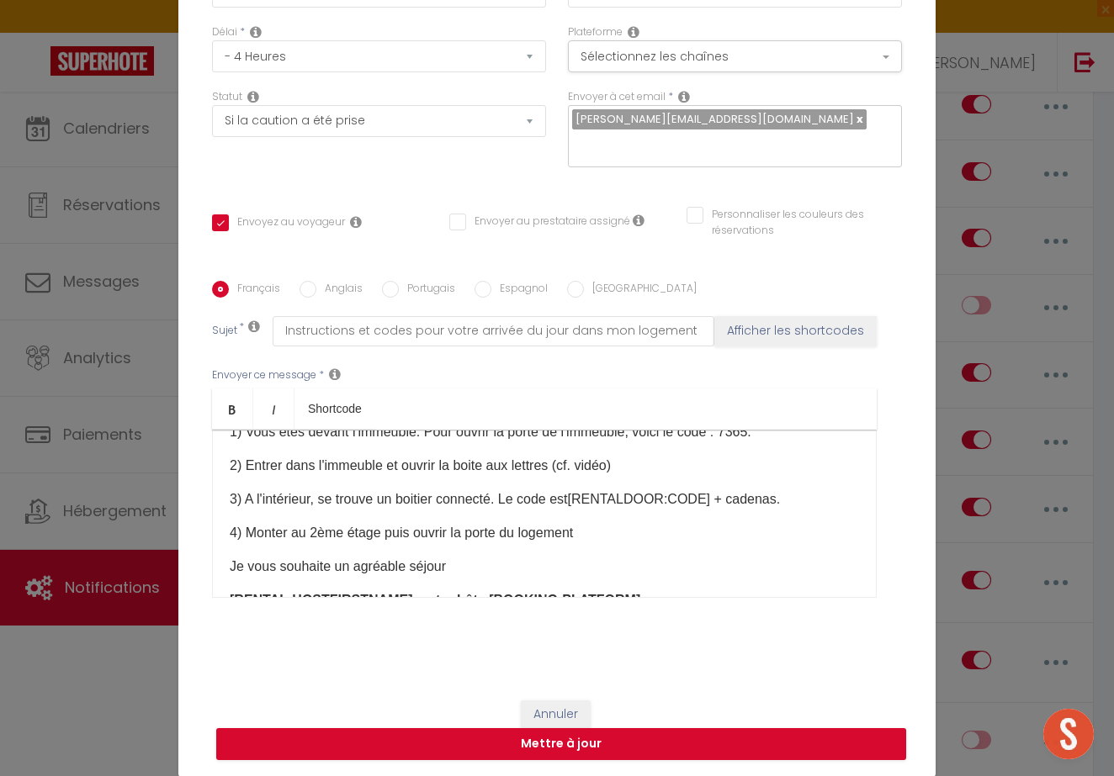
click at [645, 537] on p "4) Monter au 2ème étage puis ouvrir la porte du logement" at bounding box center [544, 533] width 629 height 20
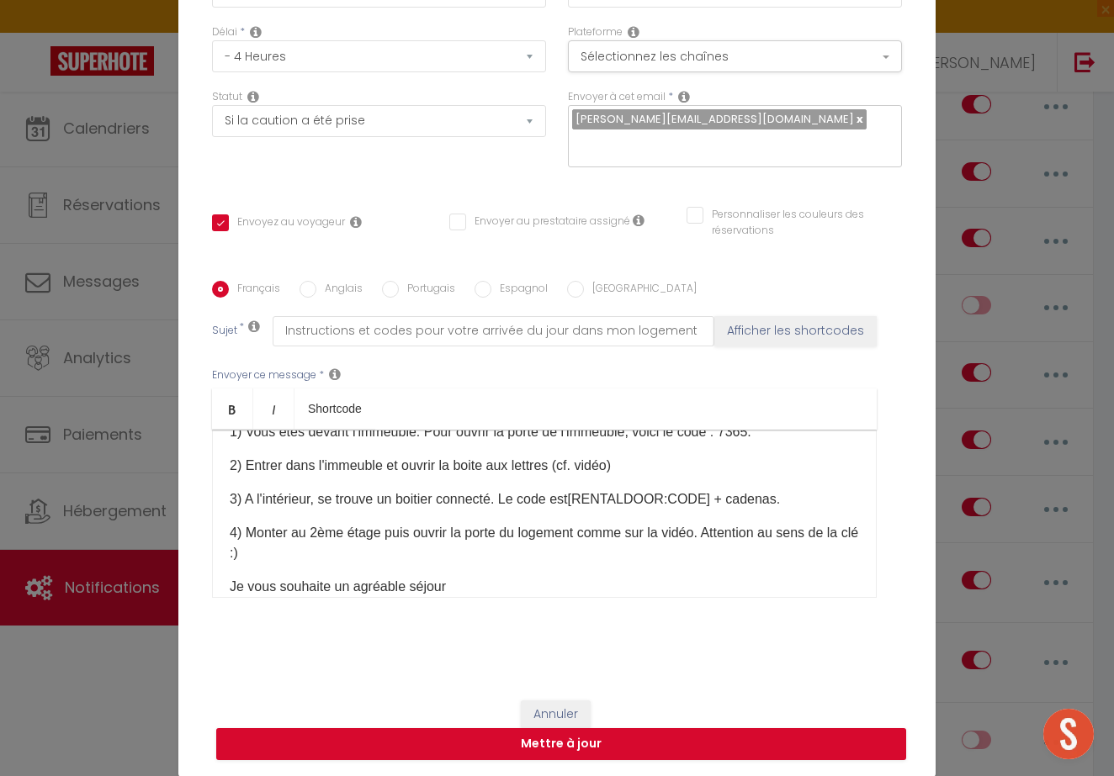
click at [655, 726] on div "Annuler Mettre à jour" at bounding box center [556, 730] width 757 height 93
click at [649, 734] on button "Mettre à jour" at bounding box center [561, 744] width 690 height 32
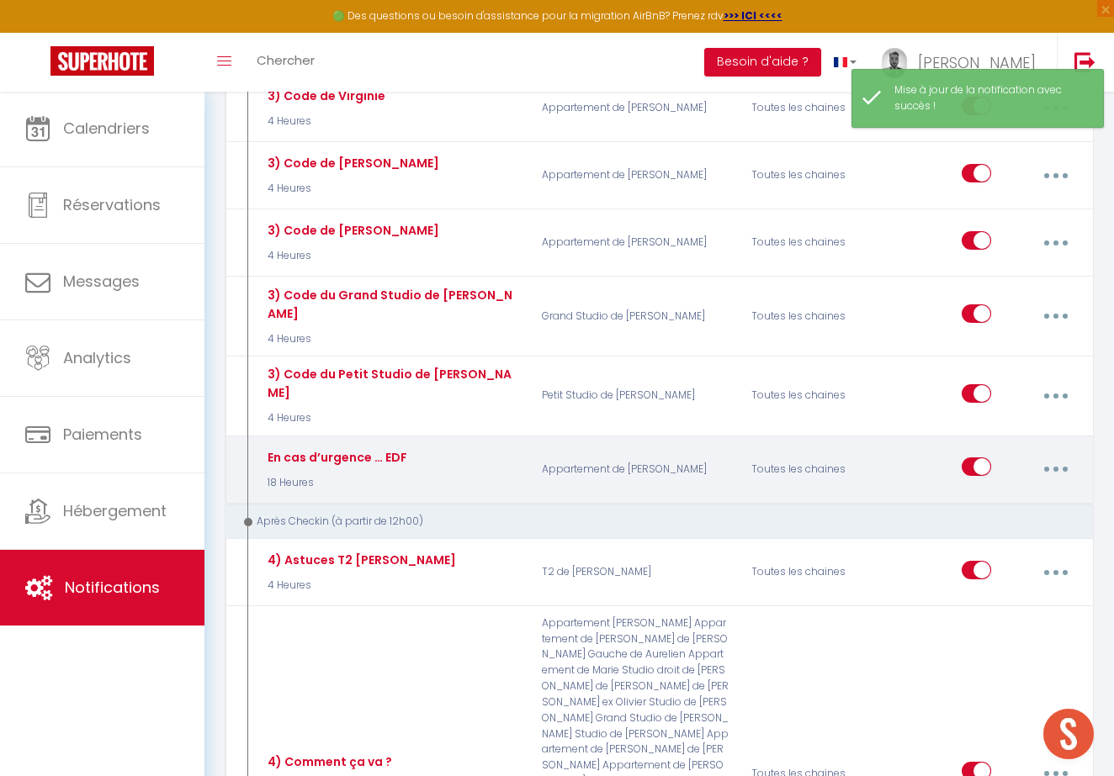
scroll to position [6039, 0]
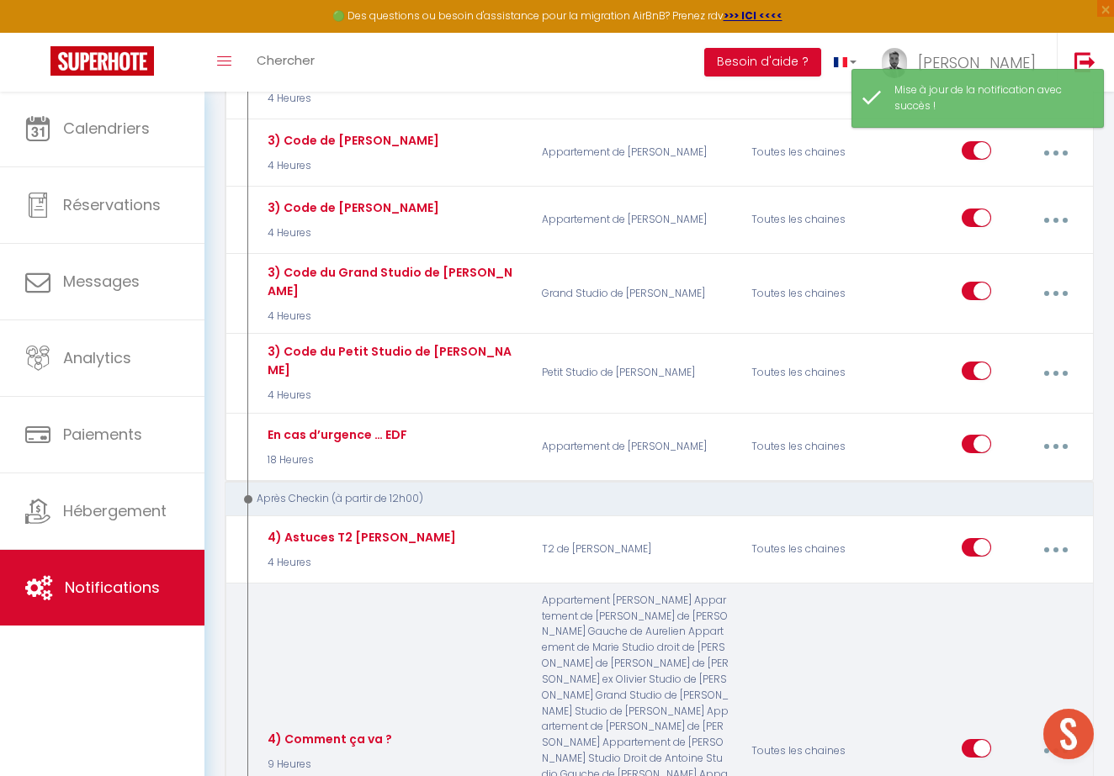
click at [1056, 749] on icon "button" at bounding box center [1055, 751] width 5 height 5
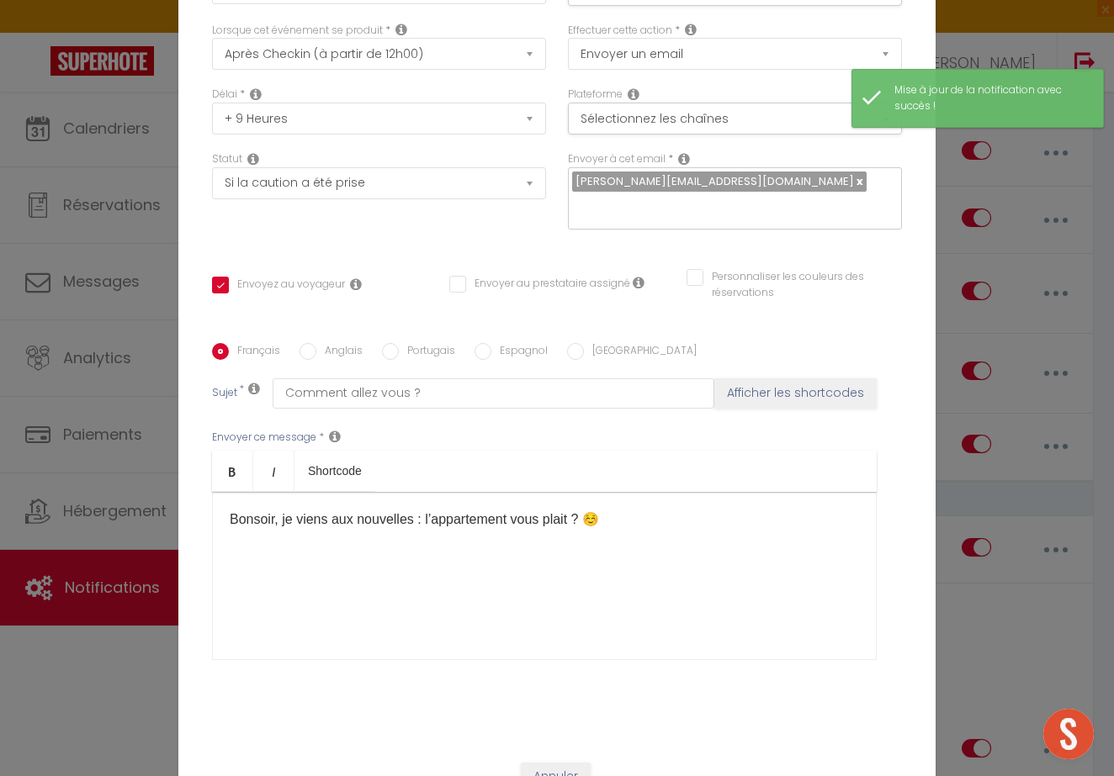
scroll to position [23, 0]
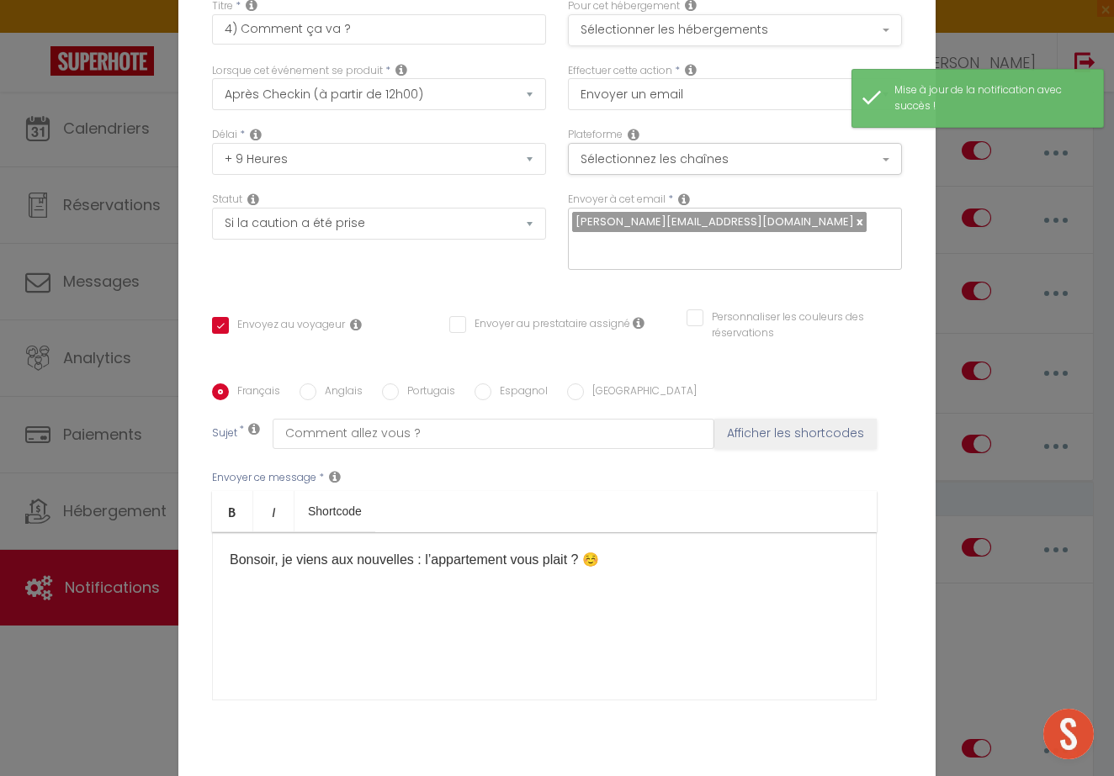
click at [723, 28] on button "Sélectionner les hébergements" at bounding box center [735, 30] width 334 height 32
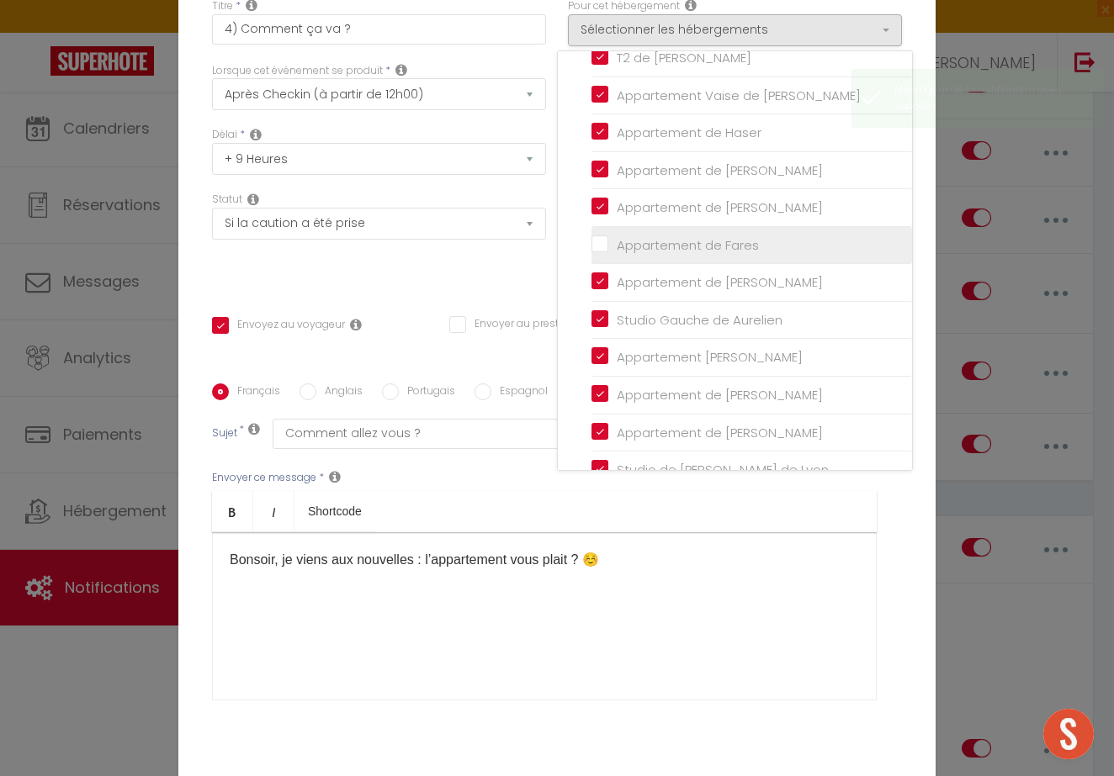
click at [703, 241] on input "Appartement de Fares" at bounding box center [751, 245] width 320 height 17
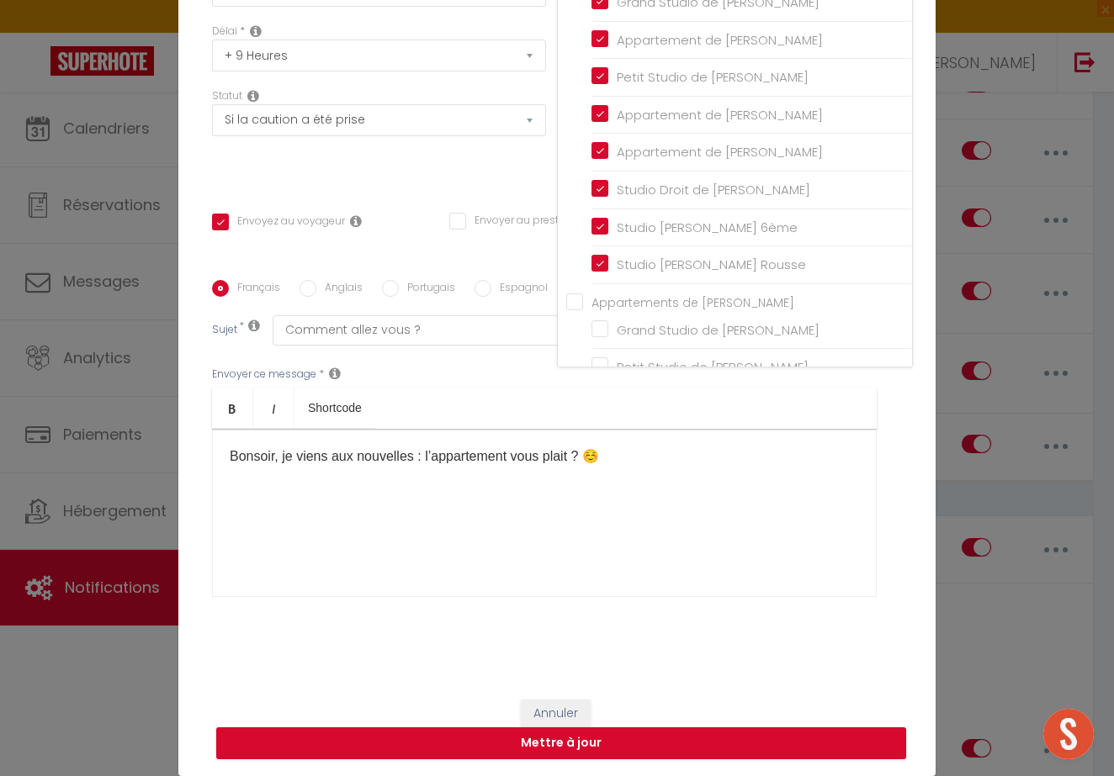
scroll to position [125, 0]
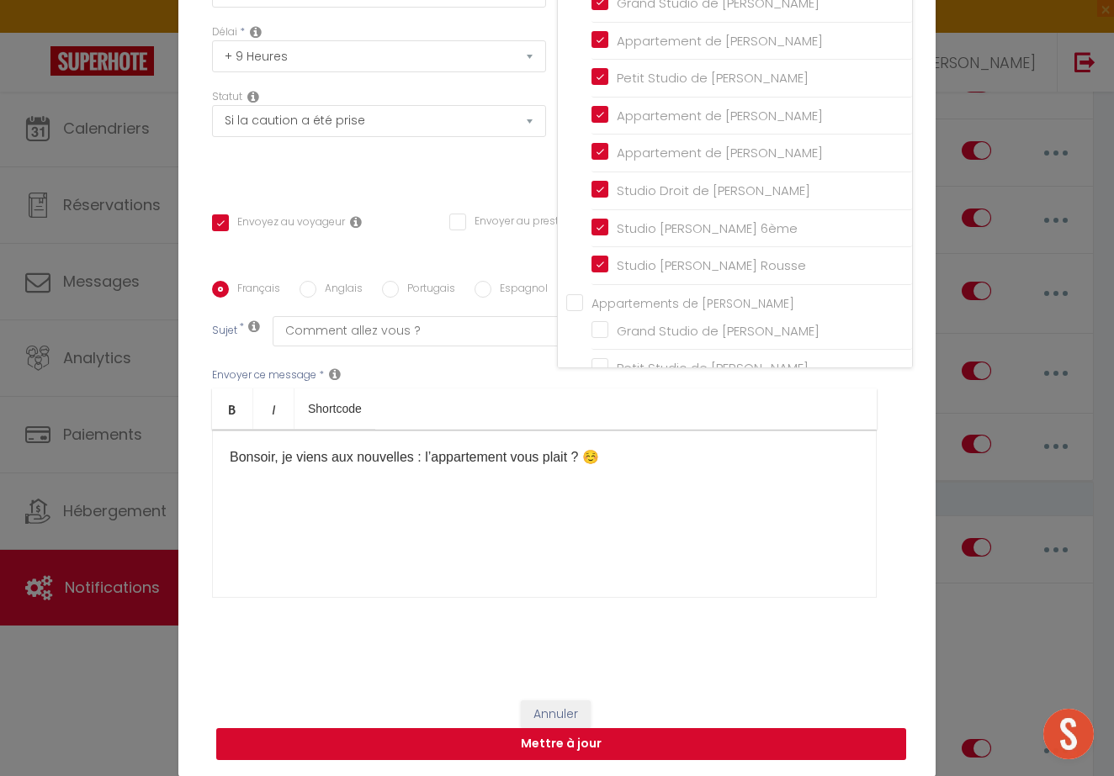
click at [657, 740] on button "Mettre à jour" at bounding box center [561, 744] width 690 height 32
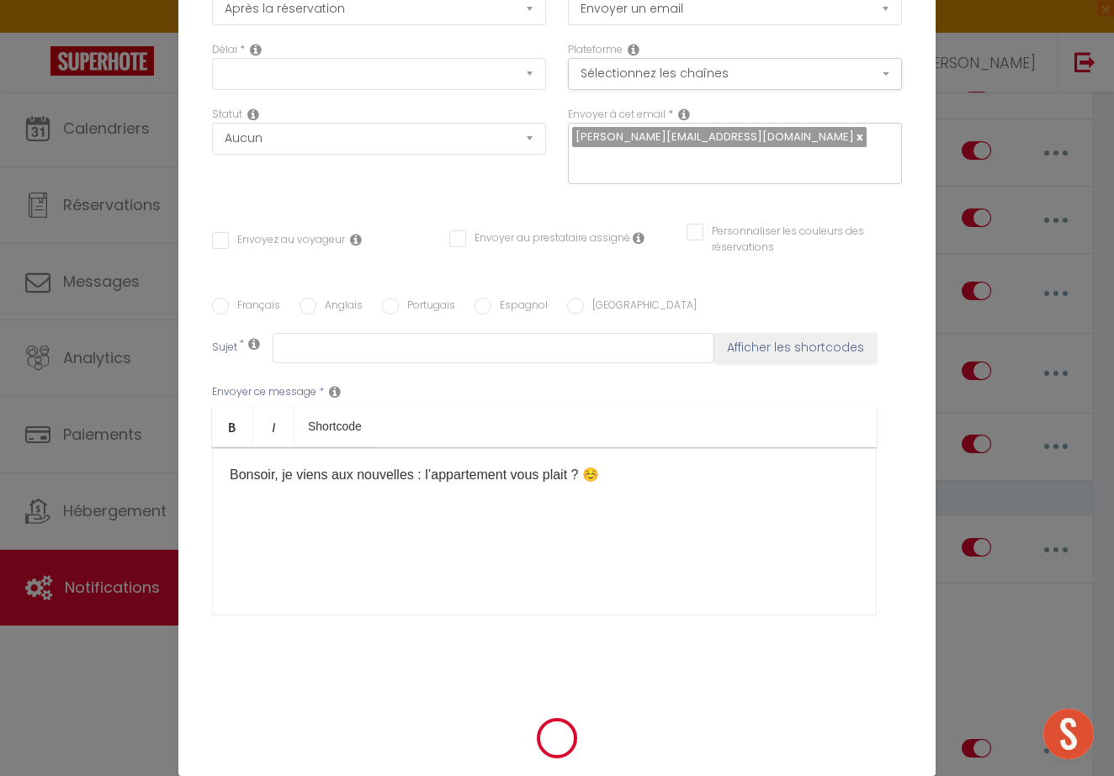
scroll to position [0, 0]
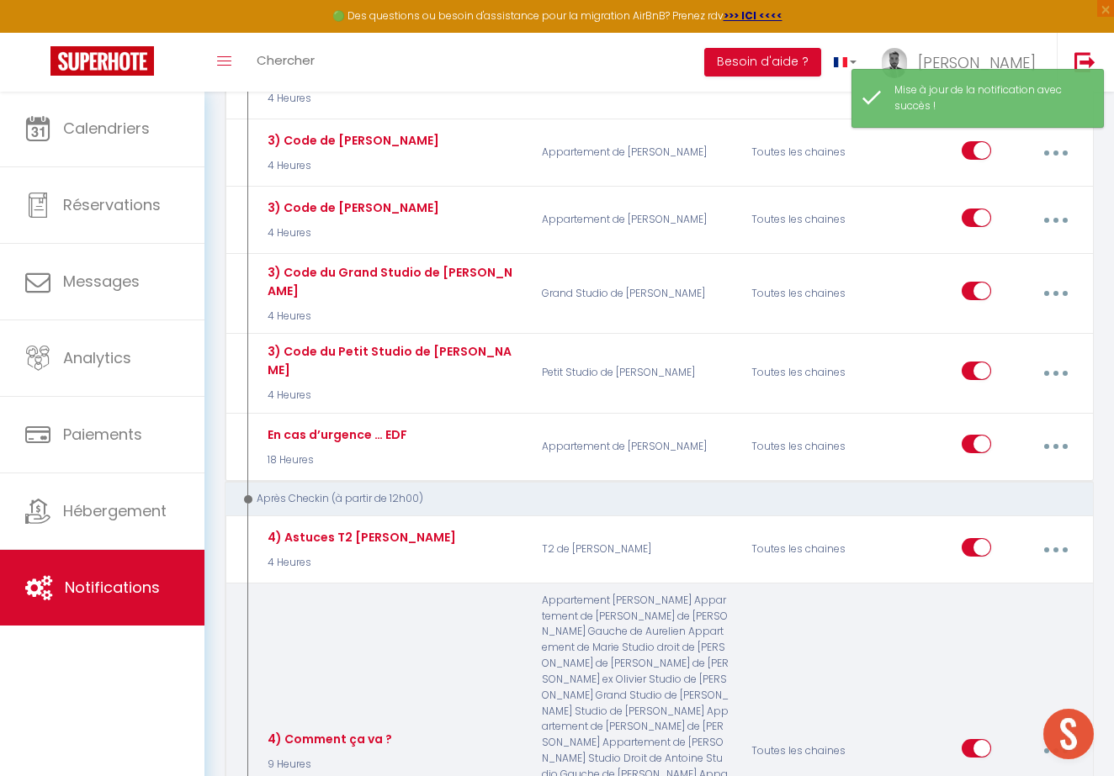
click at [979, 739] on input "checkbox" at bounding box center [975, 751] width 29 height 25
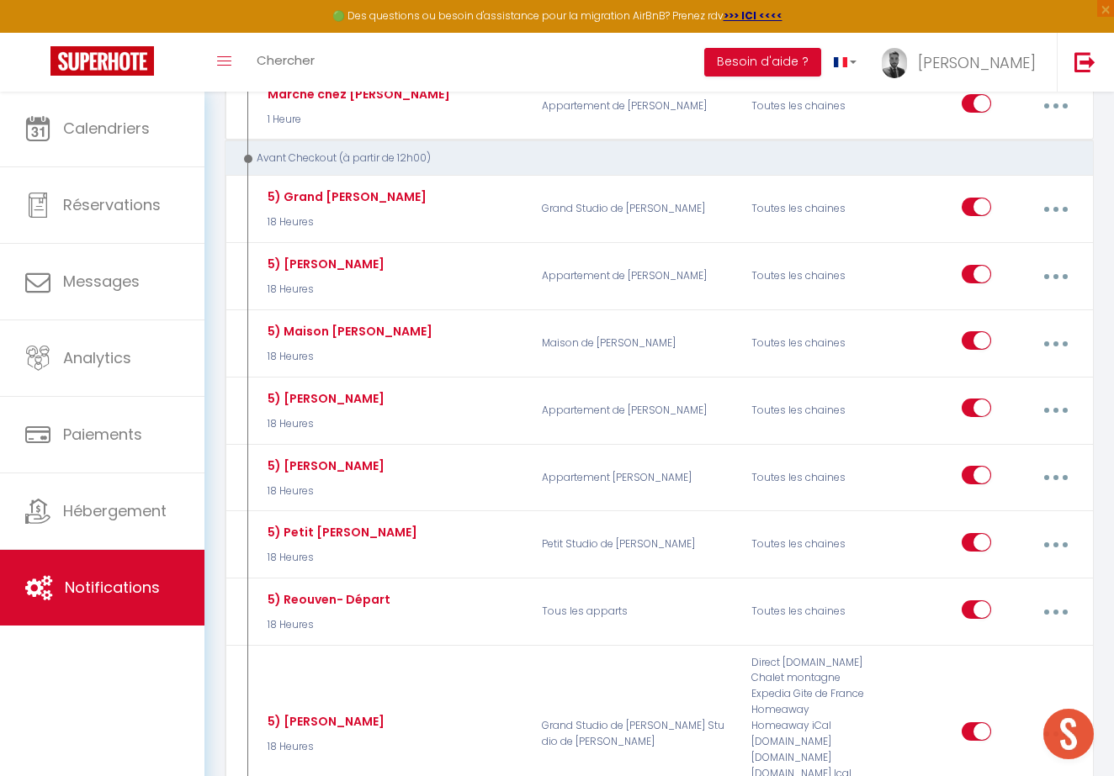
scroll to position [7122, 0]
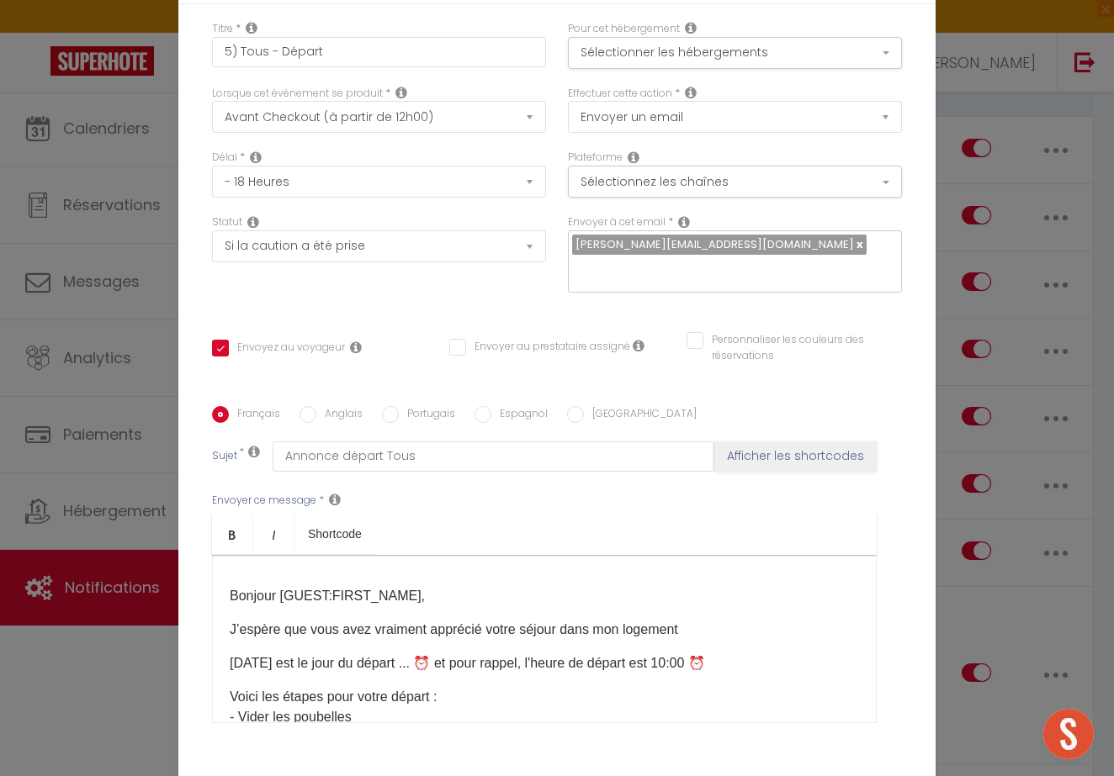
scroll to position [0, 0]
click at [696, 30] on icon at bounding box center [691, 27] width 12 height 13
click at [688, 46] on button "Sélectionner les hébergements" at bounding box center [735, 53] width 334 height 32
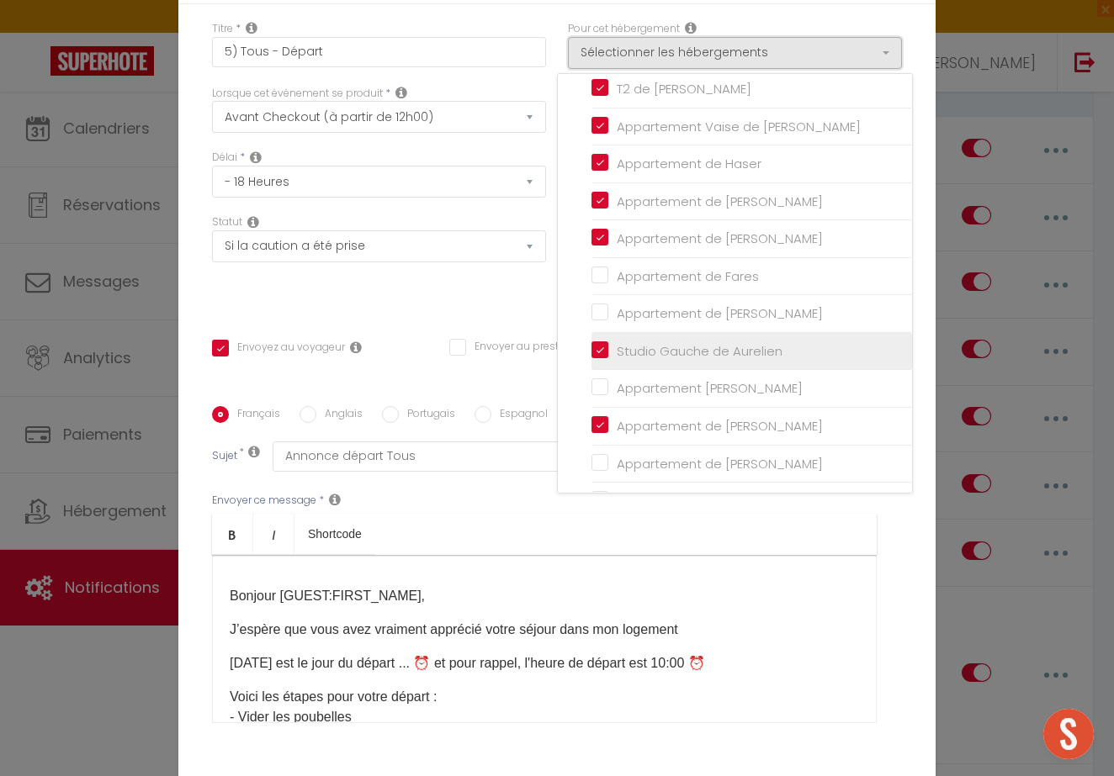
scroll to position [53, 0]
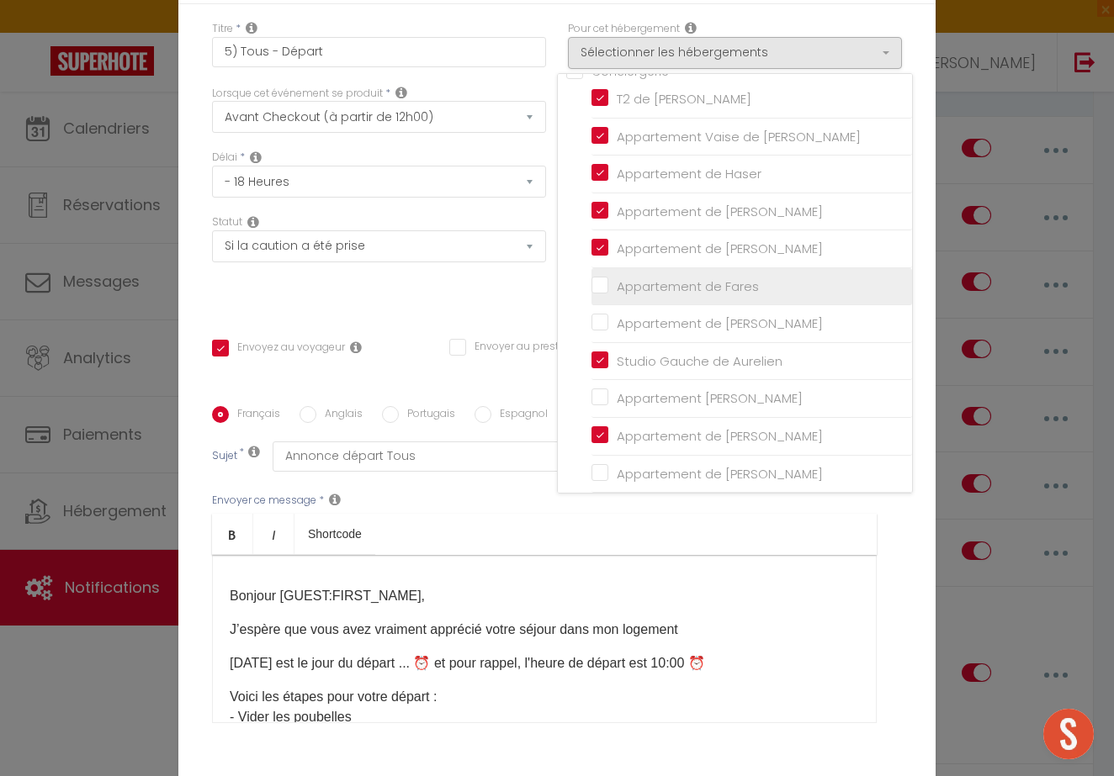
click at [706, 281] on input "Appartement de Fares" at bounding box center [751, 286] width 320 height 17
click at [512, 315] on div "Titre * 5) Tous - Départ Pour cet hébergement Sélectionner les hébergements Tou…" at bounding box center [556, 406] width 757 height 805
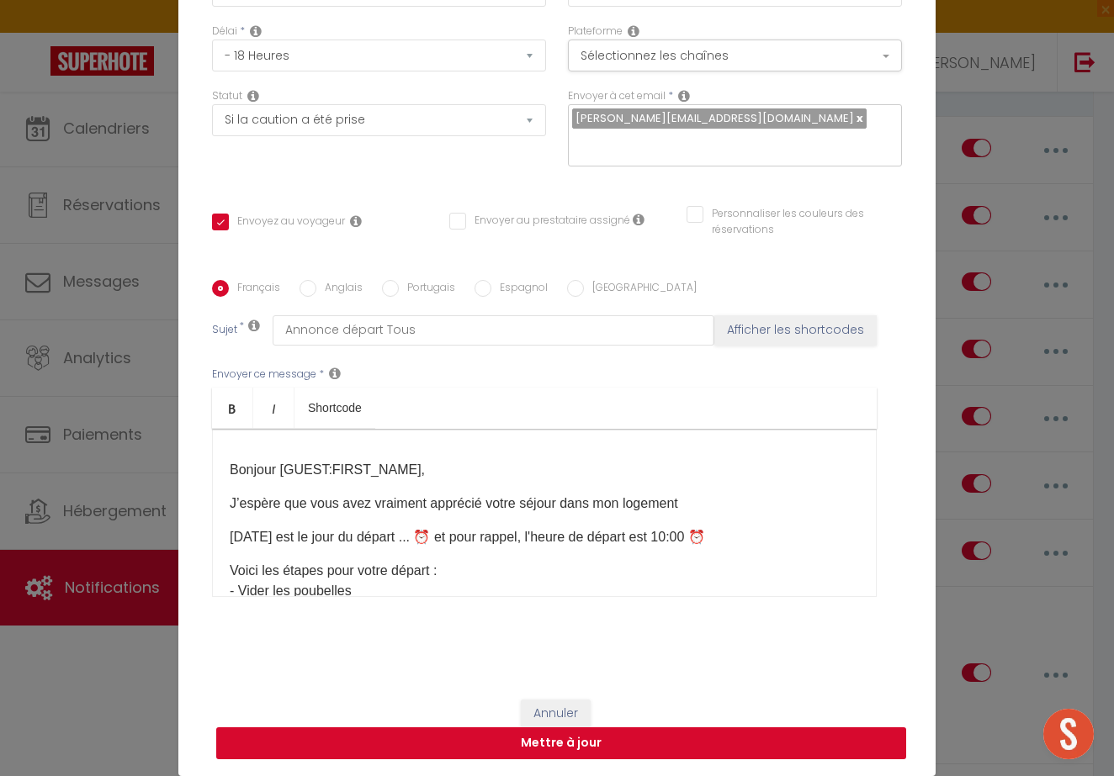
scroll to position [125, 0]
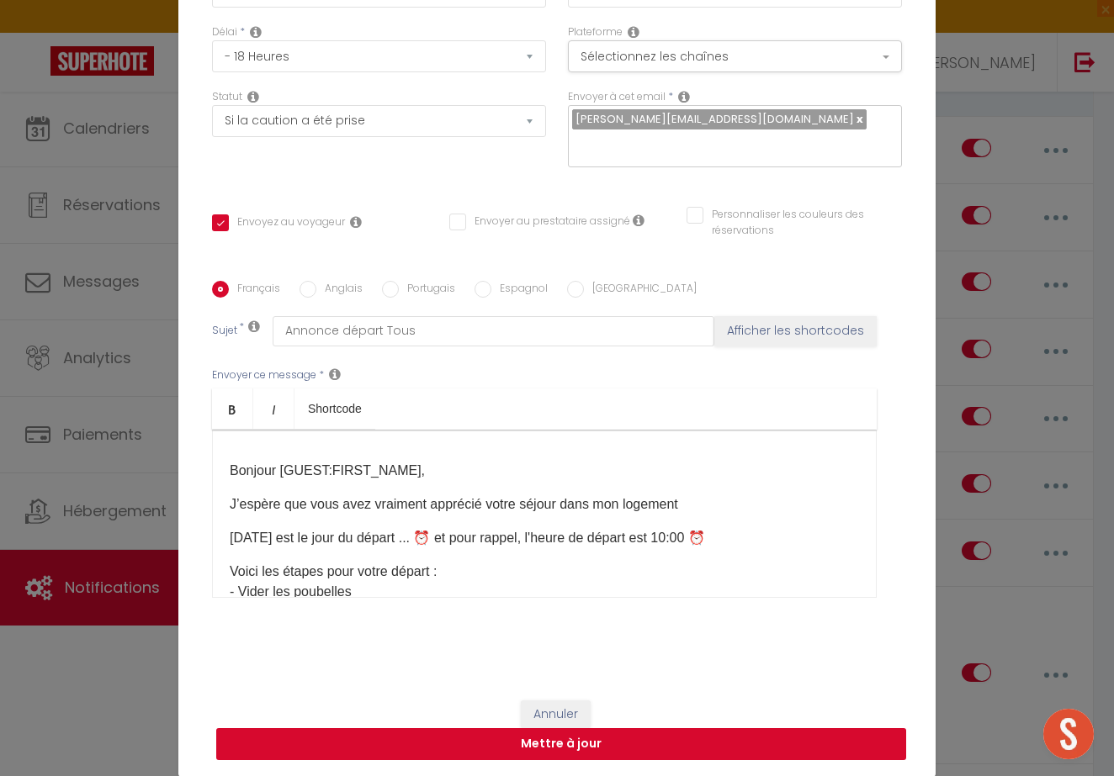
click at [578, 744] on button "Mettre à jour" at bounding box center [561, 744] width 690 height 32
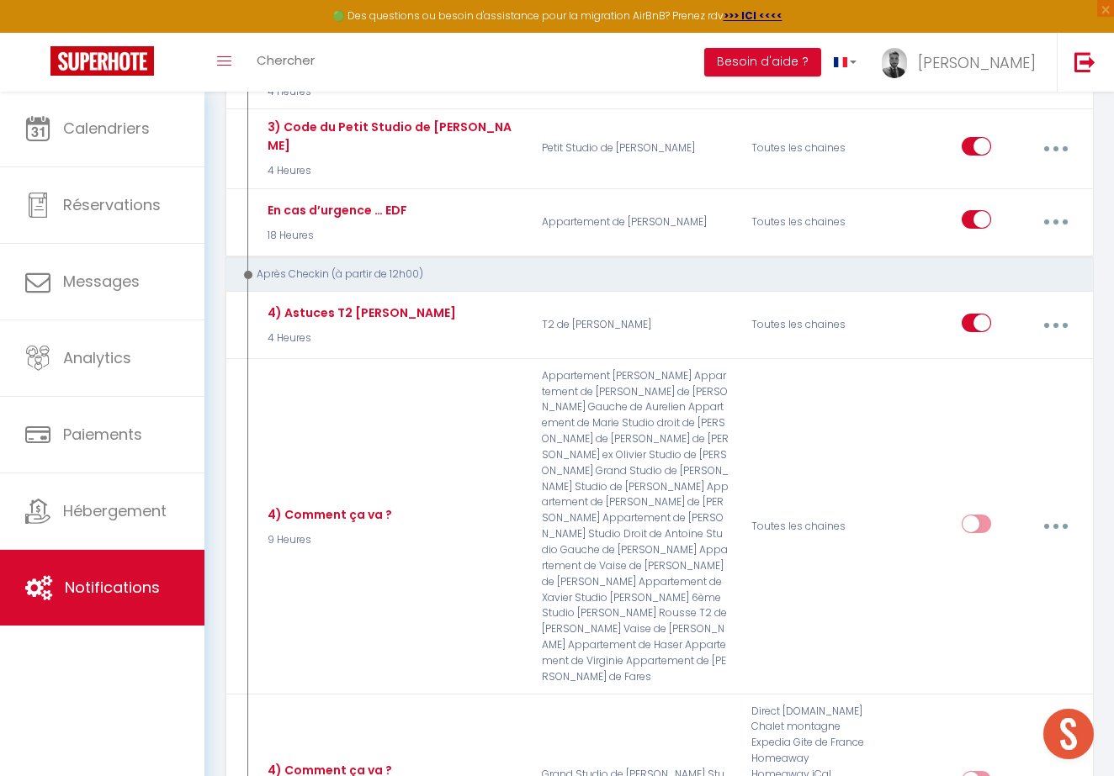
scroll to position [5642, 0]
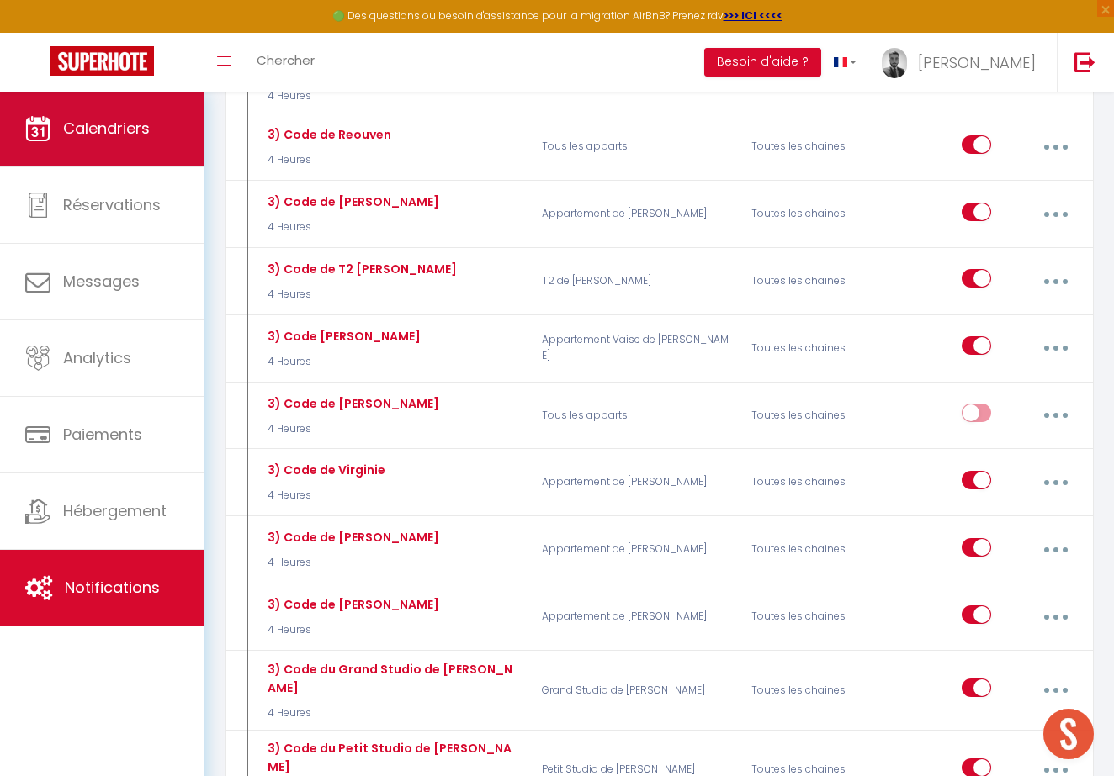
click at [140, 142] on link "Calendriers" at bounding box center [102, 129] width 204 height 76
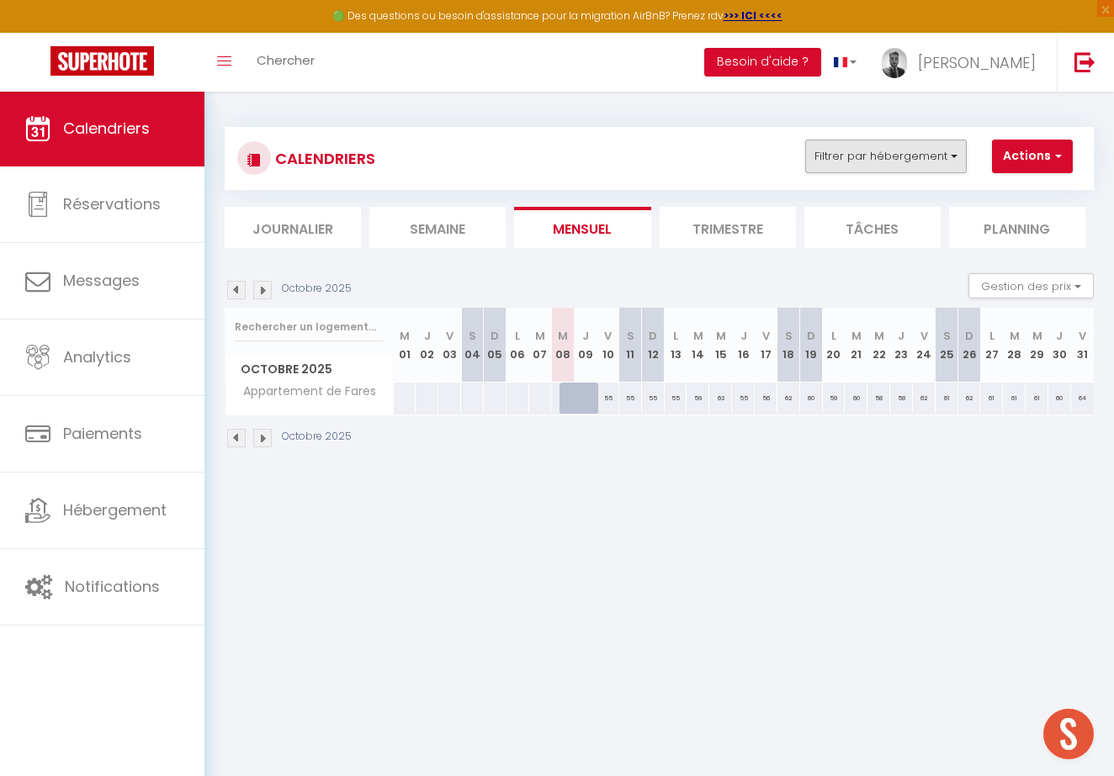
click at [903, 164] on button "Filtrer par hébergement" at bounding box center [885, 157] width 161 height 34
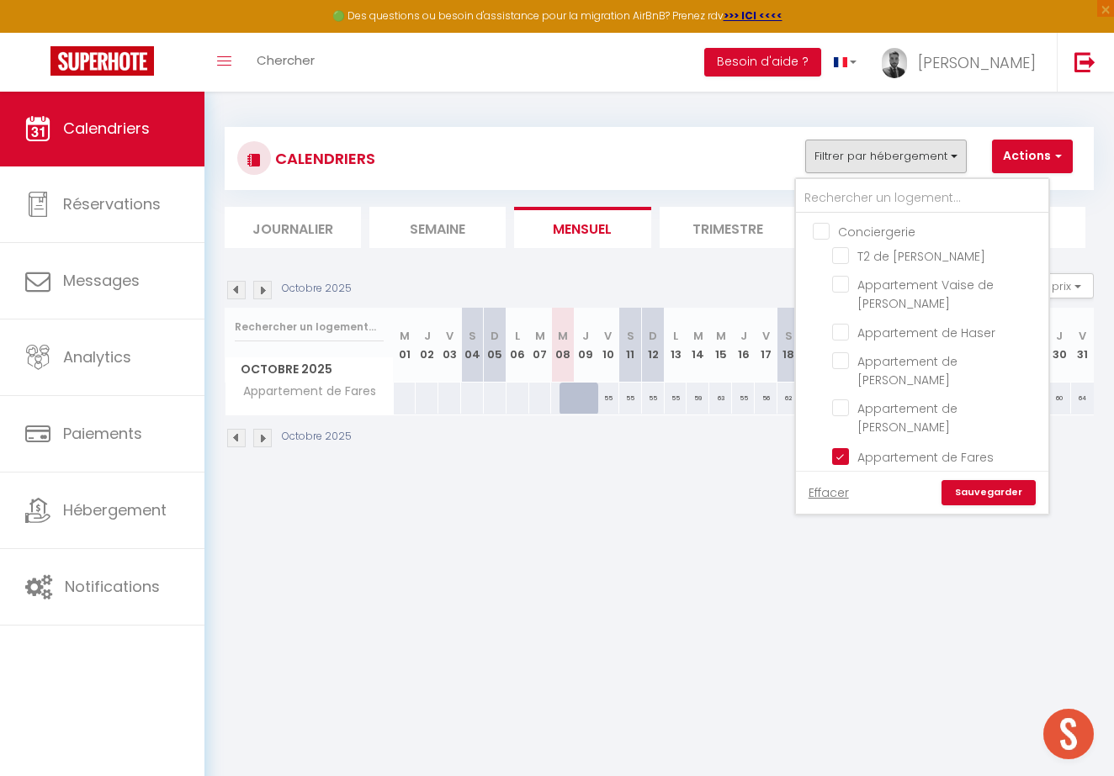
click at [813, 226] on input "Conciergerie" at bounding box center [938, 230] width 252 height 17
click at [1021, 498] on link "Sauvegarder" at bounding box center [988, 492] width 94 height 25
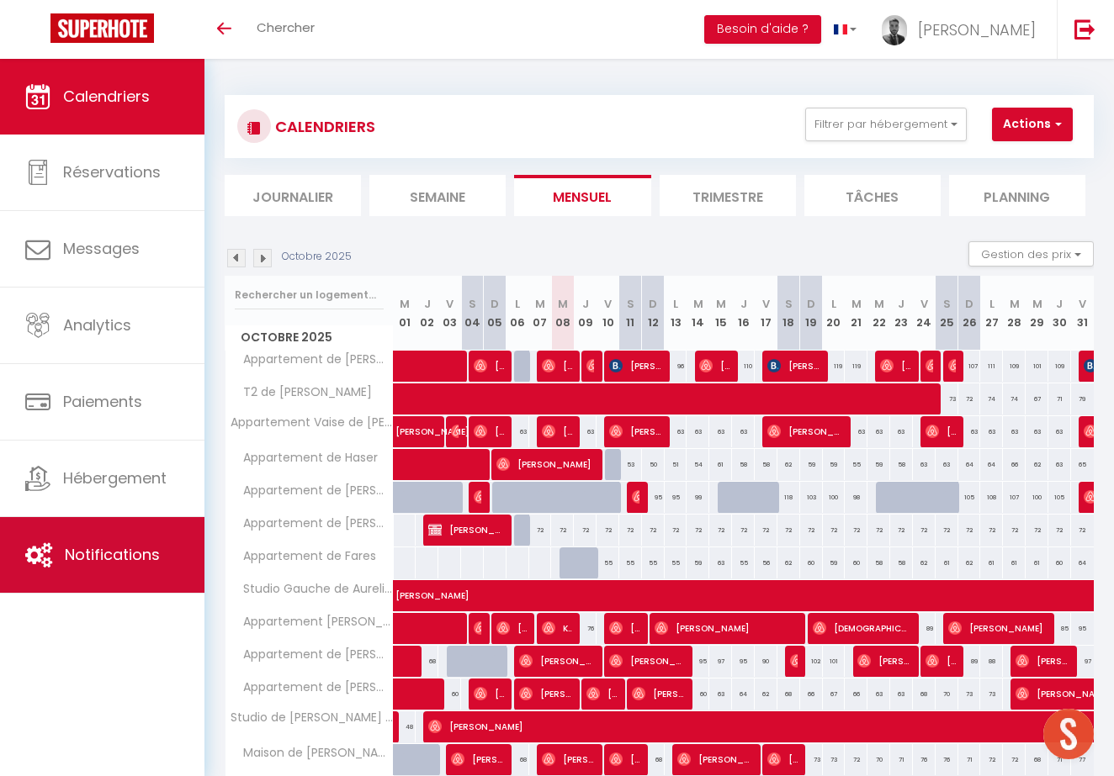
click at [103, 537] on link "Notifications" at bounding box center [102, 555] width 204 height 76
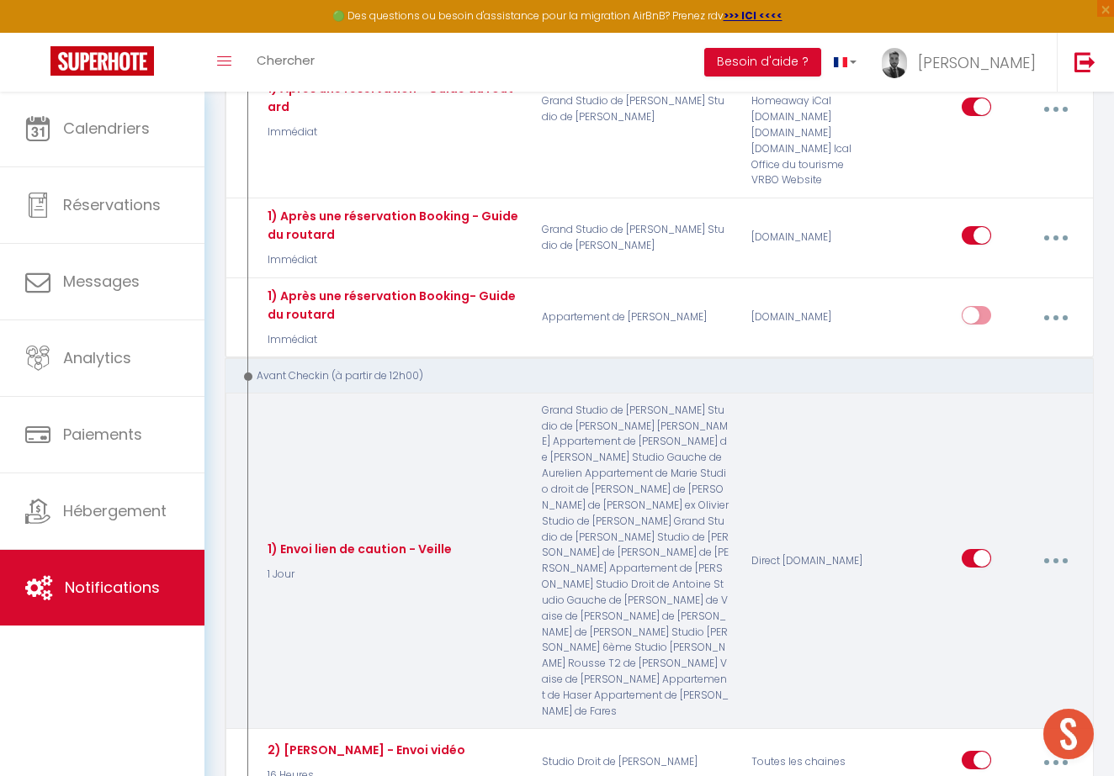
scroll to position [1165, 0]
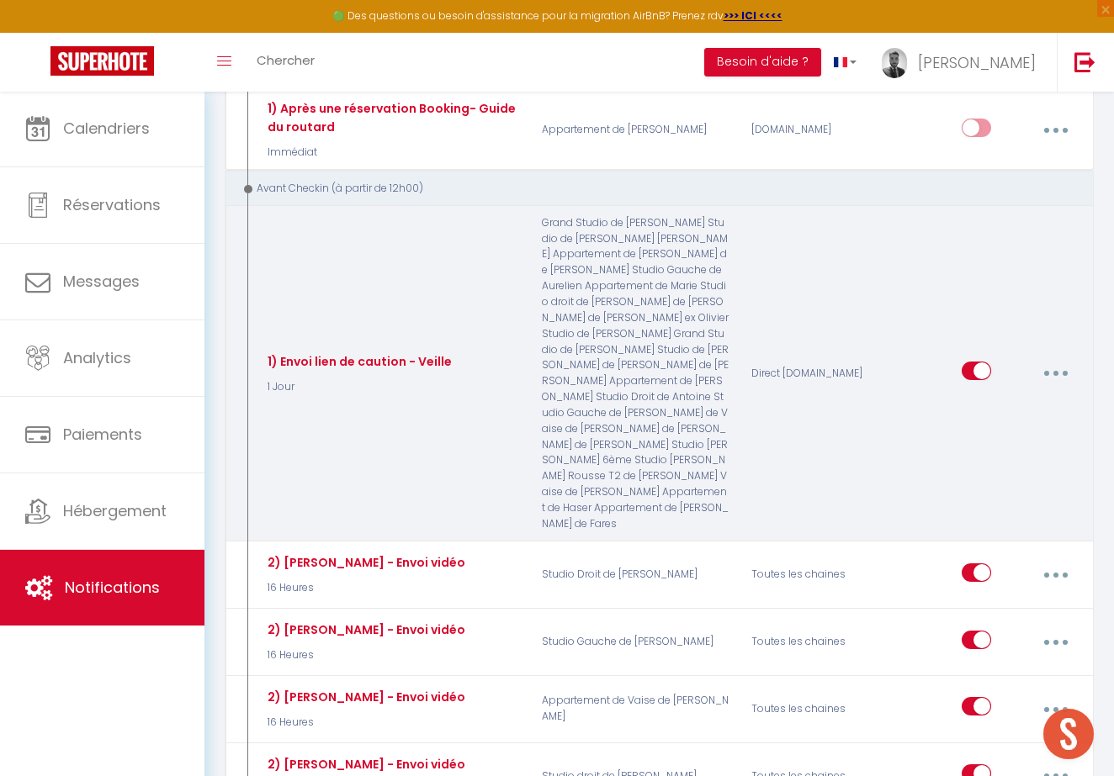
click at [1057, 357] on button "button" at bounding box center [1055, 373] width 45 height 32
select select
checkbox input "false"
click at [1016, 400] on link "Editer" at bounding box center [1010, 414] width 124 height 29
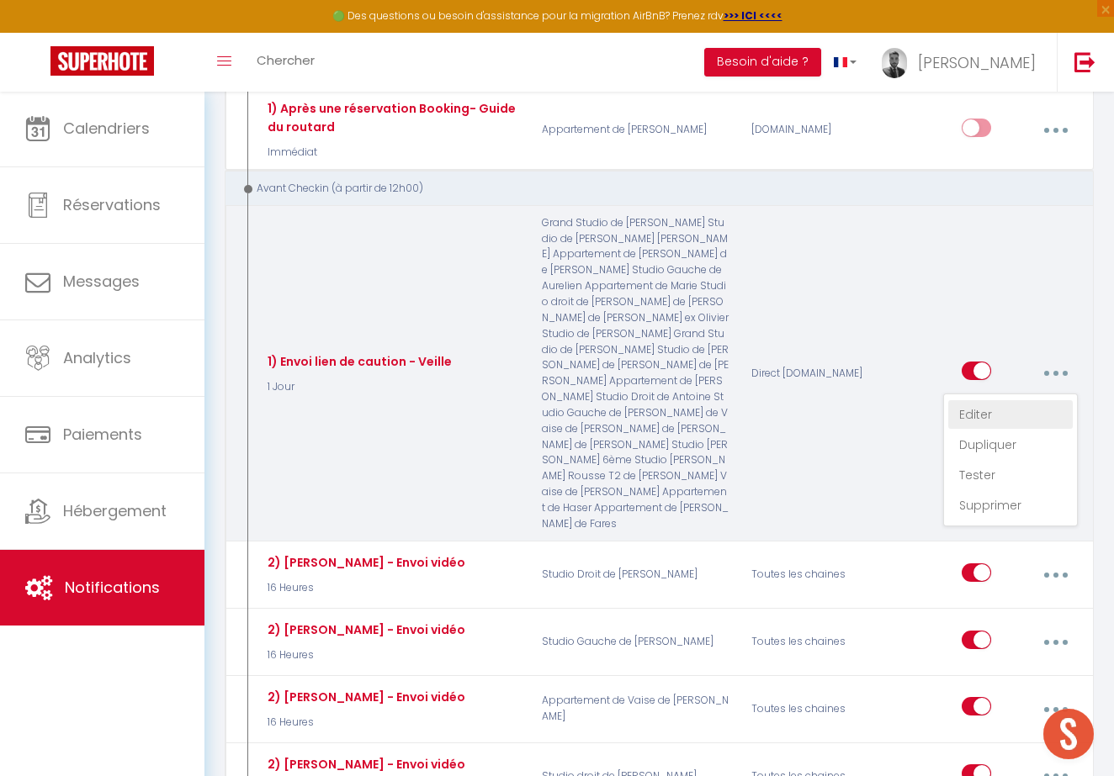
type input "1) Envoi lien de caution - Veille"
select select "1 Jour"
select select "if_deposit_not_paid"
checkbox input "true"
checkbox input "false"
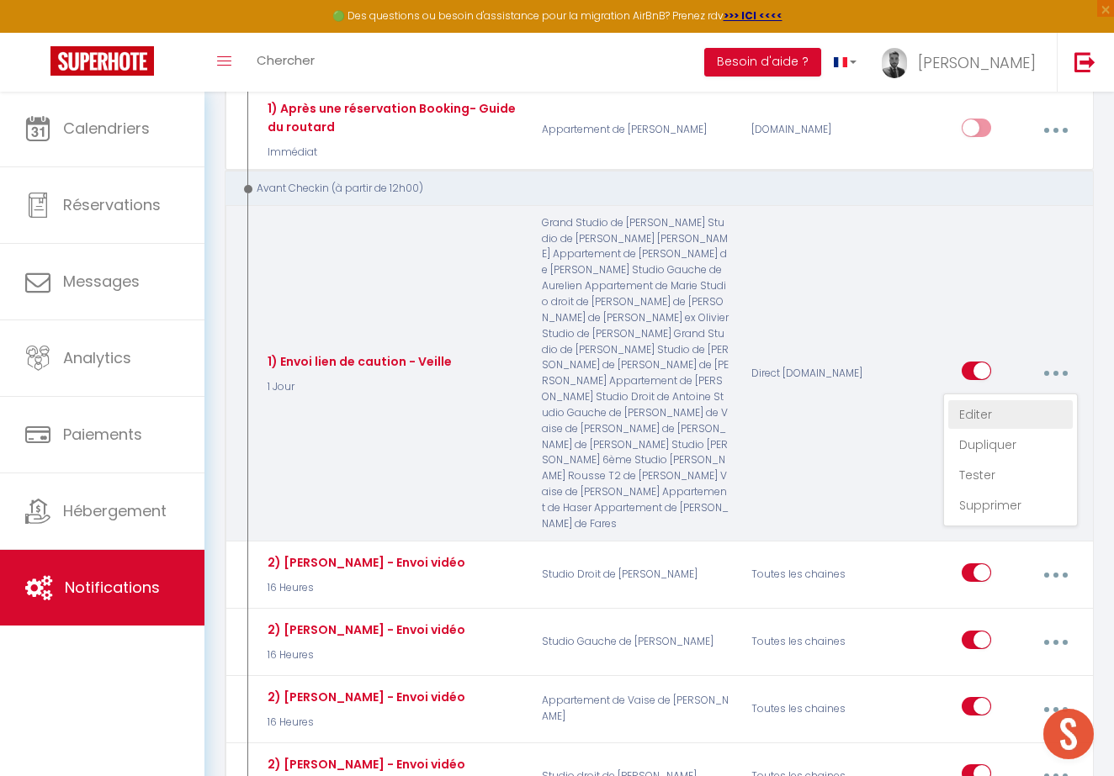
checkbox input "false"
radio input "true"
type input "Demande de dépot de caution"
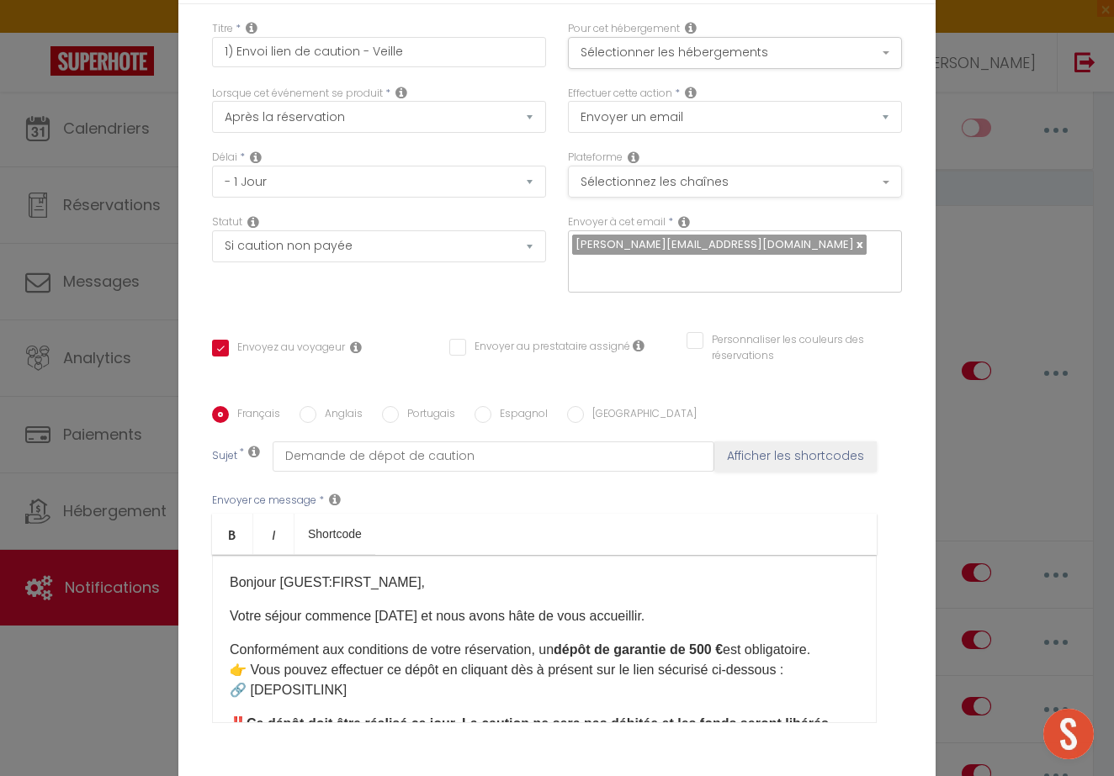
click at [776, 183] on button "Sélectionnez les chaînes" at bounding box center [735, 182] width 334 height 32
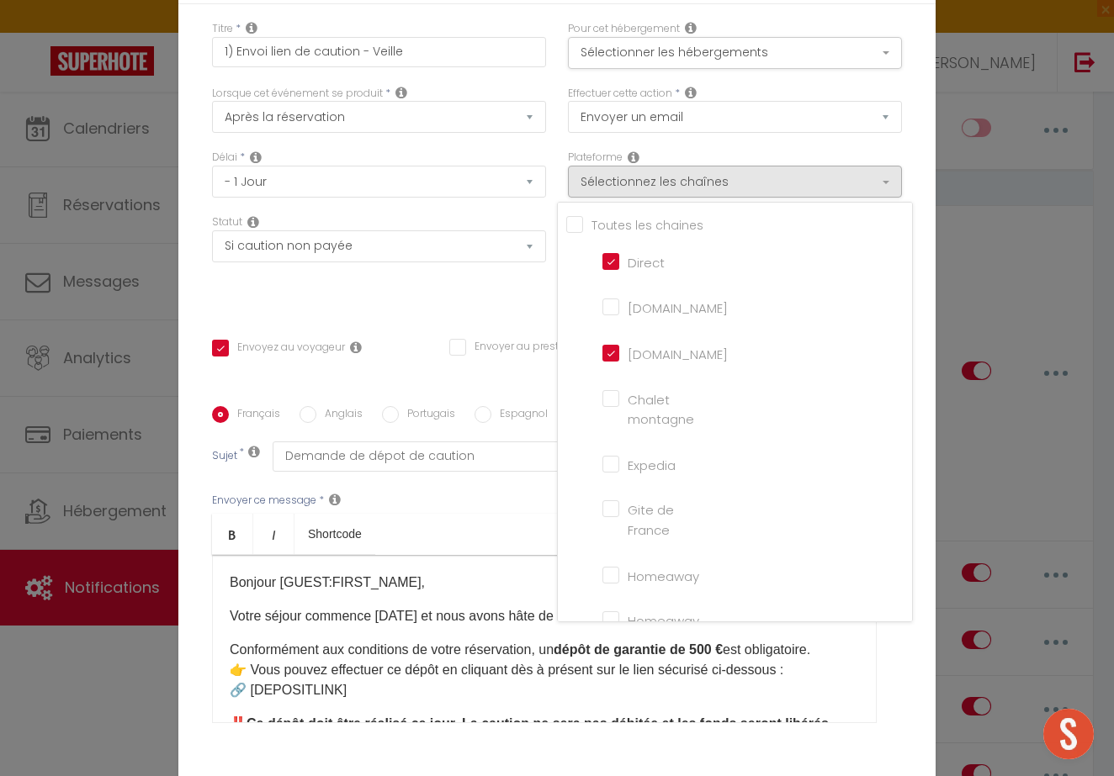
click at [757, 151] on div "Plateforme Sélectionnez les chaînes Toutes les chaines Direct Airbnb.com Bookin…" at bounding box center [735, 174] width 334 height 48
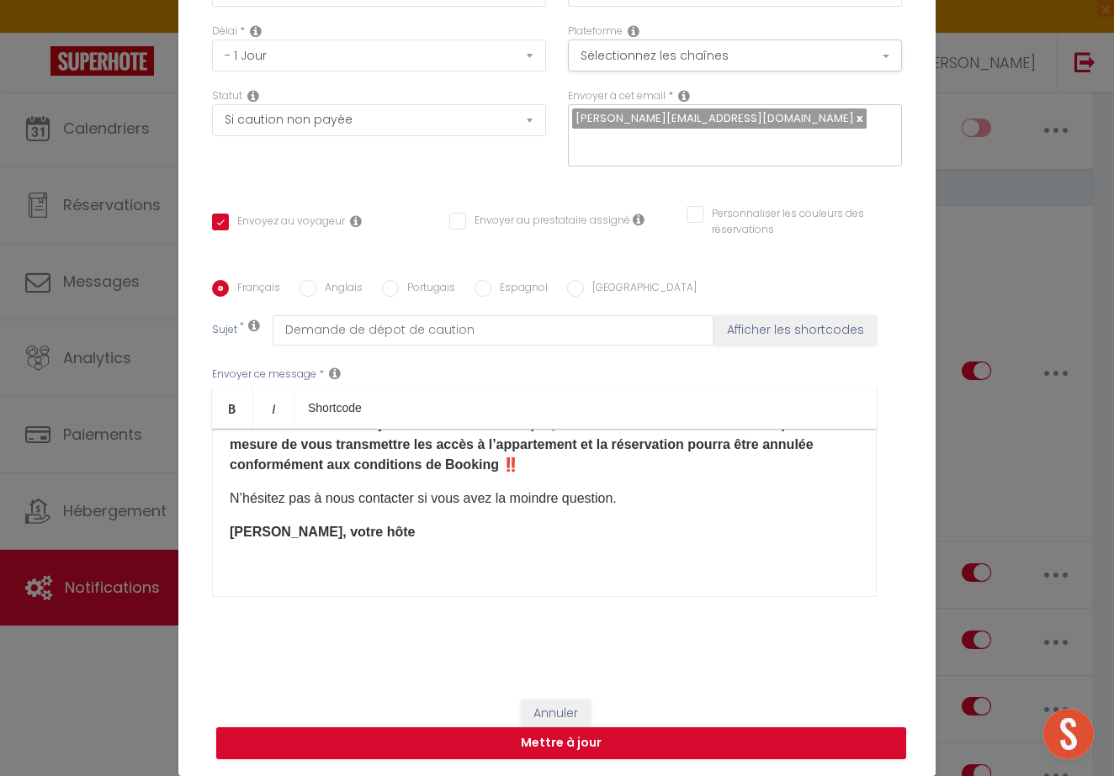
scroll to position [125, 0]
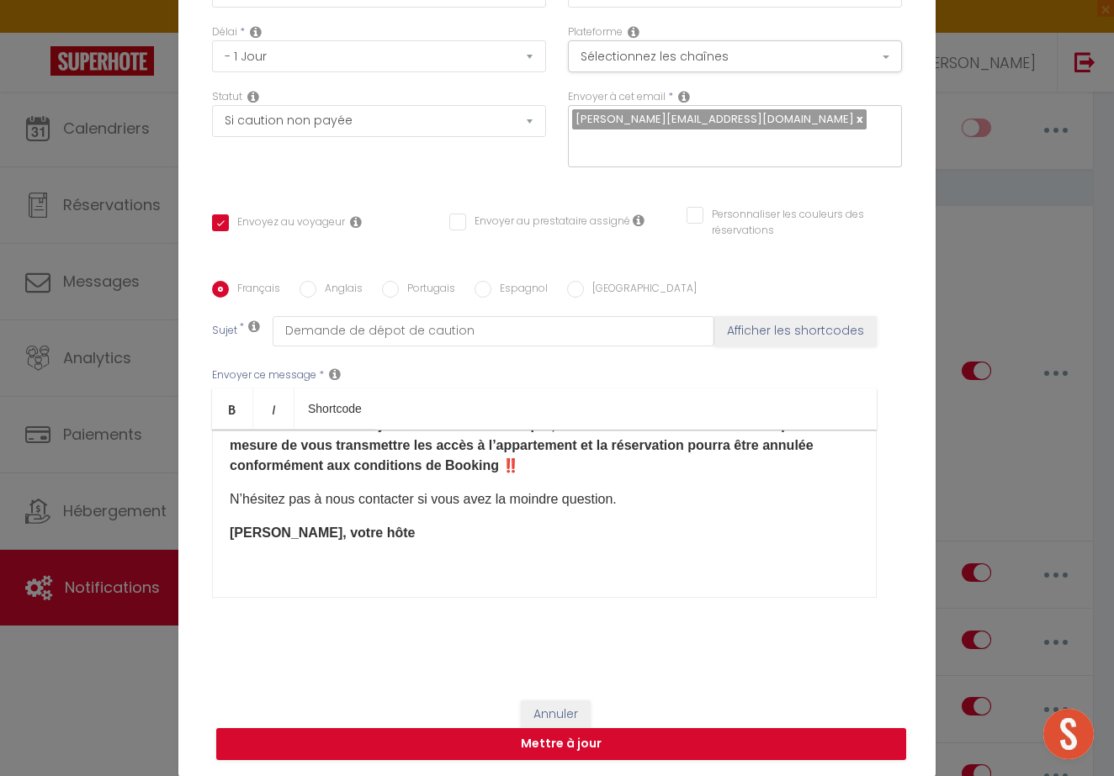
click at [564, 705] on button "Annuler" at bounding box center [556, 715] width 70 height 29
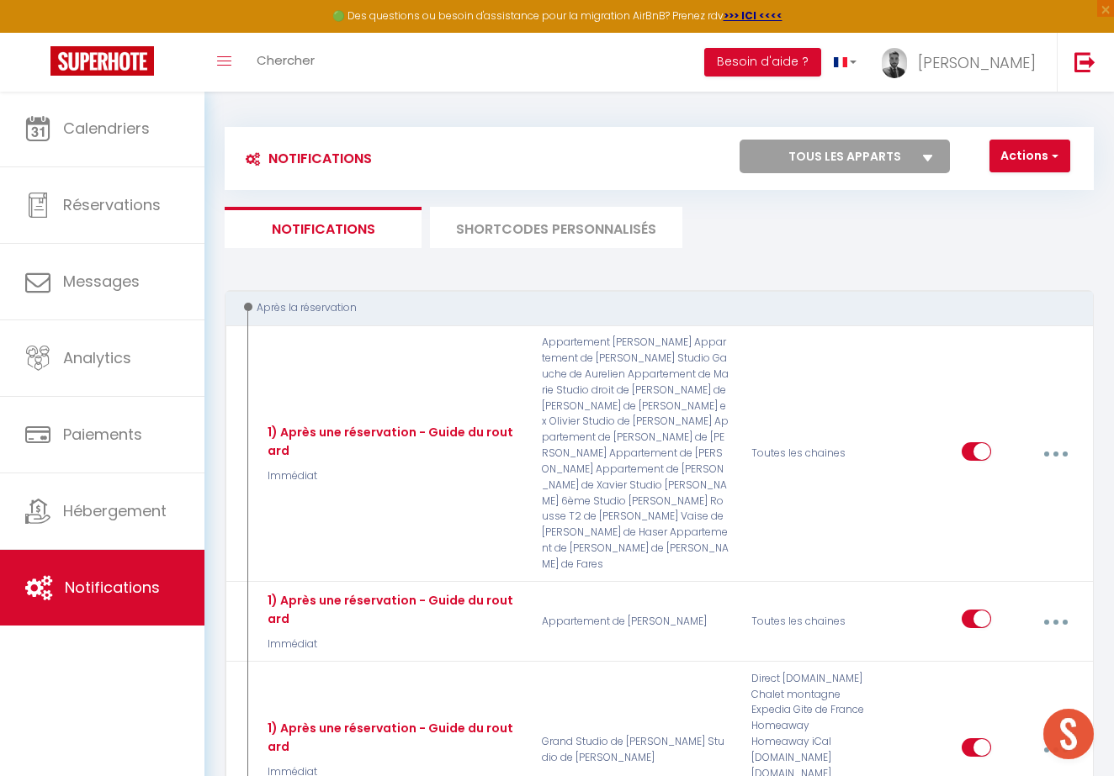
scroll to position [0, 0]
